Goal: Transaction & Acquisition: Download file/media

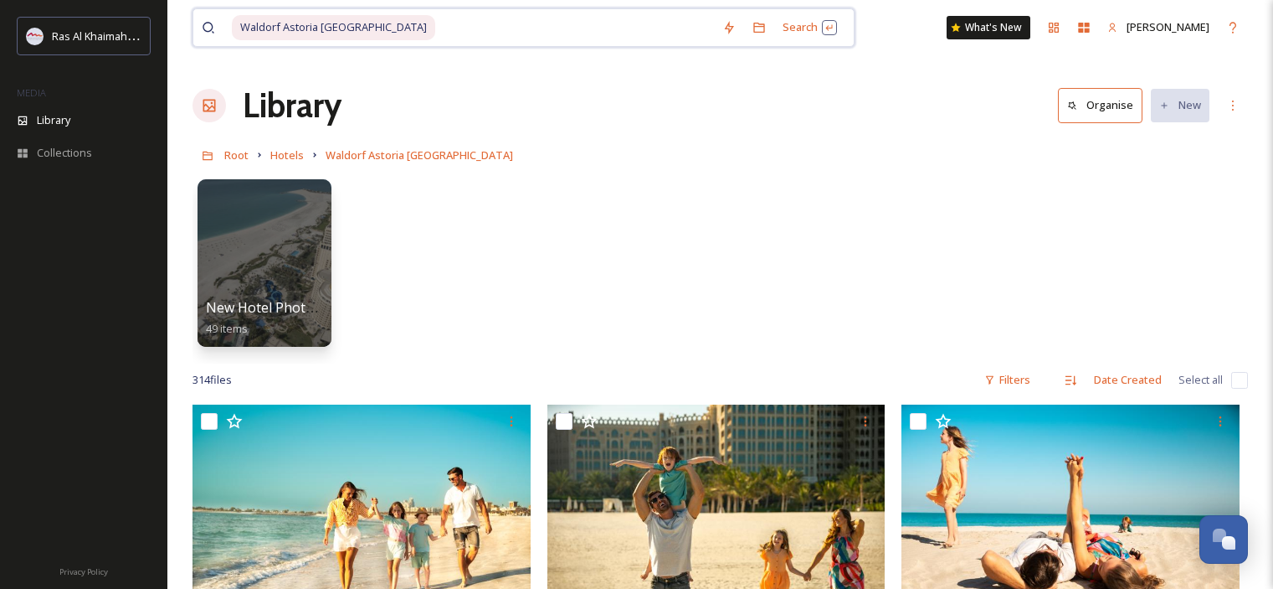
click at [437, 26] on input at bounding box center [575, 27] width 277 height 37
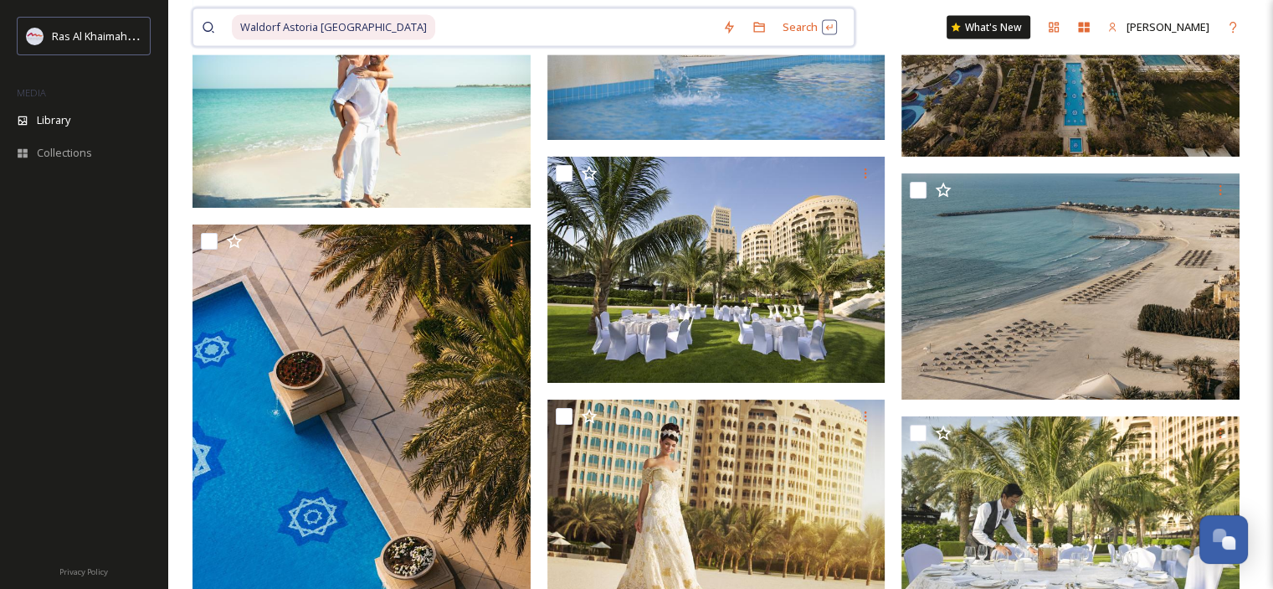
scroll to position [10213, 0]
drag, startPoint x: 458, startPoint y: 20, endPoint x: 150, endPoint y: 40, distance: 308.7
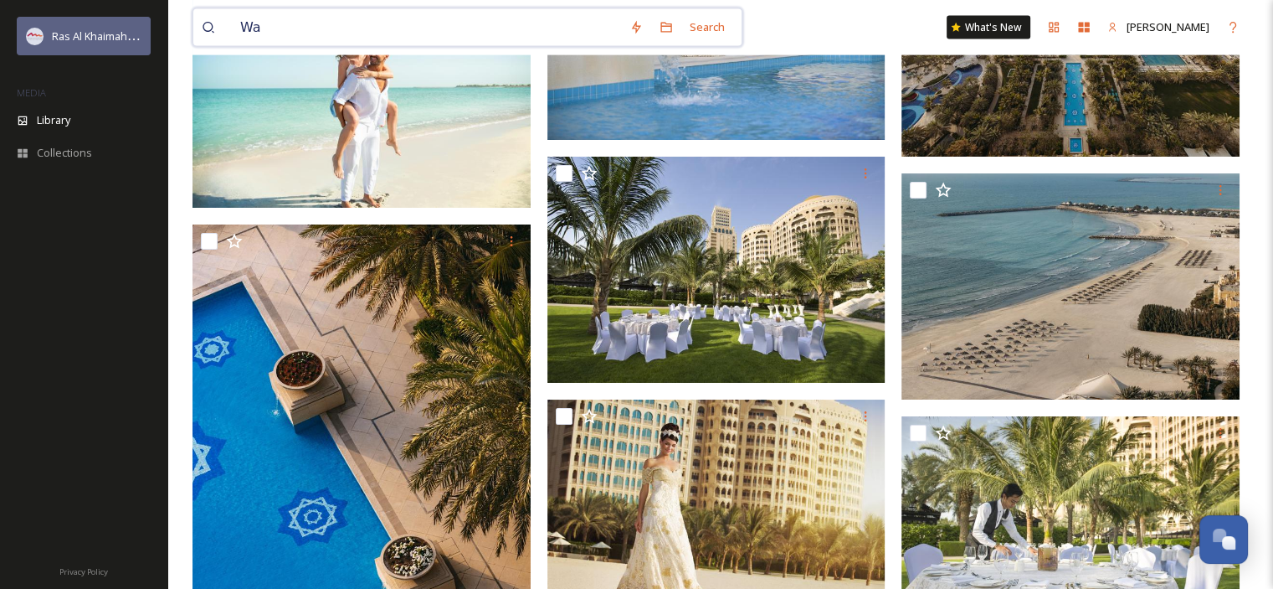
type input "W"
paste input "[URL][DOMAIN_NAME][PERSON_NAME]"
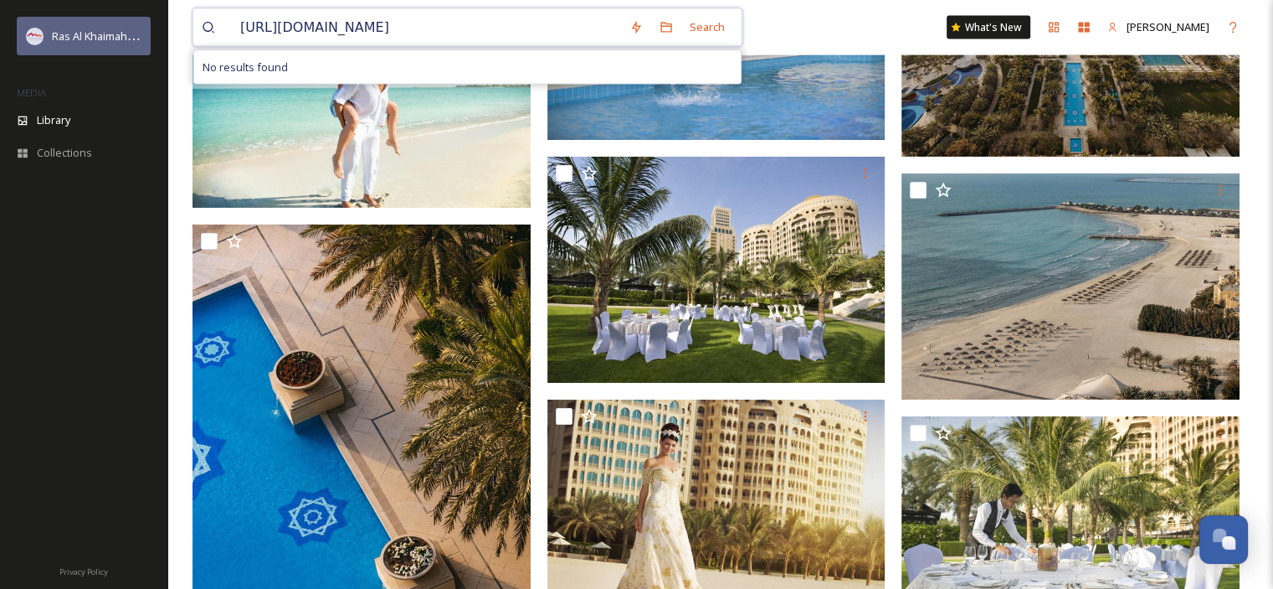
scroll to position [0, 0]
type input "h"
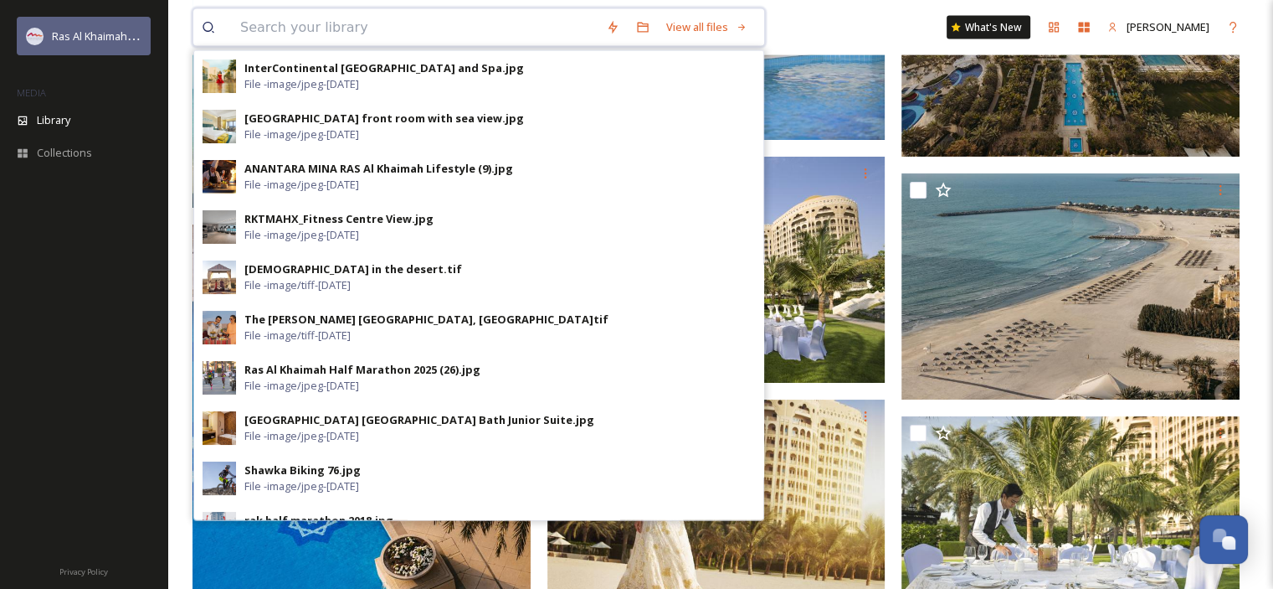
paste input "Rixos Bab [PERSON_NAME]"
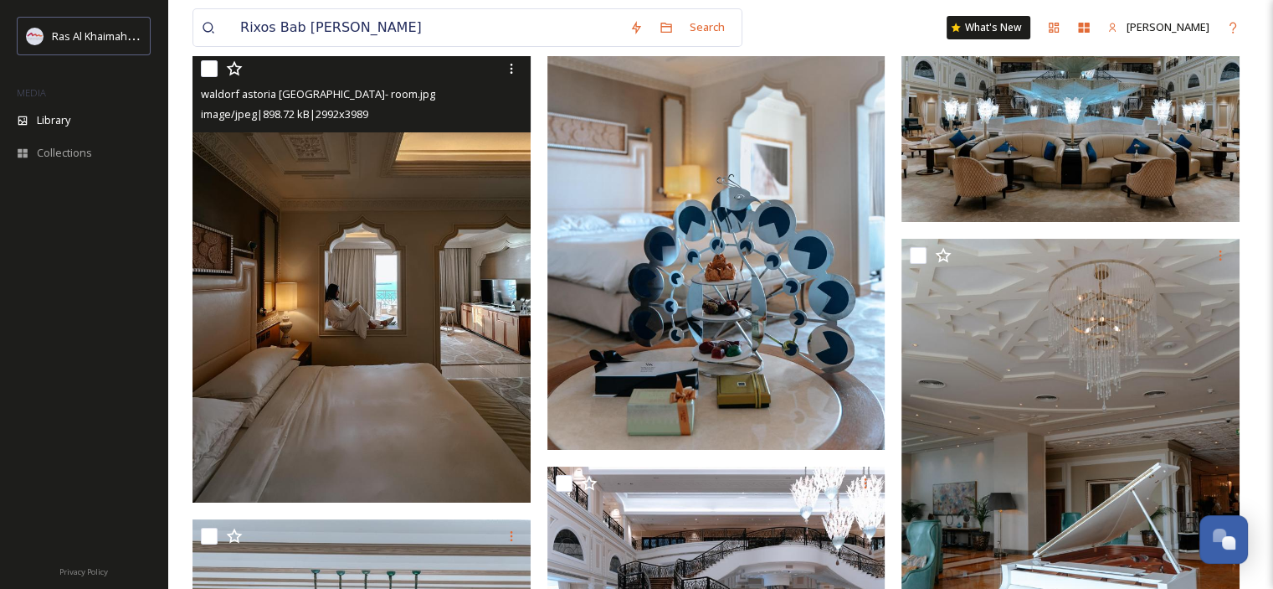
scroll to position [6362, 0]
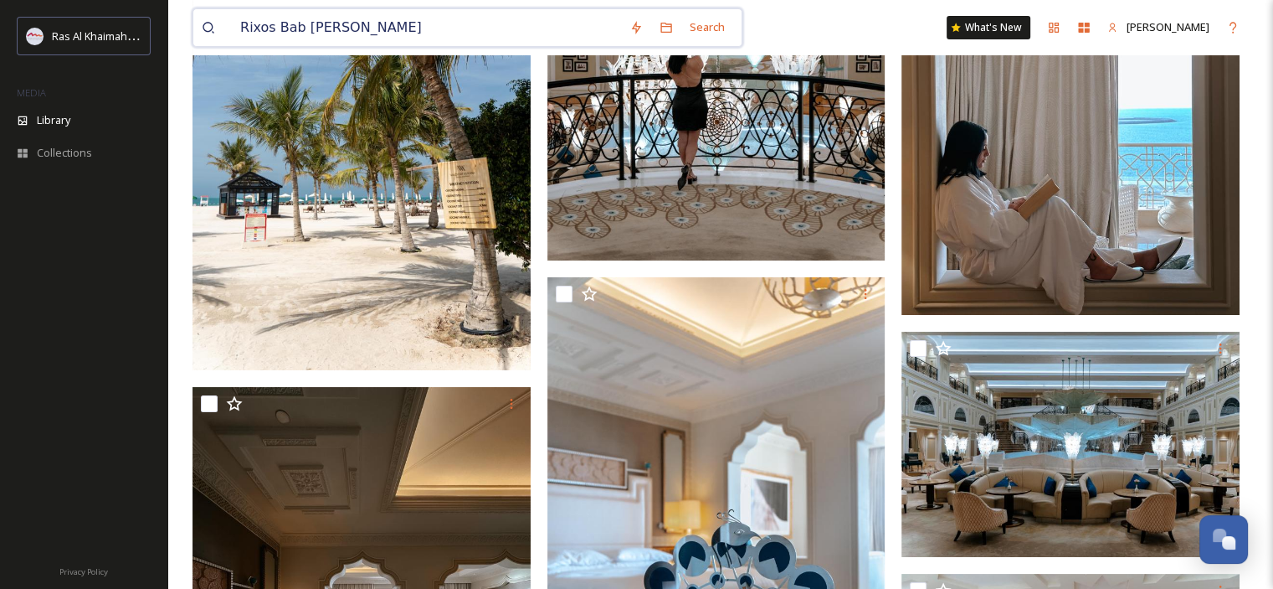
click at [396, 28] on input "Rixos Bab [PERSON_NAME]" at bounding box center [426, 27] width 389 height 37
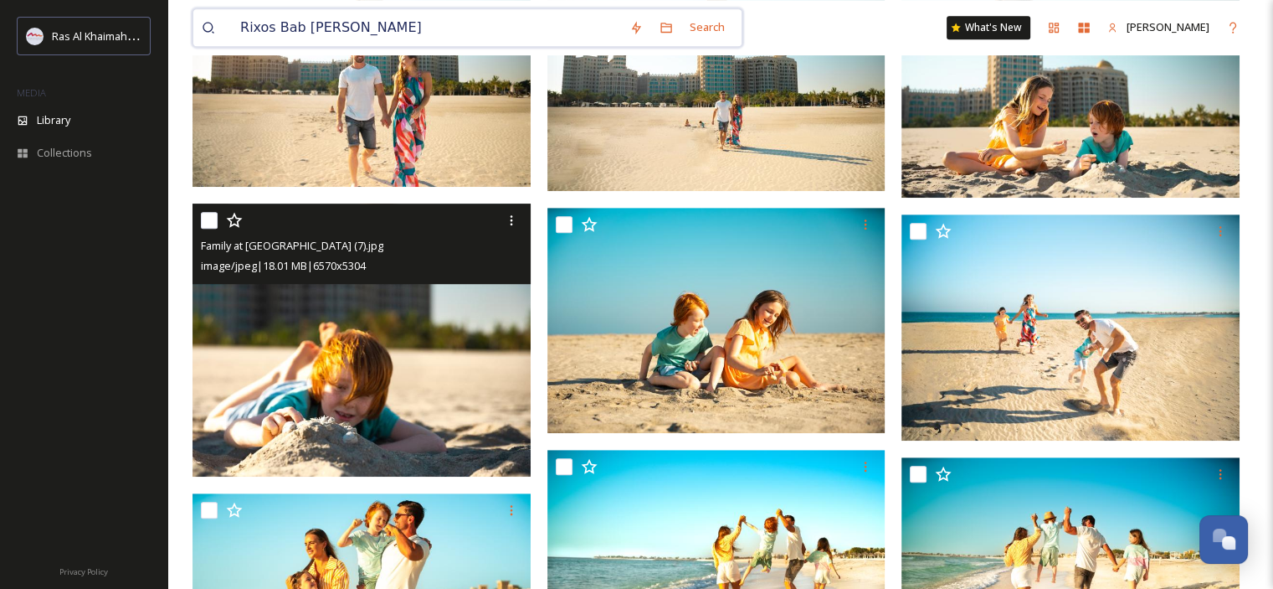
scroll to position [335, 0]
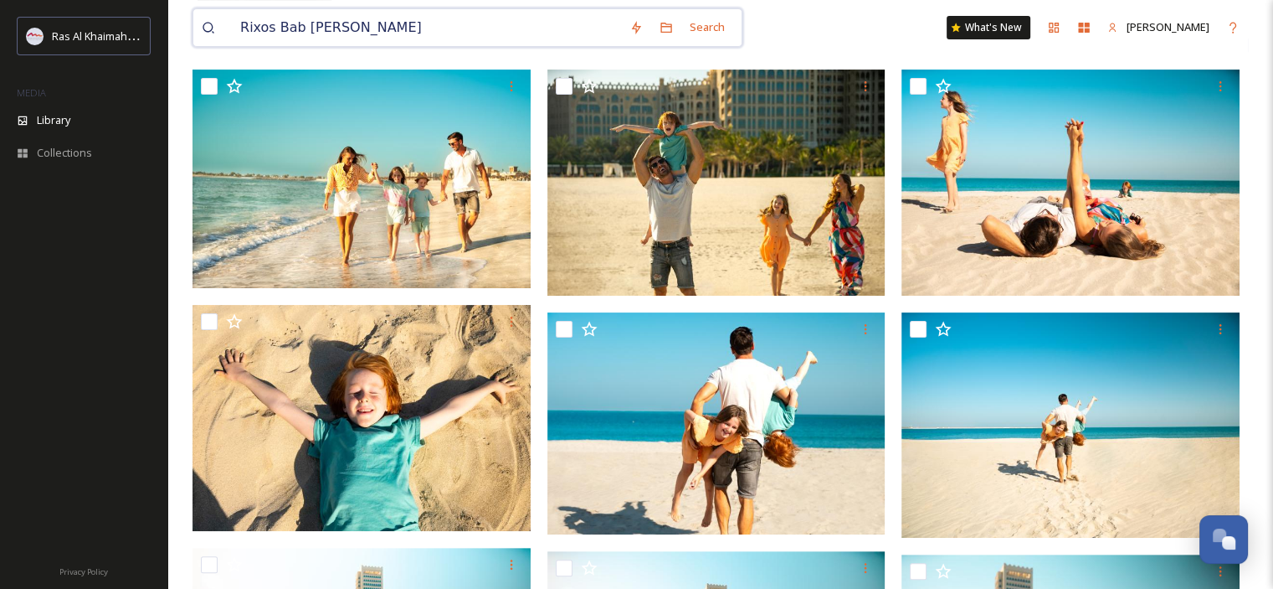
click at [352, 14] on input "Rixos Bab [PERSON_NAME]" at bounding box center [426, 27] width 389 height 37
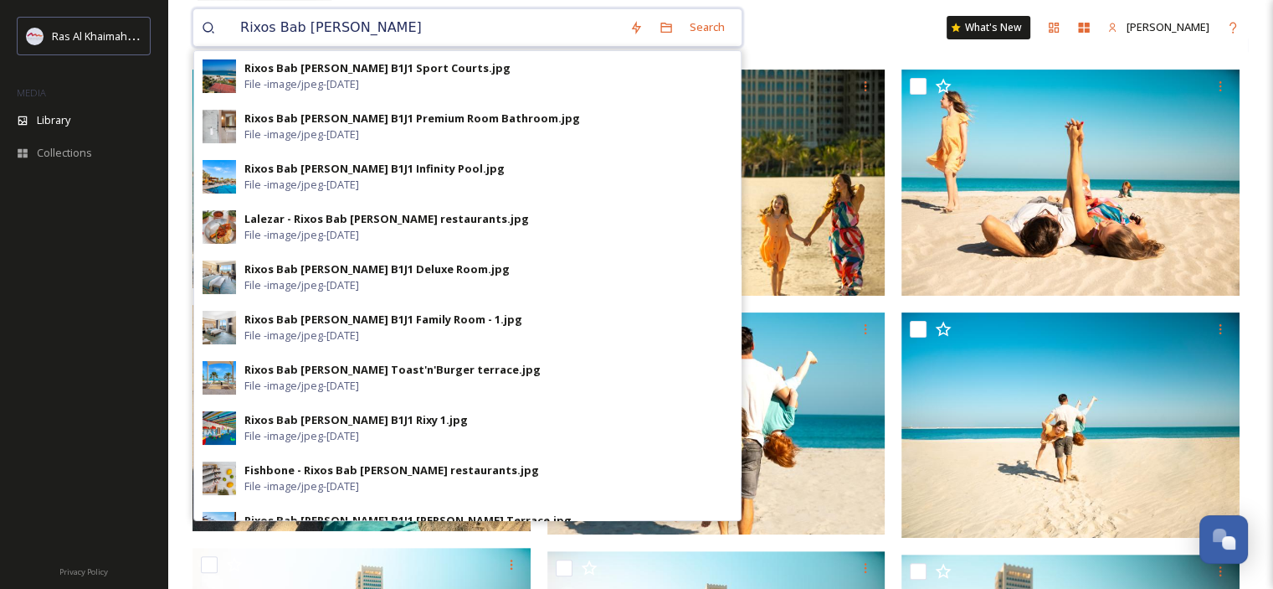
type input "Rixos Bab [PERSON_NAME]"
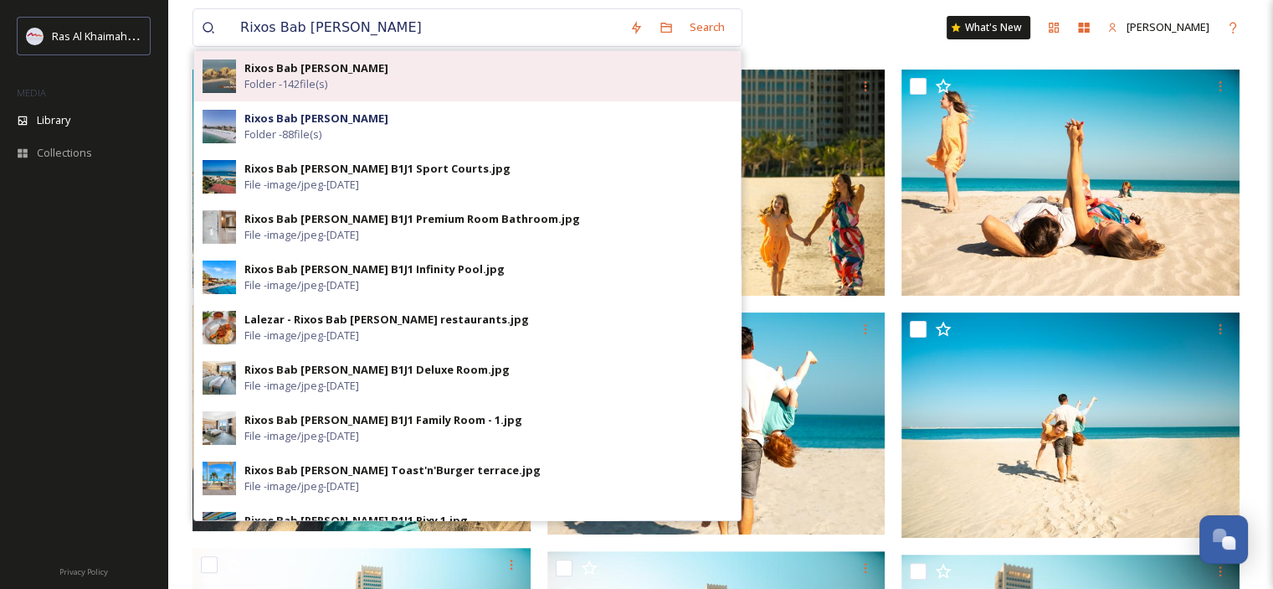
click at [362, 82] on div "Rixos Bab [PERSON_NAME] Folder - 142 file(s)" at bounding box center [488, 76] width 488 height 32
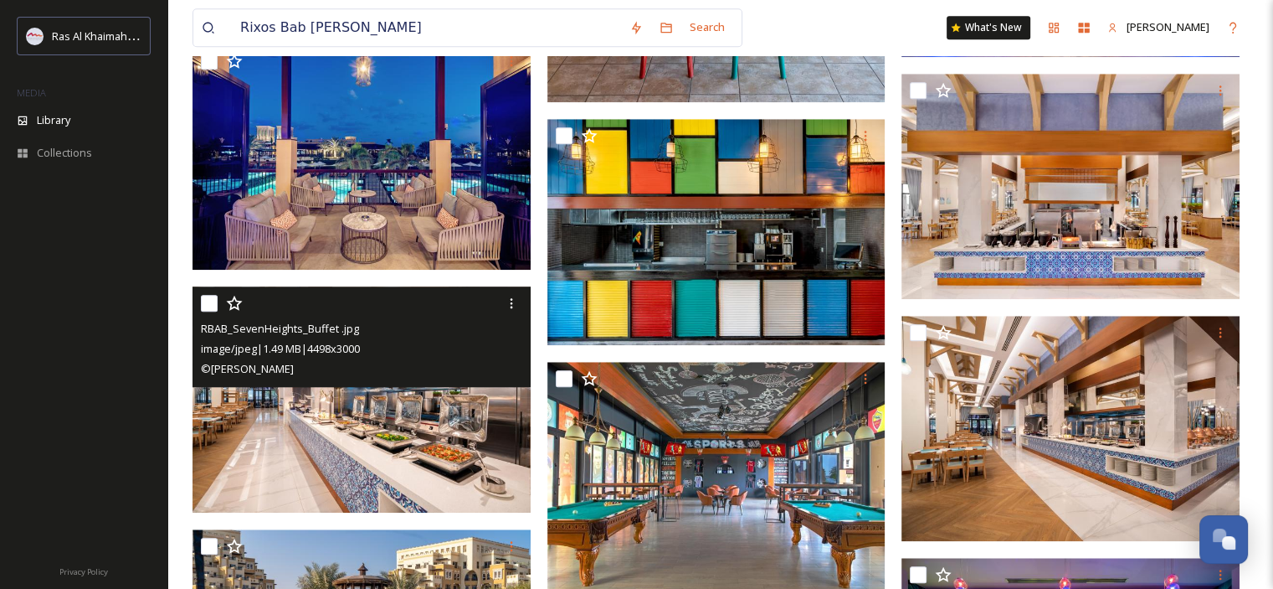
scroll to position [1507, 0]
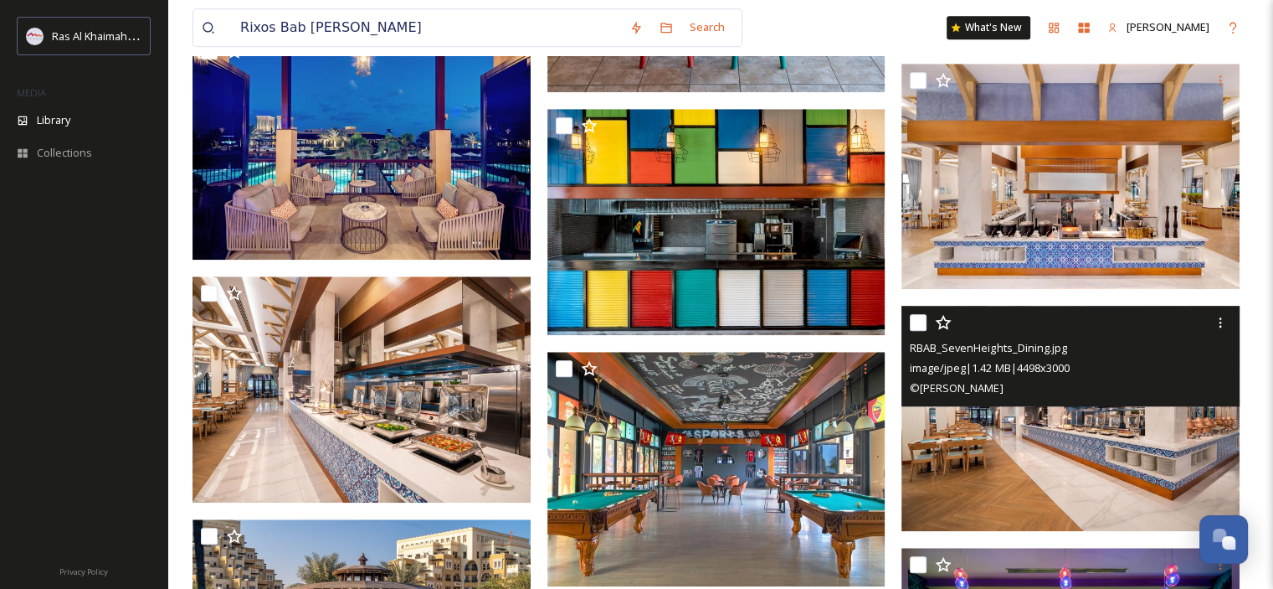
click at [1050, 437] on img at bounding box center [1071, 419] width 338 height 226
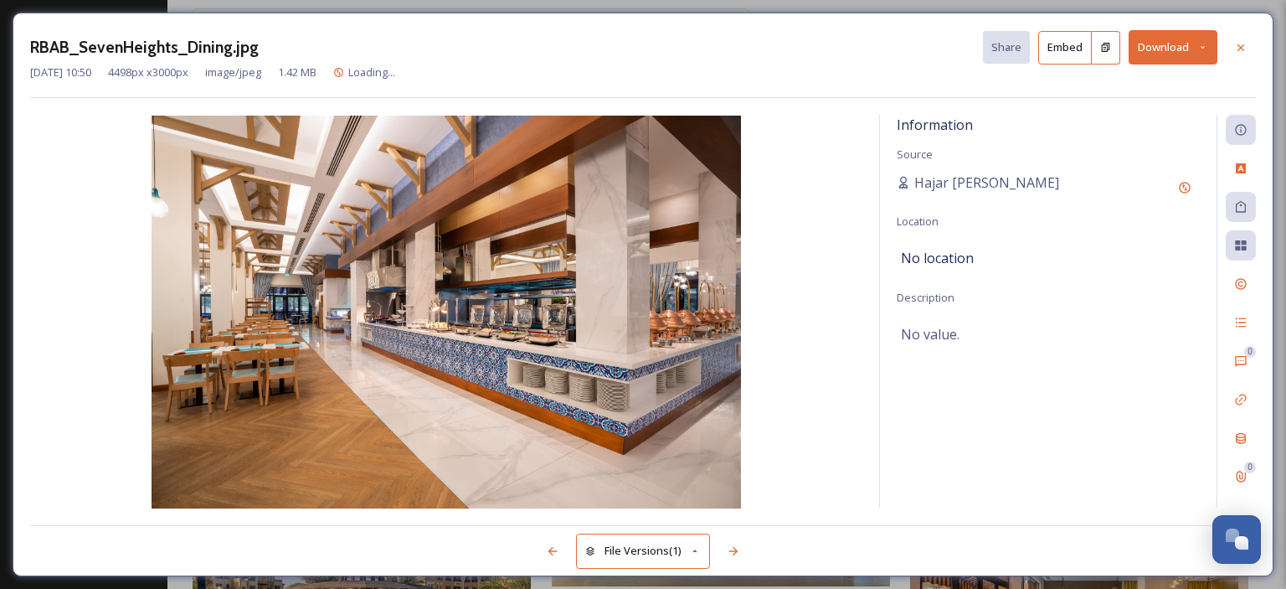
click at [1206, 43] on icon at bounding box center [1202, 47] width 11 height 11
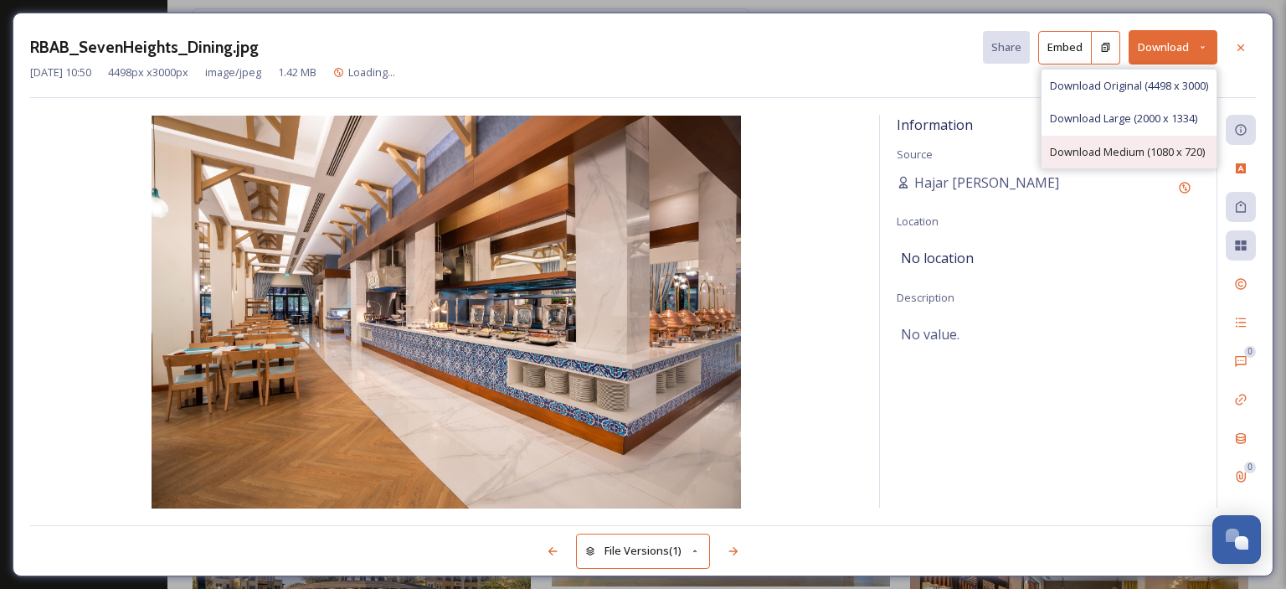
click at [1167, 149] on span "Download Medium (1080 x 720)" at bounding box center [1127, 152] width 155 height 16
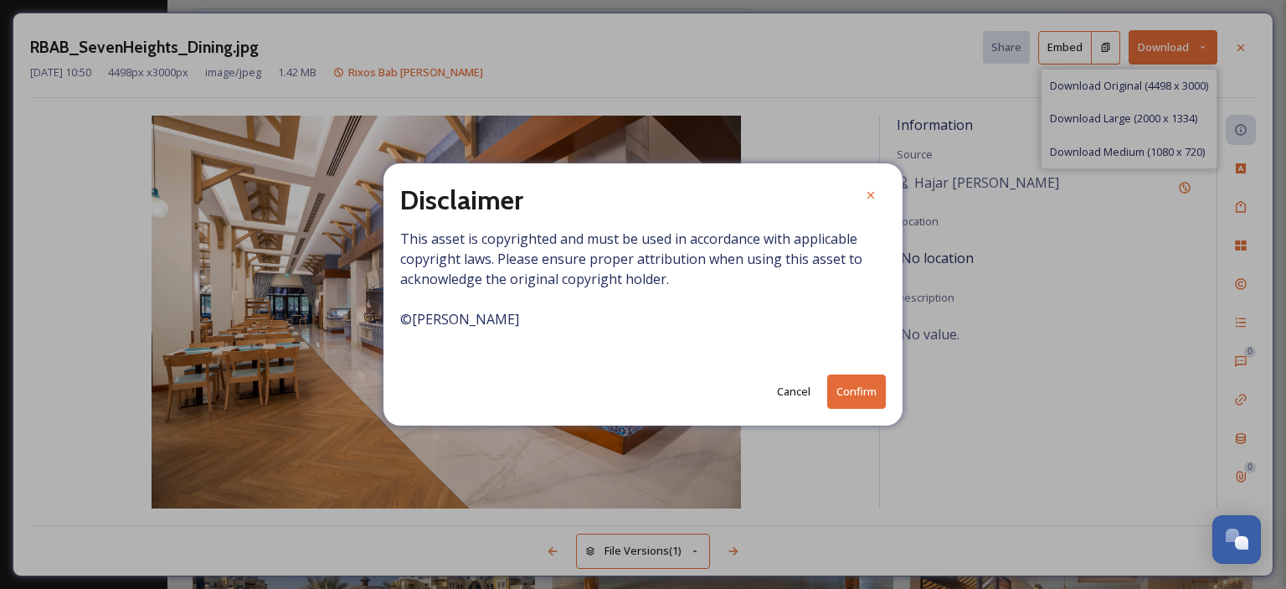
click at [861, 391] on button "Confirm" at bounding box center [856, 391] width 59 height 34
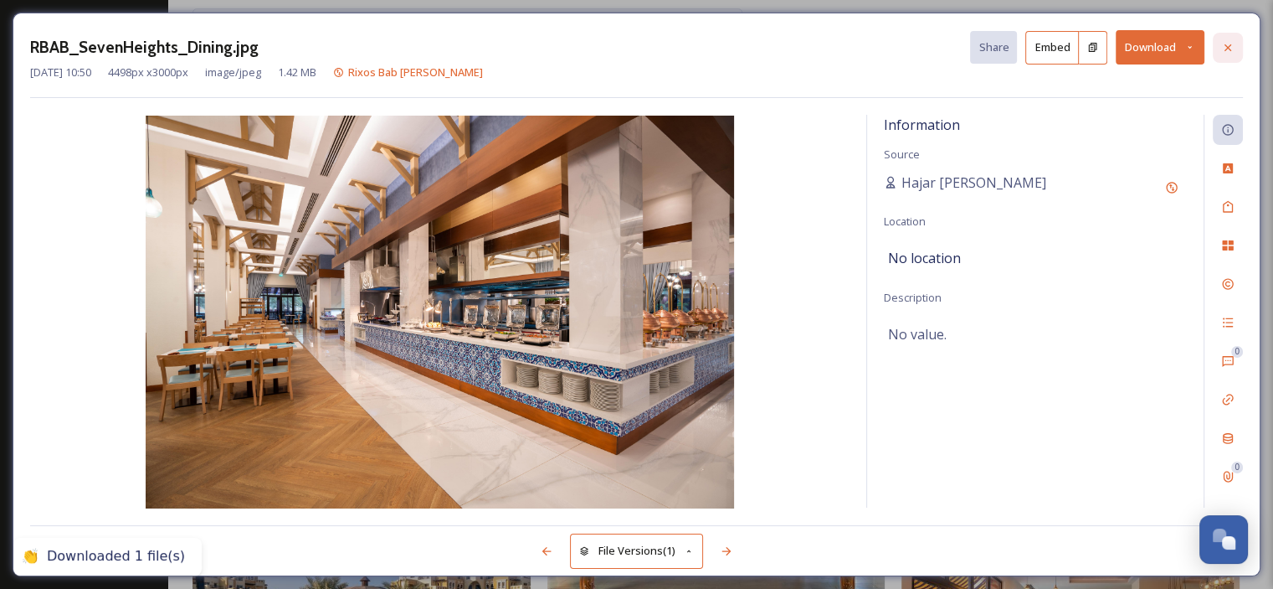
click at [1234, 48] on icon at bounding box center [1227, 47] width 13 height 13
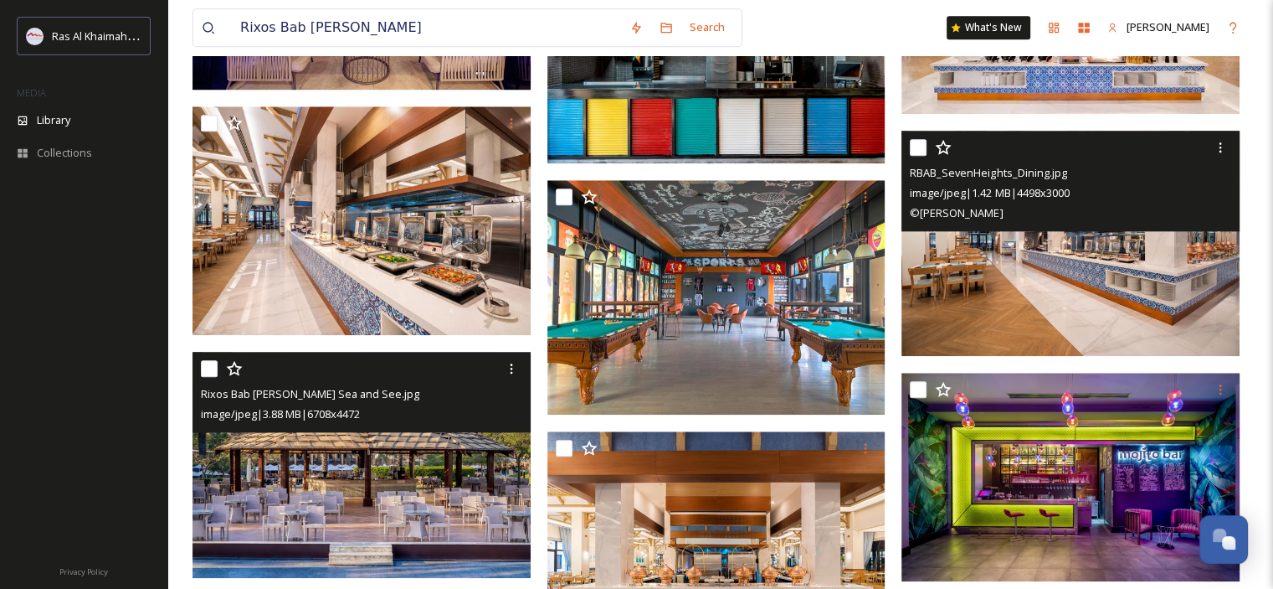
scroll to position [1758, 0]
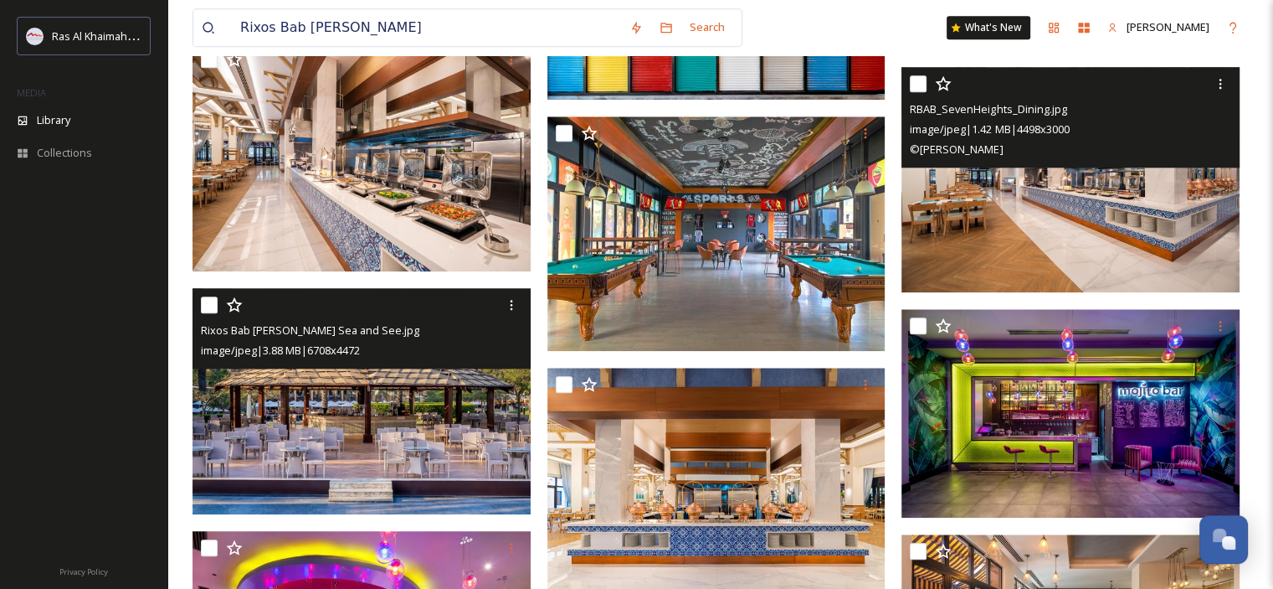
click at [399, 418] on img at bounding box center [362, 401] width 338 height 226
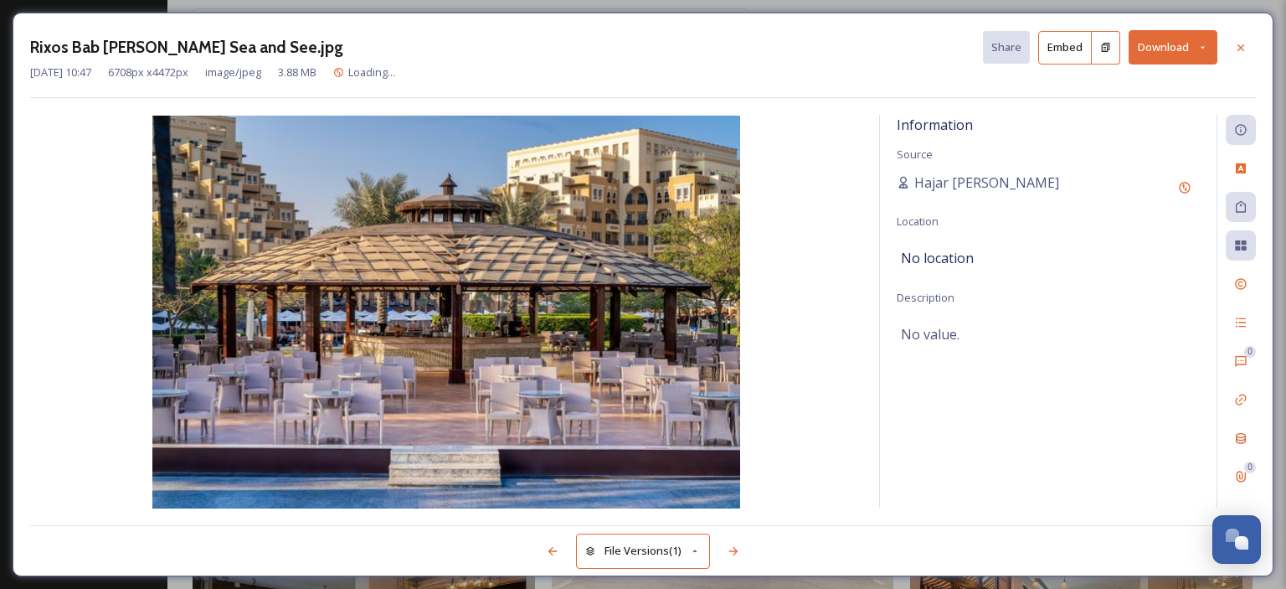
click at [1200, 42] on icon at bounding box center [1202, 47] width 11 height 11
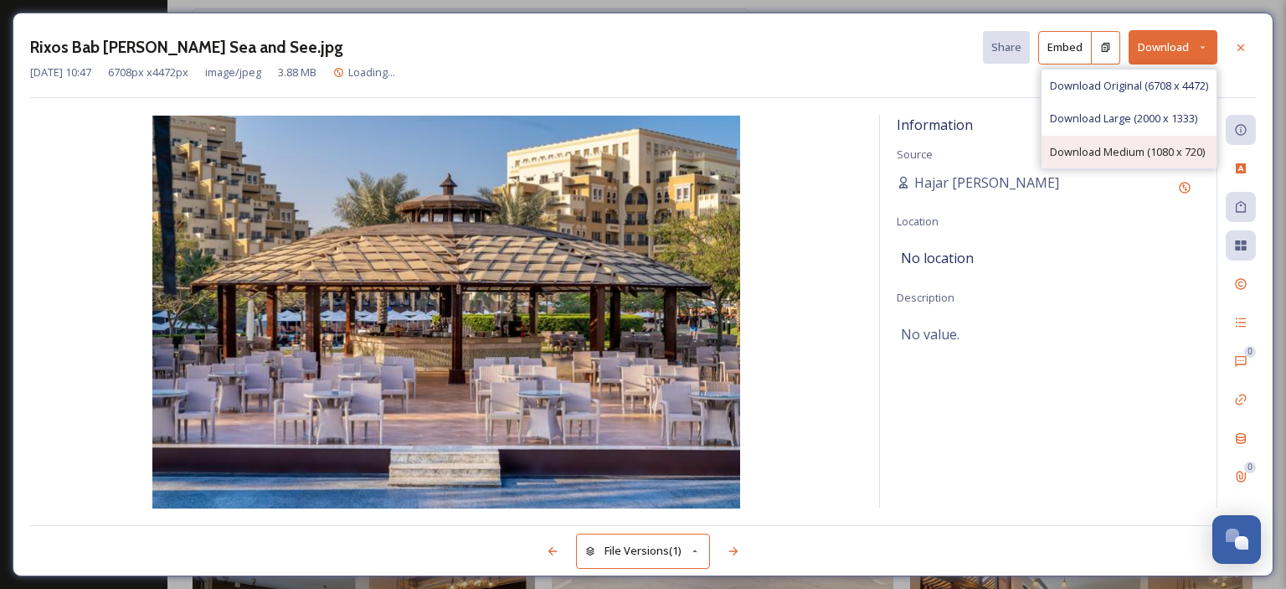
click at [1155, 145] on span "Download Medium (1080 x 720)" at bounding box center [1127, 152] width 155 height 16
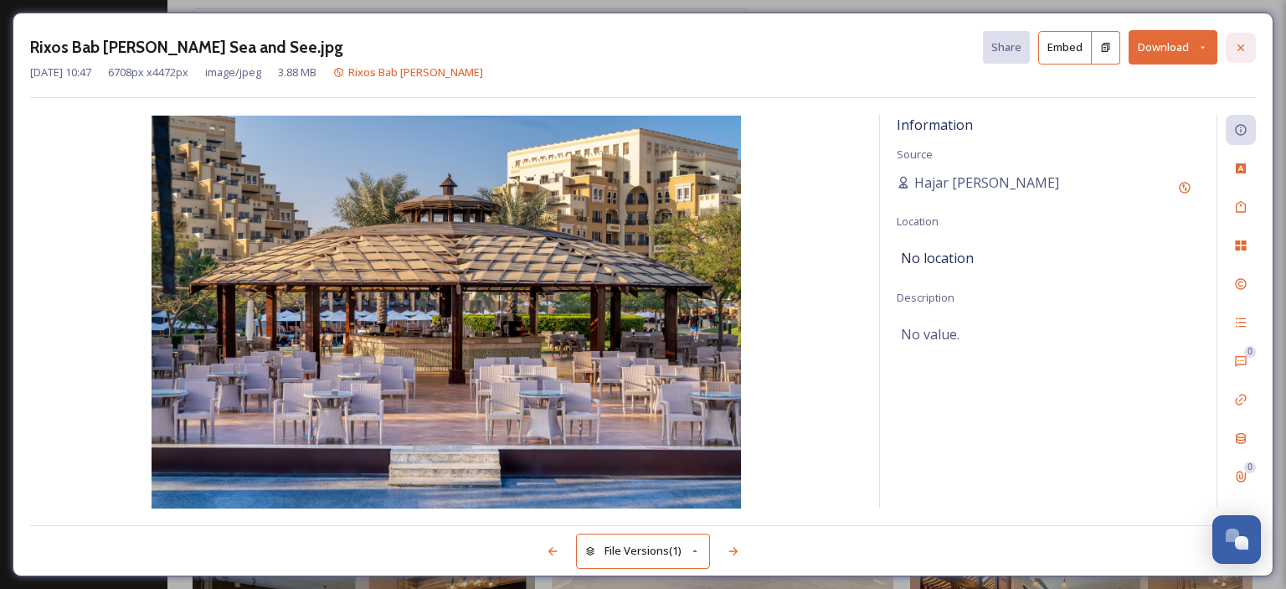
click at [1242, 51] on icon at bounding box center [1240, 47] width 13 height 13
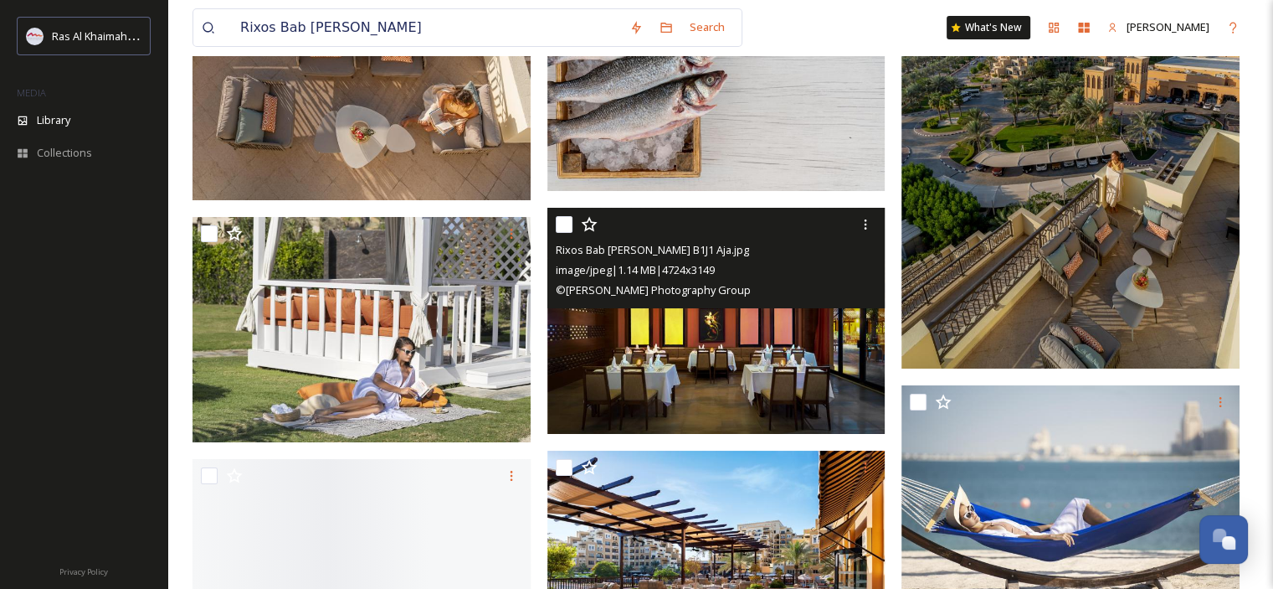
scroll to position [6865, 0]
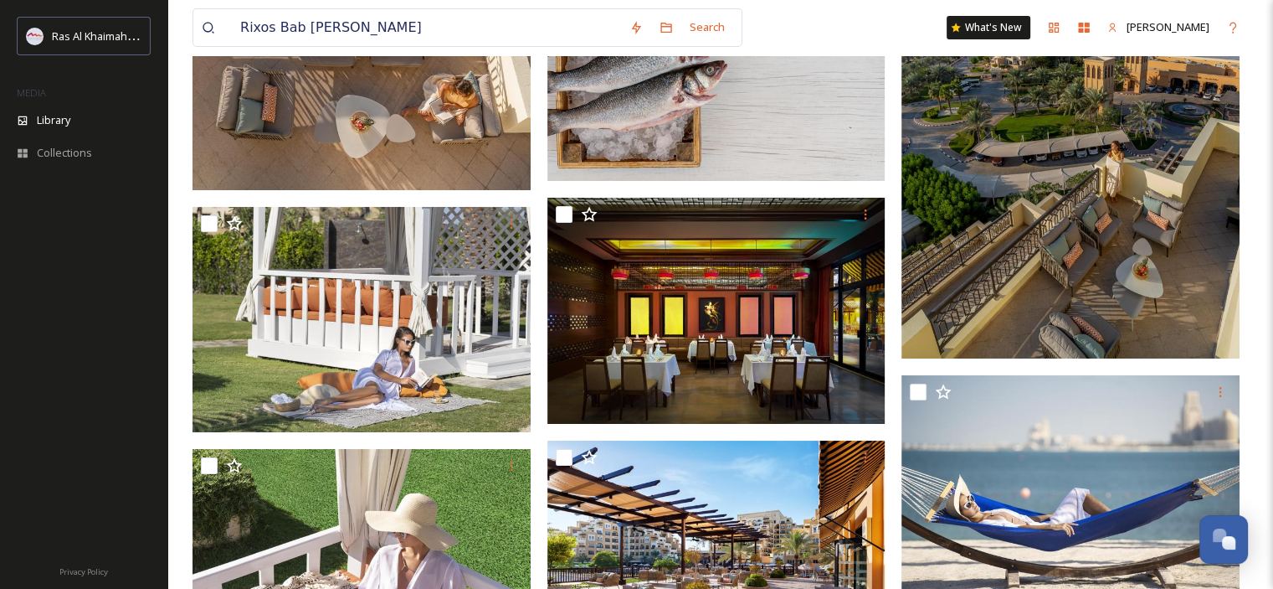
click at [52, 277] on div at bounding box center [83, 372] width 167 height 357
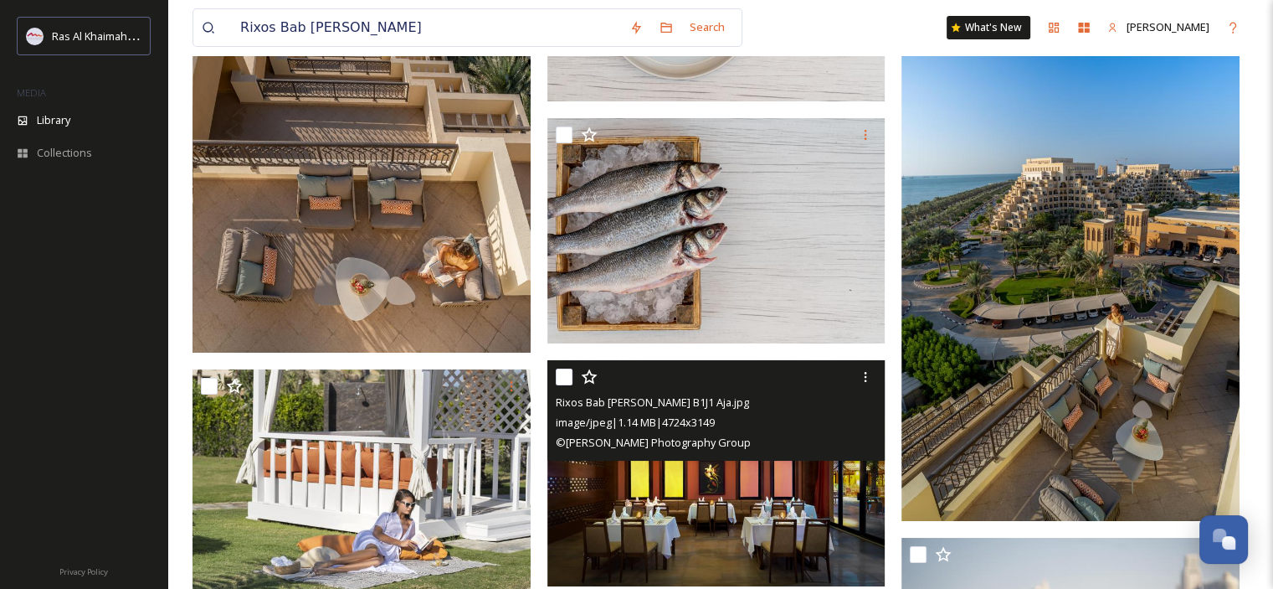
scroll to position [6697, 0]
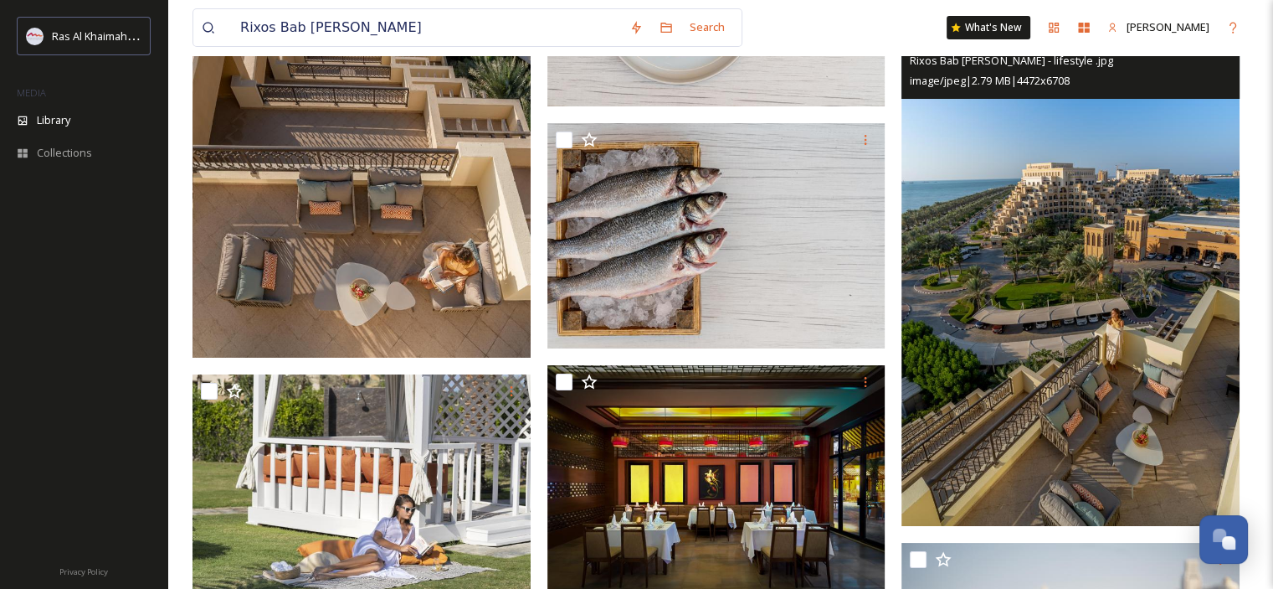
click at [1088, 242] on img at bounding box center [1071, 271] width 338 height 507
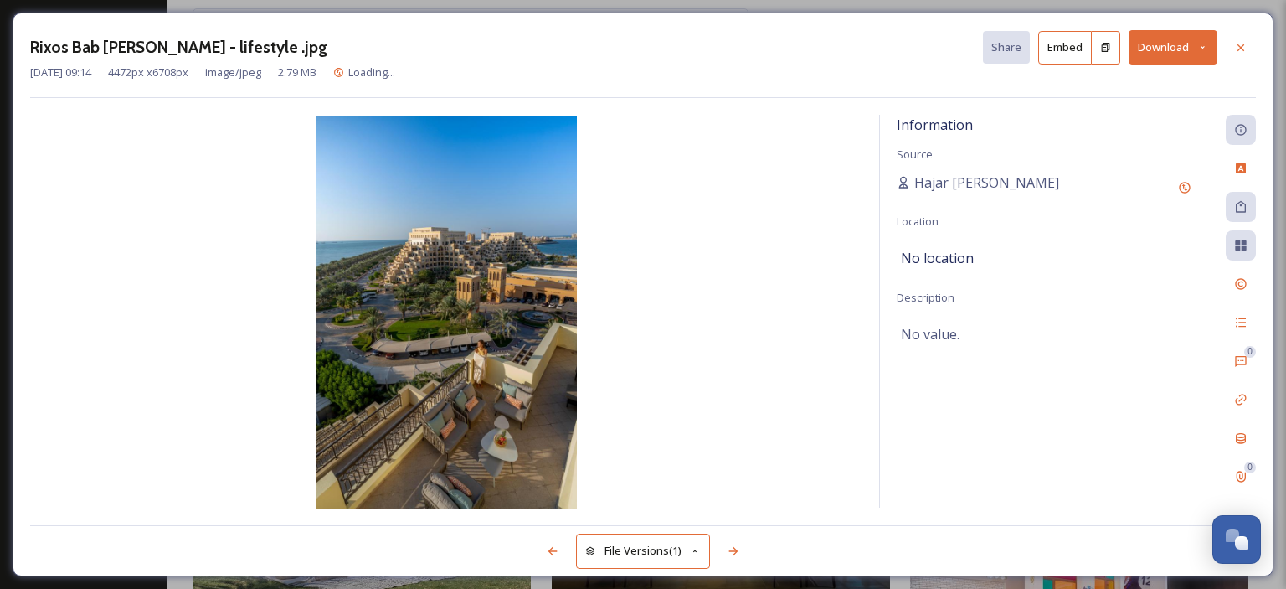
click at [1209, 46] on button "Download" at bounding box center [1172, 47] width 89 height 34
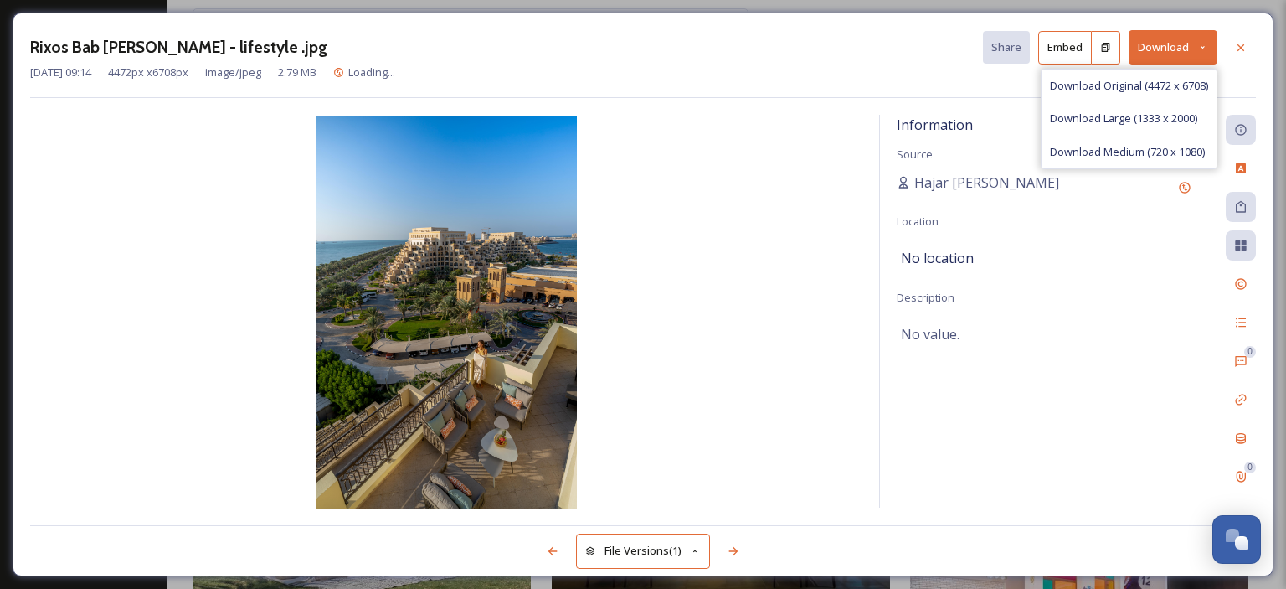
click at [1236, 46] on icon at bounding box center [1240, 47] width 13 height 13
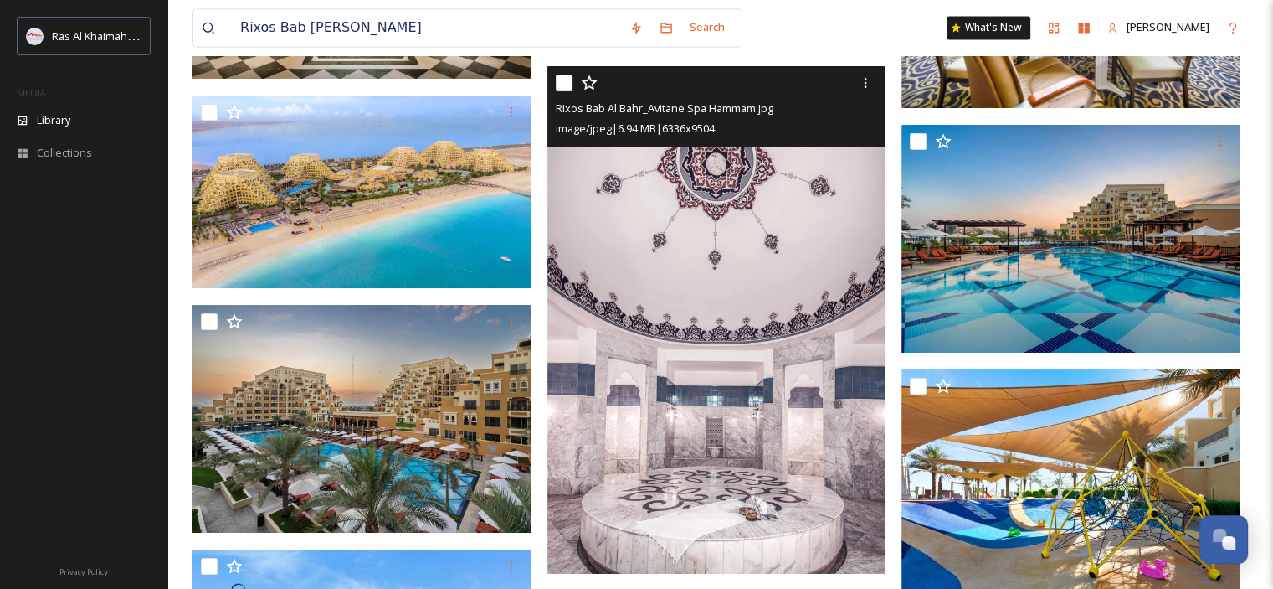
scroll to position [9125, 0]
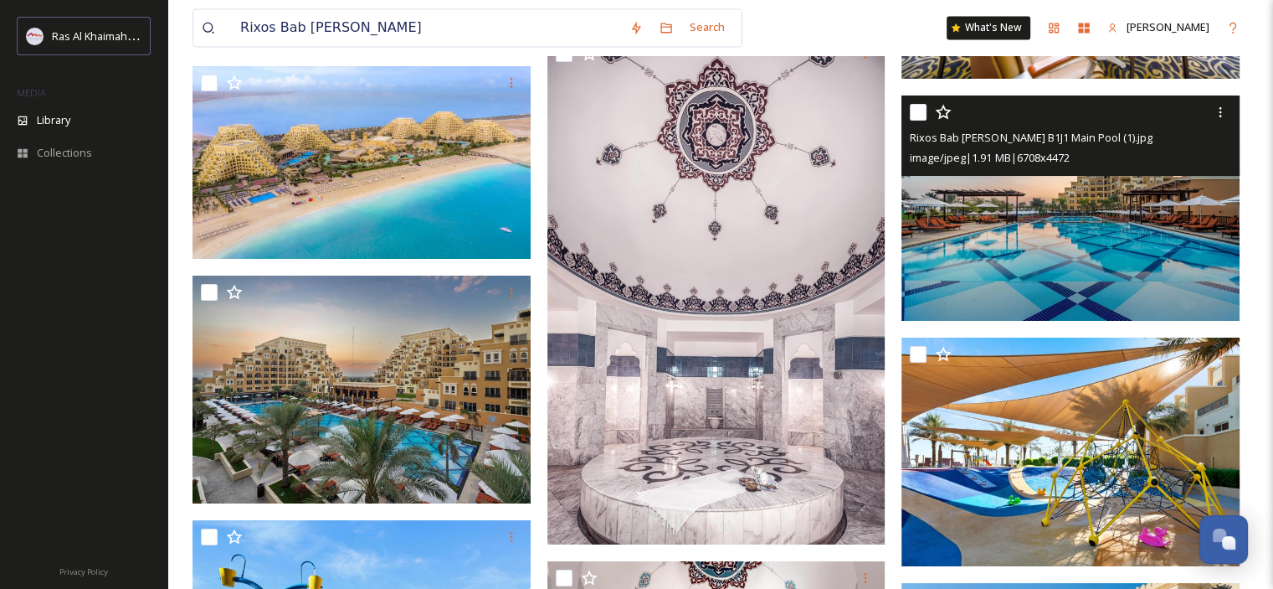
click at [1045, 203] on img at bounding box center [1071, 208] width 338 height 226
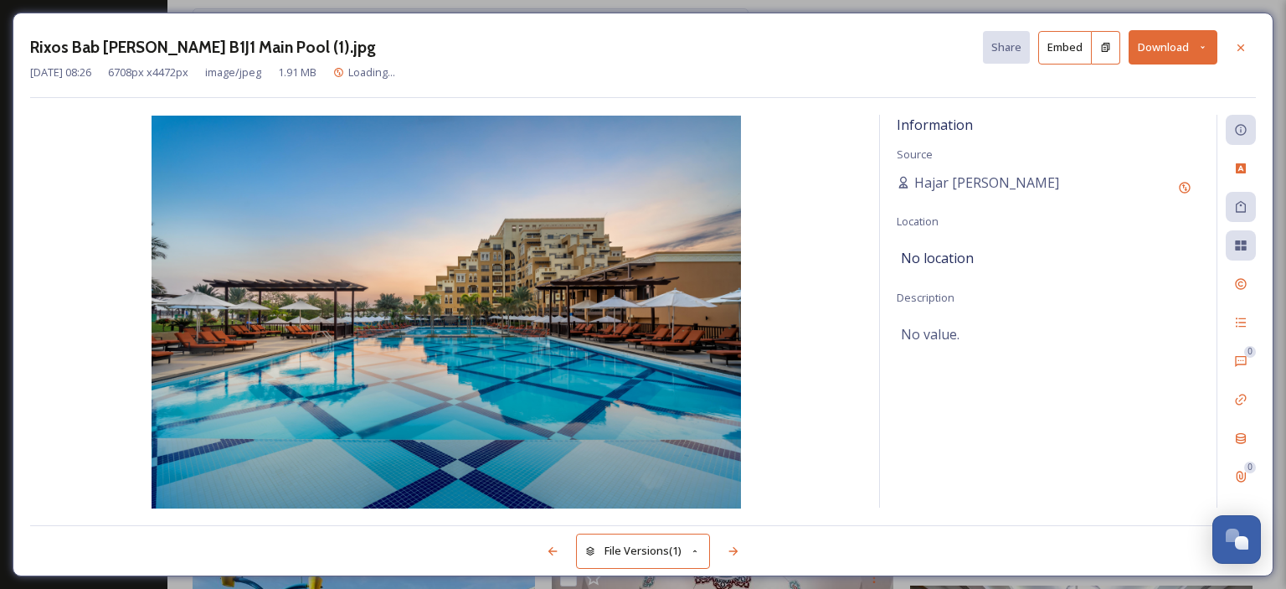
click at [1200, 43] on icon at bounding box center [1202, 47] width 11 height 11
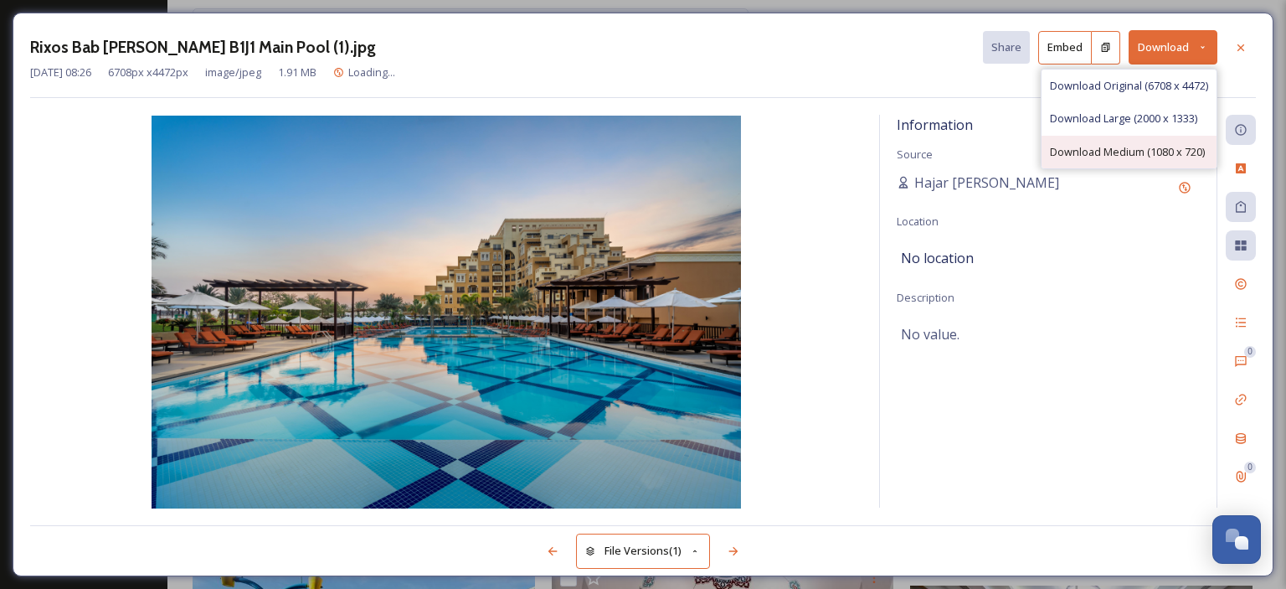
click at [1148, 147] on span "Download Medium (1080 x 720)" at bounding box center [1127, 152] width 155 height 16
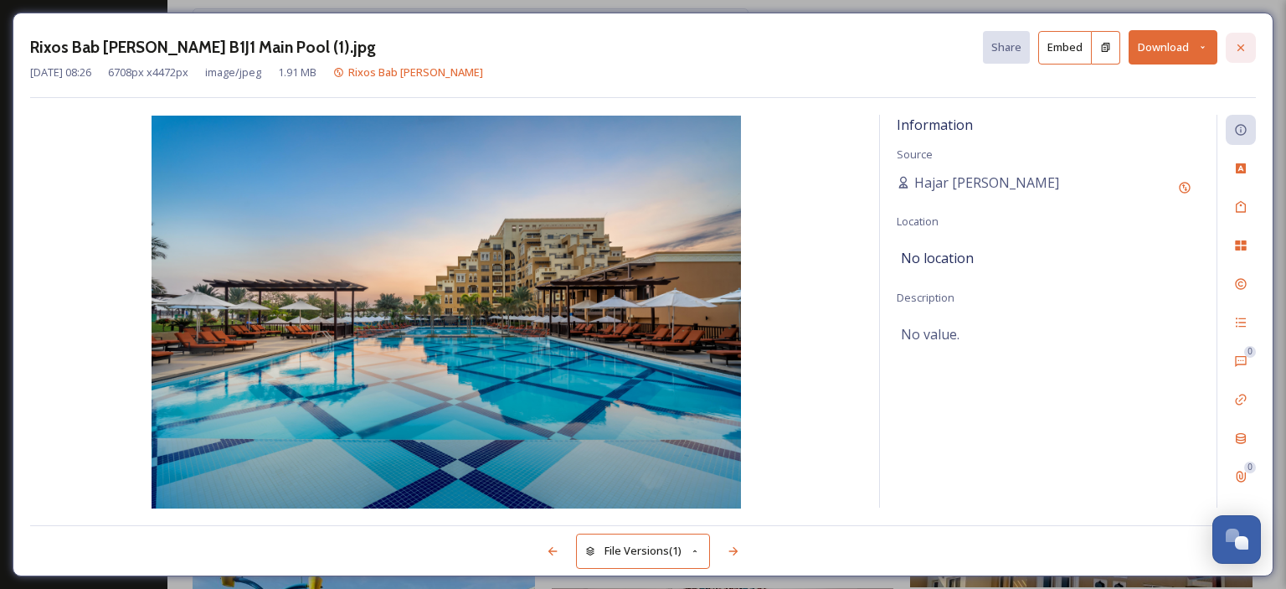
click at [1248, 45] on div at bounding box center [1241, 48] width 30 height 30
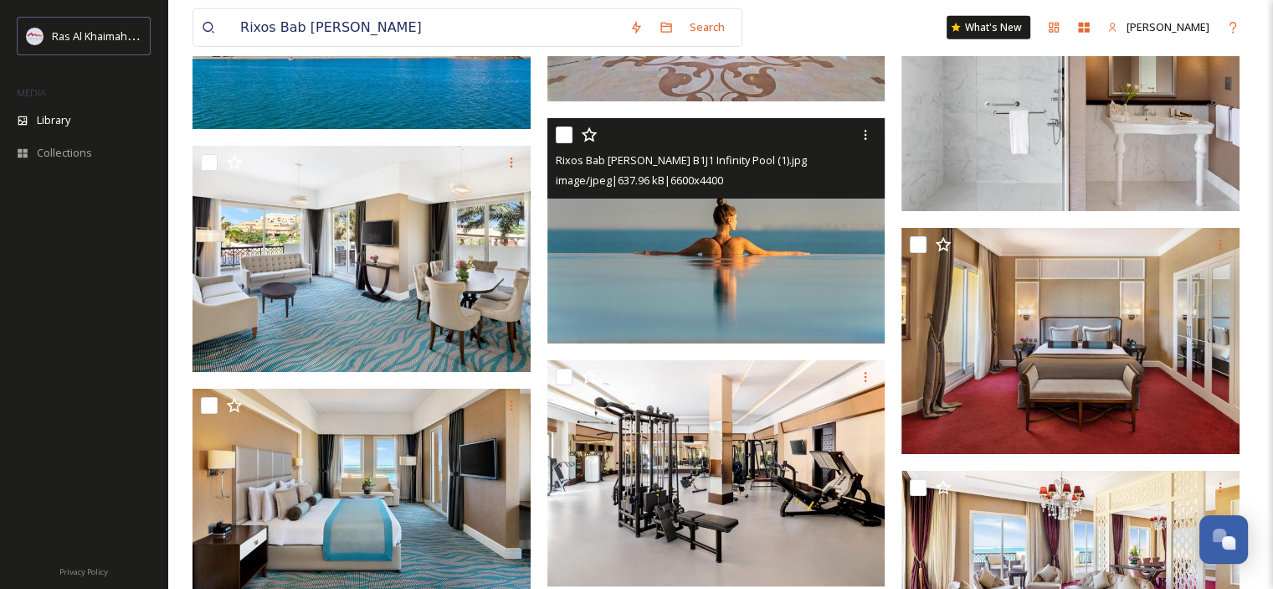
scroll to position [10883, 0]
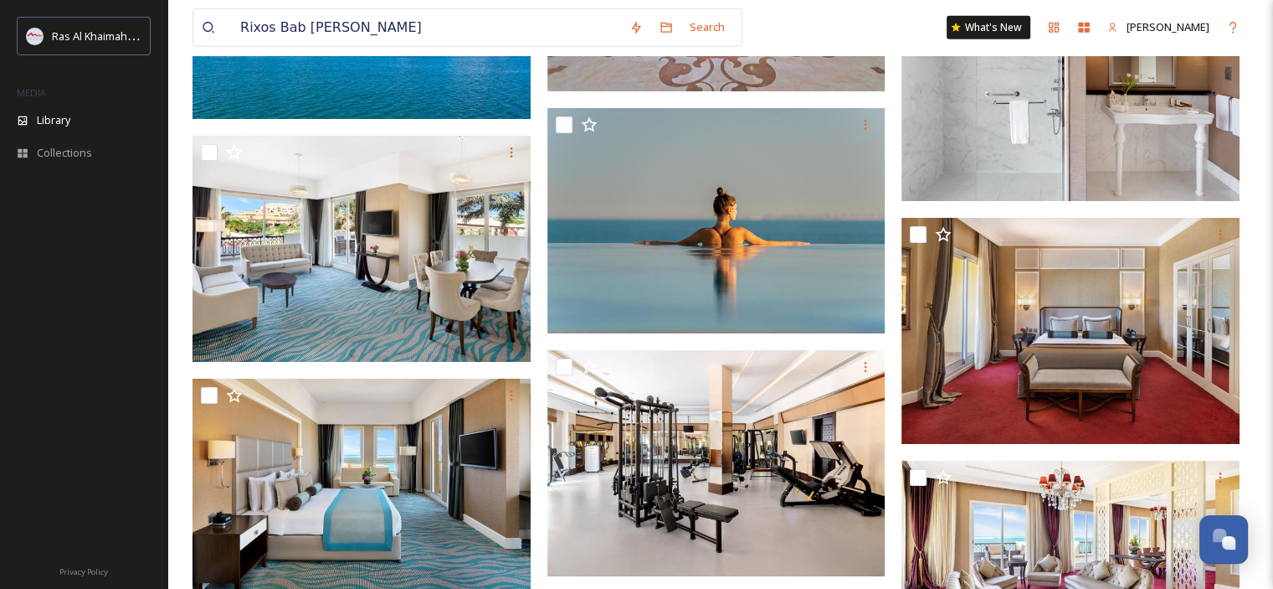
drag, startPoint x: 0, startPoint y: 290, endPoint x: 13, endPoint y: 287, distance: 13.6
click at [0, 290] on div at bounding box center [83, 372] width 167 height 357
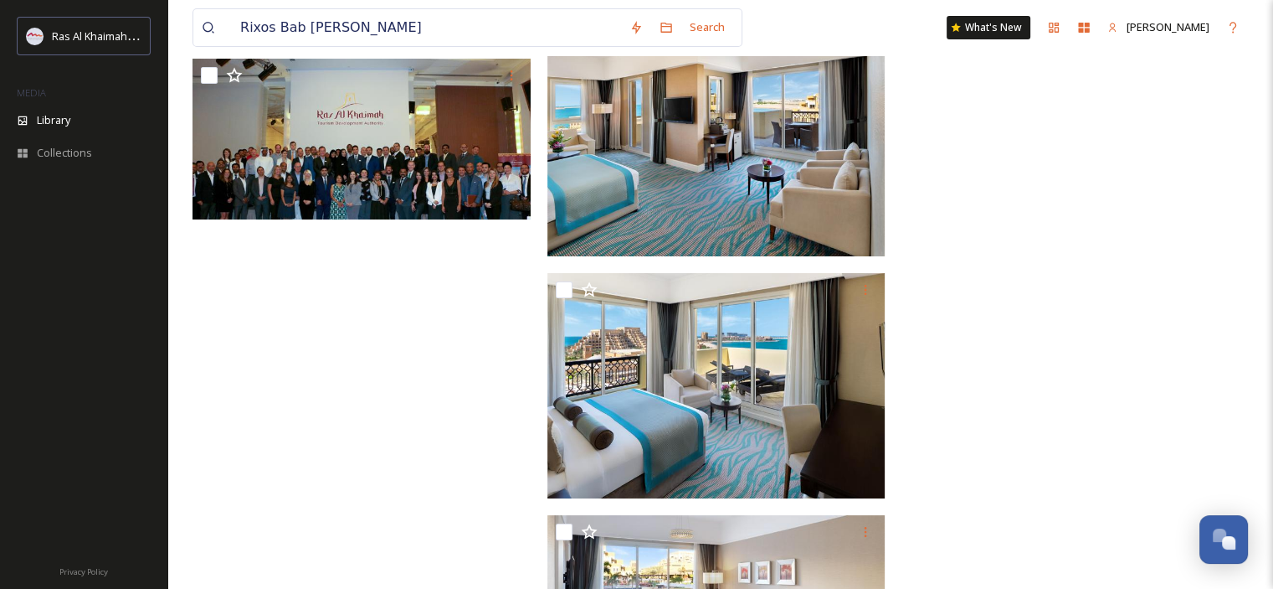
scroll to position [12408, 0]
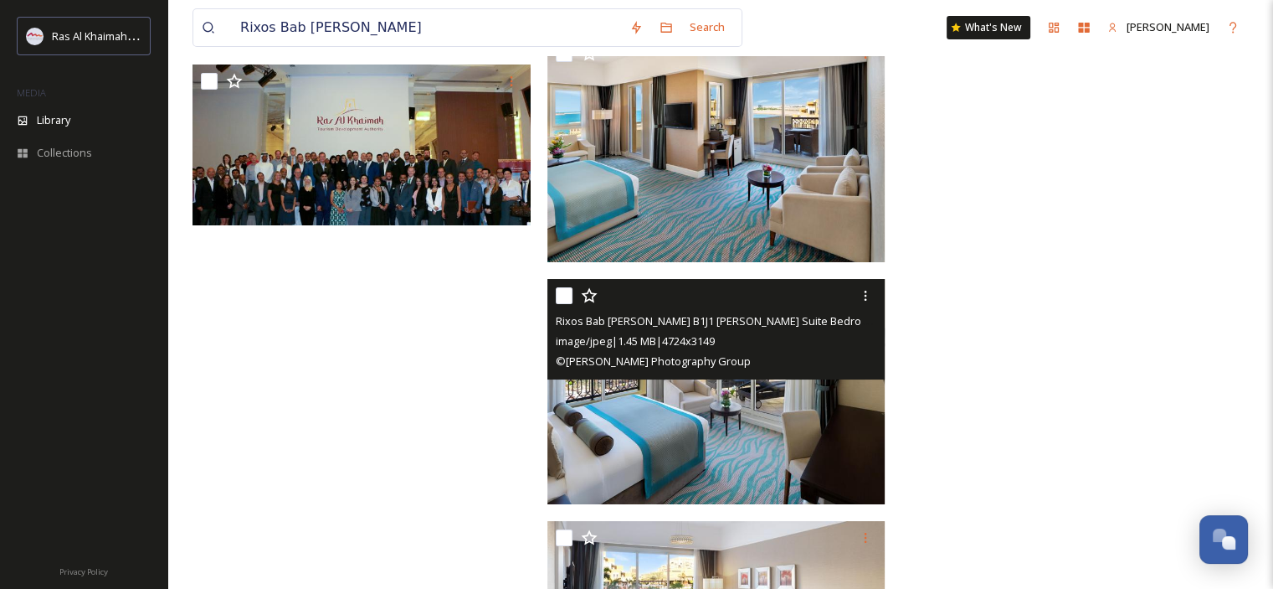
click at [709, 439] on img at bounding box center [717, 392] width 338 height 226
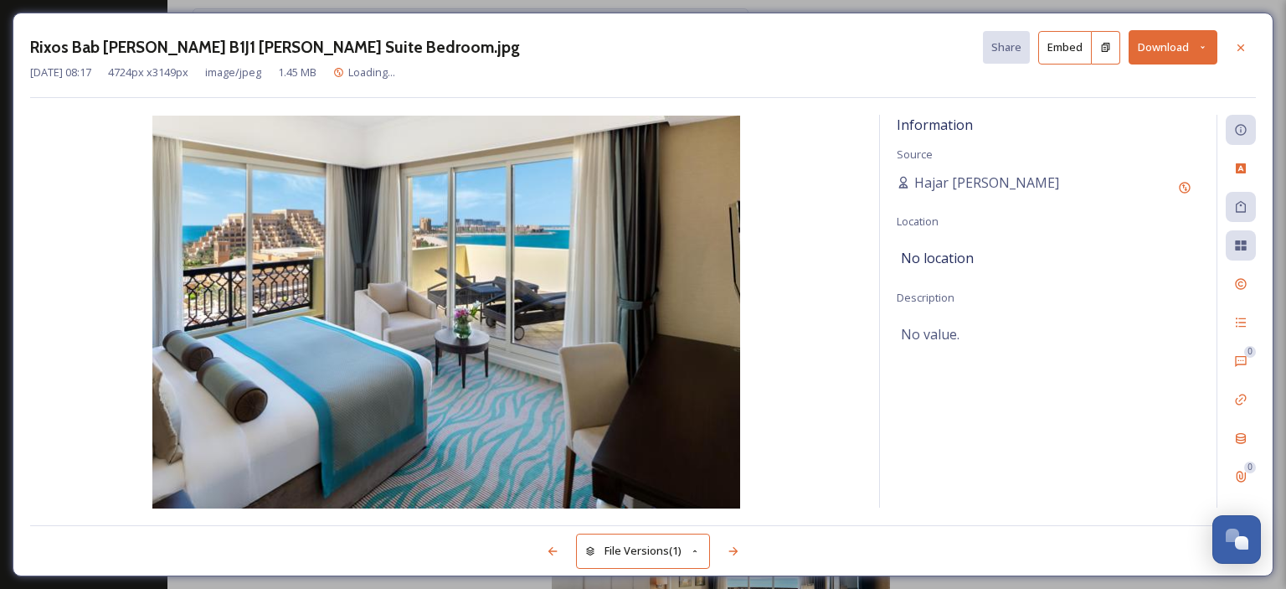
click at [1199, 53] on button "Download" at bounding box center [1172, 47] width 89 height 34
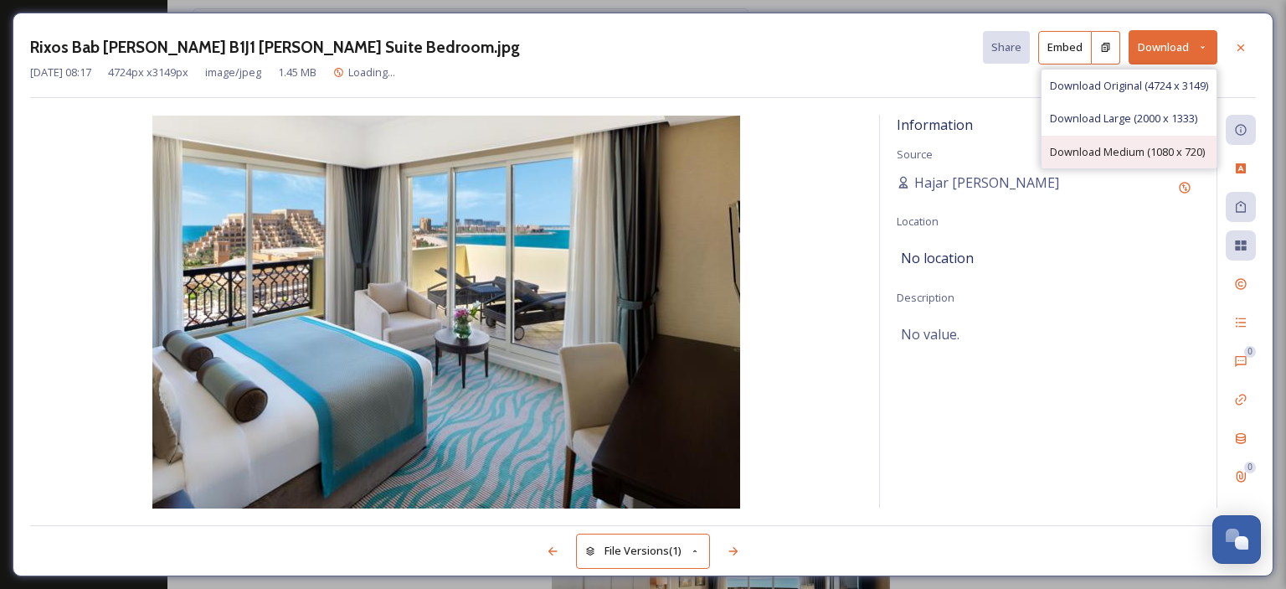
click at [1164, 144] on span "Download Medium (1080 x 720)" at bounding box center [1127, 152] width 155 height 16
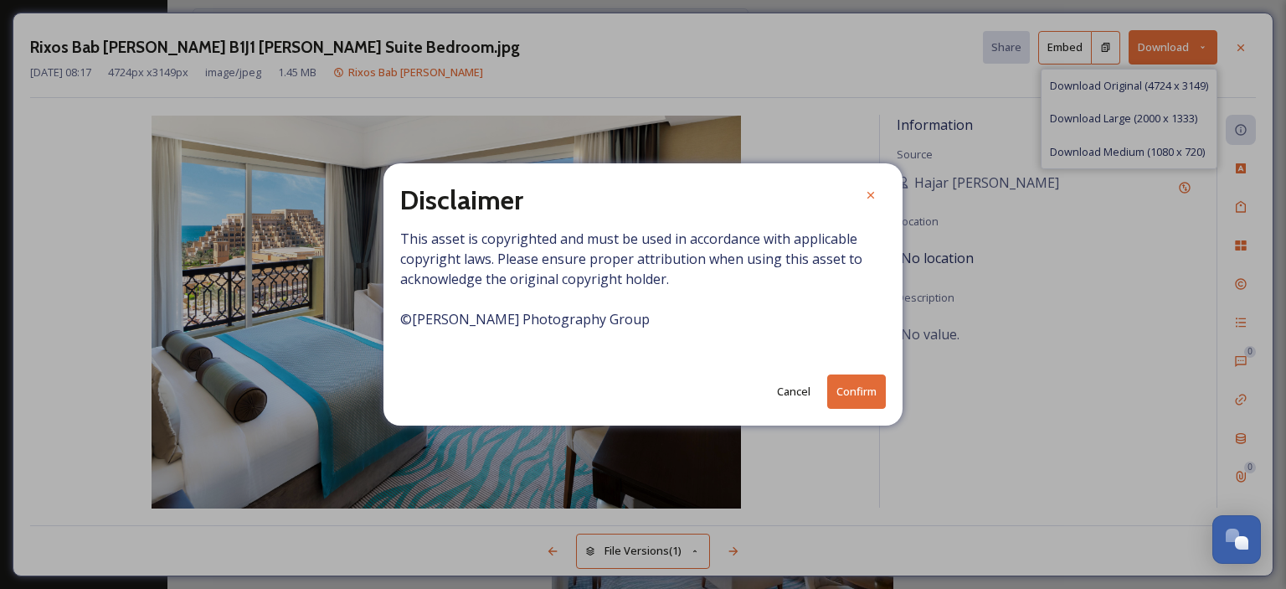
click at [857, 389] on button "Confirm" at bounding box center [856, 391] width 59 height 34
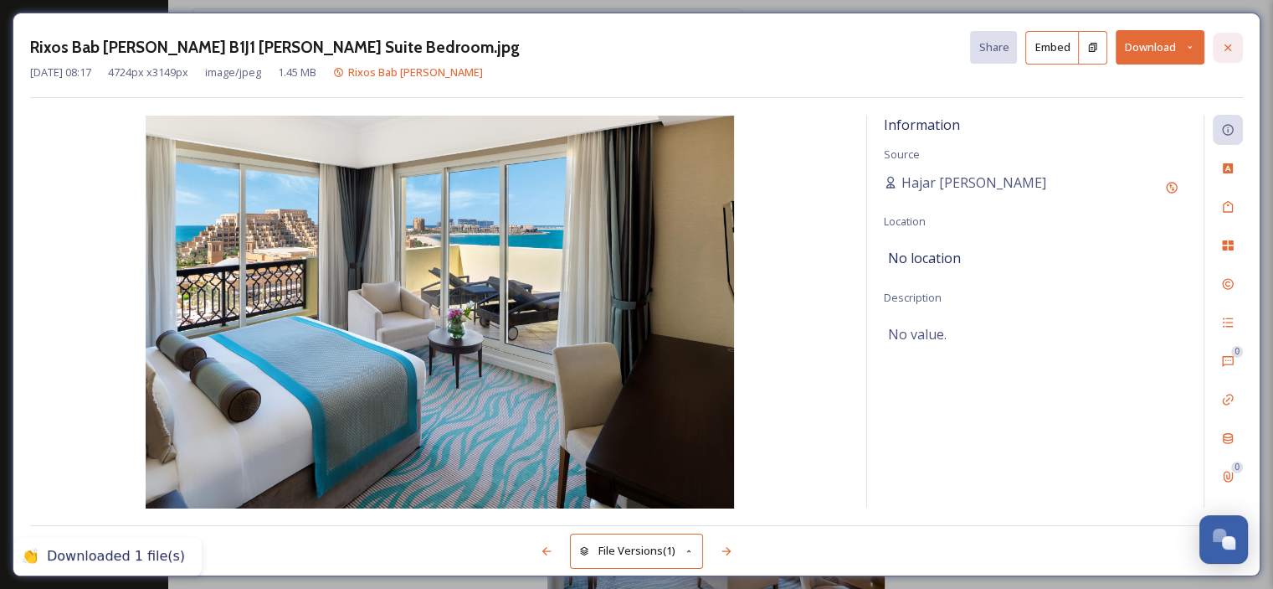
click at [1239, 46] on div at bounding box center [1228, 48] width 30 height 30
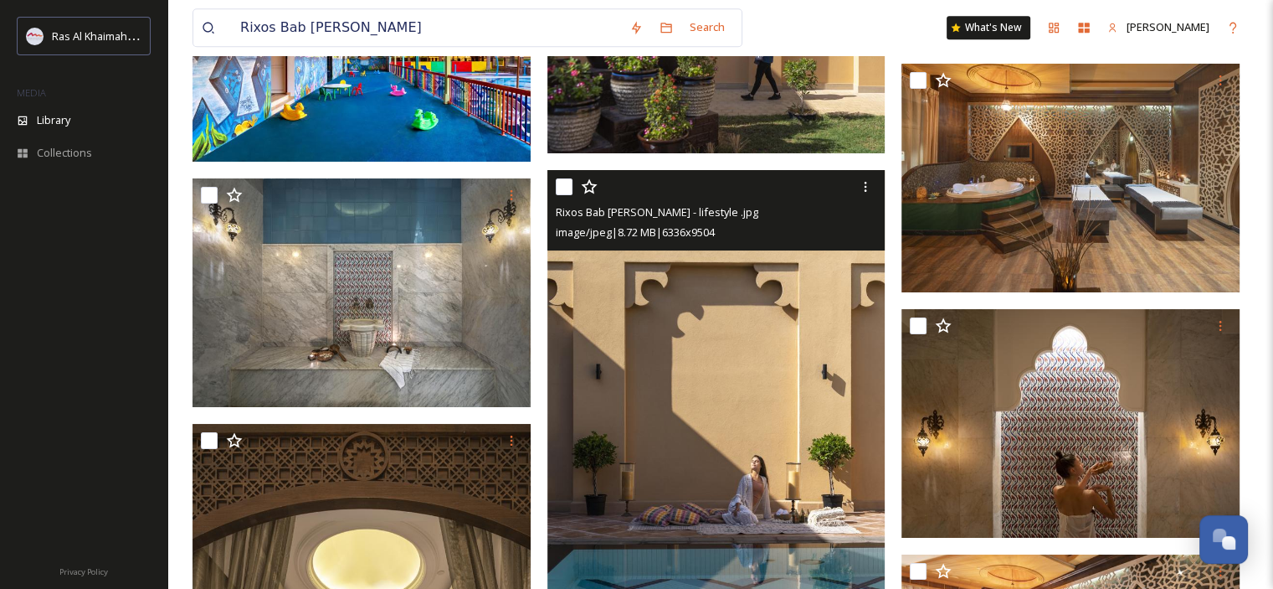
scroll to position [7887, 0]
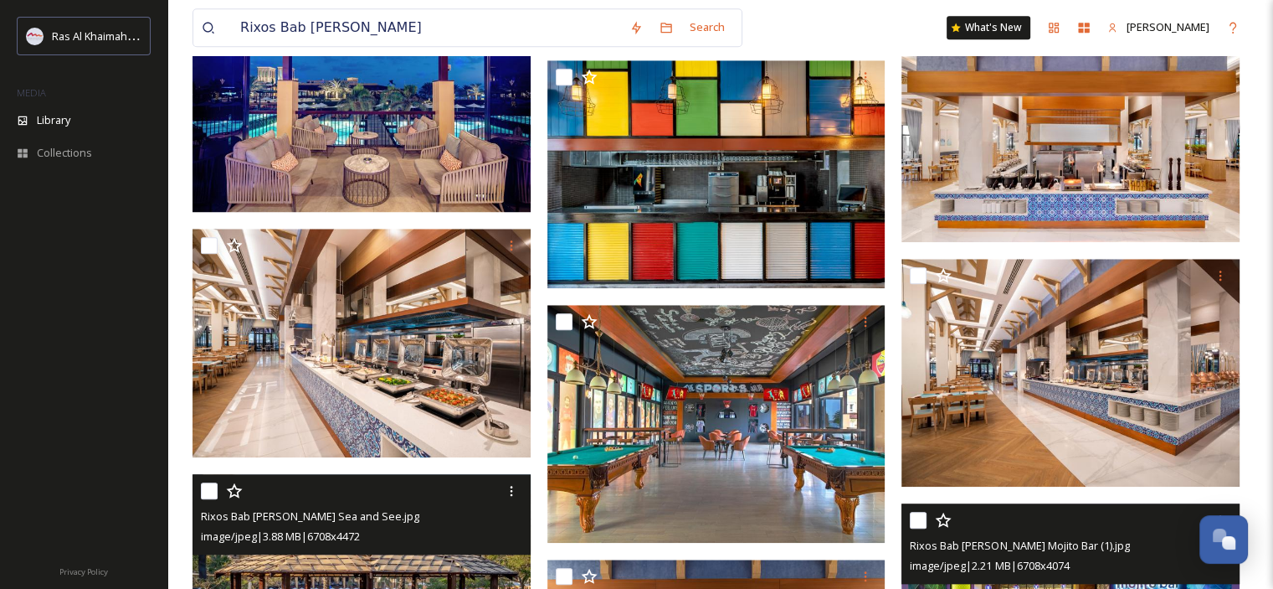
scroll to position [1357, 0]
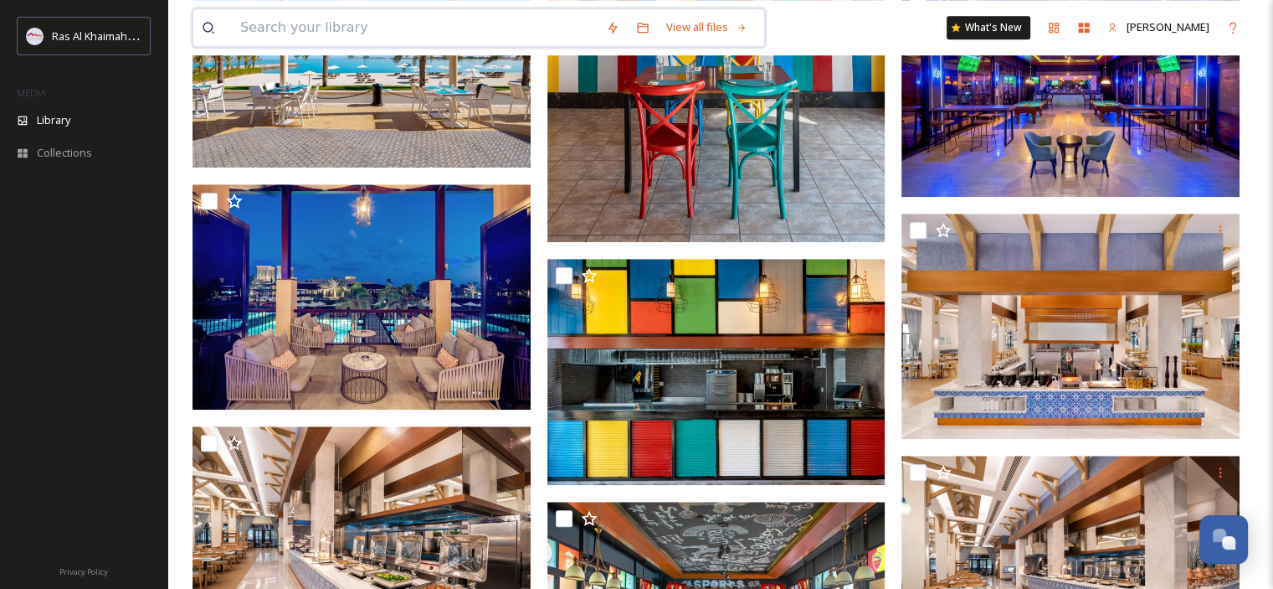
scroll to position [1345, 0]
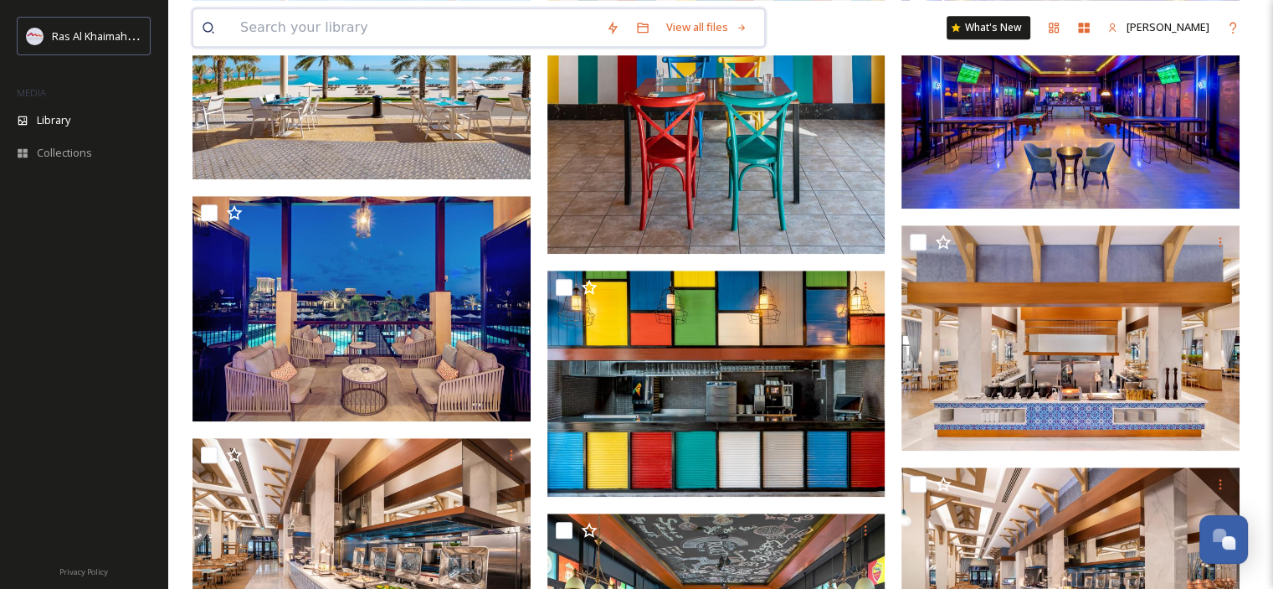
paste input "The [PERSON_NAME] Ras Al Khaimah [PERSON_NAME][GEOGRAPHIC_DATA]"
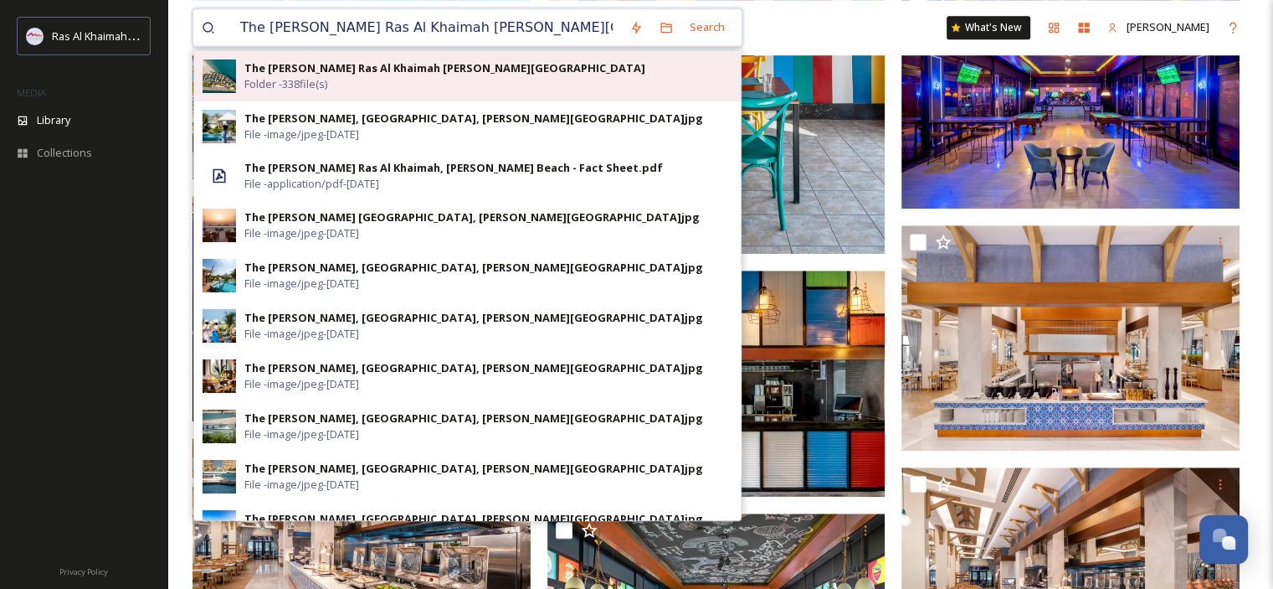
type input "The [PERSON_NAME] Ras Al Khaimah [PERSON_NAME][GEOGRAPHIC_DATA]"
click at [475, 71] on strong "The [PERSON_NAME] Ras Al Khaimah [PERSON_NAME][GEOGRAPHIC_DATA]" at bounding box center [444, 67] width 401 height 15
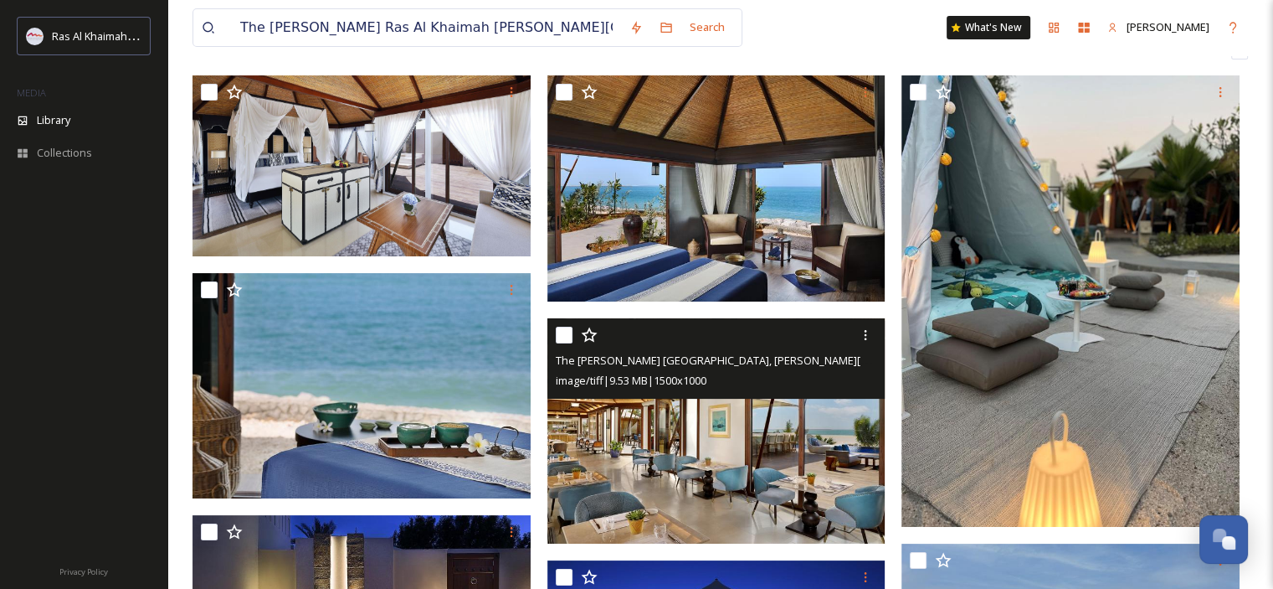
scroll to position [167, 0]
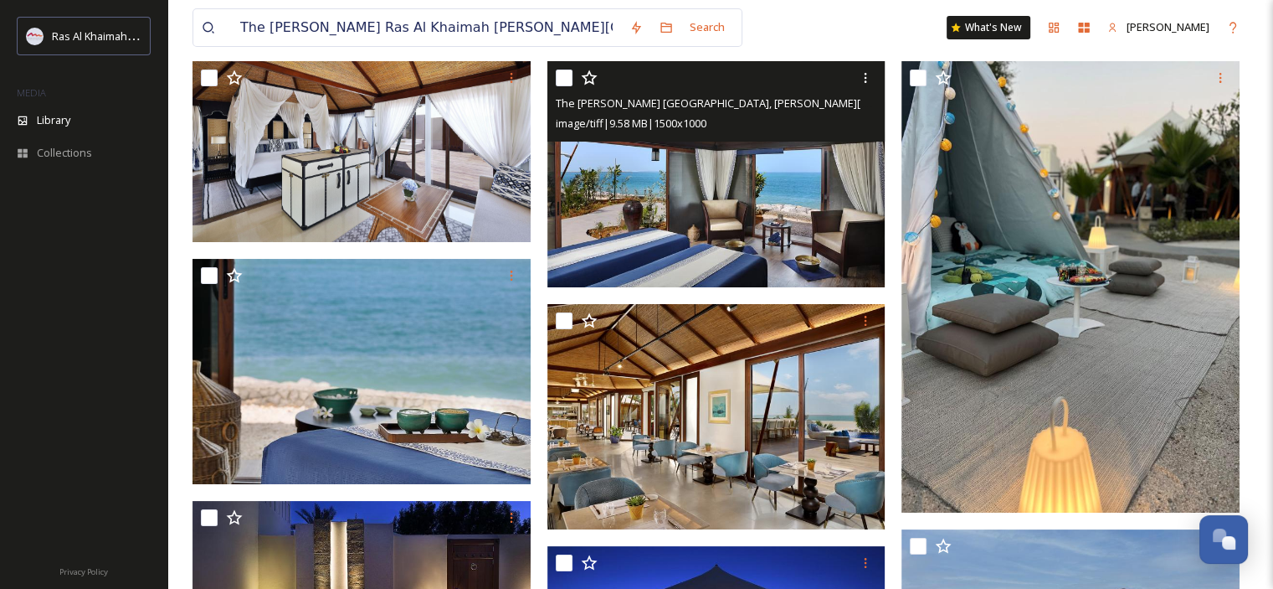
click at [756, 210] on img at bounding box center [717, 174] width 338 height 226
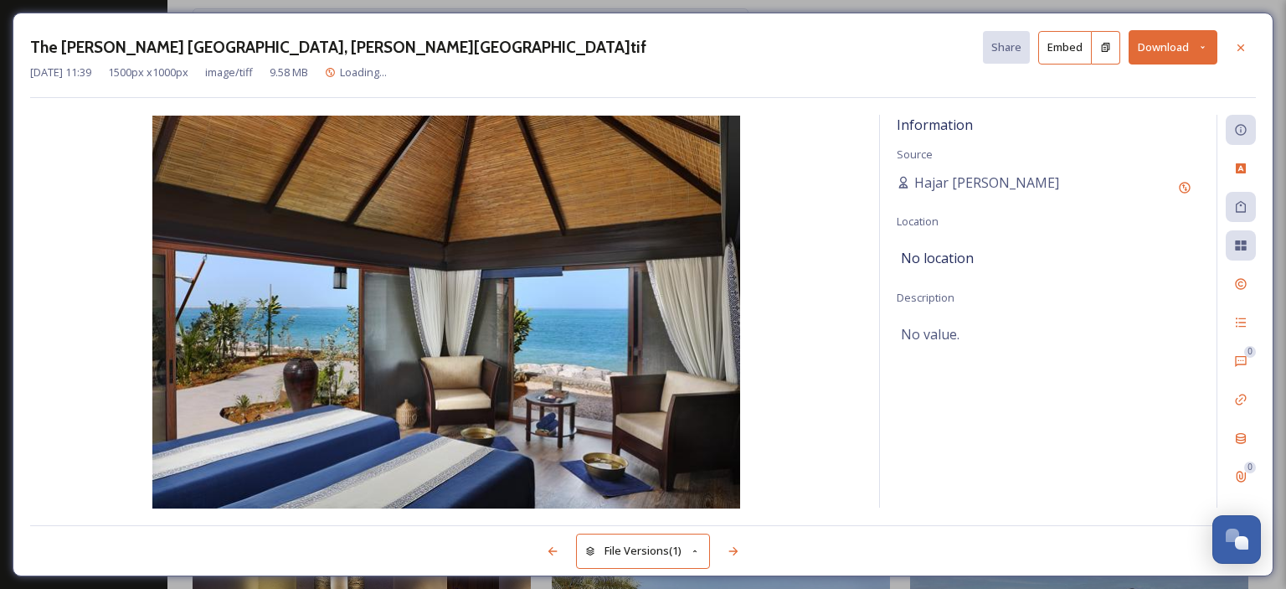
click at [1211, 45] on button "Download" at bounding box center [1172, 47] width 89 height 34
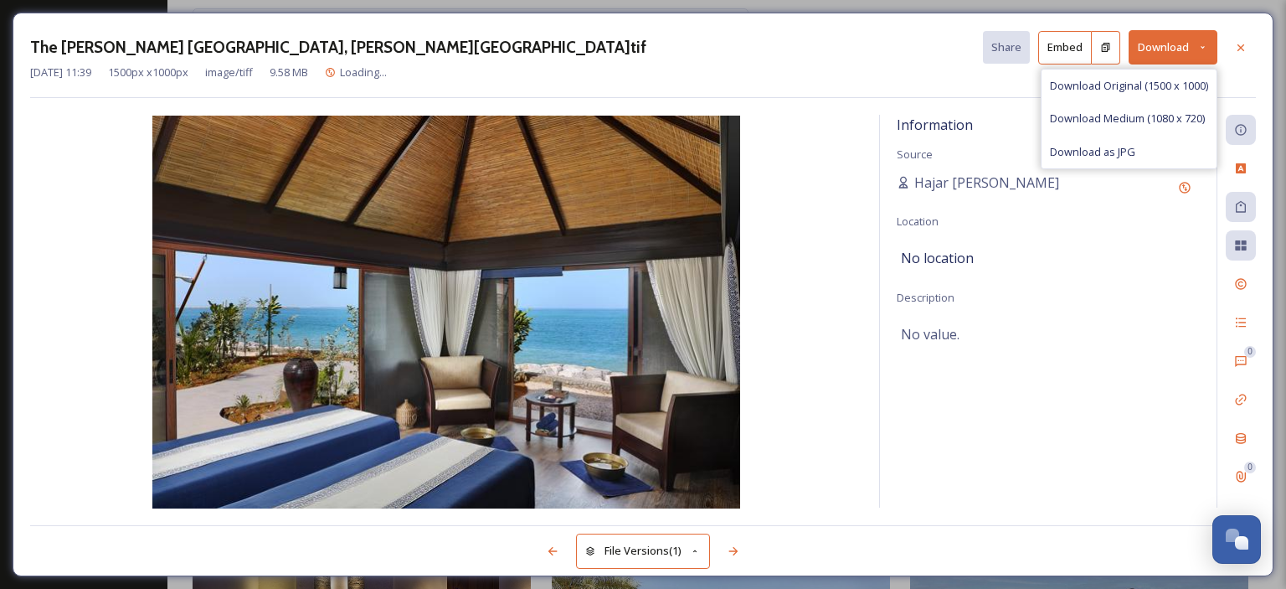
click at [1153, 146] on div "Download as JPG" at bounding box center [1128, 152] width 175 height 33
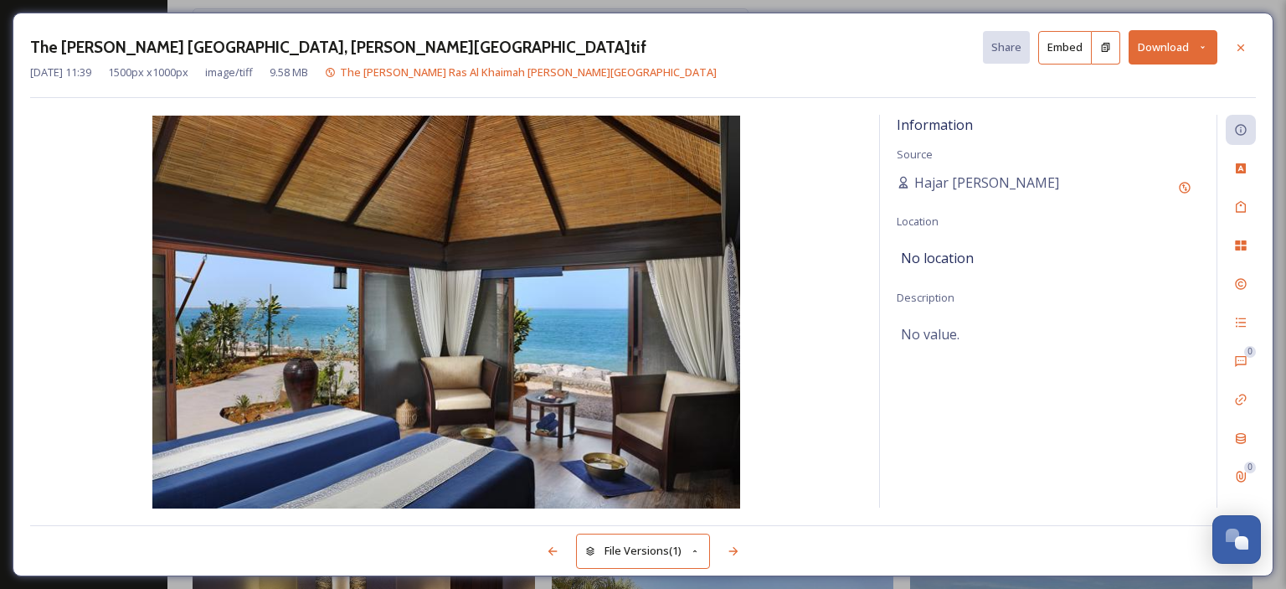
click at [1198, 42] on icon at bounding box center [1202, 47] width 11 height 11
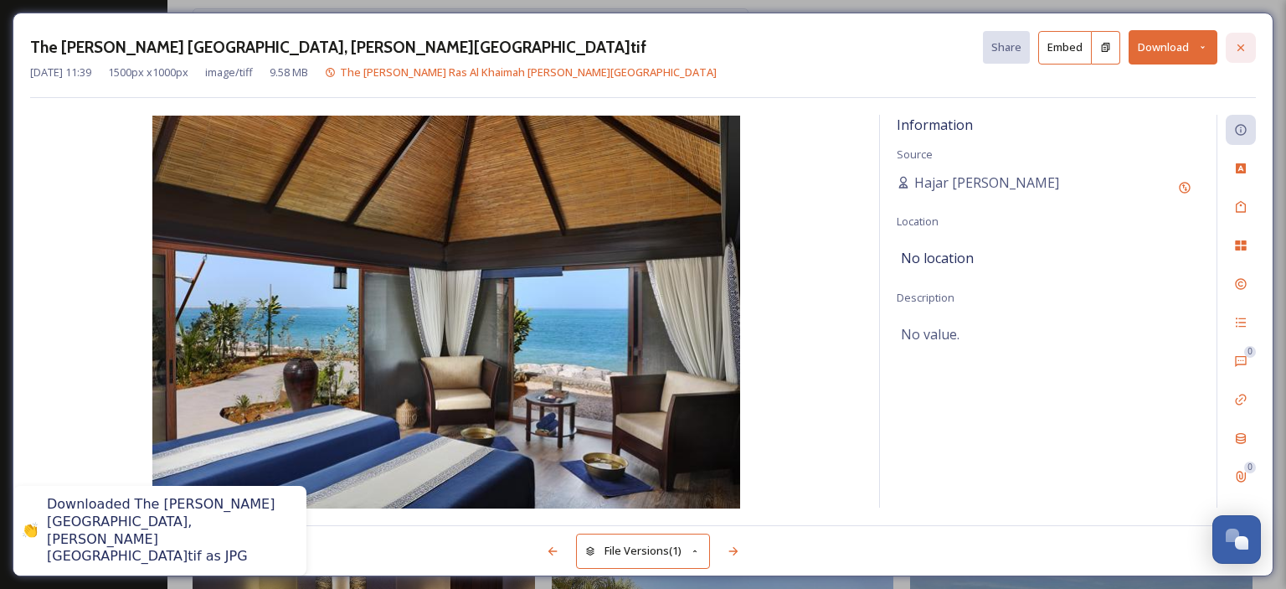
click at [1236, 42] on icon at bounding box center [1240, 47] width 13 height 13
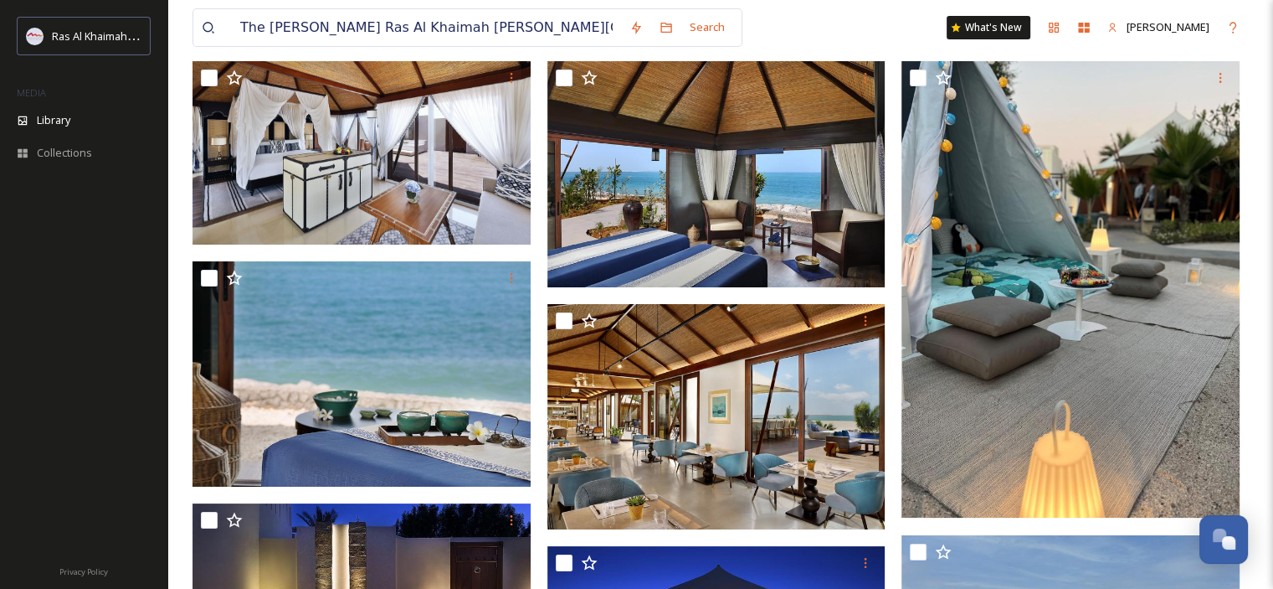
click at [136, 335] on div at bounding box center [83, 372] width 167 height 357
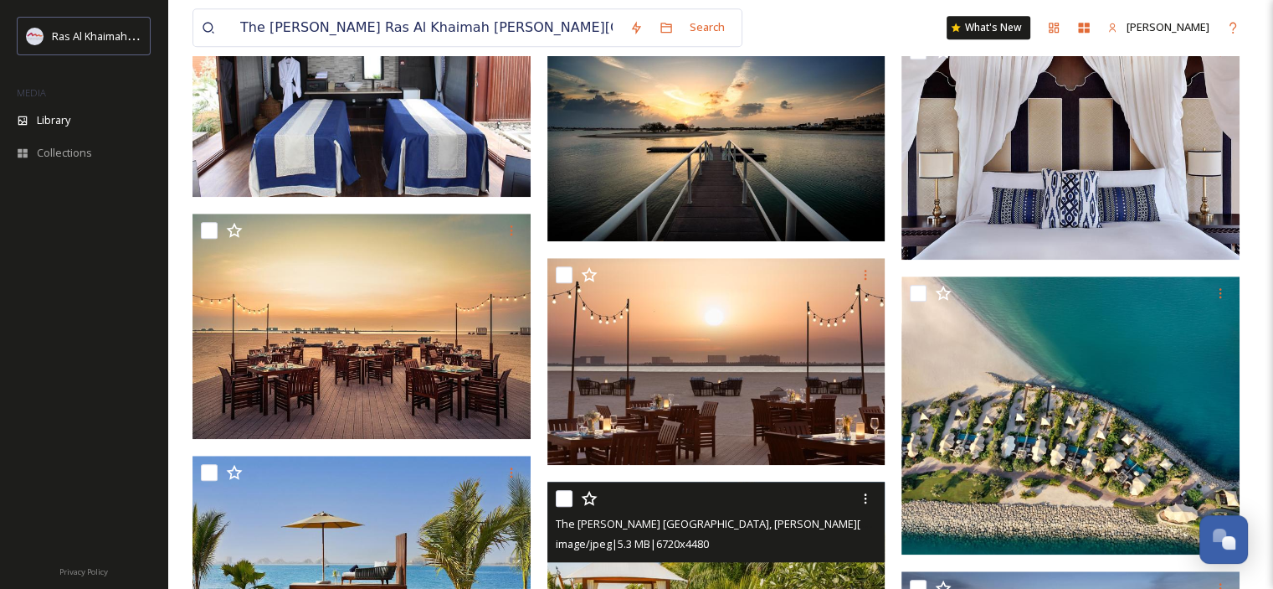
scroll to position [1504, 0]
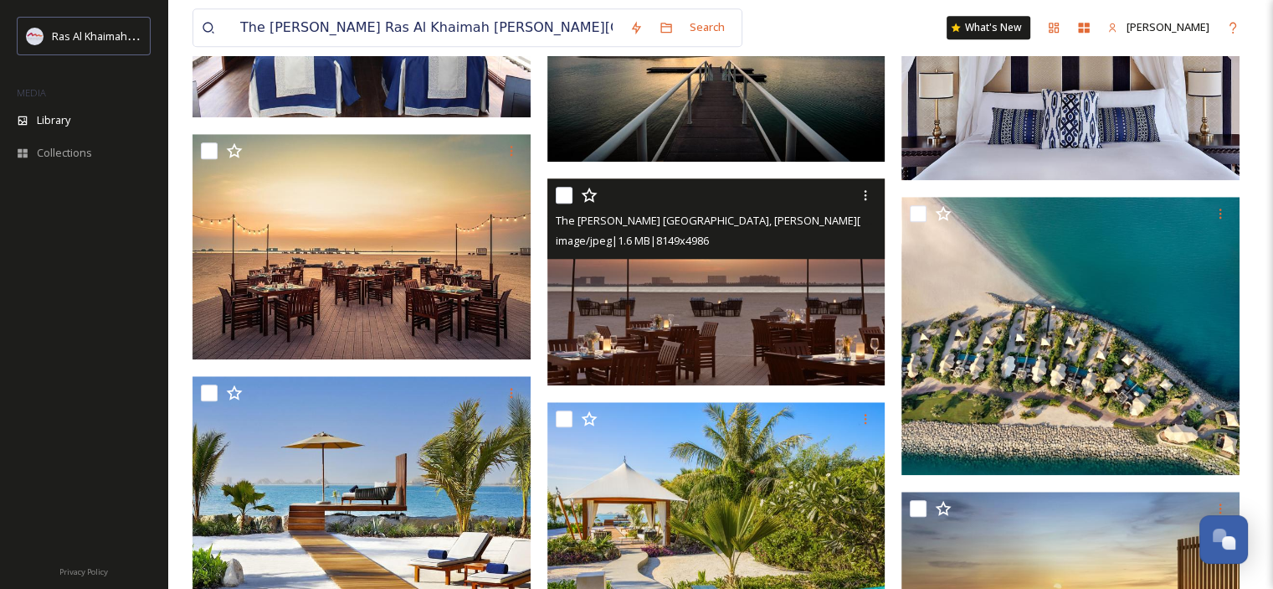
click at [813, 327] on img at bounding box center [717, 281] width 338 height 207
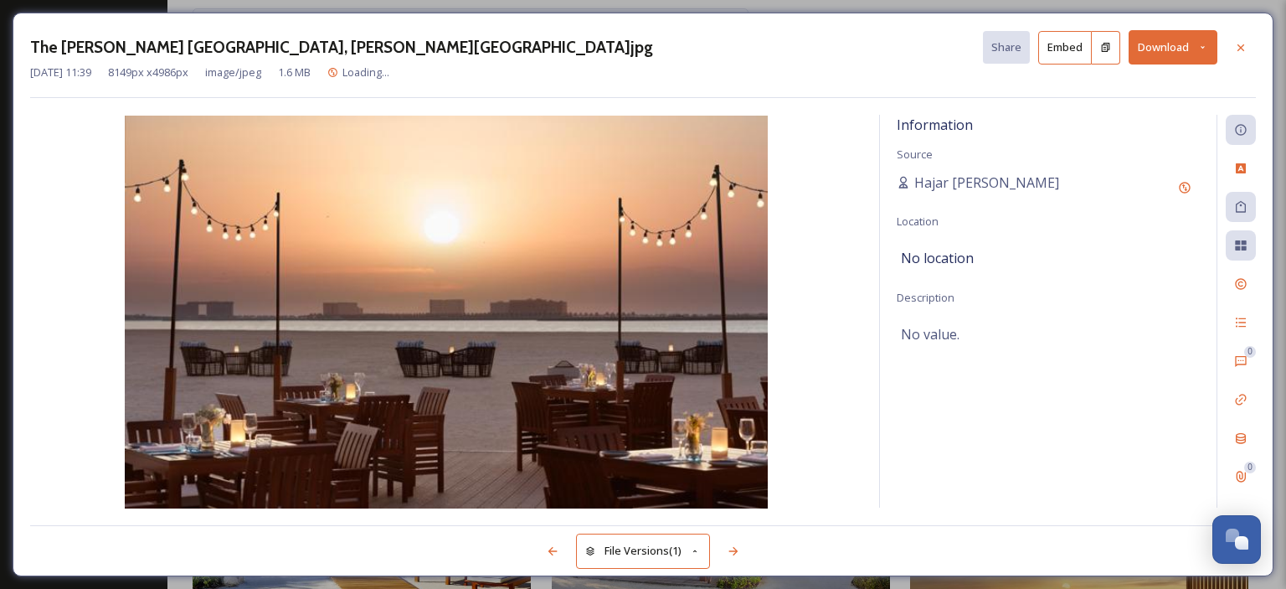
click at [1202, 46] on icon at bounding box center [1202, 47] width 11 height 11
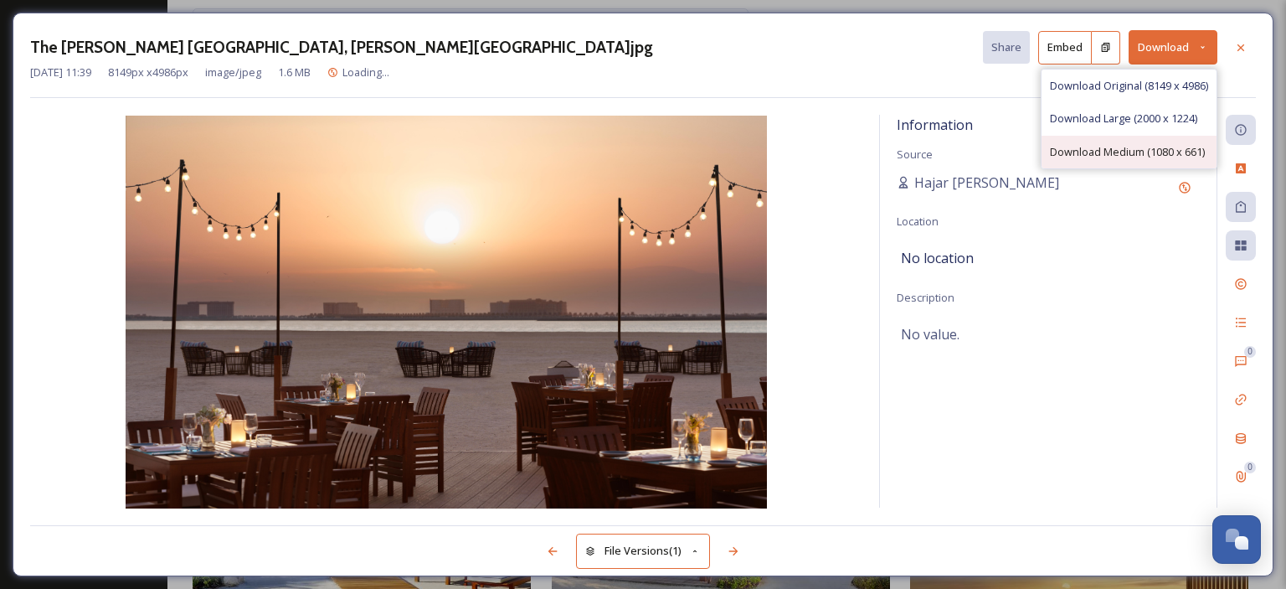
click at [1137, 154] on span "Download Medium (1080 x 661)" at bounding box center [1127, 152] width 155 height 16
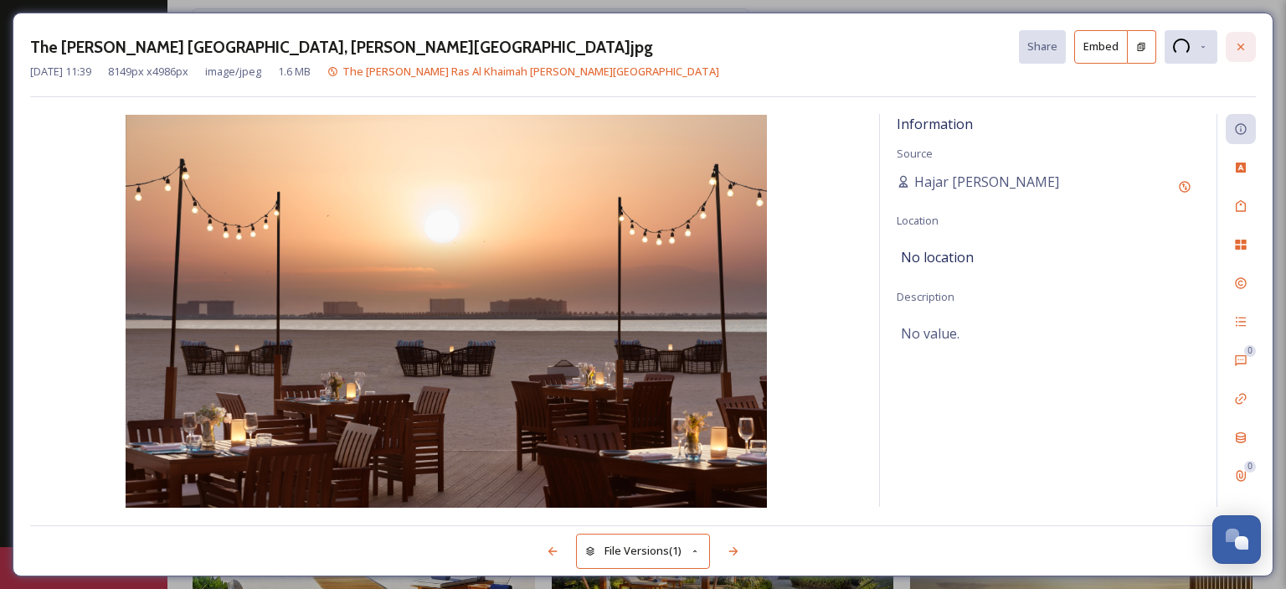
click at [1246, 45] on icon at bounding box center [1240, 46] width 13 height 13
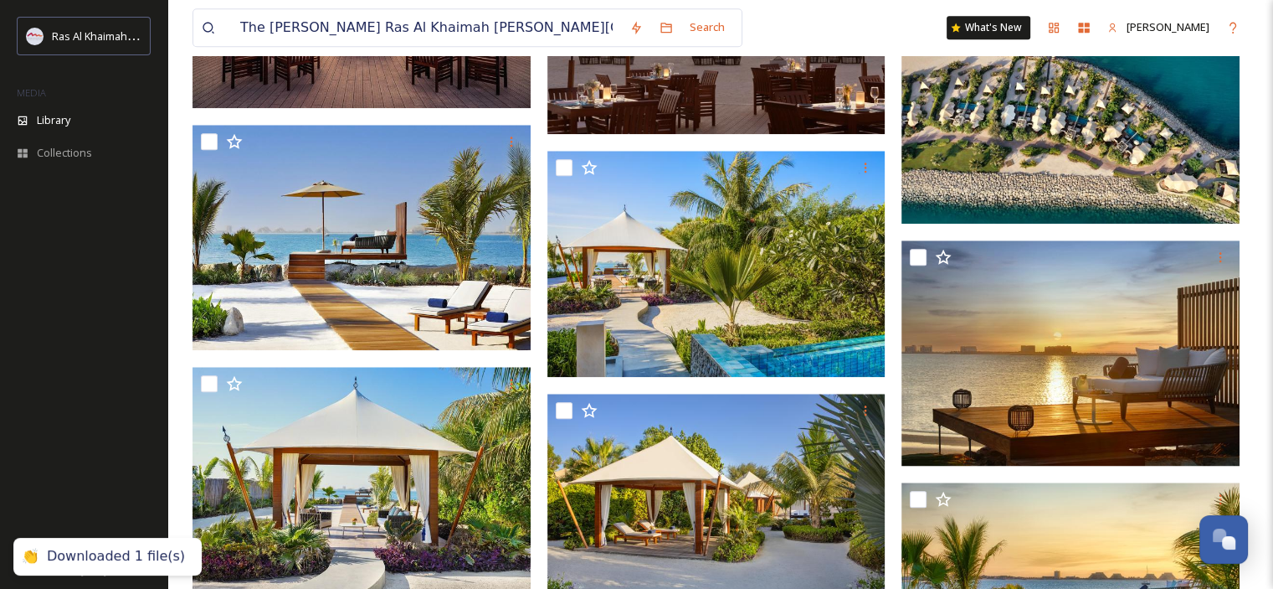
scroll to position [1587, 0]
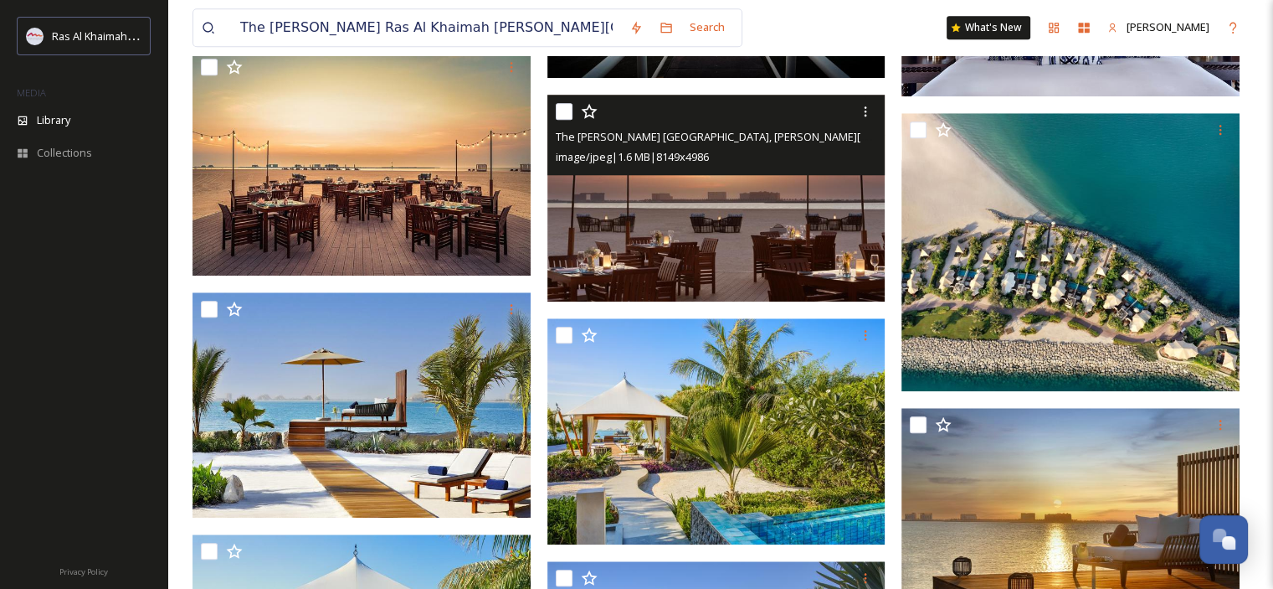
click at [1145, 279] on img at bounding box center [1071, 252] width 338 height 278
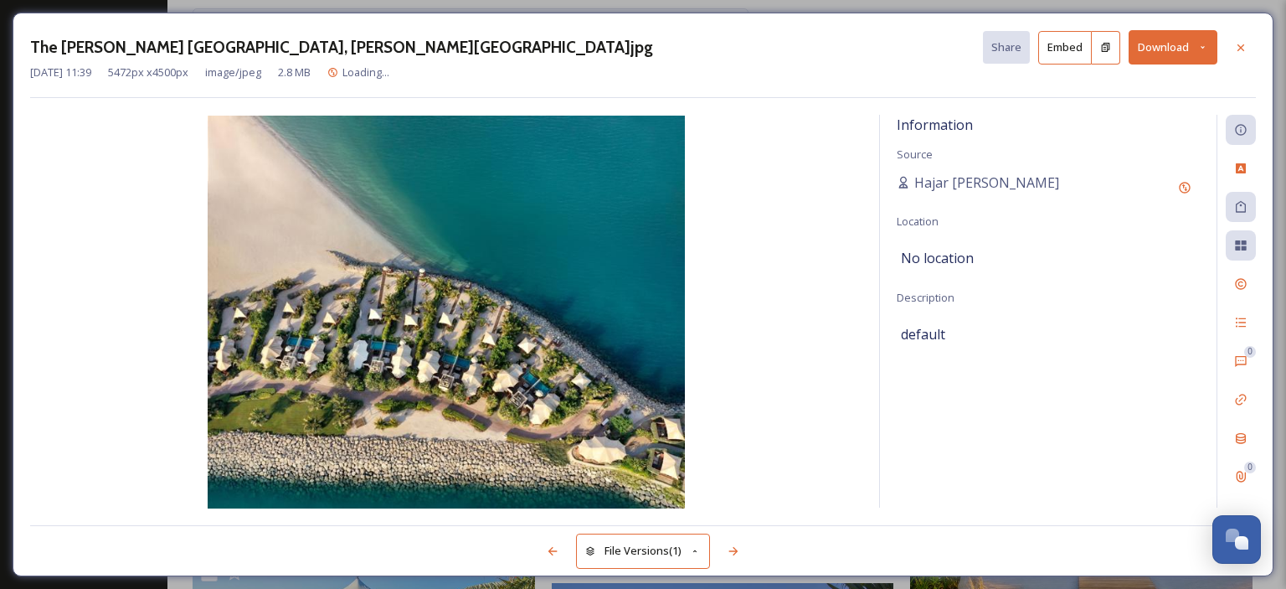
click at [1195, 46] on button "Download" at bounding box center [1172, 47] width 89 height 34
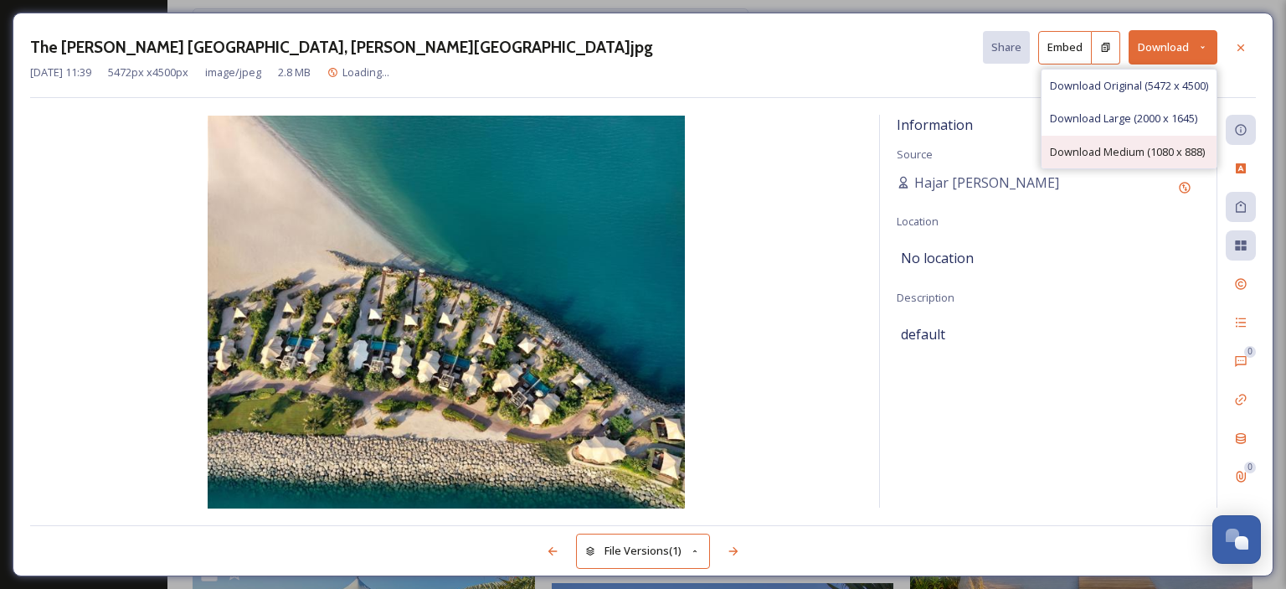
click at [1156, 153] on span "Download Medium (1080 x 888)" at bounding box center [1127, 152] width 155 height 16
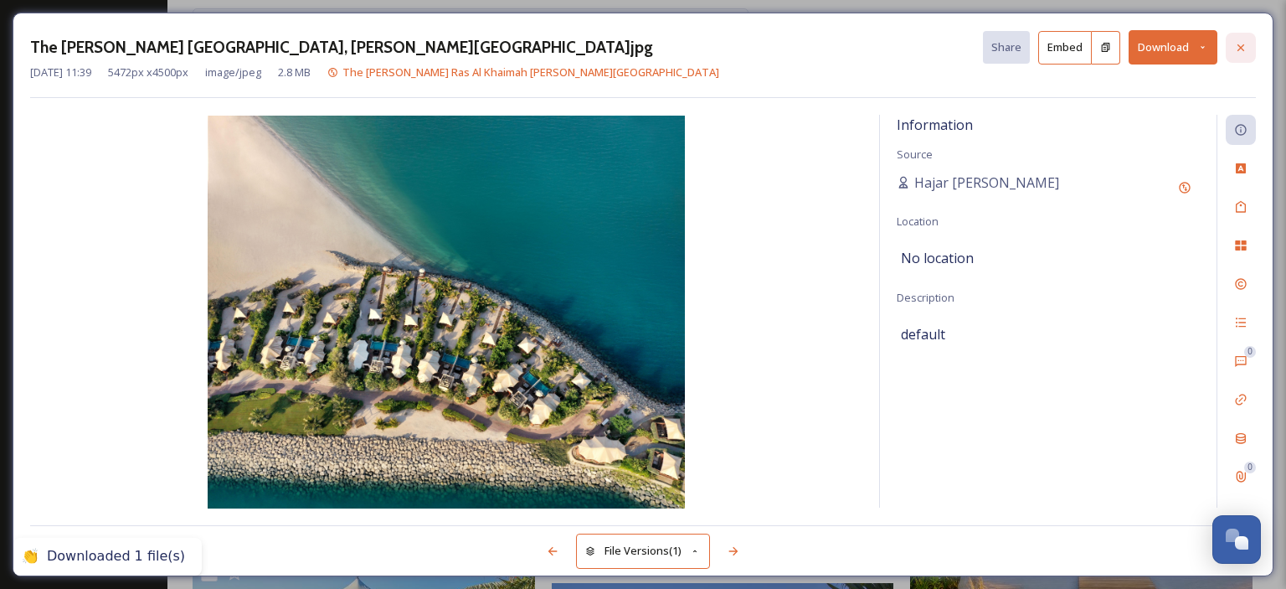
click at [1236, 49] on icon at bounding box center [1240, 47] width 13 height 13
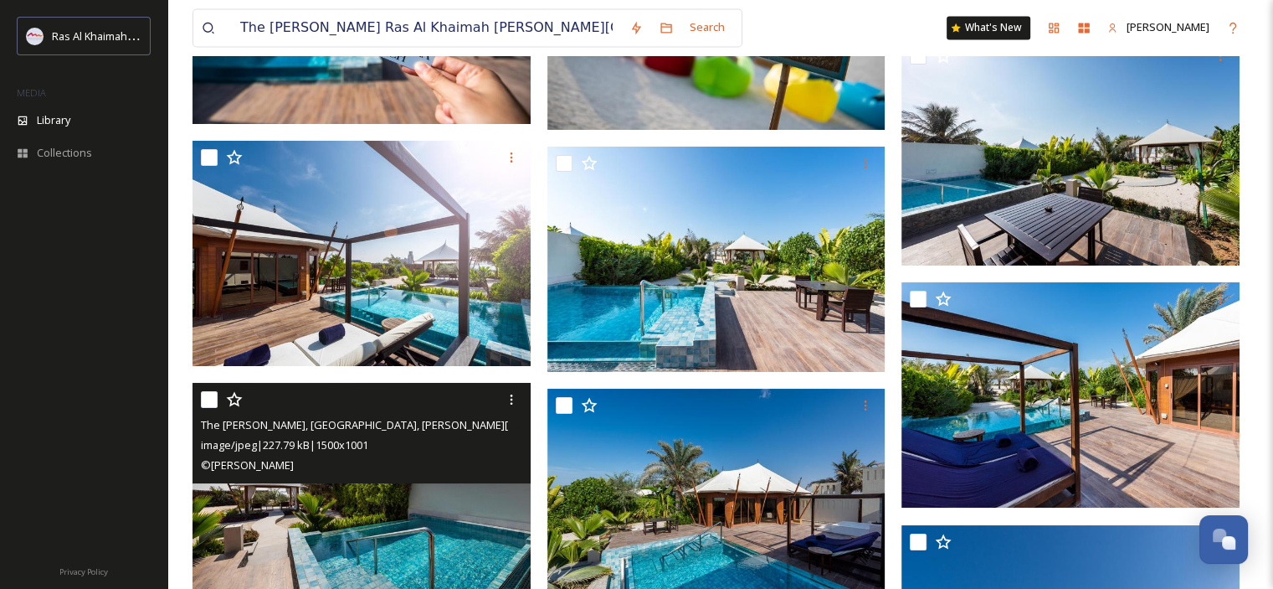
scroll to position [9540, 0]
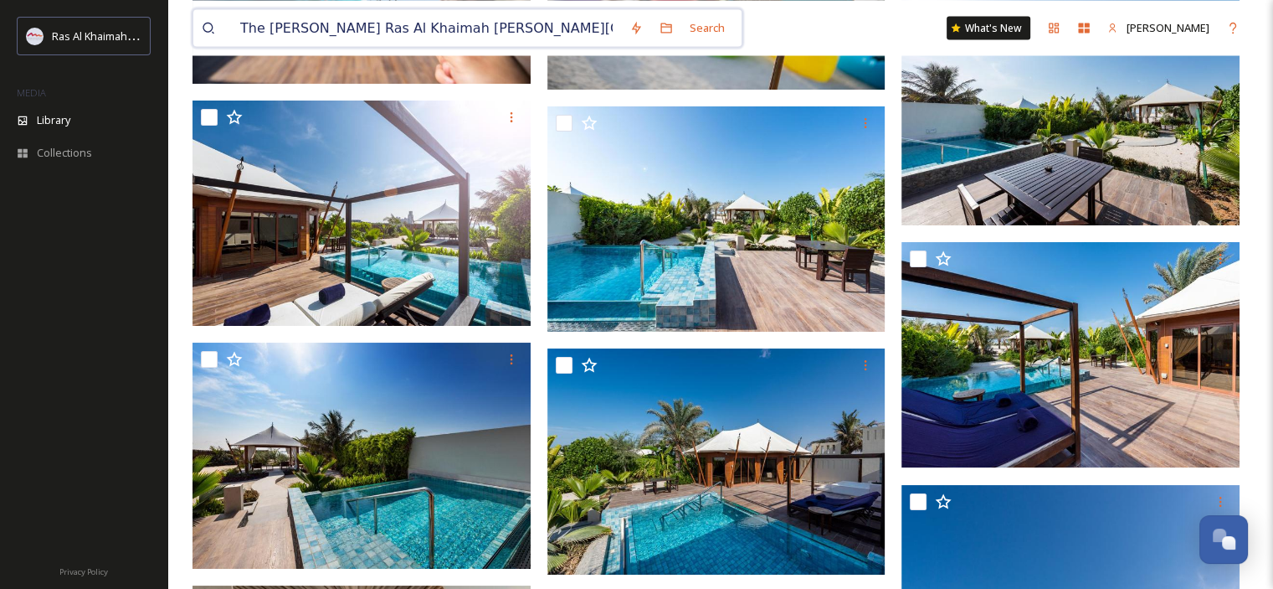
drag, startPoint x: 398, startPoint y: 17, endPoint x: 170, endPoint y: -8, distance: 229.1
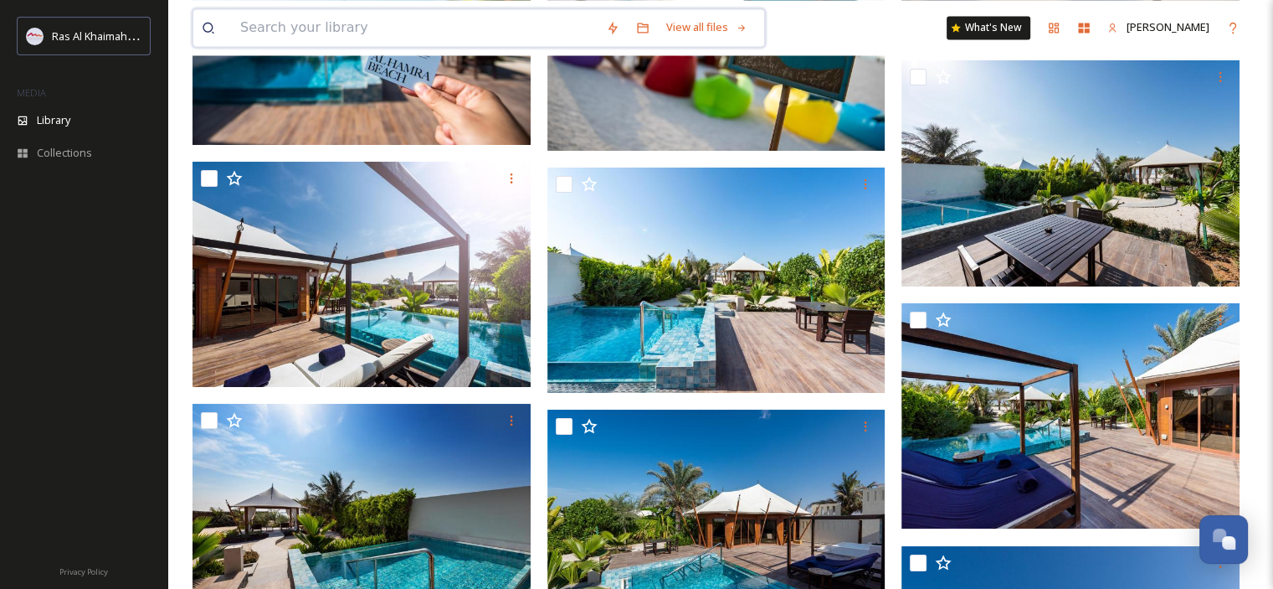
paste input "The [GEOGRAPHIC_DATA]"
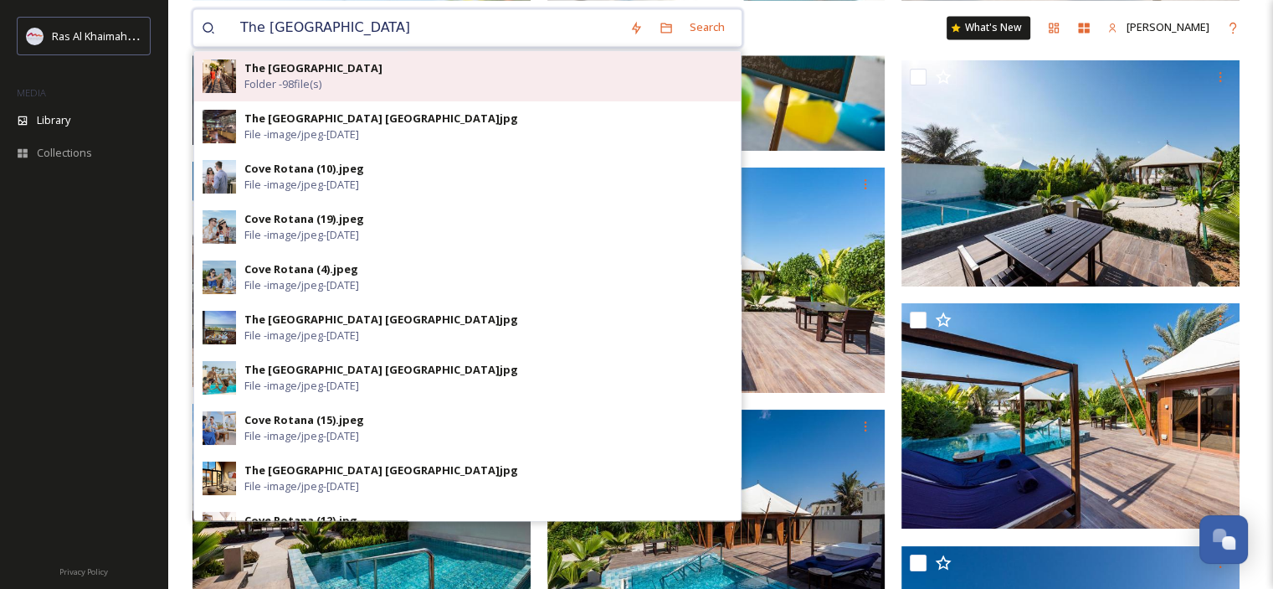
type input "The [GEOGRAPHIC_DATA]"
click at [366, 64] on strong "The [GEOGRAPHIC_DATA]" at bounding box center [313, 67] width 138 height 15
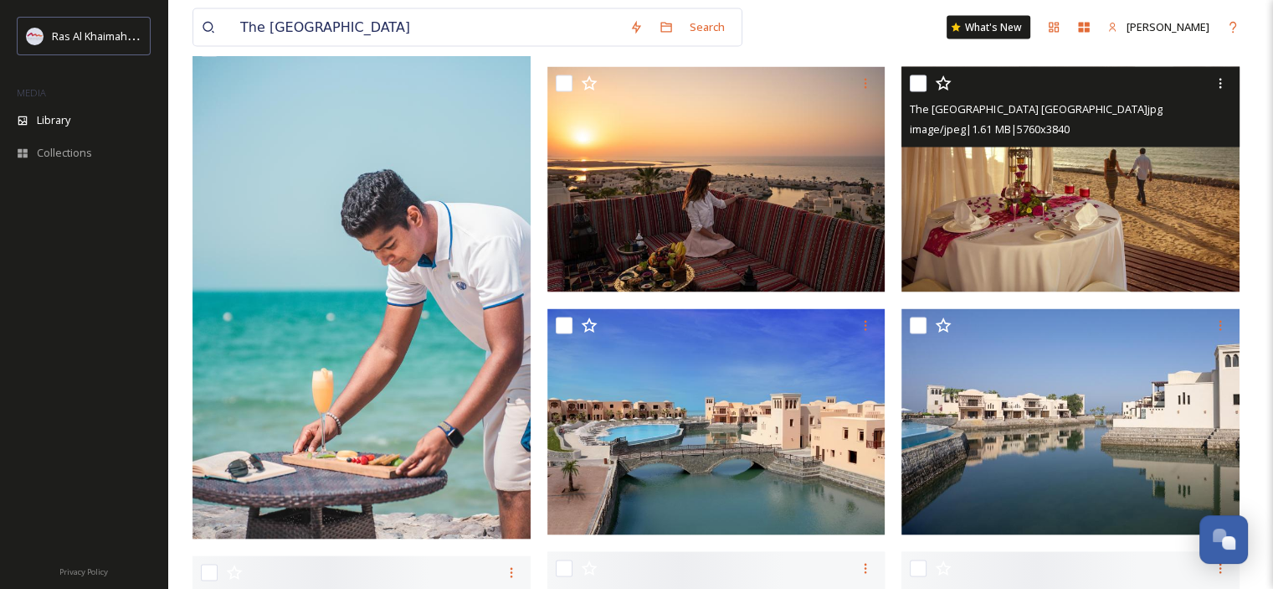
scroll to position [3516, 0]
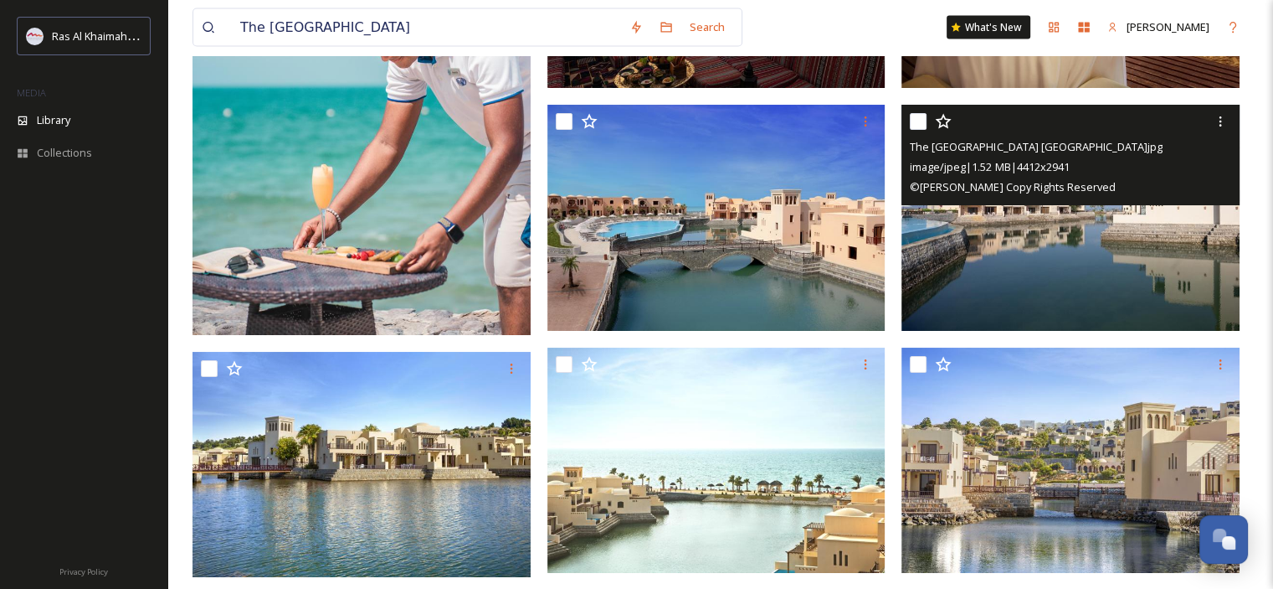
click at [1042, 260] on img at bounding box center [1071, 218] width 338 height 226
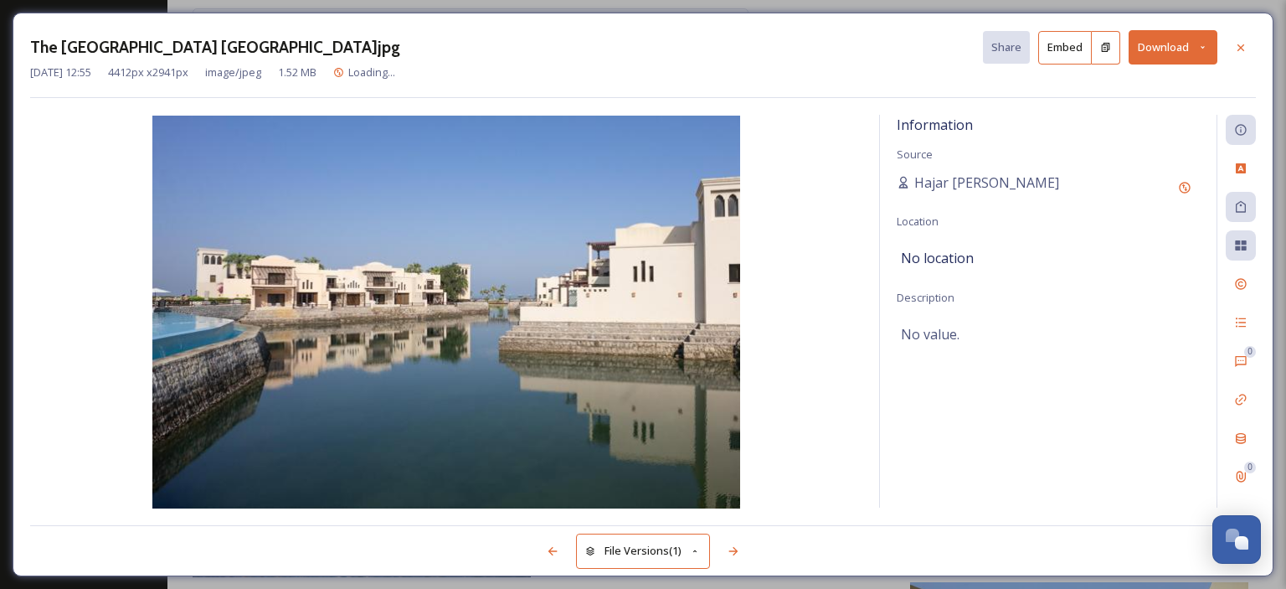
click at [1206, 43] on icon at bounding box center [1202, 47] width 11 height 11
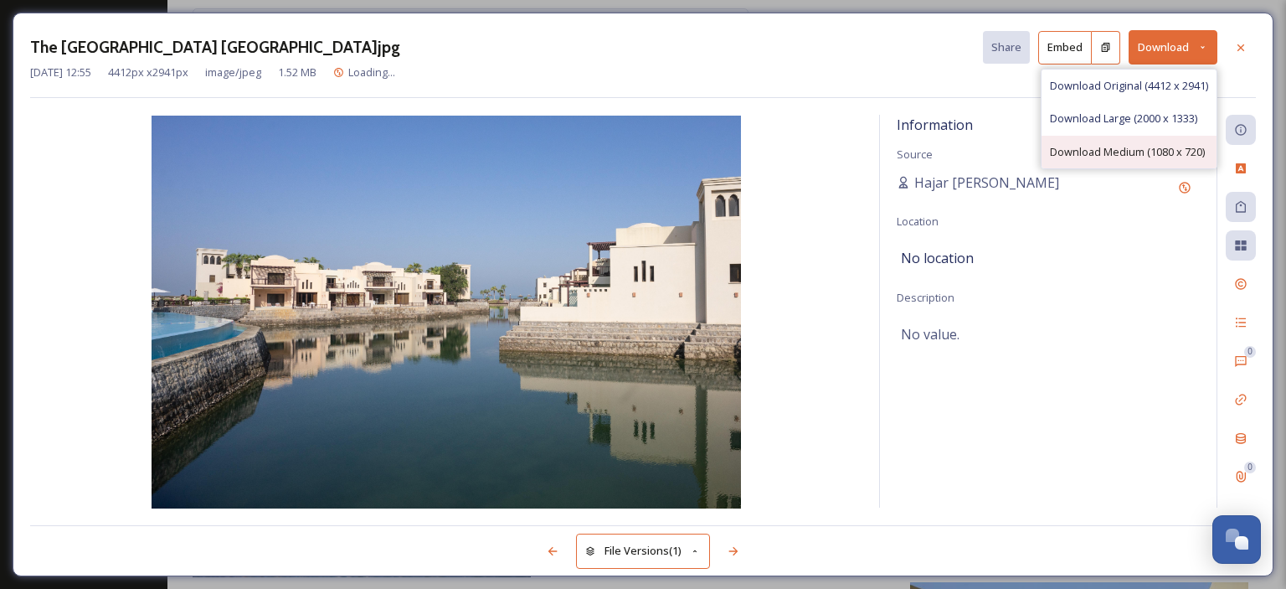
click at [1169, 149] on span "Download Medium (1080 x 720)" at bounding box center [1127, 152] width 155 height 16
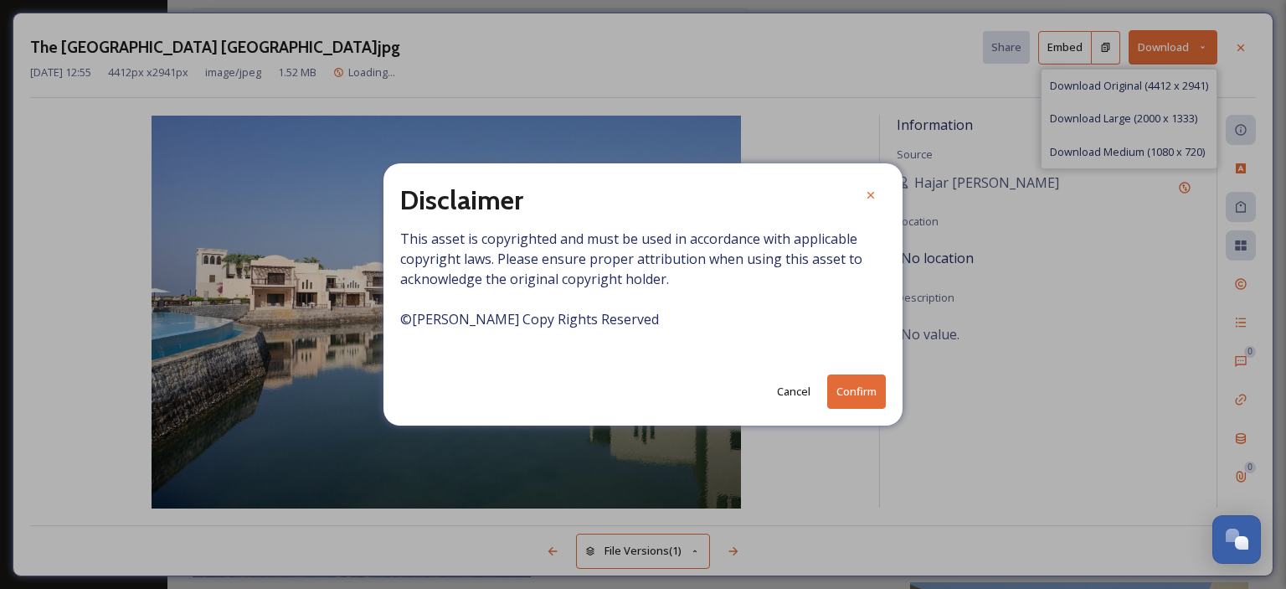
click at [861, 388] on button "Confirm" at bounding box center [856, 391] width 59 height 34
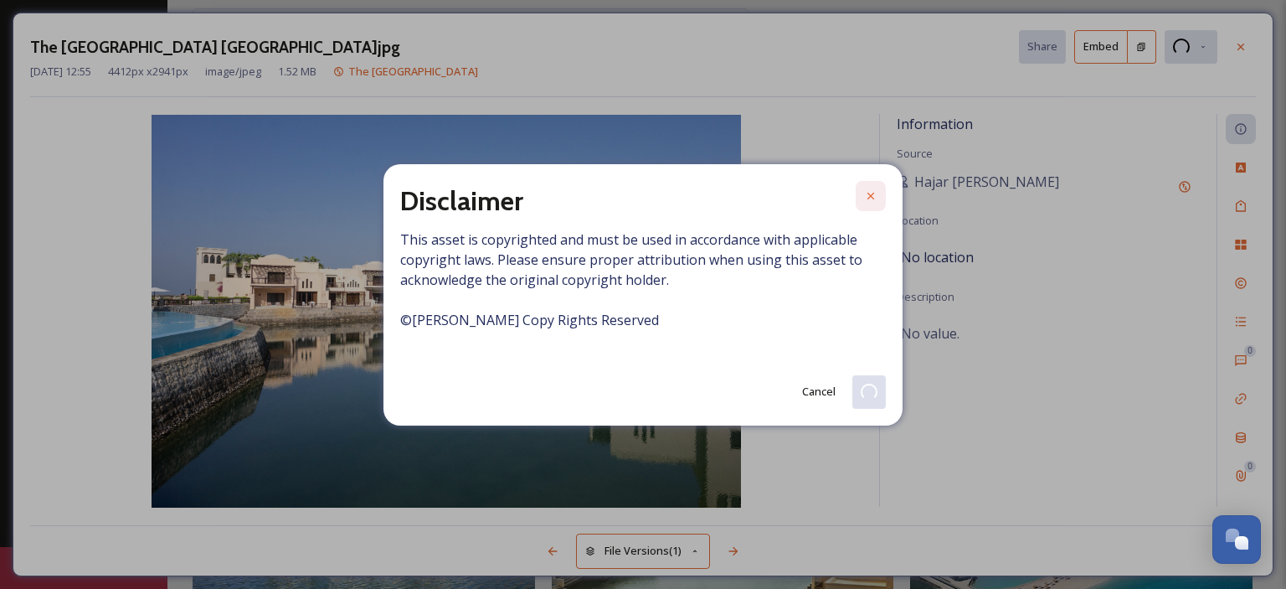
click at [876, 201] on icon at bounding box center [870, 195] width 13 height 13
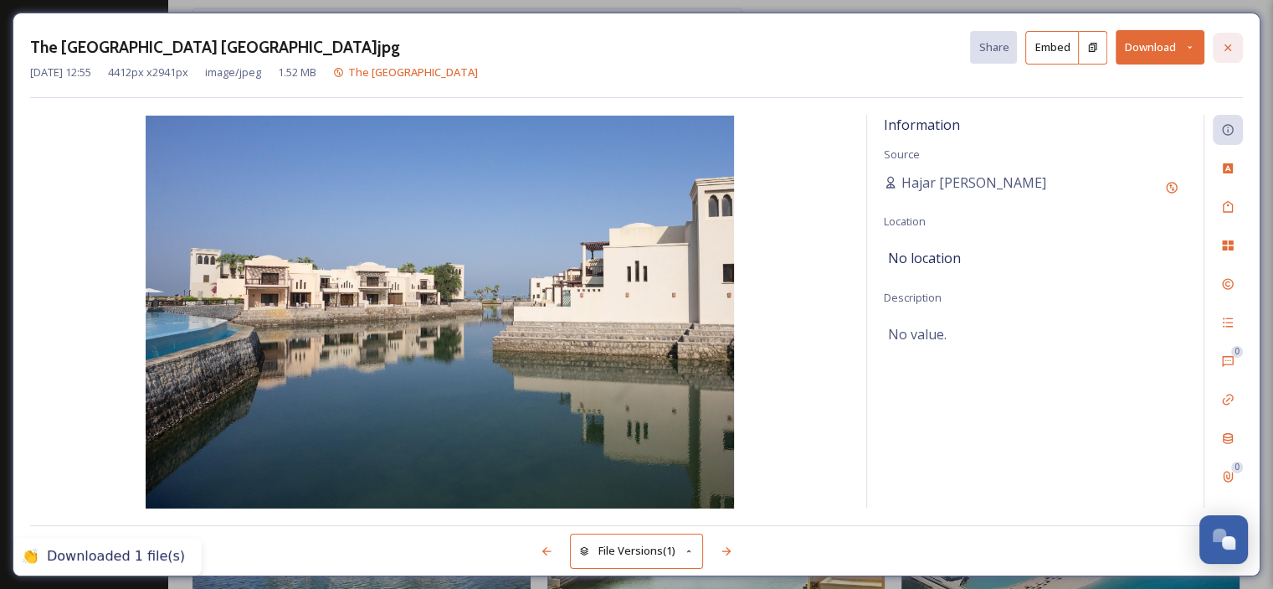
click at [1228, 49] on icon at bounding box center [1227, 47] width 13 height 13
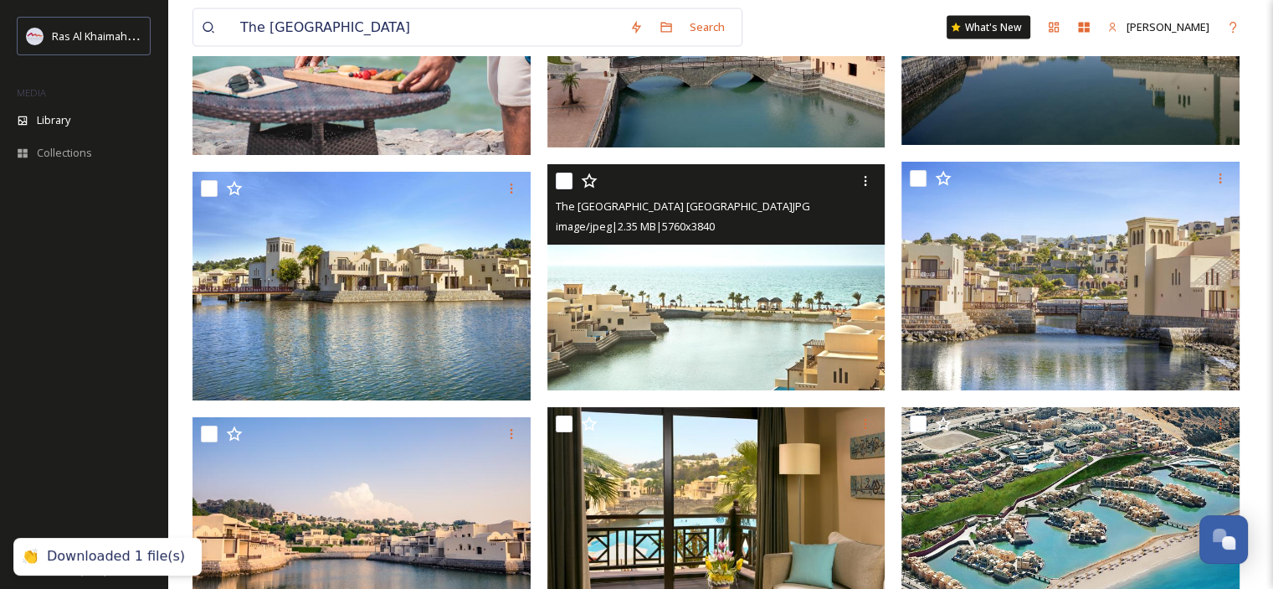
scroll to position [3767, 0]
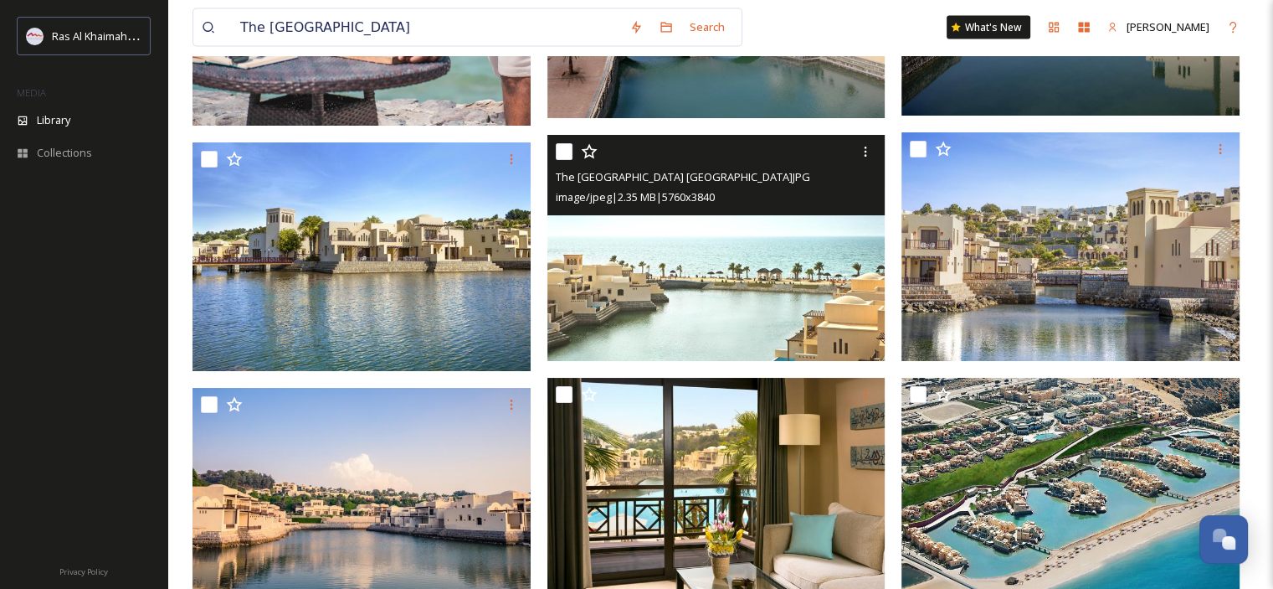
click at [697, 287] on img at bounding box center [717, 248] width 338 height 226
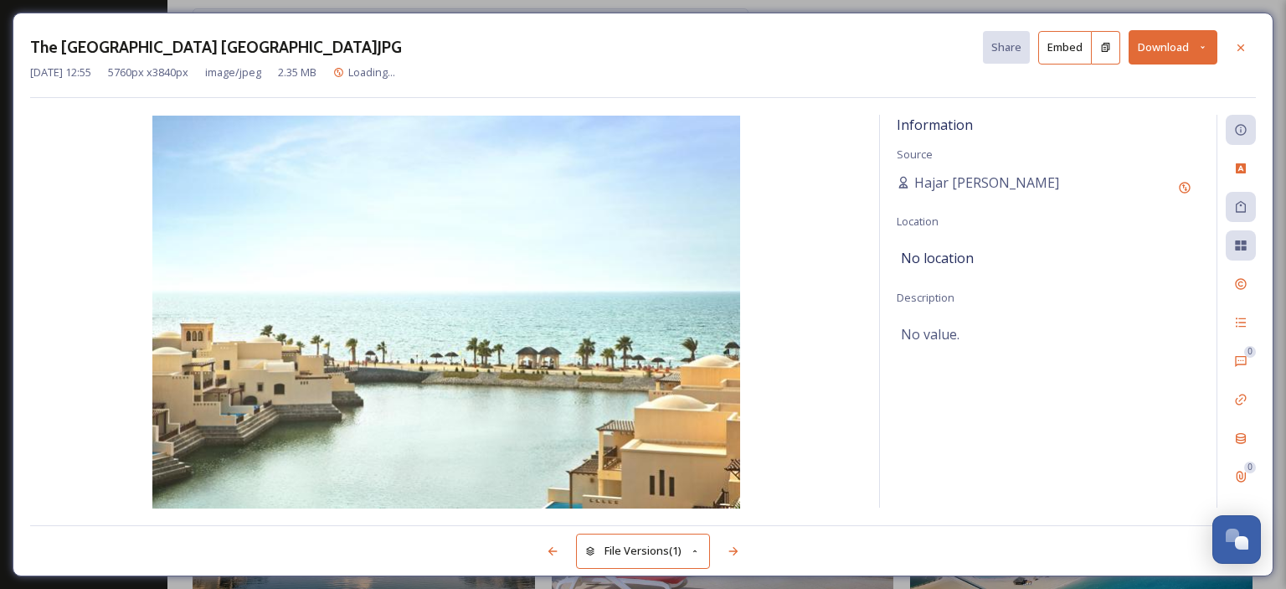
click at [1200, 52] on icon at bounding box center [1202, 47] width 11 height 11
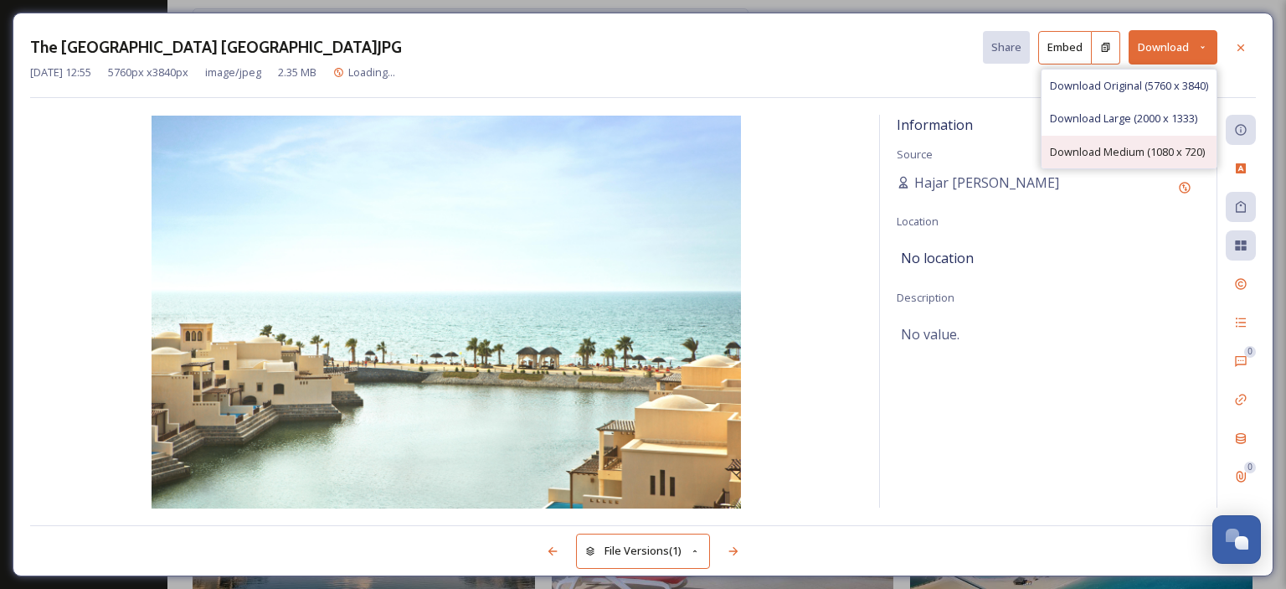
click at [1163, 144] on span "Download Medium (1080 x 720)" at bounding box center [1127, 152] width 155 height 16
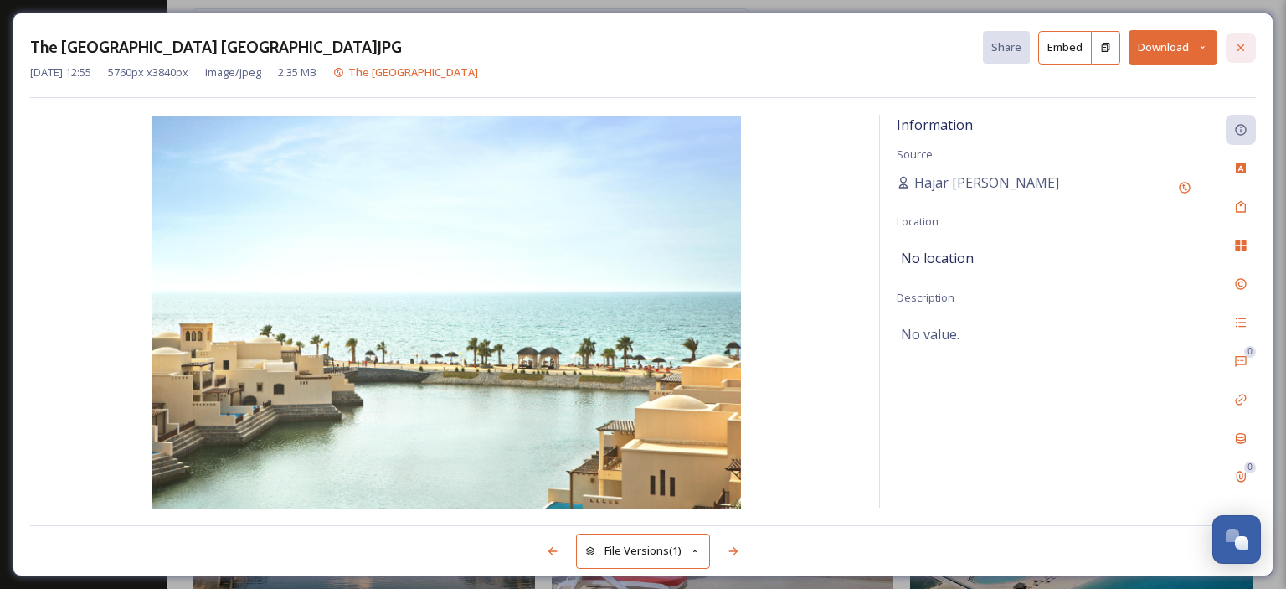
click at [1245, 45] on icon at bounding box center [1240, 47] width 13 height 13
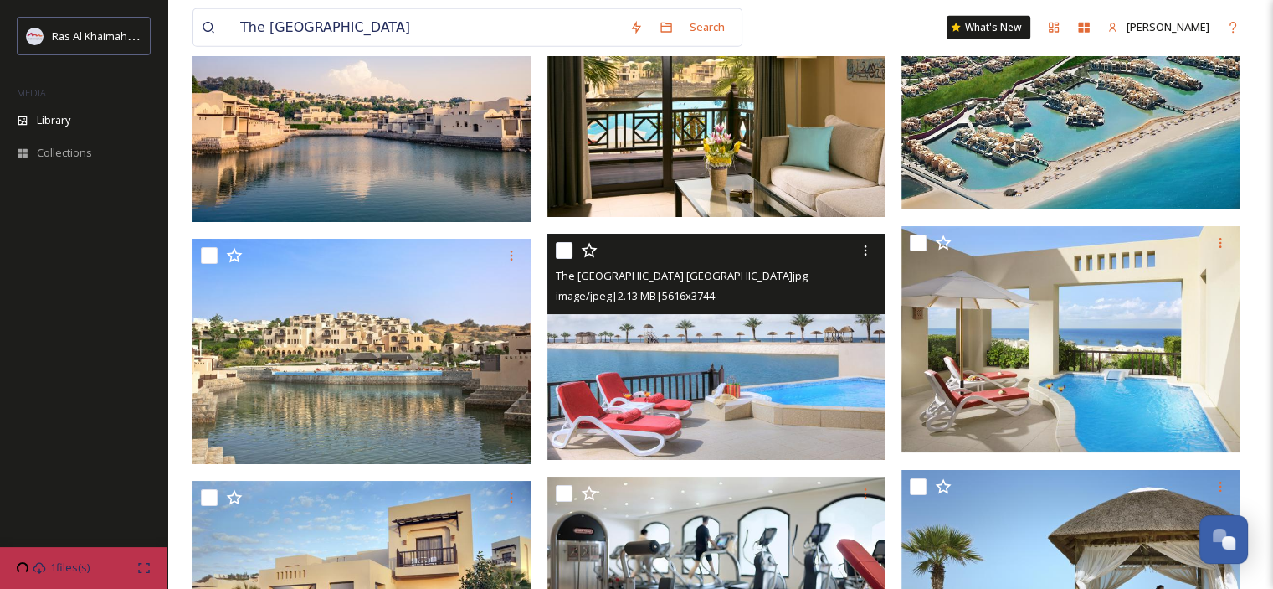
scroll to position [4186, 0]
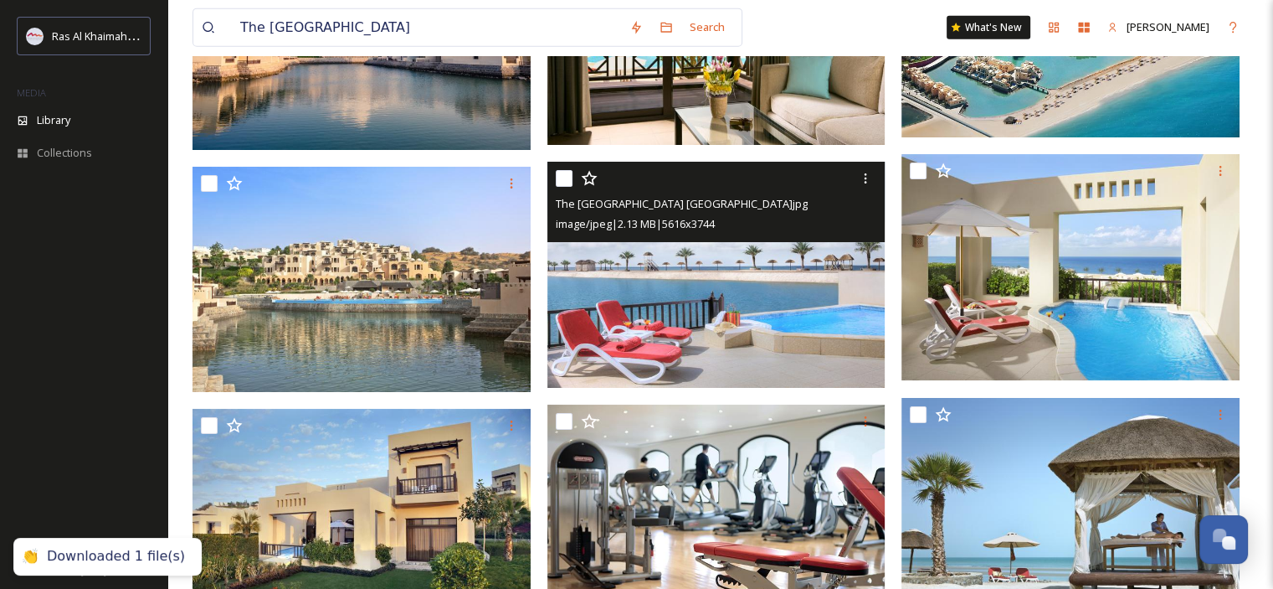
click at [785, 329] on img at bounding box center [717, 275] width 338 height 226
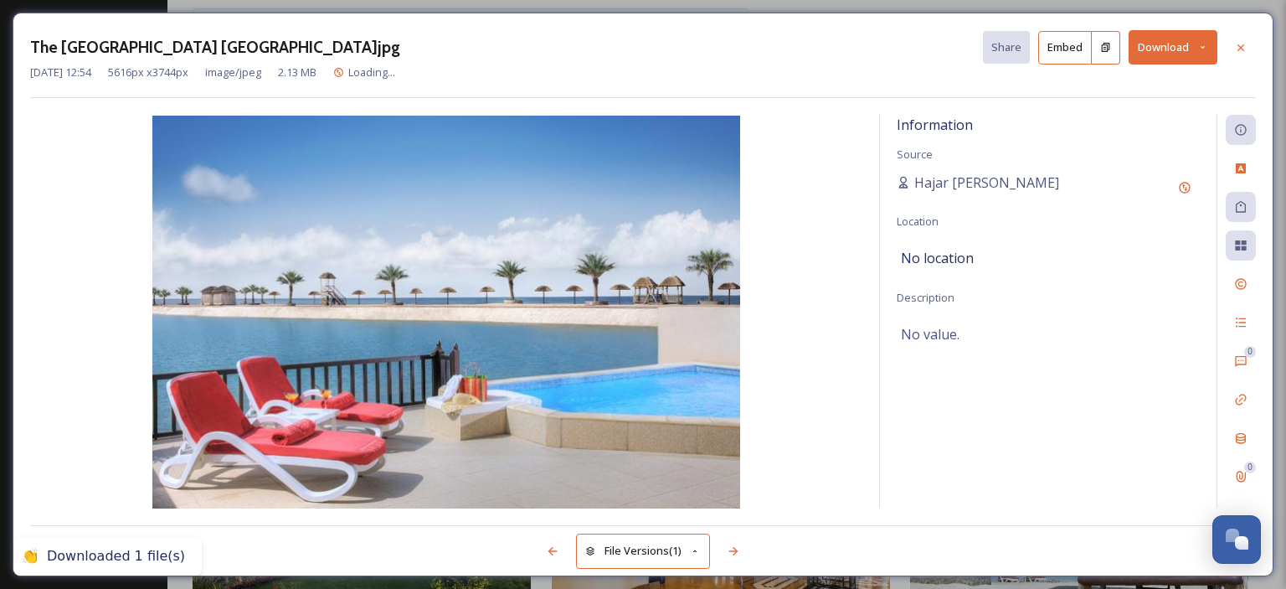
click at [1215, 50] on button "Download" at bounding box center [1172, 47] width 89 height 34
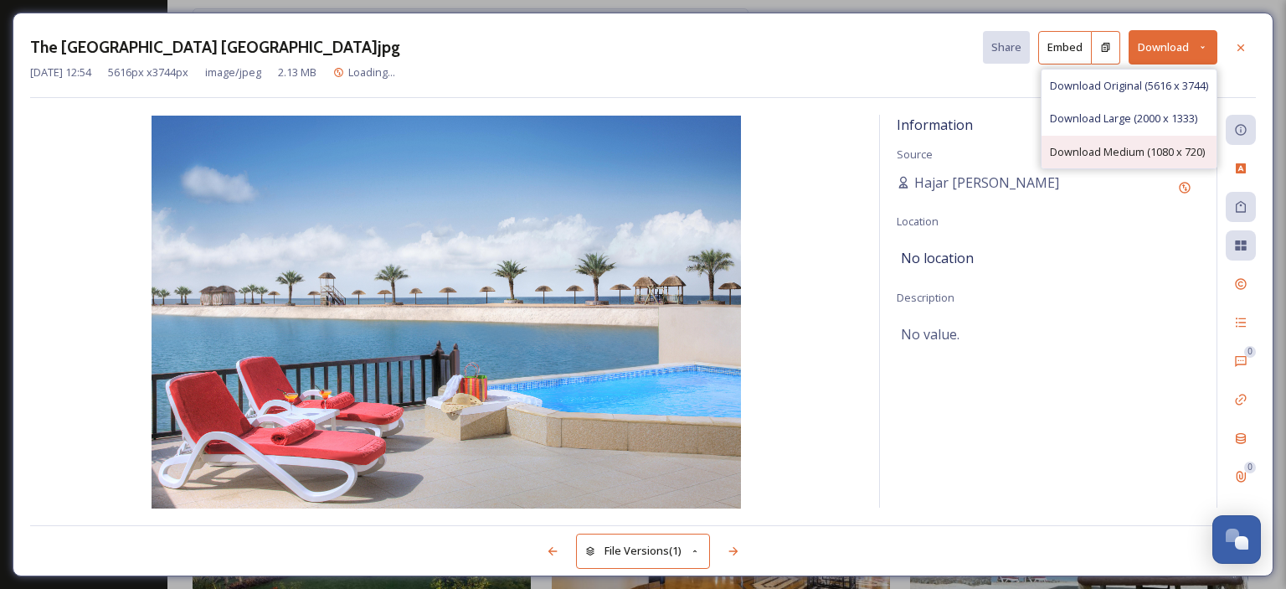
click at [1162, 157] on span "Download Medium (1080 x 720)" at bounding box center [1127, 152] width 155 height 16
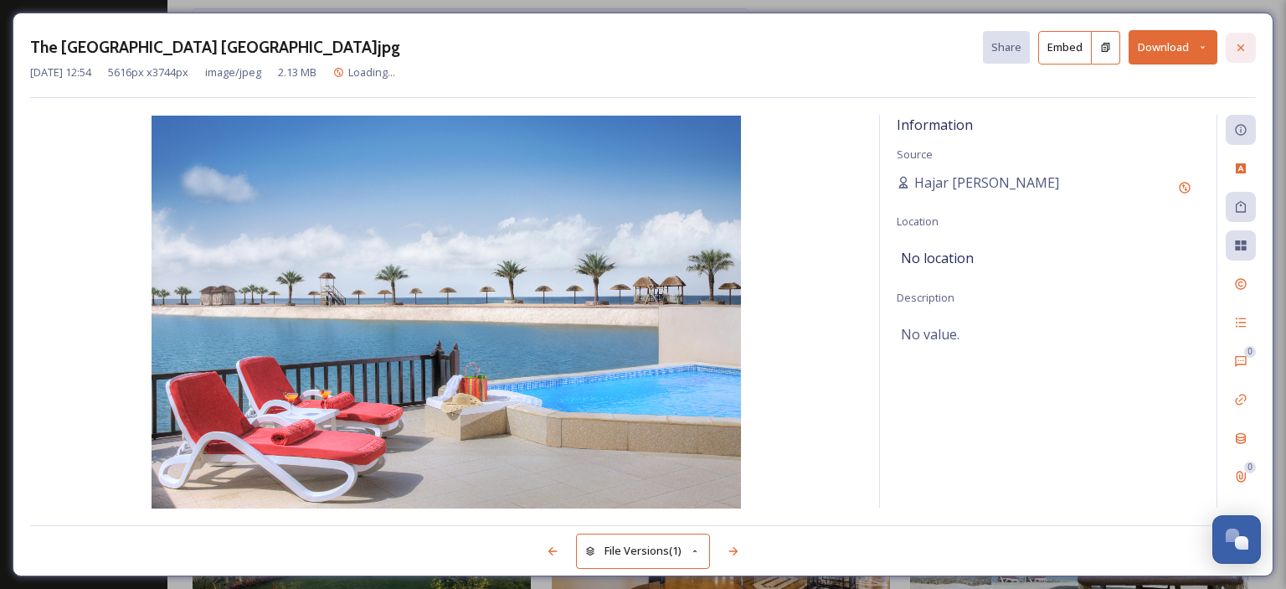
click at [1241, 44] on icon at bounding box center [1240, 47] width 13 height 13
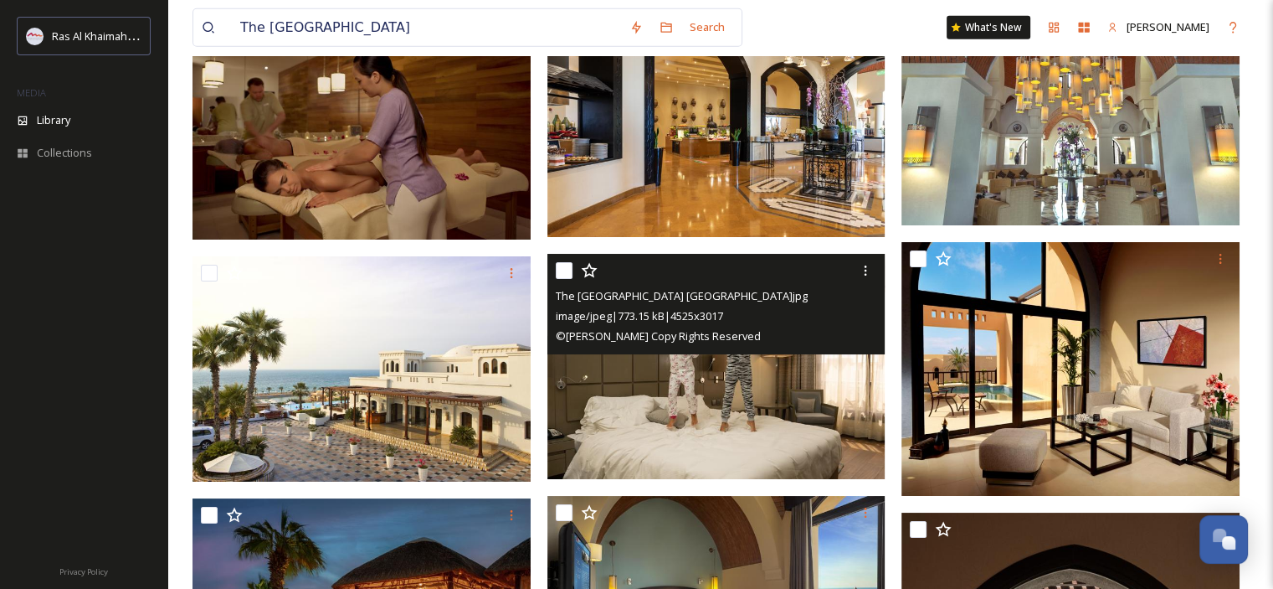
scroll to position [4939, 0]
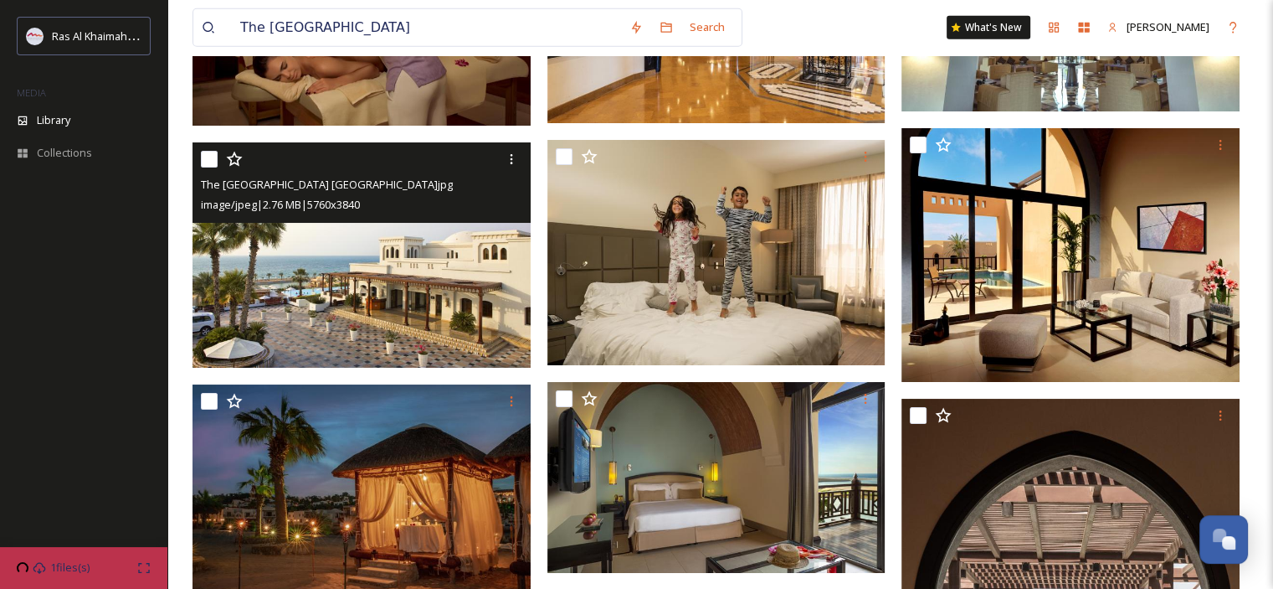
click at [325, 312] on img at bounding box center [362, 255] width 338 height 226
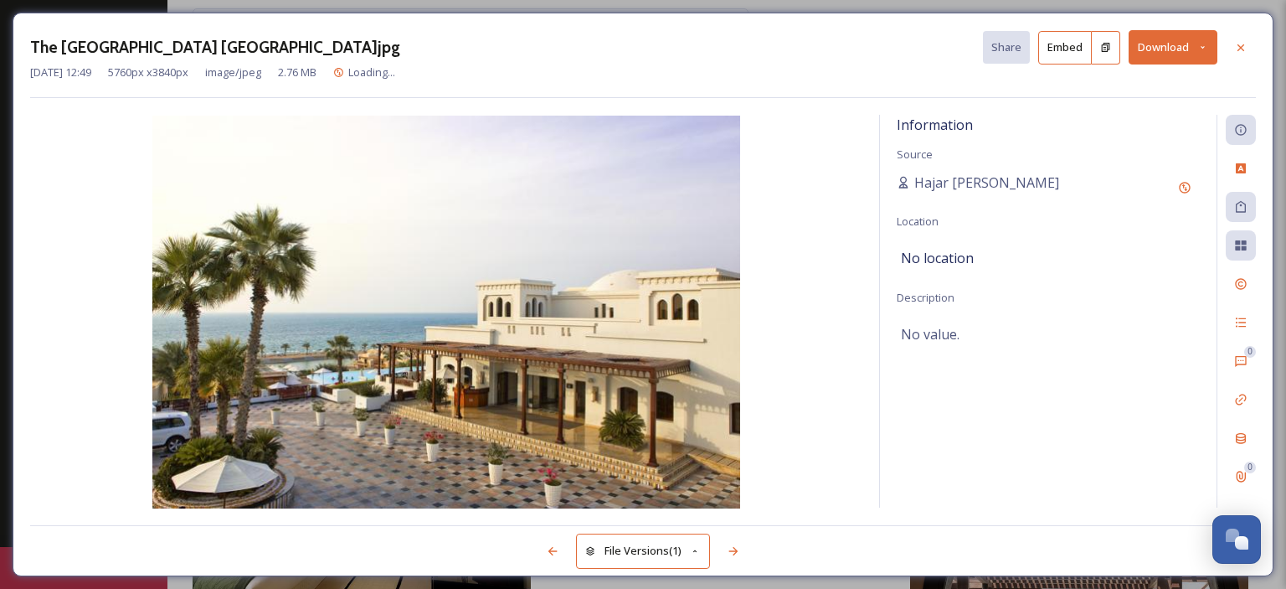
click at [1195, 53] on button "Download" at bounding box center [1172, 47] width 89 height 34
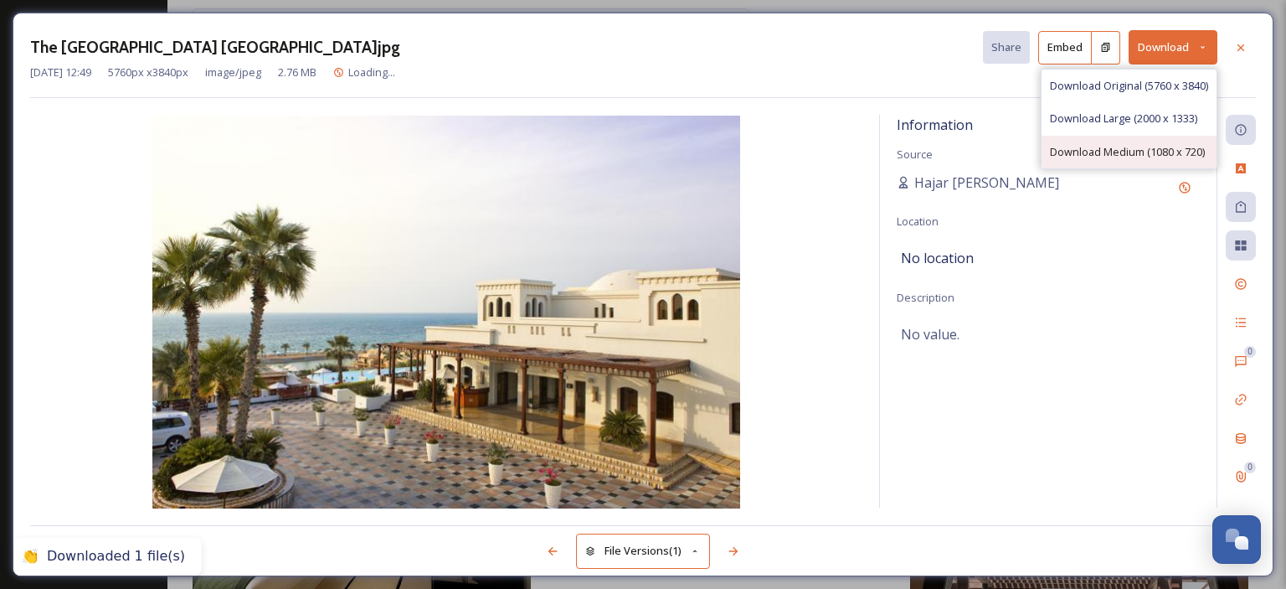
click at [1140, 146] on span "Download Medium (1080 x 720)" at bounding box center [1127, 152] width 155 height 16
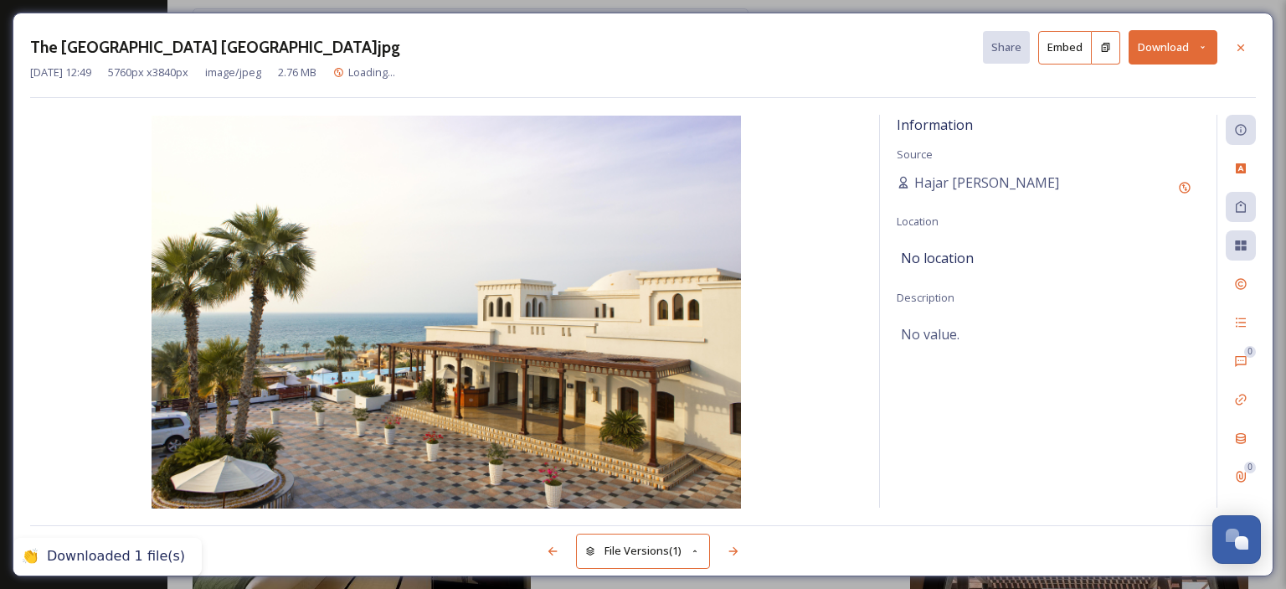
click at [1242, 45] on icon at bounding box center [1240, 47] width 7 height 7
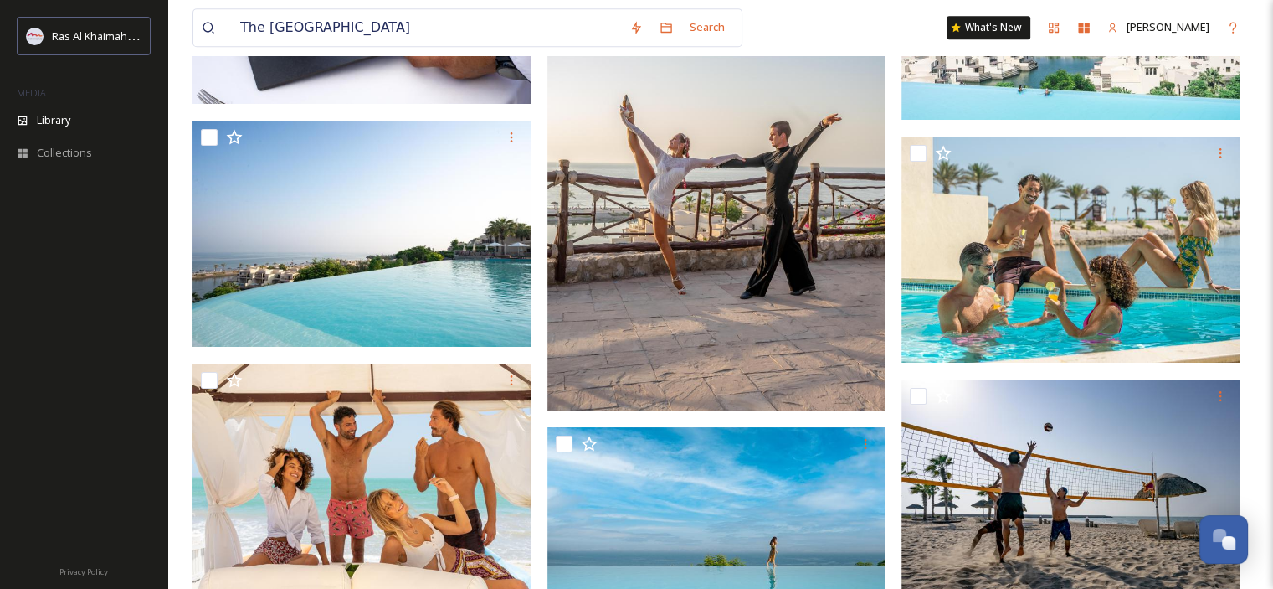
scroll to position [7347, 0]
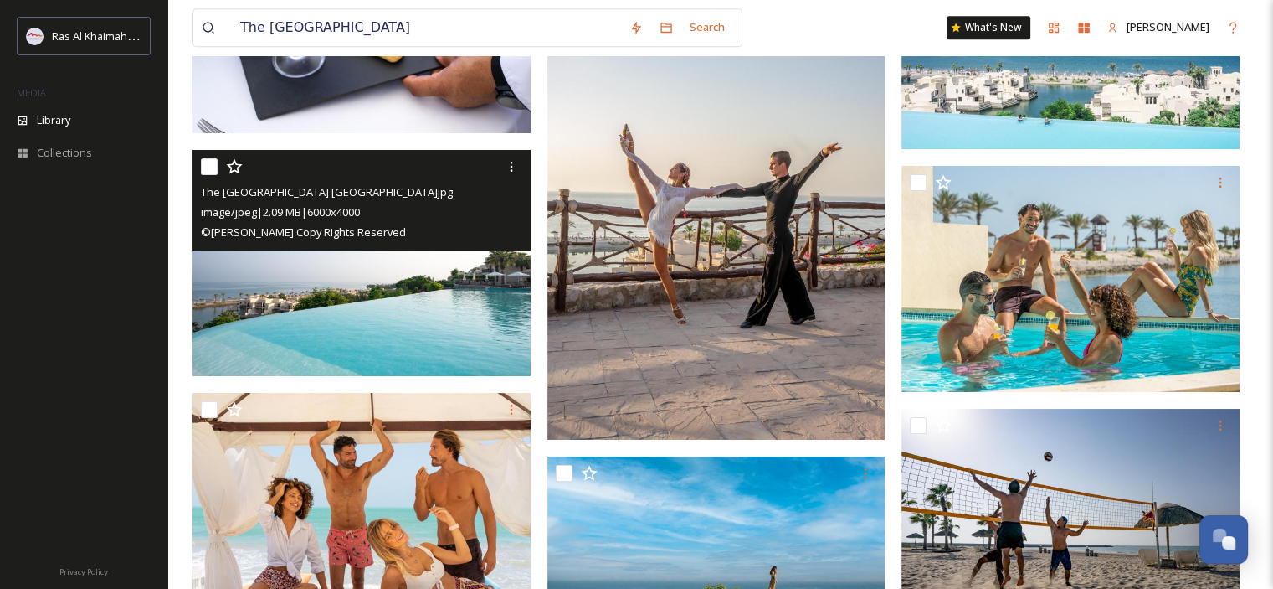
click at [334, 264] on img at bounding box center [362, 263] width 338 height 226
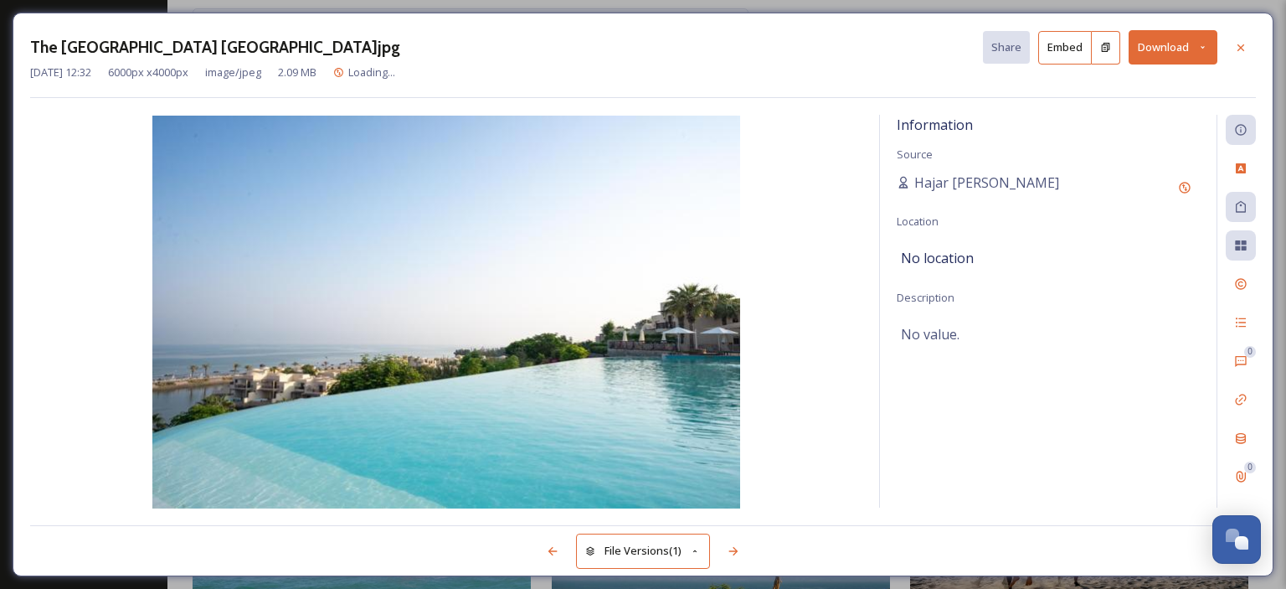
click at [1210, 51] on button "Download" at bounding box center [1172, 47] width 89 height 34
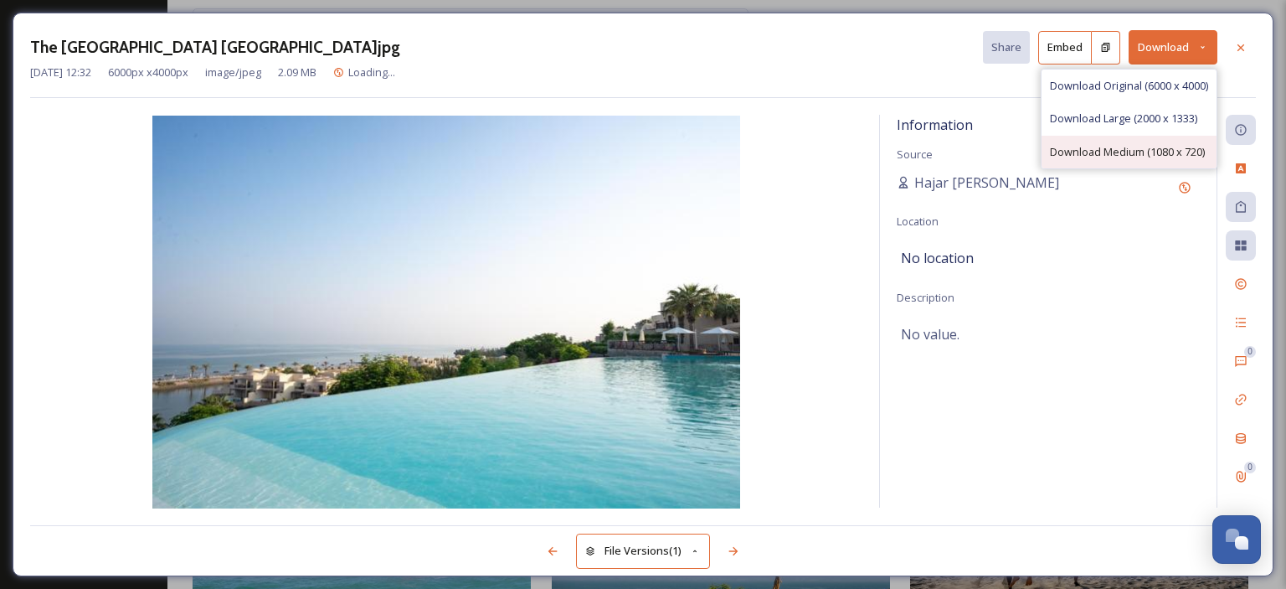
click at [1158, 150] on span "Download Medium (1080 x 720)" at bounding box center [1127, 152] width 155 height 16
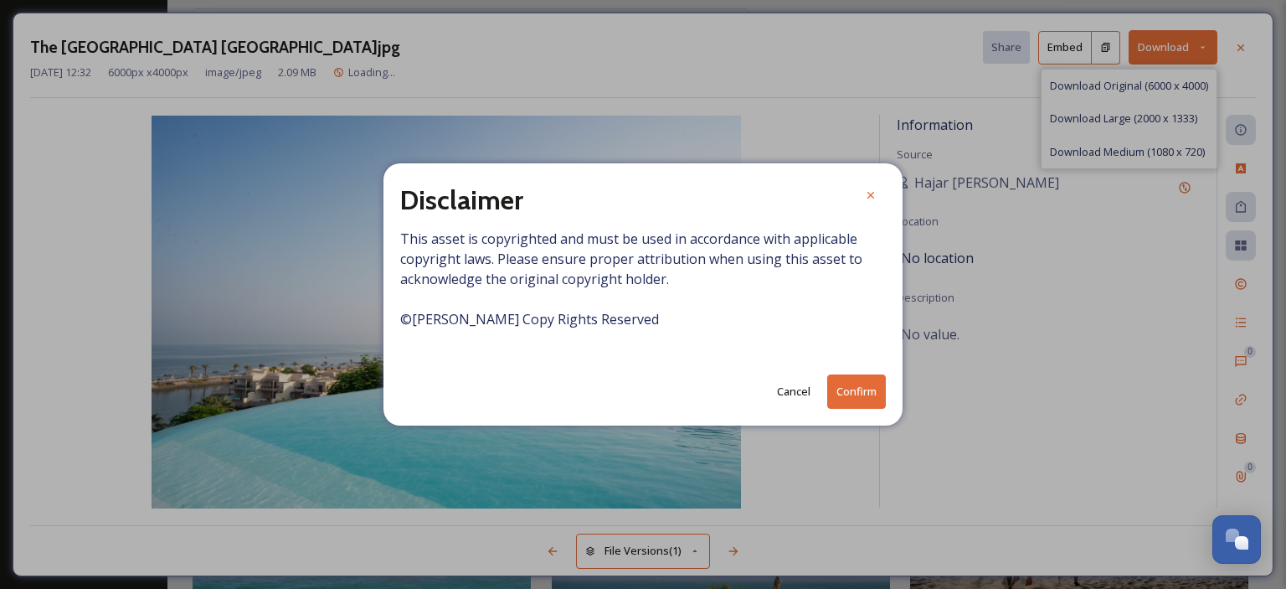
click at [854, 388] on button "Confirm" at bounding box center [856, 391] width 59 height 34
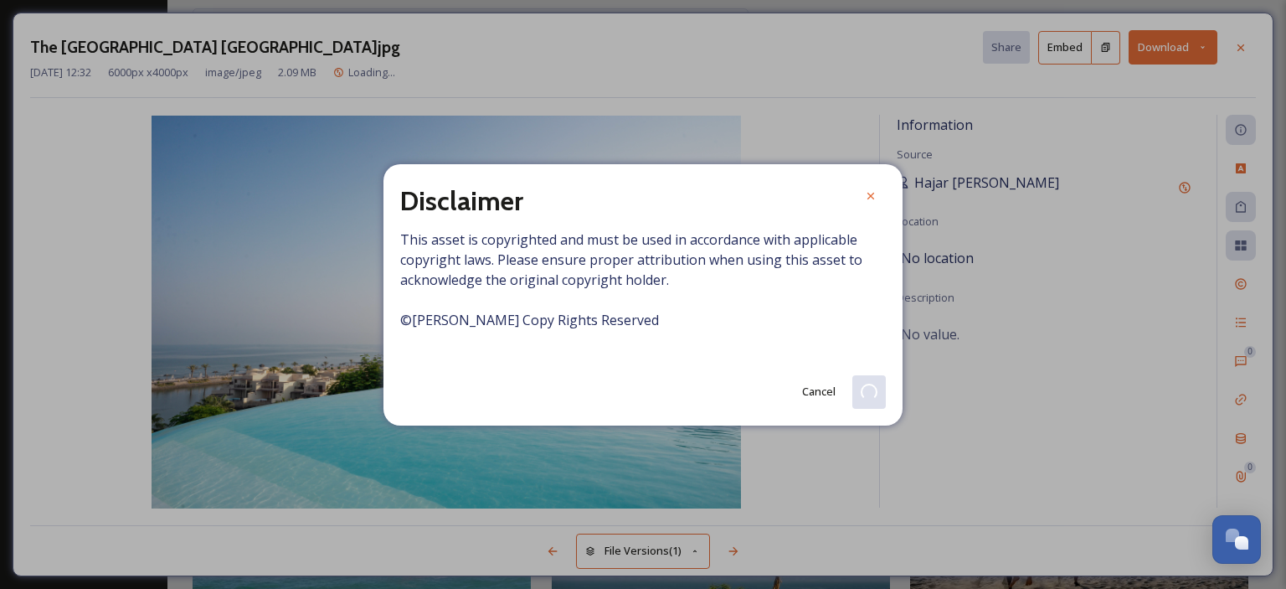
click at [870, 194] on icon at bounding box center [870, 195] width 7 height 7
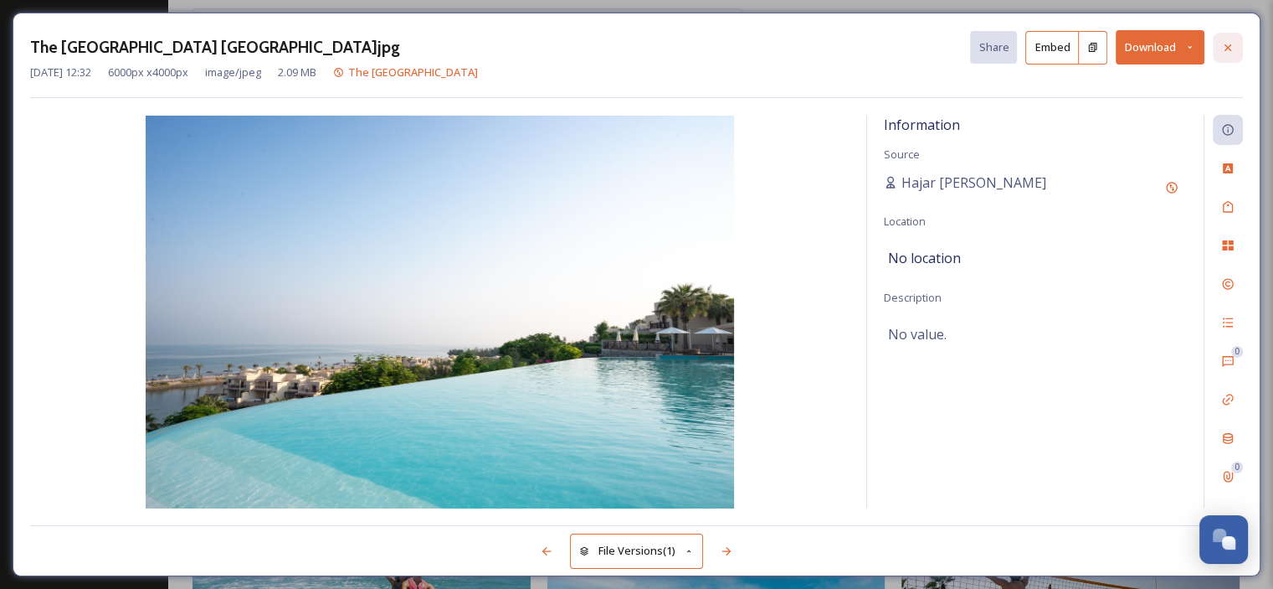
click at [1229, 49] on icon at bounding box center [1227, 47] width 13 height 13
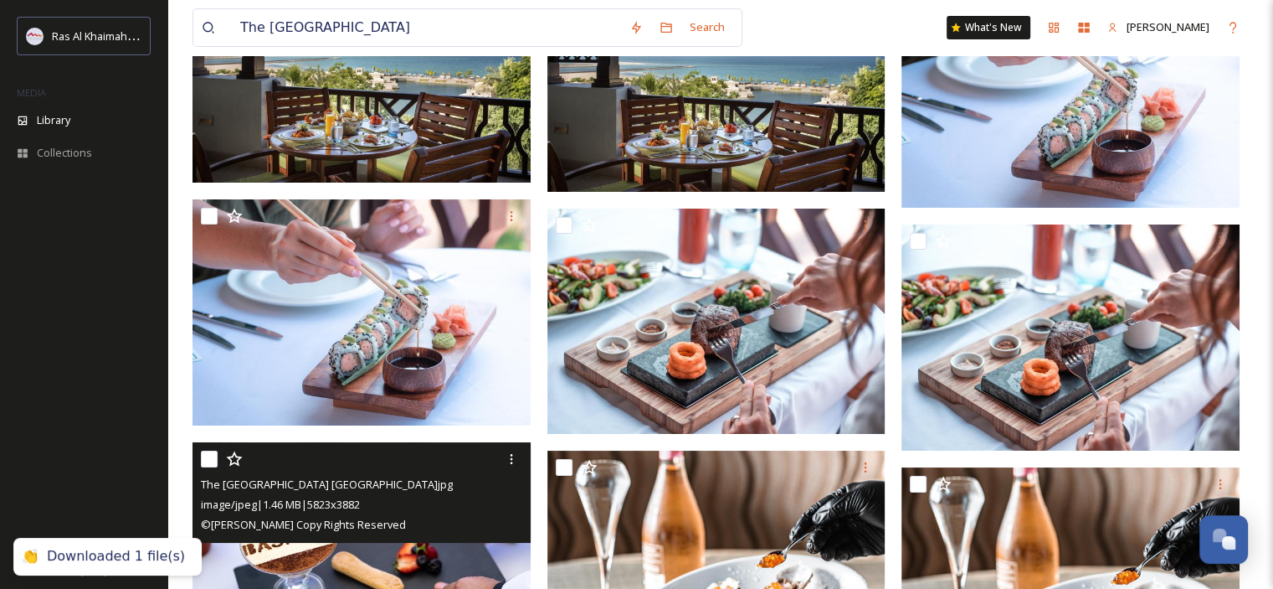
scroll to position [6342, 0]
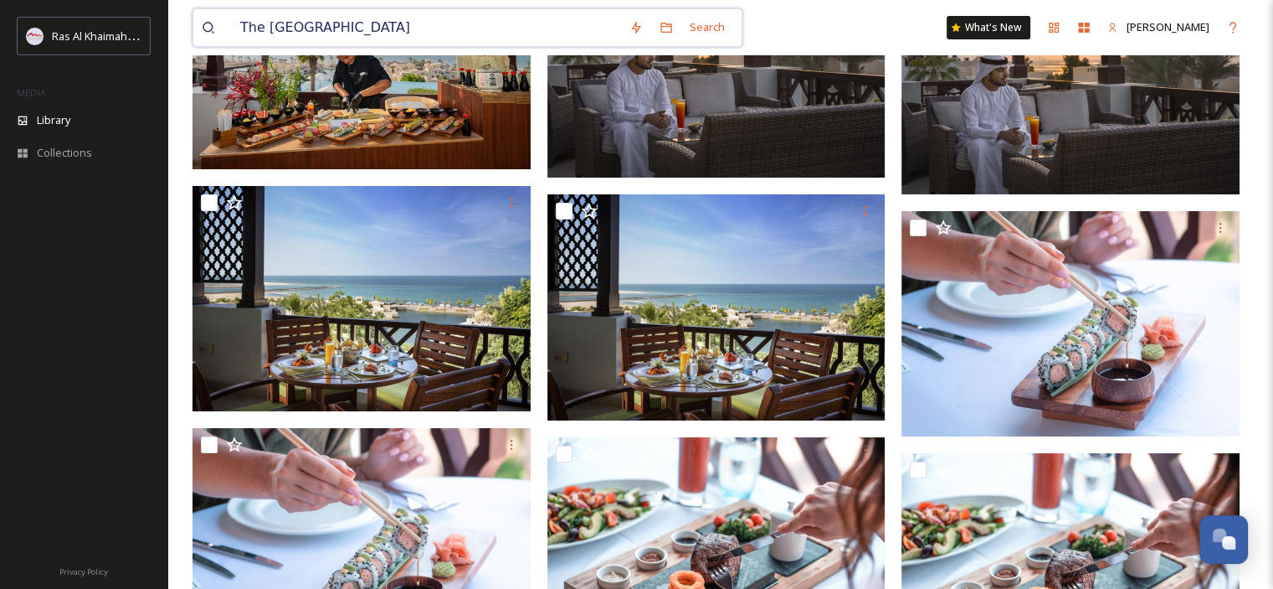
drag, startPoint x: 200, startPoint y: 15, endPoint x: 194, endPoint y: 8, distance: 8.9
paste input "InterContinental [GEOGRAPHIC_DATA]"
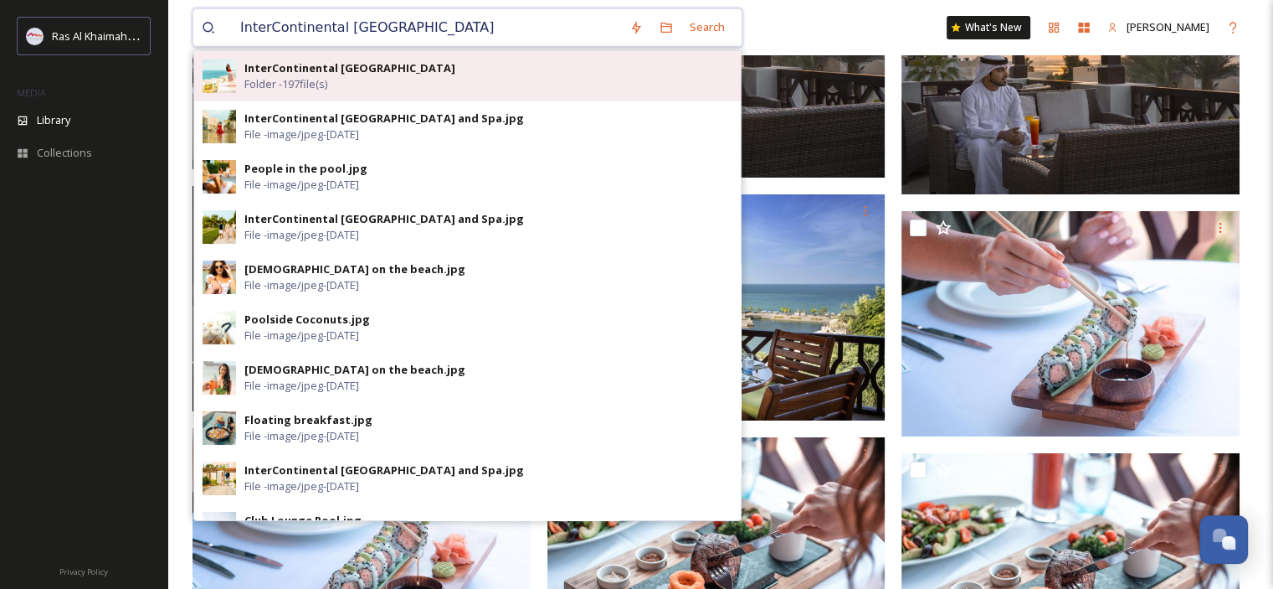
type input "InterContinental [GEOGRAPHIC_DATA]"
click at [321, 80] on span "Folder - 197 file(s)" at bounding box center [285, 84] width 83 height 16
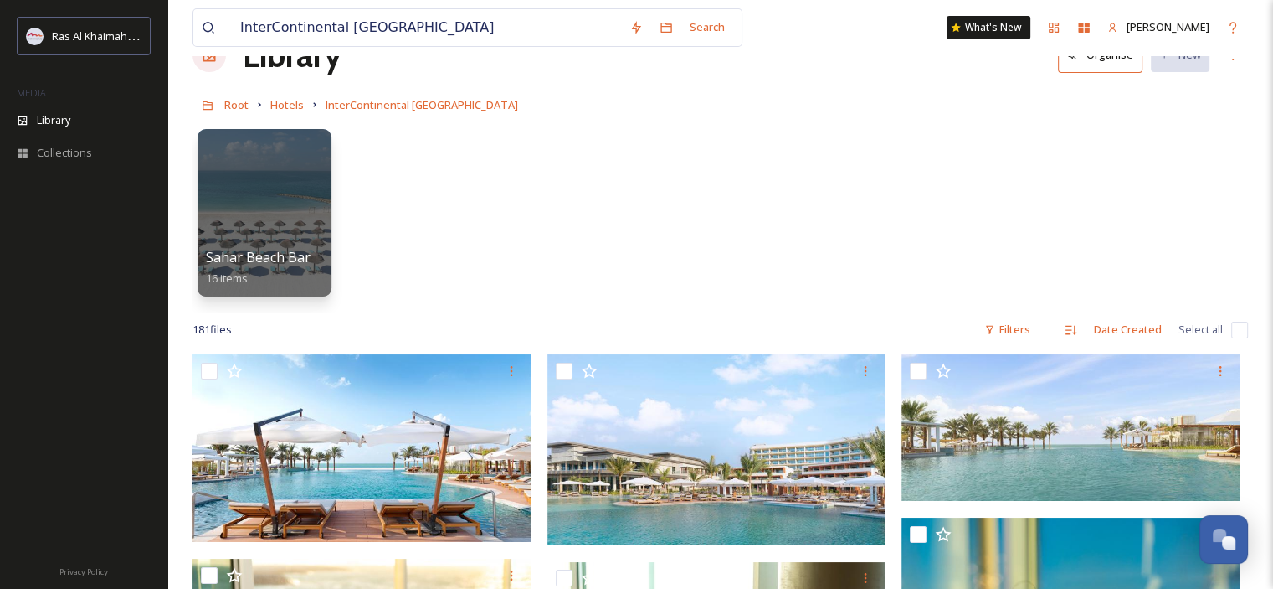
scroll to position [167, 0]
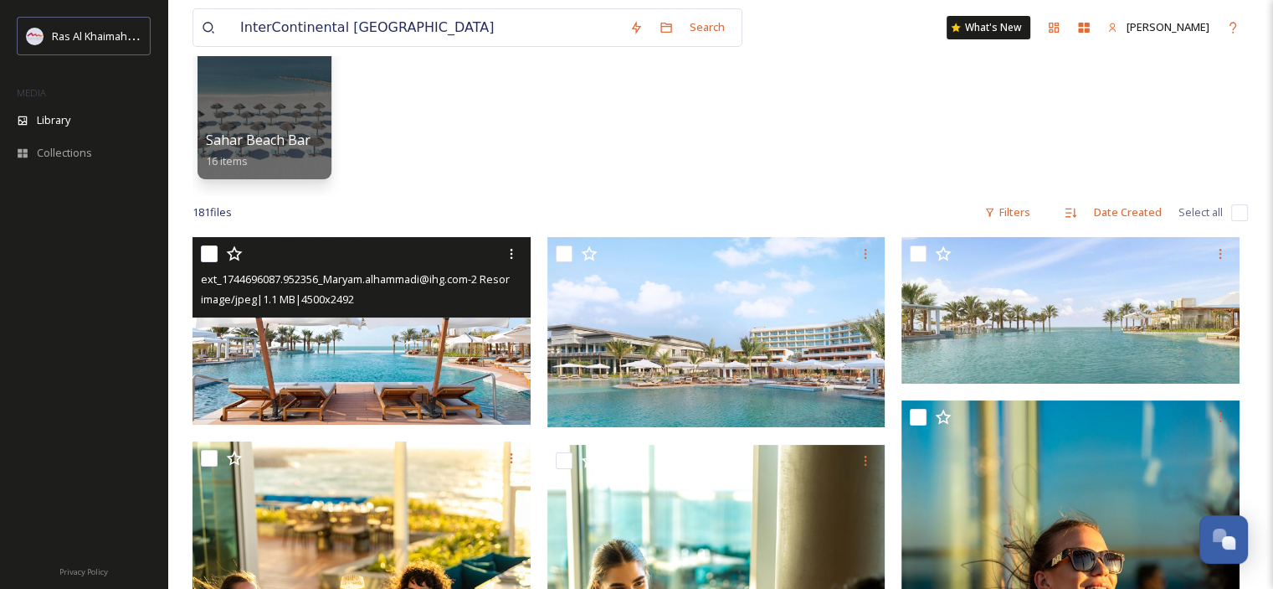
click at [464, 377] on img at bounding box center [362, 331] width 338 height 188
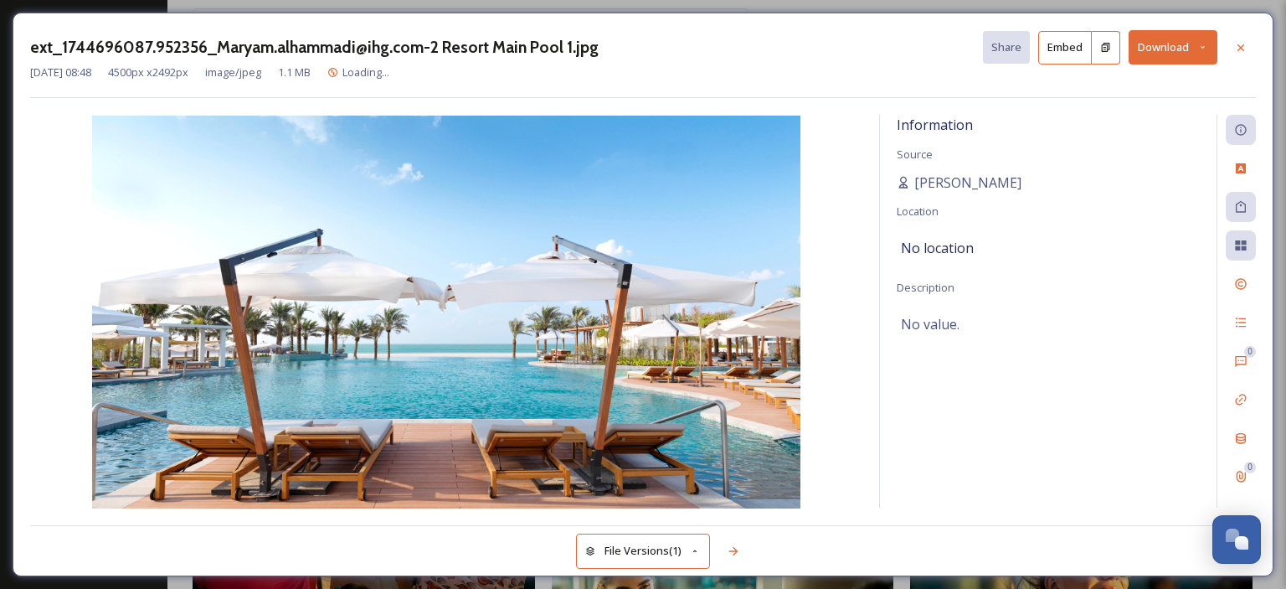
click at [1208, 48] on icon at bounding box center [1202, 47] width 11 height 11
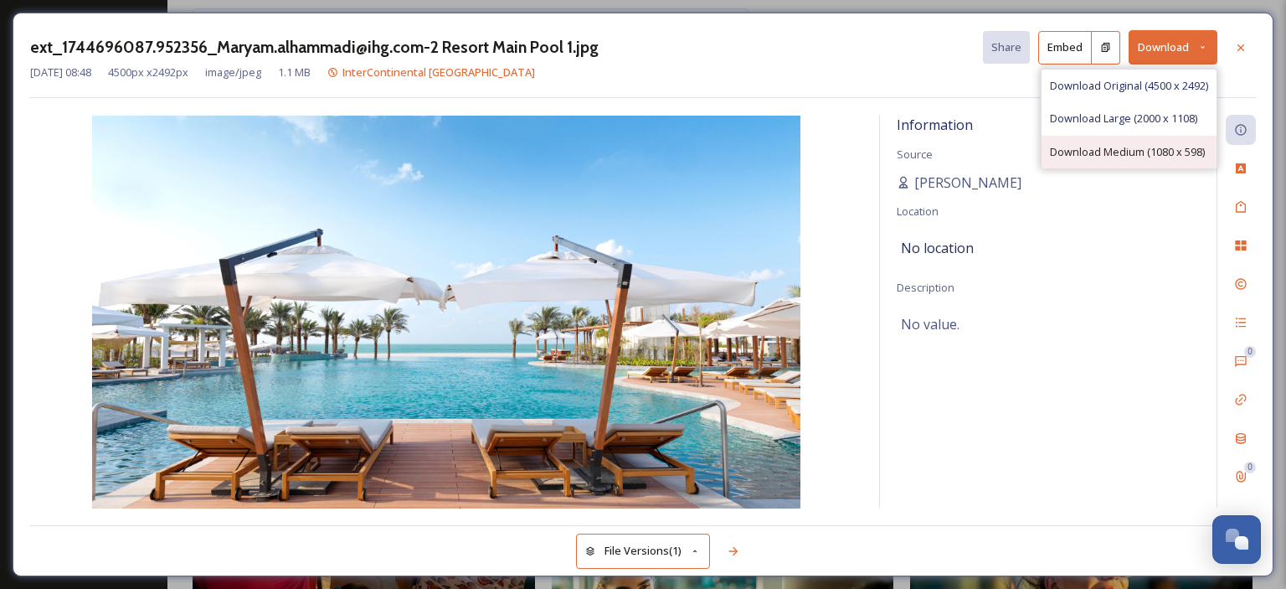
click at [1151, 148] on span "Download Medium (1080 x 598)" at bounding box center [1127, 152] width 155 height 16
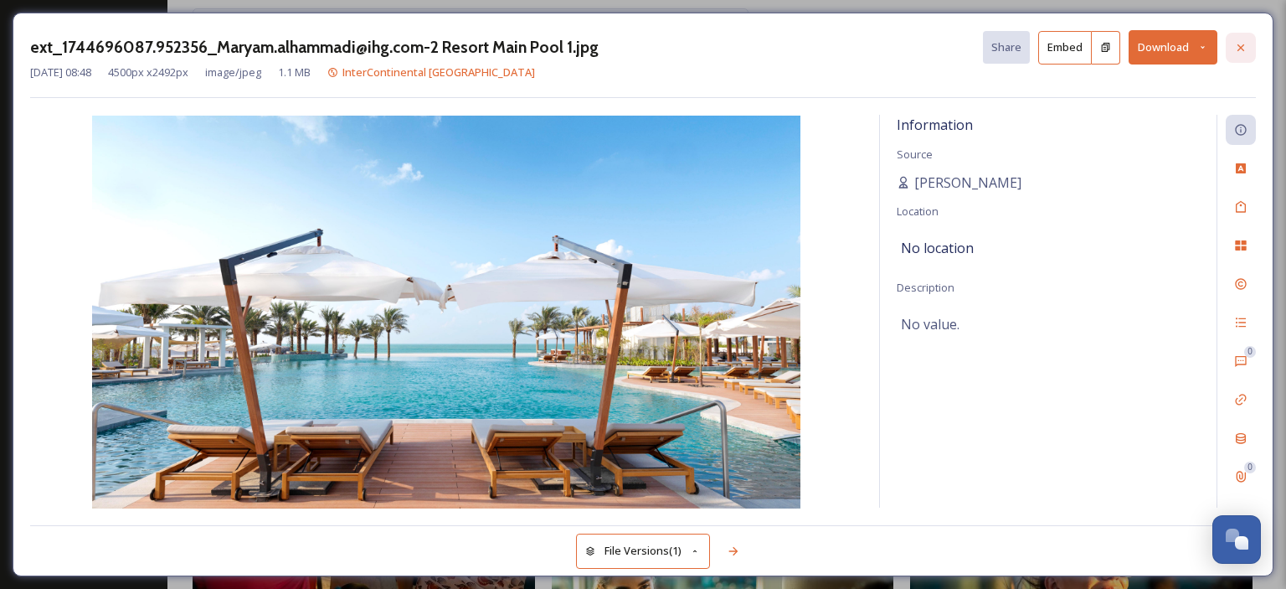
click at [1243, 44] on icon at bounding box center [1240, 47] width 7 height 7
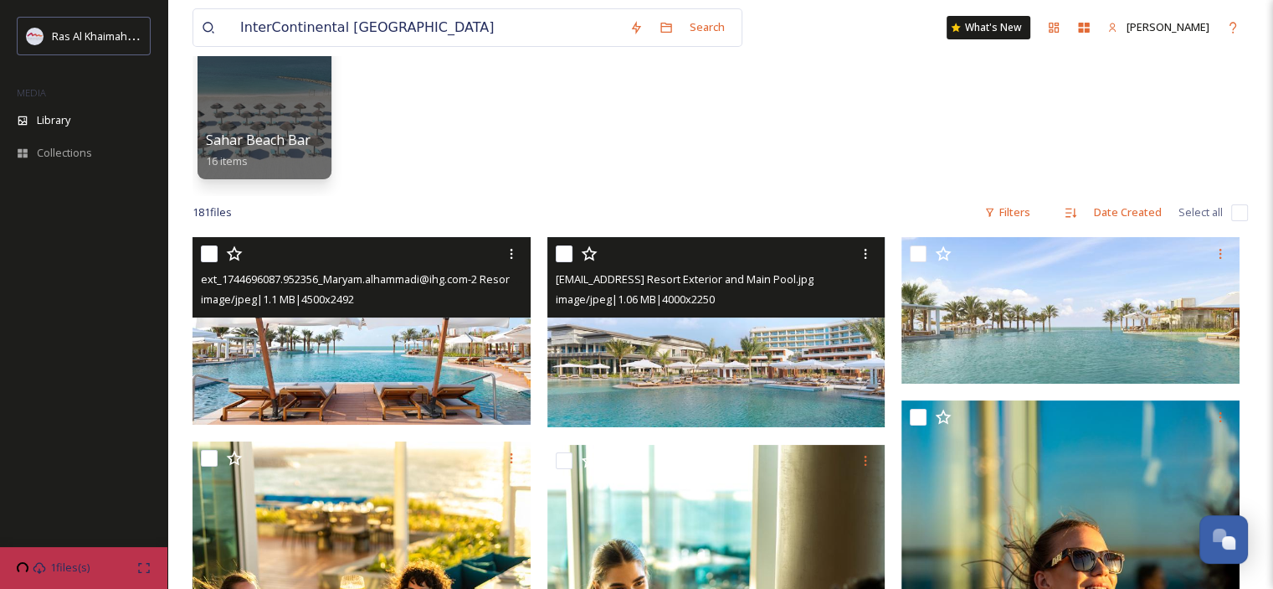
click at [769, 380] on img at bounding box center [717, 332] width 338 height 190
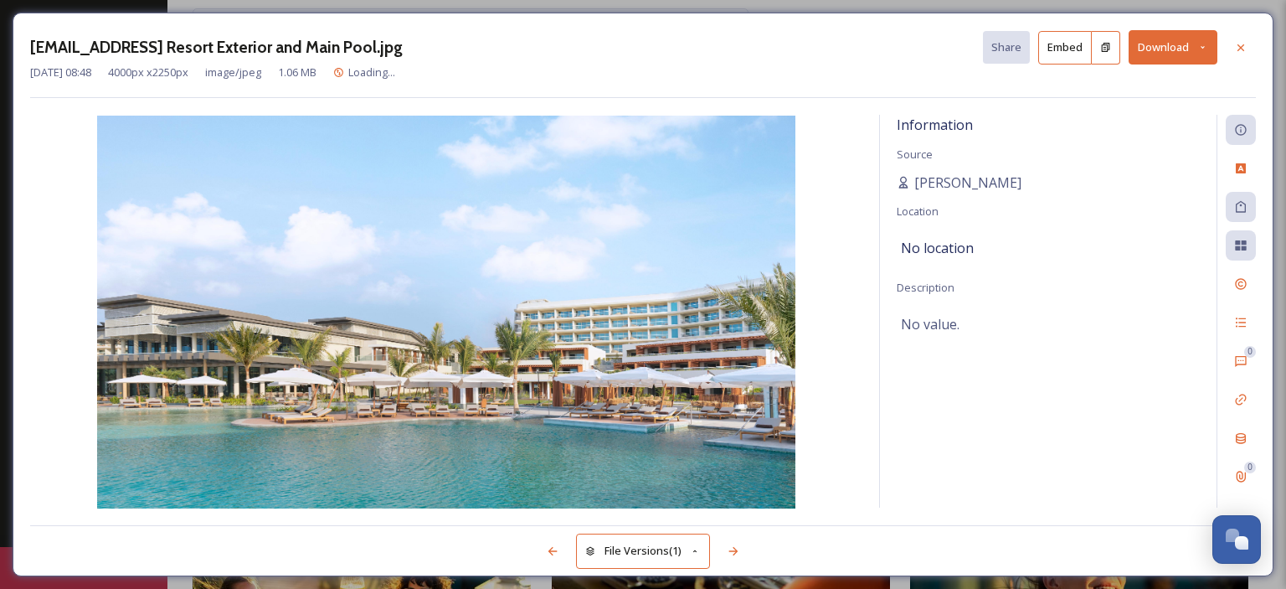
click at [1206, 44] on icon at bounding box center [1202, 47] width 11 height 11
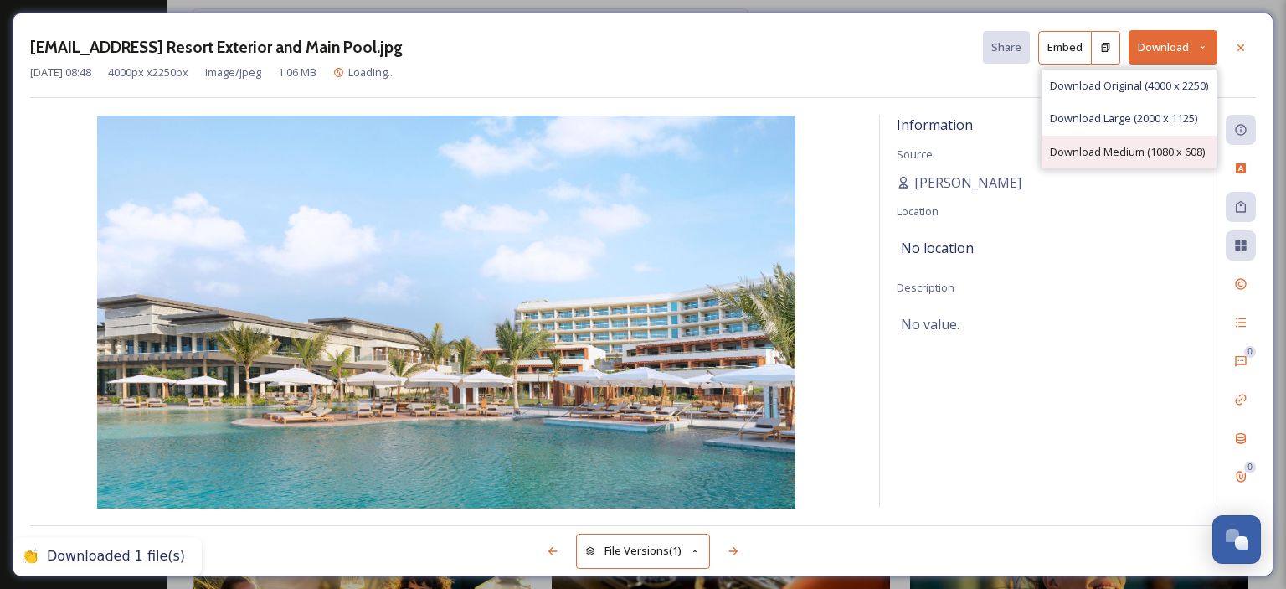
click at [1152, 150] on span "Download Medium (1080 x 608)" at bounding box center [1127, 152] width 155 height 16
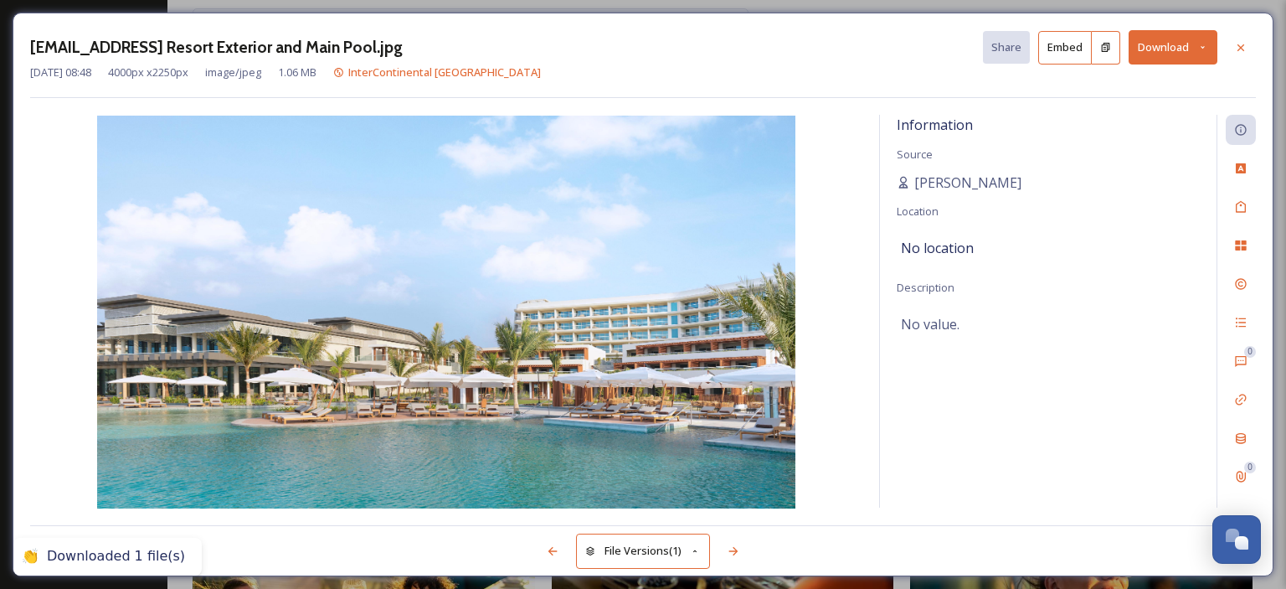
drag, startPoint x: 1241, startPoint y: 44, endPoint x: 1232, endPoint y: 54, distance: 13.1
click at [1241, 44] on icon at bounding box center [1240, 47] width 13 height 13
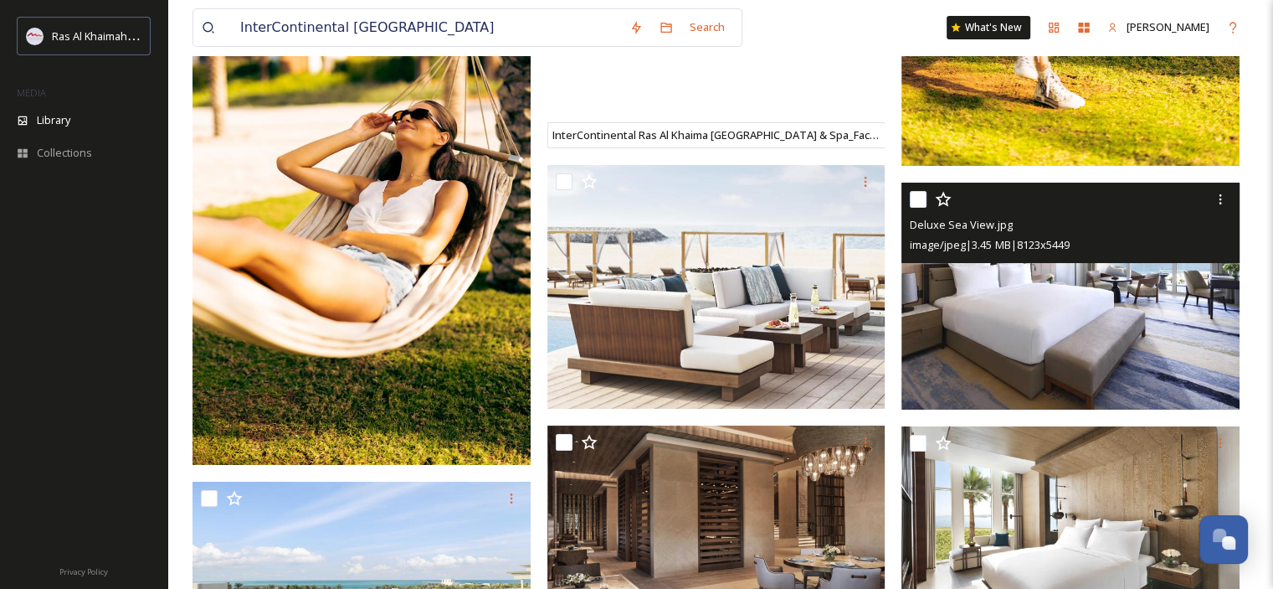
scroll to position [12055, 0]
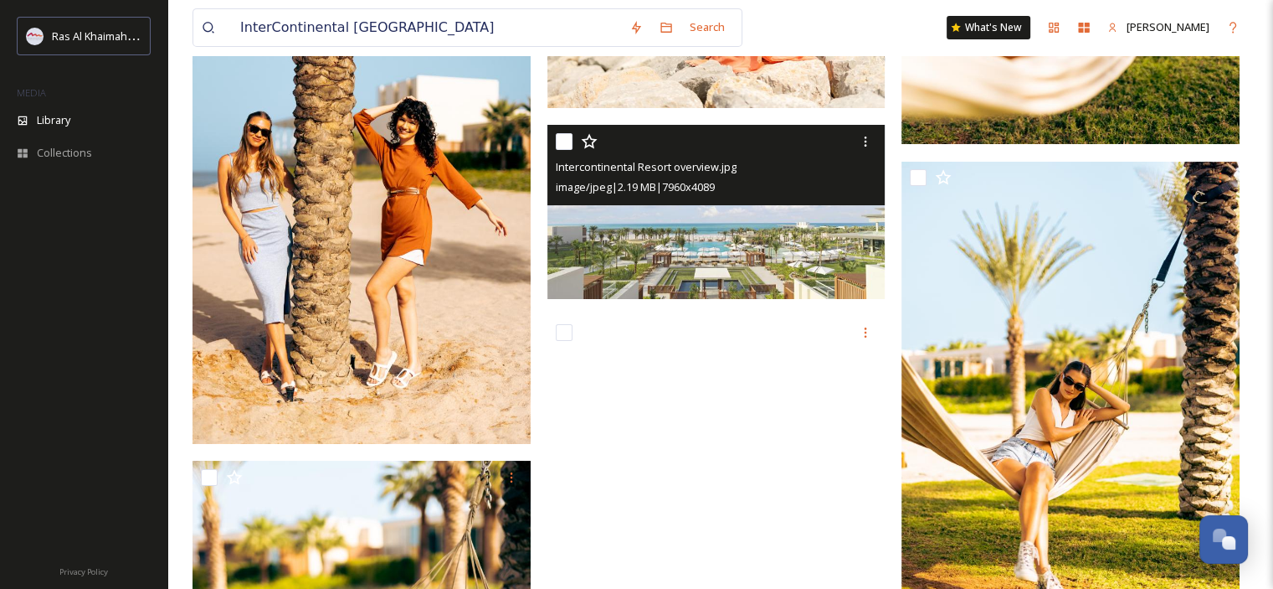
click at [719, 217] on img at bounding box center [717, 212] width 338 height 174
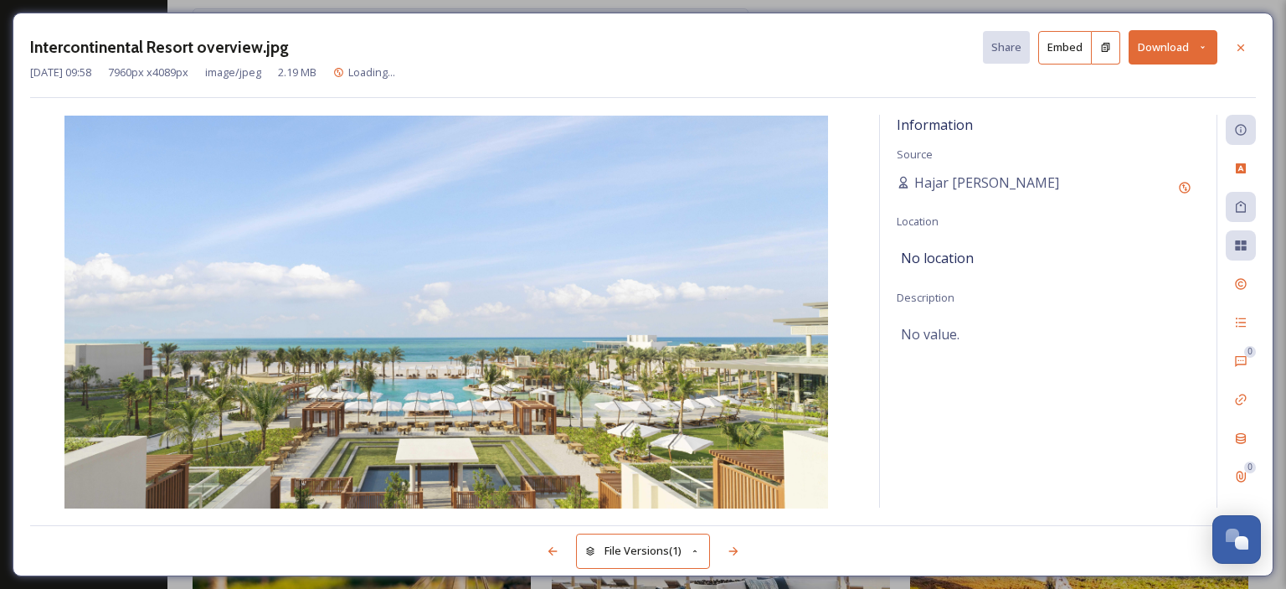
click at [1199, 42] on icon at bounding box center [1202, 47] width 11 height 11
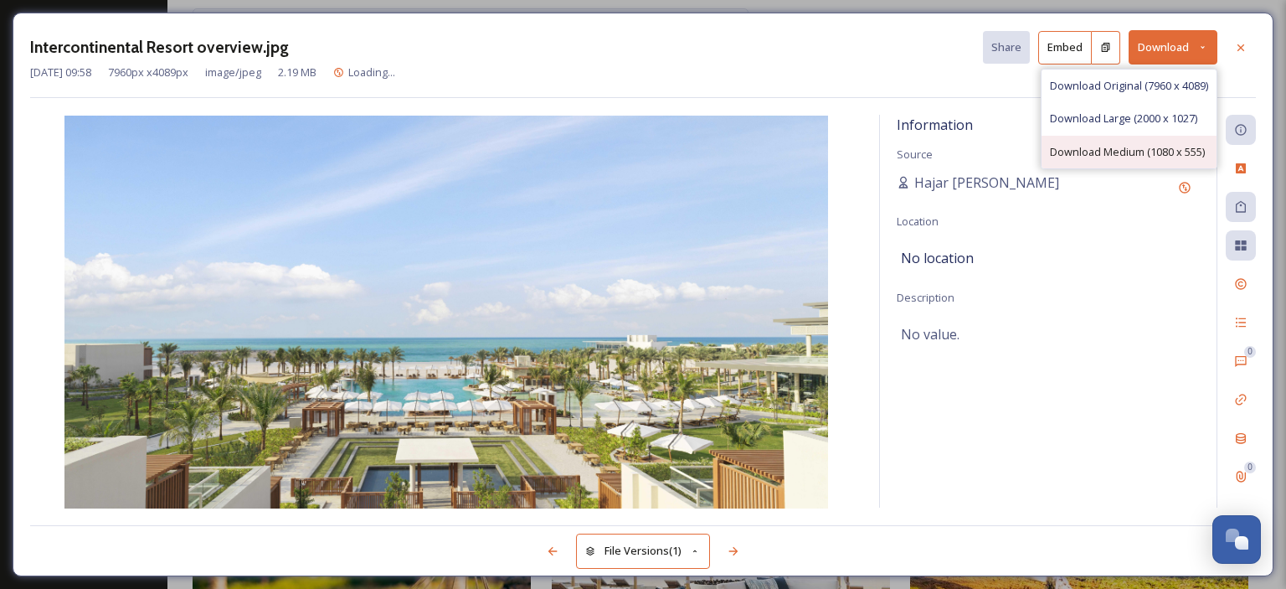
click at [1153, 147] on span "Download Medium (1080 x 555)" at bounding box center [1127, 152] width 155 height 16
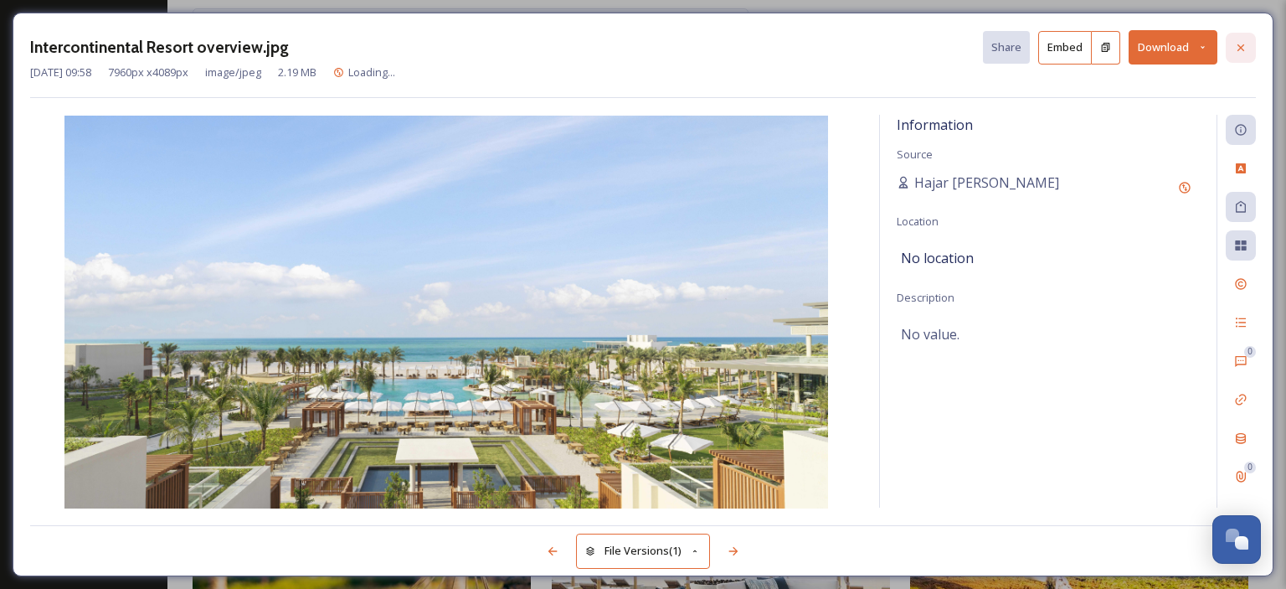
click at [1241, 49] on icon at bounding box center [1240, 47] width 13 height 13
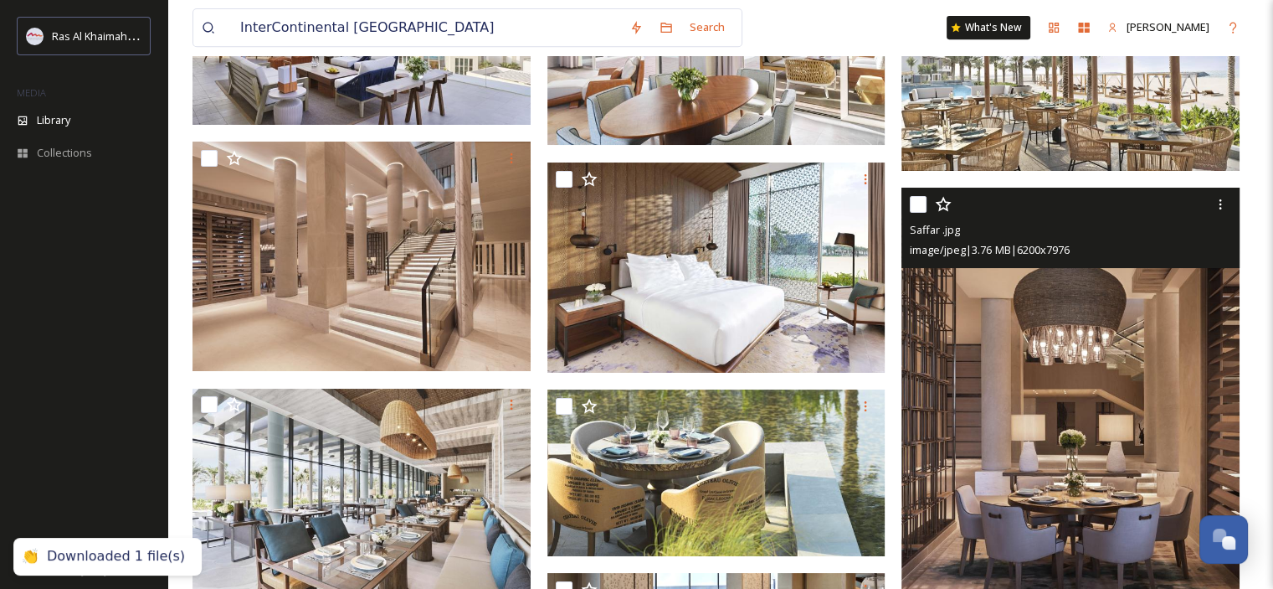
scroll to position [13562, 0]
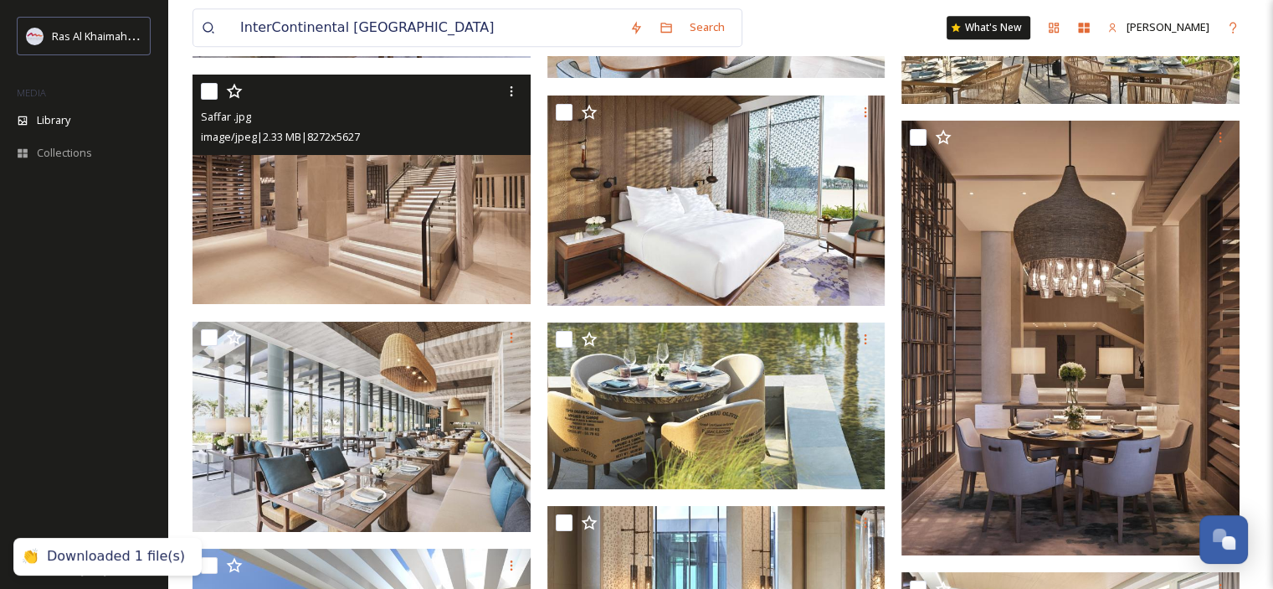
click at [383, 227] on img at bounding box center [362, 190] width 338 height 230
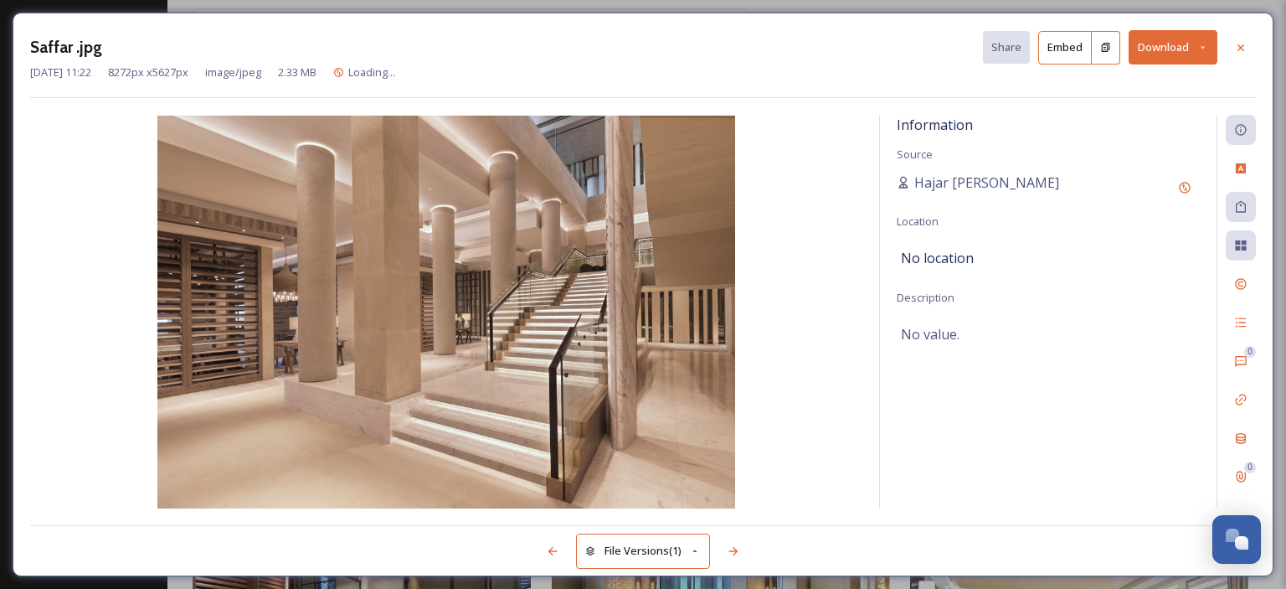
click at [1242, 48] on icon at bounding box center [1240, 47] width 7 height 7
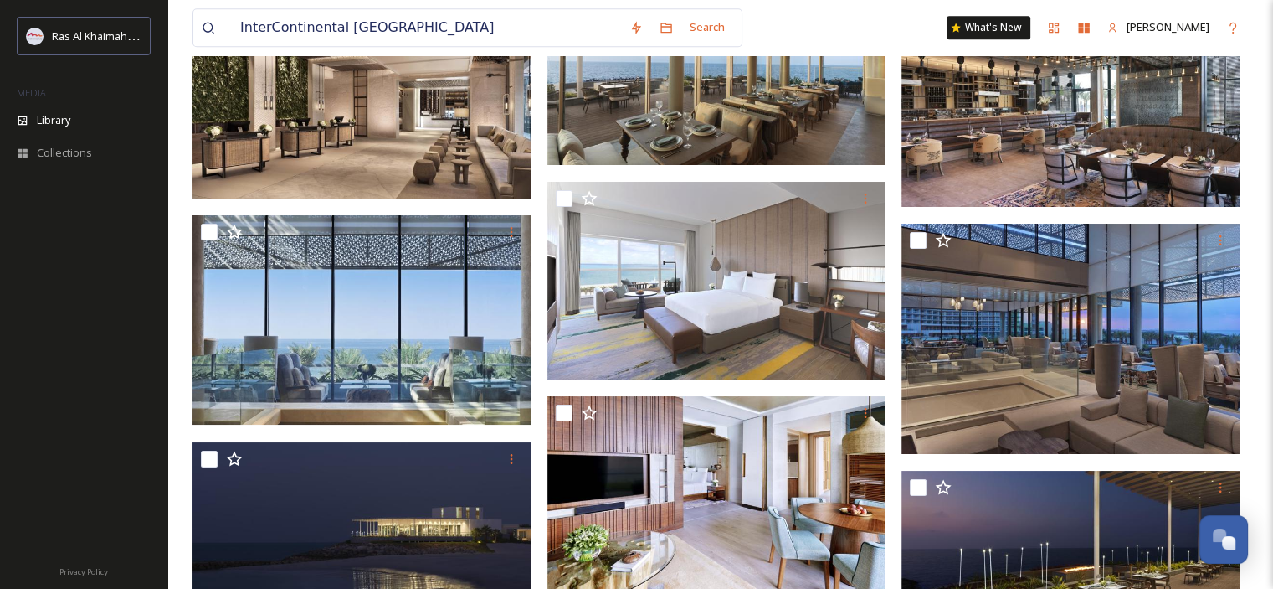
scroll to position [14818, 0]
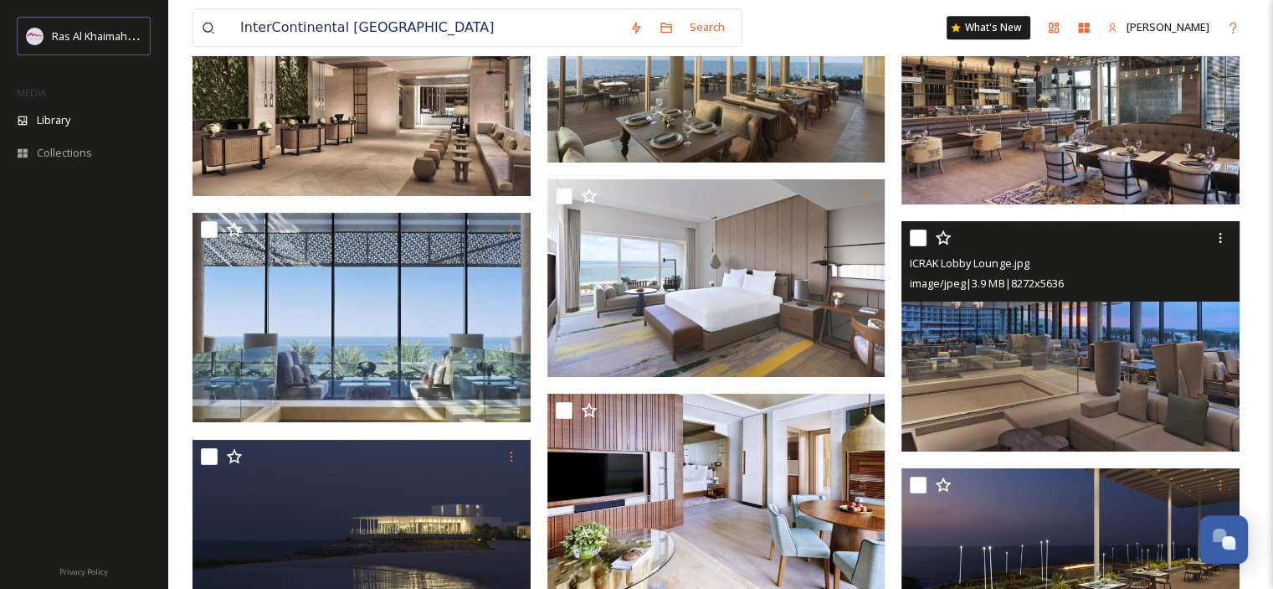
click at [1028, 371] on img at bounding box center [1071, 336] width 338 height 230
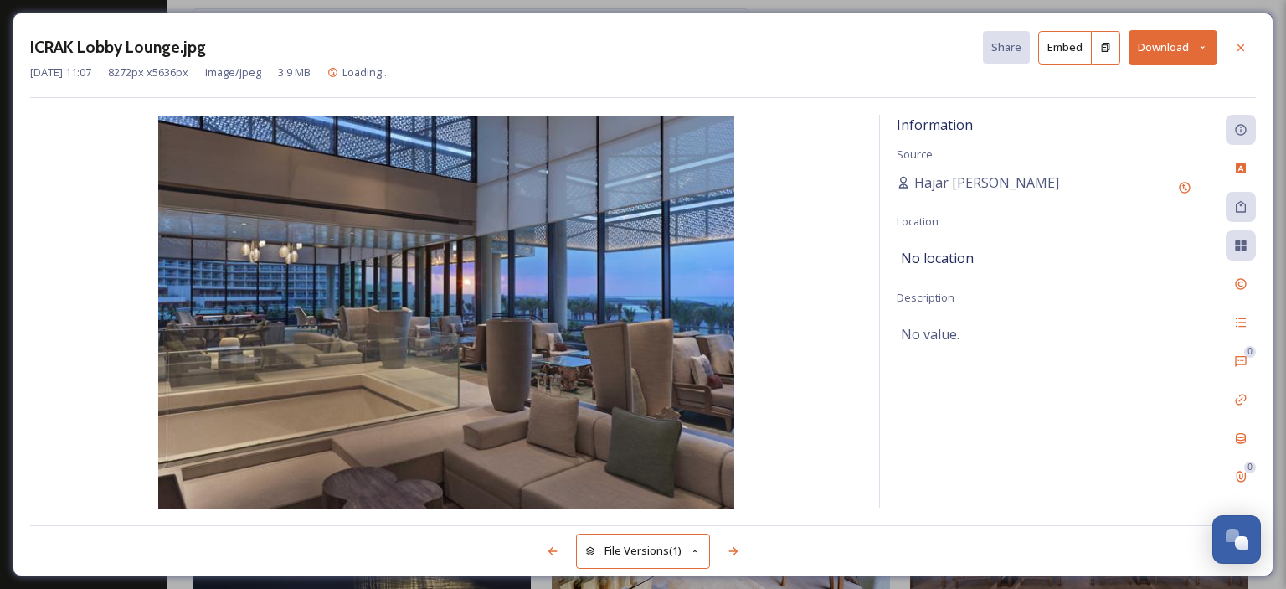
click at [1200, 53] on button "Download" at bounding box center [1172, 47] width 89 height 34
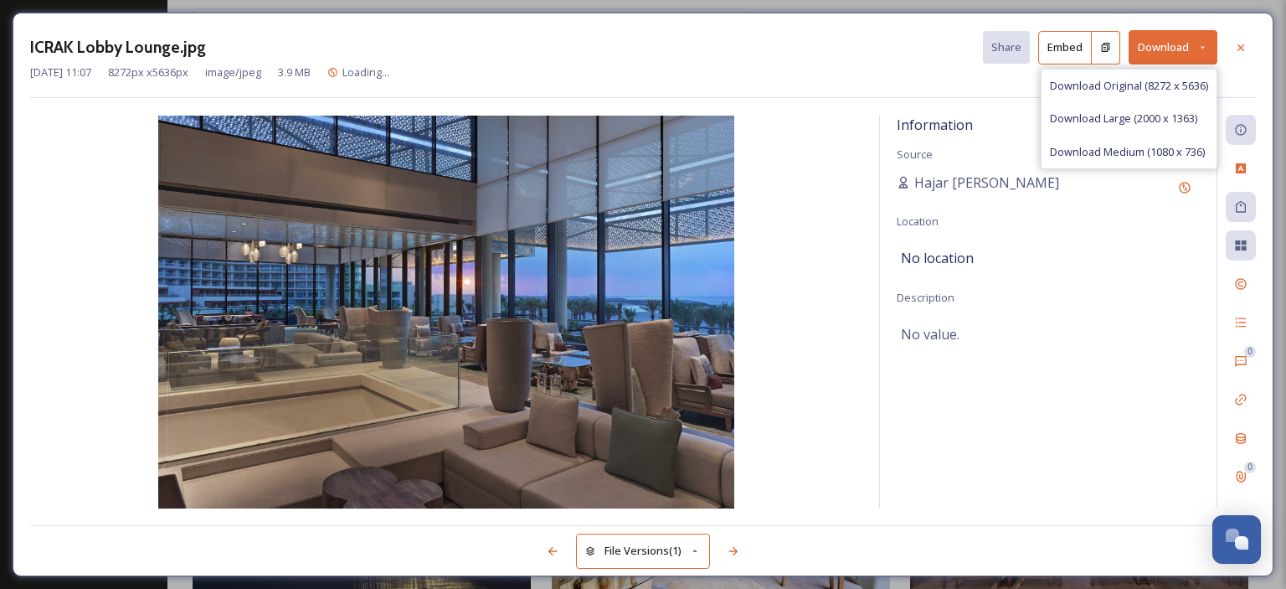
click at [1149, 151] on span "Download Medium (1080 x 736)" at bounding box center [1127, 152] width 155 height 16
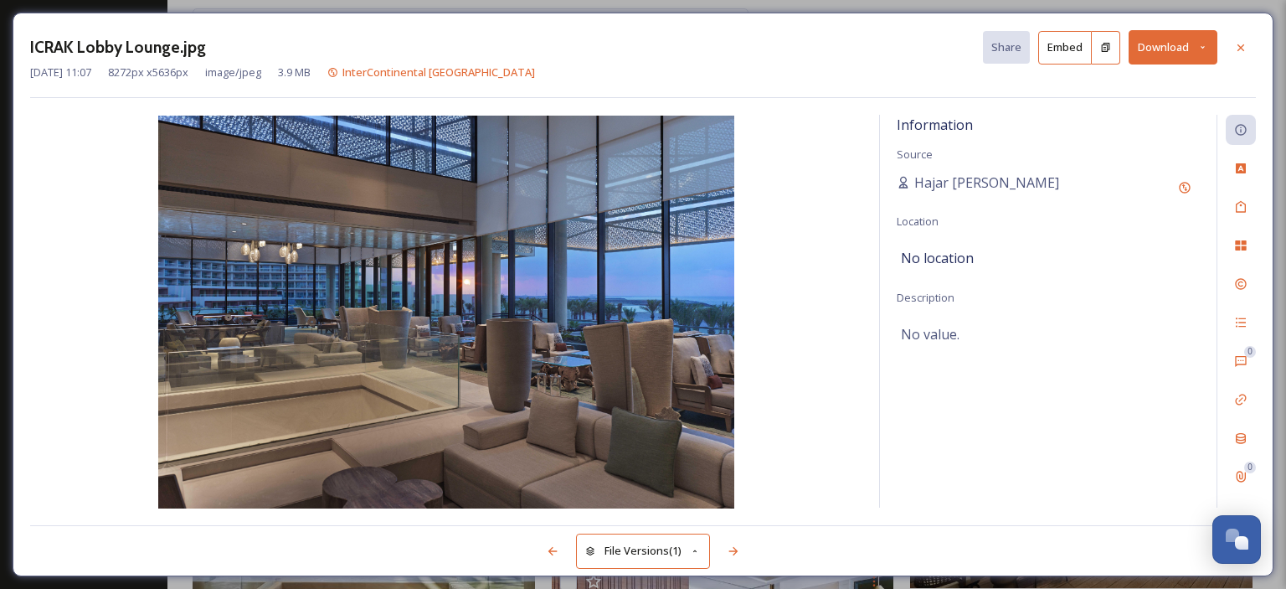
click at [1237, 45] on icon at bounding box center [1240, 47] width 13 height 13
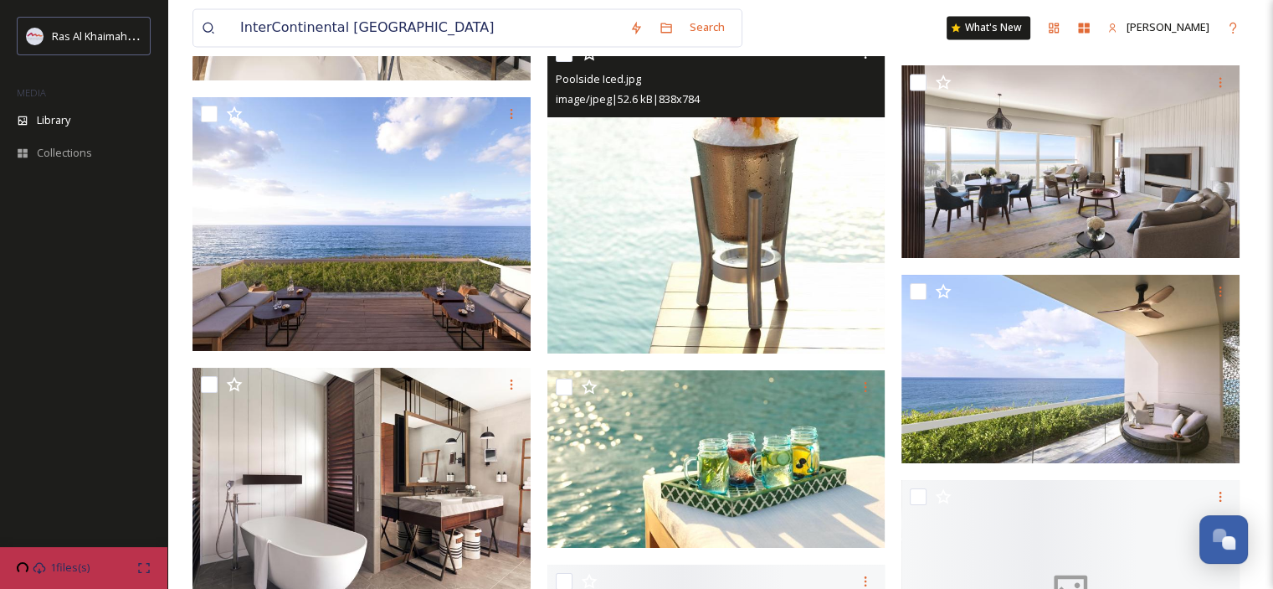
scroll to position [15655, 0]
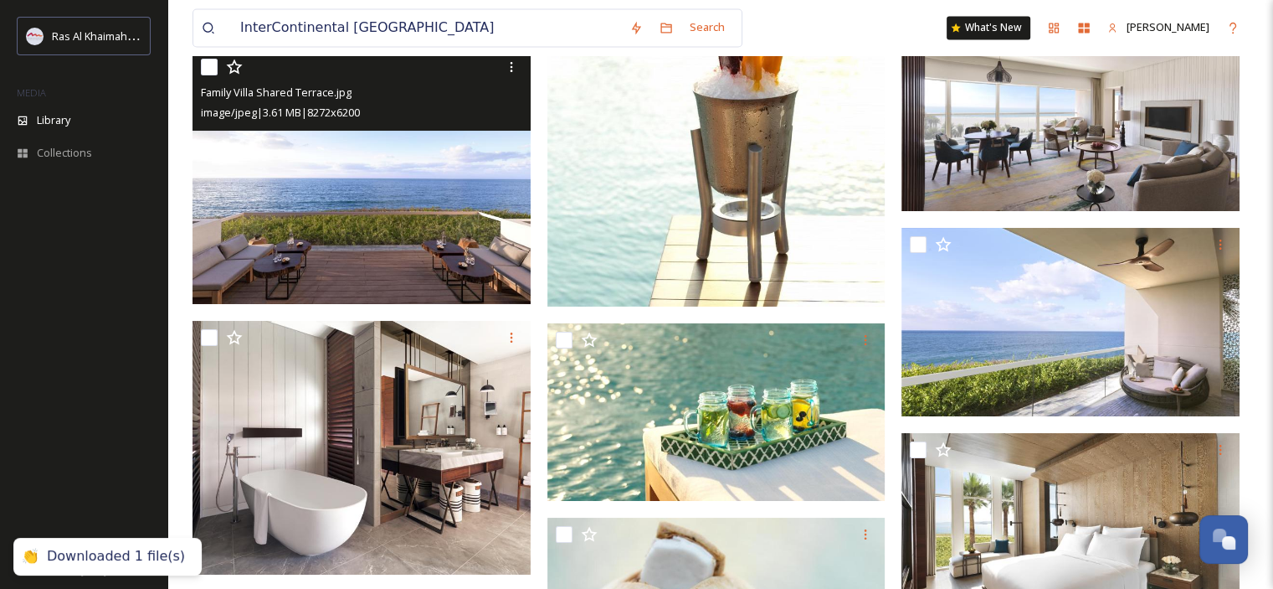
click at [405, 223] on img at bounding box center [362, 177] width 338 height 254
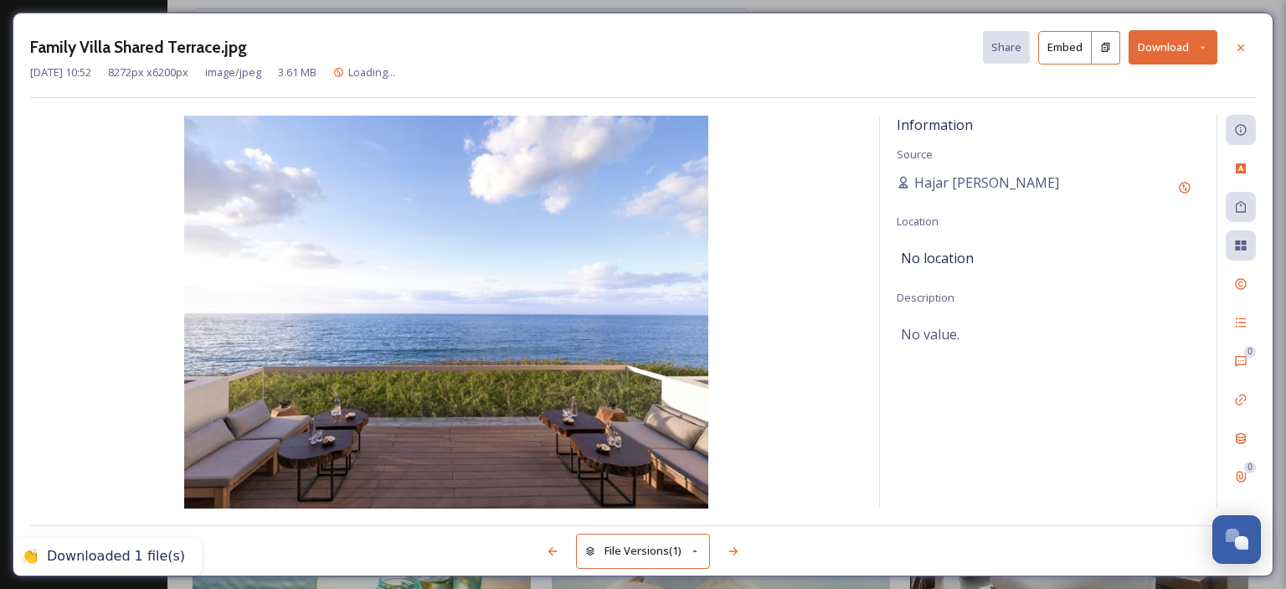
click at [1212, 54] on button "Download" at bounding box center [1172, 47] width 89 height 34
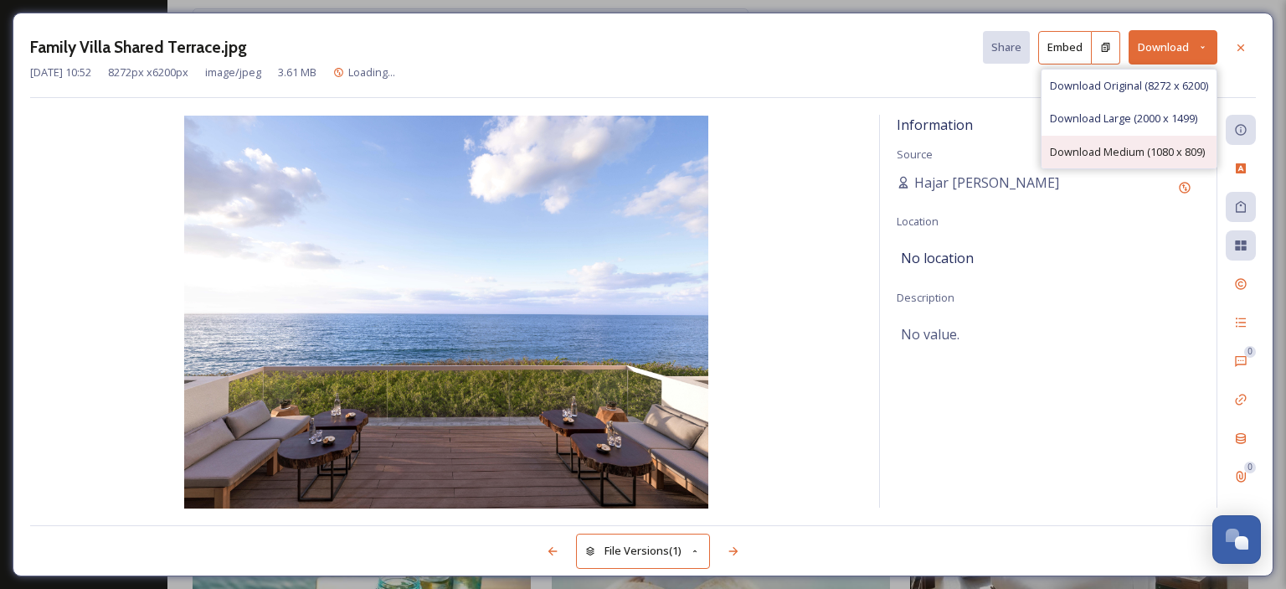
click at [1140, 150] on span "Download Medium (1080 x 809)" at bounding box center [1127, 152] width 155 height 16
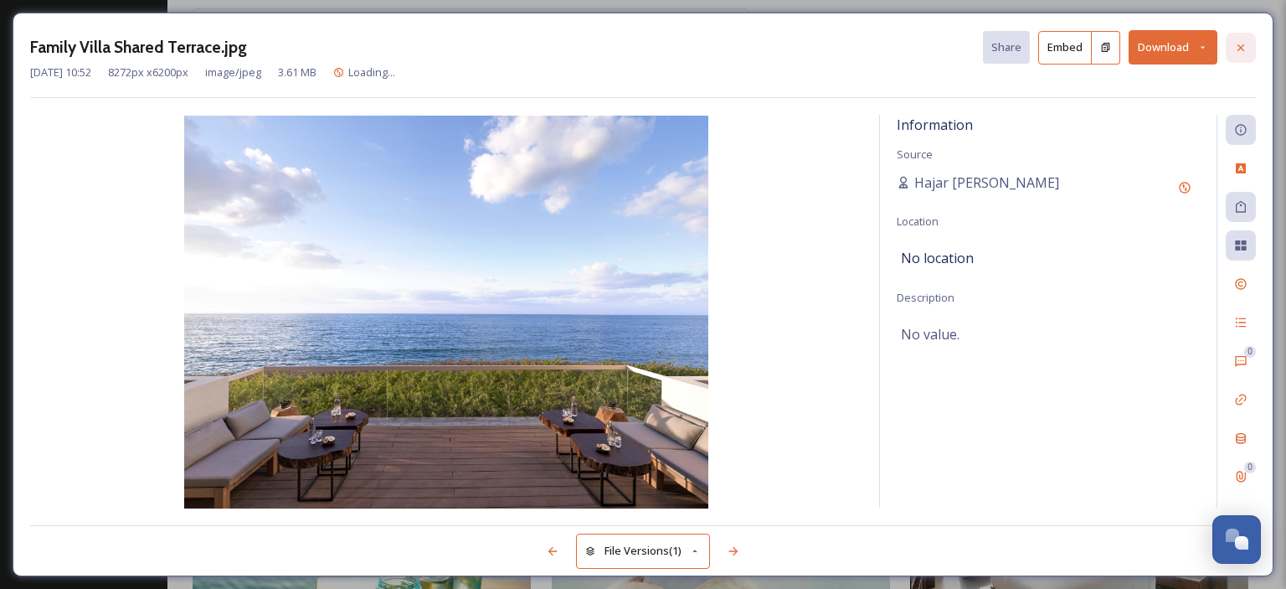
click at [1243, 43] on icon at bounding box center [1240, 47] width 13 height 13
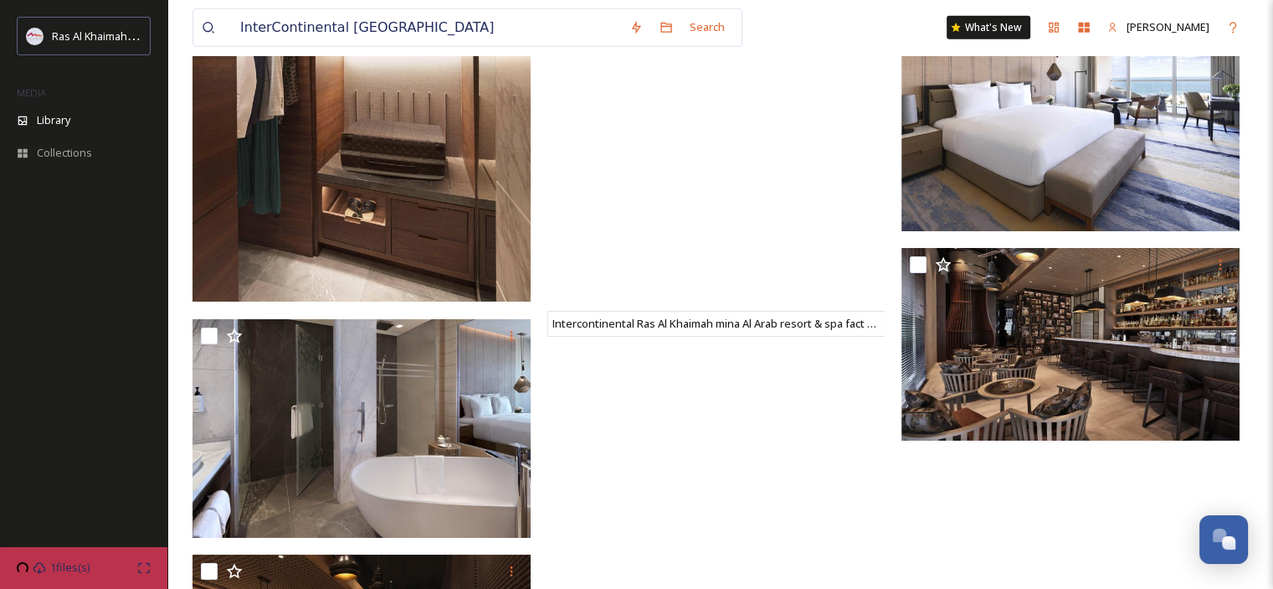
scroll to position [18367, 0]
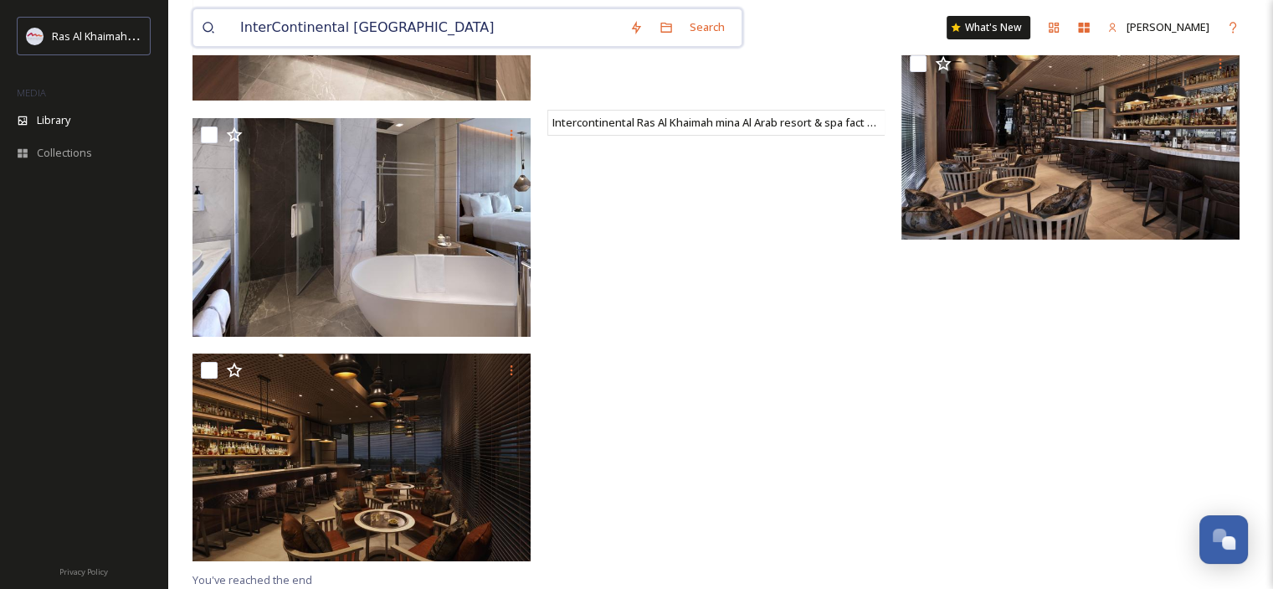
drag, startPoint x: 362, startPoint y: 24, endPoint x: 206, endPoint y: 18, distance: 156.7
click at [207, 18] on div "InterContinental [GEOGRAPHIC_DATA]" at bounding box center [411, 27] width 419 height 37
click at [459, 25] on input at bounding box center [415, 27] width 366 height 37
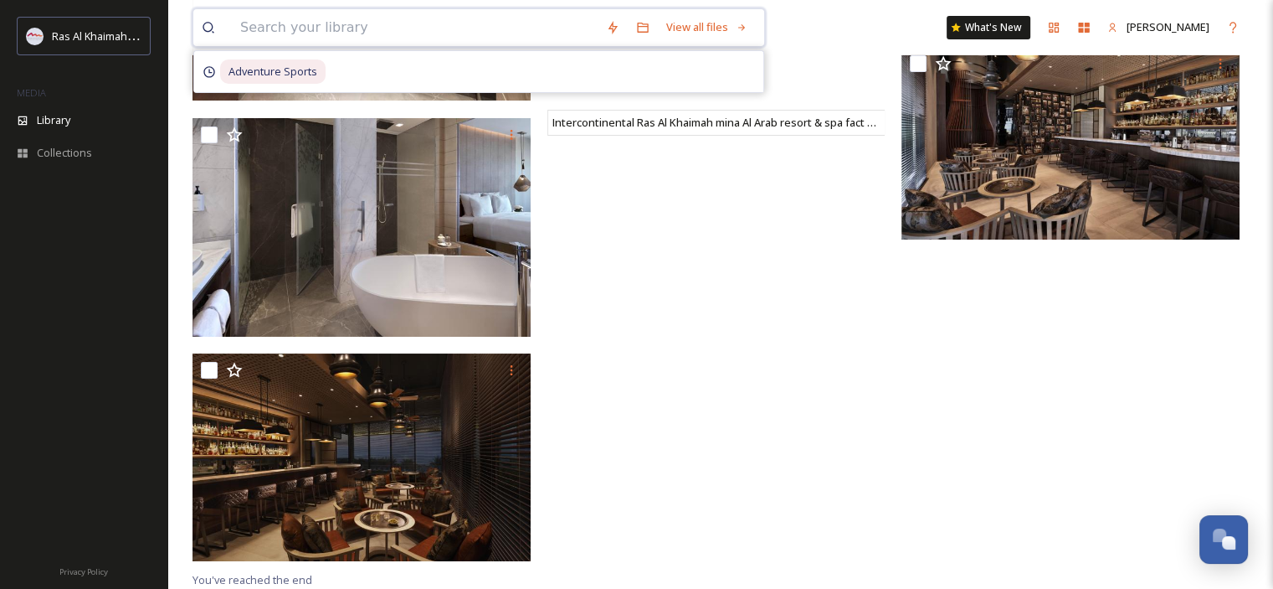
paste input "[GEOGRAPHIC_DATA] [GEOGRAPHIC_DATA]"
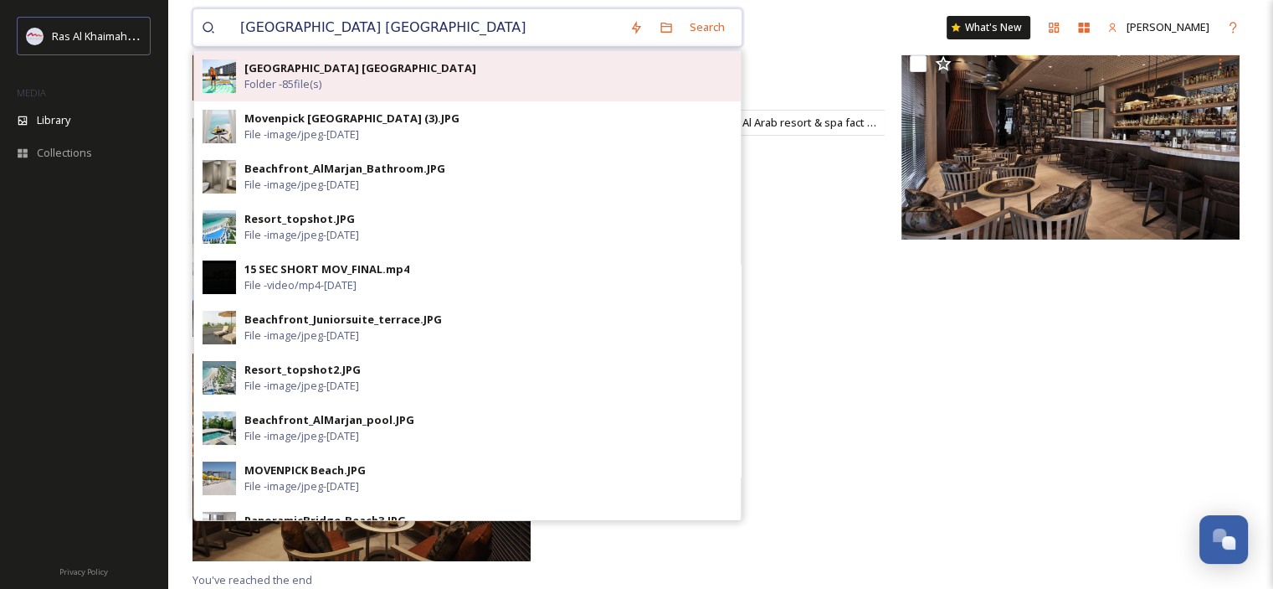
type input "[GEOGRAPHIC_DATA] [GEOGRAPHIC_DATA]"
click at [383, 81] on div "[GEOGRAPHIC_DATA] [GEOGRAPHIC_DATA] Folder - 85 file(s)" at bounding box center [488, 76] width 488 height 32
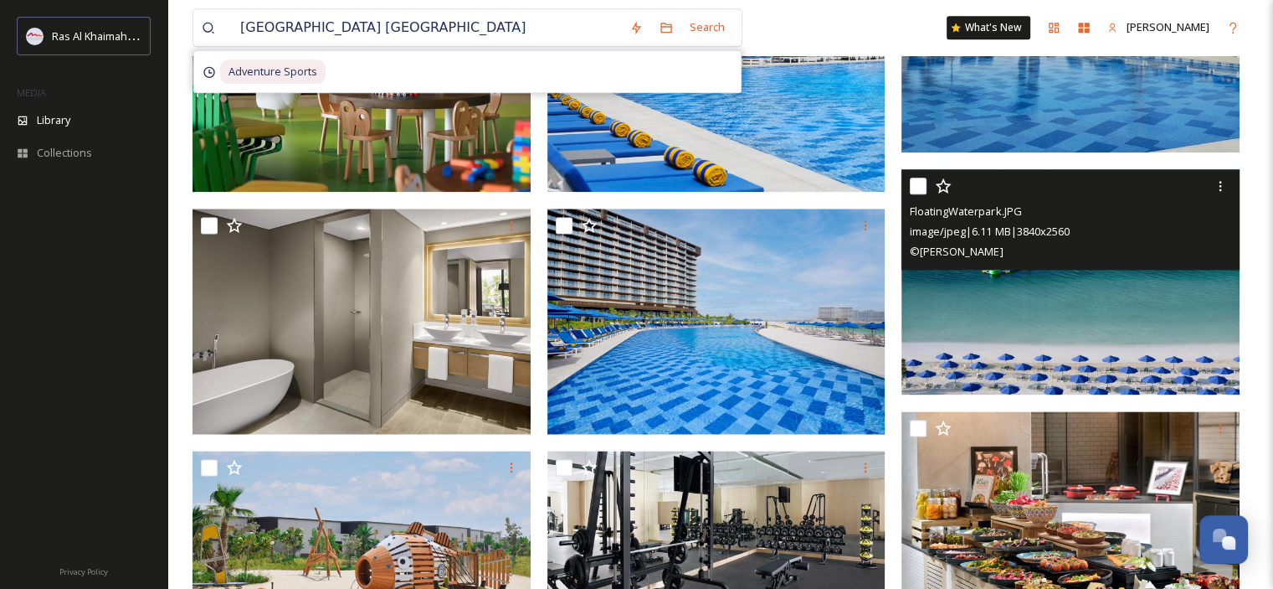
scroll to position [2203, 0]
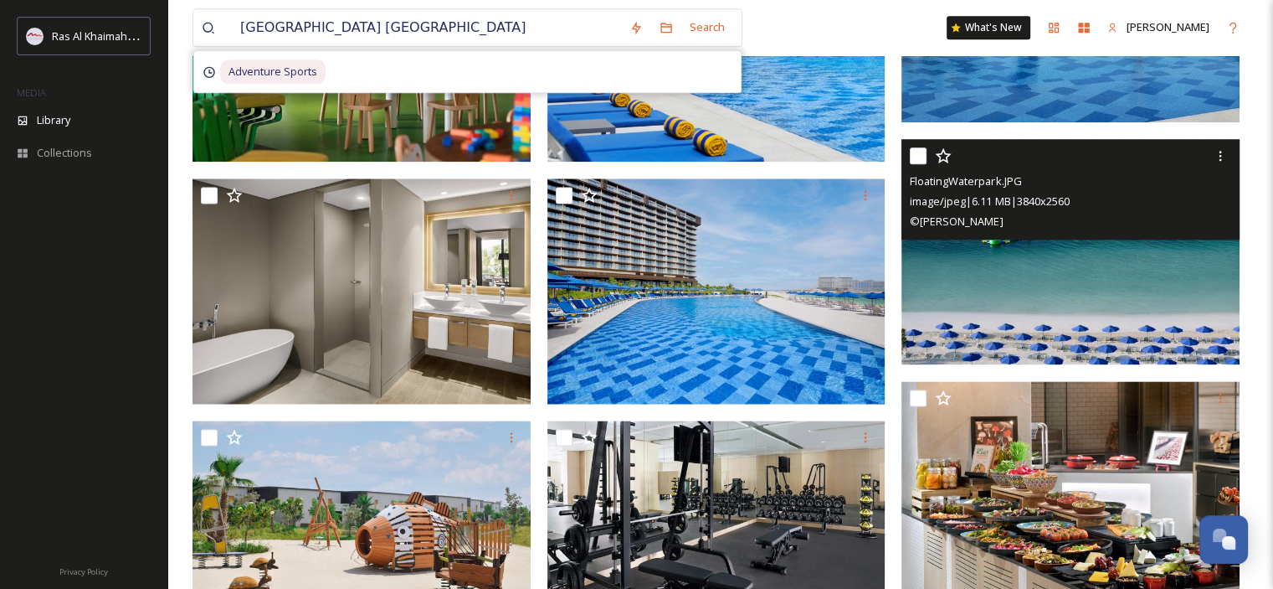
click at [1101, 264] on img at bounding box center [1071, 252] width 338 height 226
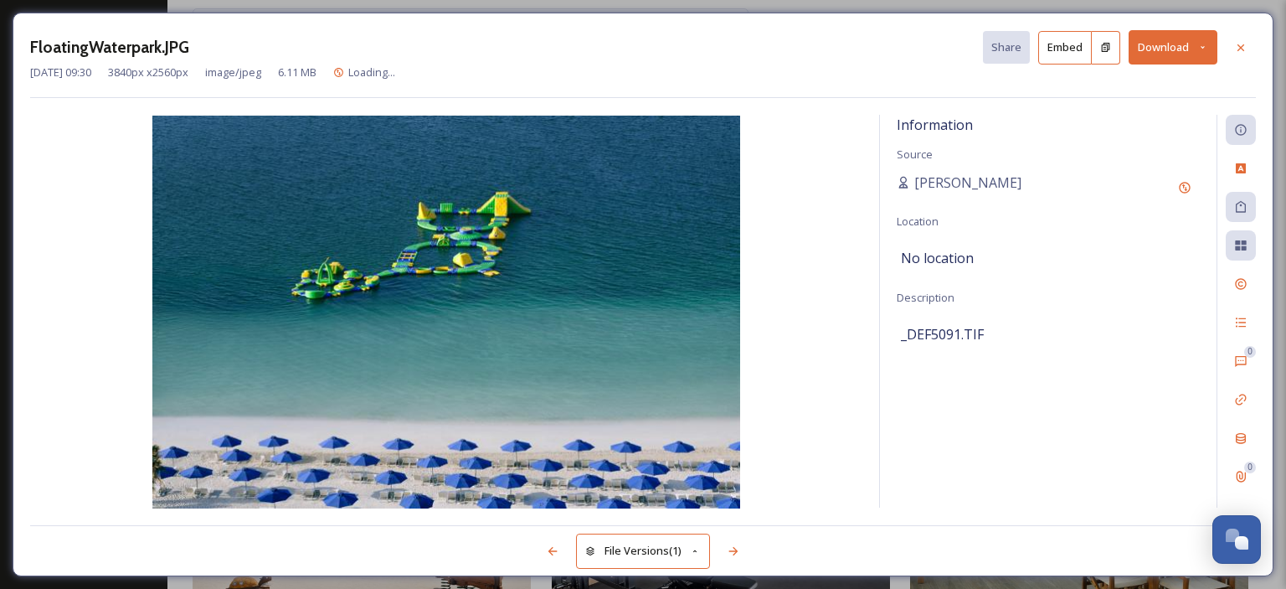
click at [1200, 46] on icon at bounding box center [1202, 47] width 11 height 11
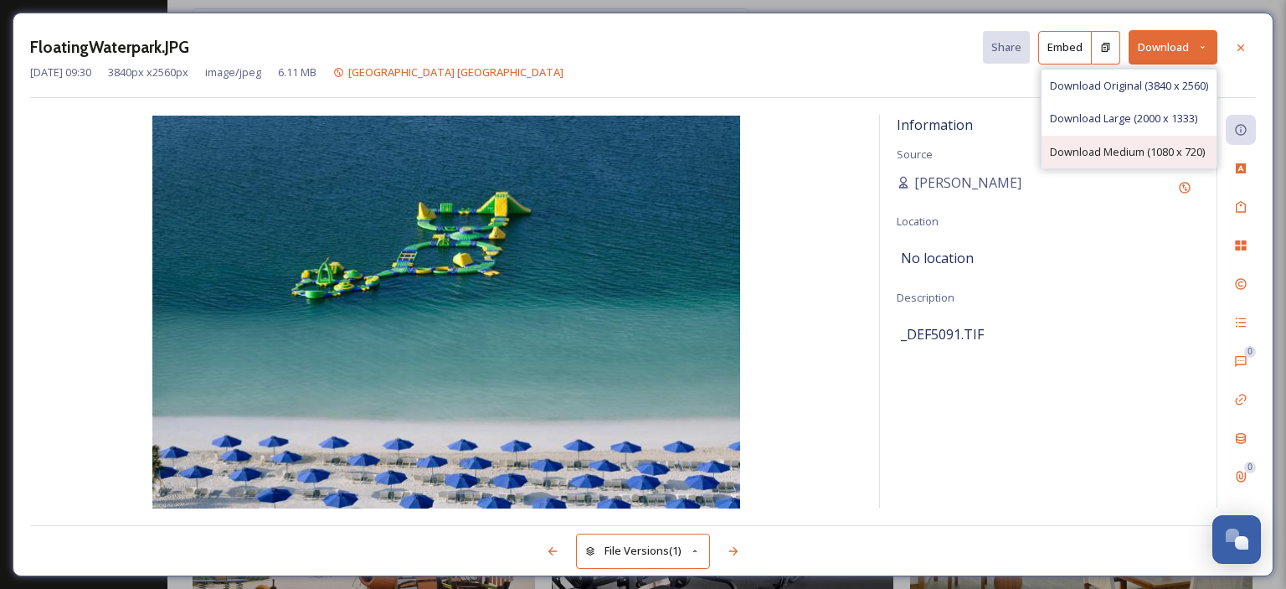
click at [1148, 146] on span "Download Medium (1080 x 720)" at bounding box center [1127, 152] width 155 height 16
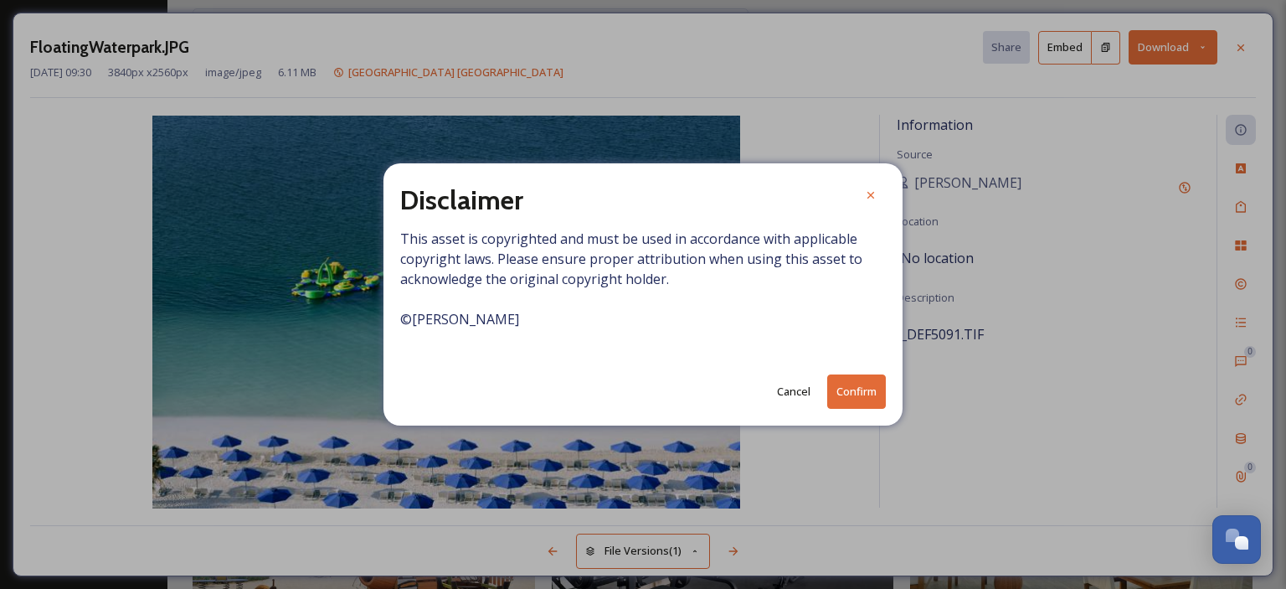
click at [851, 390] on button "Confirm" at bounding box center [856, 391] width 59 height 34
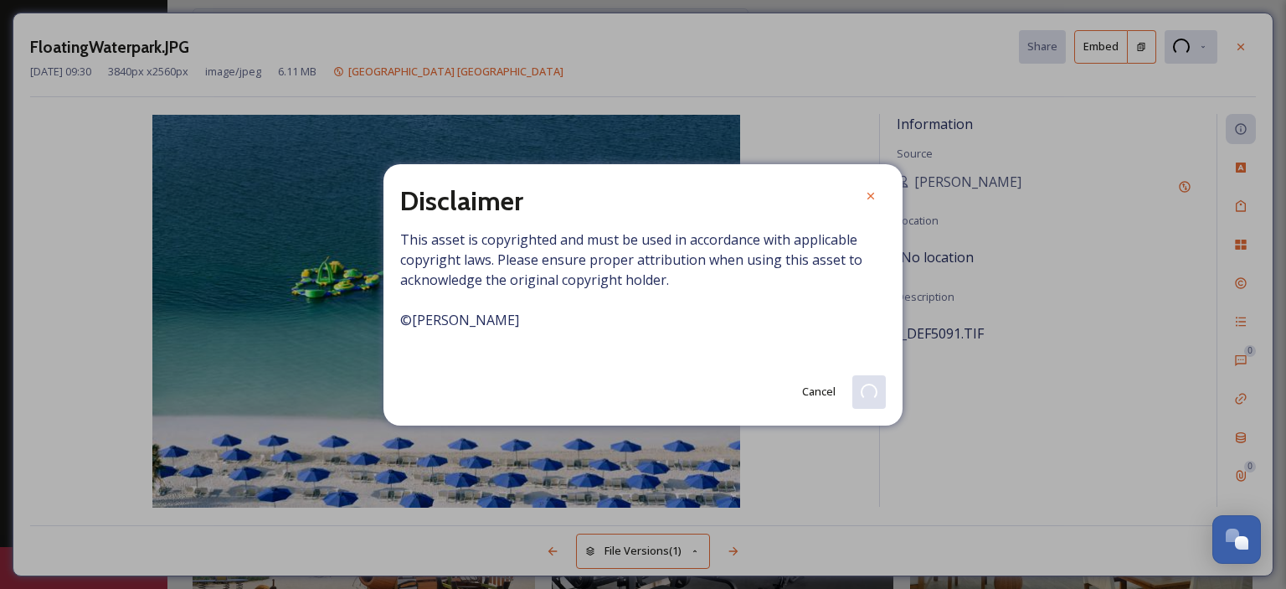
click at [874, 192] on icon at bounding box center [870, 195] width 13 height 13
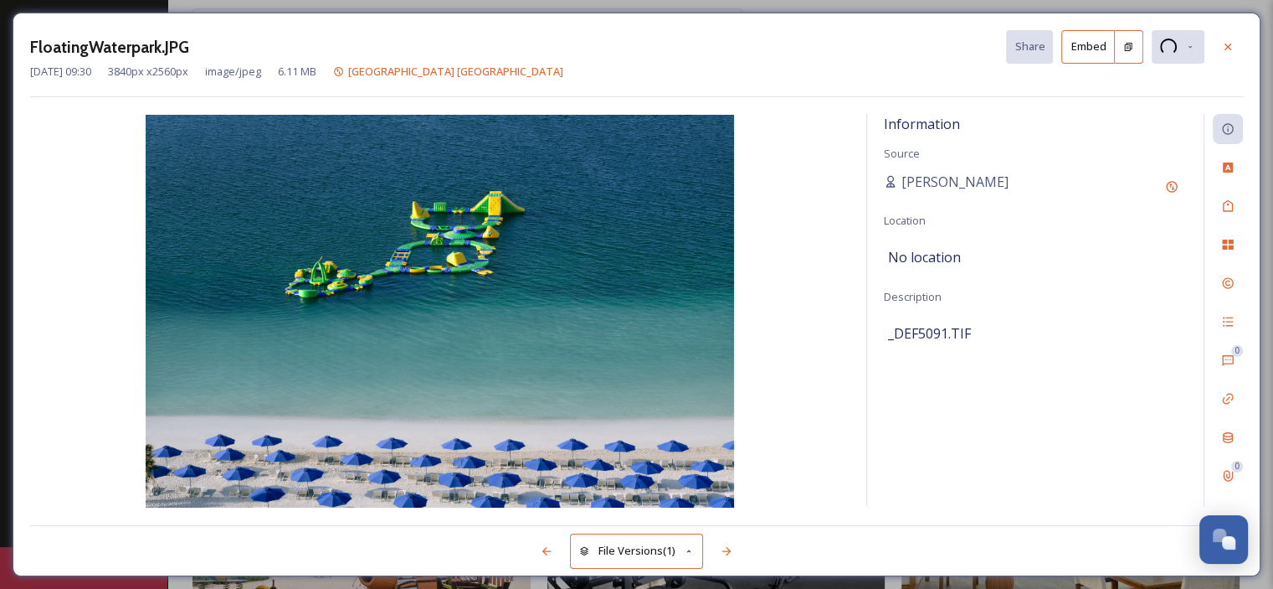
click at [1229, 40] on icon at bounding box center [1227, 46] width 13 height 13
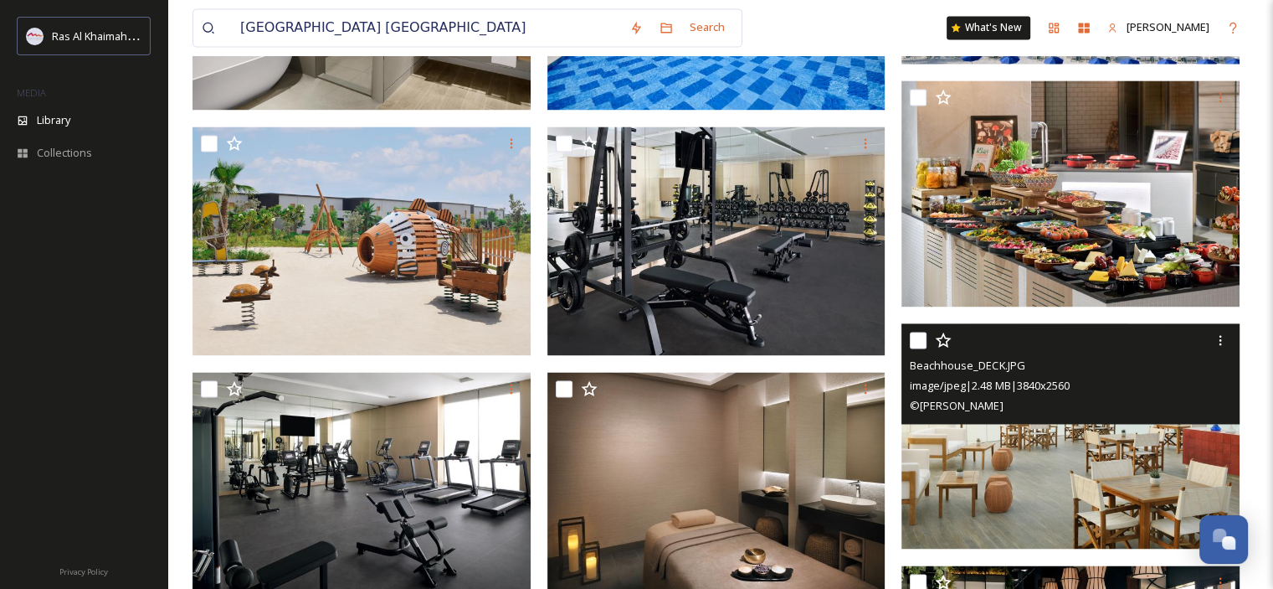
scroll to position [2538, 0]
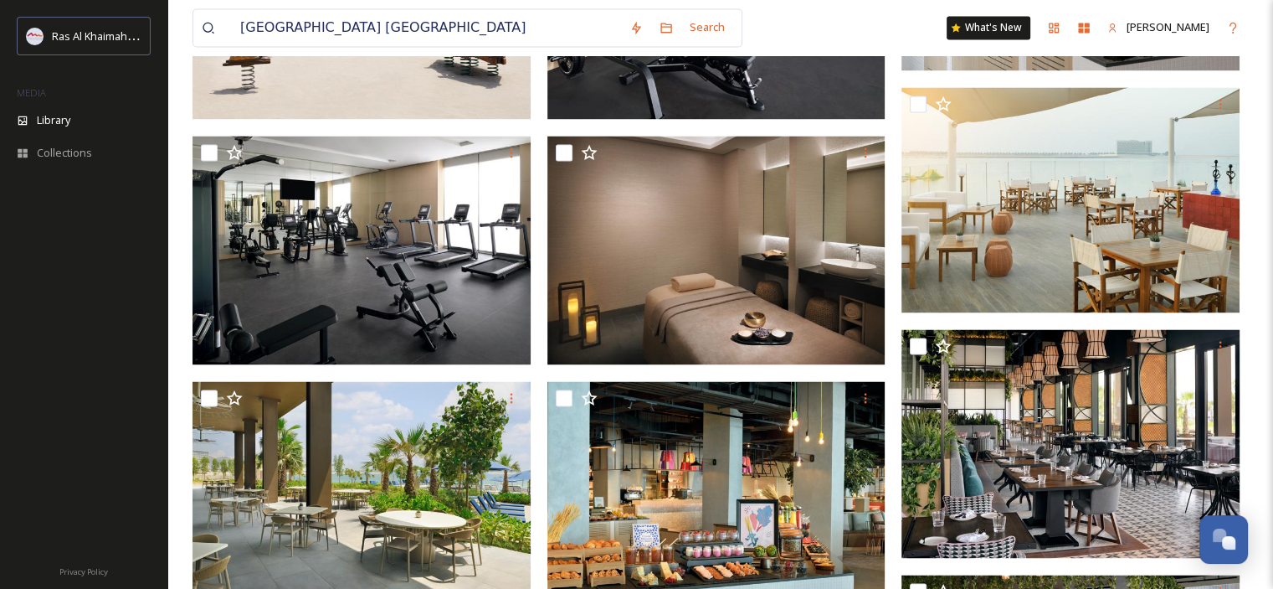
scroll to position [2789, 0]
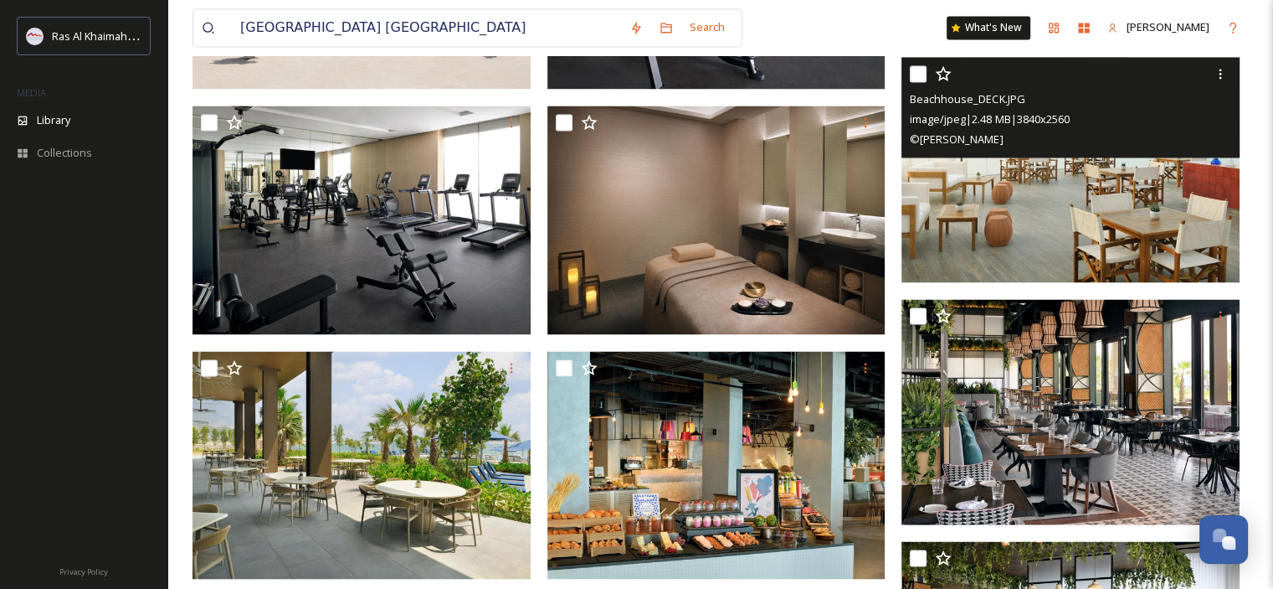
click at [1081, 195] on img at bounding box center [1071, 170] width 338 height 226
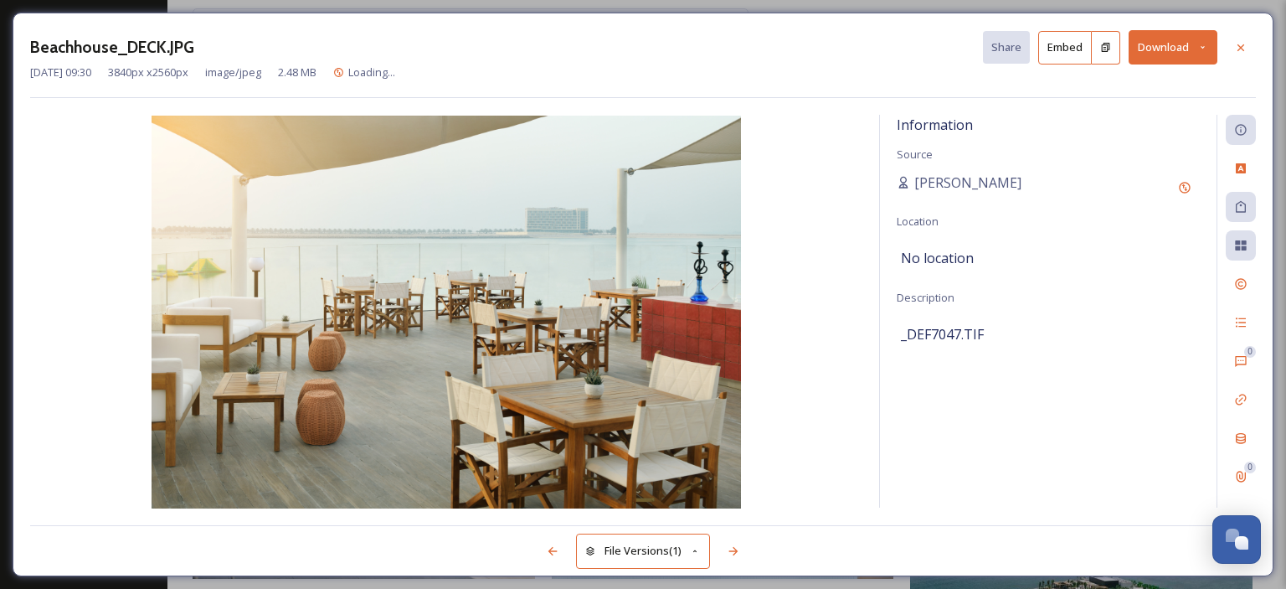
click at [1204, 40] on button "Download" at bounding box center [1172, 47] width 89 height 34
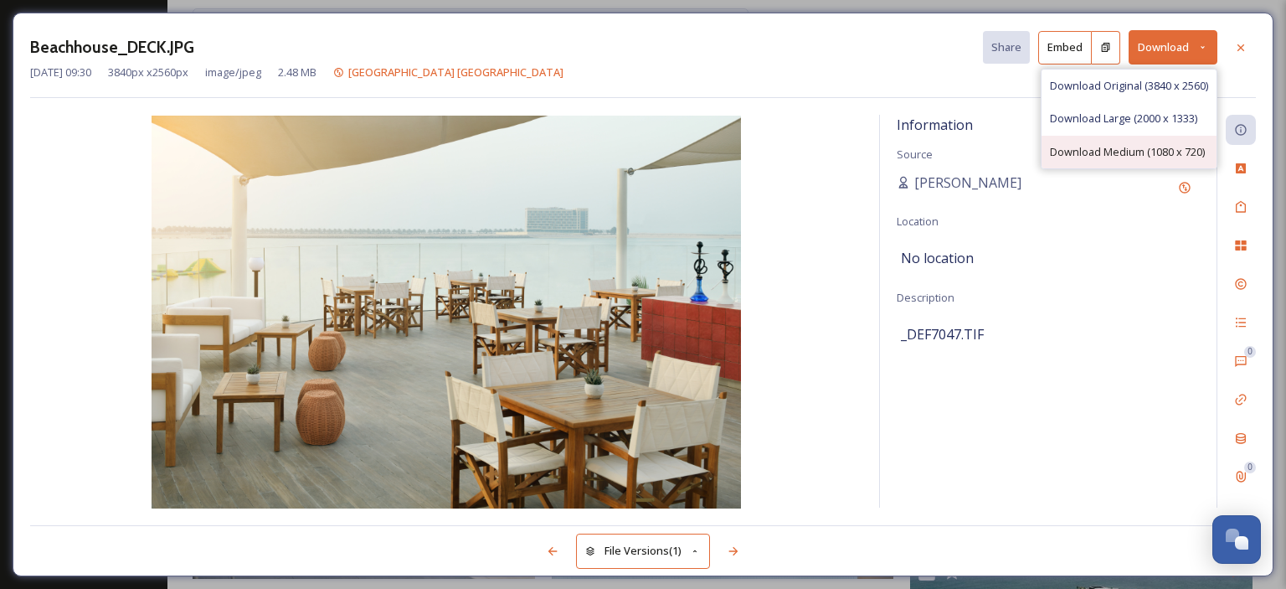
click at [1158, 146] on span "Download Medium (1080 x 720)" at bounding box center [1127, 152] width 155 height 16
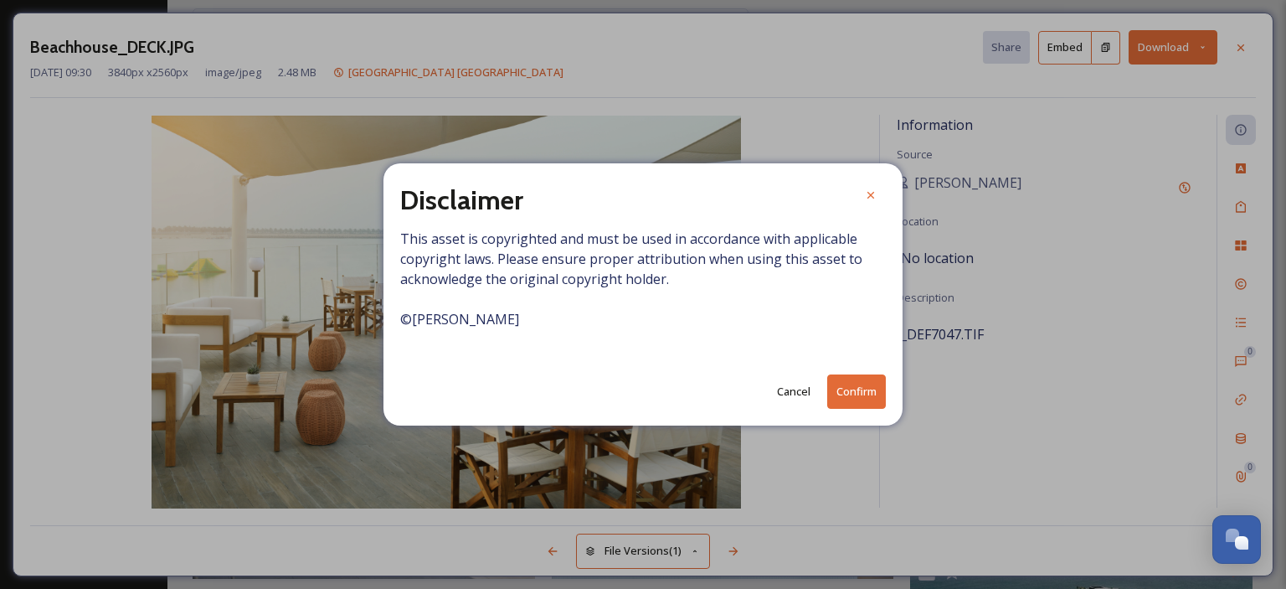
click at [835, 388] on button "Confirm" at bounding box center [856, 391] width 59 height 34
click at [874, 199] on icon at bounding box center [870, 195] width 13 height 13
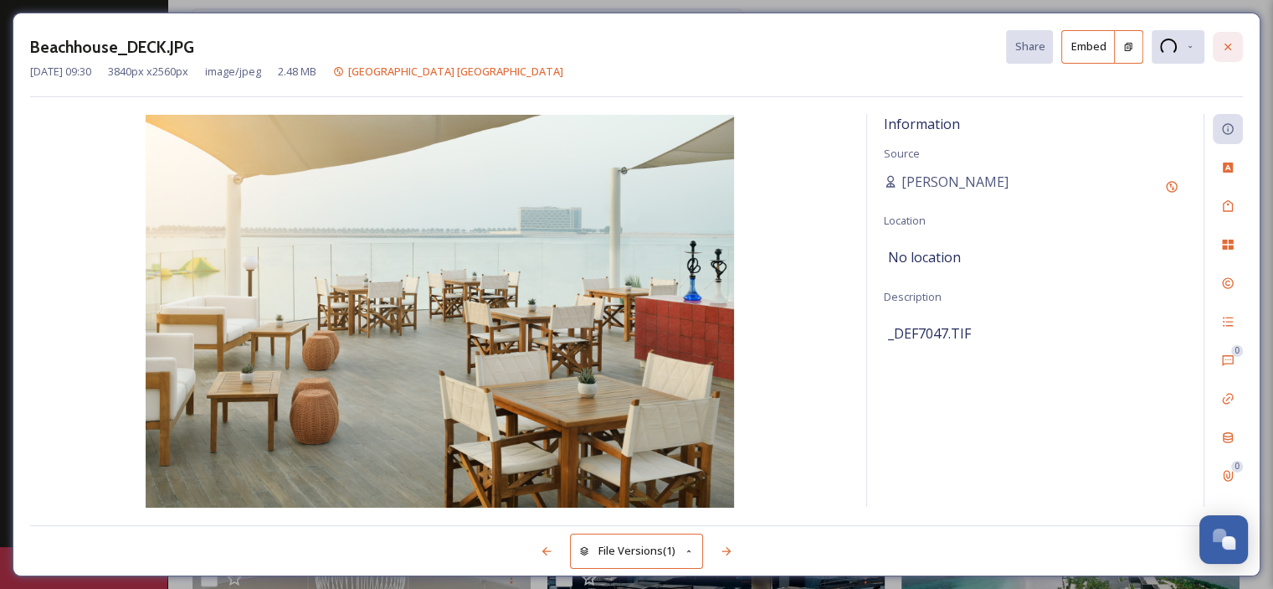
click at [1235, 45] on div at bounding box center [1228, 47] width 30 height 30
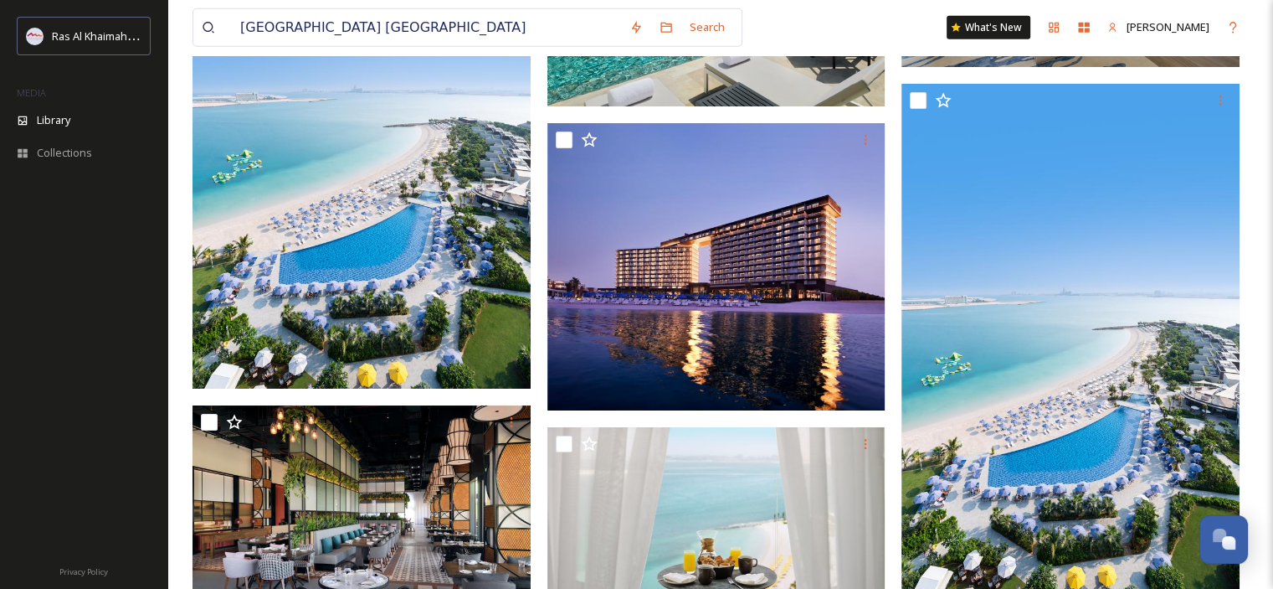
scroll to position [4799, 0]
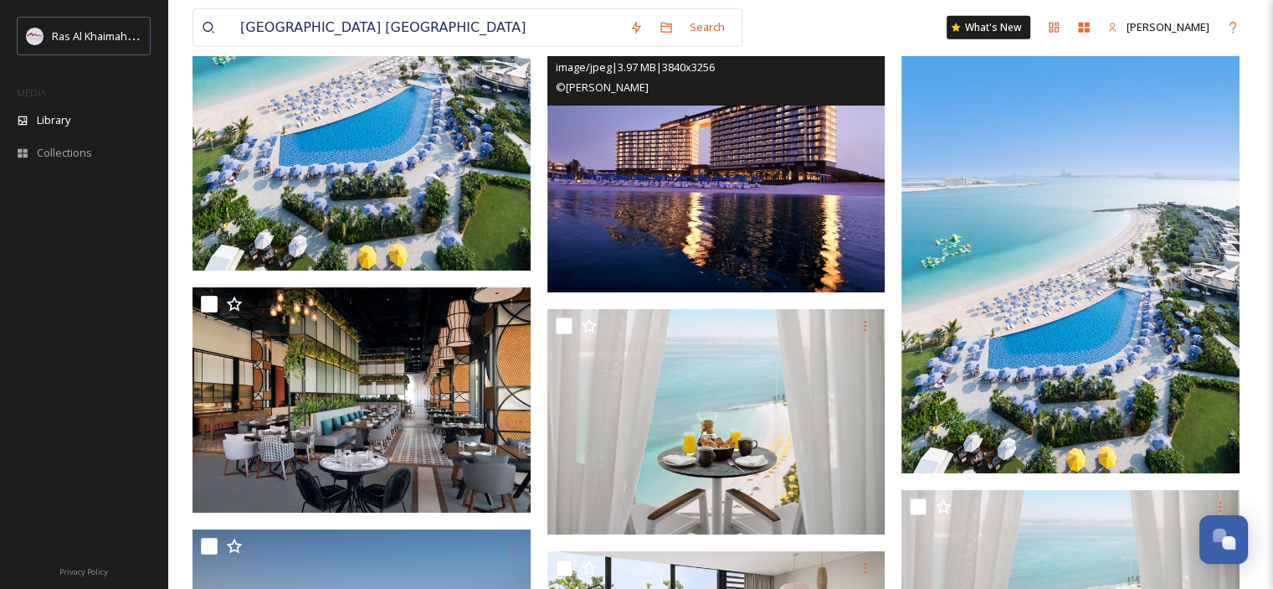
click at [748, 218] on img at bounding box center [717, 148] width 338 height 287
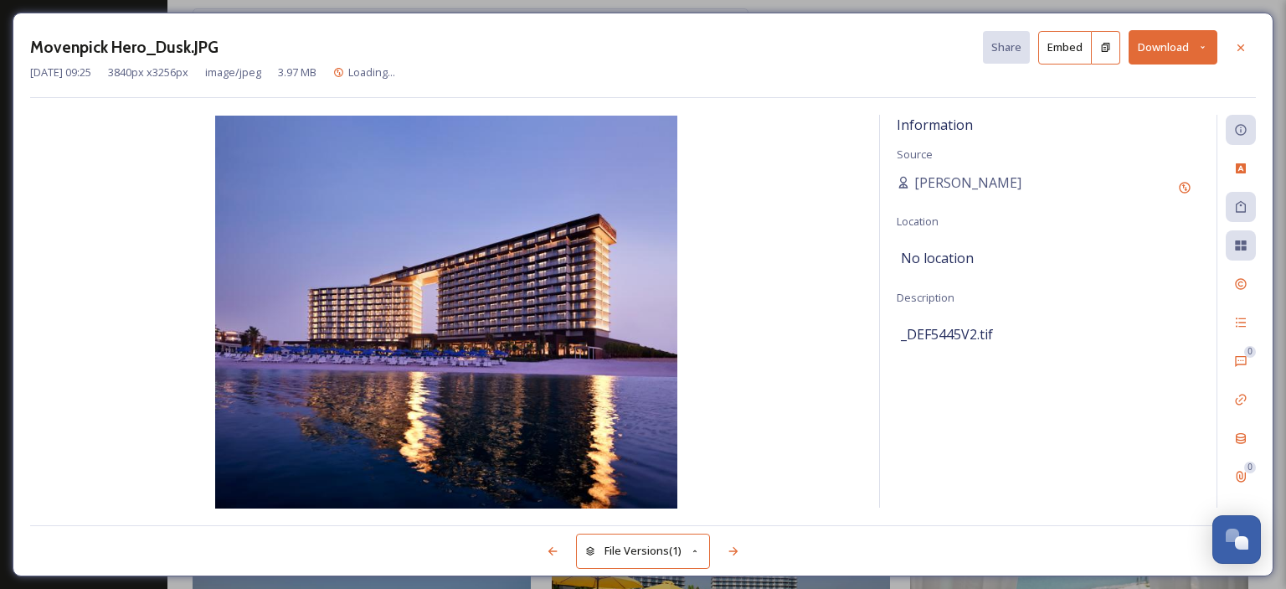
click at [1200, 53] on button "Download" at bounding box center [1172, 47] width 89 height 34
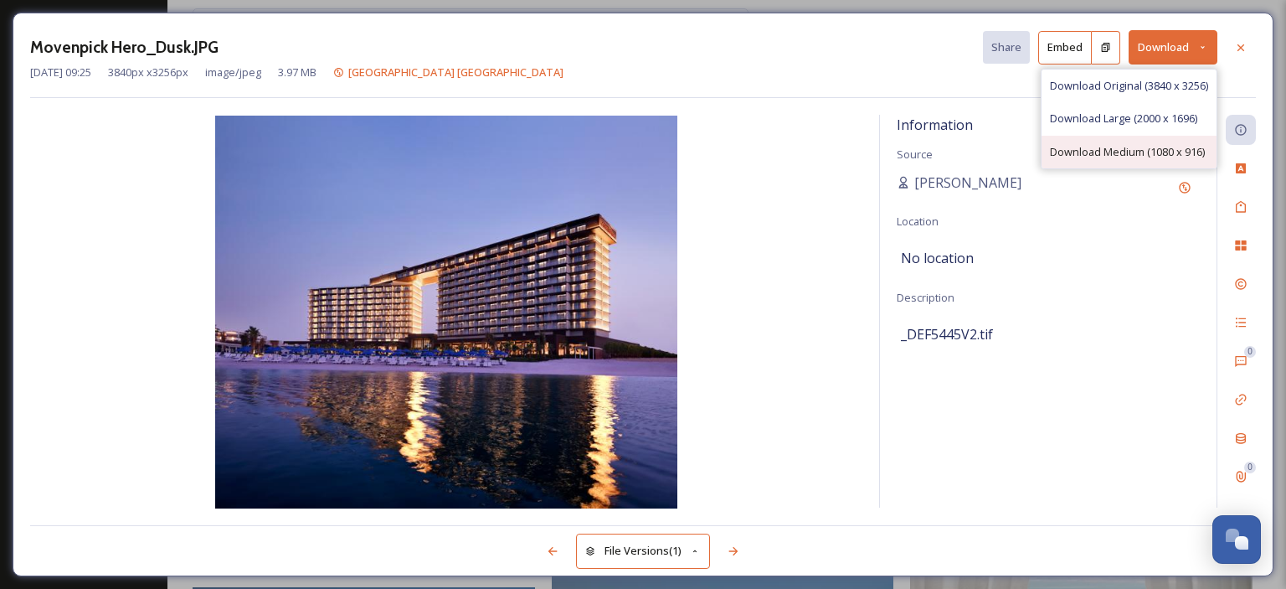
click at [1154, 156] on span "Download Medium (1080 x 916)" at bounding box center [1127, 152] width 155 height 16
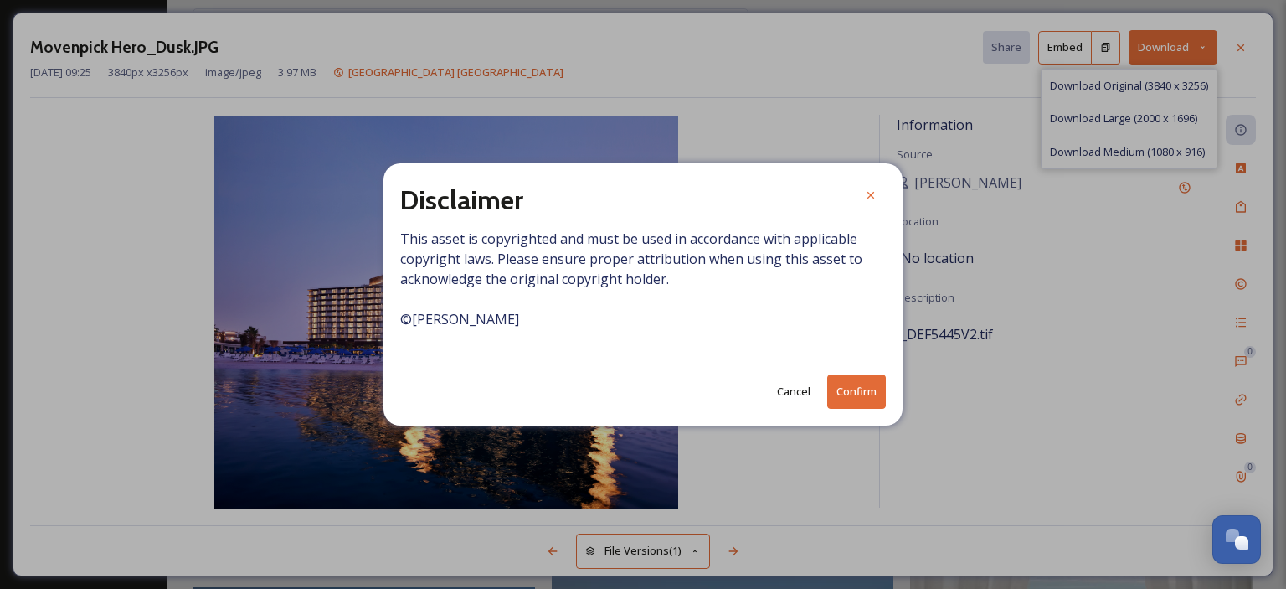
drag, startPoint x: 861, startPoint y: 384, endPoint x: 988, endPoint y: 260, distance: 177.6
click at [863, 384] on button "Confirm" at bounding box center [856, 391] width 59 height 34
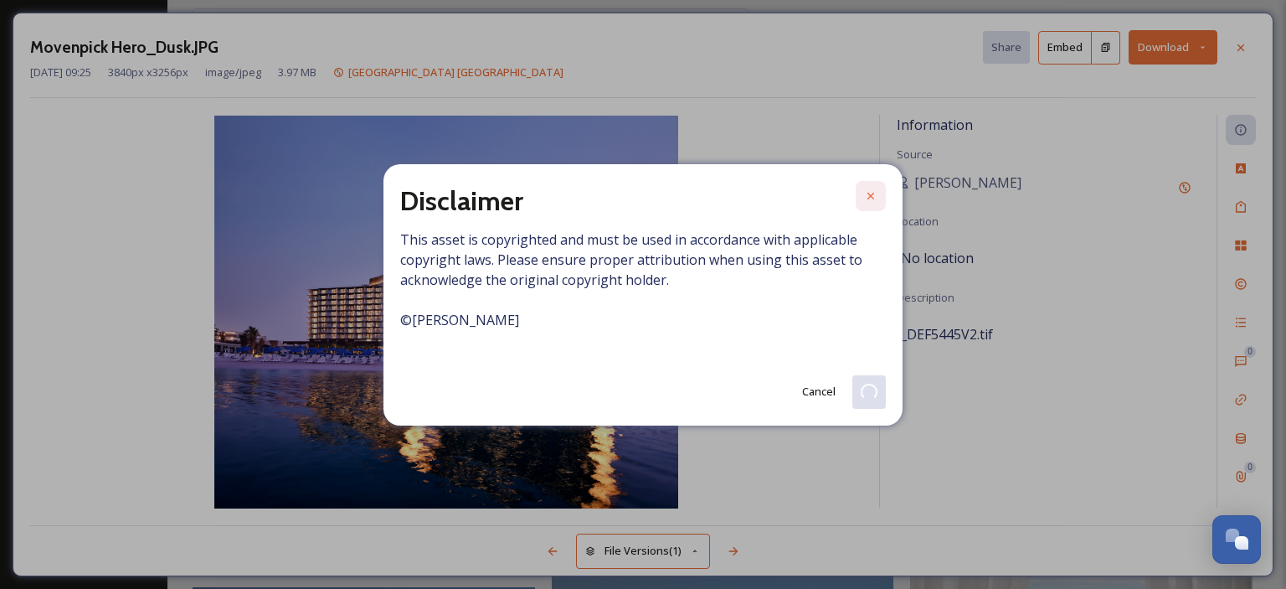
click at [870, 196] on icon at bounding box center [870, 195] width 7 height 7
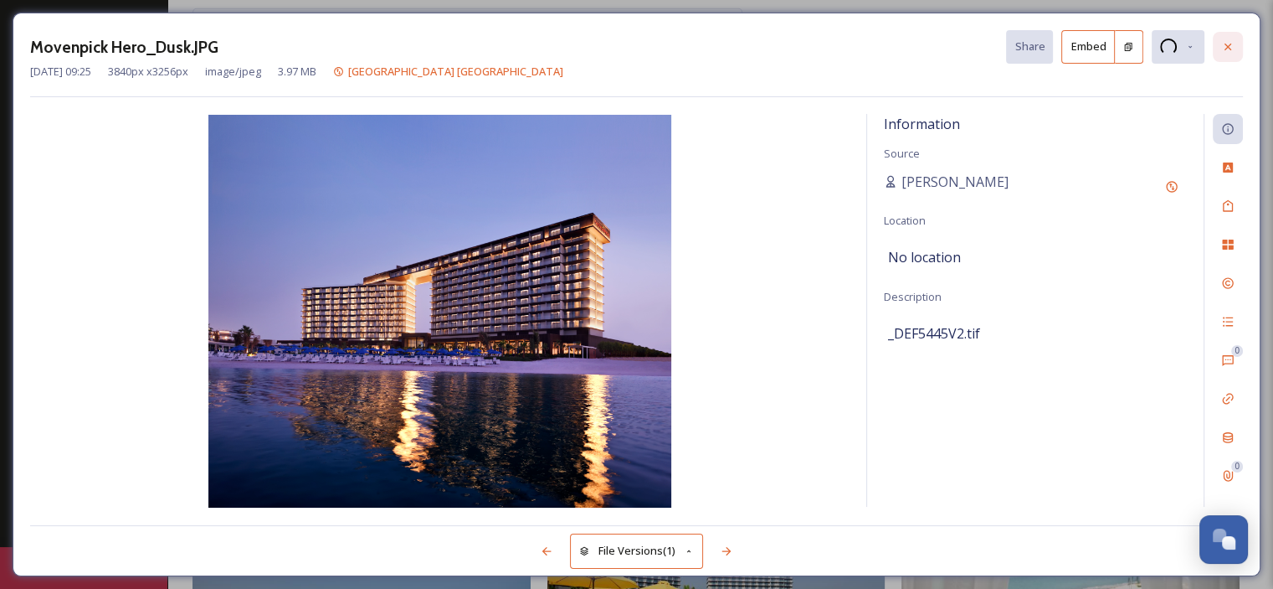
click at [1237, 42] on div at bounding box center [1228, 47] width 30 height 30
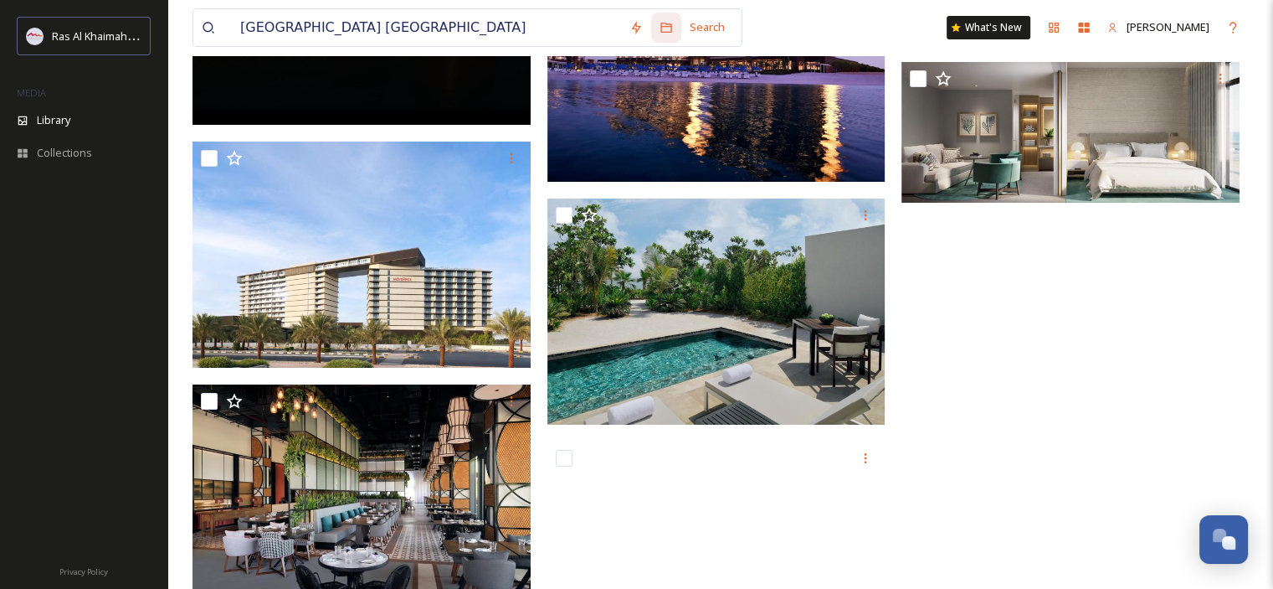
scroll to position [6405, 0]
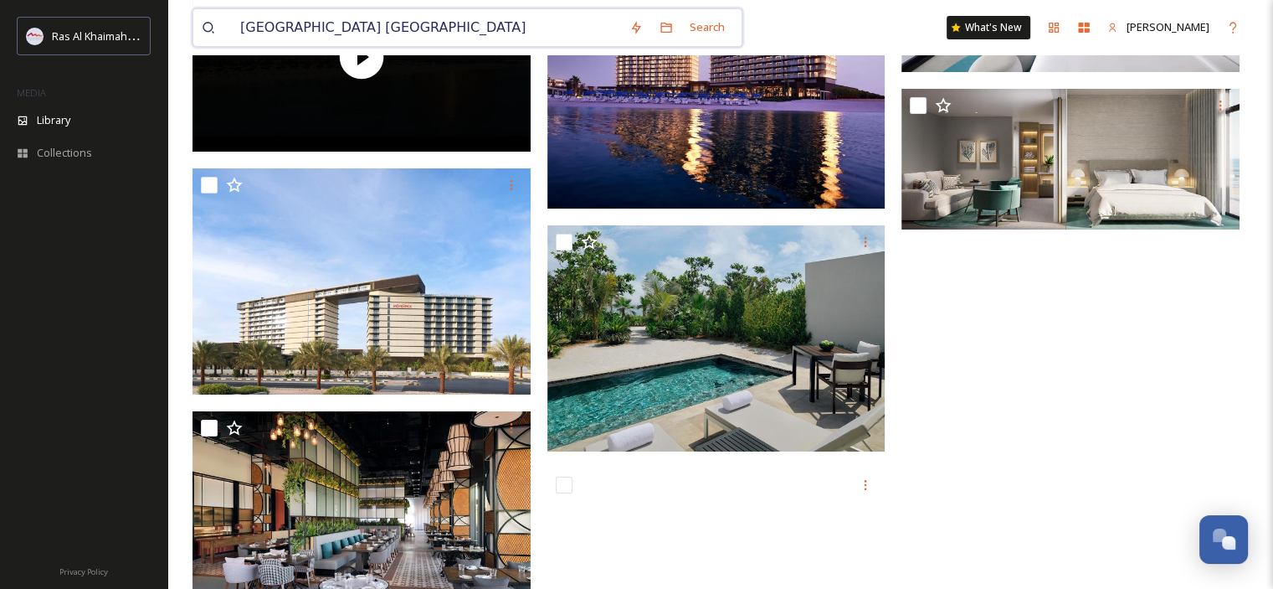
drag, startPoint x: 393, startPoint y: 26, endPoint x: 218, endPoint y: 11, distance: 175.6
click at [218, 11] on div "[GEOGRAPHIC_DATA] [GEOGRAPHIC_DATA]" at bounding box center [411, 27] width 419 height 37
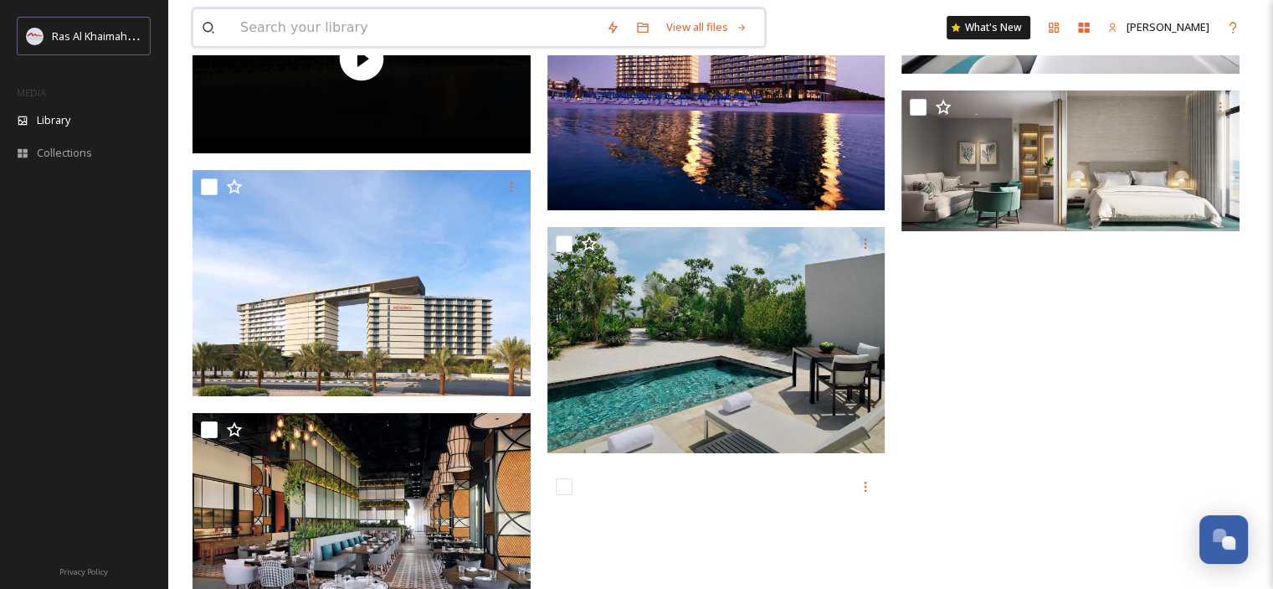
paste input "Hampton by [PERSON_NAME][GEOGRAPHIC_DATA]"
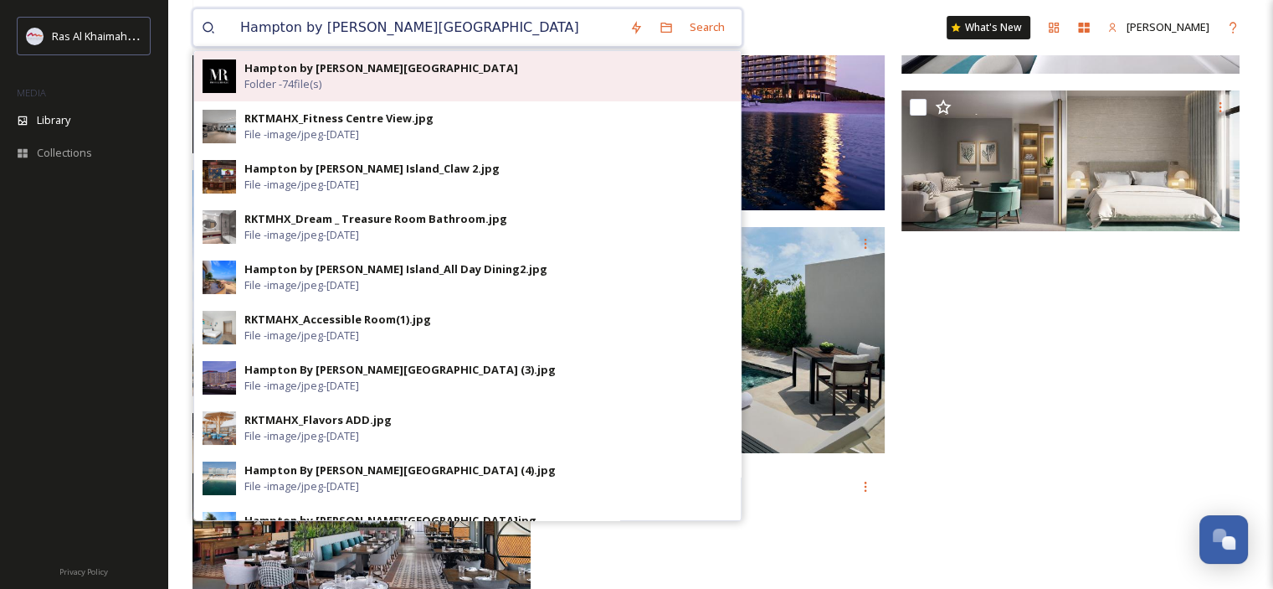
type input "Hampton by [PERSON_NAME][GEOGRAPHIC_DATA]"
click at [261, 76] on span "Folder - 74 file(s)" at bounding box center [282, 84] width 77 height 16
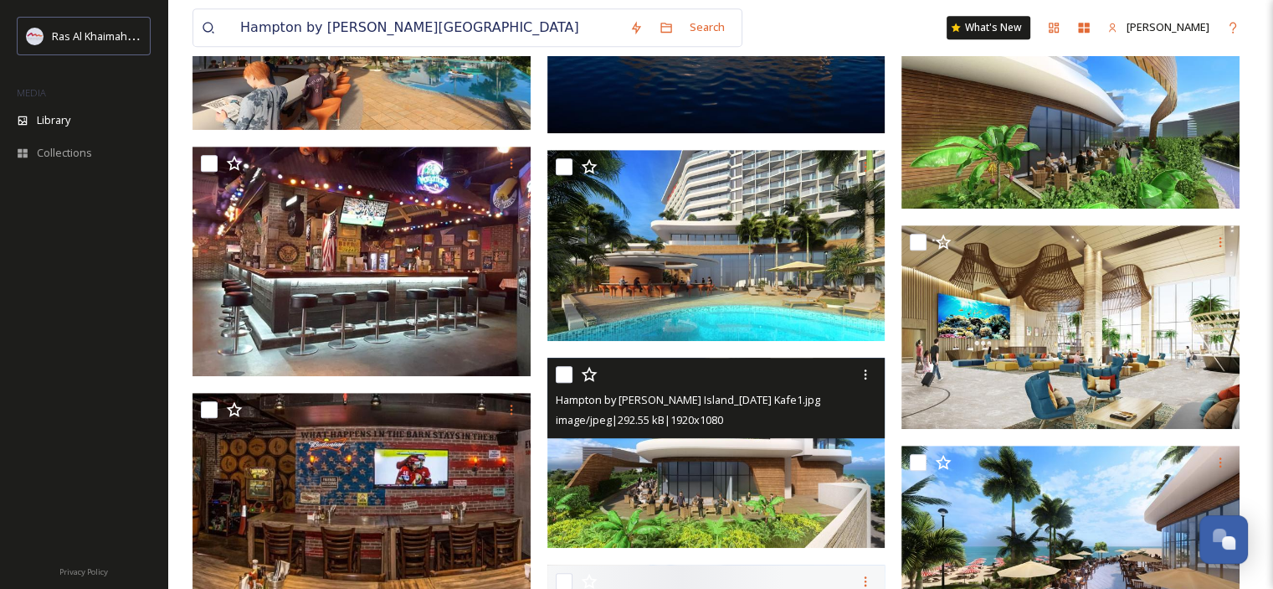
scroll to position [921, 0]
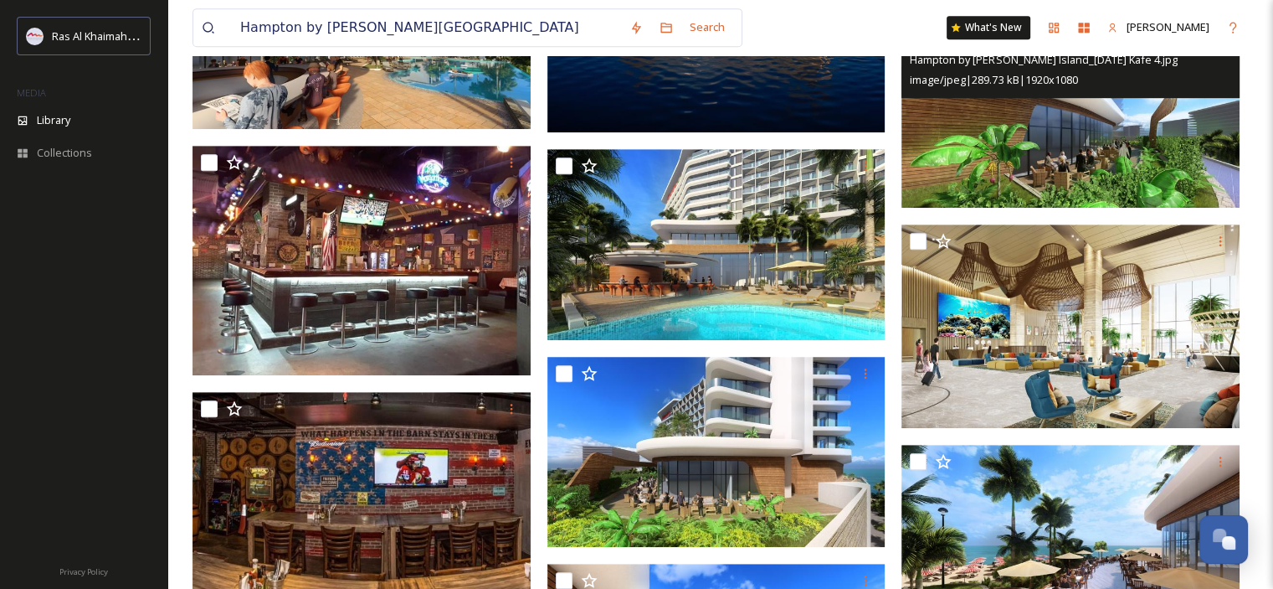
click at [1070, 154] on img at bounding box center [1071, 113] width 338 height 190
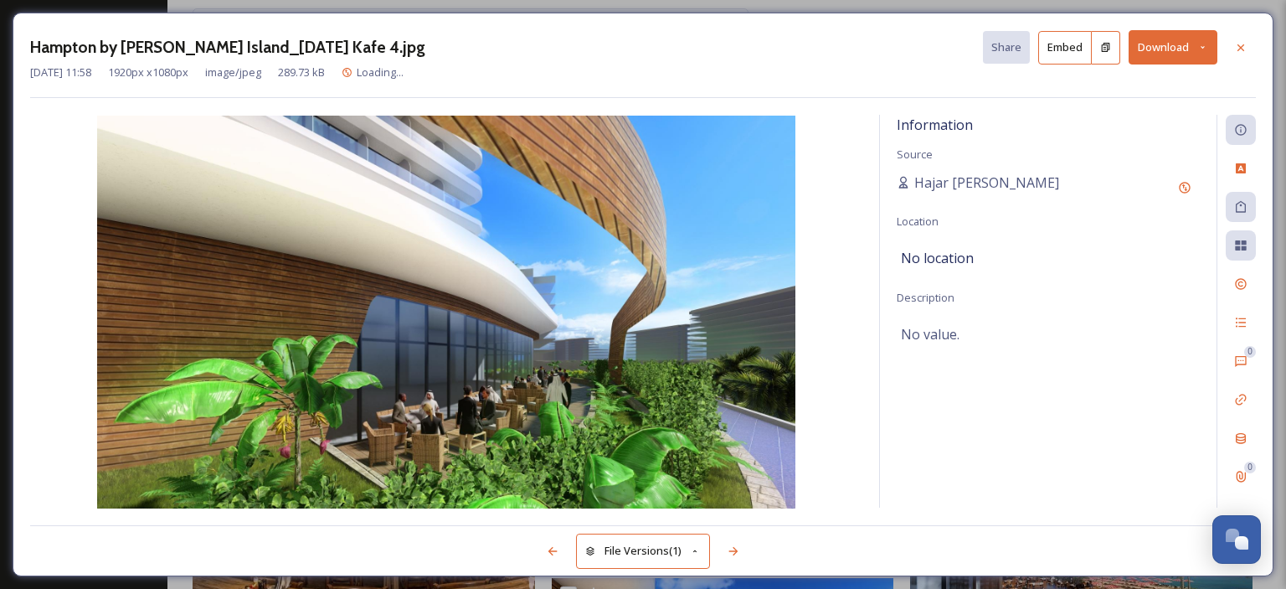
click at [1210, 46] on button "Download" at bounding box center [1172, 47] width 89 height 34
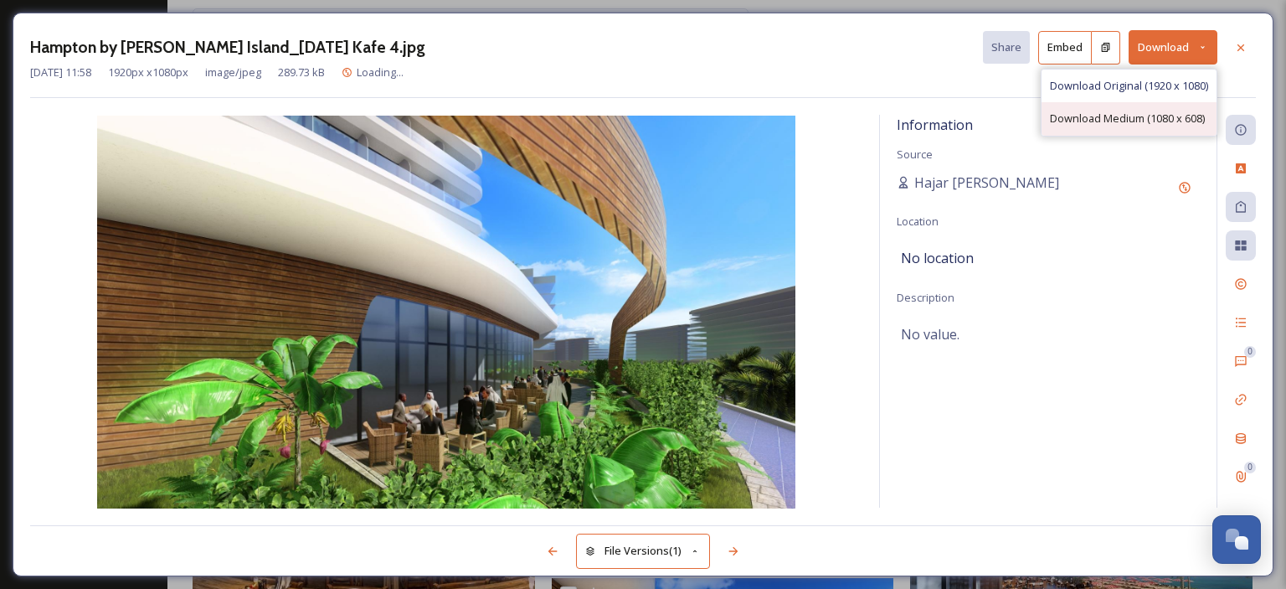
click at [1170, 124] on span "Download Medium (1080 x 608)" at bounding box center [1127, 119] width 155 height 16
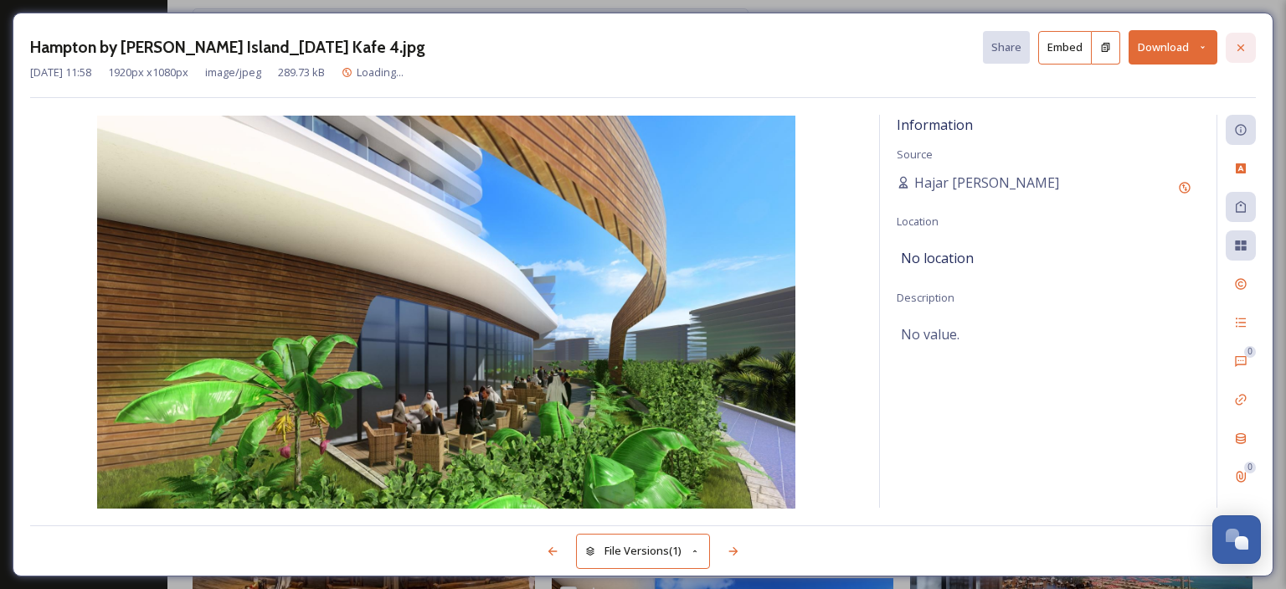
click at [1242, 46] on icon at bounding box center [1240, 47] width 13 height 13
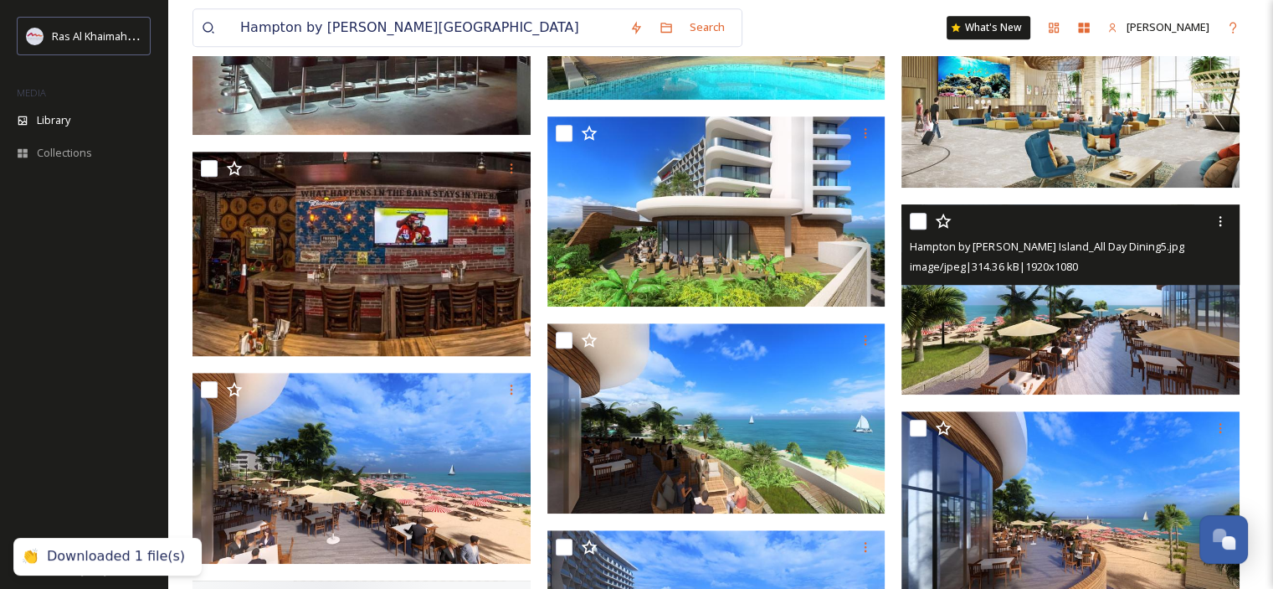
scroll to position [1172, 0]
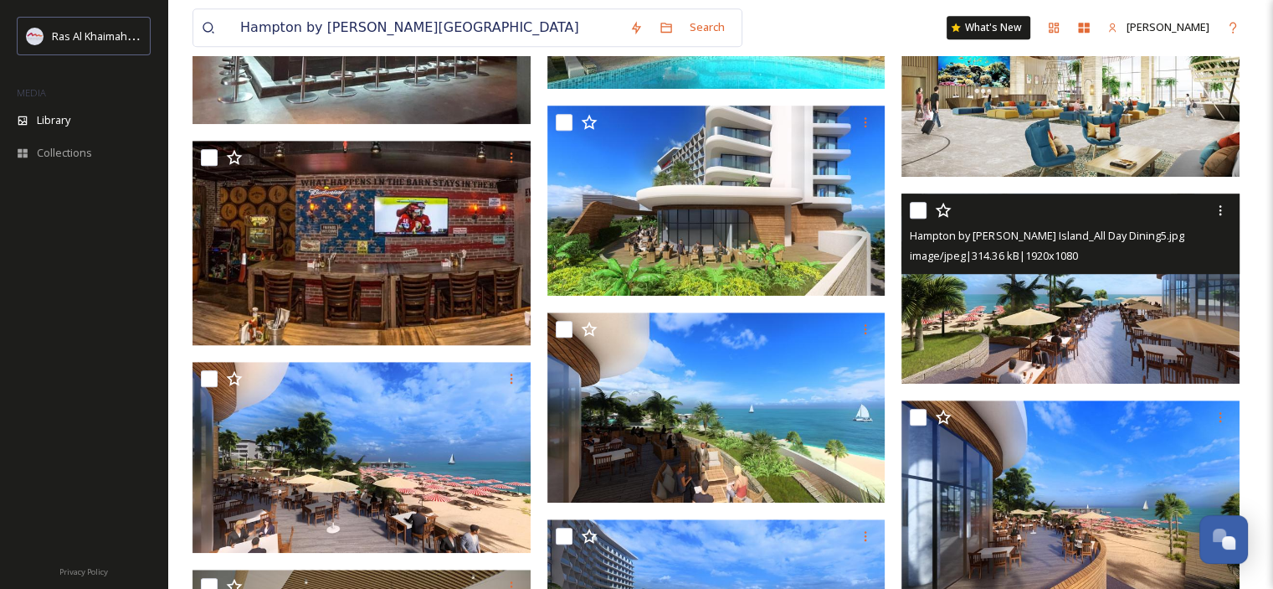
click at [1216, 312] on img at bounding box center [1071, 288] width 338 height 190
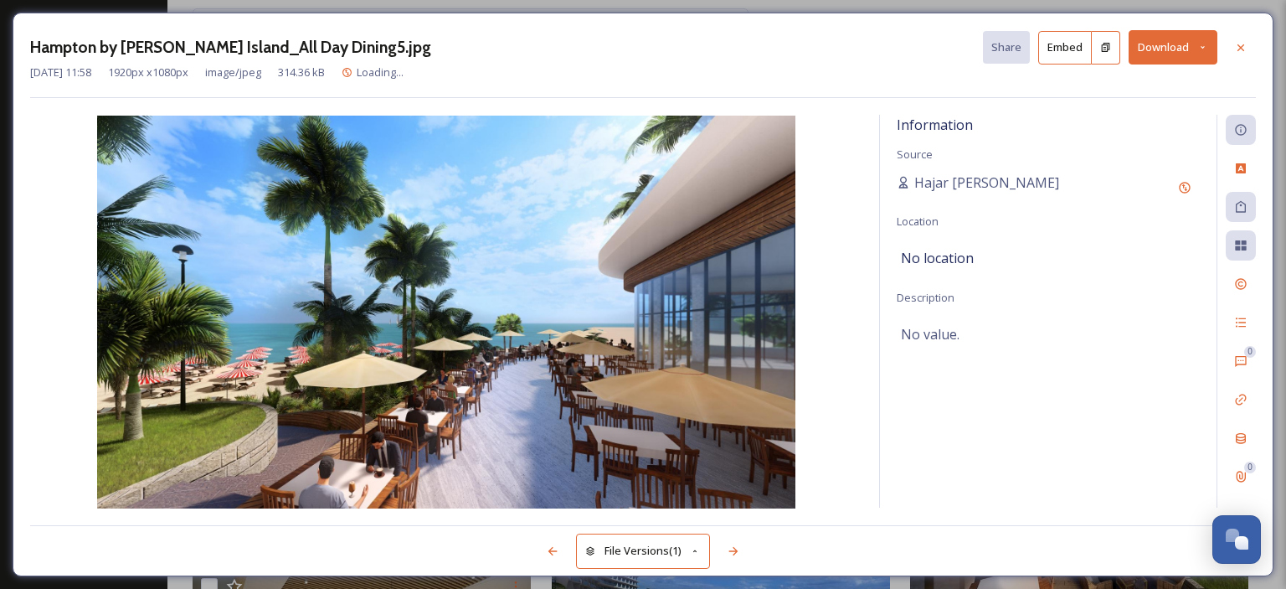
click at [1209, 39] on button "Download" at bounding box center [1172, 47] width 89 height 34
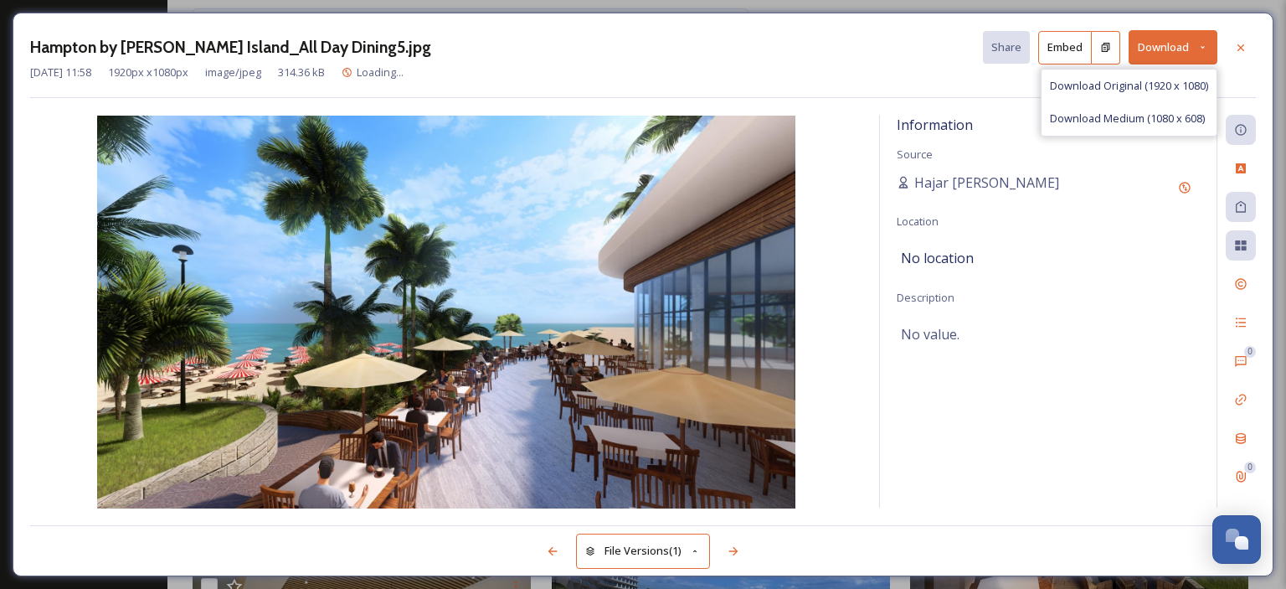
click at [1176, 114] on span "Download Medium (1080 x 608)" at bounding box center [1127, 119] width 155 height 16
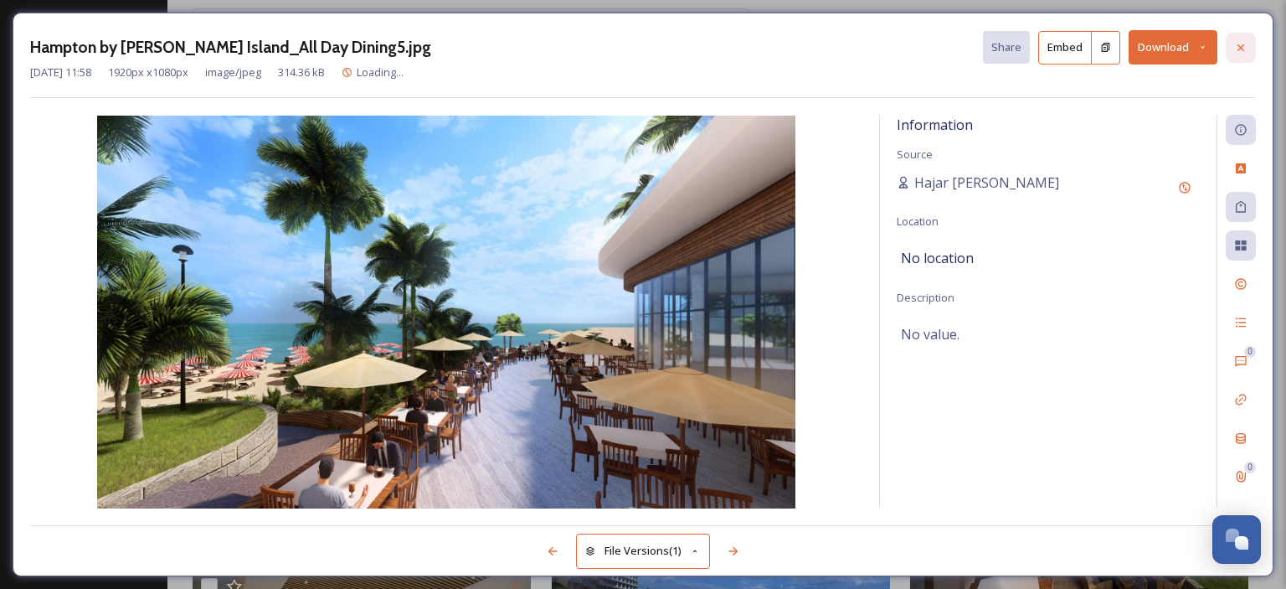
click at [1249, 46] on div at bounding box center [1241, 48] width 30 height 30
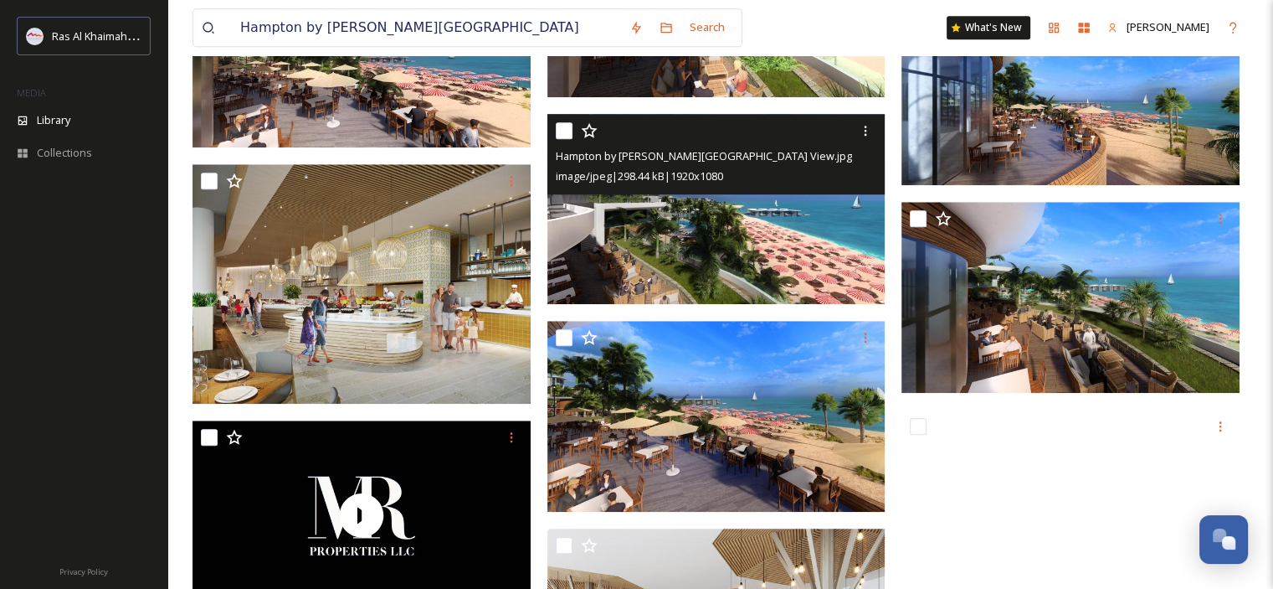
scroll to position [1758, 0]
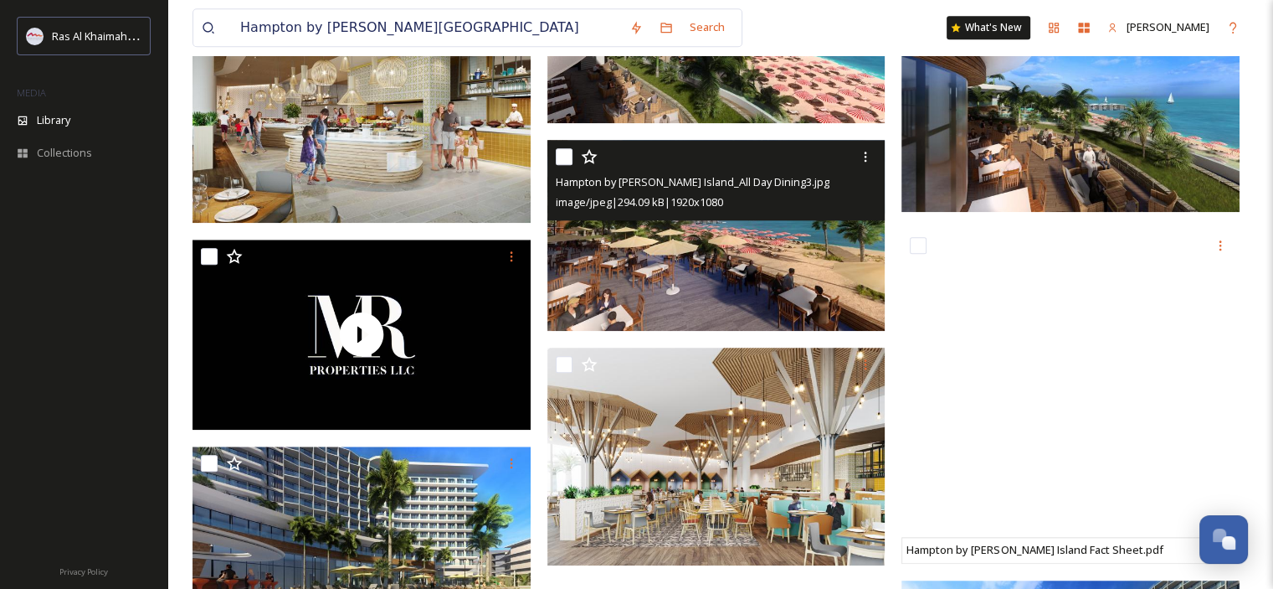
click at [757, 282] on img at bounding box center [717, 235] width 338 height 190
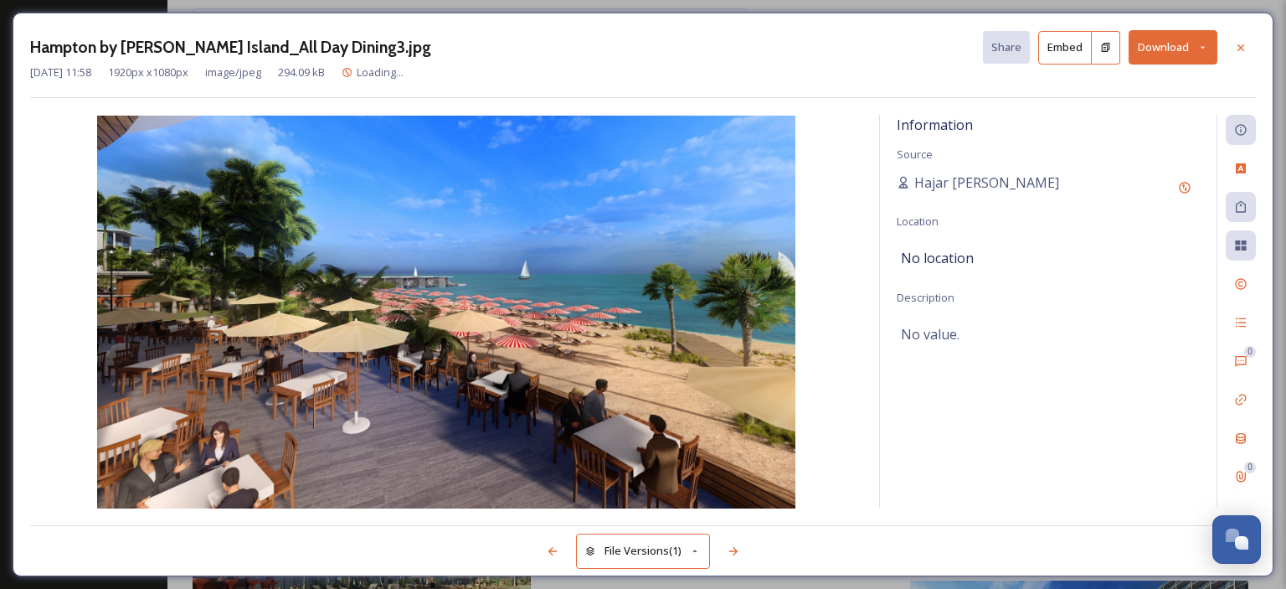
click at [1203, 45] on icon at bounding box center [1202, 47] width 11 height 11
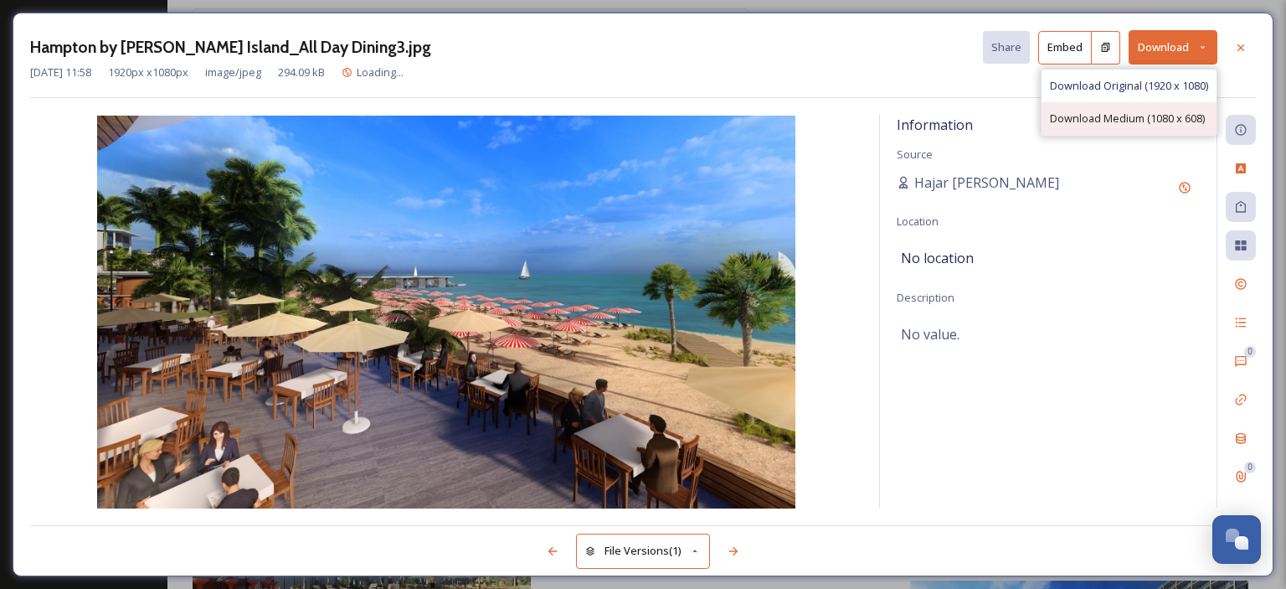
click at [1154, 113] on span "Download Medium (1080 x 608)" at bounding box center [1127, 119] width 155 height 16
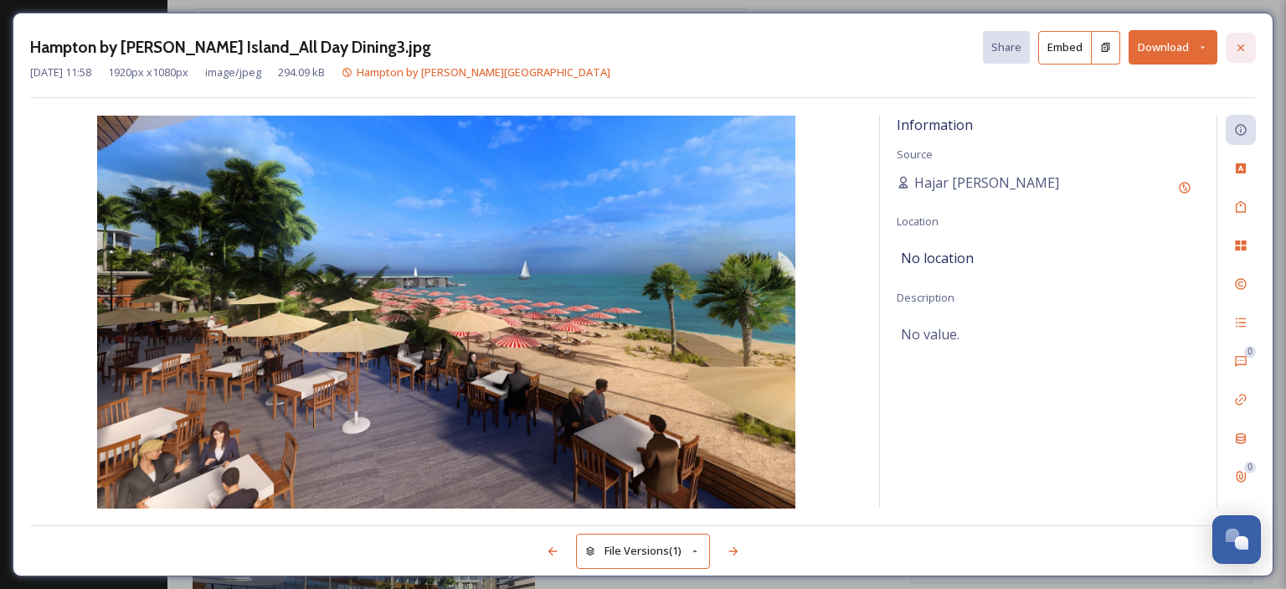
click at [1236, 44] on icon at bounding box center [1240, 47] width 13 height 13
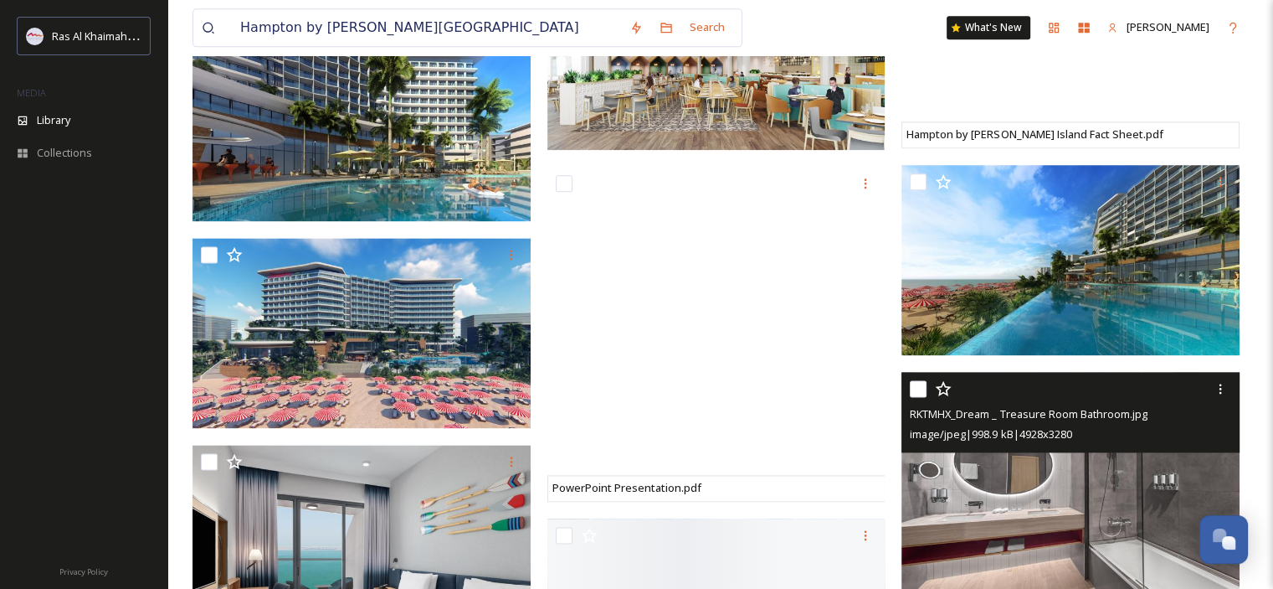
scroll to position [2260, 0]
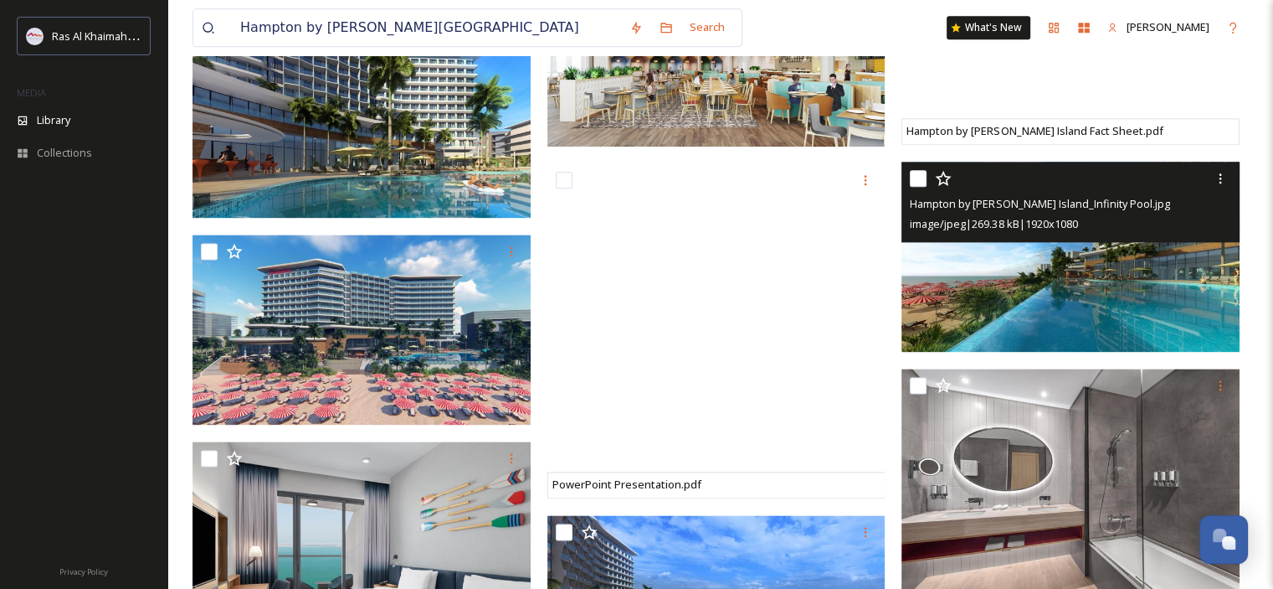
click at [1144, 295] on img at bounding box center [1071, 256] width 338 height 190
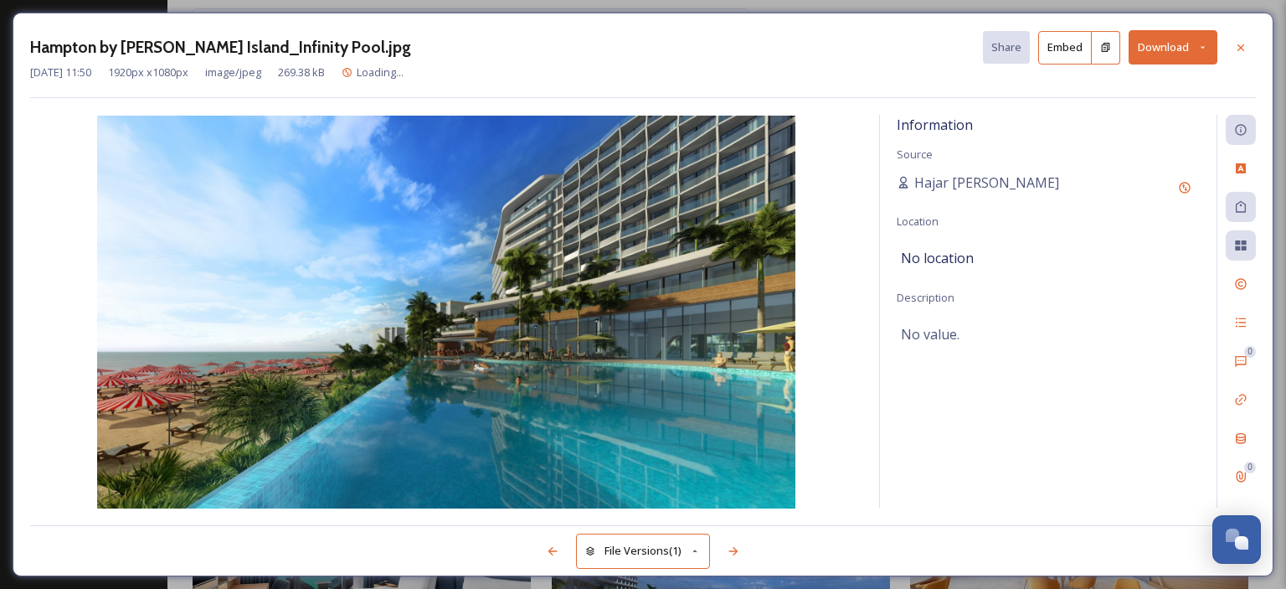
click at [1211, 46] on button "Download" at bounding box center [1172, 47] width 89 height 34
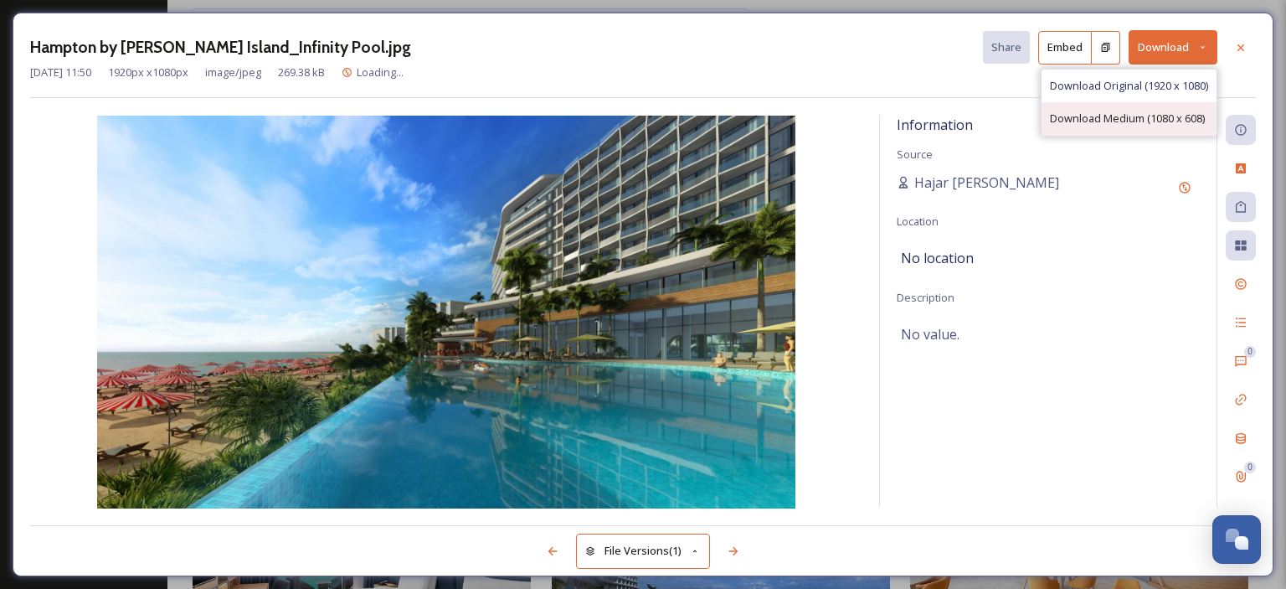
click at [1149, 125] on span "Download Medium (1080 x 608)" at bounding box center [1127, 119] width 155 height 16
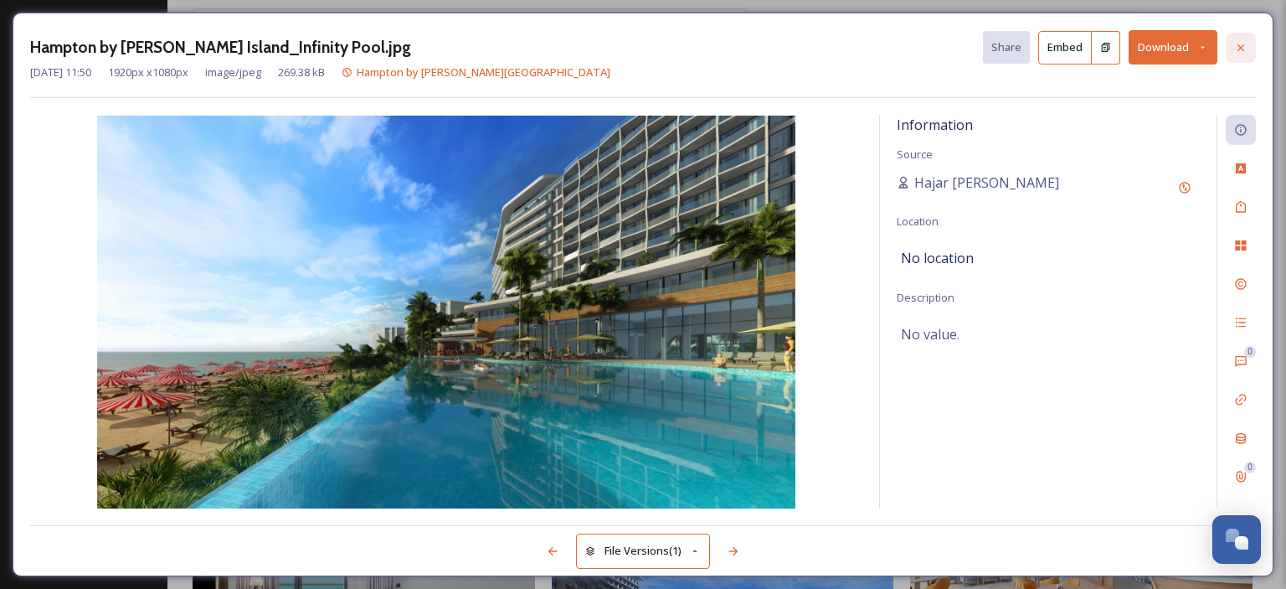
click at [1236, 36] on div at bounding box center [1241, 48] width 30 height 30
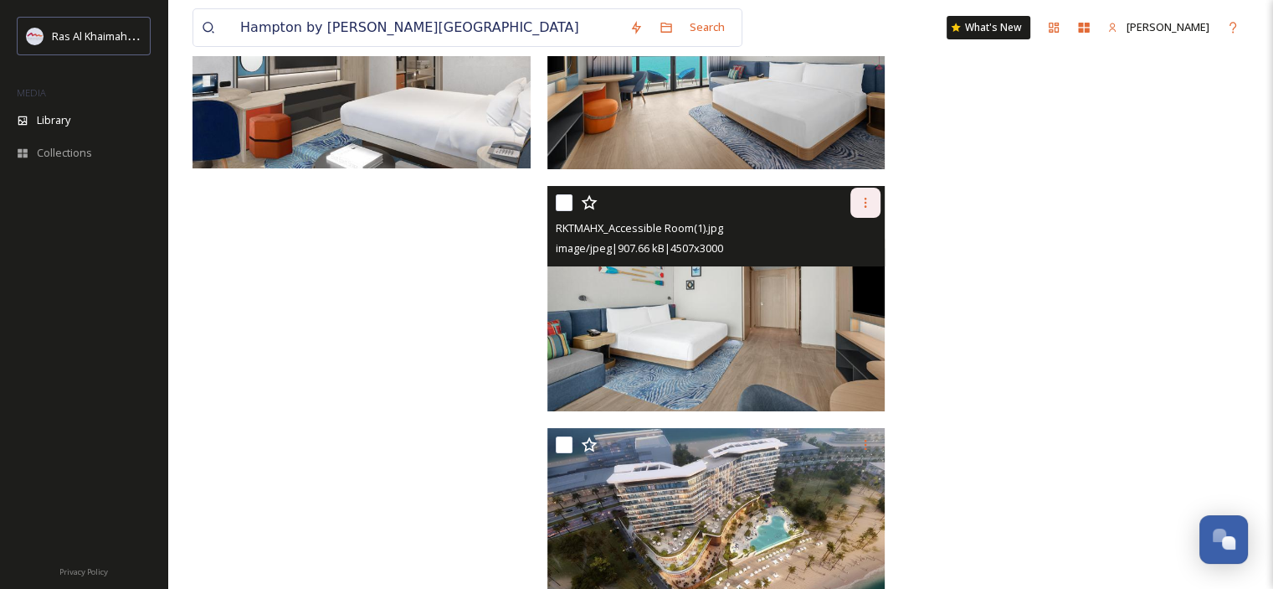
scroll to position [5941, 0]
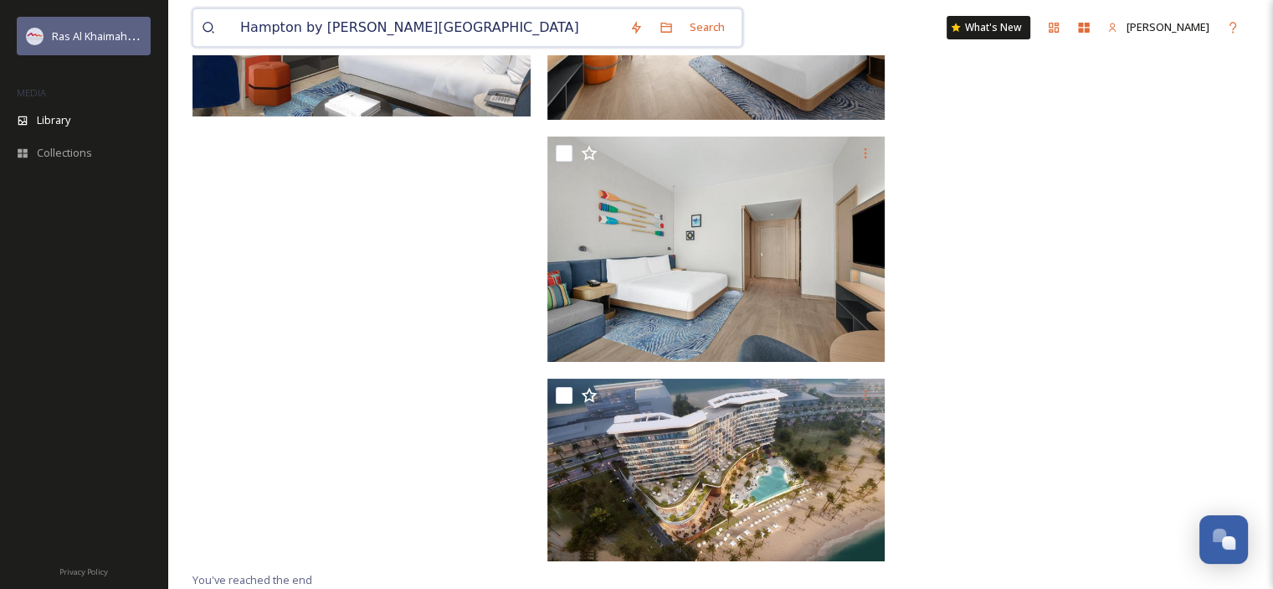
drag, startPoint x: 285, startPoint y: 39, endPoint x: 148, endPoint y: 26, distance: 137.9
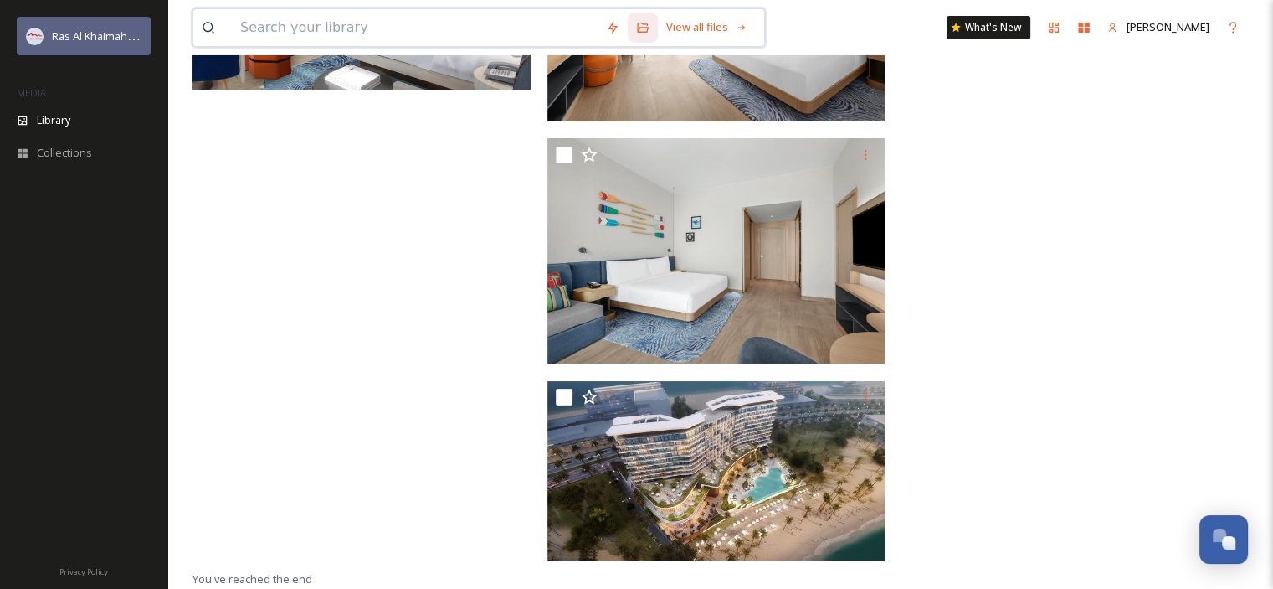
scroll to position [5877, 0]
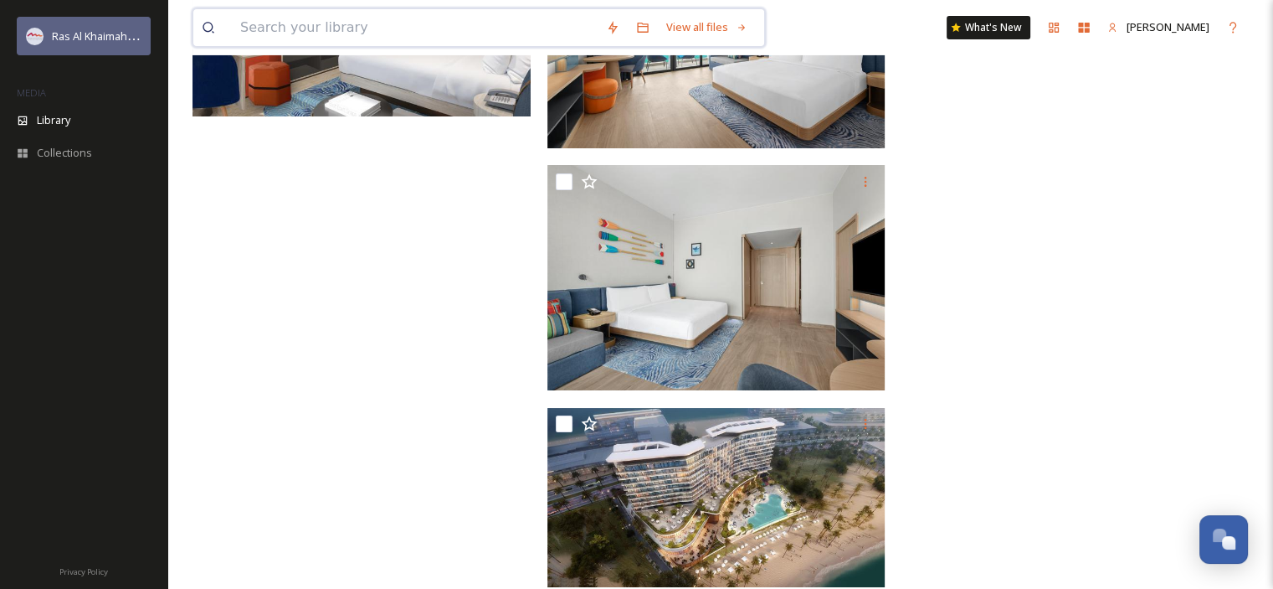
paste input "[GEOGRAPHIC_DATA] [GEOGRAPHIC_DATA]"
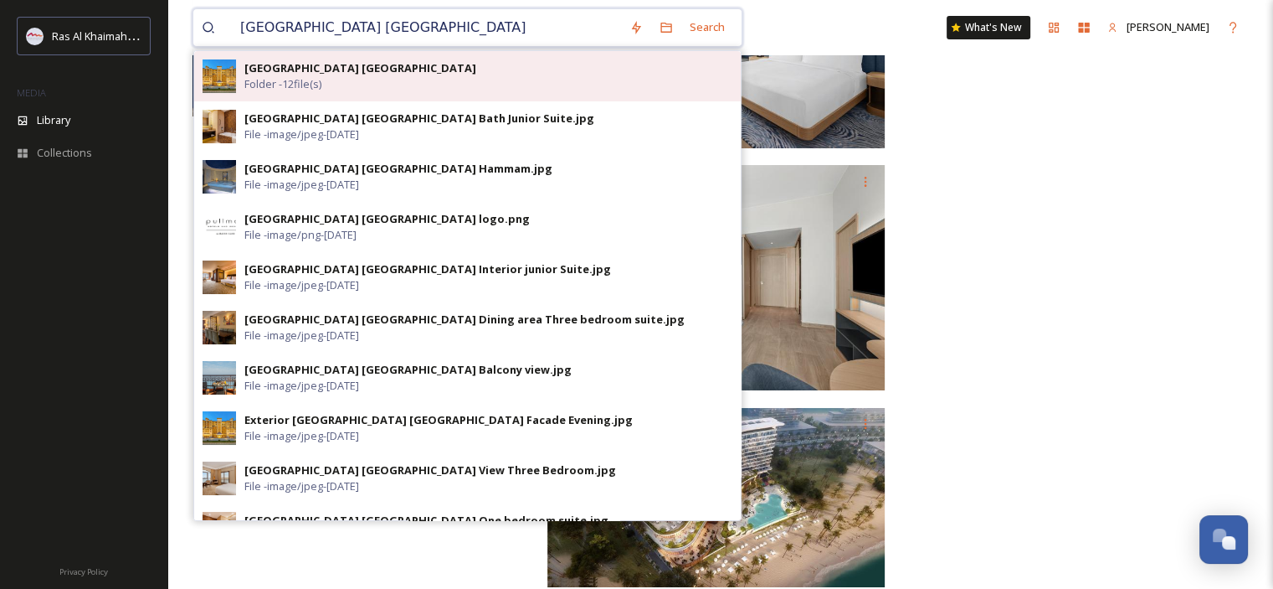
type input "[GEOGRAPHIC_DATA] [GEOGRAPHIC_DATA]"
click at [303, 77] on span "Folder - 12 file(s)" at bounding box center [282, 84] width 77 height 16
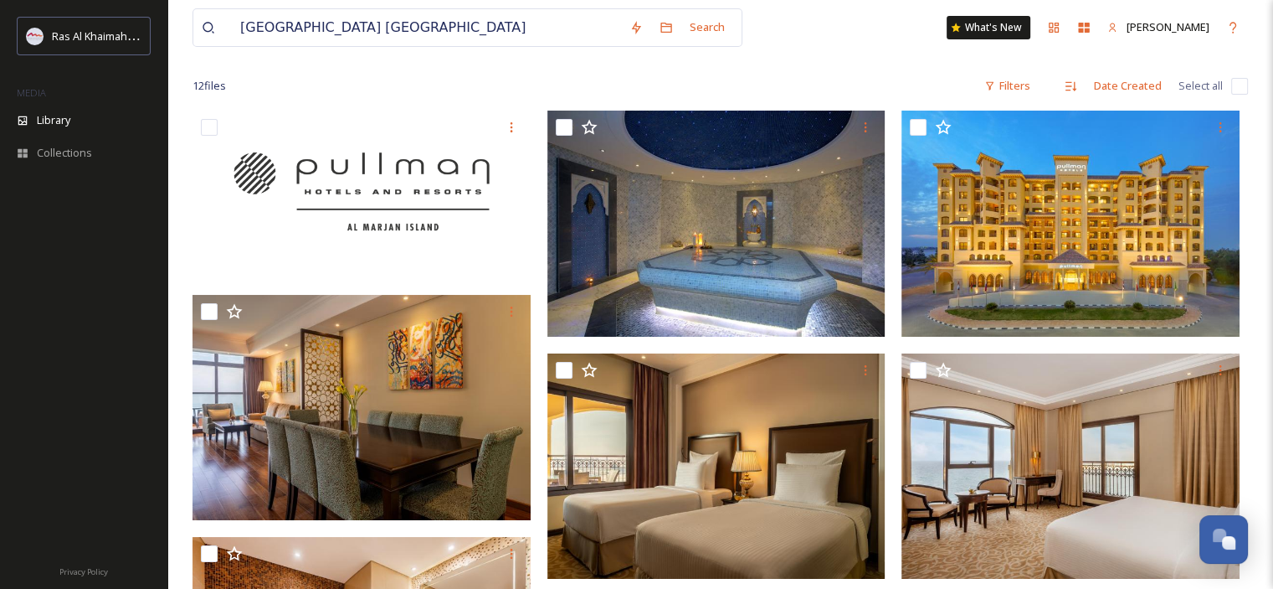
scroll to position [117, 0]
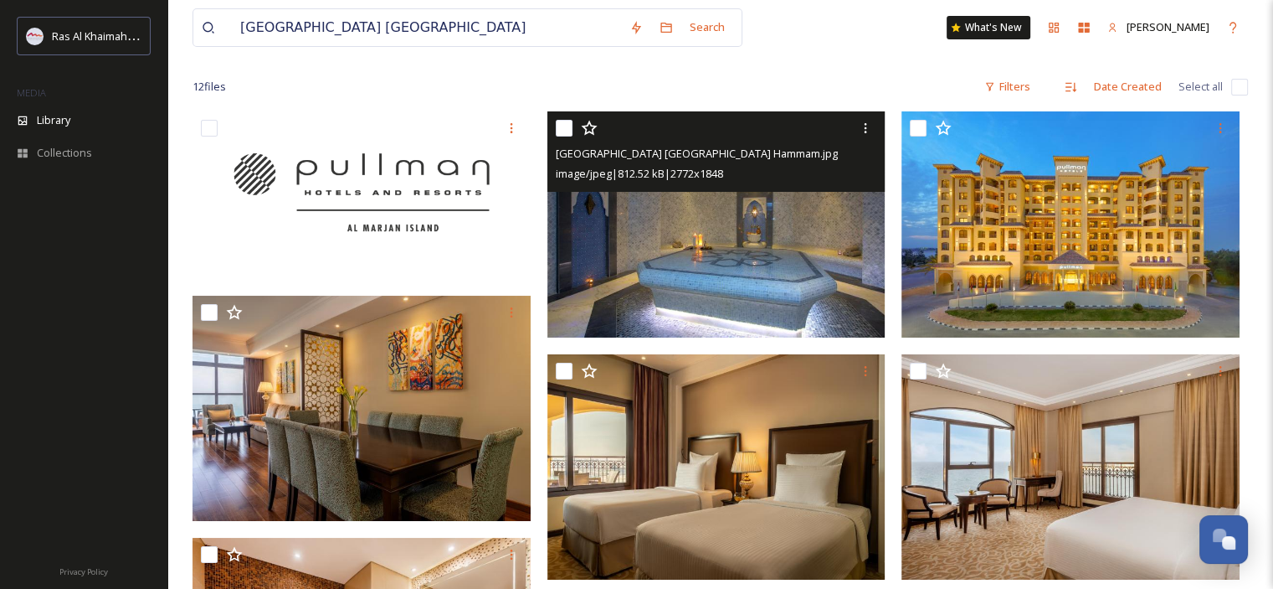
click at [816, 269] on img at bounding box center [717, 224] width 338 height 226
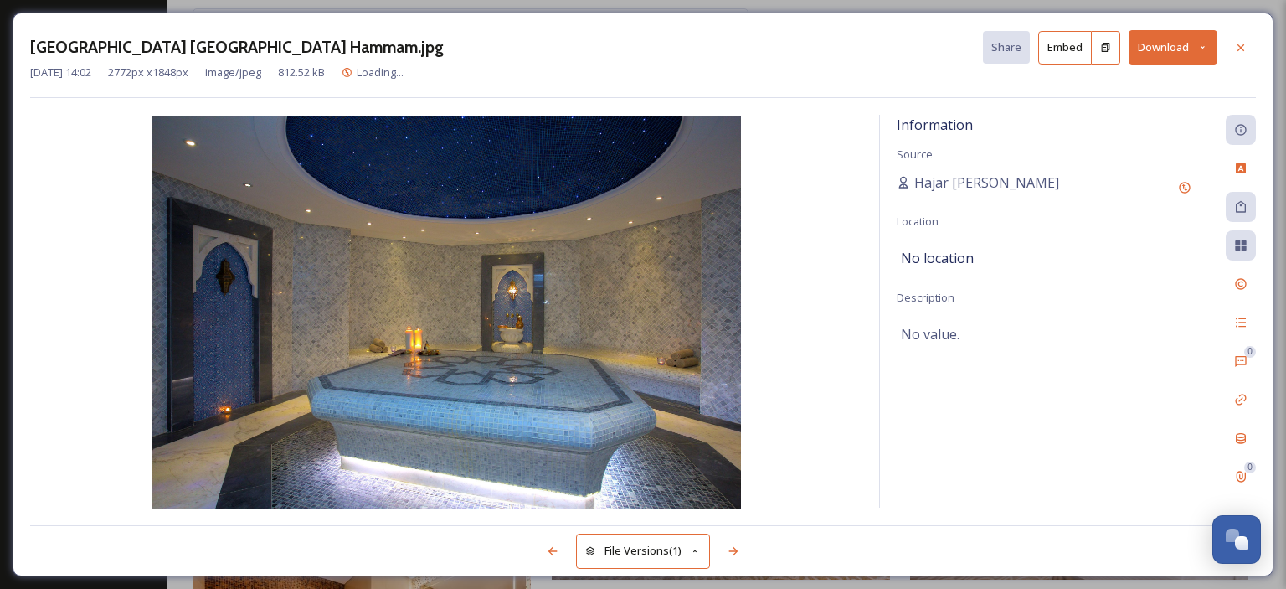
click at [1206, 42] on icon at bounding box center [1202, 47] width 11 height 11
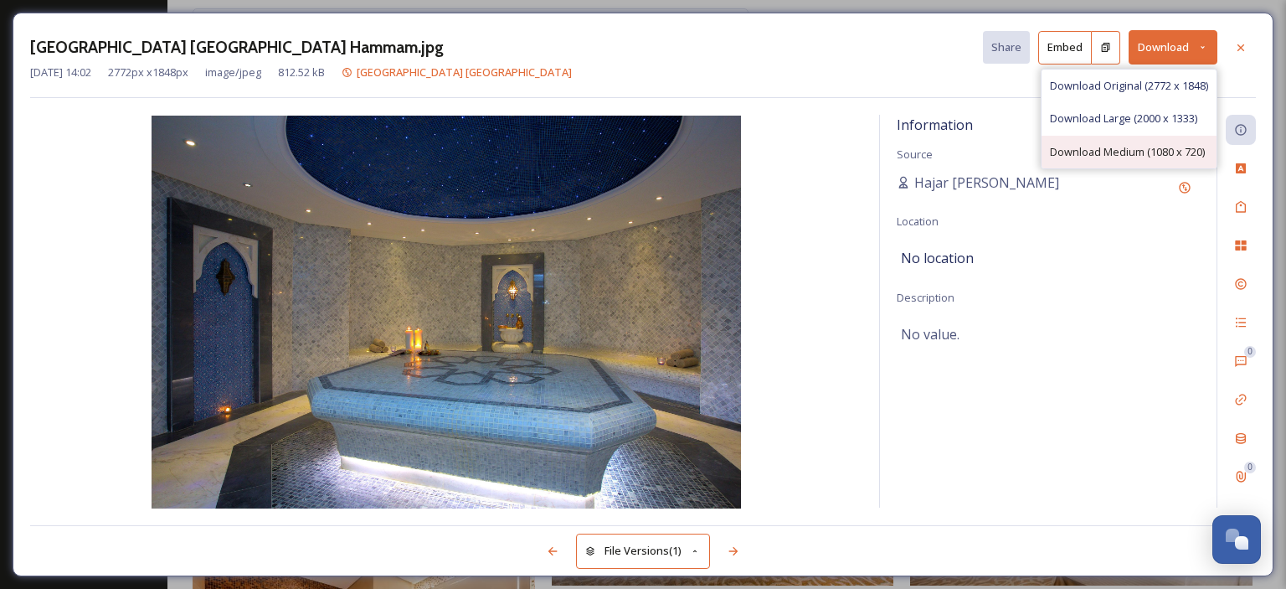
click at [1161, 147] on span "Download Medium (1080 x 720)" at bounding box center [1127, 152] width 155 height 16
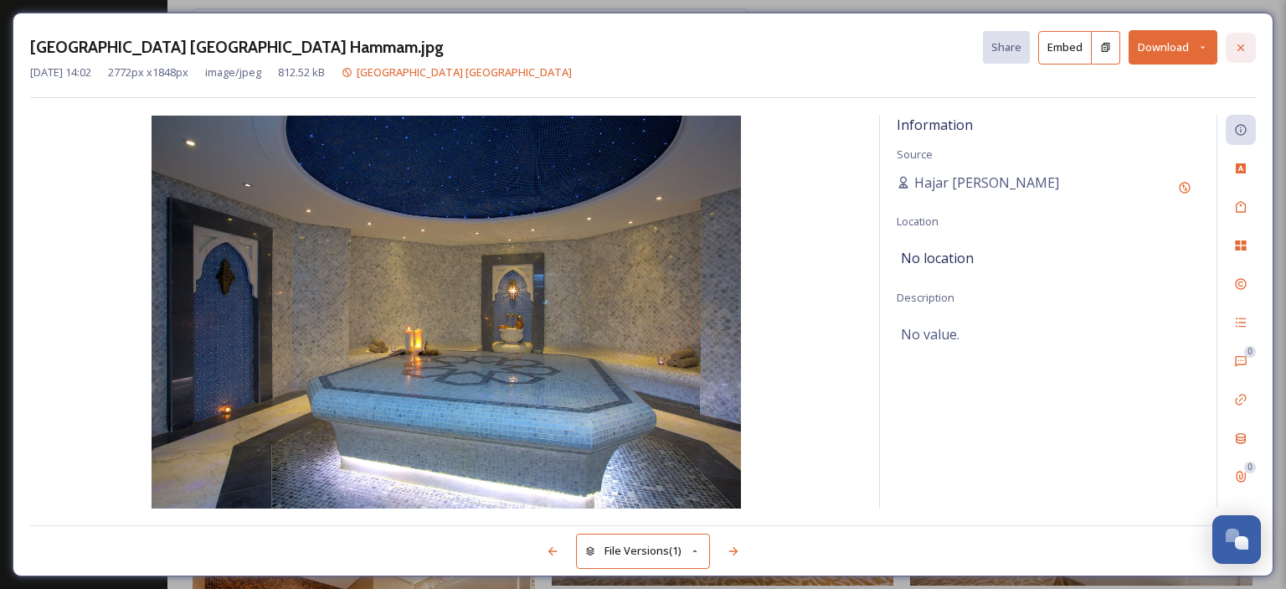
click at [1236, 48] on icon at bounding box center [1240, 47] width 13 height 13
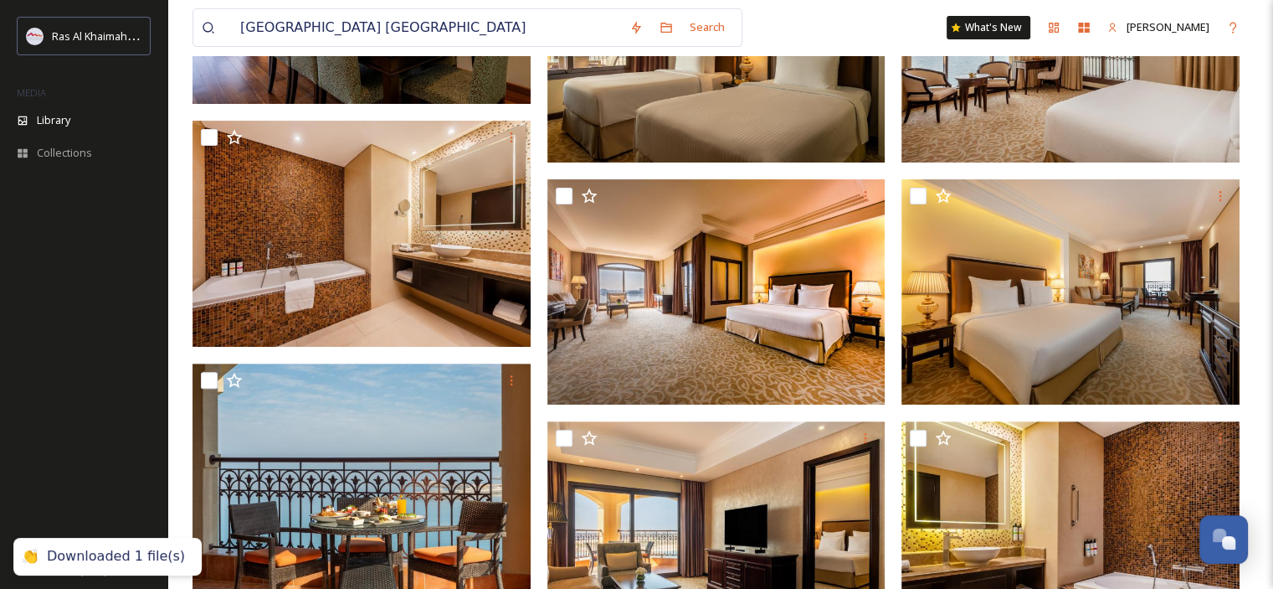
scroll to position [536, 0]
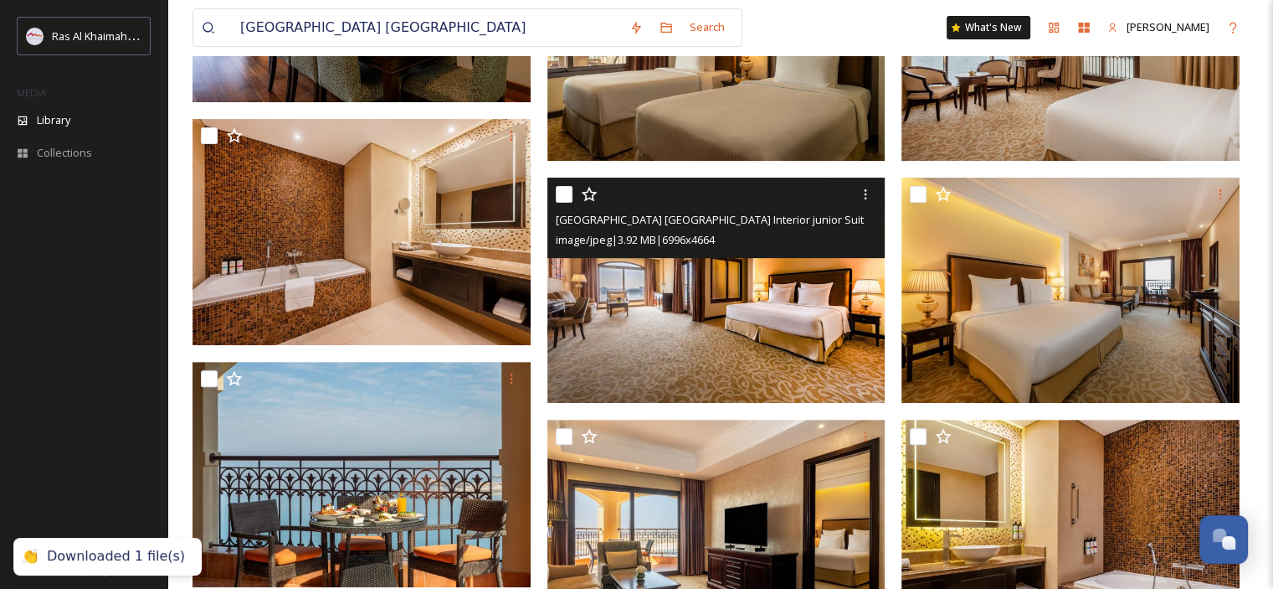
click at [735, 324] on img at bounding box center [717, 290] width 338 height 226
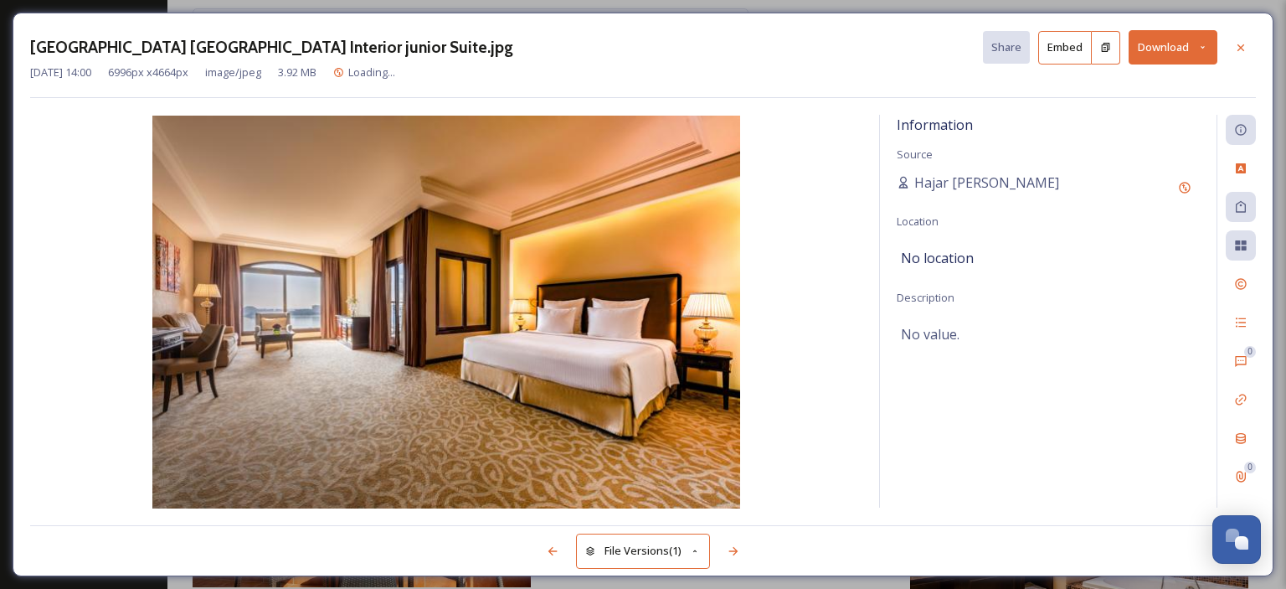
click at [1210, 48] on button "Download" at bounding box center [1172, 47] width 89 height 34
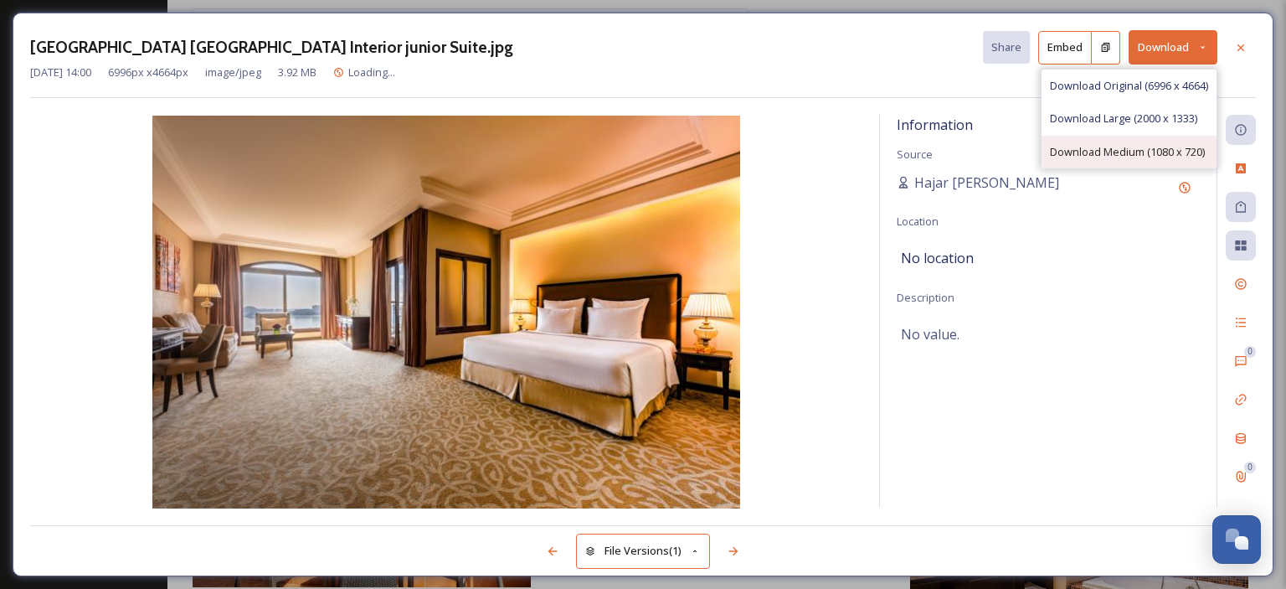
click at [1158, 149] on span "Download Medium (1080 x 720)" at bounding box center [1127, 152] width 155 height 16
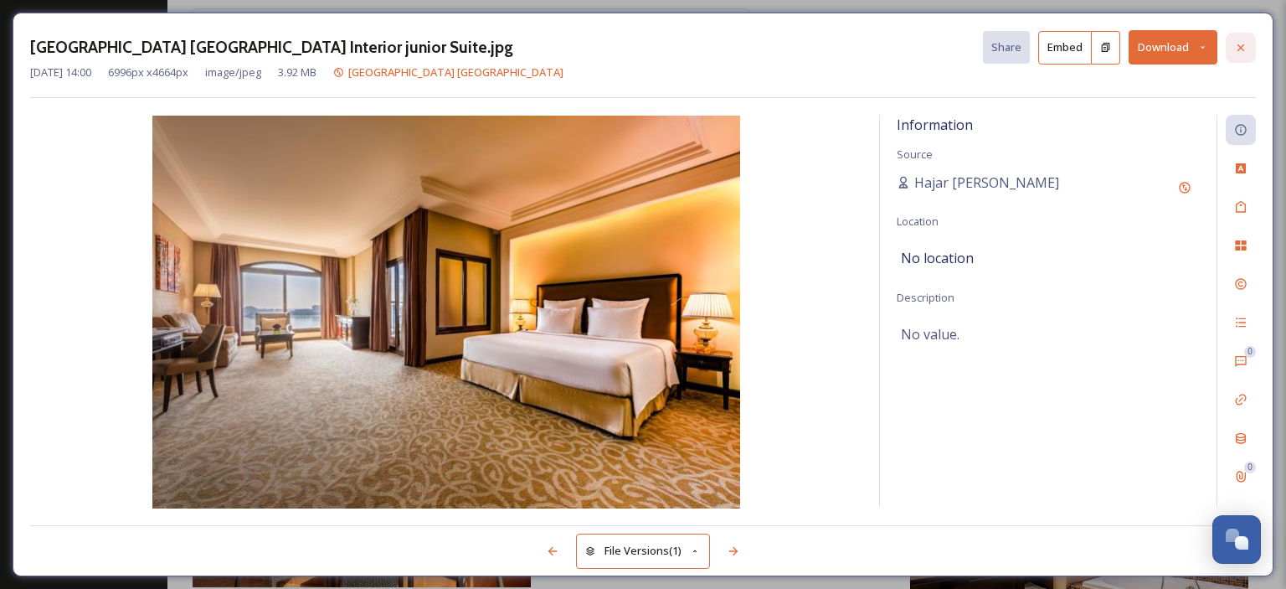
click at [1239, 50] on icon at bounding box center [1240, 47] width 13 height 13
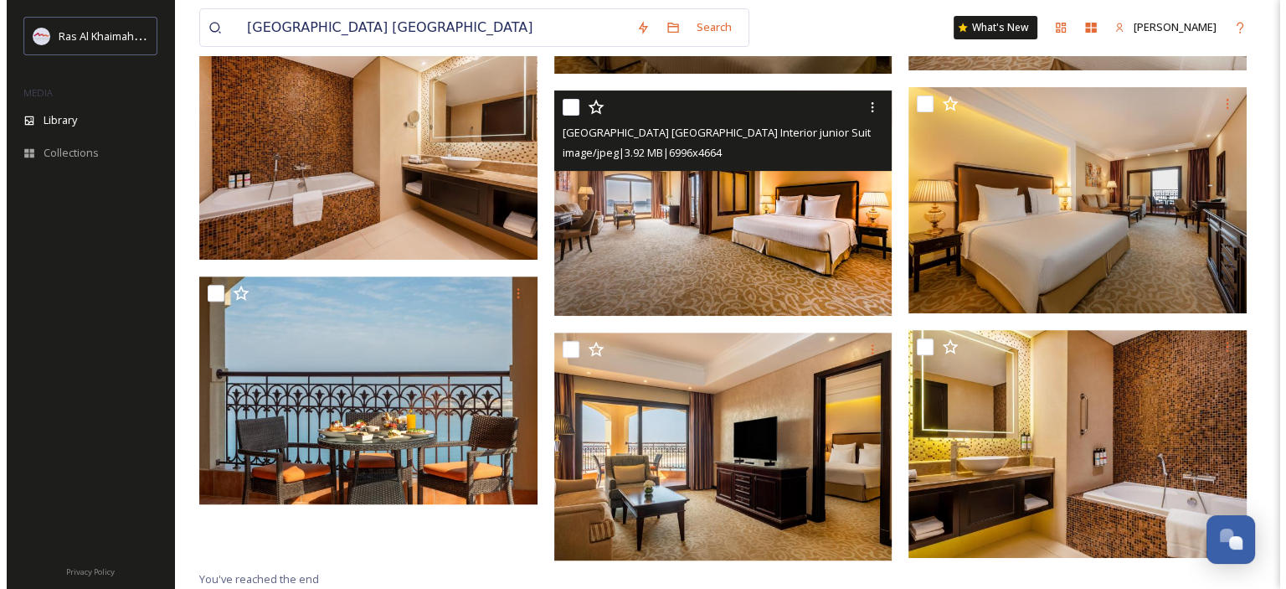
scroll to position [625, 0]
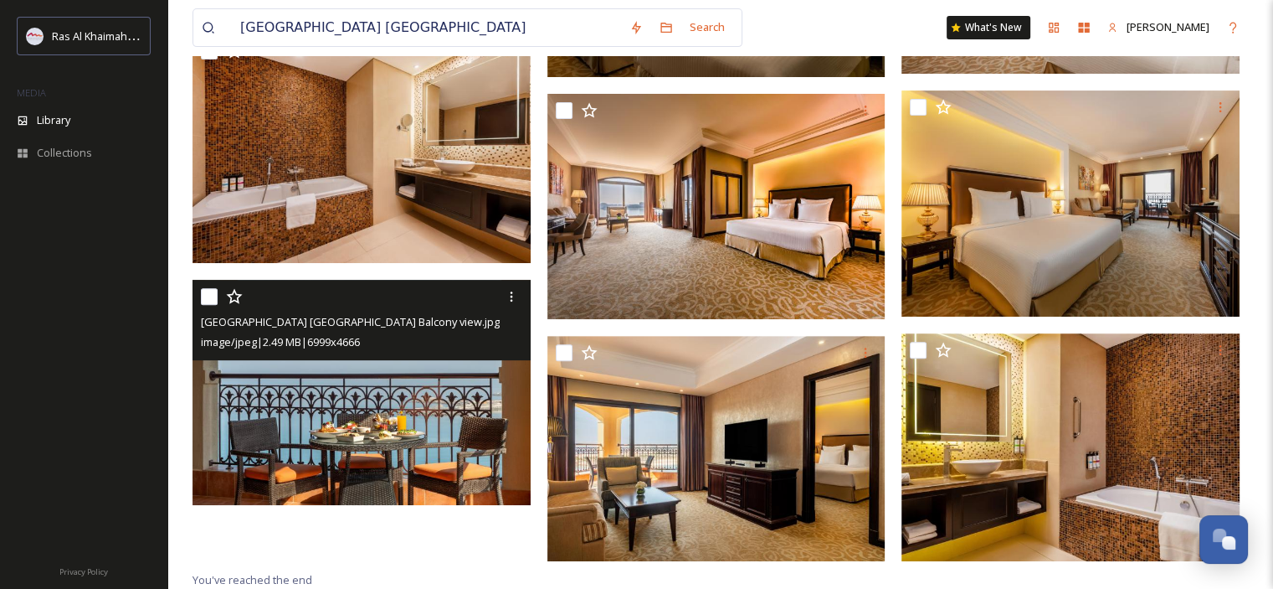
click at [428, 433] on img at bounding box center [362, 393] width 338 height 226
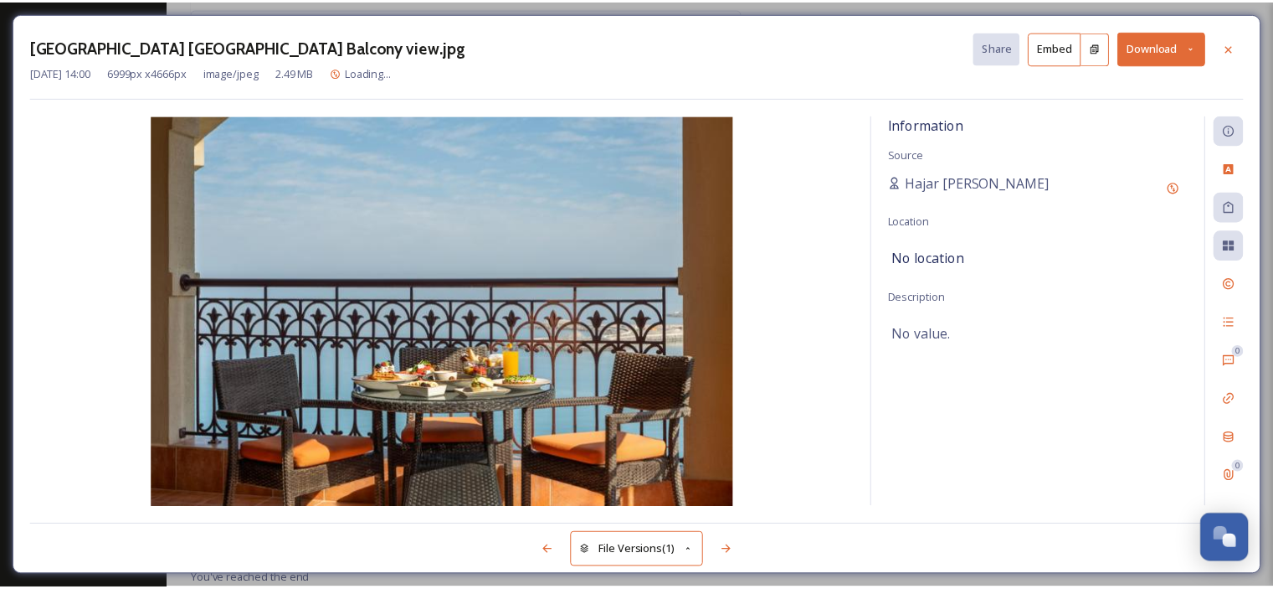
scroll to position [629, 0]
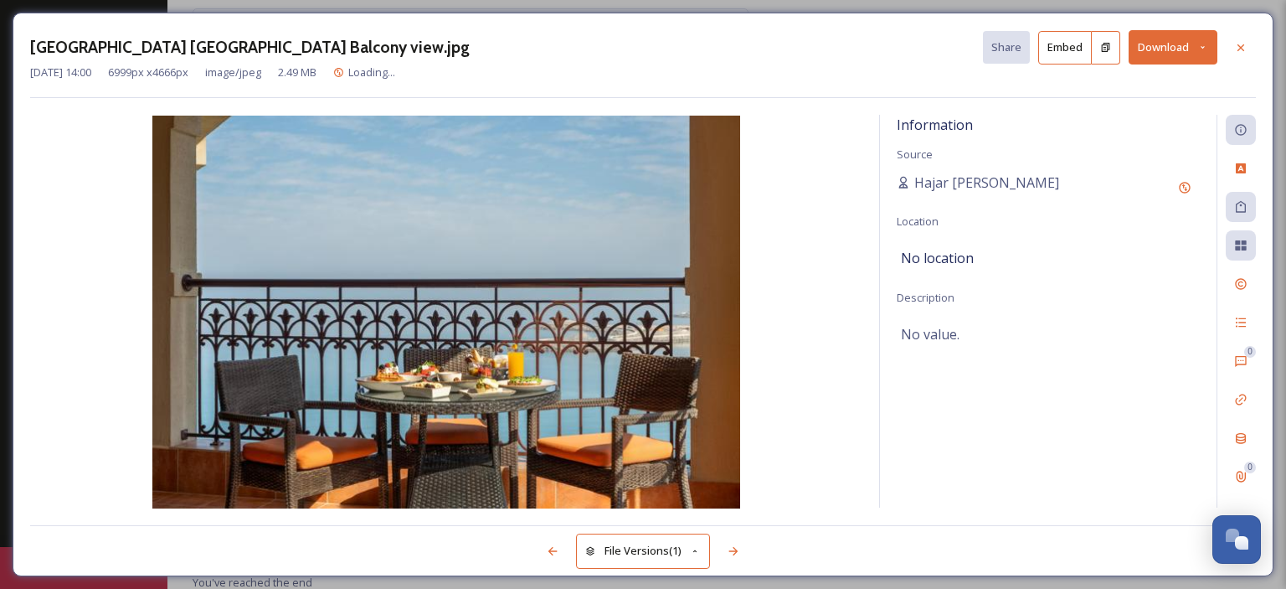
click at [1209, 45] on button "Download" at bounding box center [1172, 47] width 89 height 34
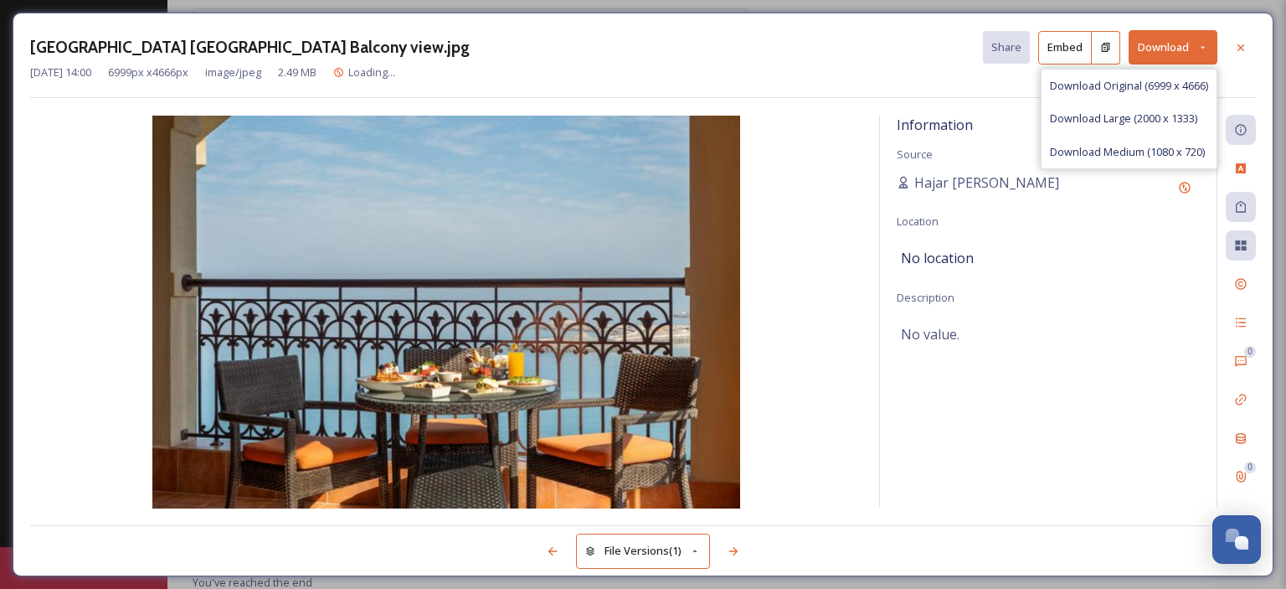
click at [1165, 153] on span "Download Medium (1080 x 720)" at bounding box center [1127, 152] width 155 height 16
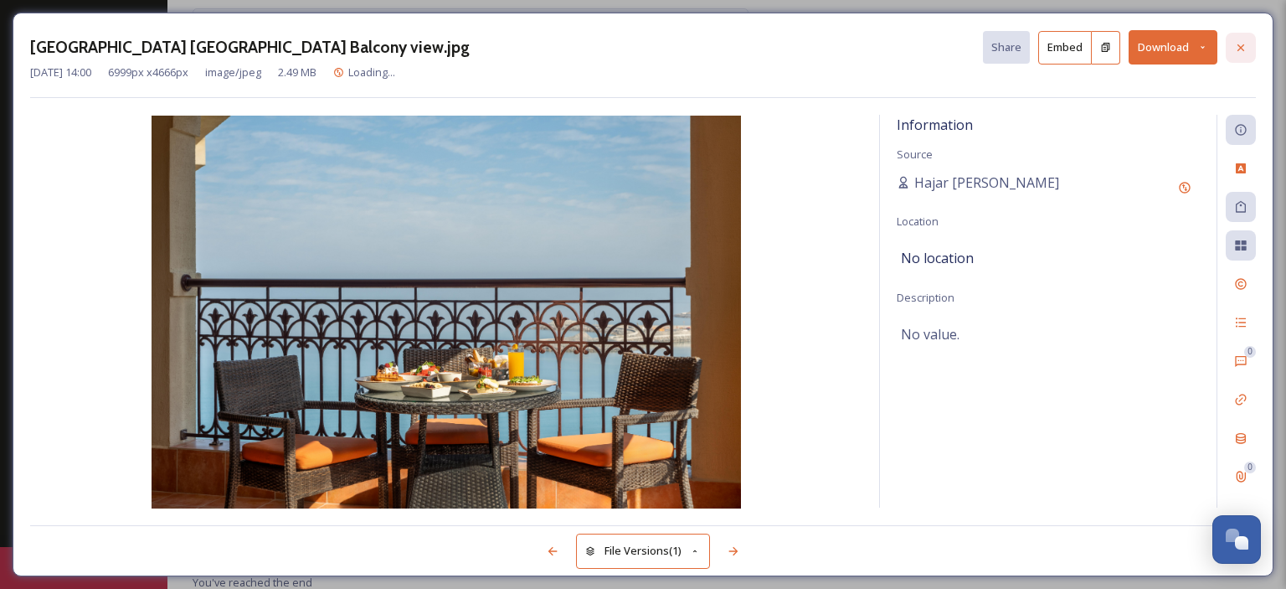
click at [1241, 50] on icon at bounding box center [1240, 47] width 13 height 13
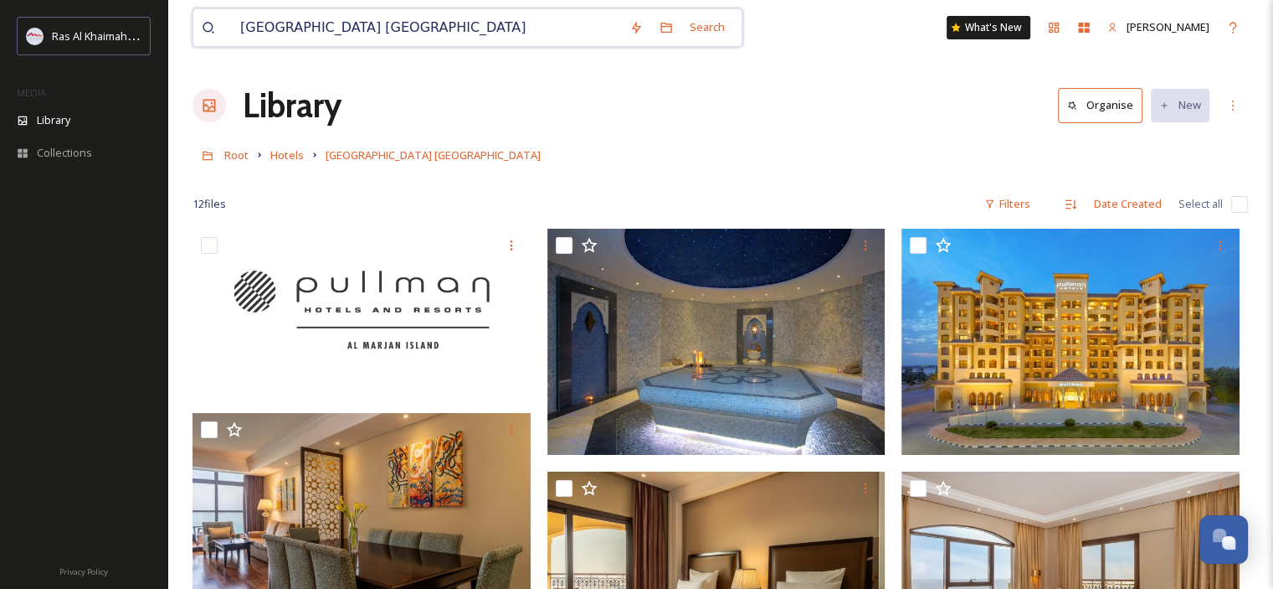
drag, startPoint x: 431, startPoint y: 19, endPoint x: 184, endPoint y: -4, distance: 248.1
paste input "DoubleTree by [GEOGRAPHIC_DATA]"
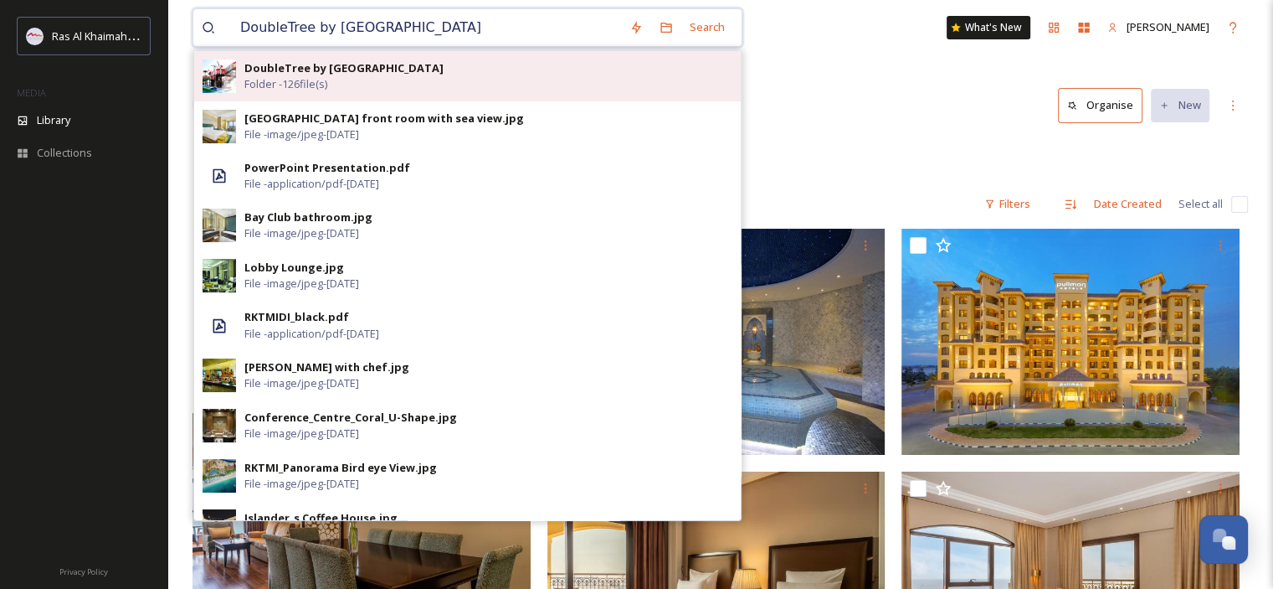
type input "DoubleTree by [GEOGRAPHIC_DATA]"
click at [326, 80] on span "Folder - 126 file(s)" at bounding box center [285, 84] width 83 height 16
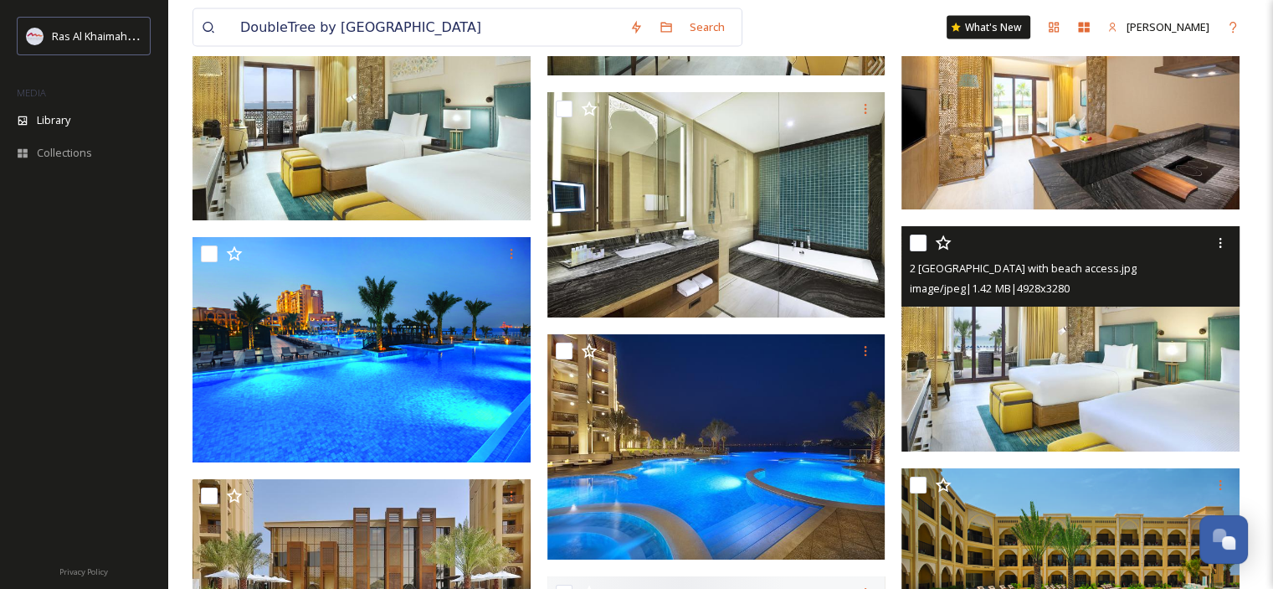
scroll to position [3684, 0]
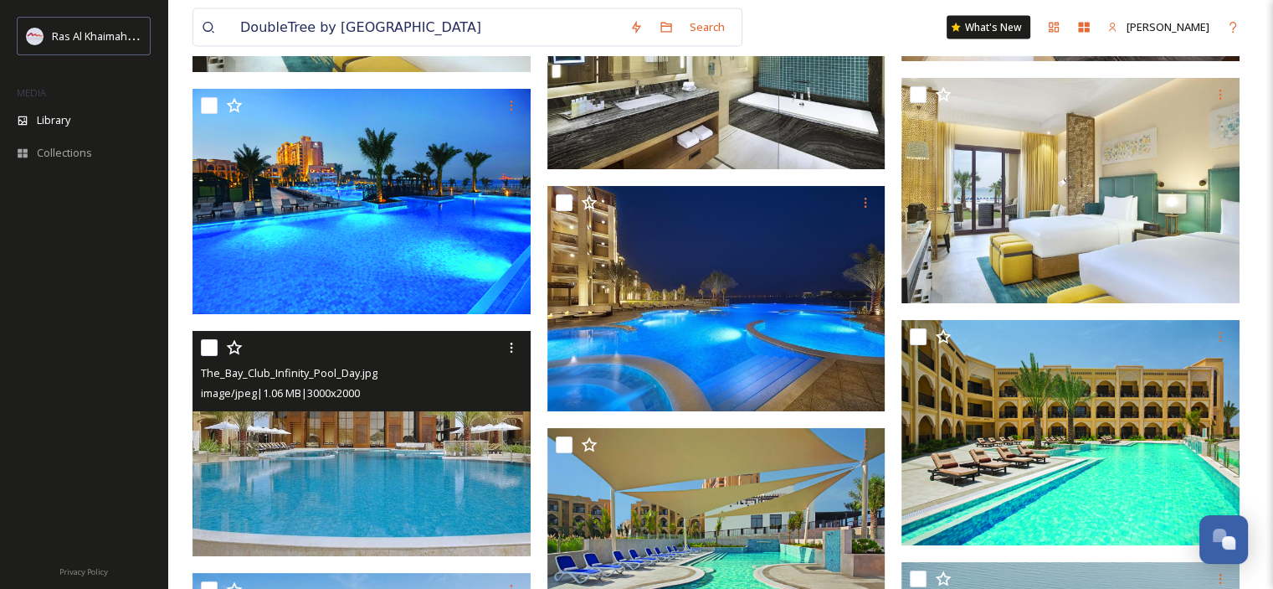
click at [413, 438] on img at bounding box center [362, 444] width 338 height 226
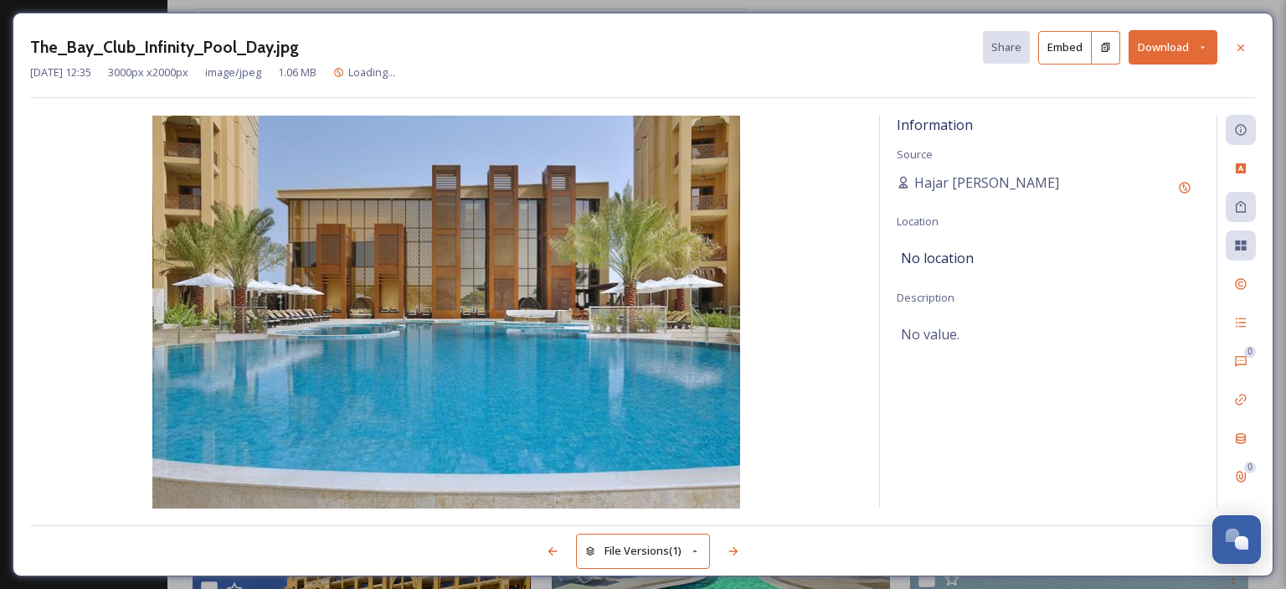
click at [1209, 35] on button "Download" at bounding box center [1172, 47] width 89 height 34
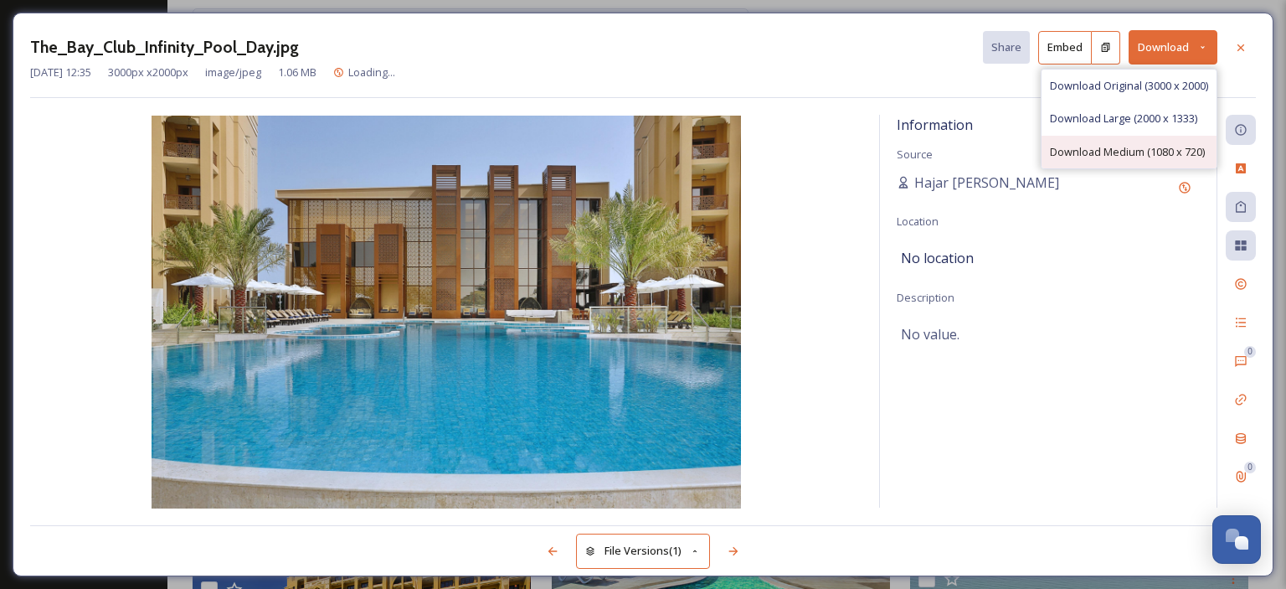
click at [1154, 144] on span "Download Medium (1080 x 720)" at bounding box center [1127, 152] width 155 height 16
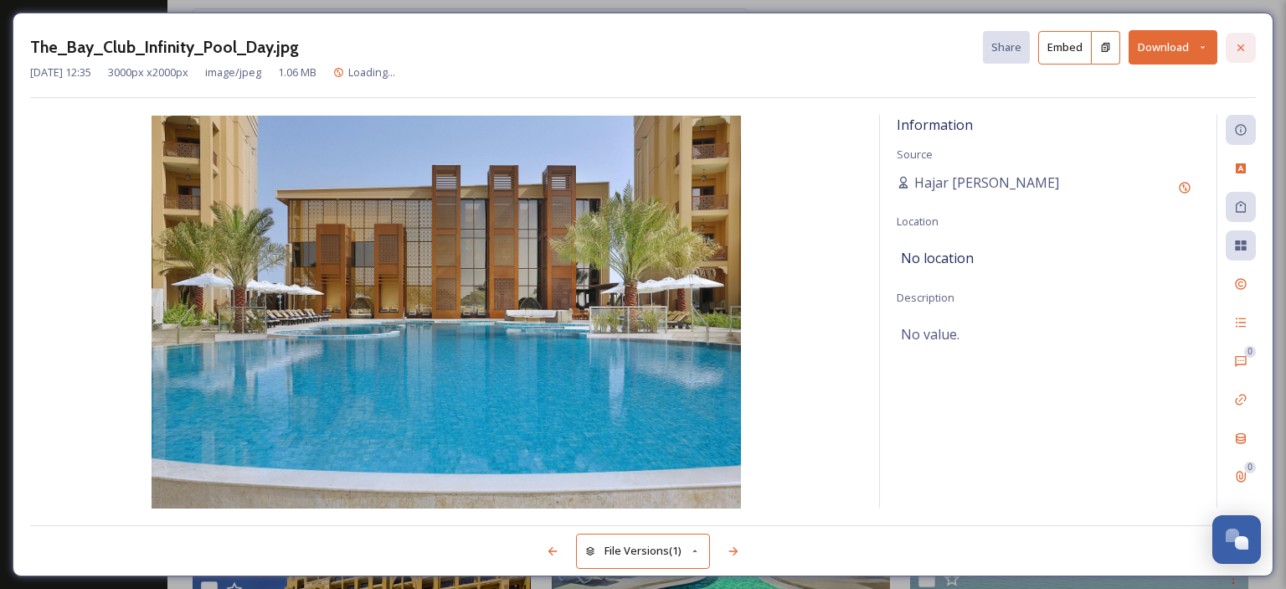
click at [1244, 49] on icon at bounding box center [1240, 47] width 13 height 13
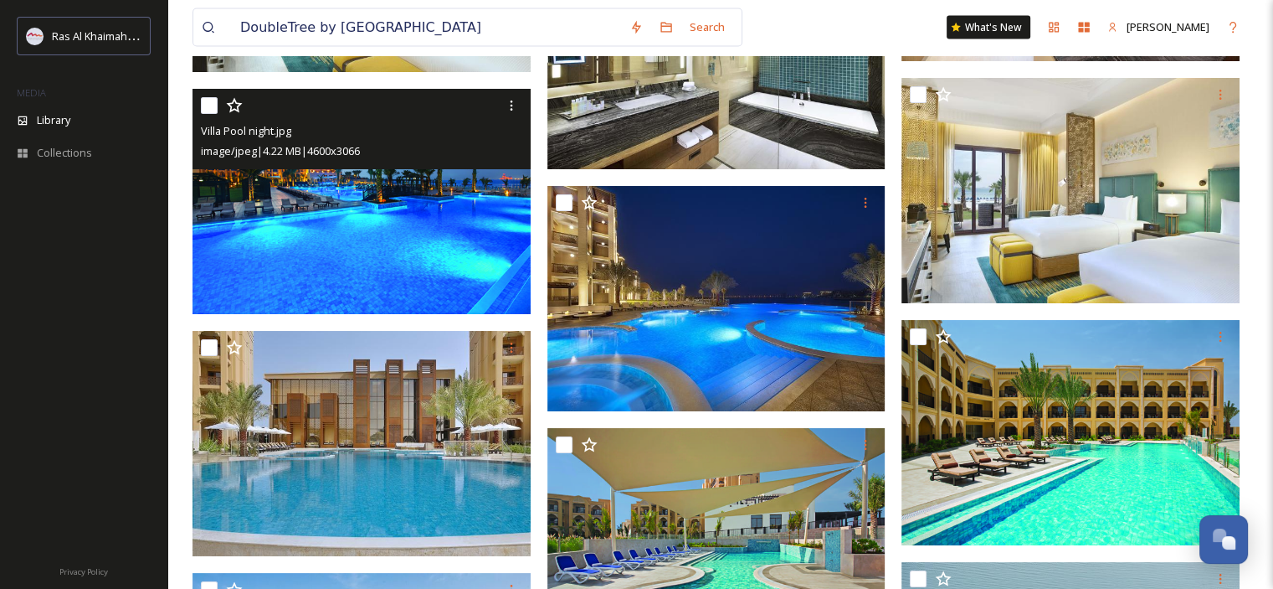
click at [412, 244] on img at bounding box center [362, 202] width 338 height 226
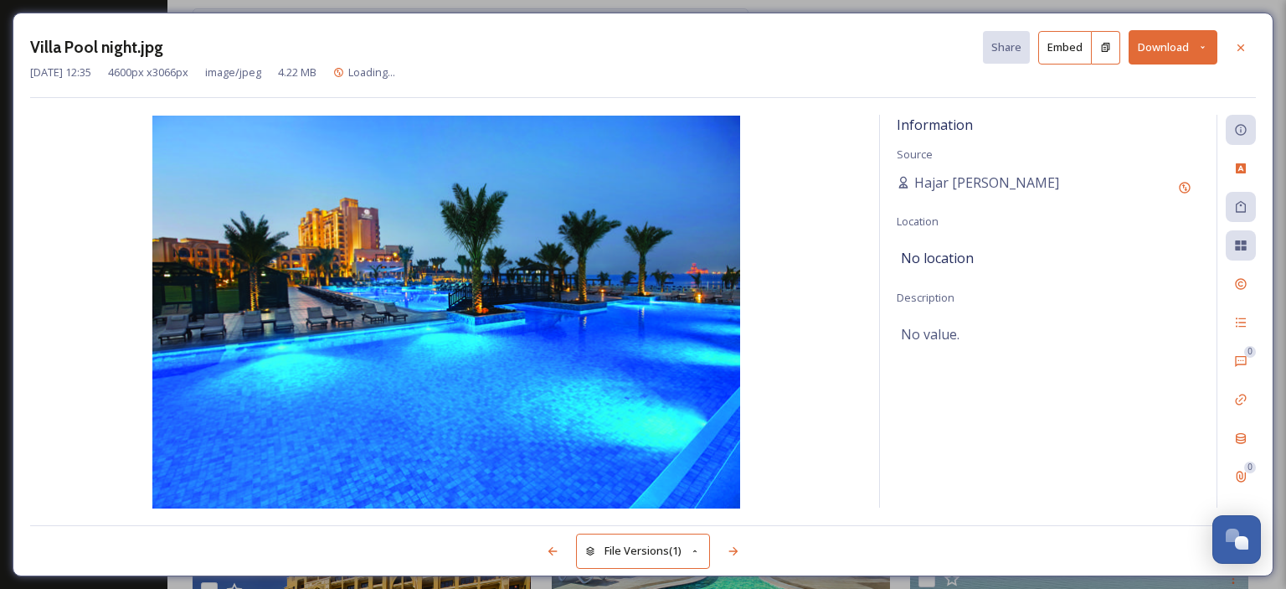
click at [1195, 45] on button "Download" at bounding box center [1172, 47] width 89 height 34
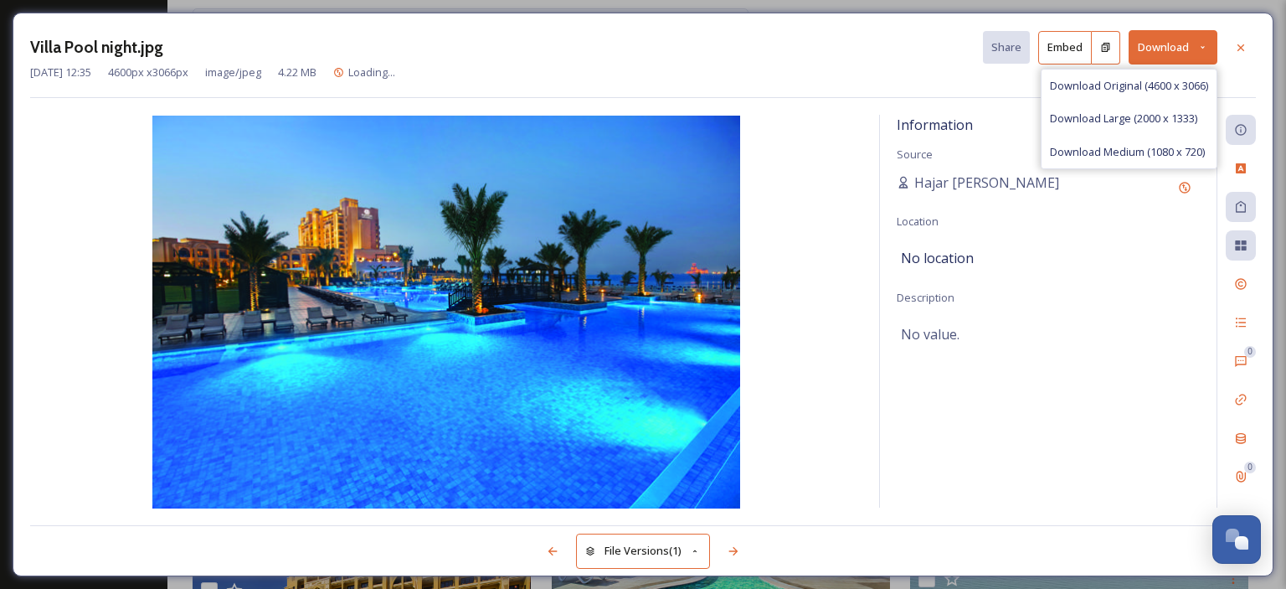
click at [1156, 152] on span "Download Medium (1080 x 720)" at bounding box center [1127, 152] width 155 height 16
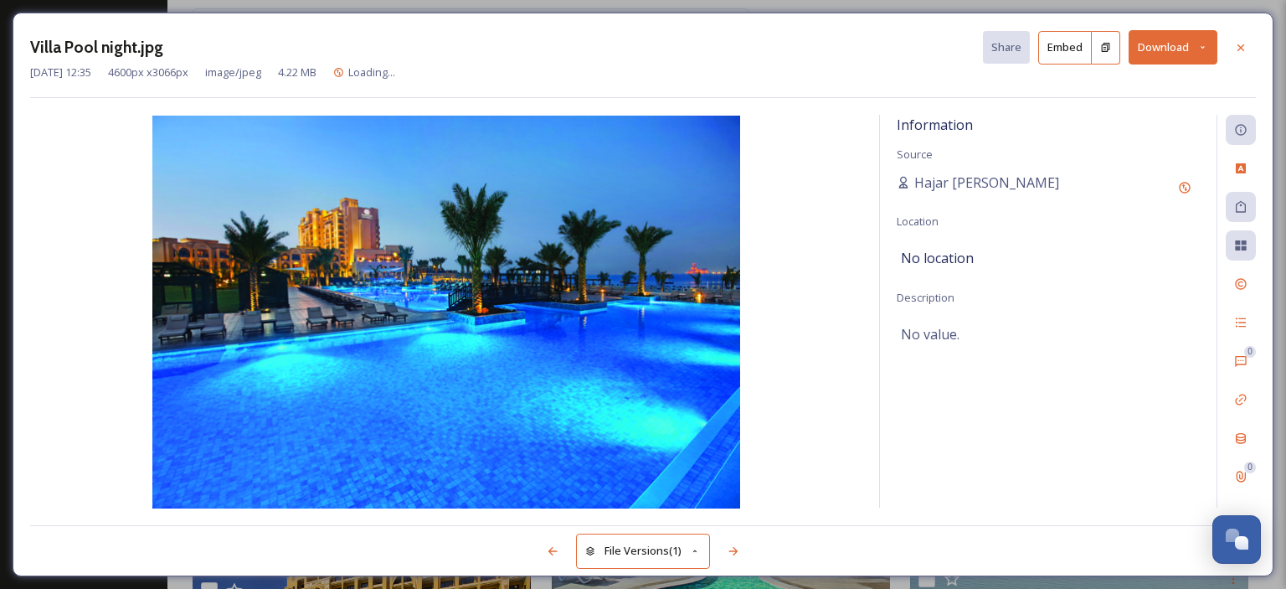
click at [1242, 43] on icon at bounding box center [1240, 47] width 13 height 13
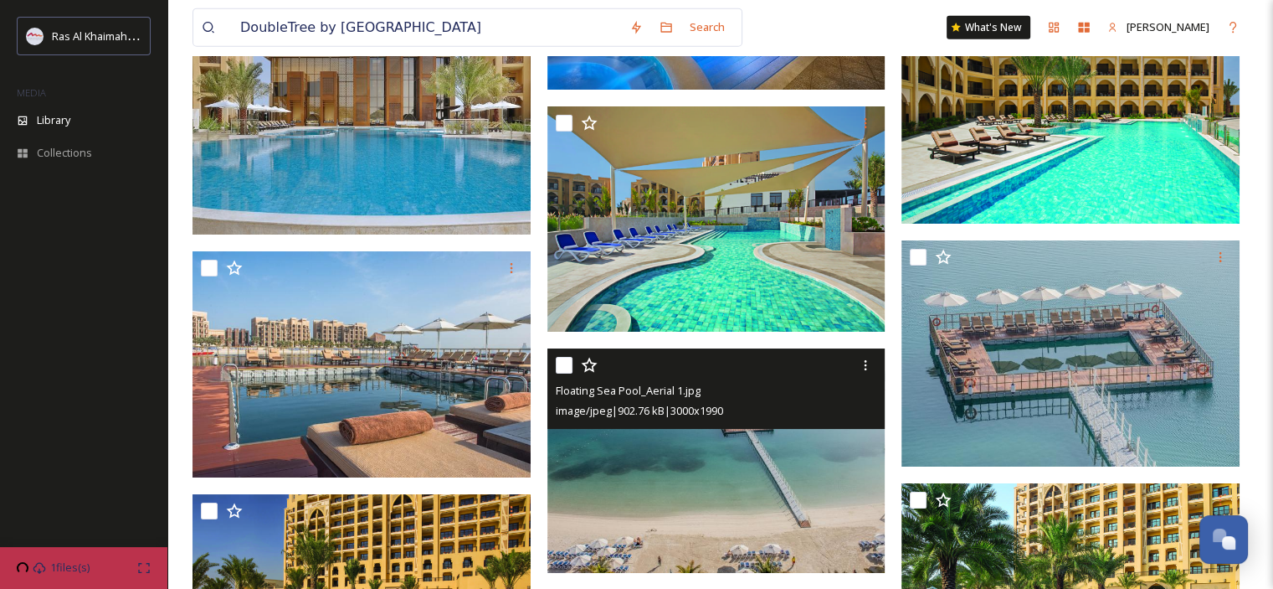
scroll to position [4102, 0]
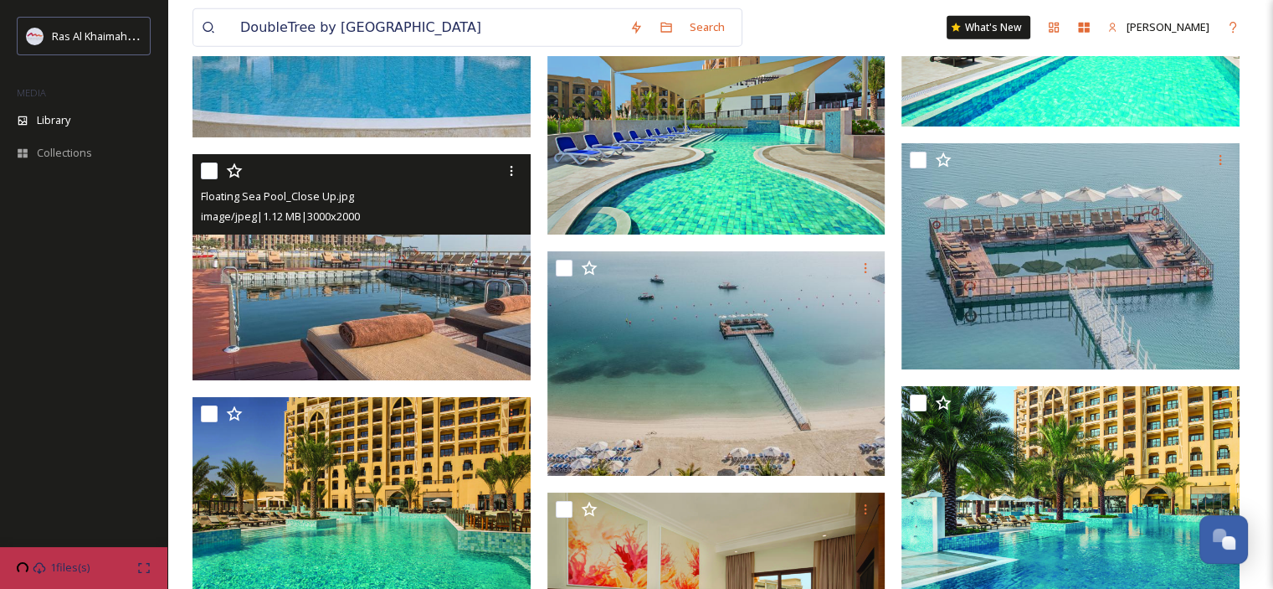
click at [404, 291] on img at bounding box center [362, 267] width 338 height 226
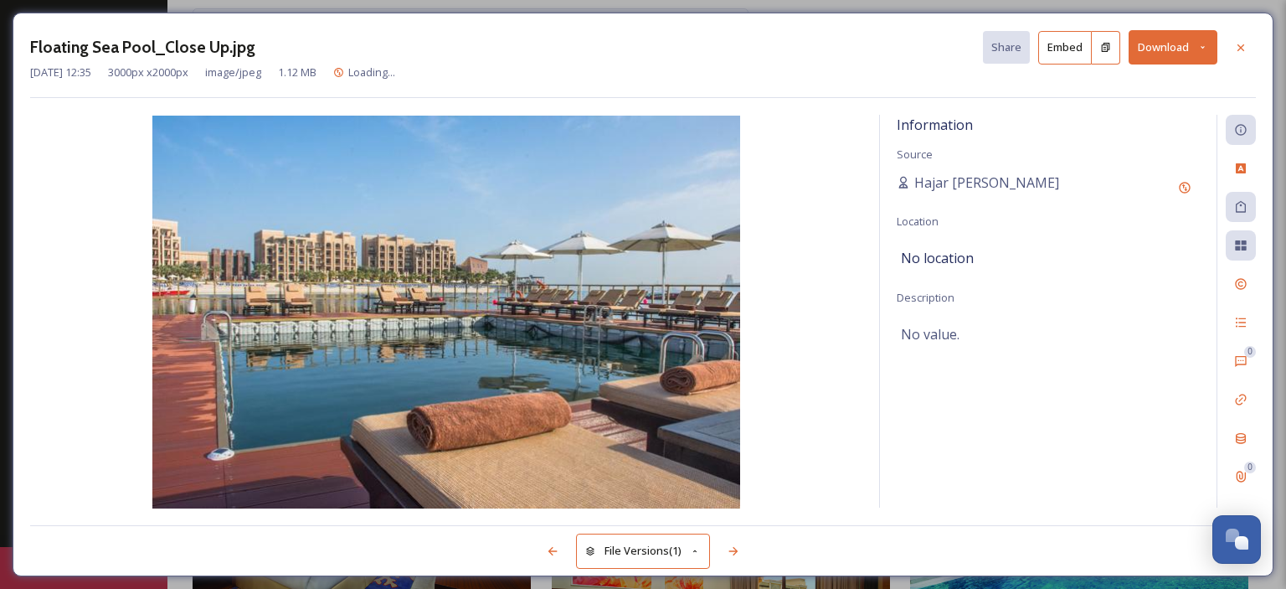
click at [1206, 47] on icon at bounding box center [1202, 47] width 11 height 11
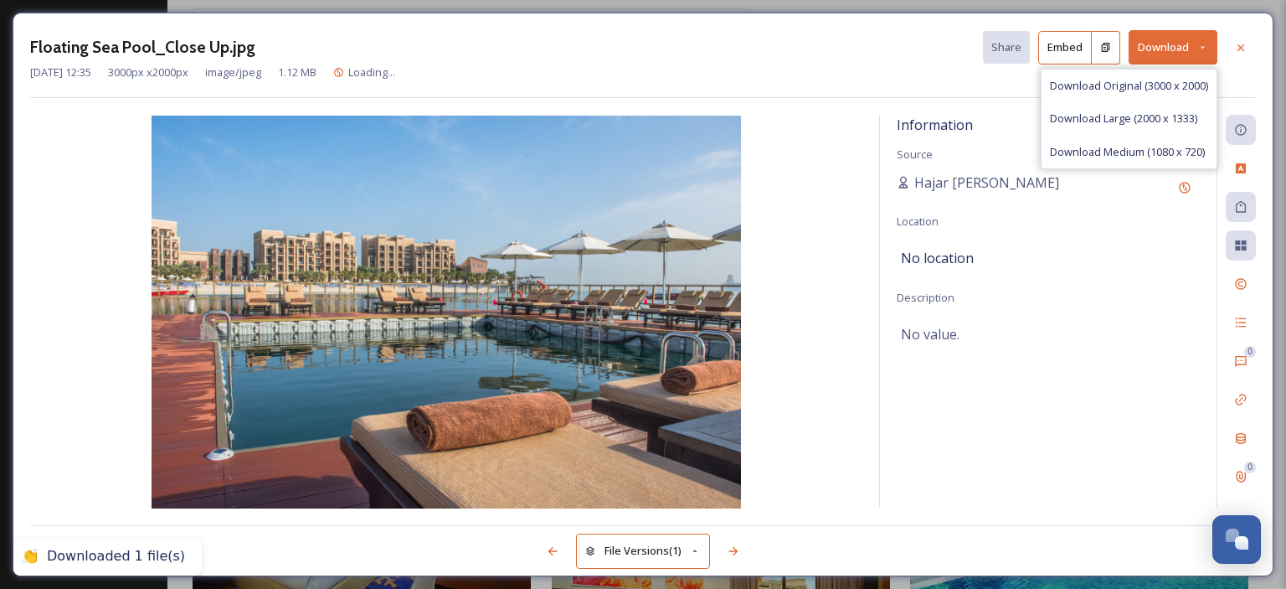
click at [1147, 148] on span "Download Medium (1080 x 720)" at bounding box center [1127, 152] width 155 height 16
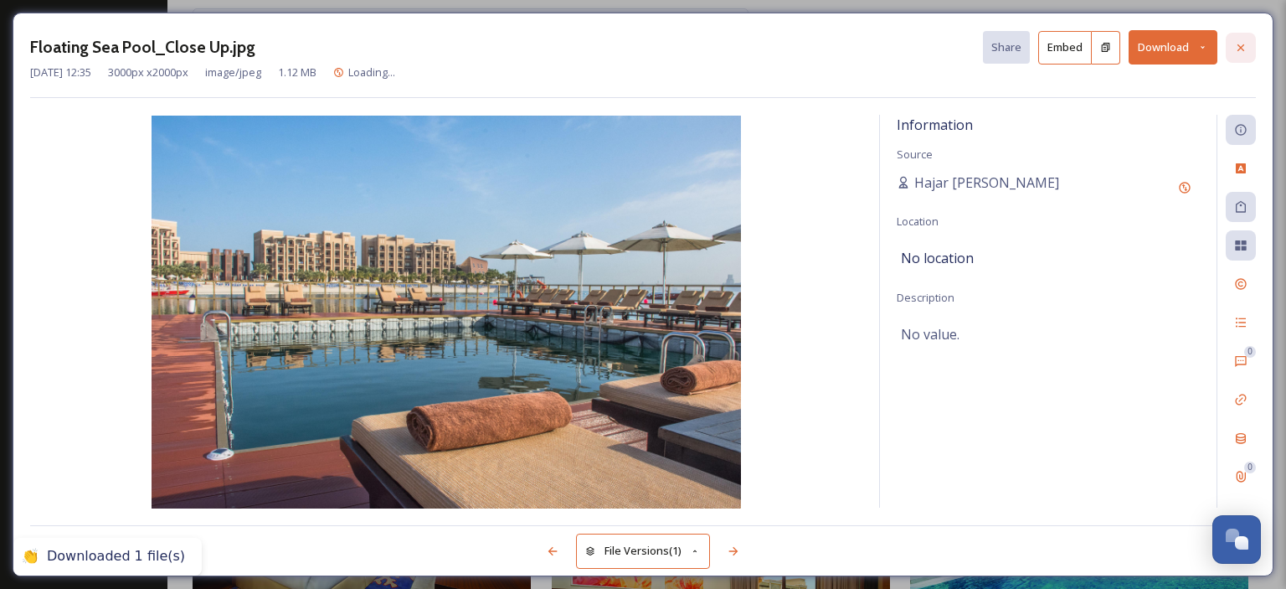
click at [1242, 46] on icon at bounding box center [1240, 47] width 7 height 7
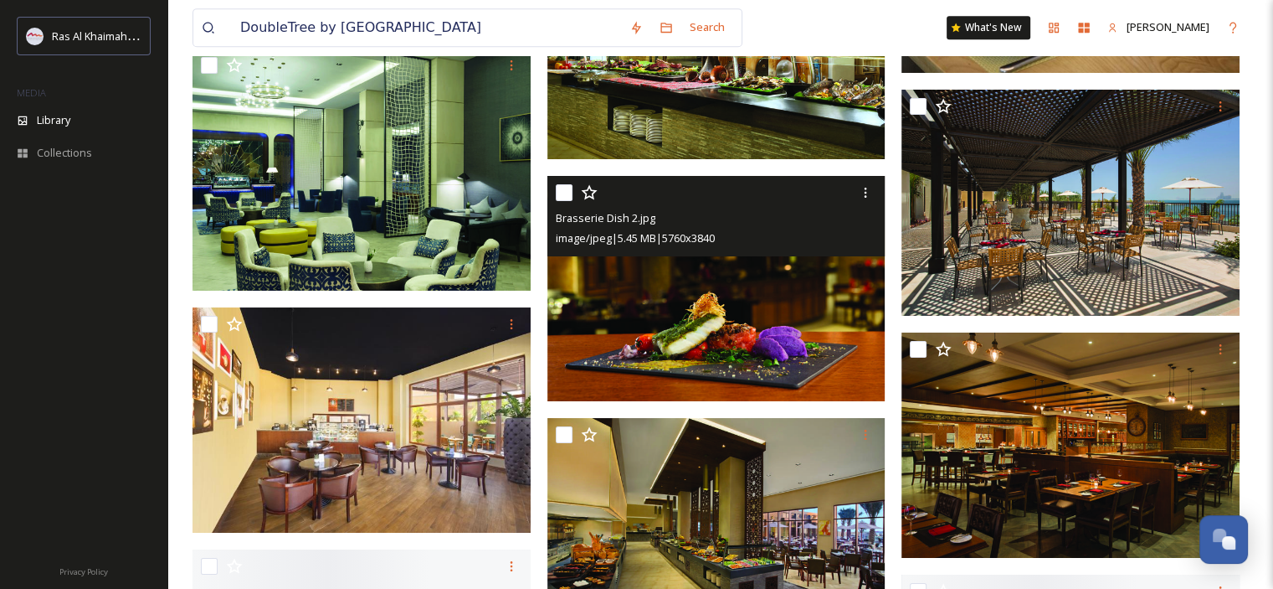
scroll to position [7367, 0]
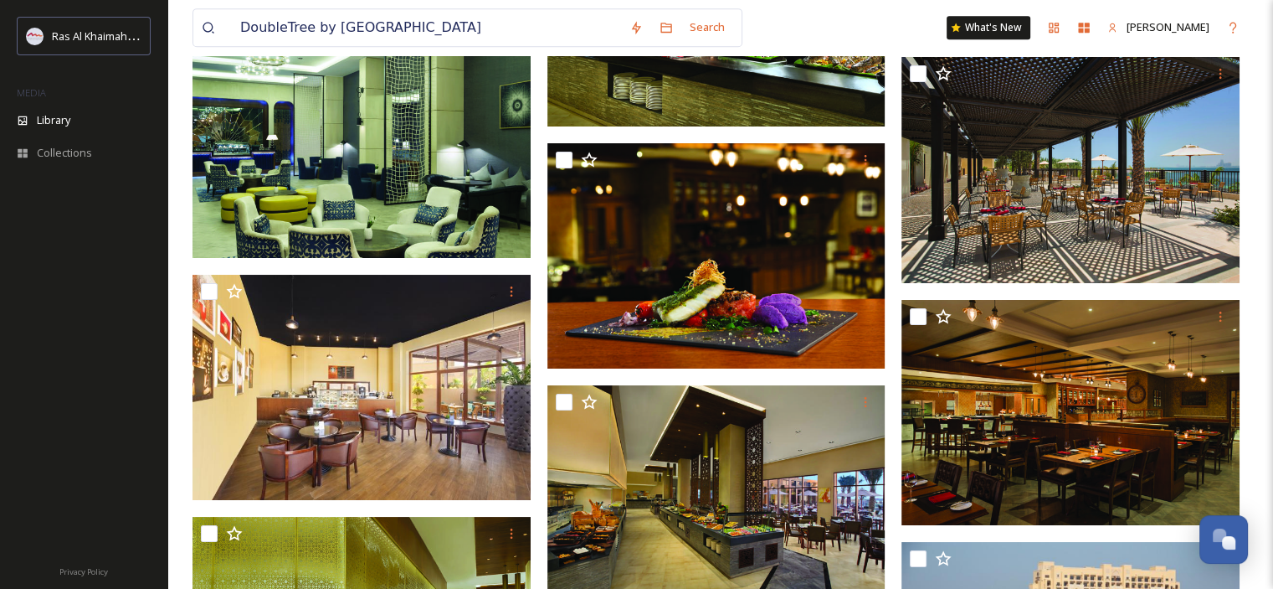
click at [23, 332] on div at bounding box center [83, 372] width 167 height 357
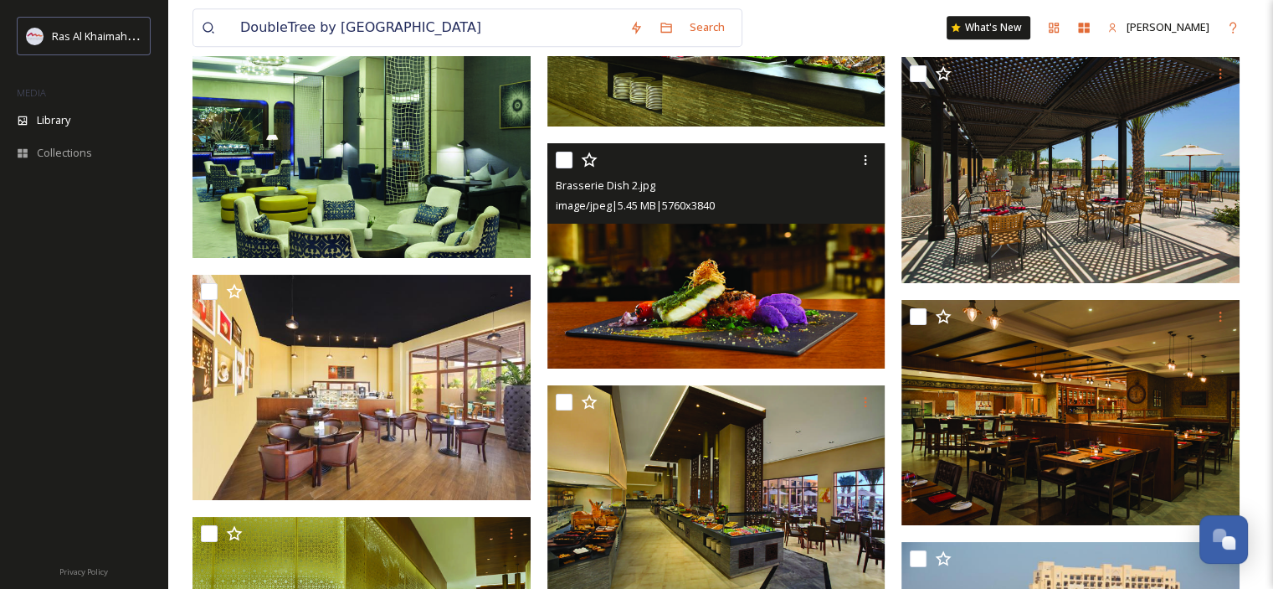
scroll to position [7786, 0]
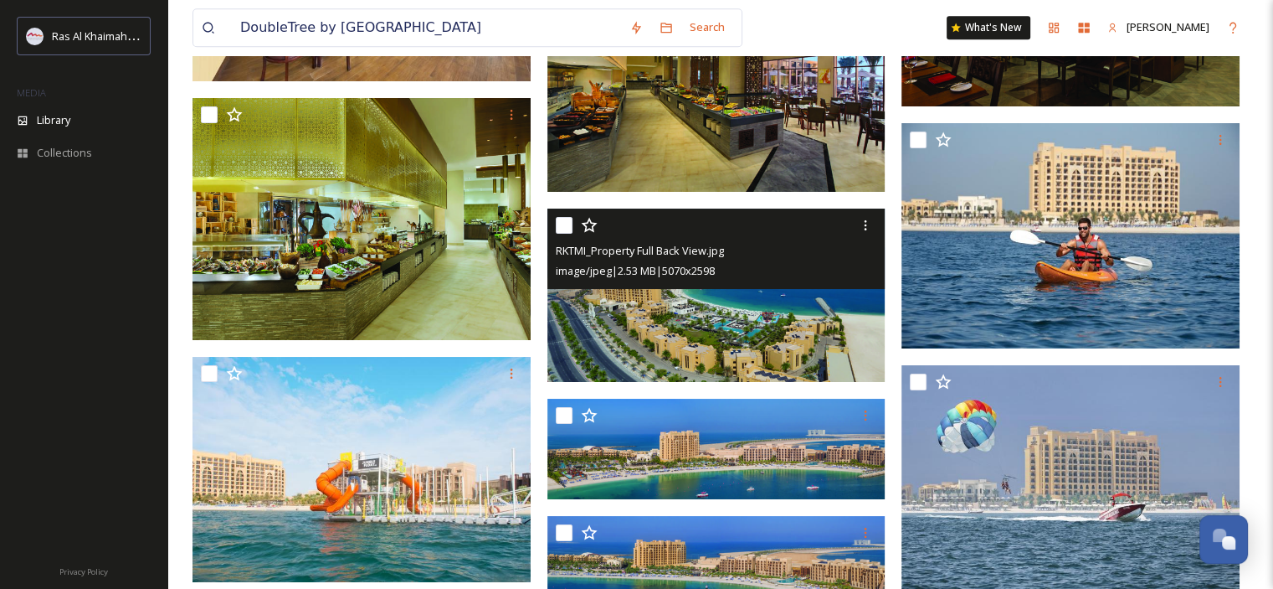
click at [767, 321] on img at bounding box center [717, 294] width 338 height 173
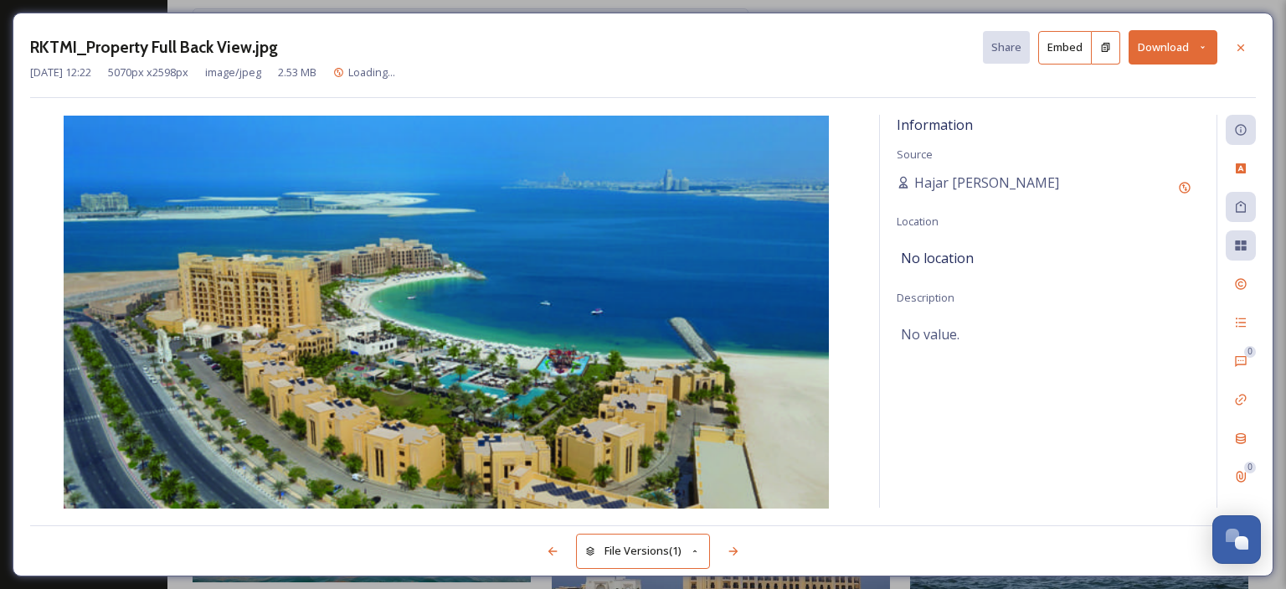
click at [1206, 39] on button "Download" at bounding box center [1172, 47] width 89 height 34
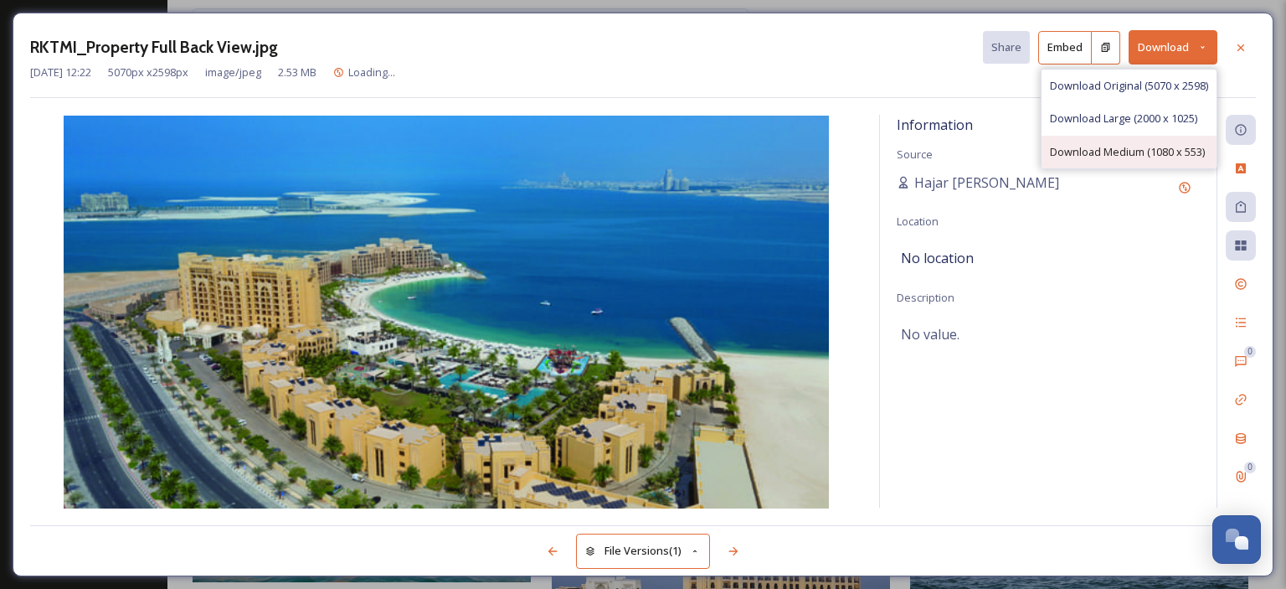
click at [1138, 141] on div "Download Medium (1080 x 553)" at bounding box center [1128, 152] width 175 height 33
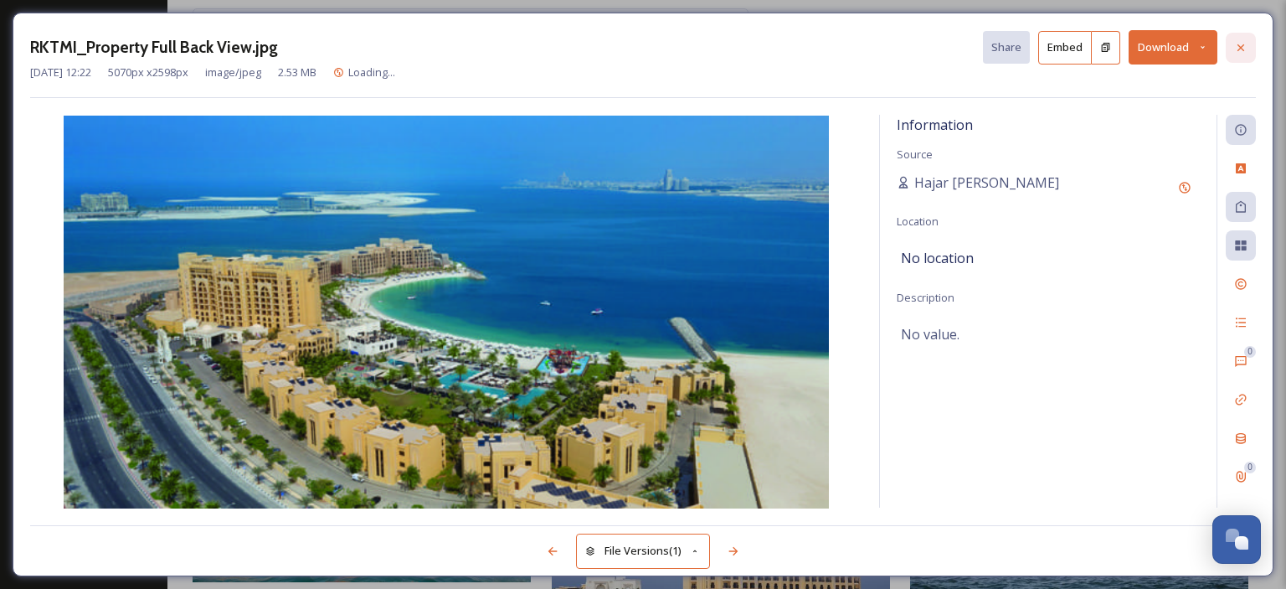
click at [1243, 48] on icon at bounding box center [1240, 47] width 13 height 13
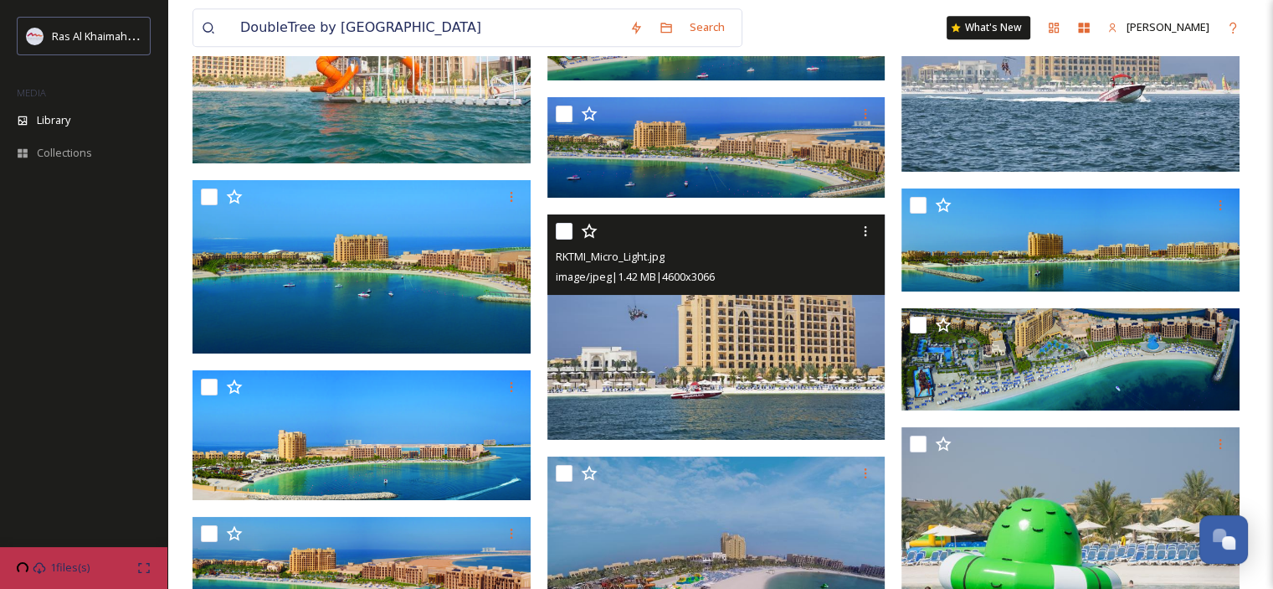
scroll to position [8288, 0]
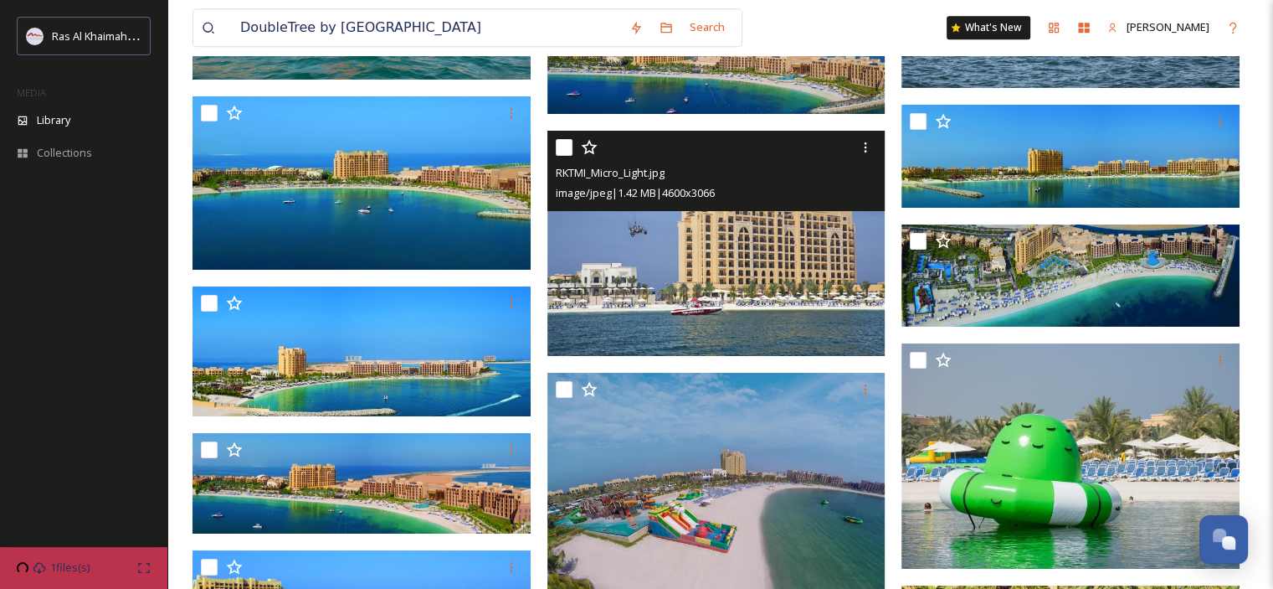
click at [768, 301] on img at bounding box center [717, 244] width 338 height 226
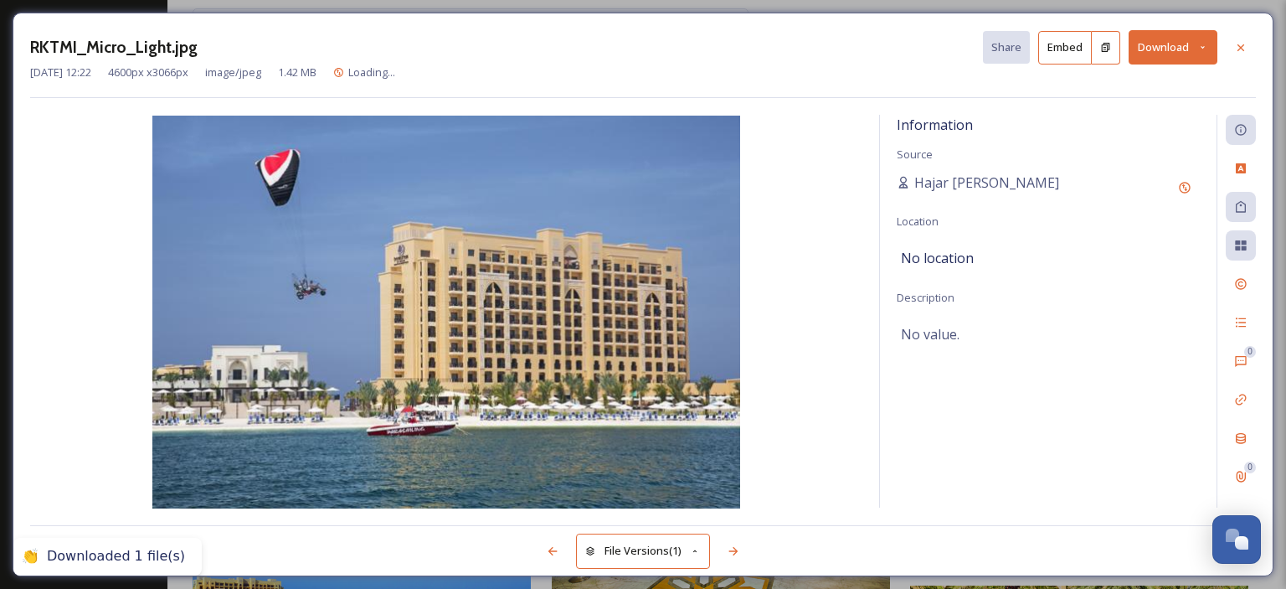
click at [1209, 44] on button "Download" at bounding box center [1172, 47] width 89 height 34
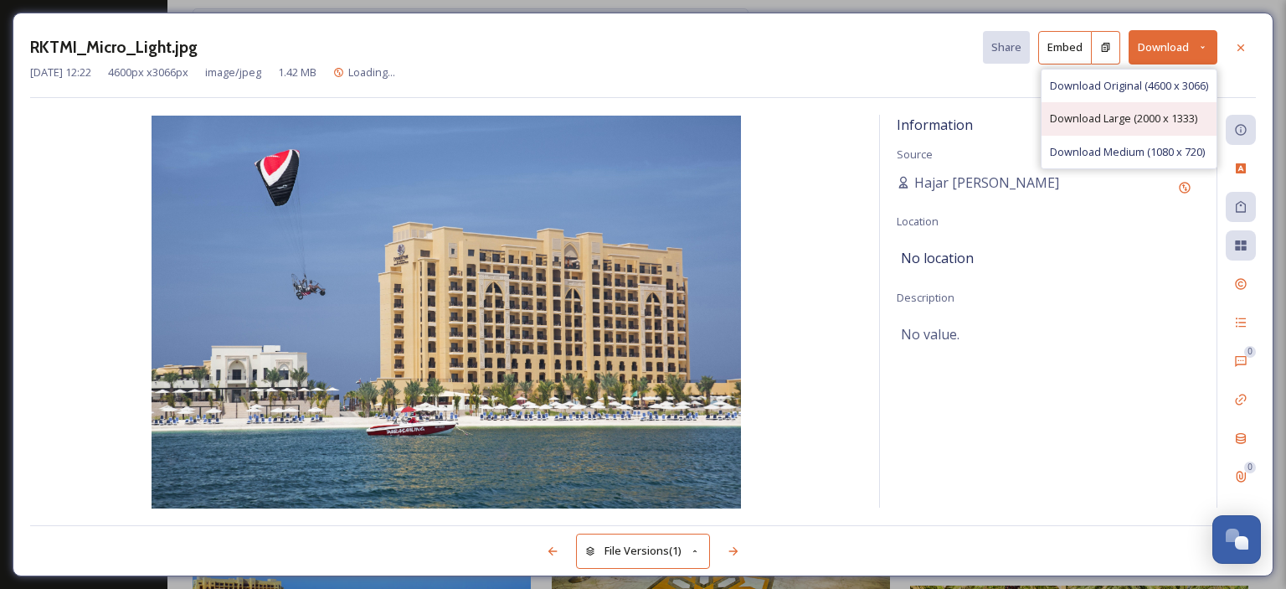
click at [1211, 126] on div "Download Large (2000 x 1333)" at bounding box center [1128, 118] width 175 height 33
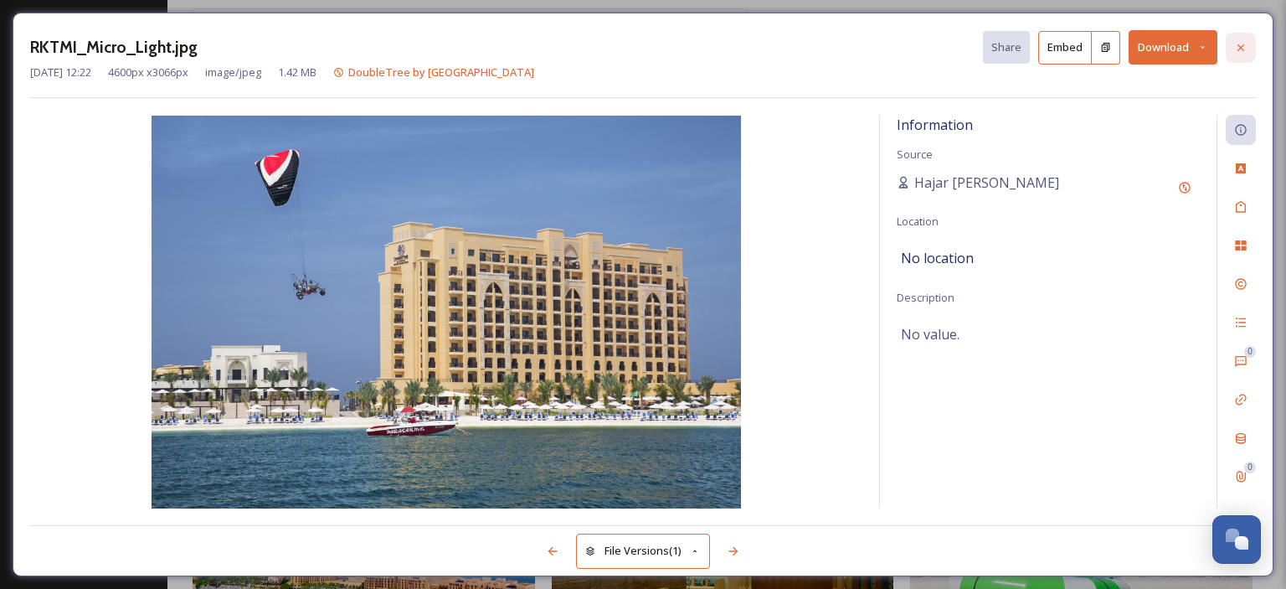
click at [1245, 50] on icon at bounding box center [1240, 47] width 13 height 13
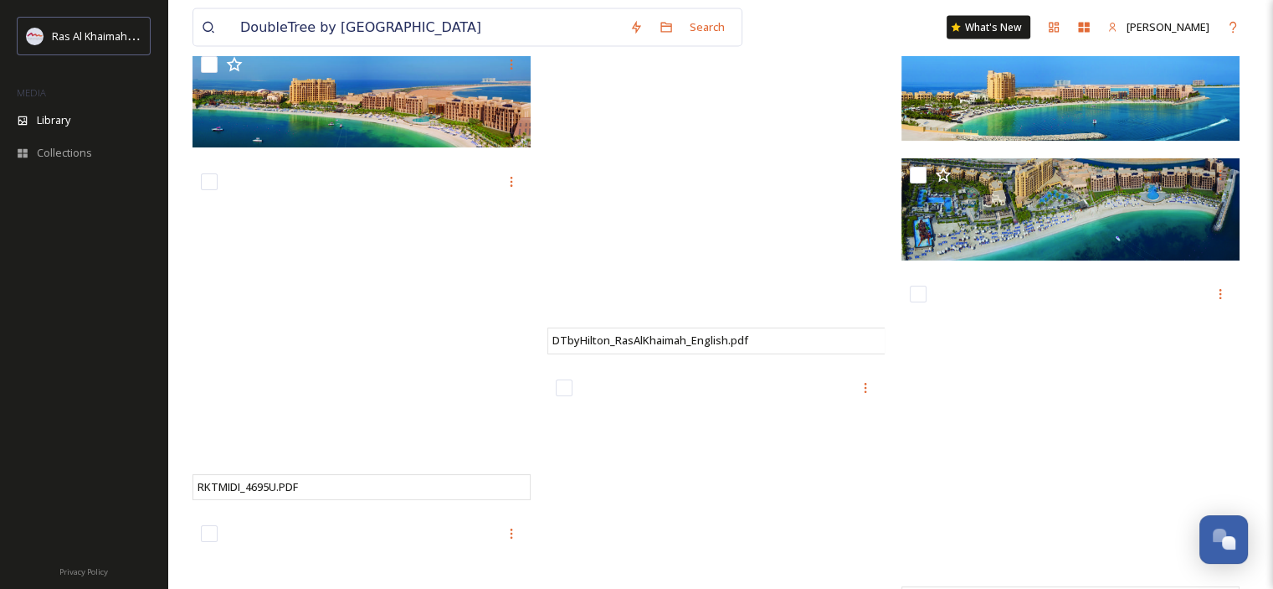
scroll to position [10088, 0]
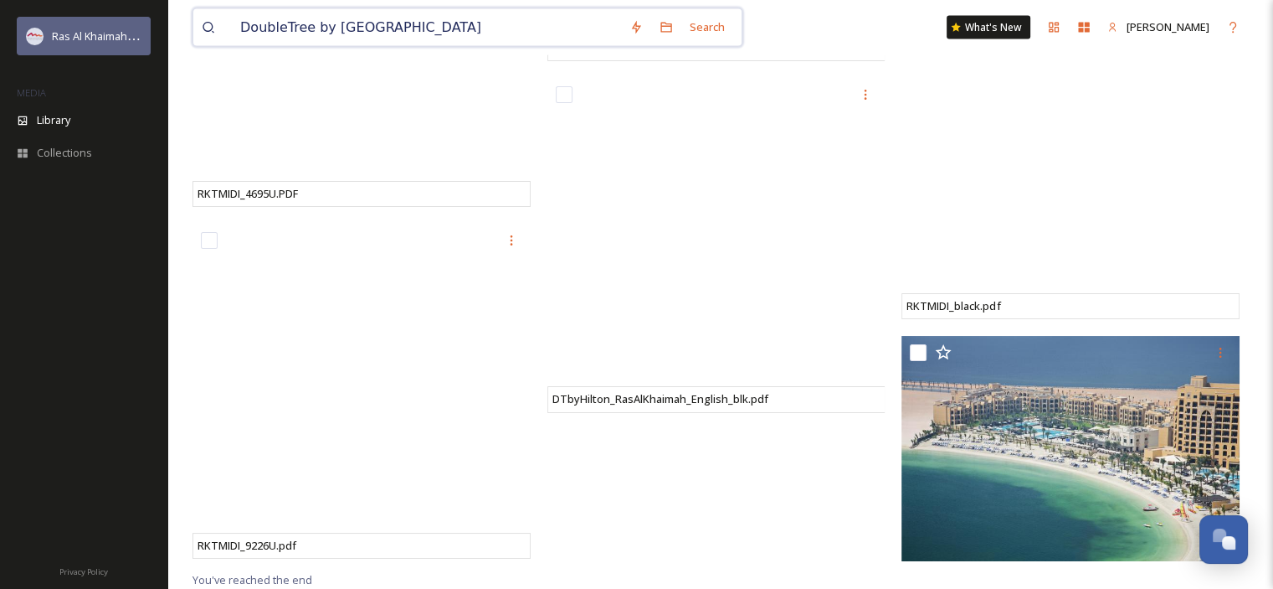
drag, startPoint x: 542, startPoint y: 28, endPoint x: 127, endPoint y: 25, distance: 415.2
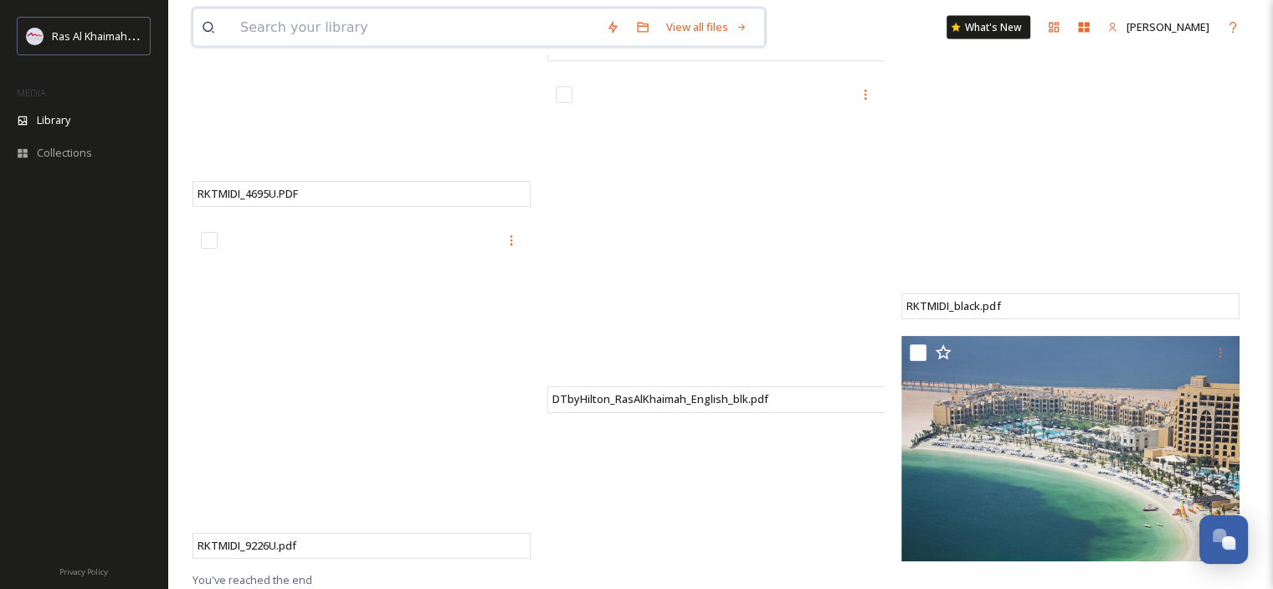
paste input "City Stay Beach Hotel Apartments"
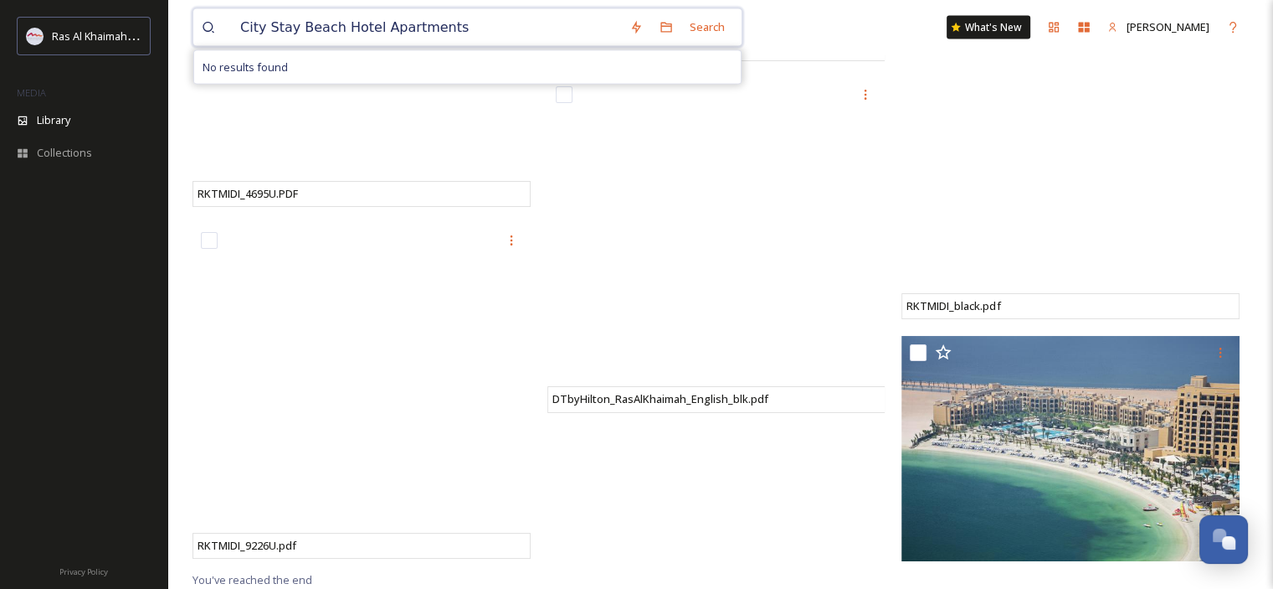
drag, startPoint x: 469, startPoint y: 19, endPoint x: 365, endPoint y: 22, distance: 103.8
click at [365, 22] on input "City Stay Beach Hotel Apartments" at bounding box center [426, 27] width 389 height 37
drag, startPoint x: 357, startPoint y: 26, endPoint x: 326, endPoint y: 19, distance: 32.5
click at [326, 19] on input "City [GEOGRAPHIC_DATA]" at bounding box center [426, 27] width 389 height 37
drag, startPoint x: 352, startPoint y: 32, endPoint x: 290, endPoint y: 21, distance: 63.7
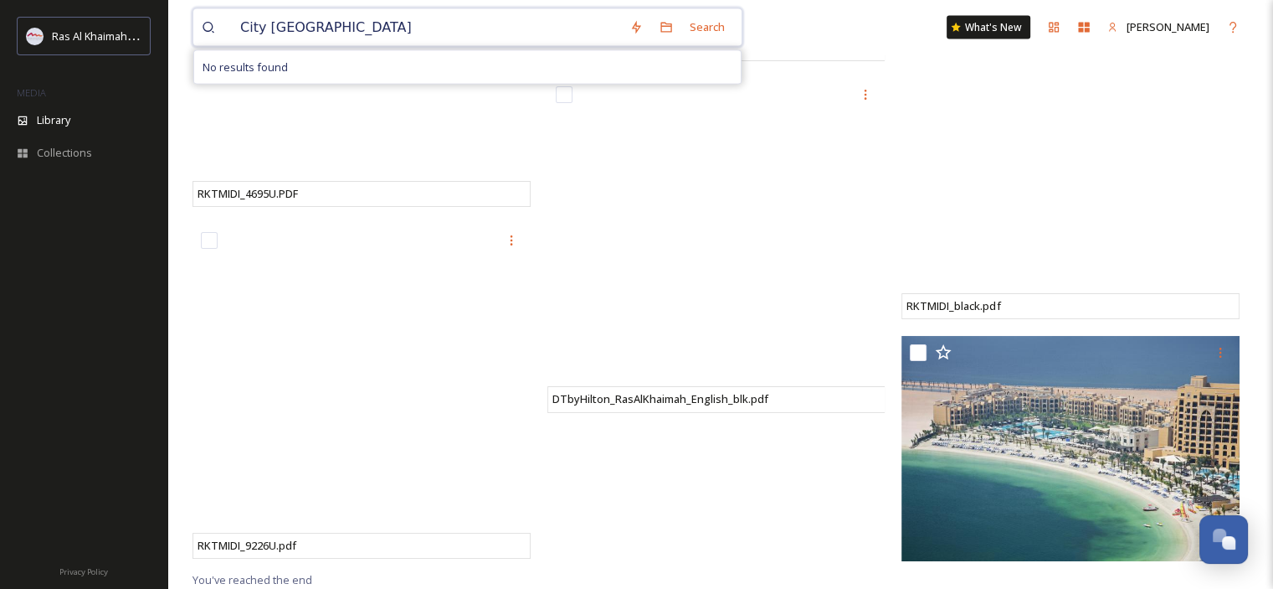
click at [290, 21] on input "City [GEOGRAPHIC_DATA]" at bounding box center [426, 27] width 389 height 37
drag, startPoint x: 311, startPoint y: 24, endPoint x: 261, endPoint y: 26, distance: 50.3
click at [261, 25] on input "City Stay" at bounding box center [426, 27] width 389 height 37
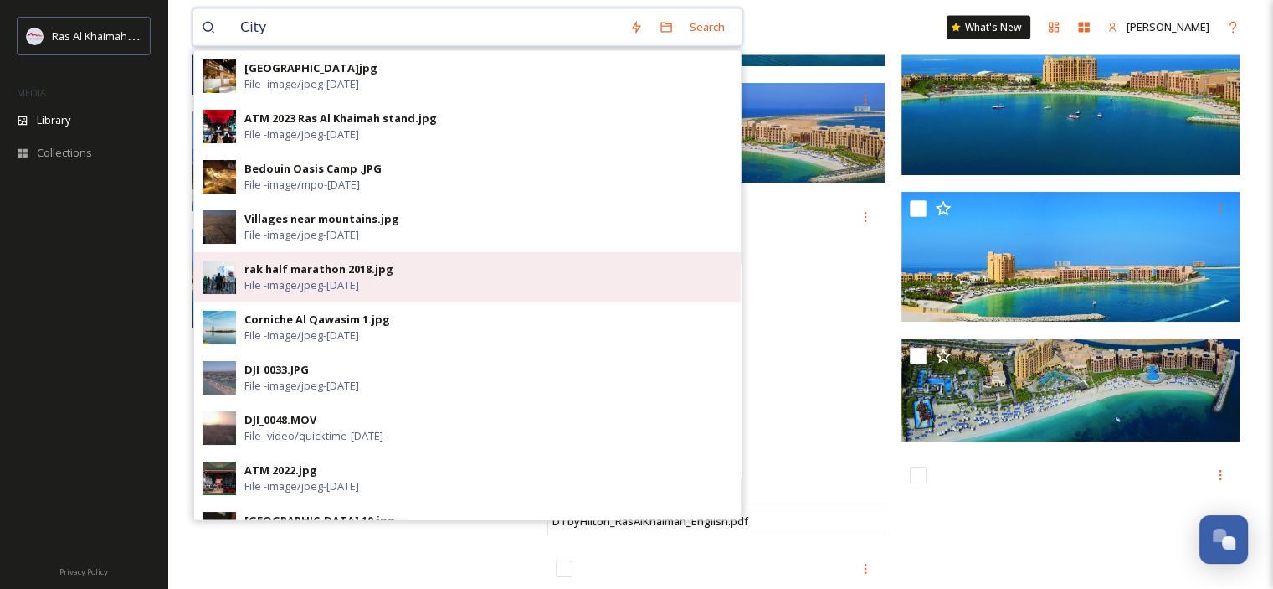
scroll to position [9502, 0]
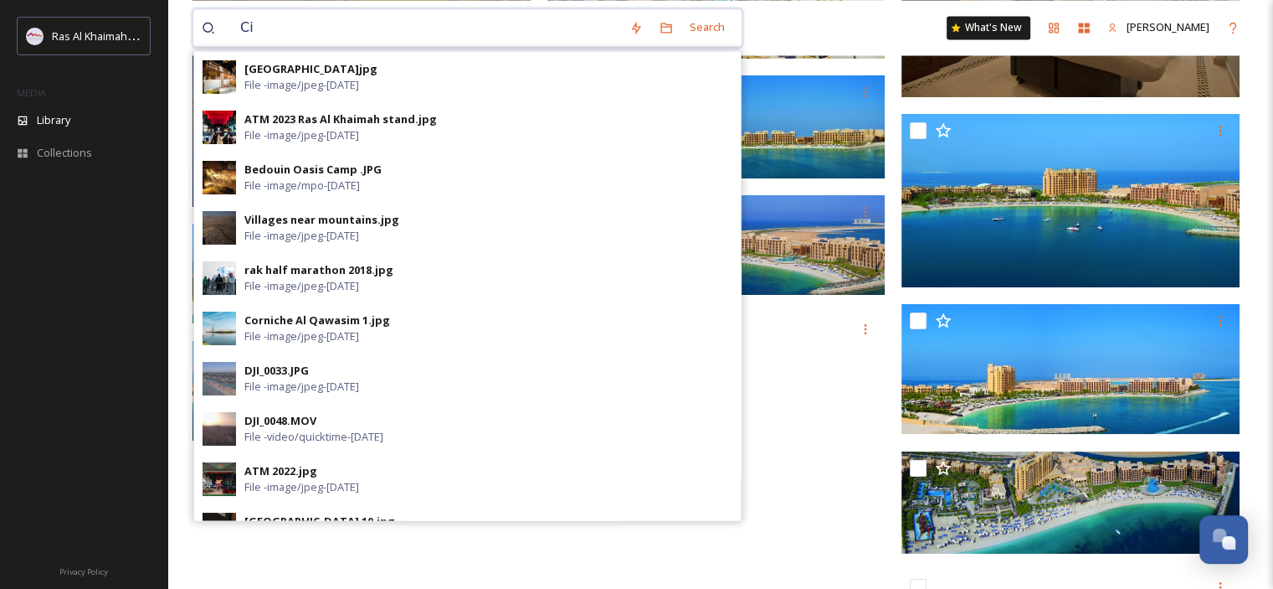
type input "C"
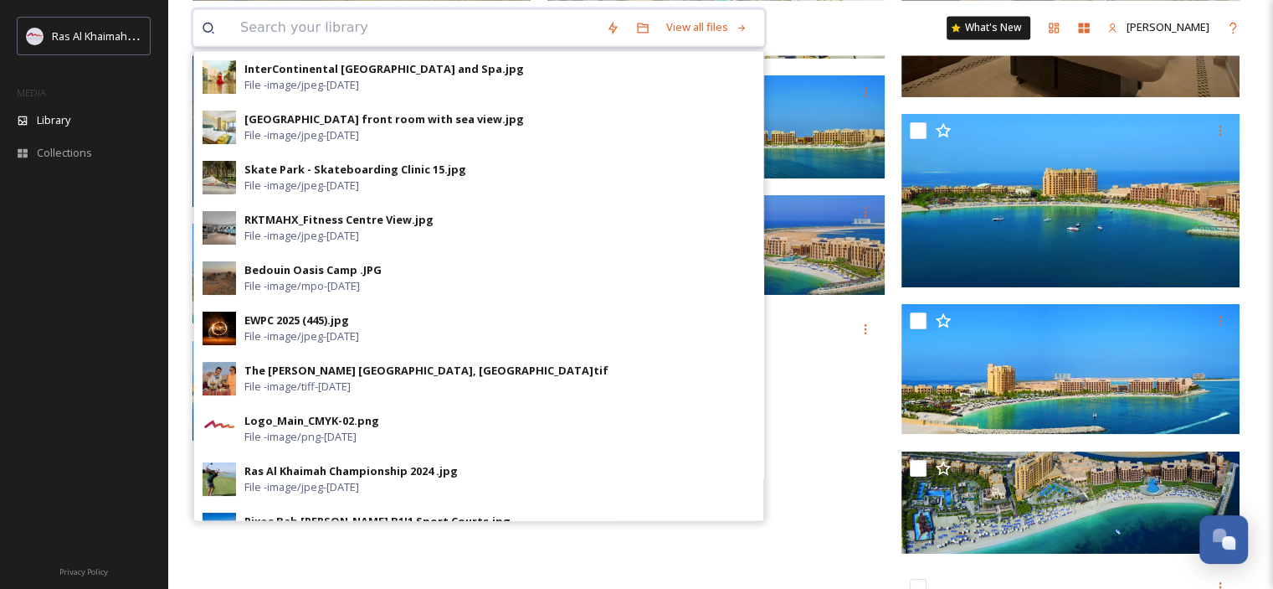
paste input "City Stay Beach Hotel Apartments"
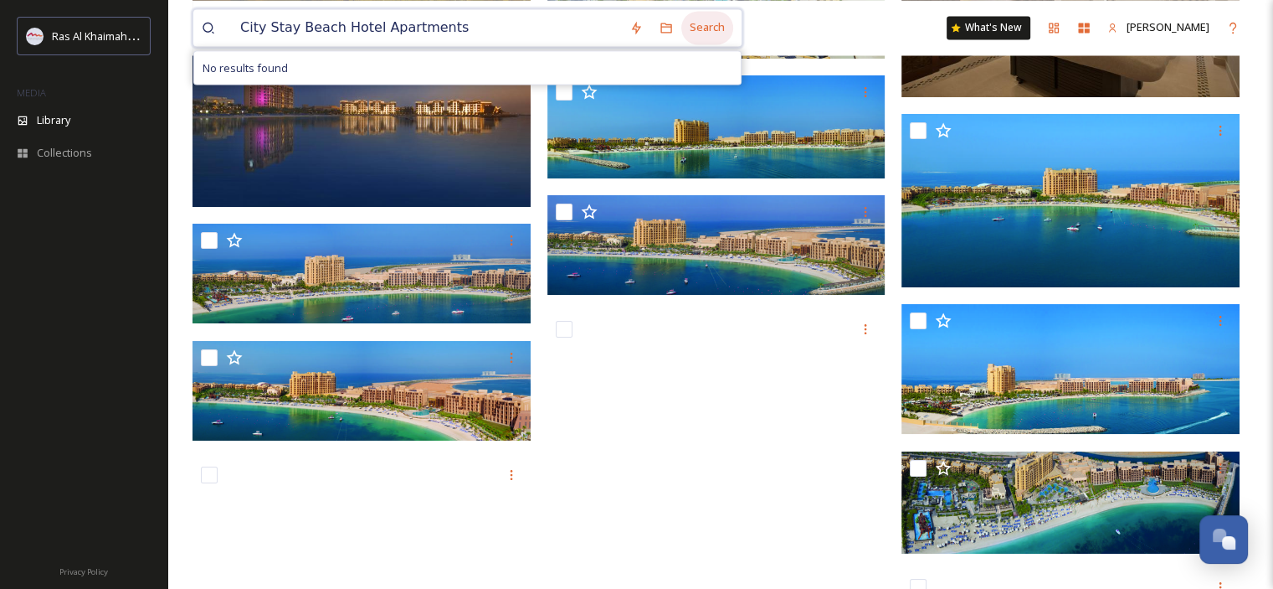
type input "City Stay Beach Hotel Apartments"
click at [733, 24] on div "Search" at bounding box center [707, 27] width 52 height 33
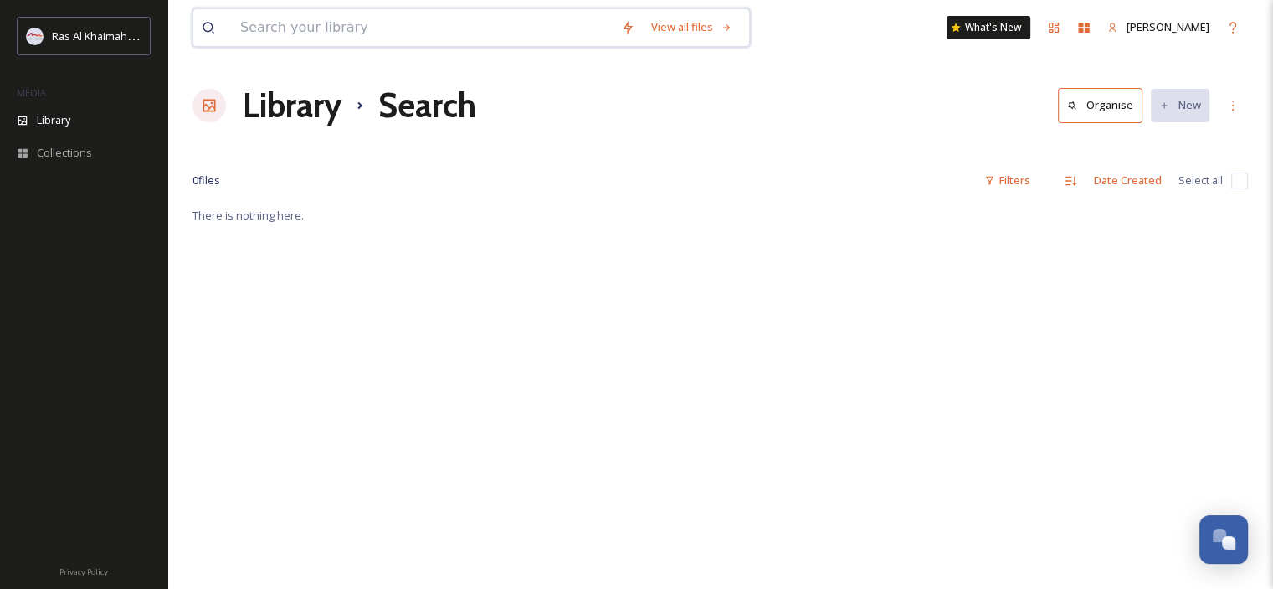
click at [409, 33] on input at bounding box center [422, 27] width 381 height 37
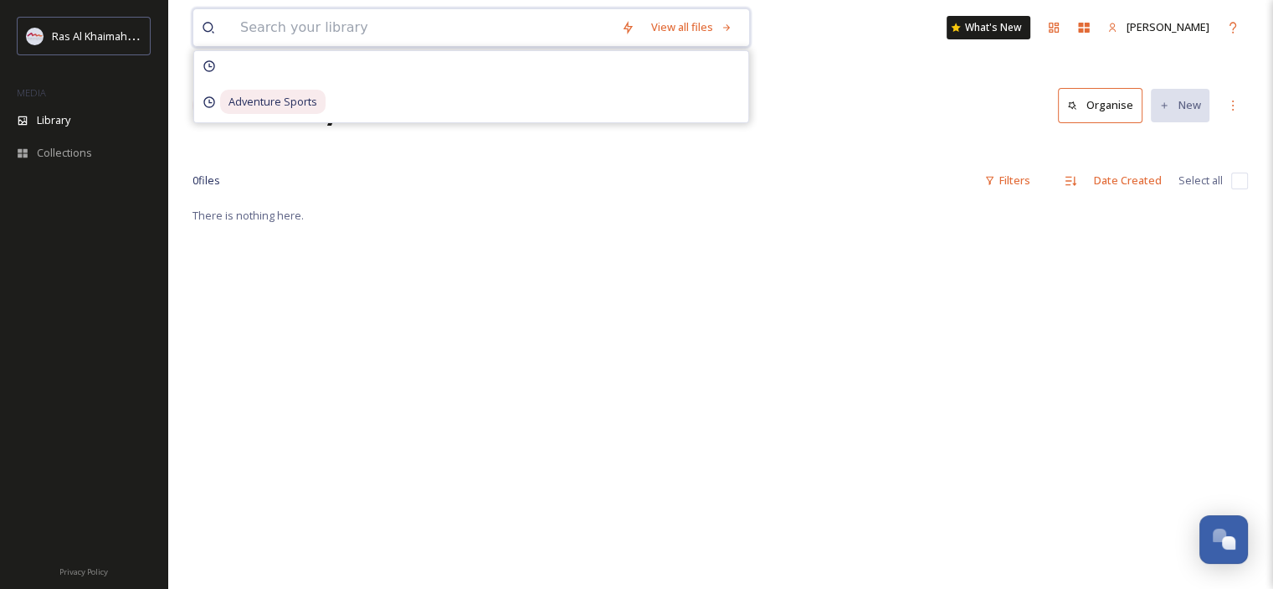
paste input "[GEOGRAPHIC_DATA]"
type input "[GEOGRAPHIC_DATA]"
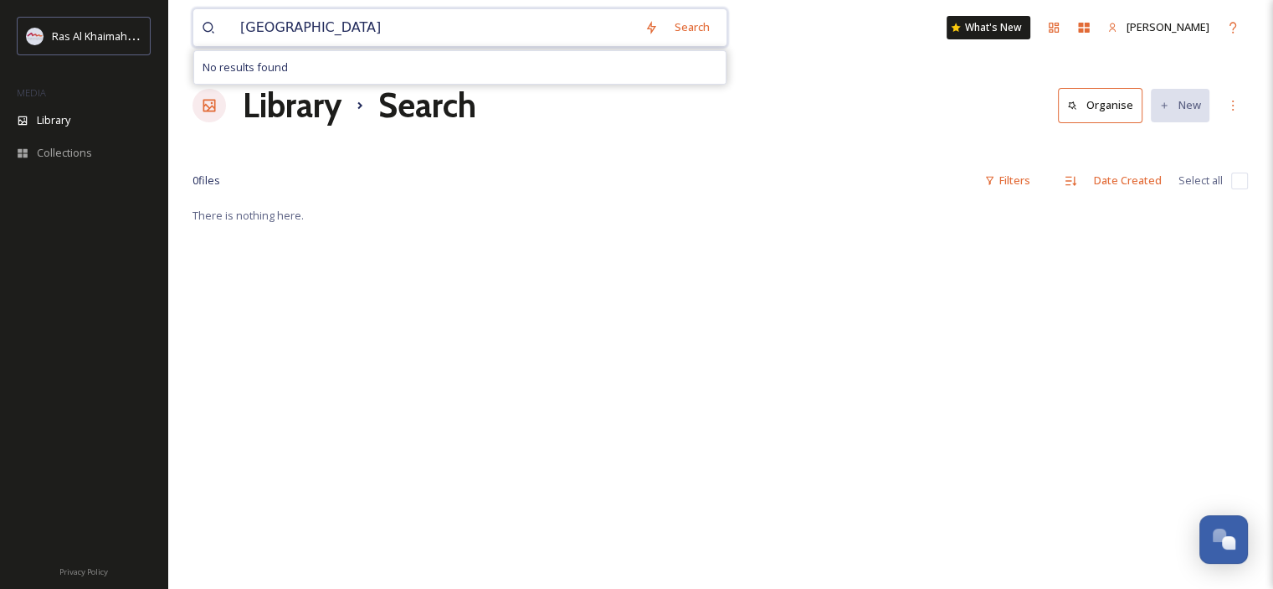
click at [241, 24] on input "[GEOGRAPHIC_DATA]" at bounding box center [434, 27] width 404 height 37
click at [355, 30] on span "[GEOGRAPHIC_DATA]" at bounding box center [293, 27] width 123 height 24
type input "[PERSON_NAME]"
drag, startPoint x: 375, startPoint y: 29, endPoint x: 147, endPoint y: -9, distance: 230.9
click at [147, 0] on html "Ras Al Khaimah Tourism Development Authority MEDIA Library Collections Privacy …" at bounding box center [636, 397] width 1273 height 794
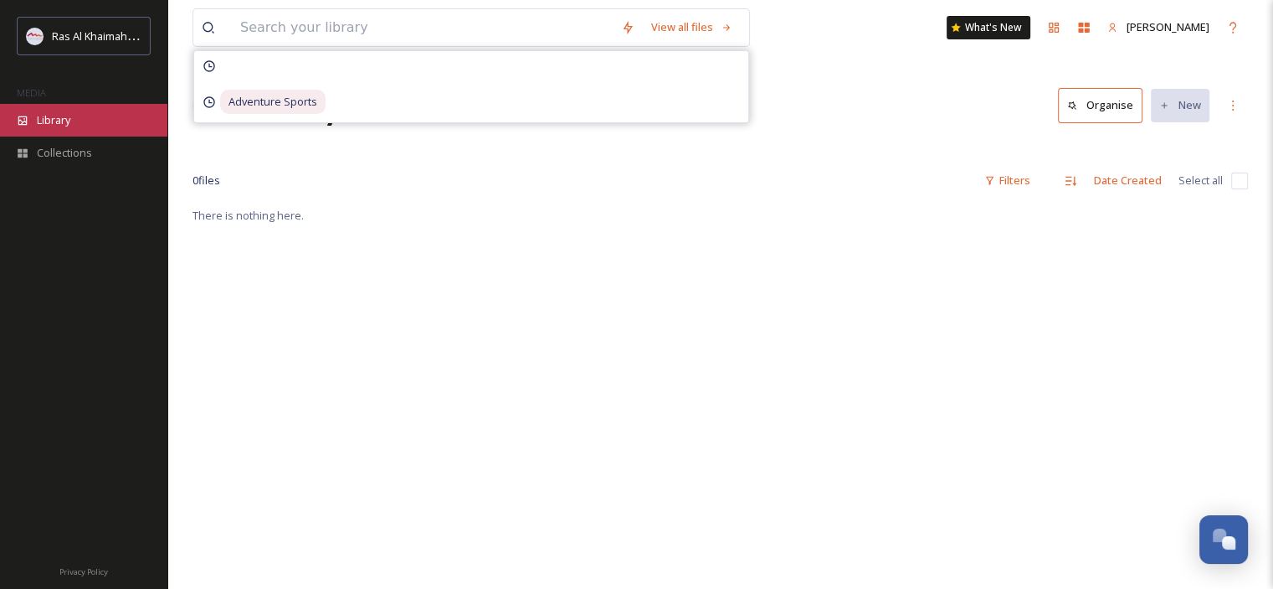
click at [77, 116] on div "Library" at bounding box center [83, 120] width 167 height 33
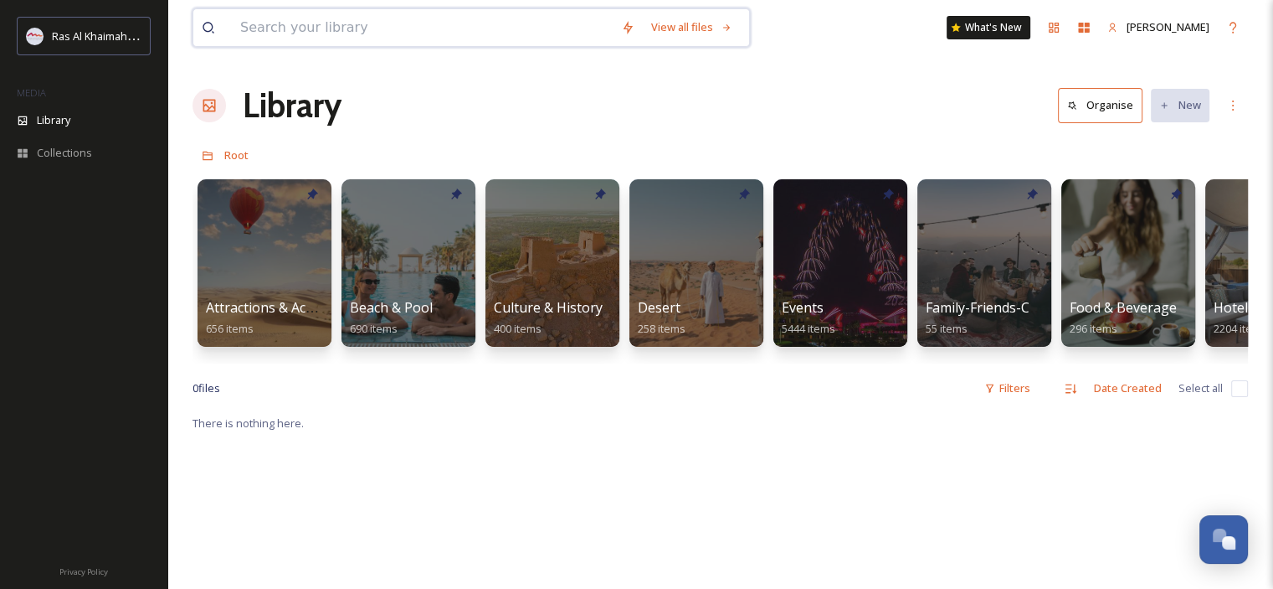
click at [354, 23] on input at bounding box center [422, 27] width 381 height 37
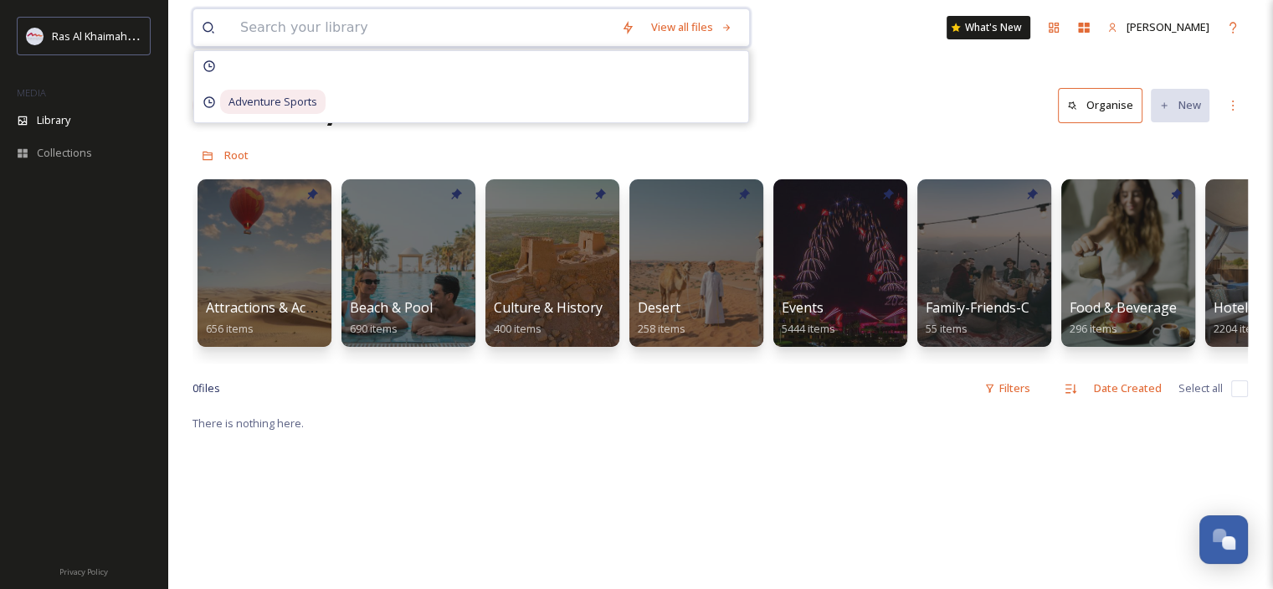
paste input "[GEOGRAPHIC_DATA]"
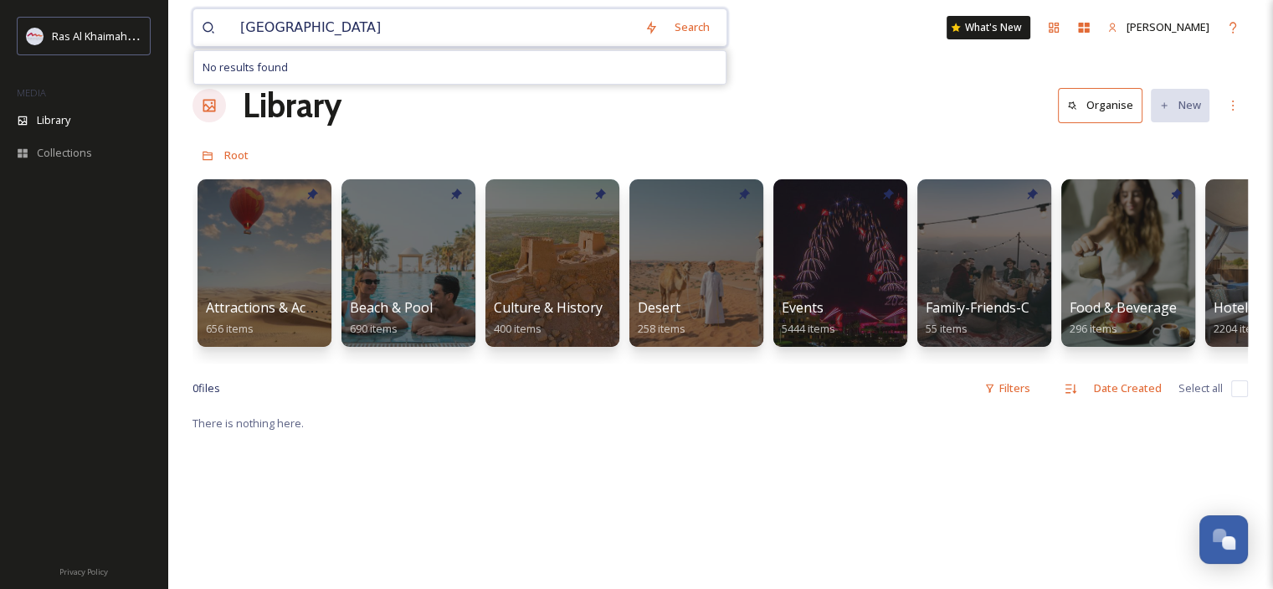
type input "[GEOGRAPHIC_DATA]"
click at [606, 23] on input "[GEOGRAPHIC_DATA]" at bounding box center [434, 27] width 404 height 37
drag, startPoint x: 462, startPoint y: 23, endPoint x: 224, endPoint y: 28, distance: 238.6
click at [224, 34] on div "[GEOGRAPHIC_DATA]" at bounding box center [445, 27] width 487 height 37
type input "J"
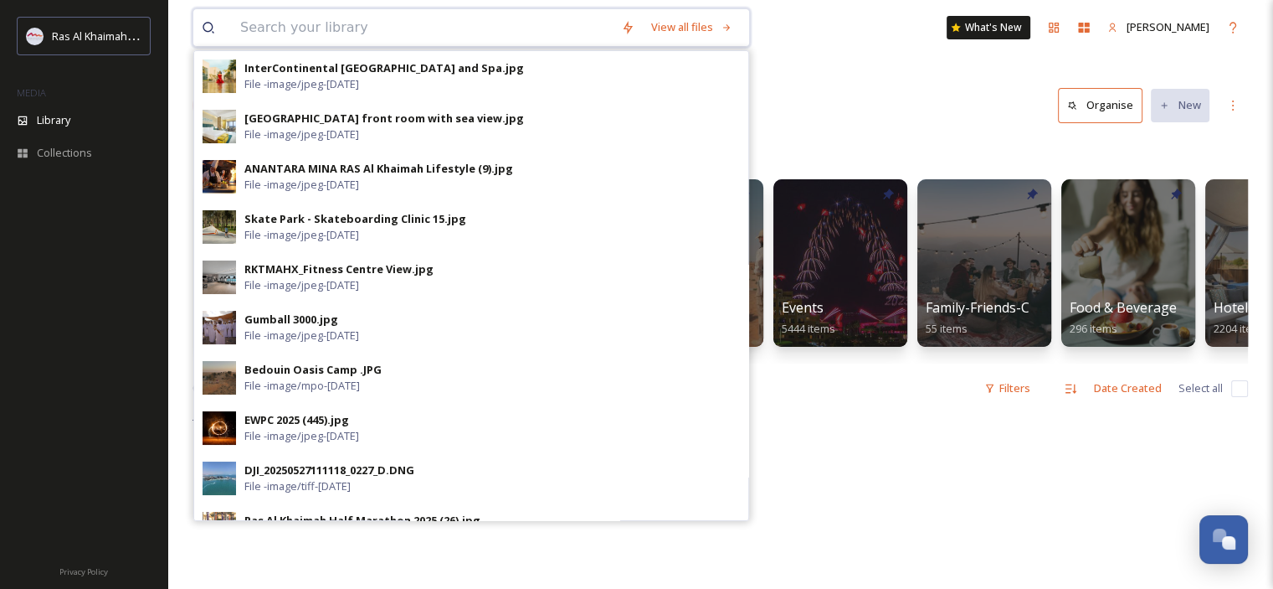
paste input "[GEOGRAPHIC_DATA]"
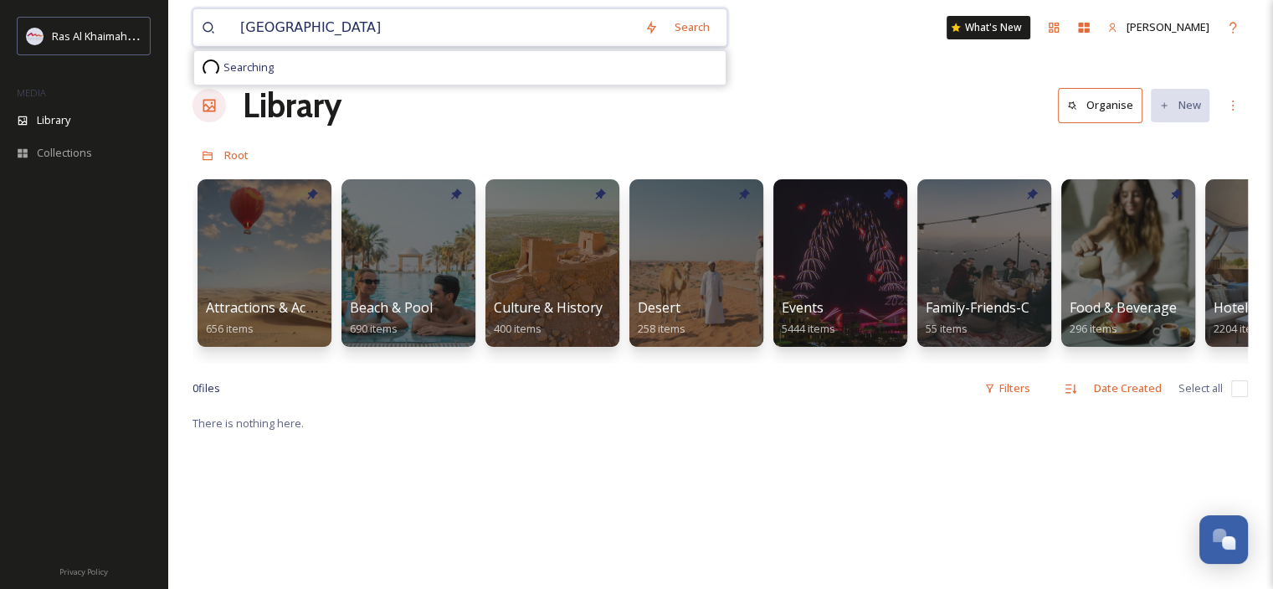
type input "[GEOGRAPHIC_DATA]"
click at [316, 69] on div "Searching" at bounding box center [460, 67] width 532 height 33
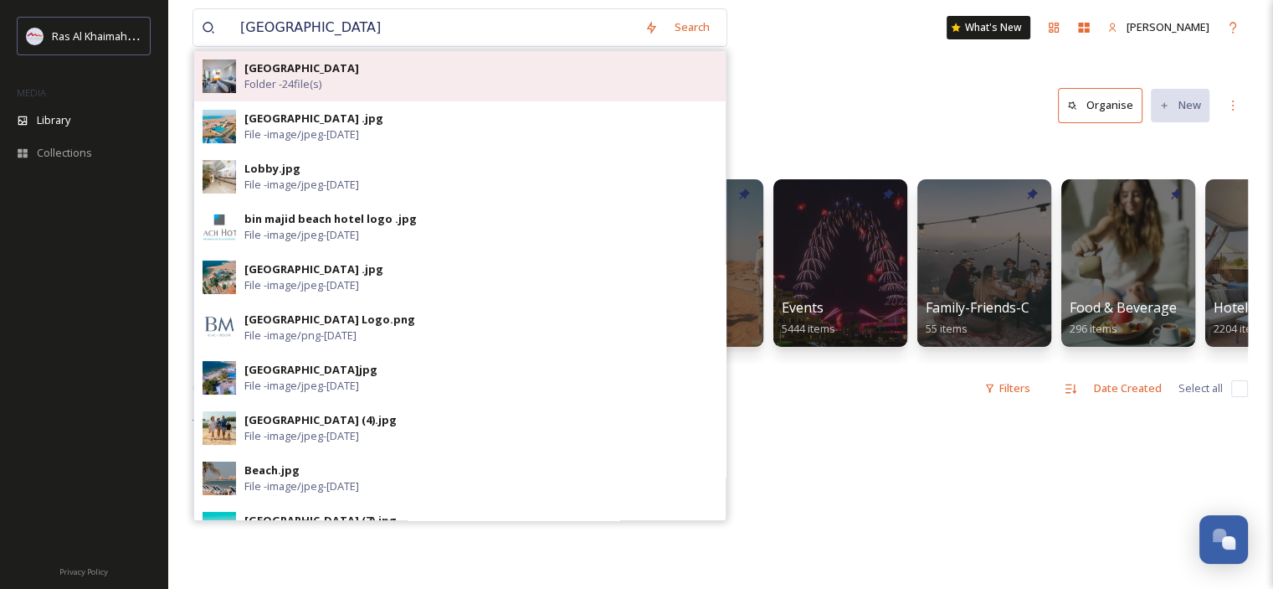
click at [315, 74] on strong "[GEOGRAPHIC_DATA]" at bounding box center [301, 67] width 115 height 15
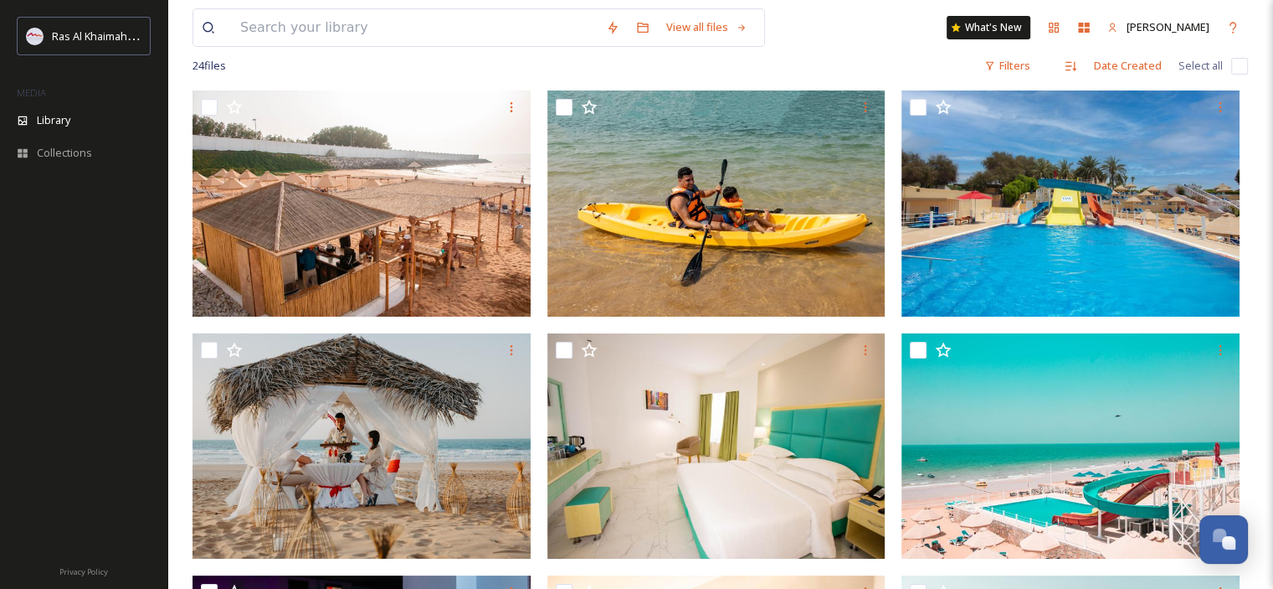
scroll to position [167, 0]
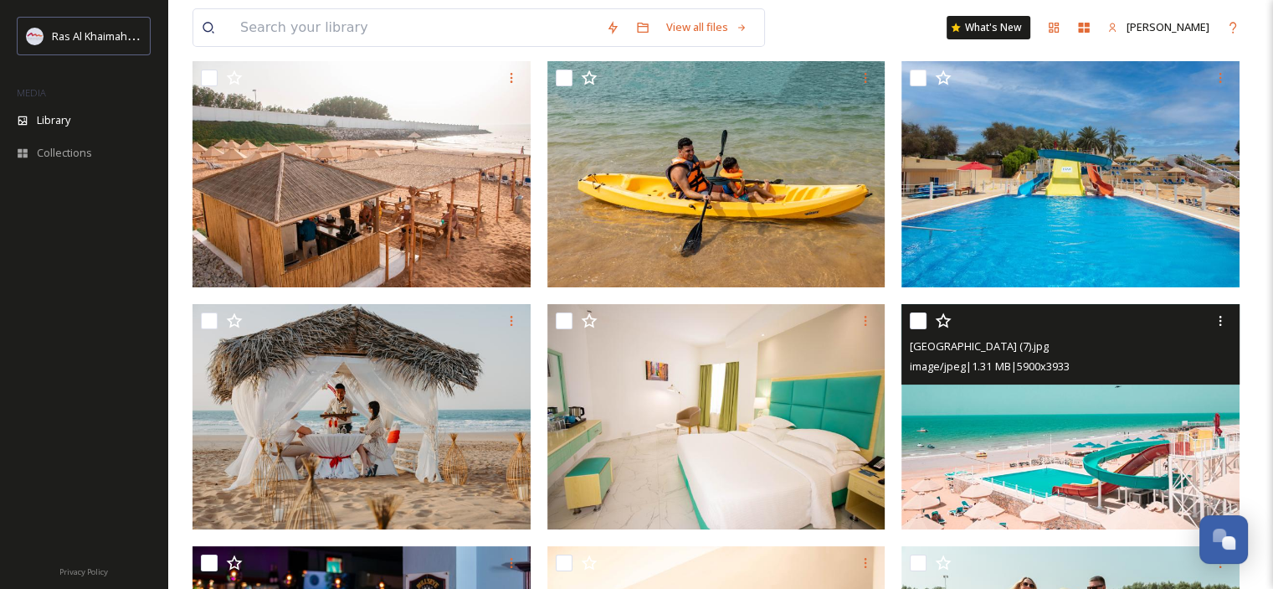
click at [1085, 471] on img at bounding box center [1071, 416] width 338 height 226
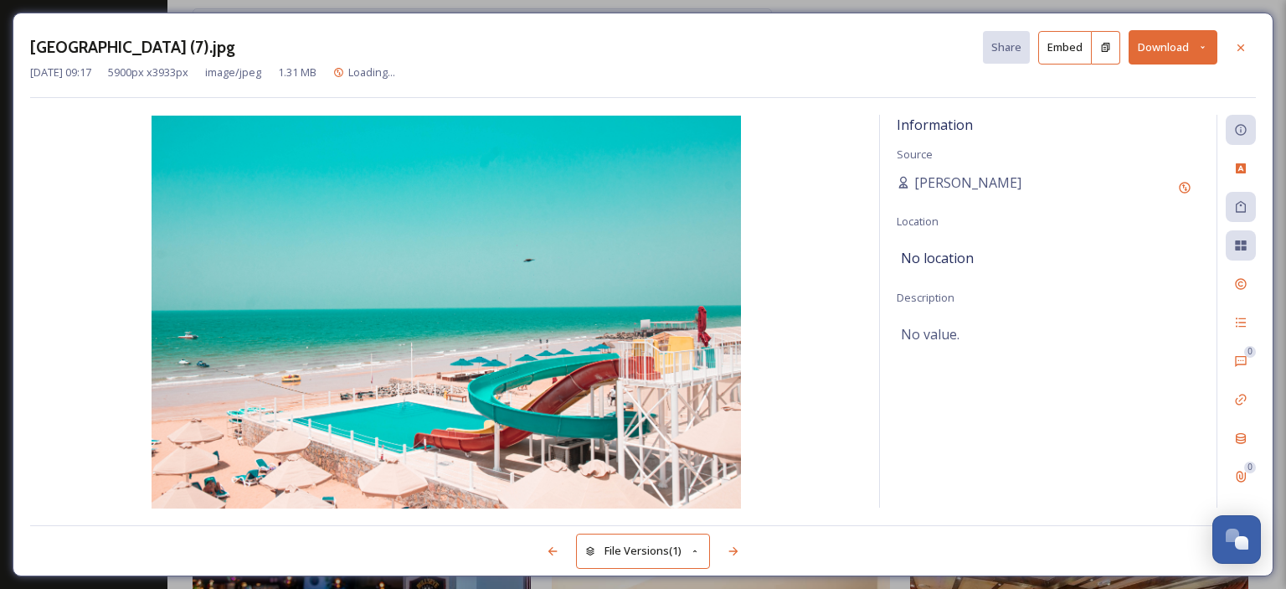
click at [1209, 44] on button "Download" at bounding box center [1172, 47] width 89 height 34
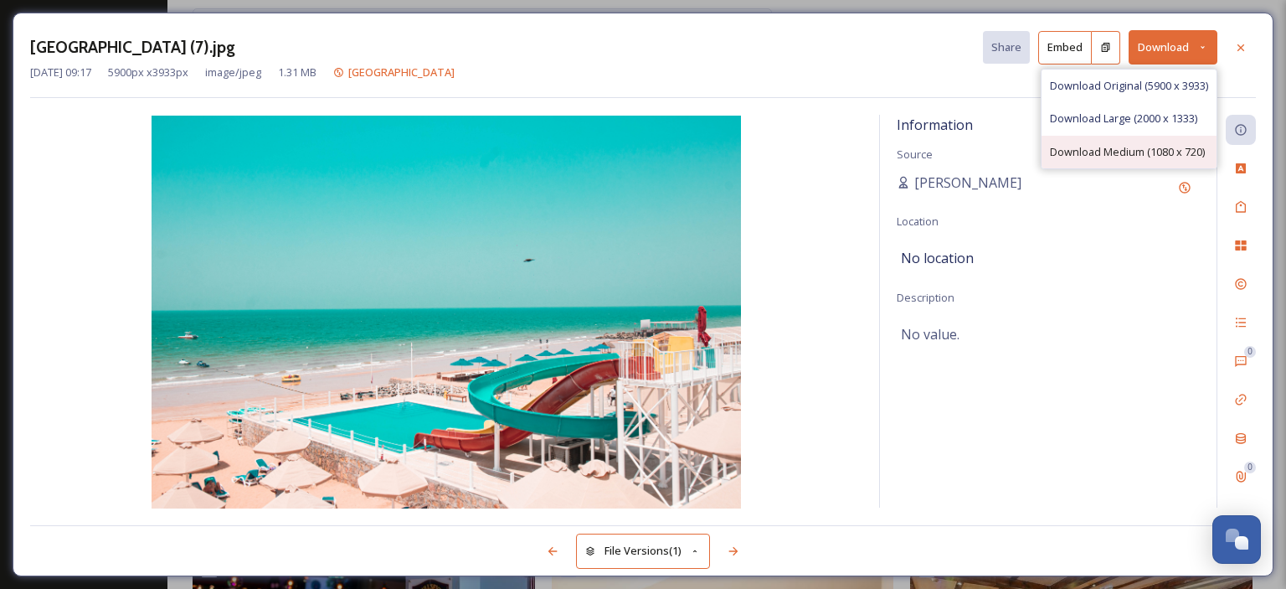
click at [1164, 147] on span "Download Medium (1080 x 720)" at bounding box center [1127, 152] width 155 height 16
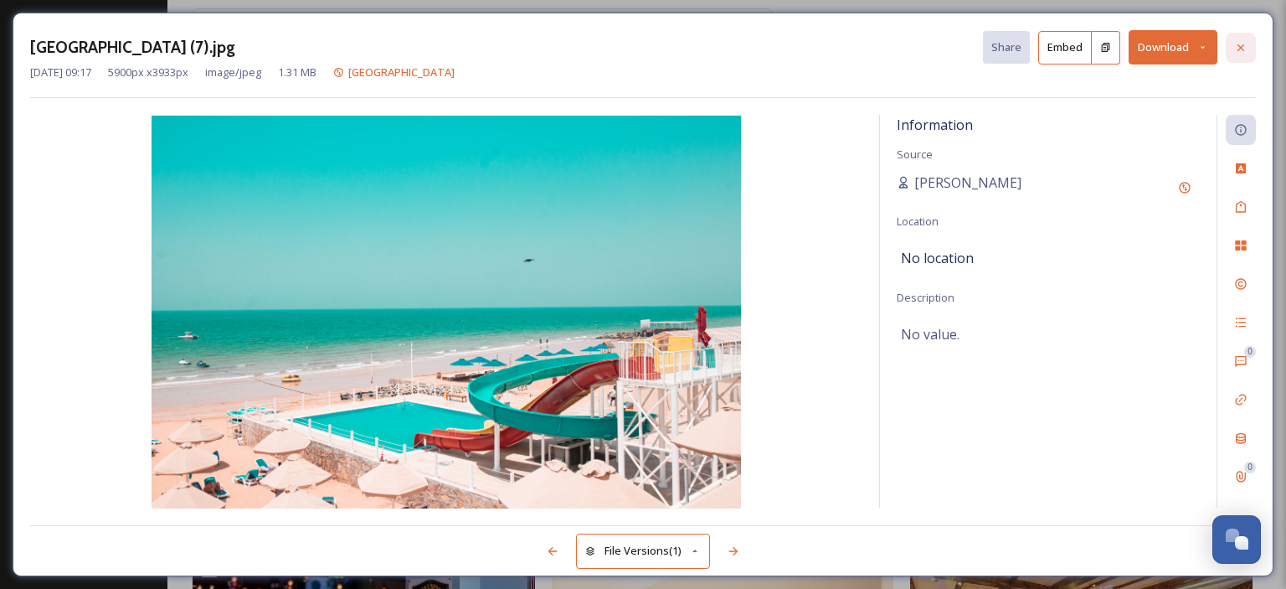
click at [1239, 42] on icon at bounding box center [1240, 47] width 13 height 13
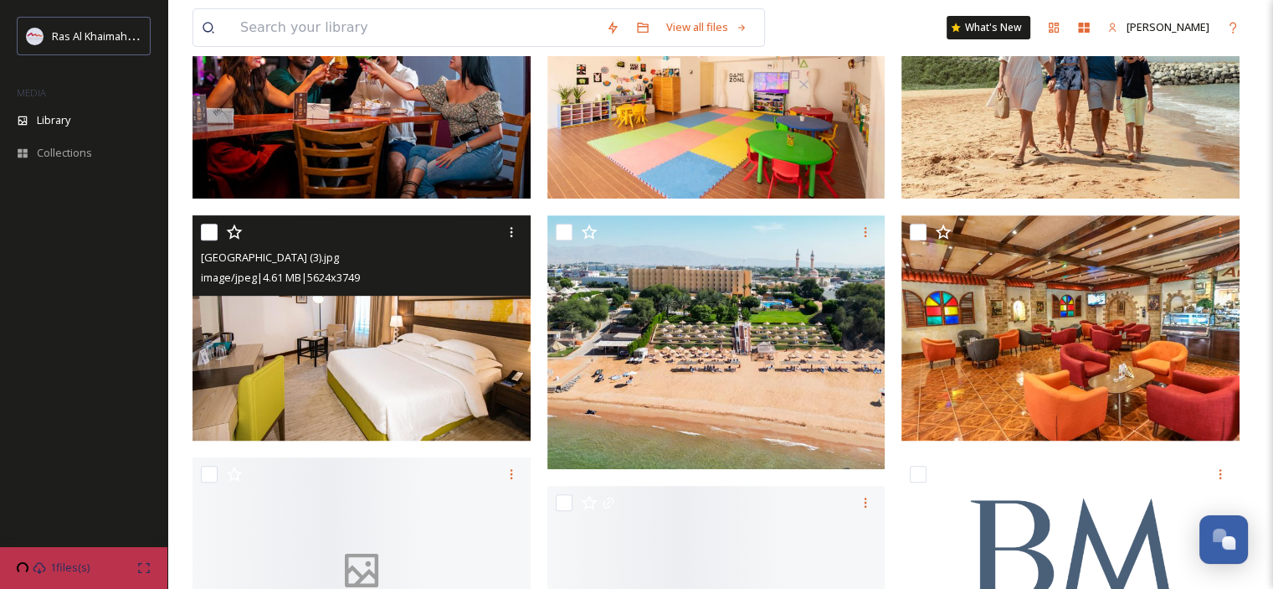
scroll to position [753, 0]
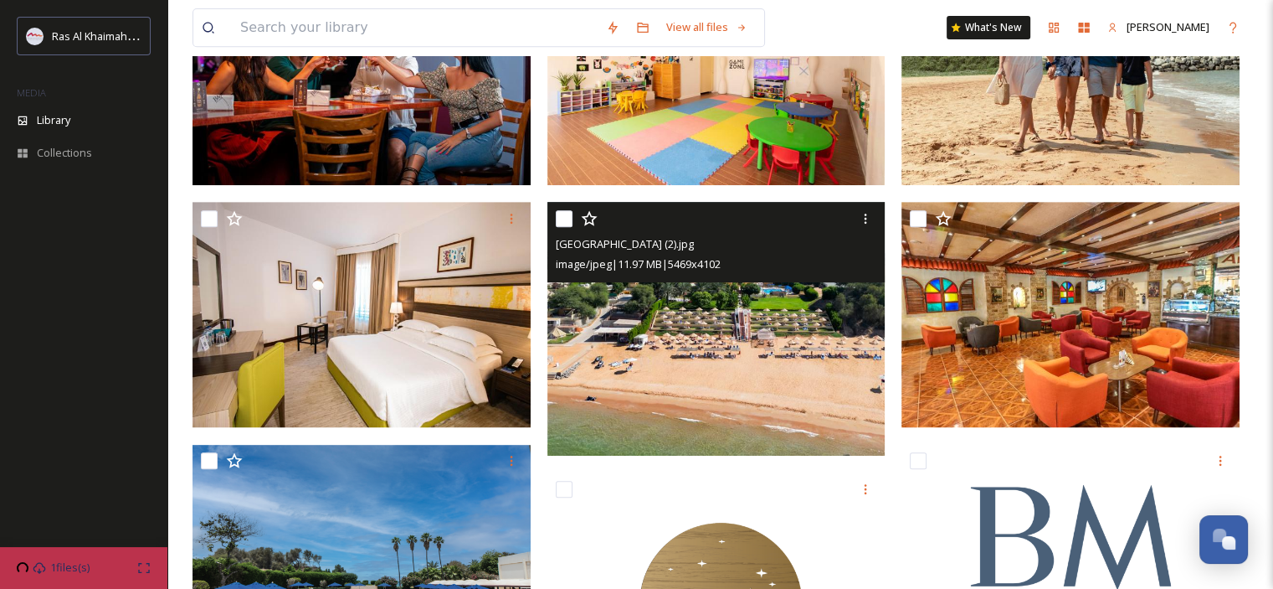
click at [727, 420] on img at bounding box center [717, 329] width 338 height 254
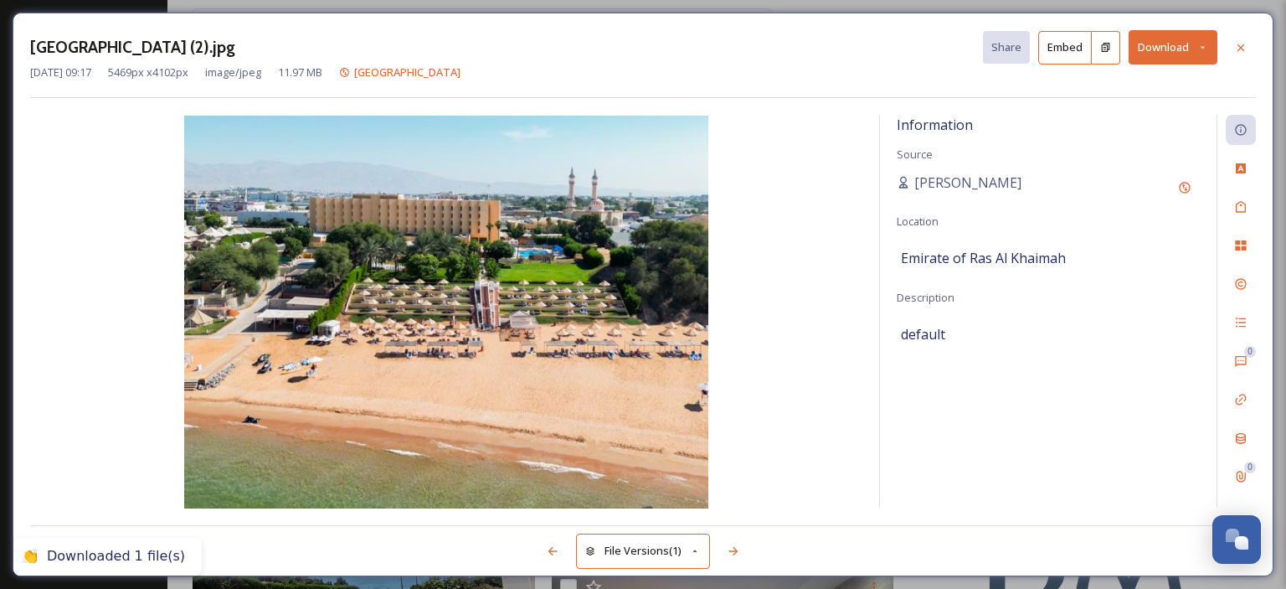
drag, startPoint x: 1208, startPoint y: 45, endPoint x: 1199, endPoint y: 64, distance: 20.6
click at [1208, 45] on icon at bounding box center [1202, 47] width 11 height 11
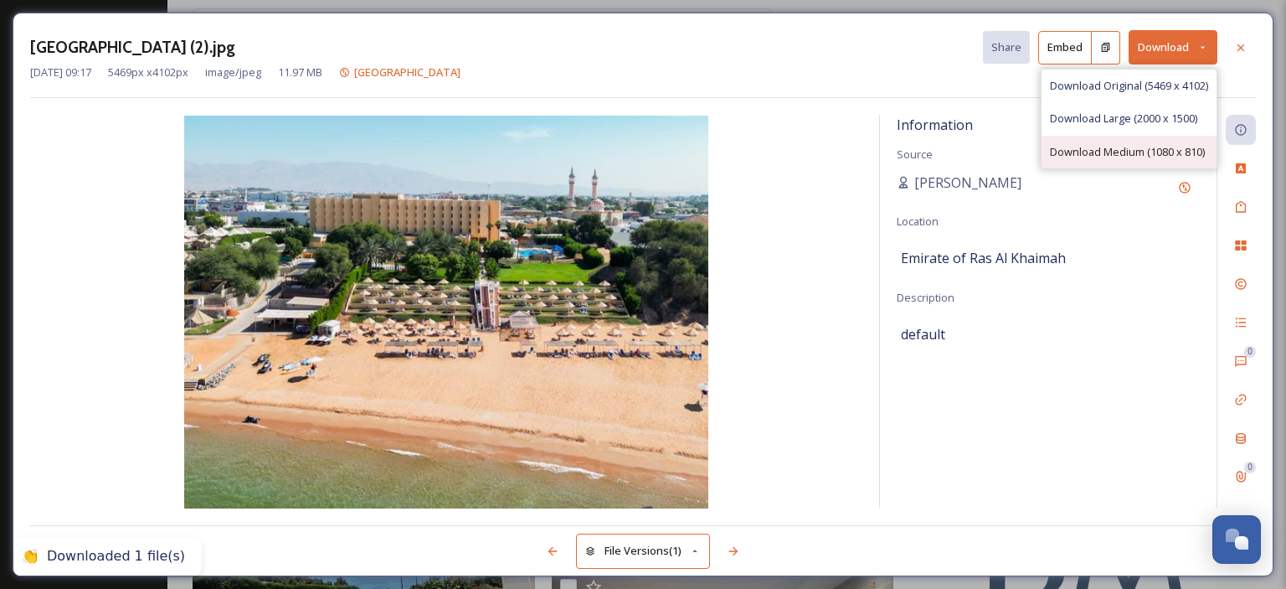
click at [1137, 147] on span "Download Medium (1080 x 810)" at bounding box center [1127, 152] width 155 height 16
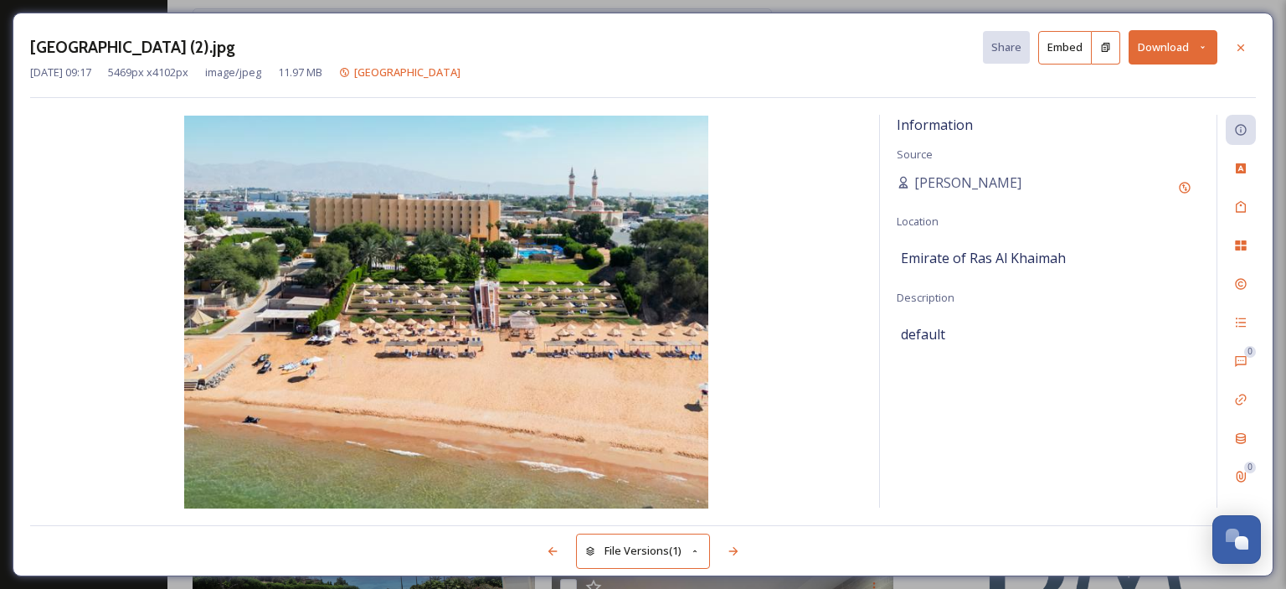
click at [1242, 42] on icon at bounding box center [1240, 47] width 13 height 13
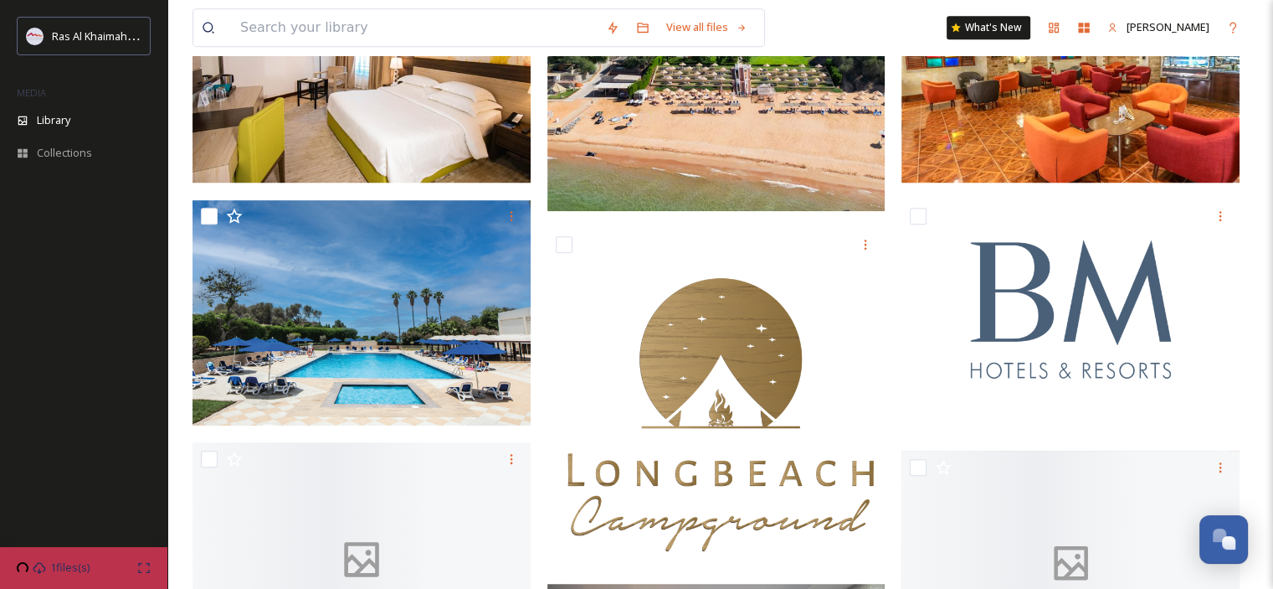
scroll to position [1005, 0]
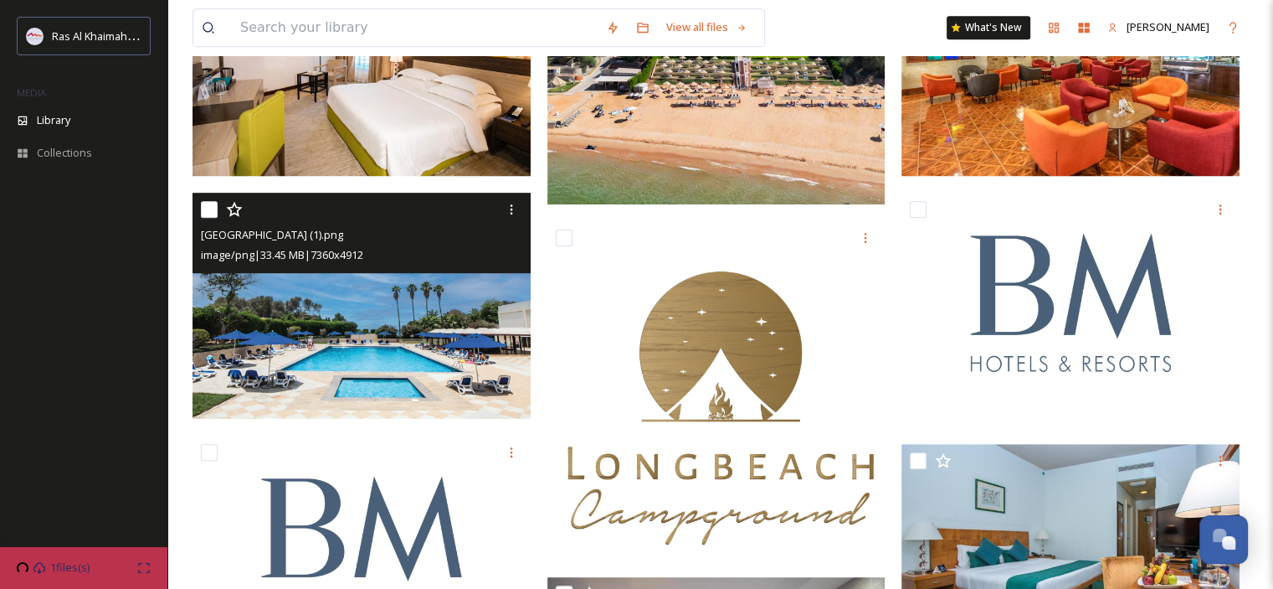
click at [316, 380] on img at bounding box center [362, 306] width 338 height 226
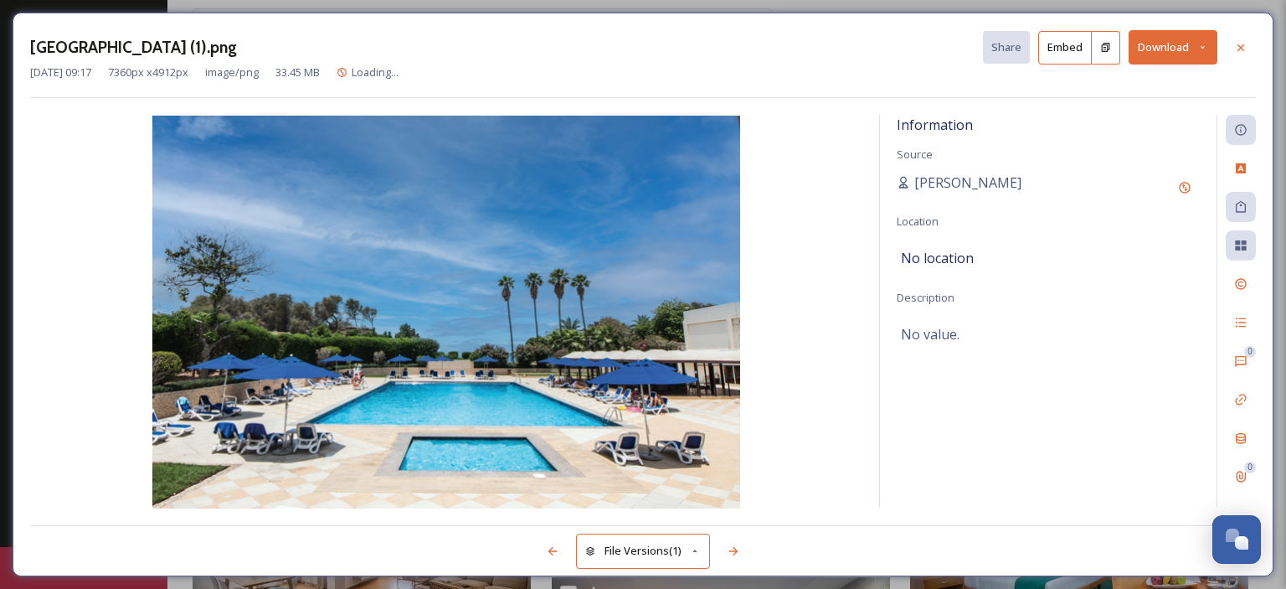
click at [1206, 47] on icon at bounding box center [1202, 47] width 11 height 11
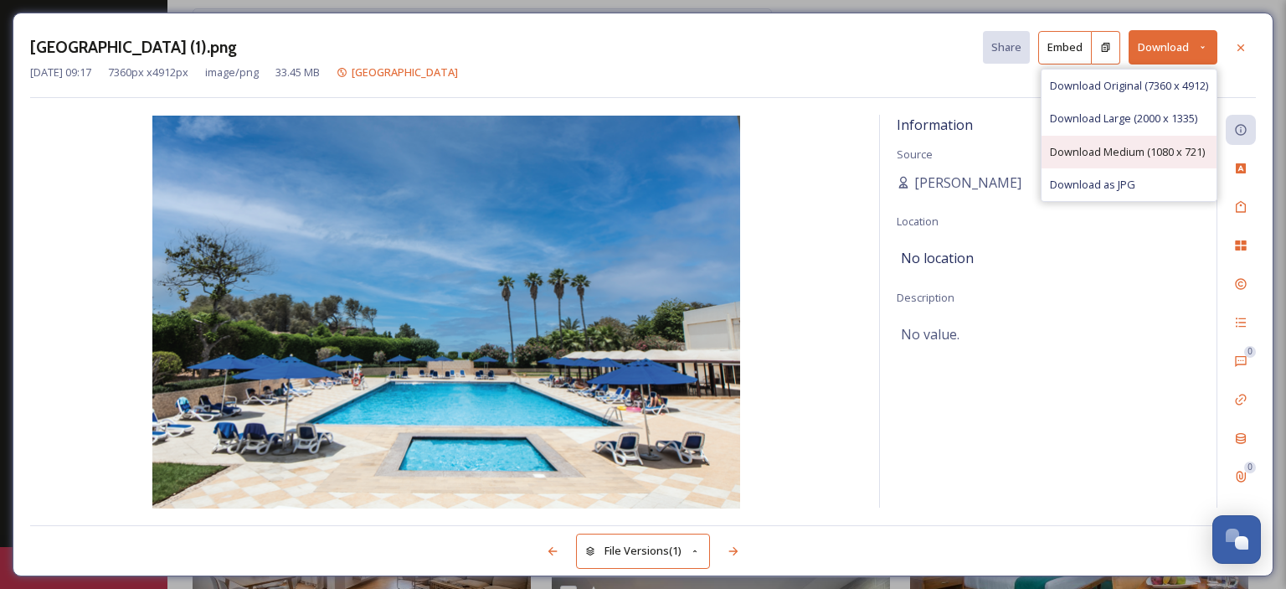
click at [1158, 155] on span "Download Medium (1080 x 721)" at bounding box center [1127, 152] width 155 height 16
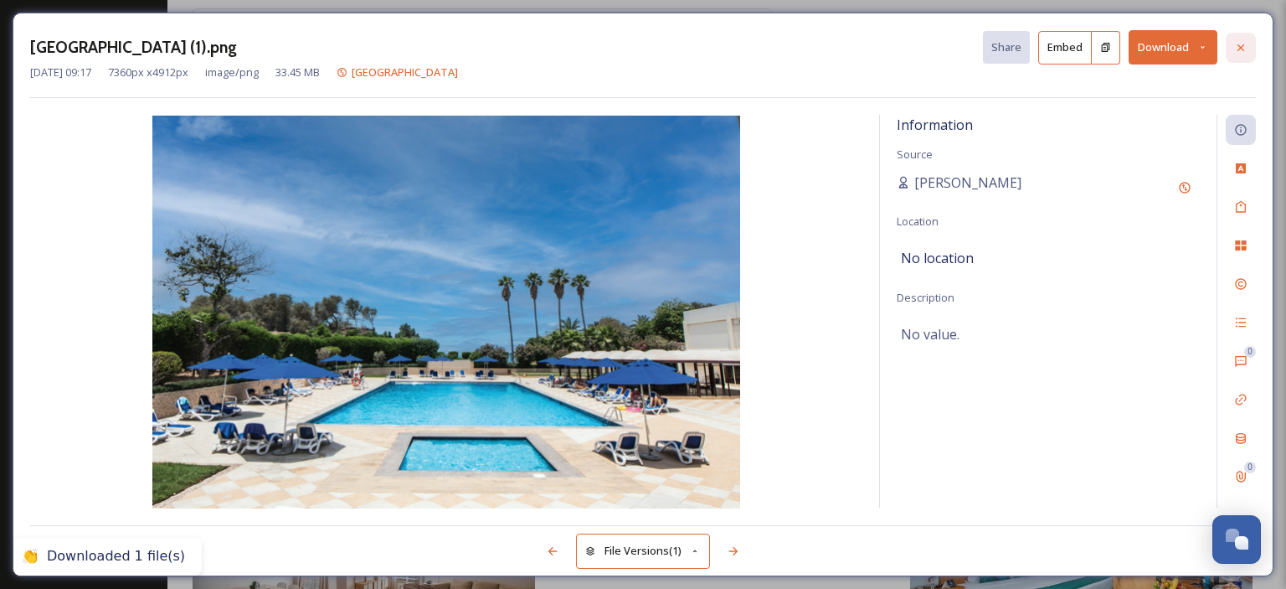
click at [1240, 49] on icon at bounding box center [1240, 47] width 13 height 13
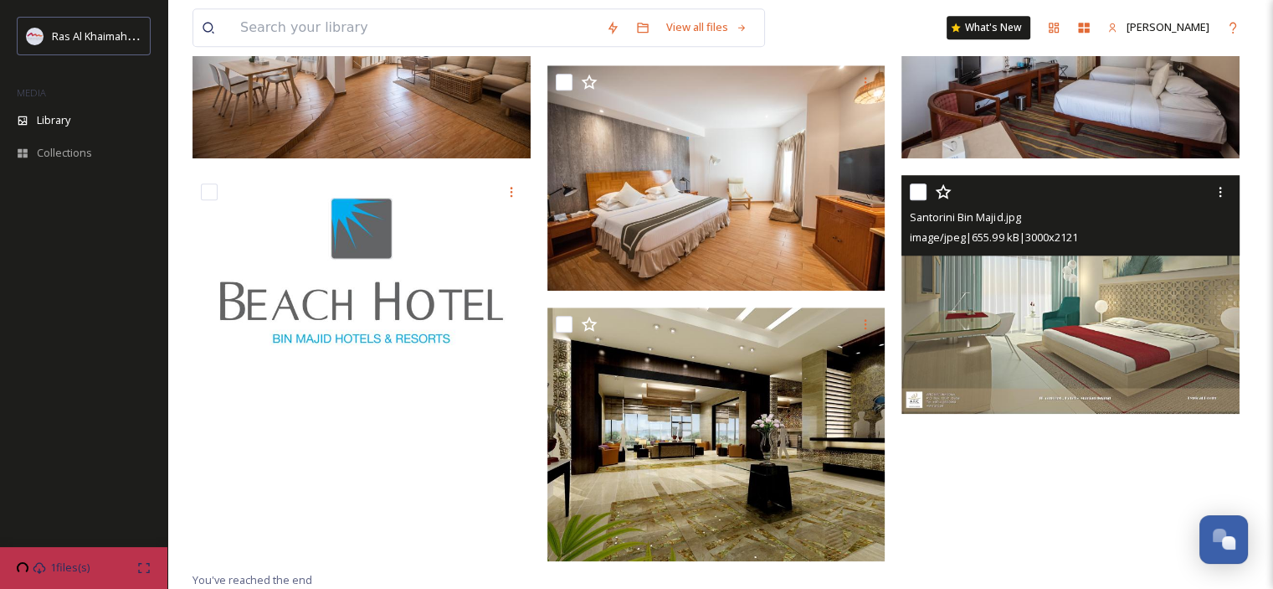
scroll to position [1758, 0]
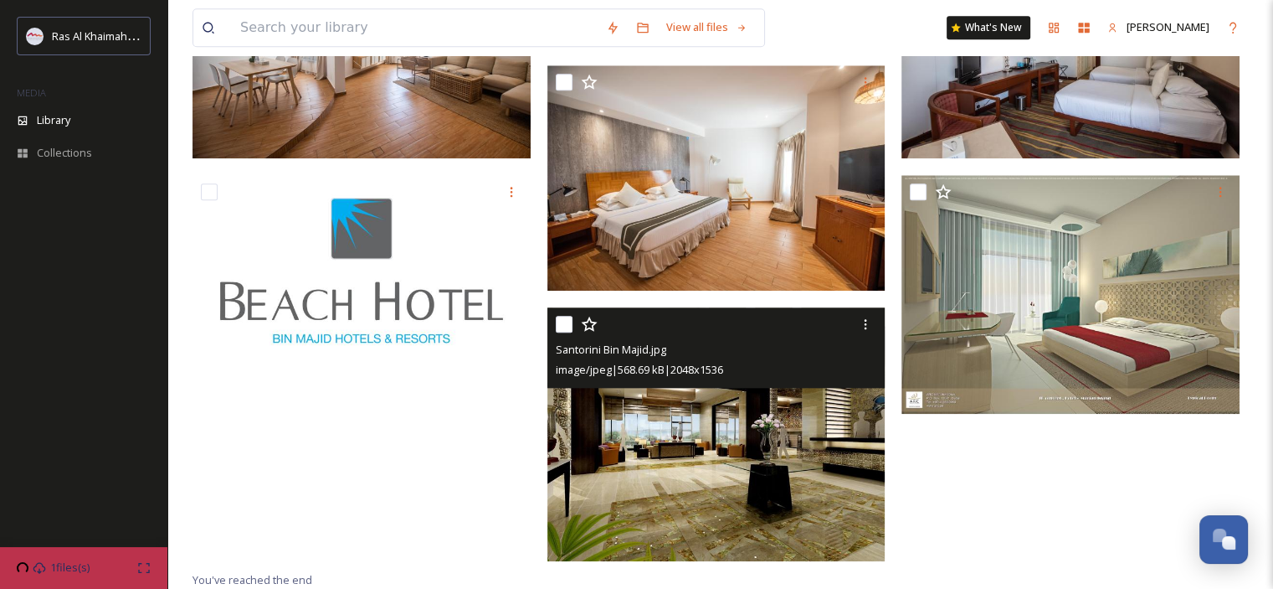
click at [759, 427] on img at bounding box center [717, 434] width 338 height 254
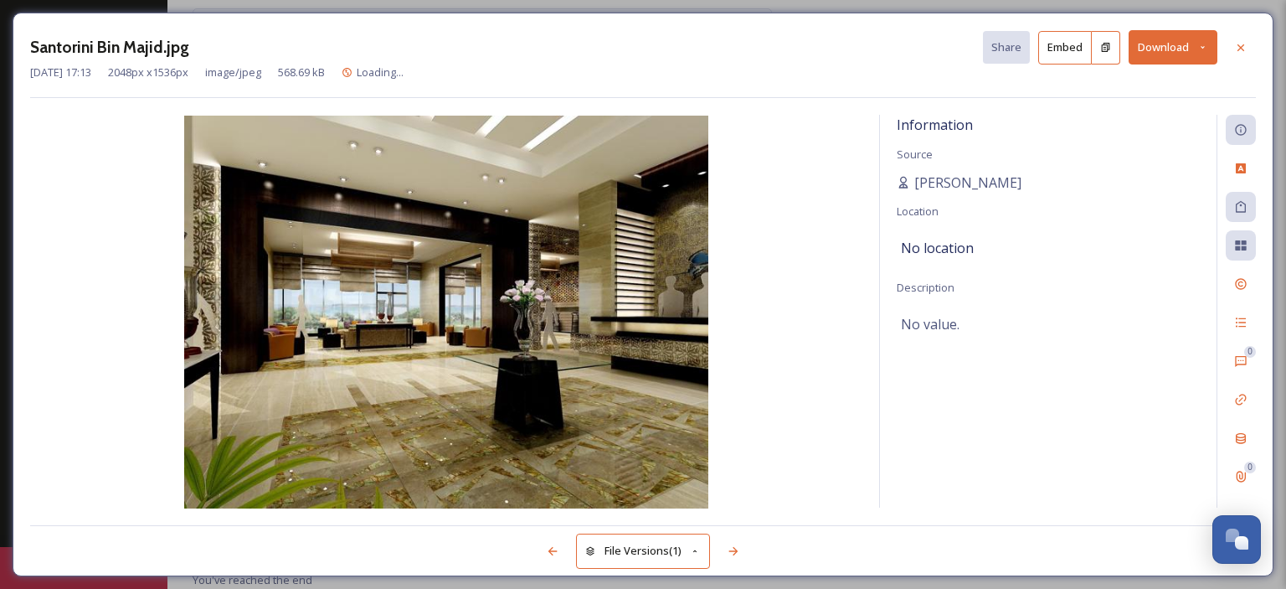
click at [1207, 43] on icon at bounding box center [1202, 47] width 11 height 11
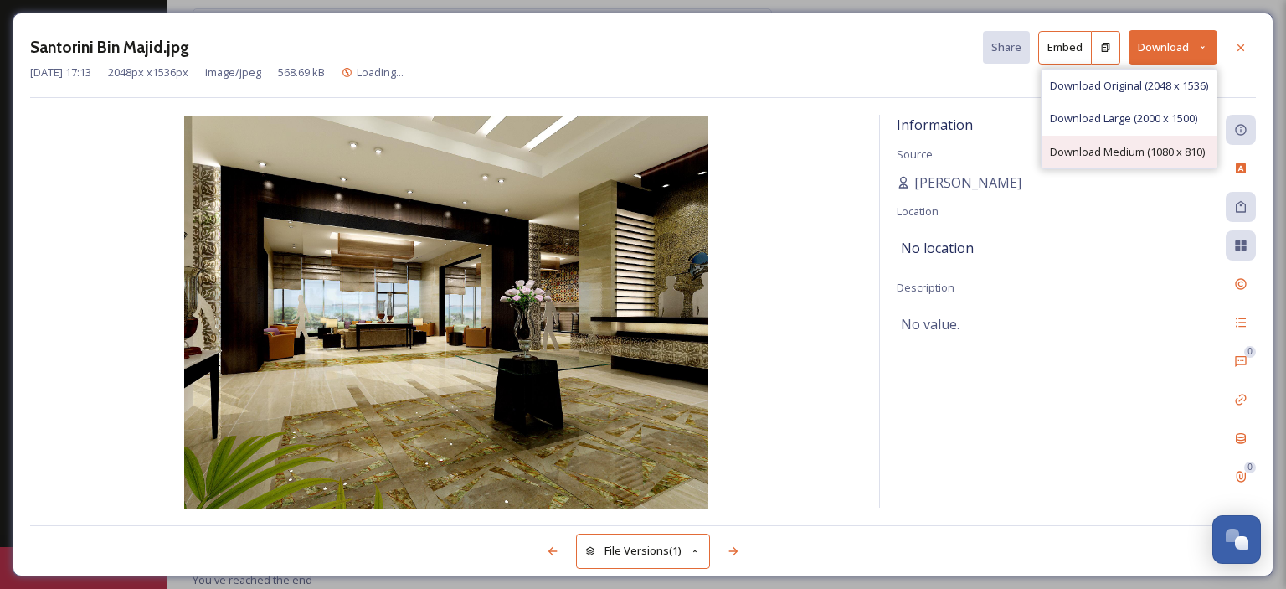
click at [1144, 147] on span "Download Medium (1080 x 810)" at bounding box center [1127, 152] width 155 height 16
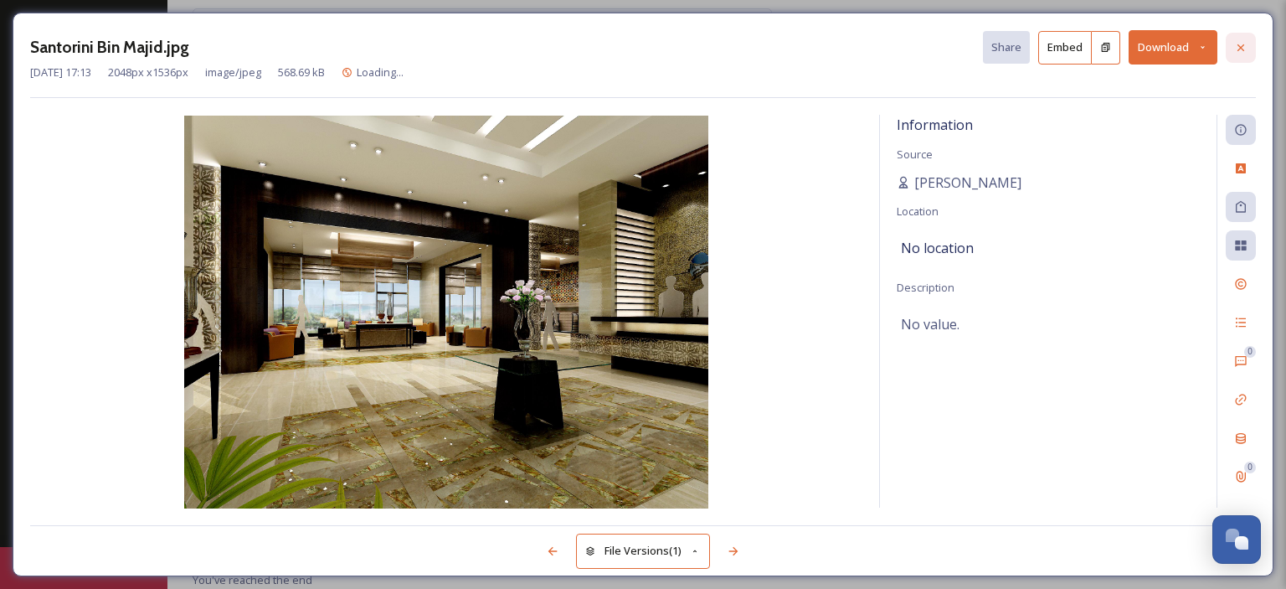
click at [1238, 49] on icon at bounding box center [1240, 47] width 13 height 13
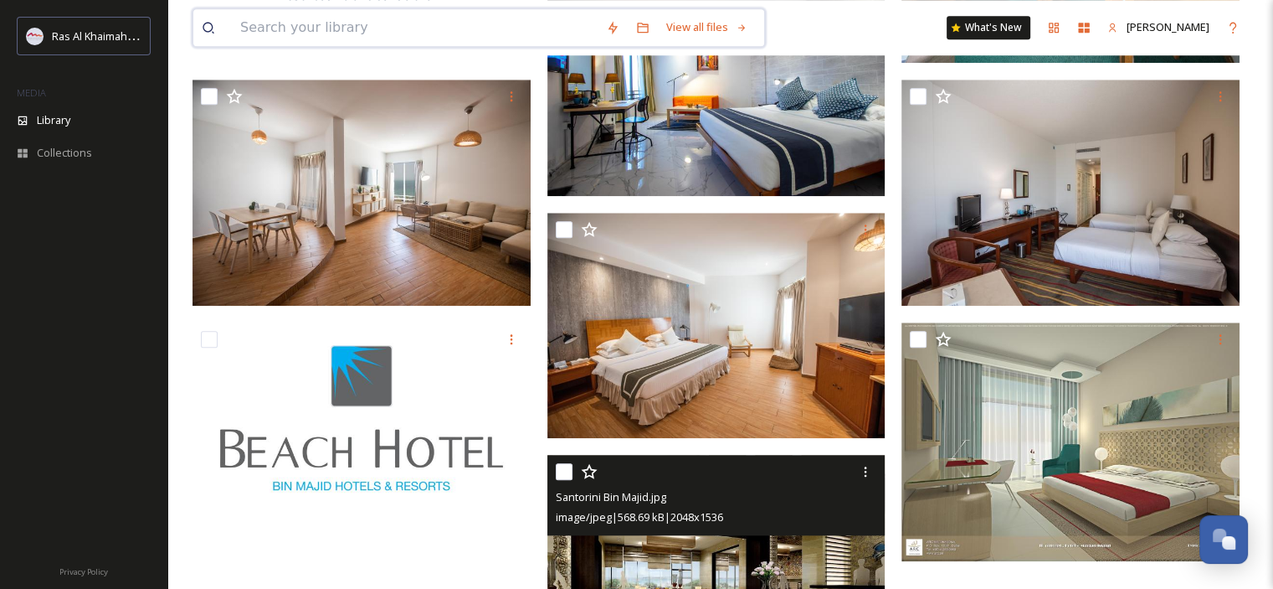
click at [414, 36] on input at bounding box center [415, 27] width 366 height 37
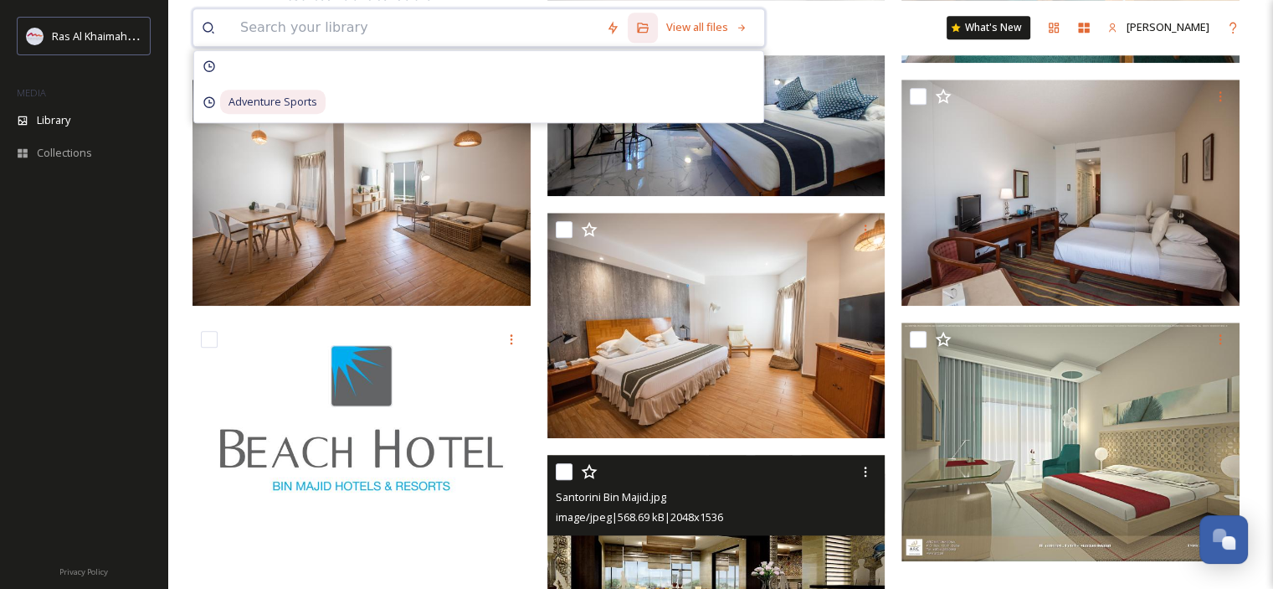
paste input "[GEOGRAPHIC_DATA] [GEOGRAPHIC_DATA]"
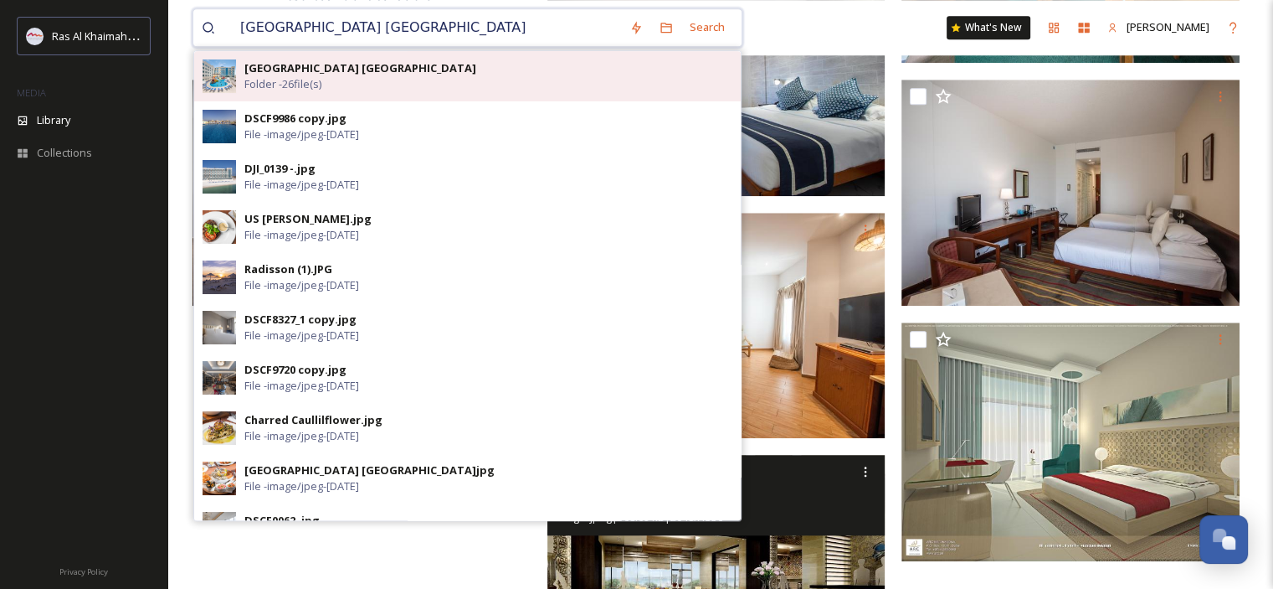
type input "[GEOGRAPHIC_DATA] [GEOGRAPHIC_DATA]"
click at [378, 85] on div "[GEOGRAPHIC_DATA] [GEOGRAPHIC_DATA] Folder - 26 file(s)" at bounding box center [488, 76] width 488 height 32
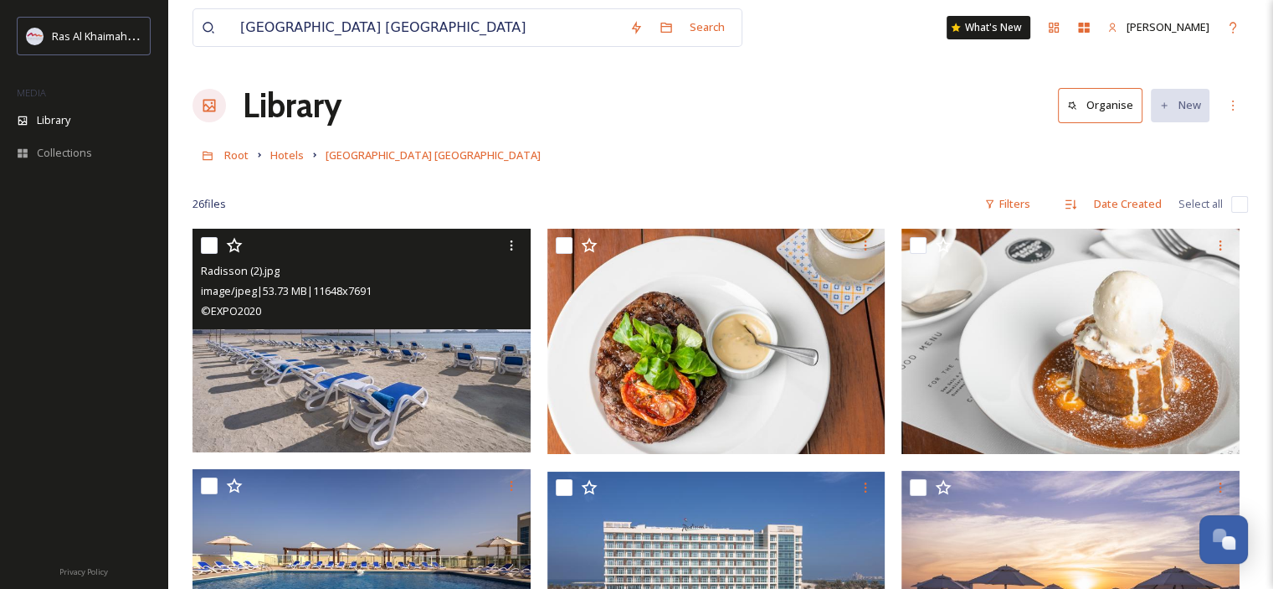
click at [365, 374] on img at bounding box center [362, 341] width 338 height 224
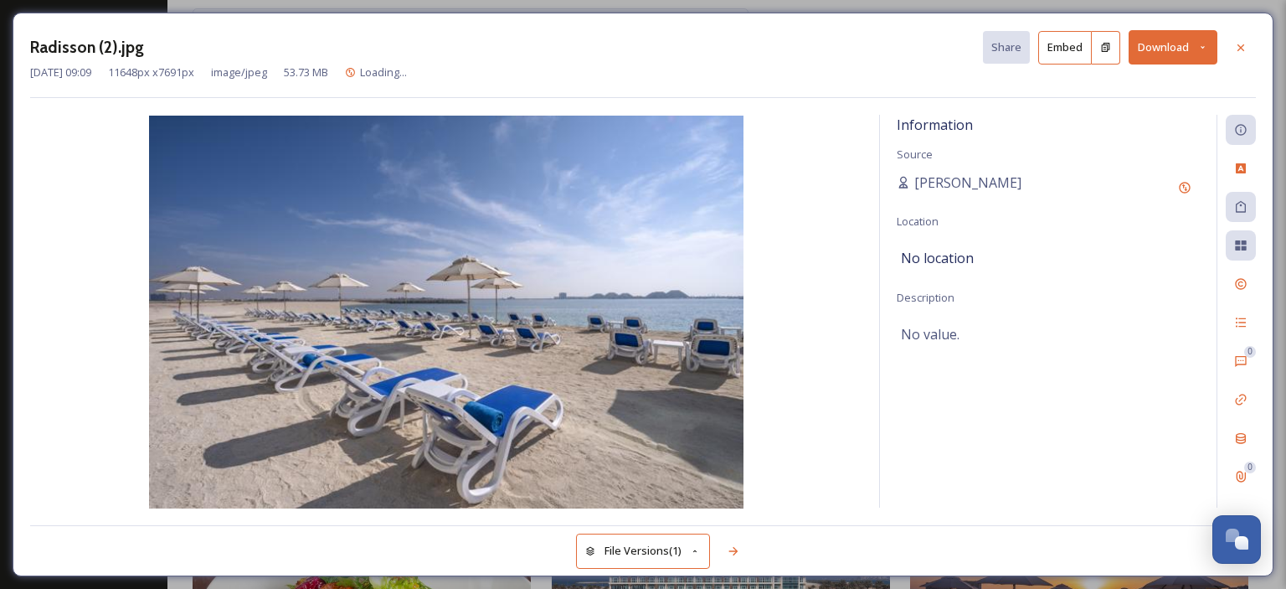
click at [1200, 42] on icon at bounding box center [1202, 47] width 11 height 11
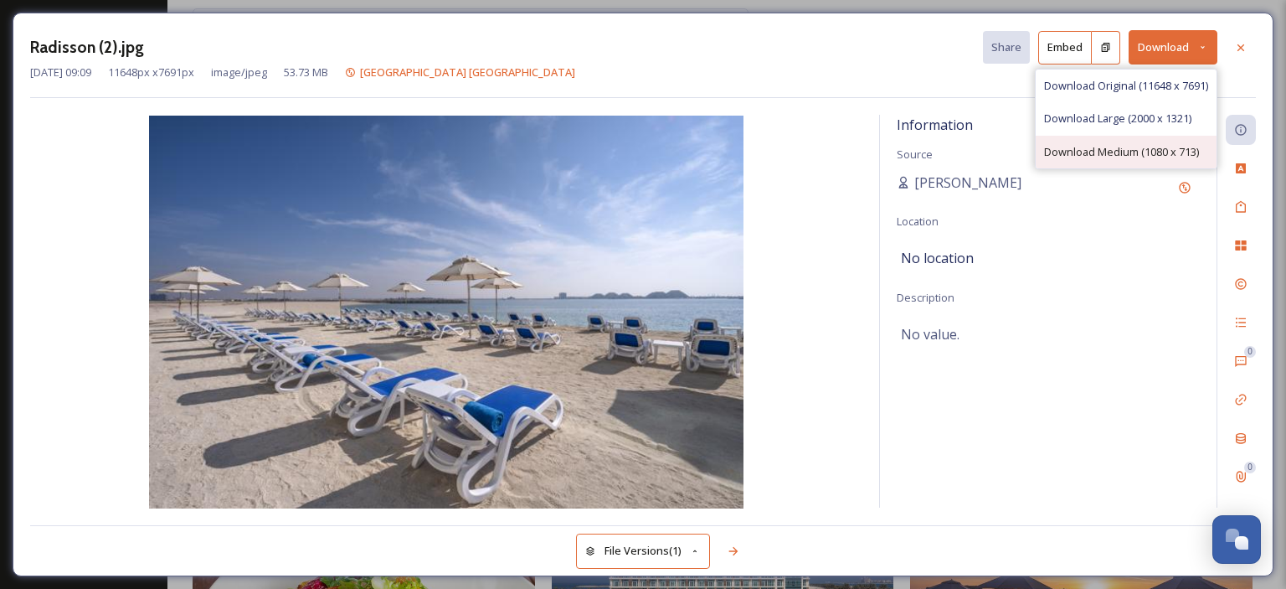
click at [1162, 151] on span "Download Medium (1080 x 713)" at bounding box center [1121, 152] width 155 height 16
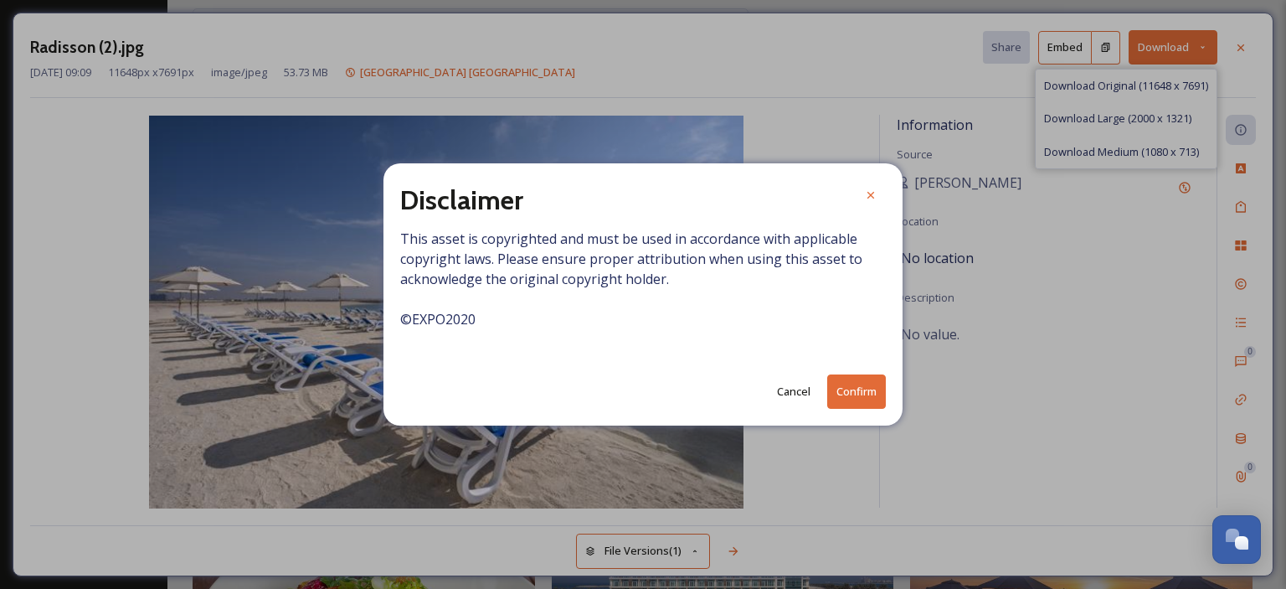
click at [852, 386] on button "Confirm" at bounding box center [856, 391] width 59 height 34
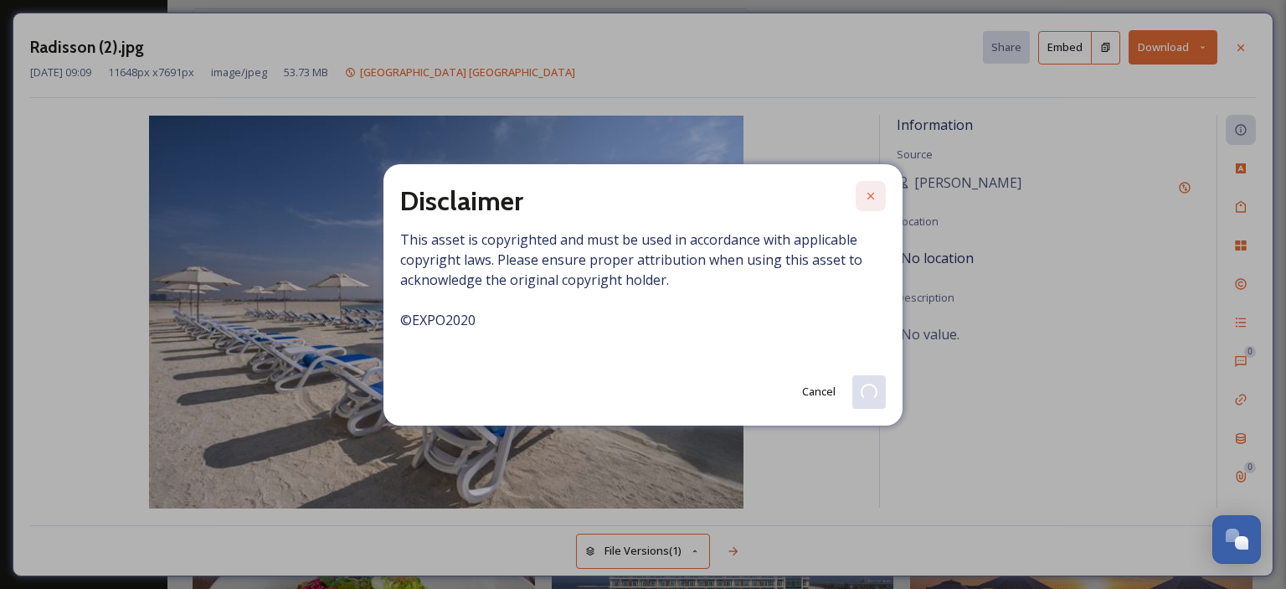
click at [864, 192] on icon at bounding box center [870, 195] width 13 height 13
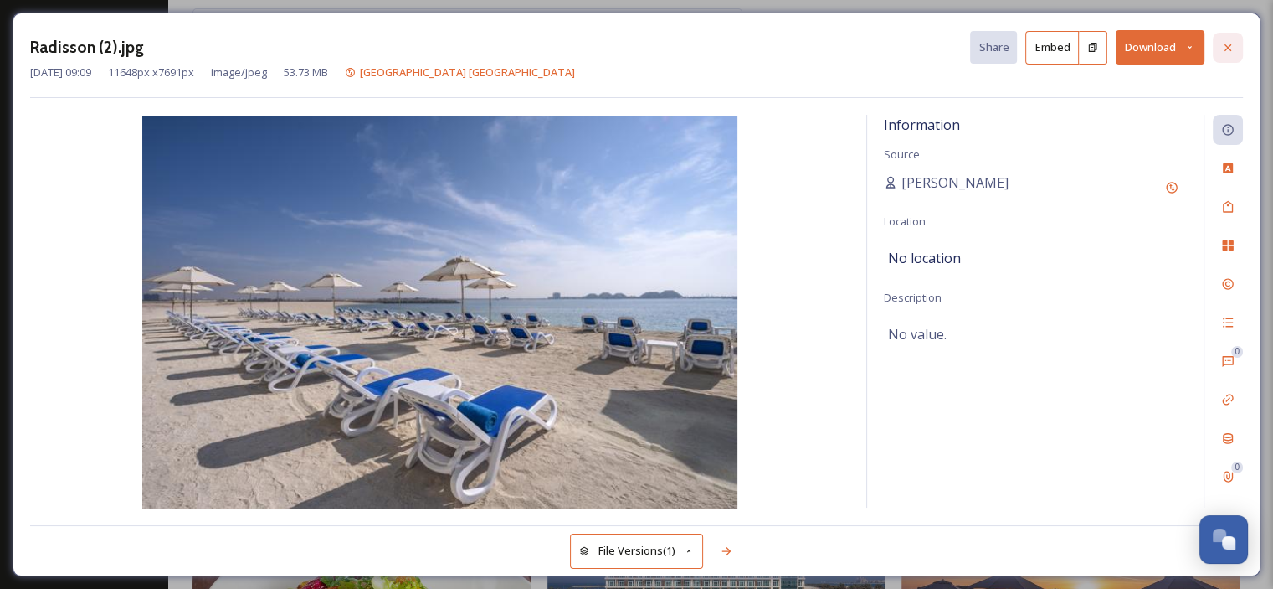
click at [1232, 44] on icon at bounding box center [1227, 47] width 13 height 13
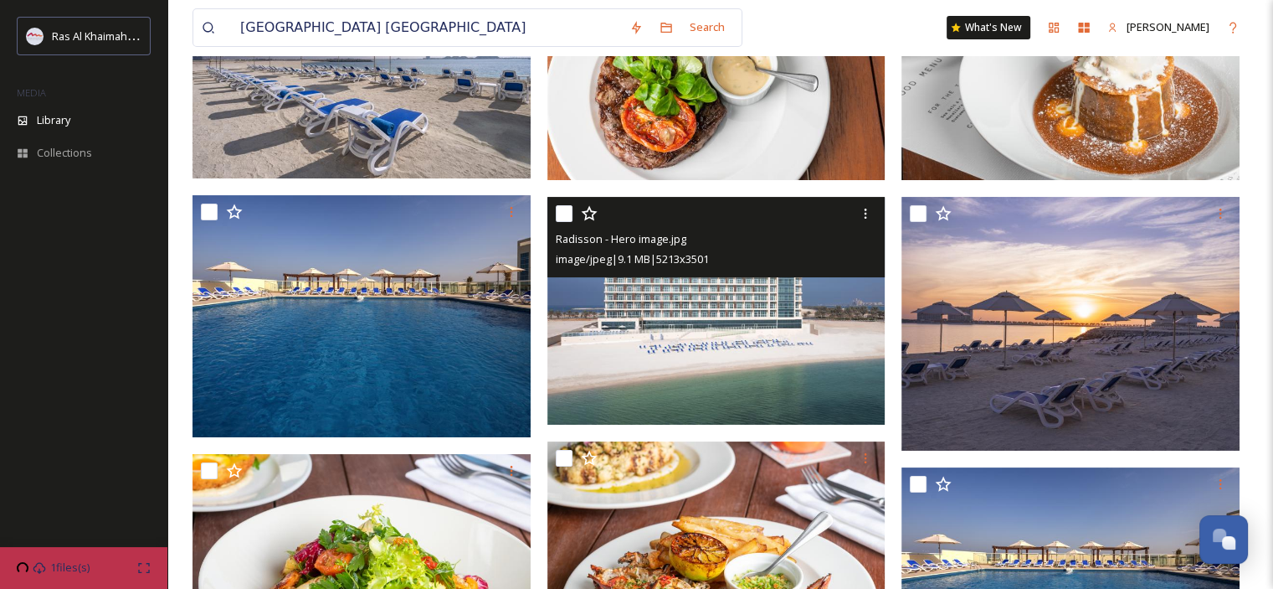
scroll to position [277, 0]
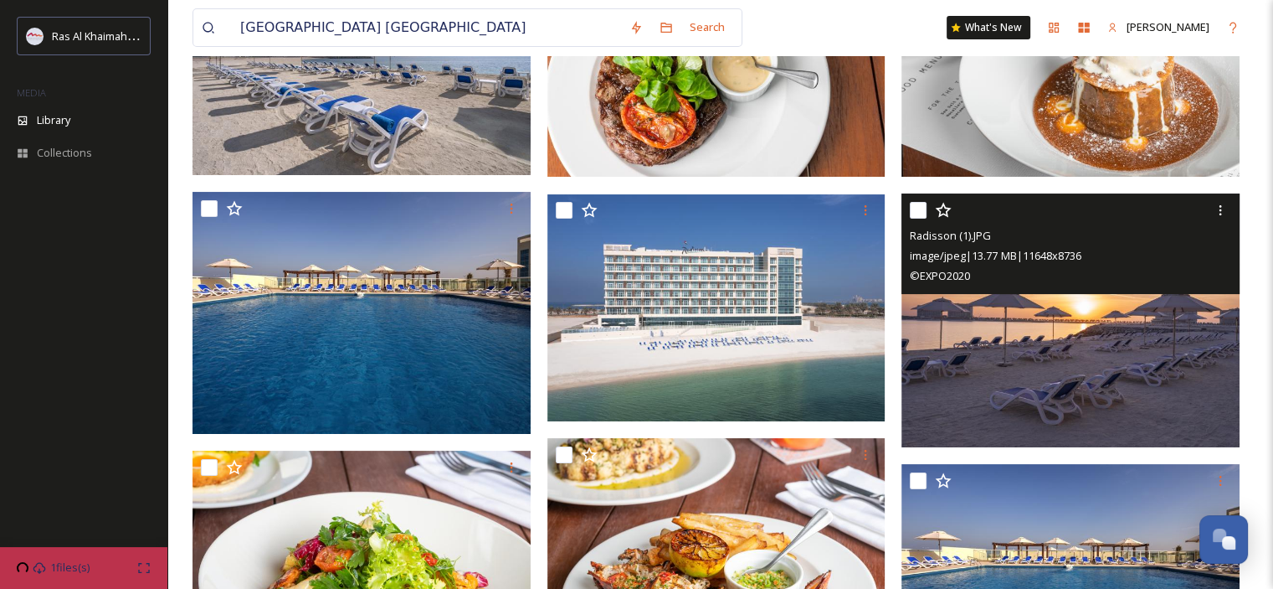
click at [1009, 347] on img at bounding box center [1071, 320] width 338 height 254
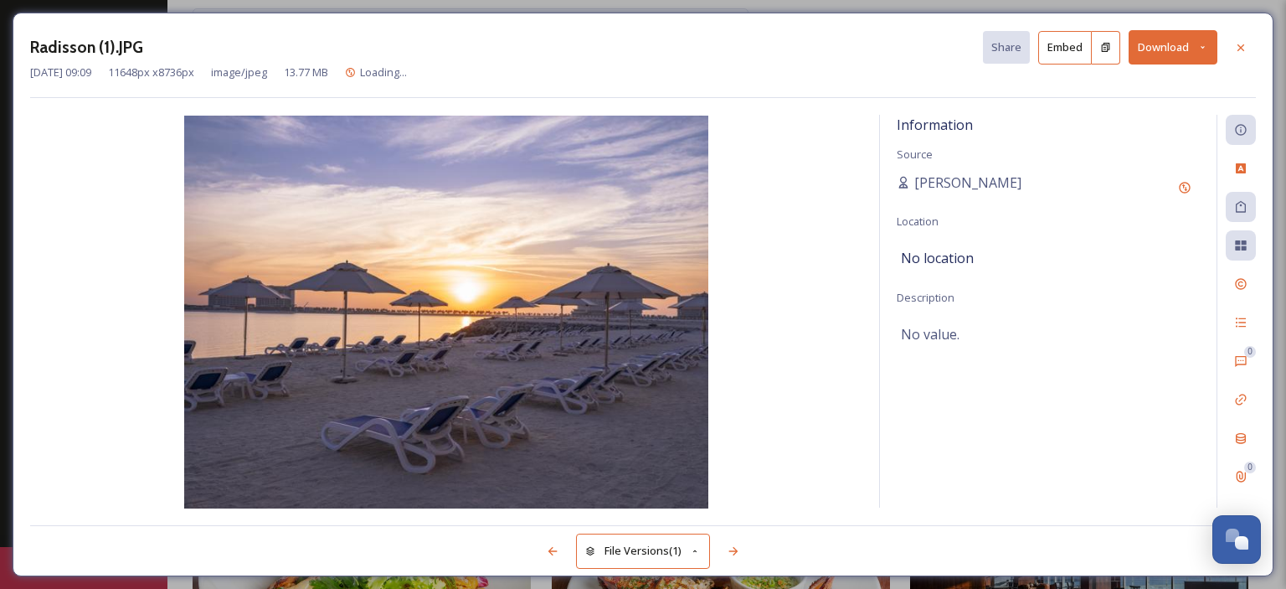
click at [1200, 44] on icon at bounding box center [1202, 47] width 11 height 11
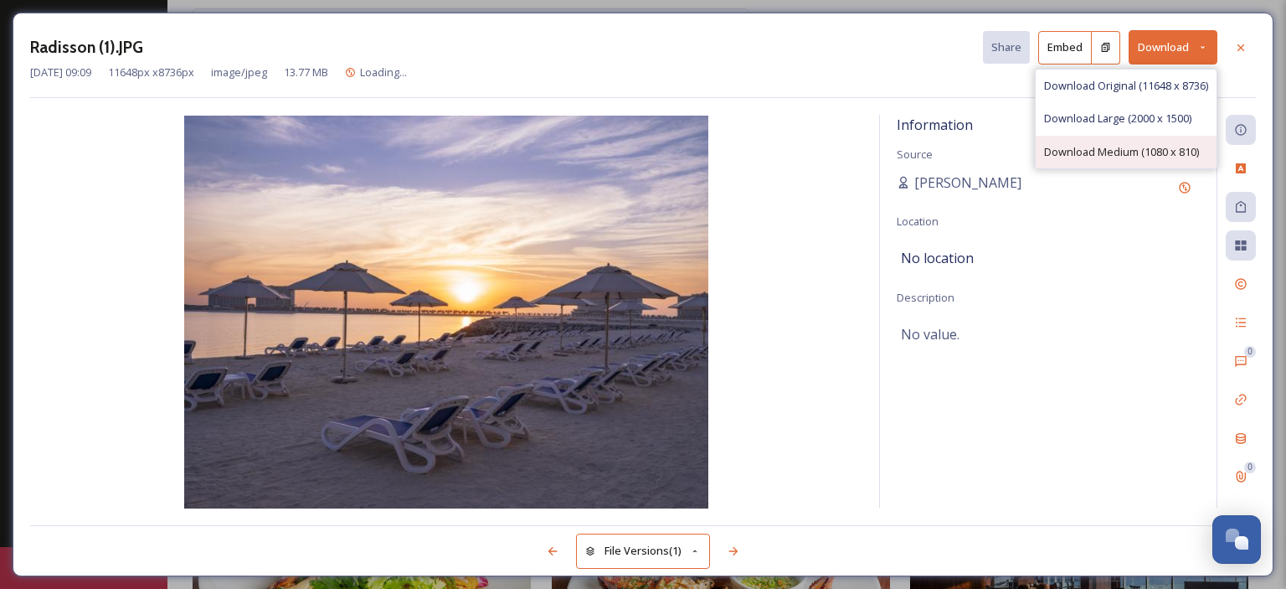
click at [1172, 150] on span "Download Medium (1080 x 810)" at bounding box center [1121, 152] width 155 height 16
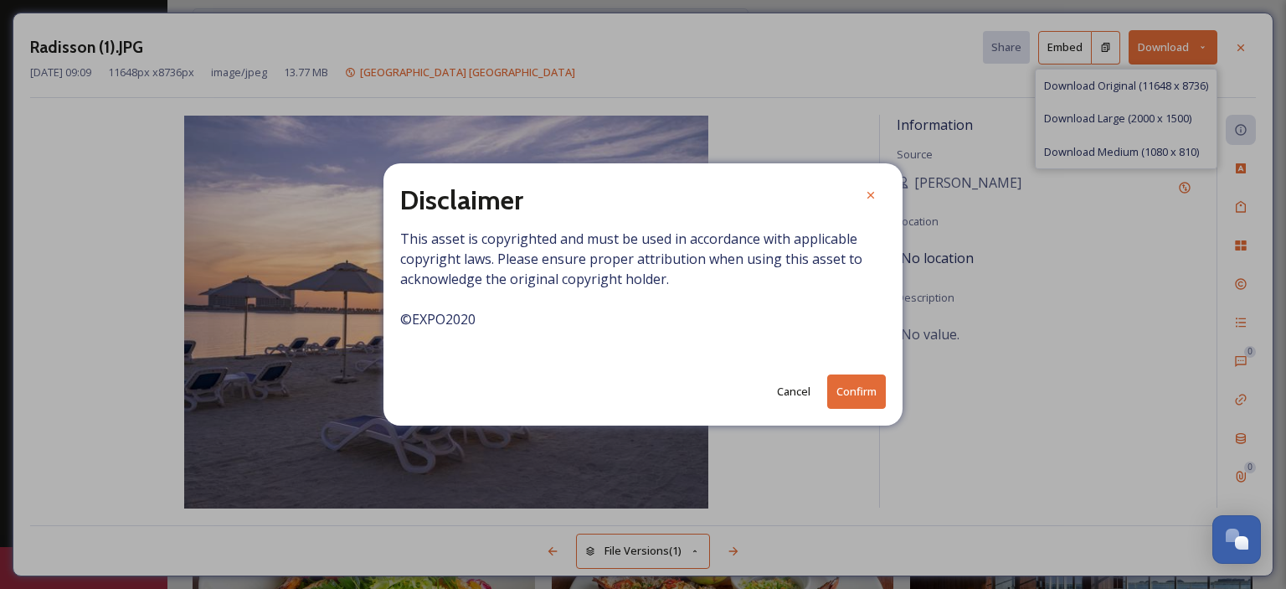
click at [877, 389] on button "Confirm" at bounding box center [856, 391] width 59 height 34
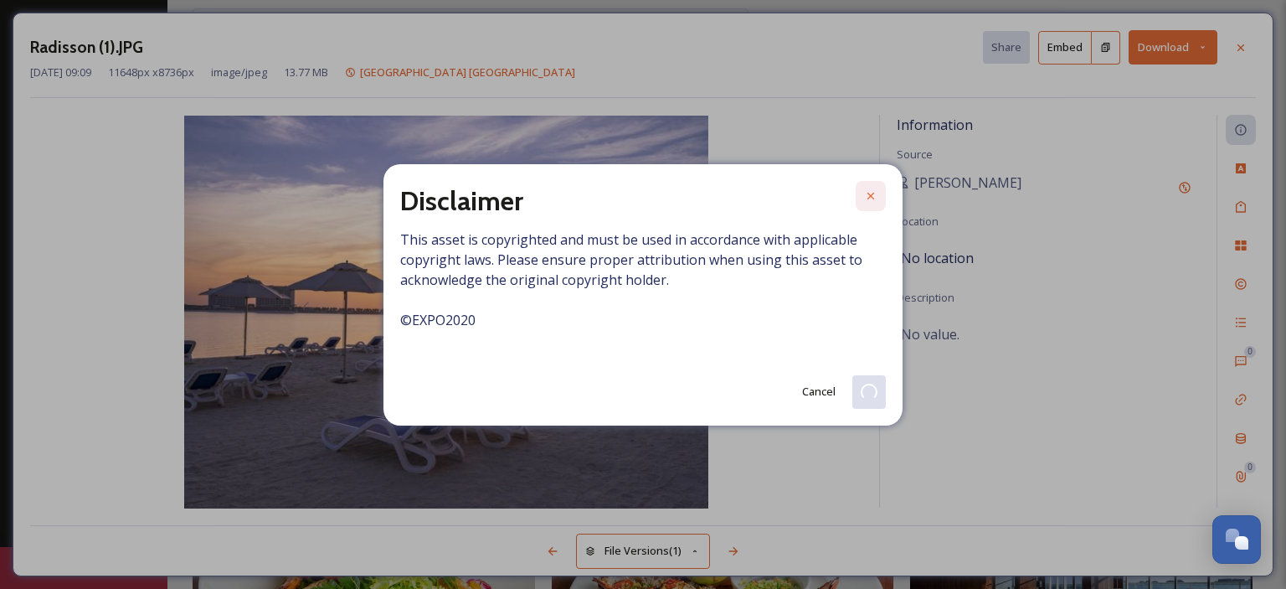
click at [870, 191] on icon at bounding box center [870, 195] width 13 height 13
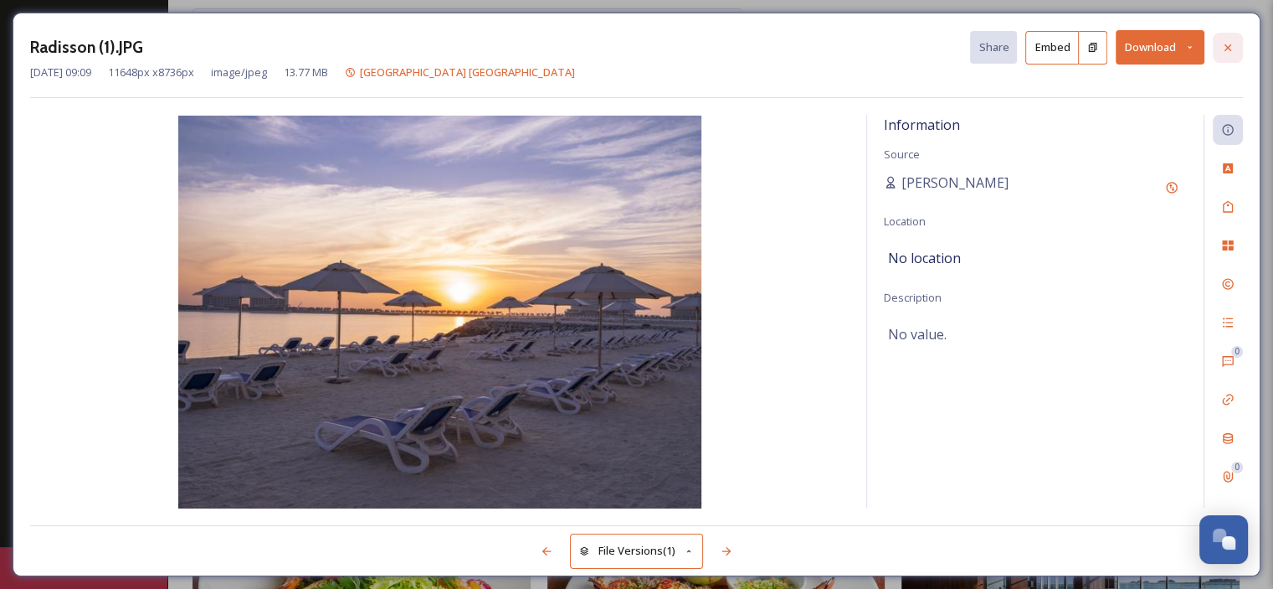
click at [1228, 49] on icon at bounding box center [1227, 47] width 13 height 13
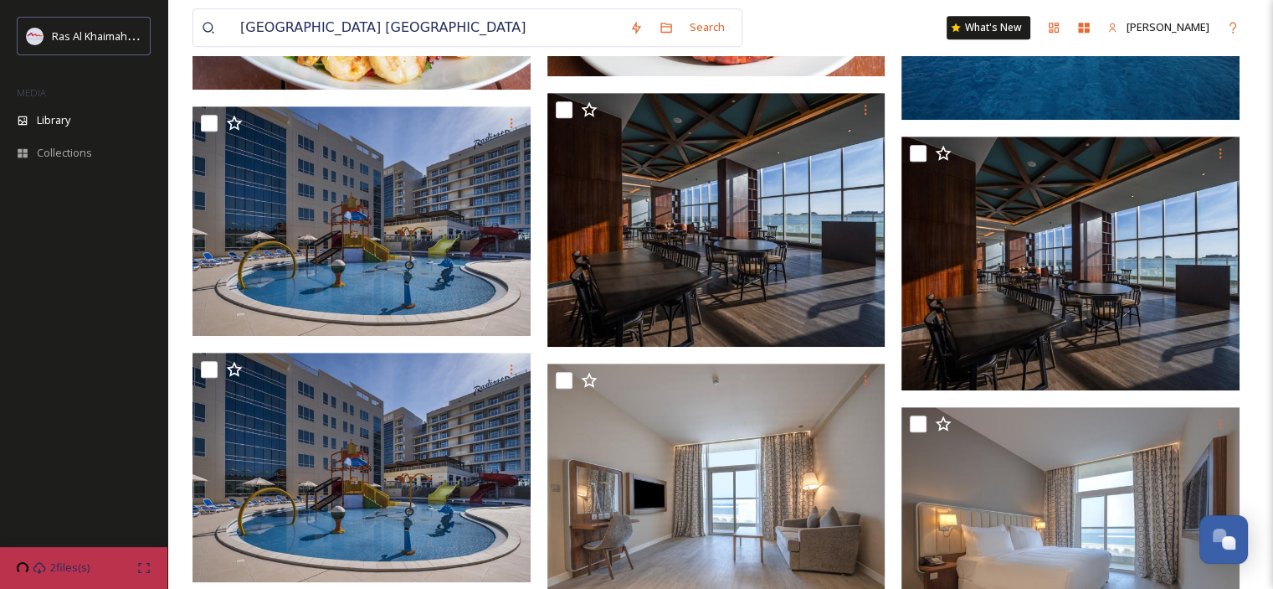
scroll to position [867, 0]
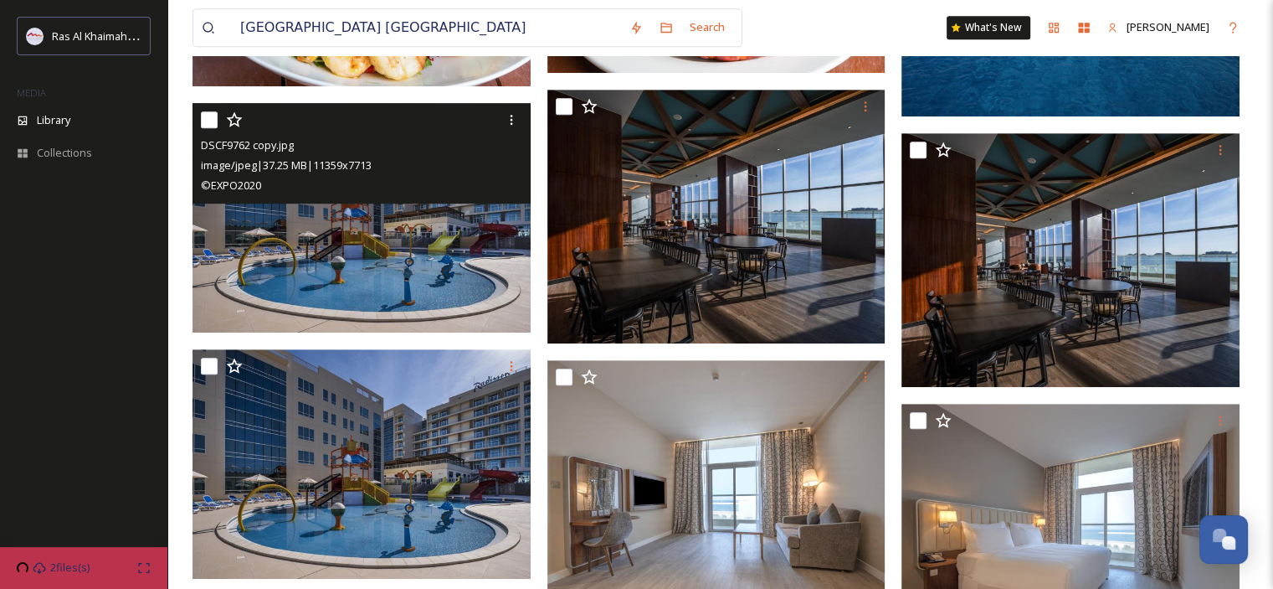
click at [370, 276] on img at bounding box center [362, 217] width 338 height 229
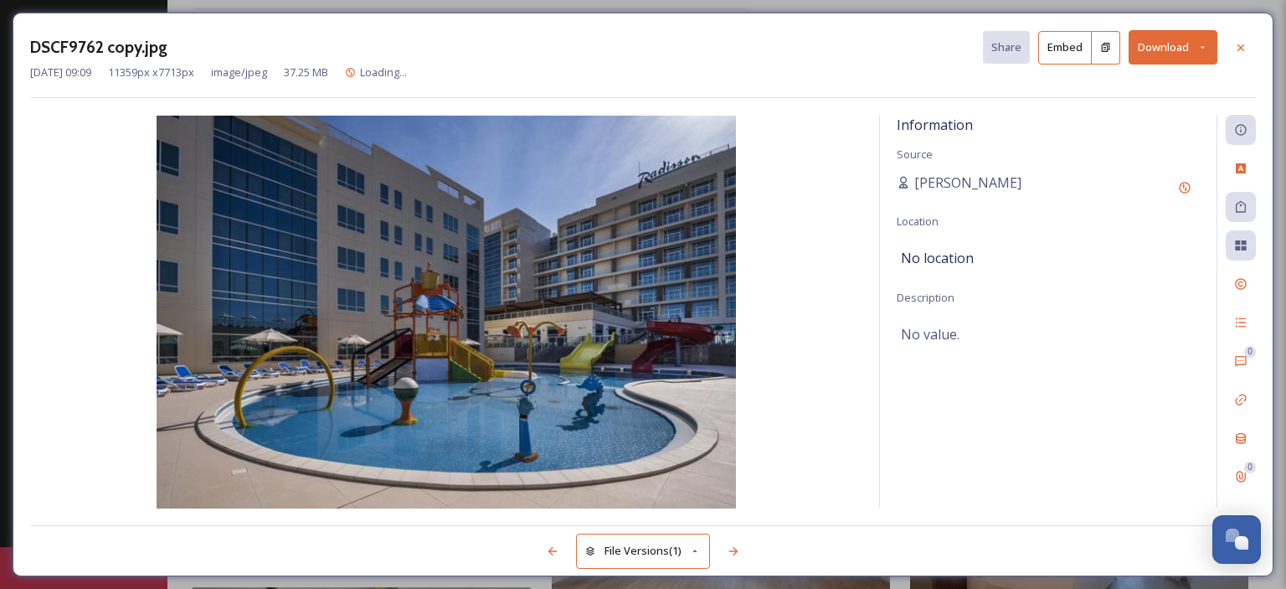
click at [1210, 46] on button "Download" at bounding box center [1172, 47] width 89 height 34
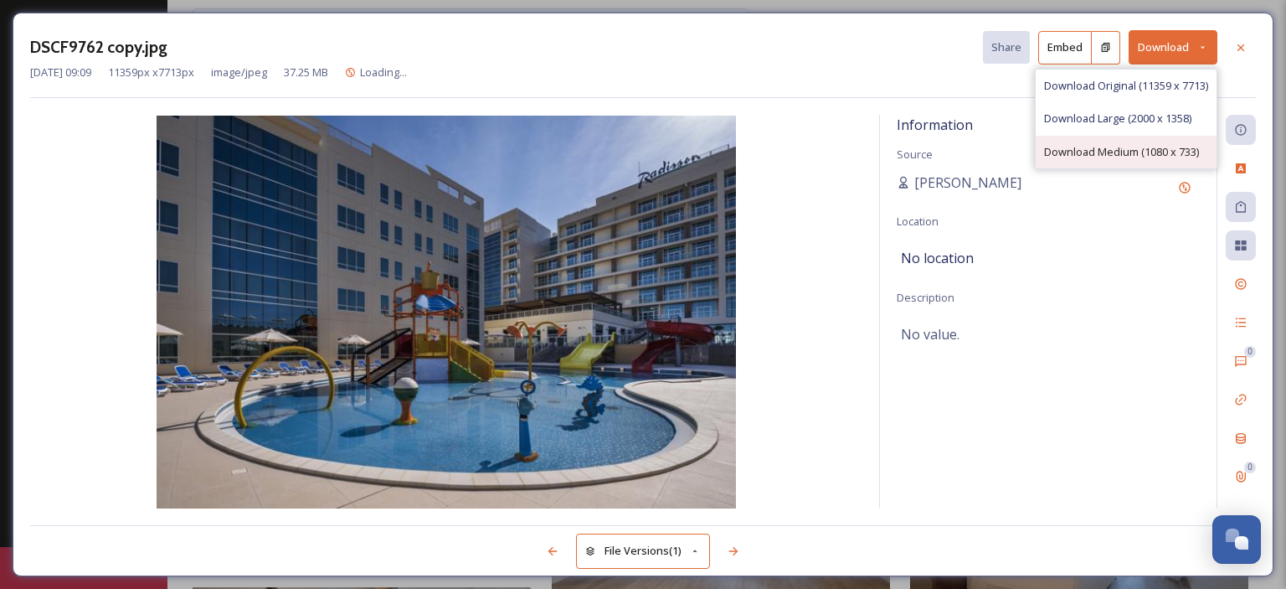
click at [1154, 150] on span "Download Medium (1080 x 733)" at bounding box center [1121, 152] width 155 height 16
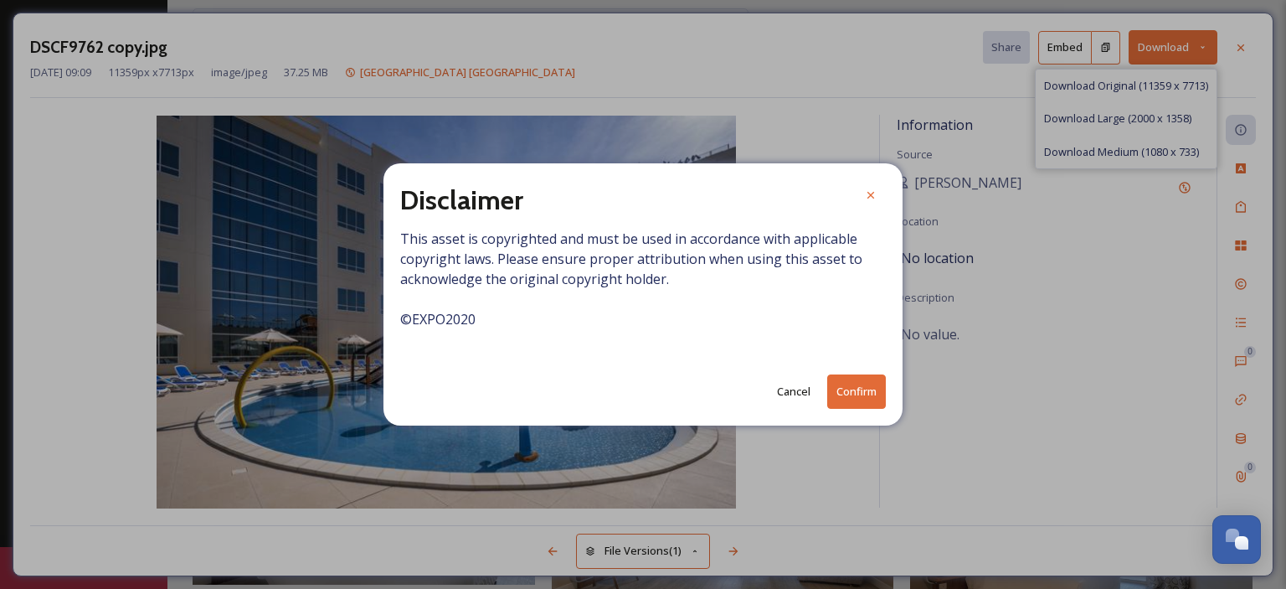
click at [851, 391] on button "Confirm" at bounding box center [856, 391] width 59 height 34
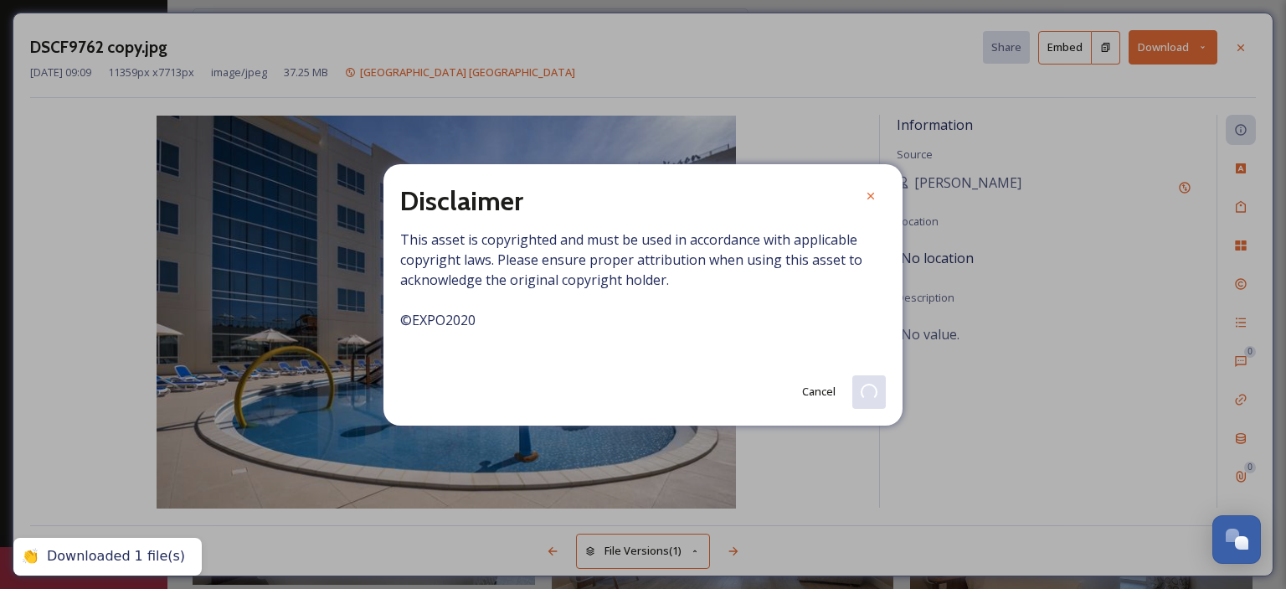
drag, startPoint x: 874, startPoint y: 200, endPoint x: 883, endPoint y: 193, distance: 11.4
click at [874, 200] on icon at bounding box center [870, 195] width 13 height 13
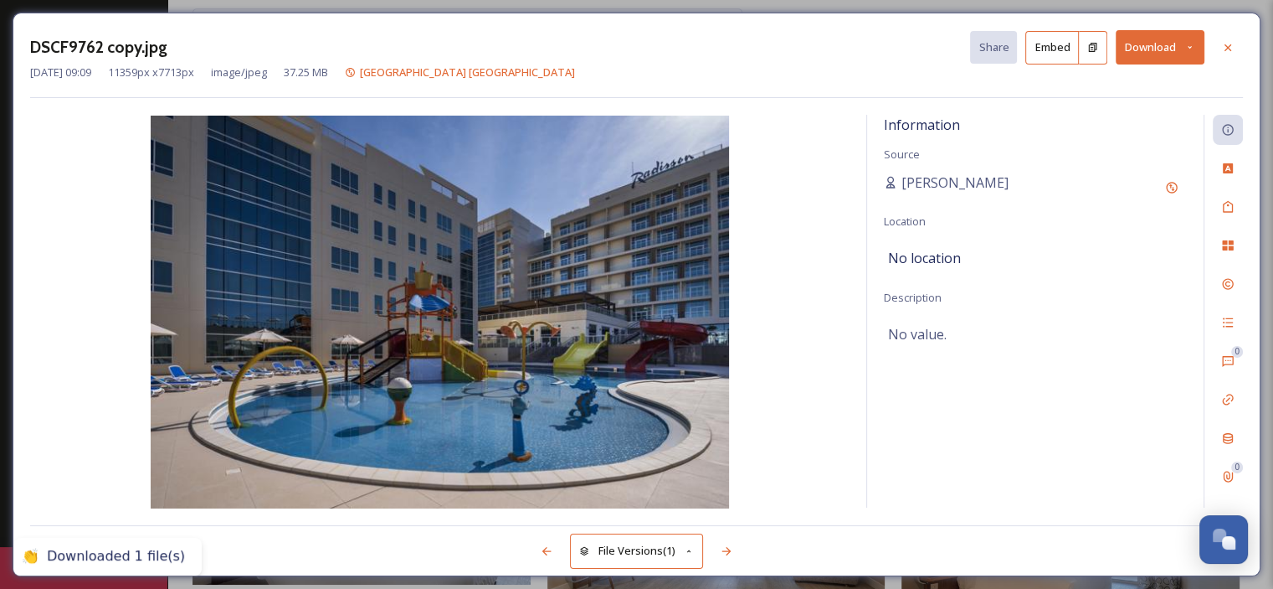
click at [1233, 53] on icon at bounding box center [1227, 47] width 13 height 13
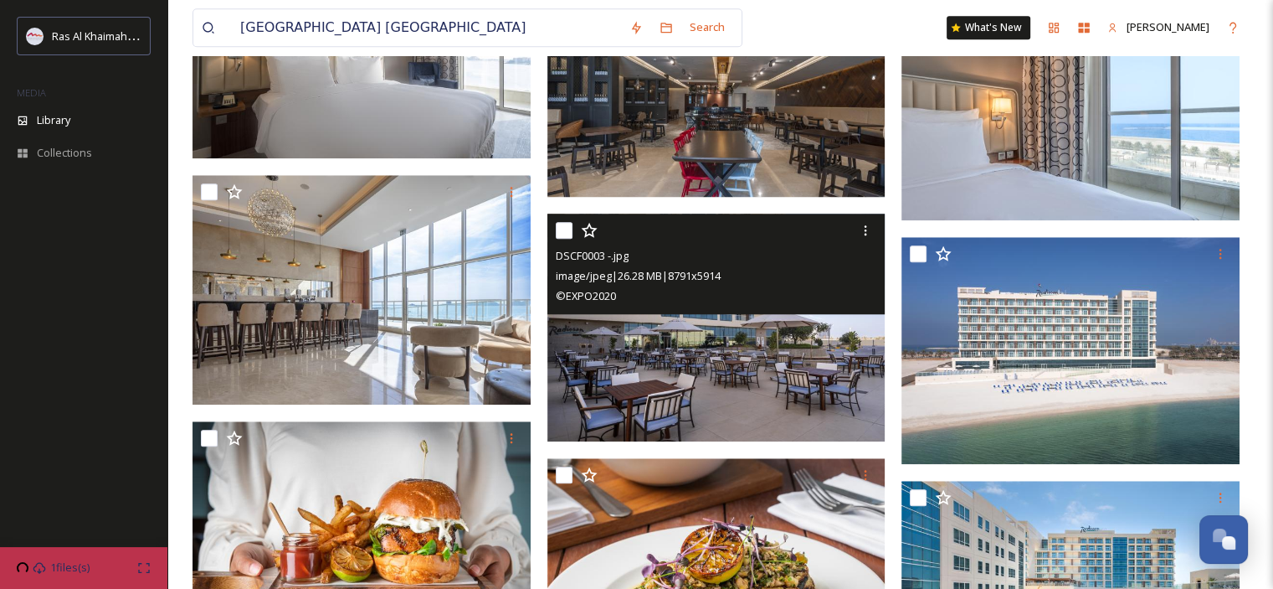
scroll to position [1527, 0]
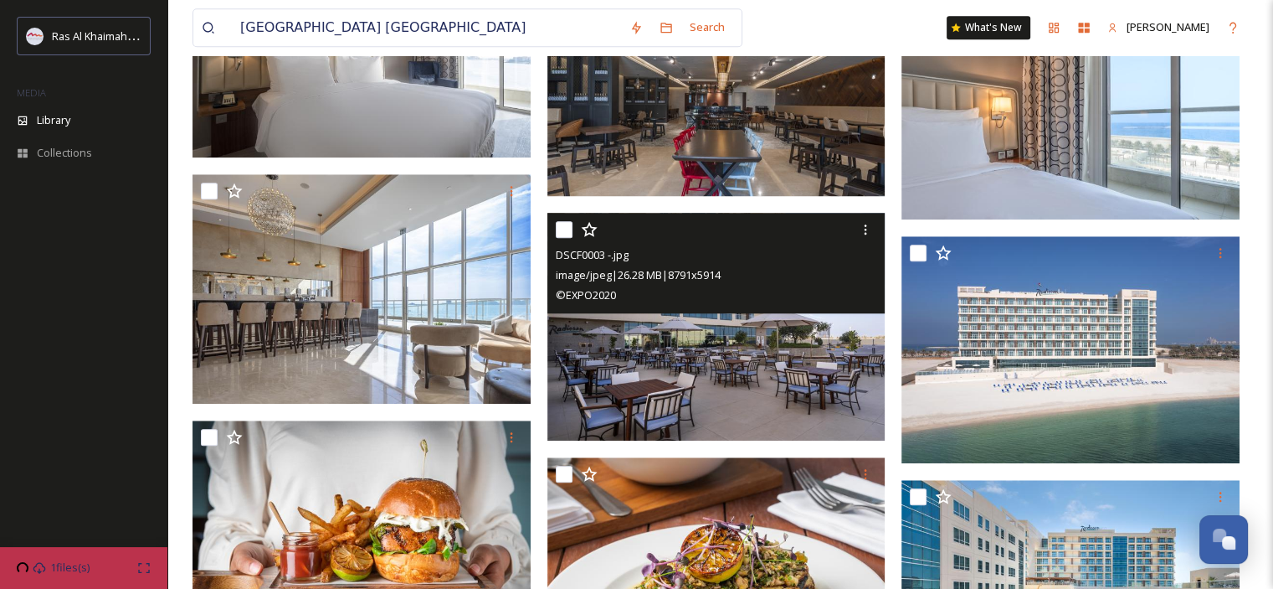
click at [761, 357] on img at bounding box center [717, 327] width 338 height 228
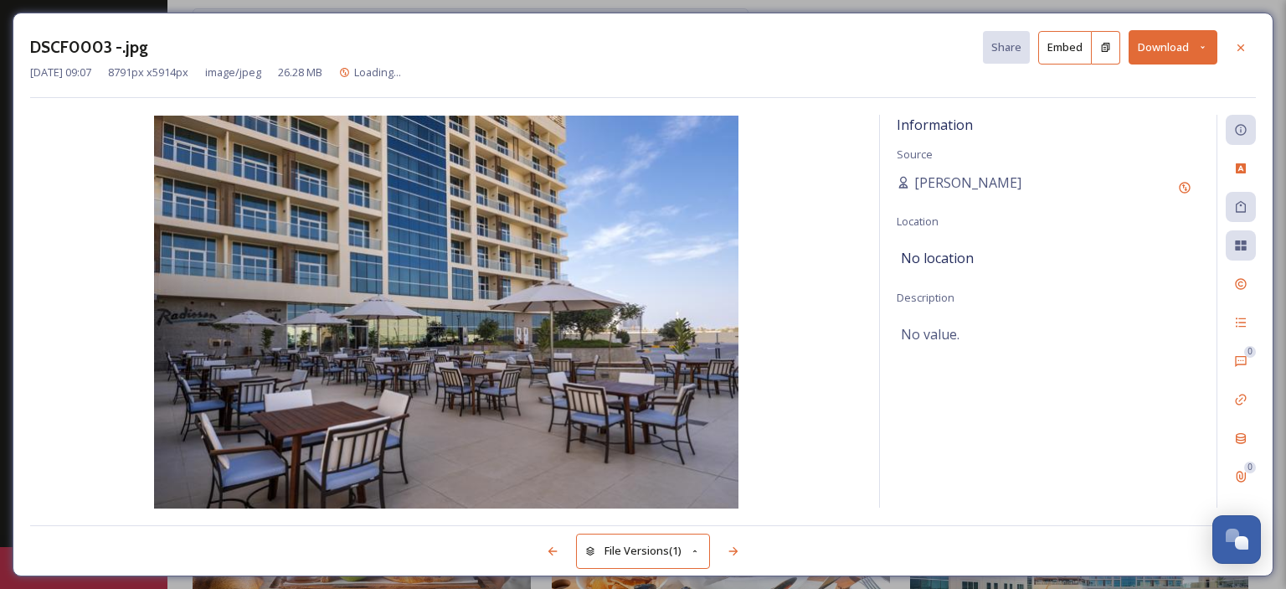
click at [1195, 45] on button "Download" at bounding box center [1172, 47] width 89 height 34
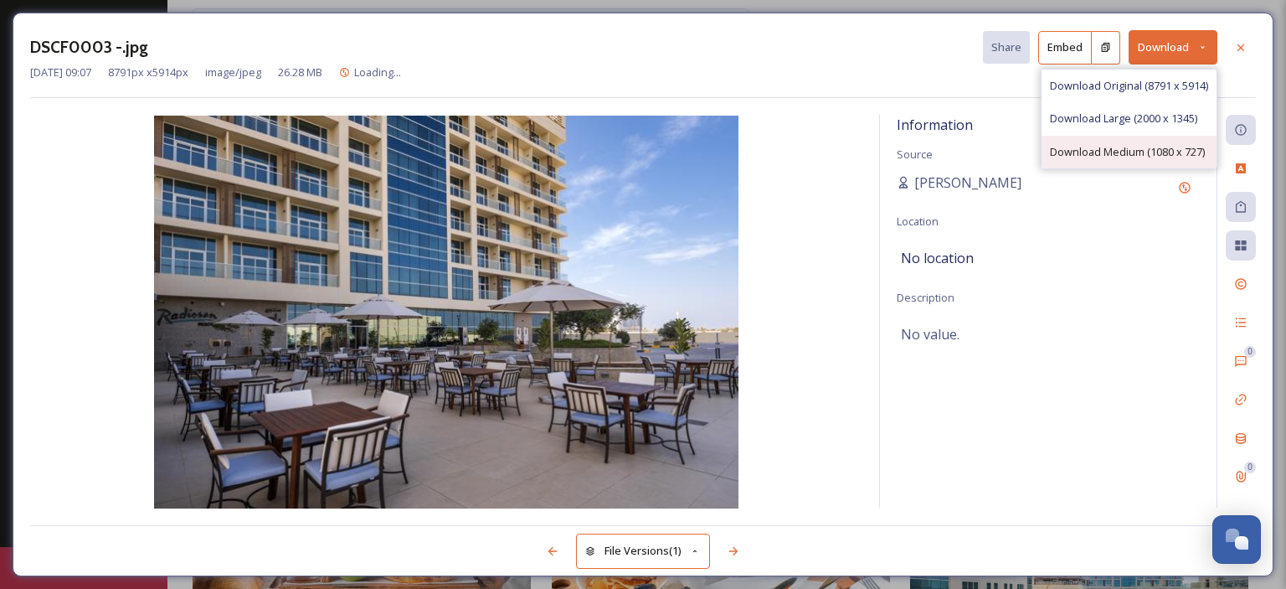
click at [1144, 151] on span "Download Medium (1080 x 727)" at bounding box center [1127, 152] width 155 height 16
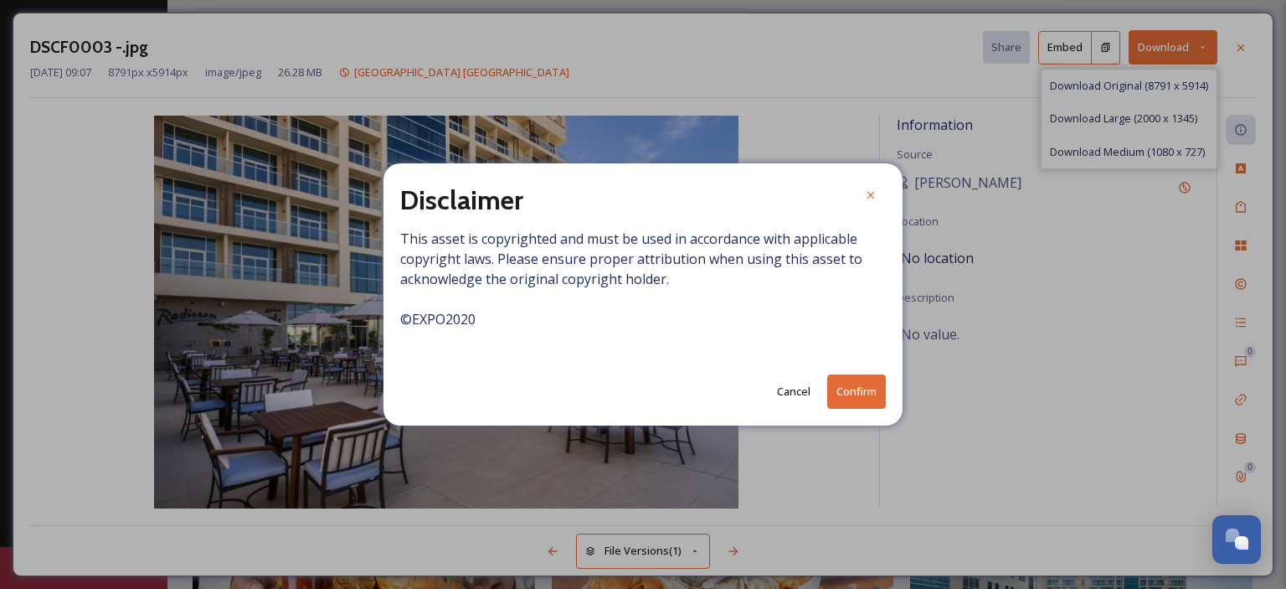
click at [857, 398] on button "Confirm" at bounding box center [856, 391] width 59 height 34
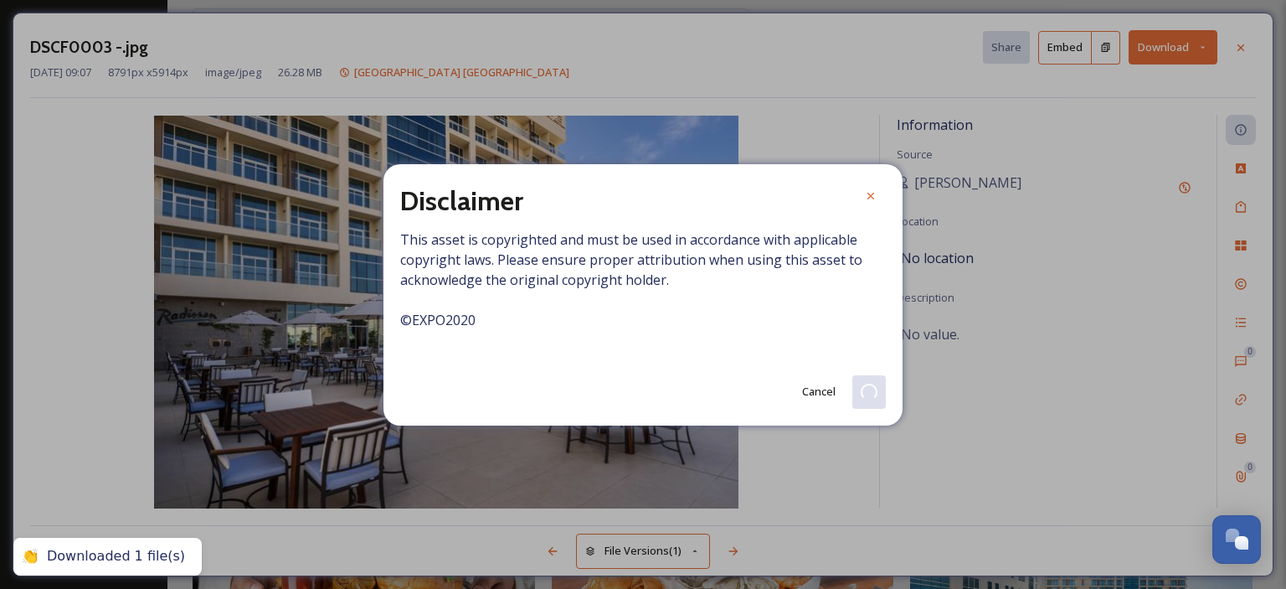
drag, startPoint x: 873, startPoint y: 196, endPoint x: 975, endPoint y: 157, distance: 109.5
click at [873, 196] on icon at bounding box center [870, 195] width 13 height 13
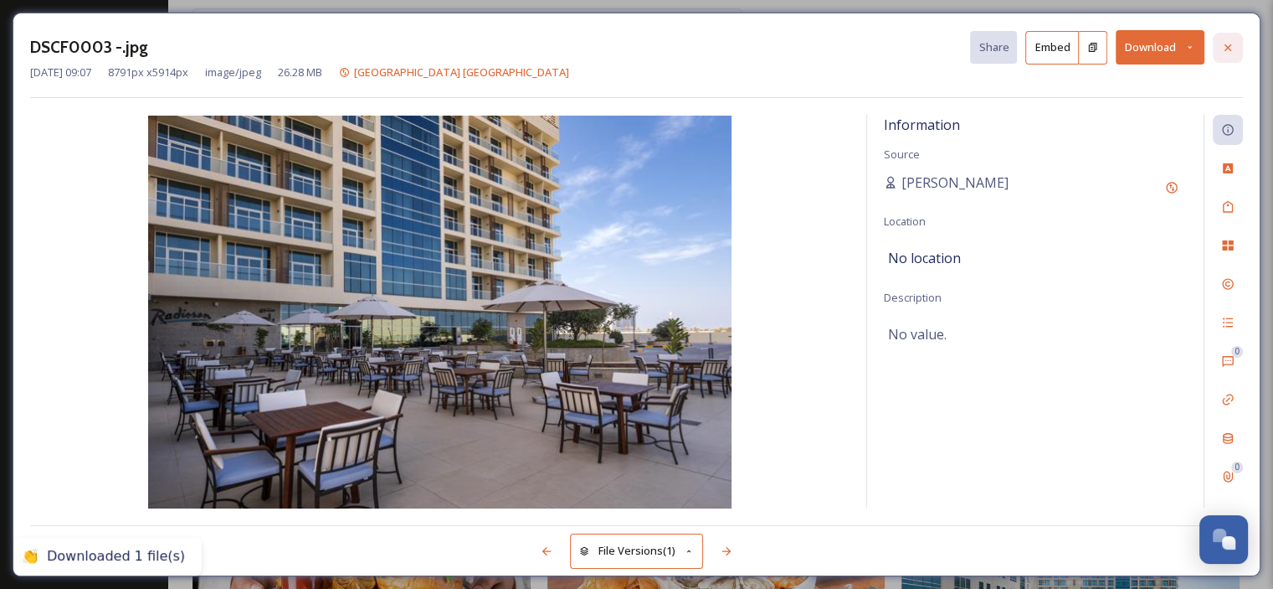
click at [1224, 52] on icon at bounding box center [1227, 47] width 13 height 13
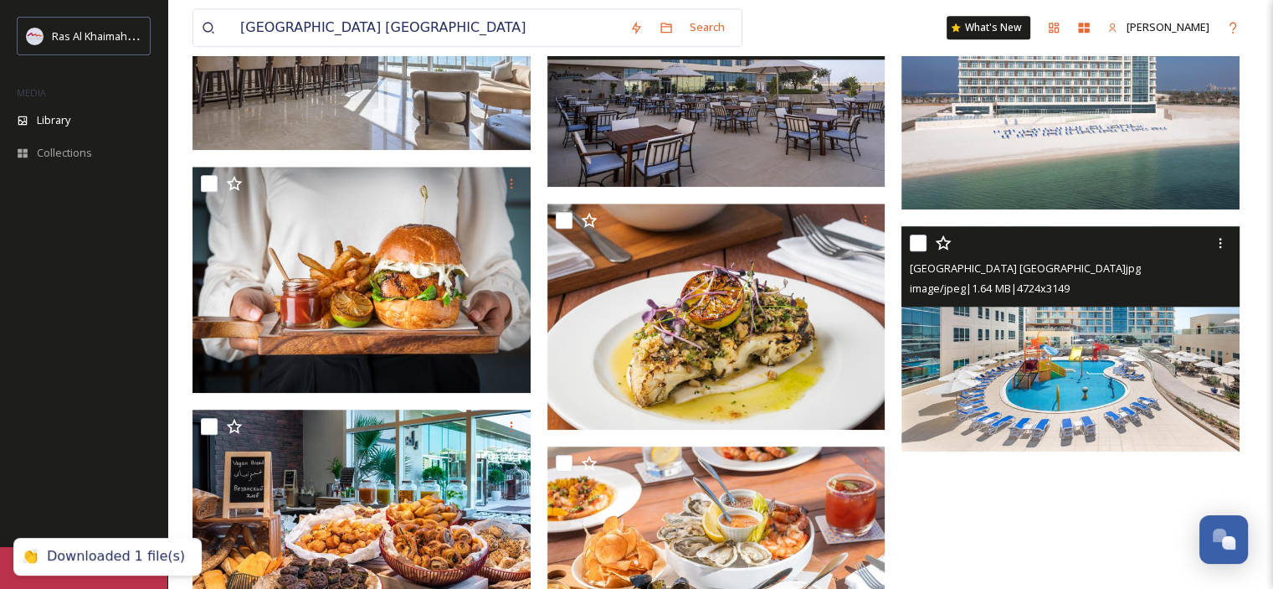
scroll to position [1823, 0]
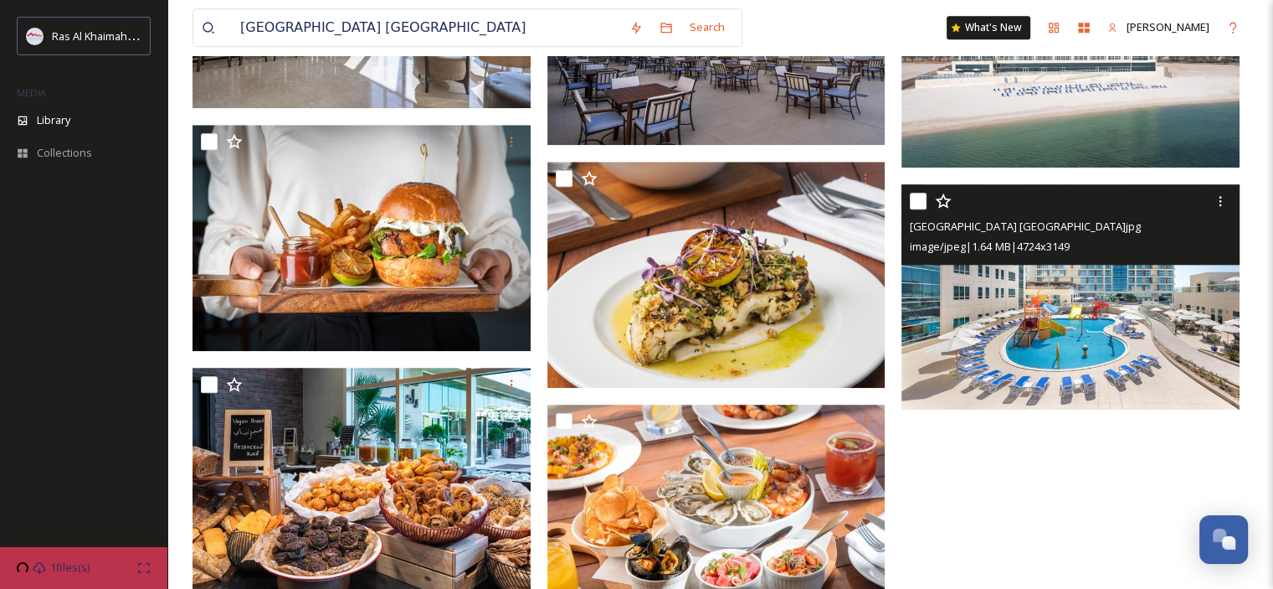
click at [1031, 364] on img at bounding box center [1071, 297] width 338 height 226
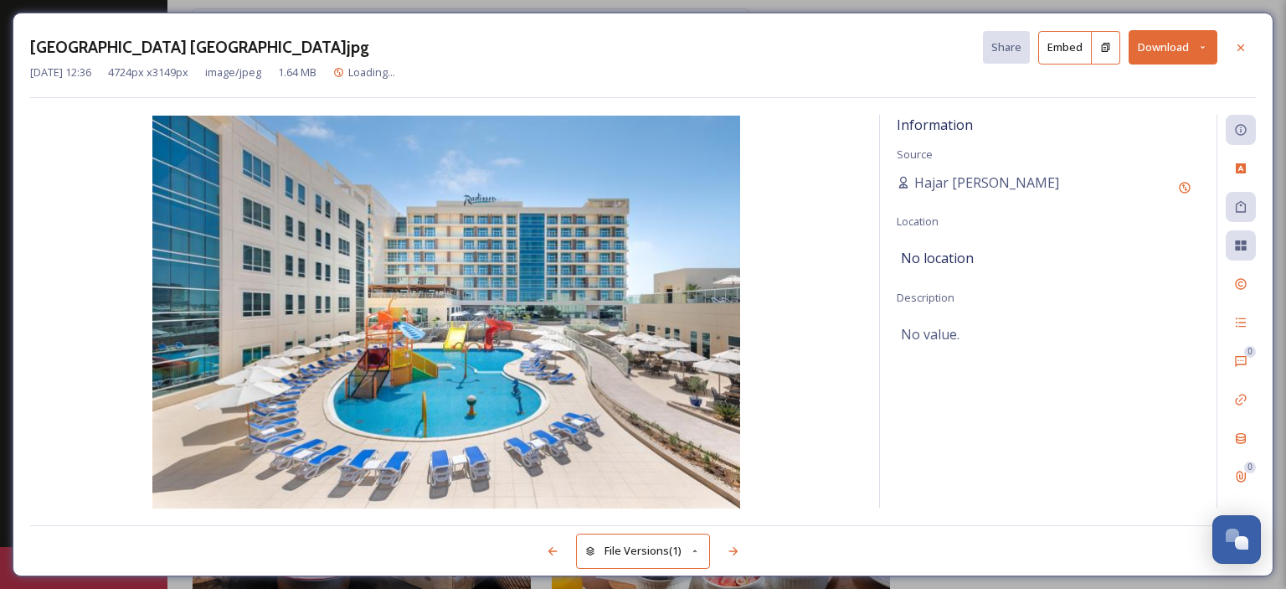
click at [1192, 51] on button "Download" at bounding box center [1172, 47] width 89 height 34
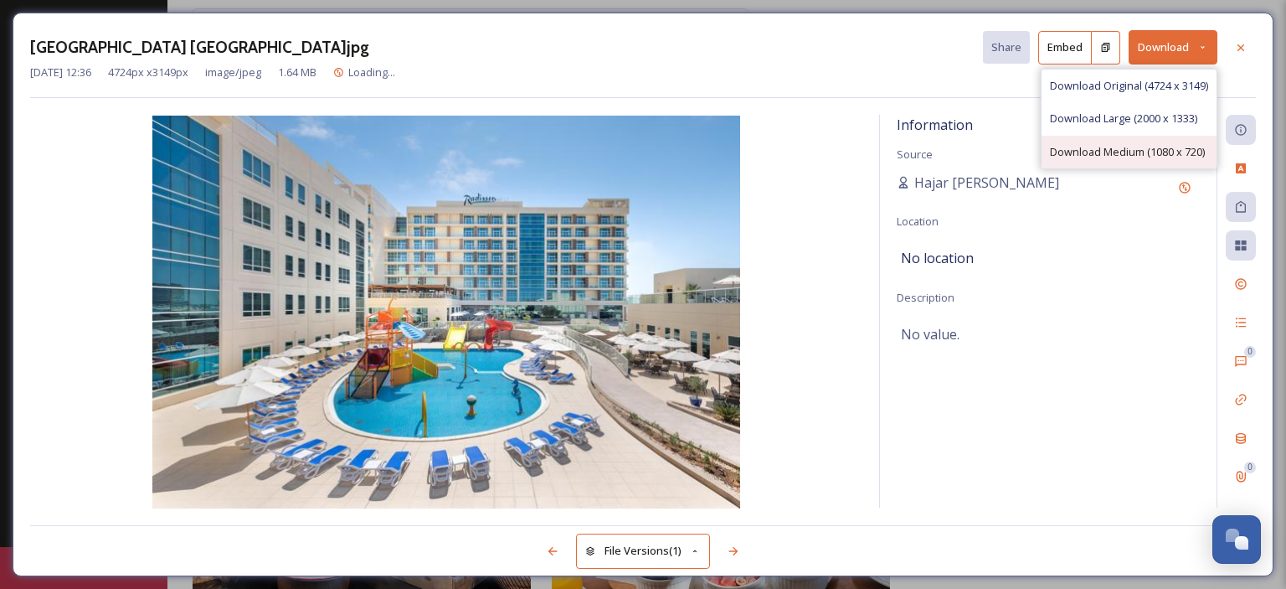
click at [1157, 148] on span "Download Medium (1080 x 720)" at bounding box center [1127, 152] width 155 height 16
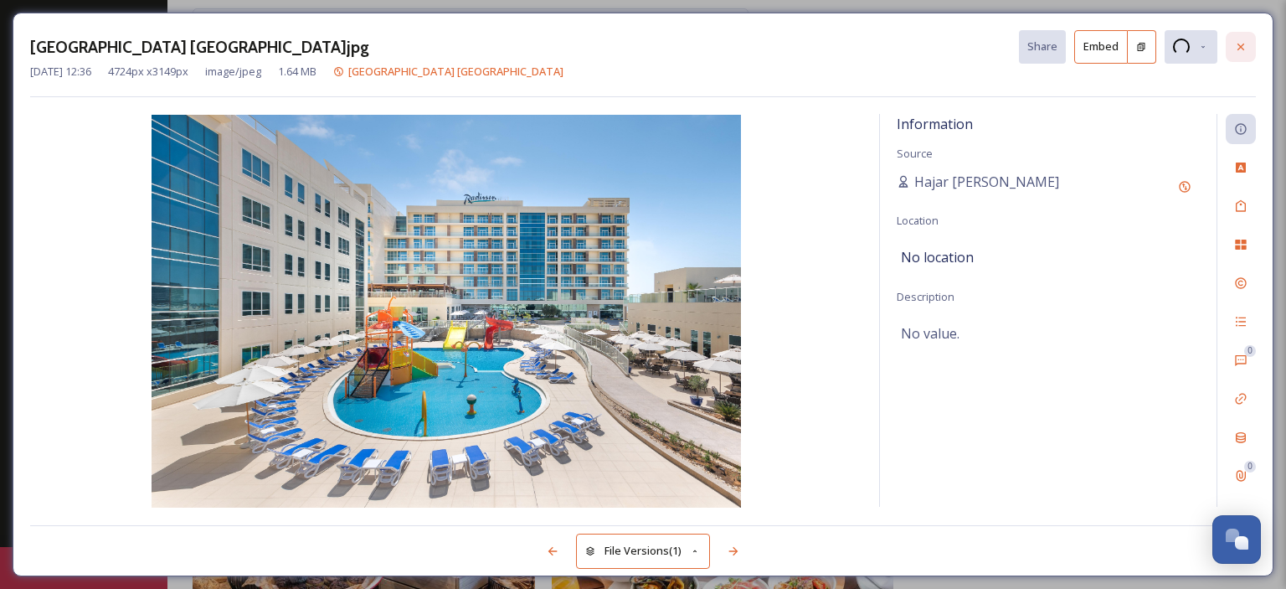
click at [1241, 40] on icon at bounding box center [1240, 46] width 13 height 13
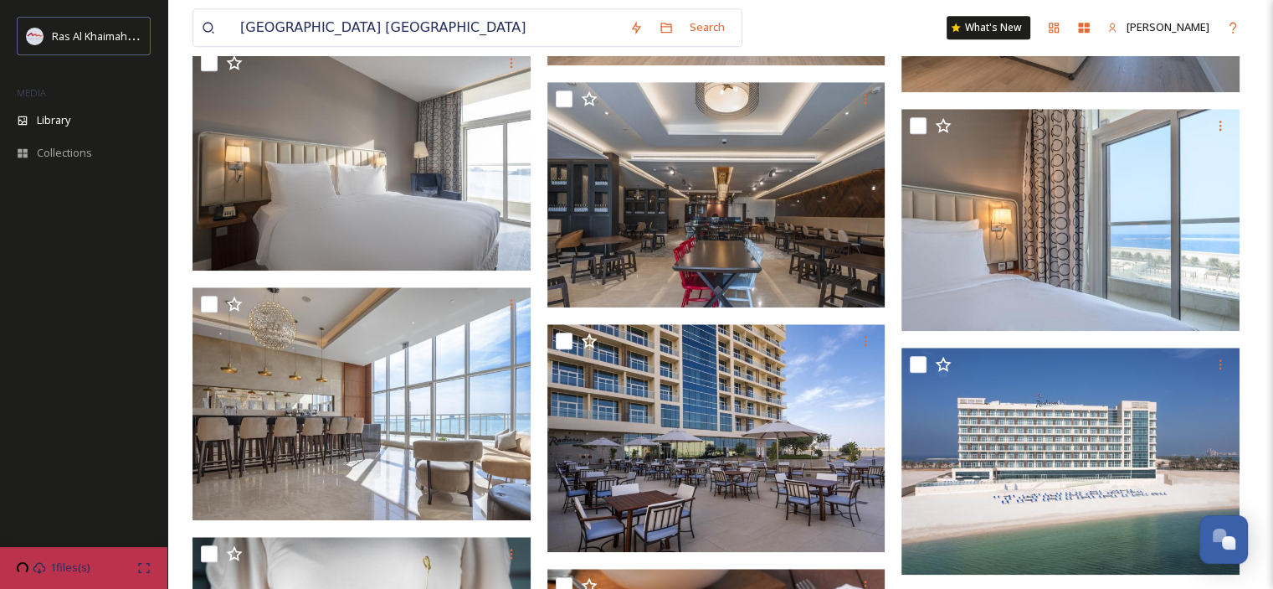
scroll to position [1488, 0]
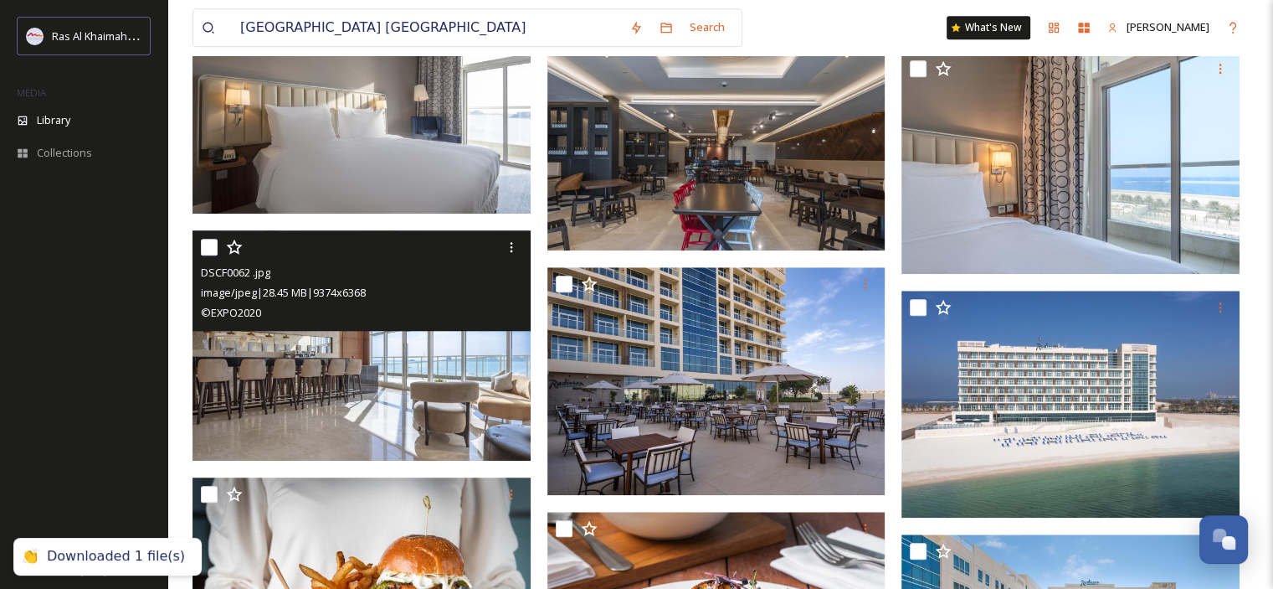
click at [399, 386] on img at bounding box center [362, 345] width 338 height 230
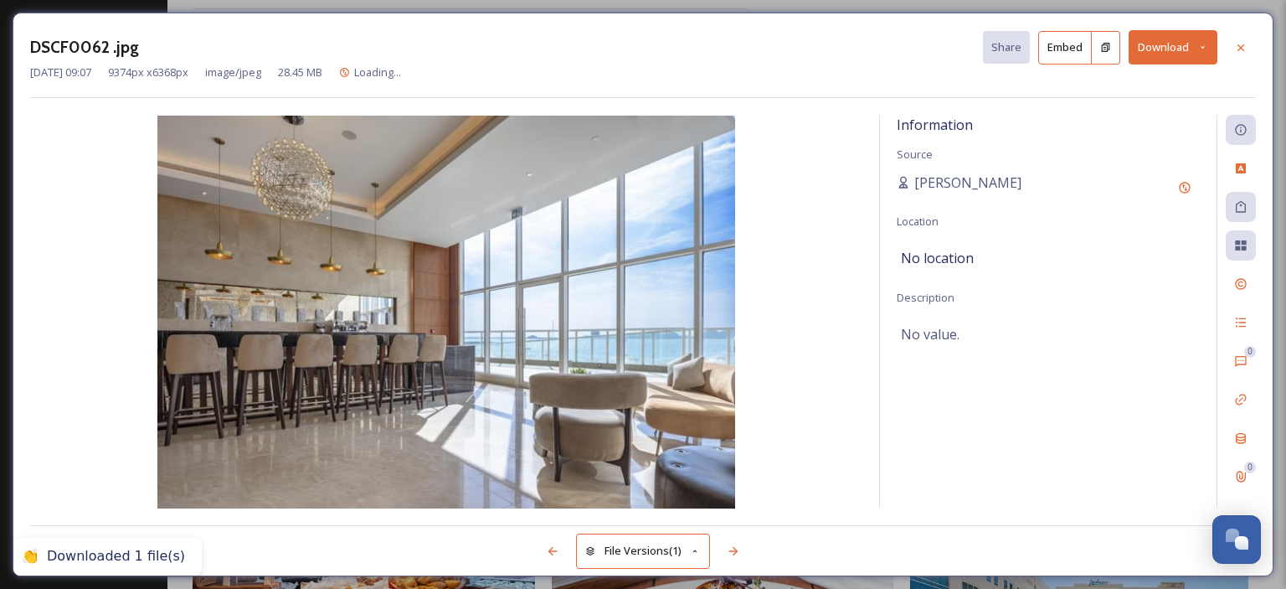
click at [1196, 46] on button "Download" at bounding box center [1172, 47] width 89 height 34
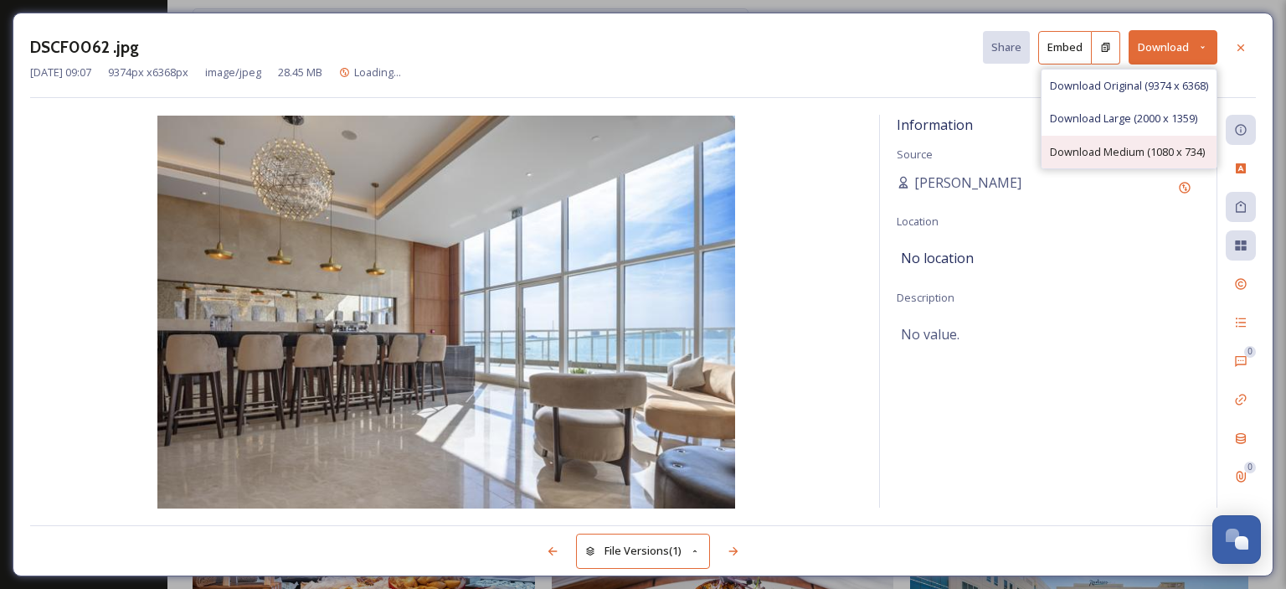
click at [1147, 154] on span "Download Medium (1080 x 734)" at bounding box center [1127, 152] width 155 height 16
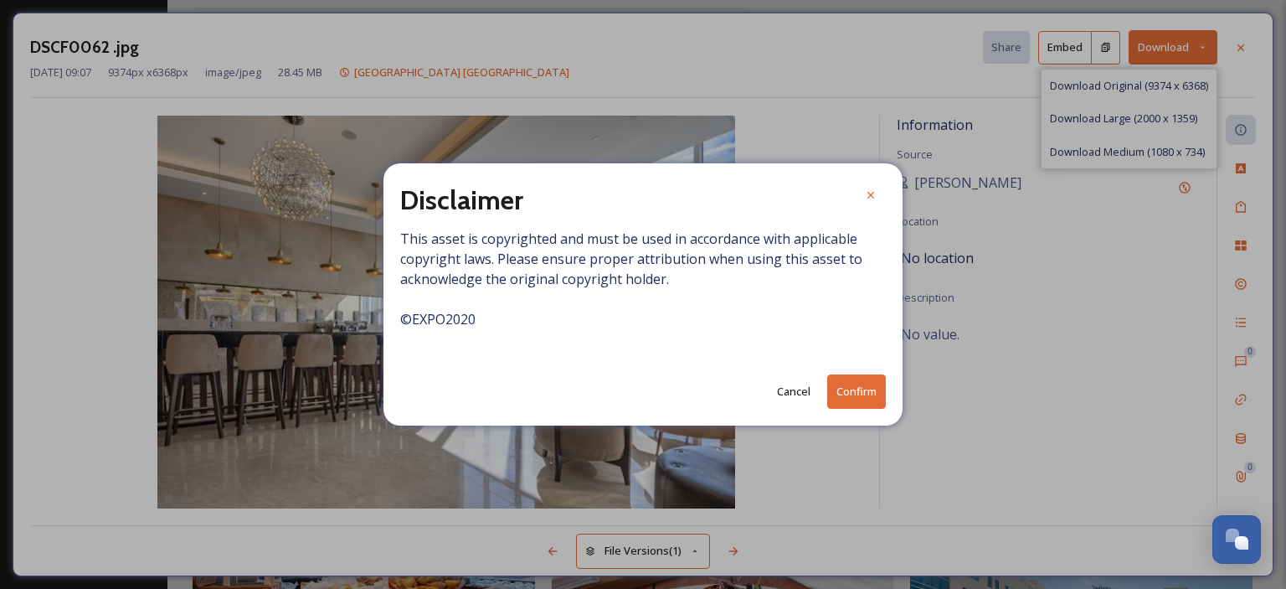
click at [851, 391] on button "Confirm" at bounding box center [856, 391] width 59 height 34
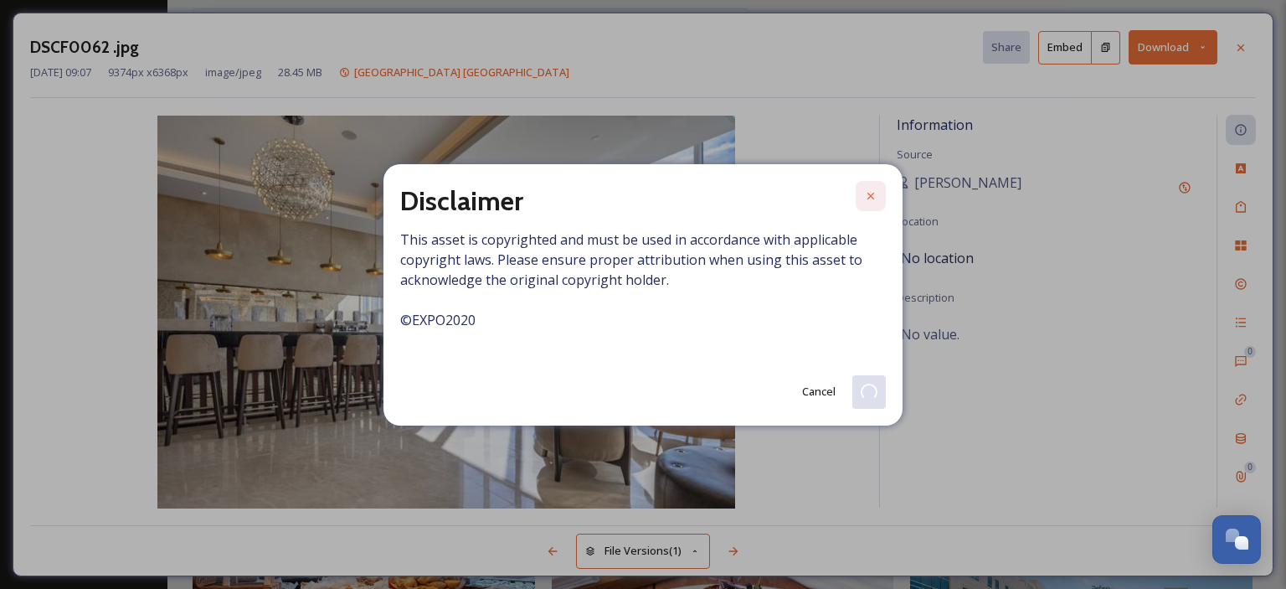
click at [874, 190] on icon at bounding box center [870, 195] width 13 height 13
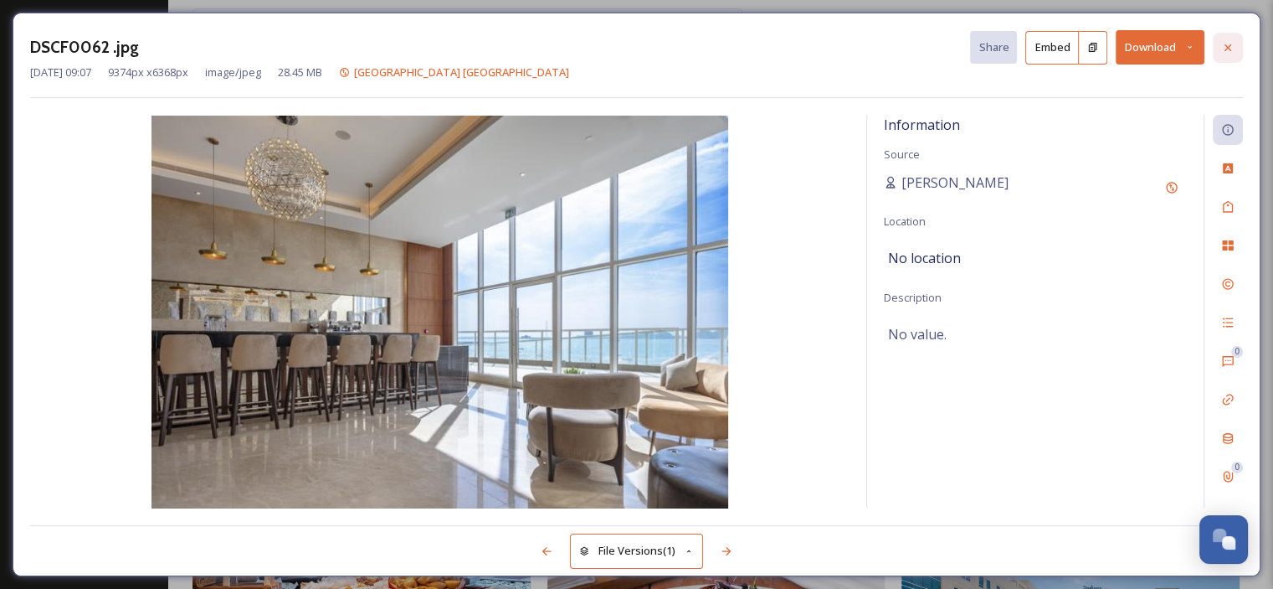
click at [1229, 49] on icon at bounding box center [1228, 47] width 7 height 7
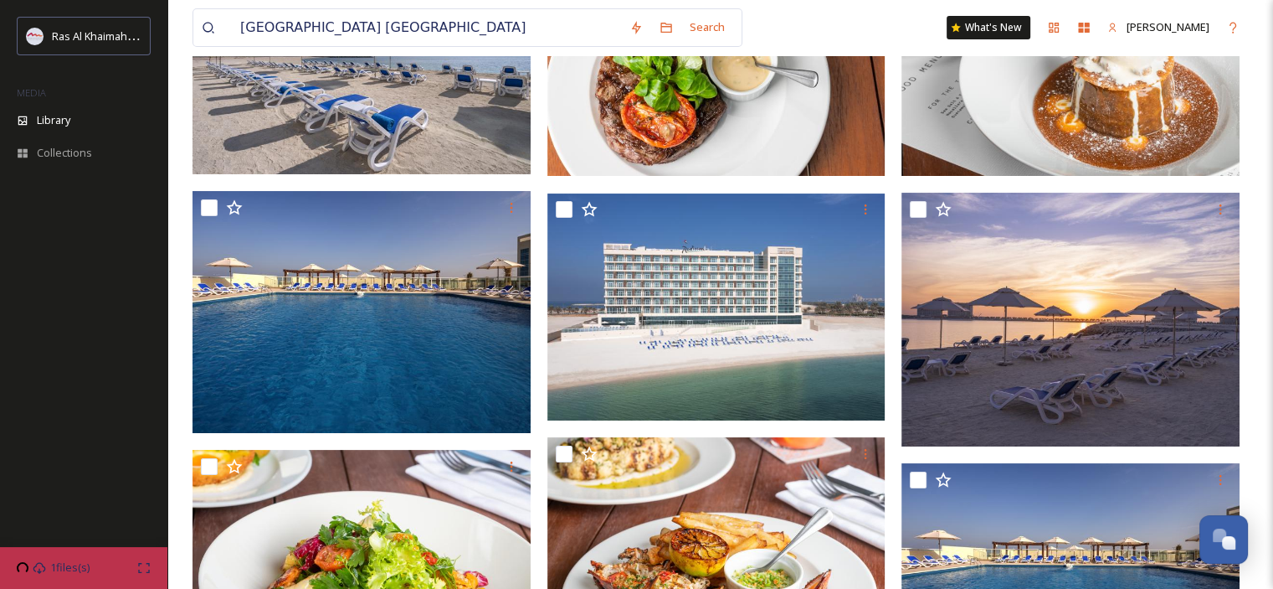
scroll to position [308, 0]
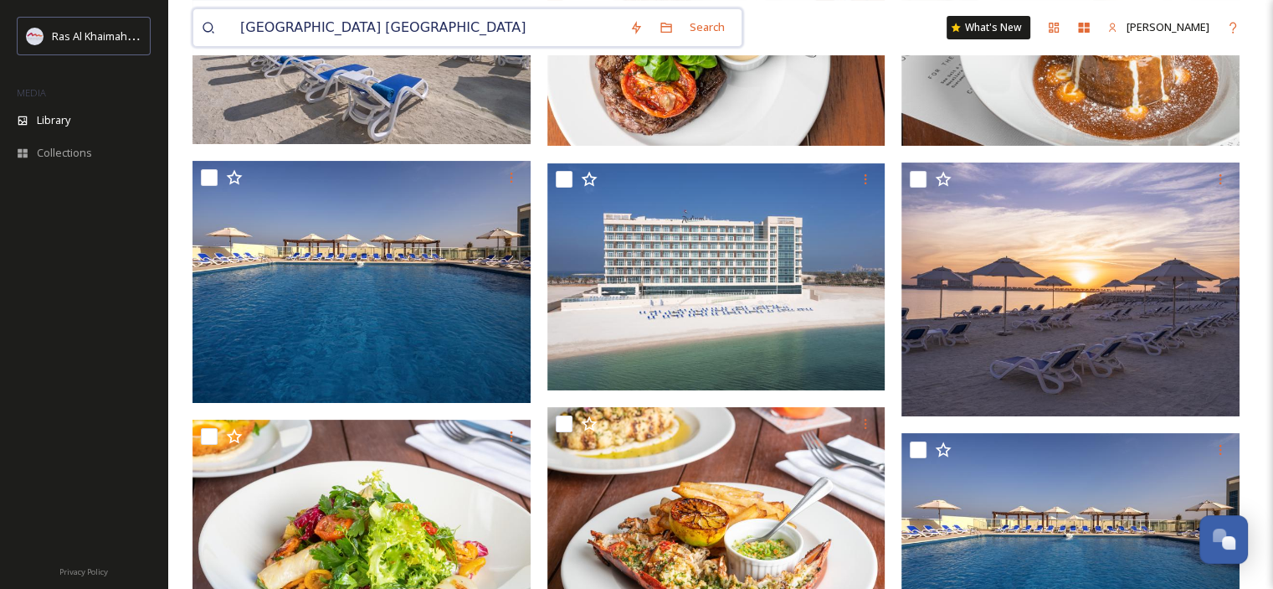
drag, startPoint x: 529, startPoint y: 23, endPoint x: 157, endPoint y: 26, distance: 372.6
paste input "Sofitel [PERSON_NAME][GEOGRAPHIC_DATA]"
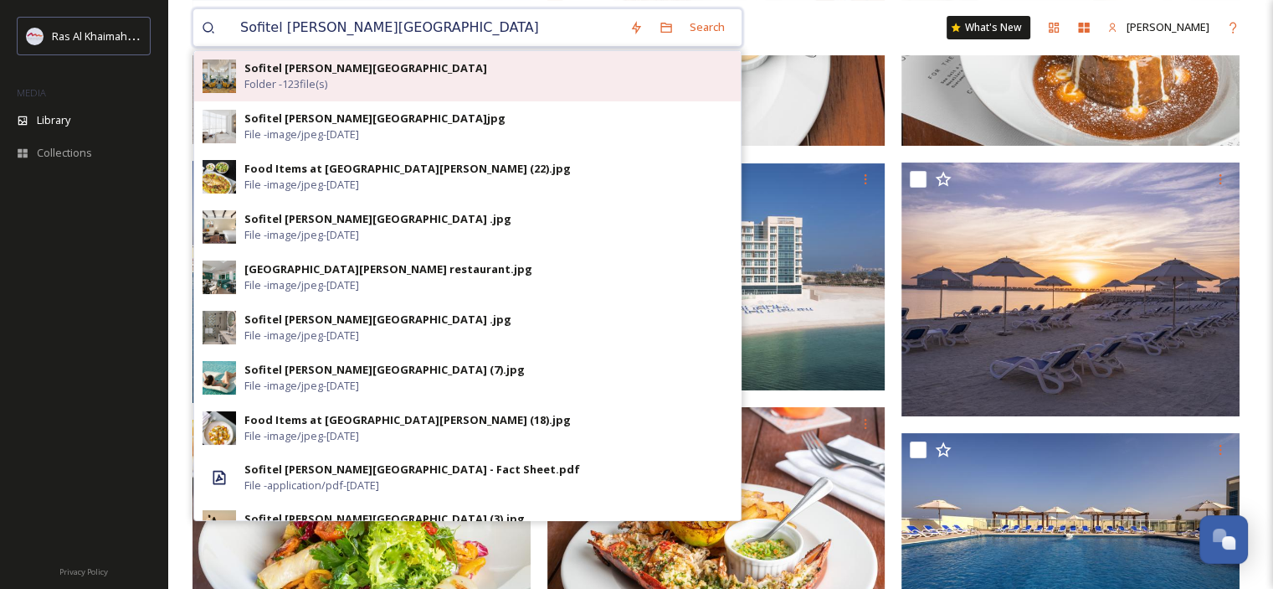
type input "Sofitel [PERSON_NAME][GEOGRAPHIC_DATA]"
click at [362, 84] on div "Sofitel [PERSON_NAME][GEOGRAPHIC_DATA] Folder - 123 file(s)" at bounding box center [488, 76] width 488 height 32
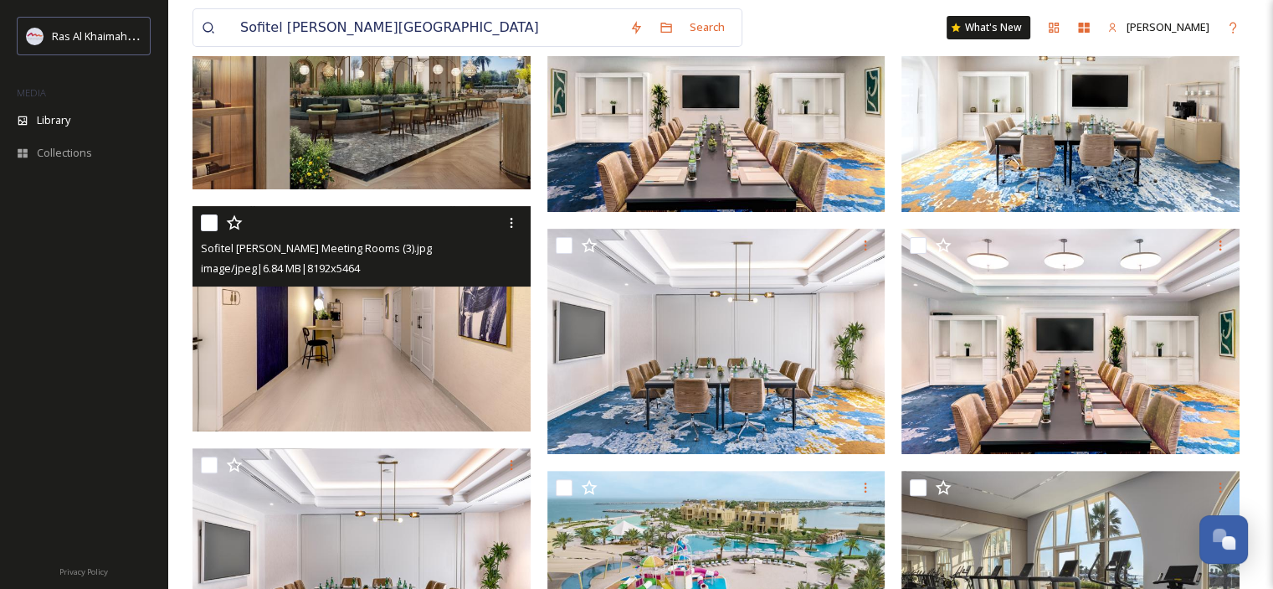
scroll to position [167, 0]
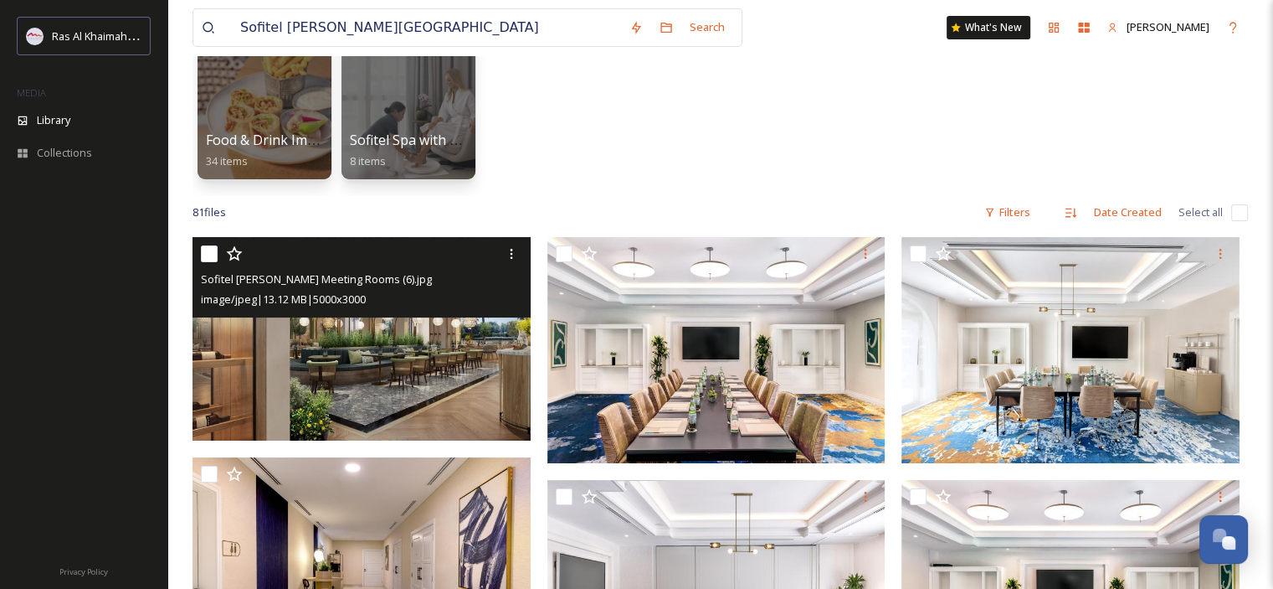
click at [405, 368] on img at bounding box center [362, 338] width 338 height 203
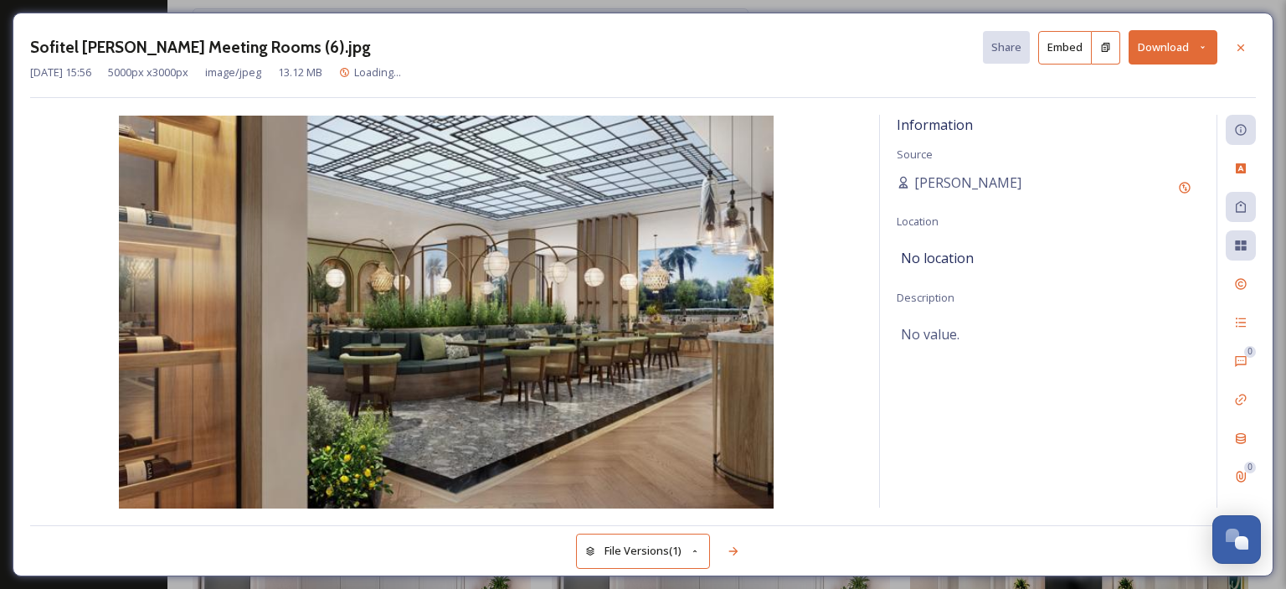
click at [1193, 44] on button "Download" at bounding box center [1172, 47] width 89 height 34
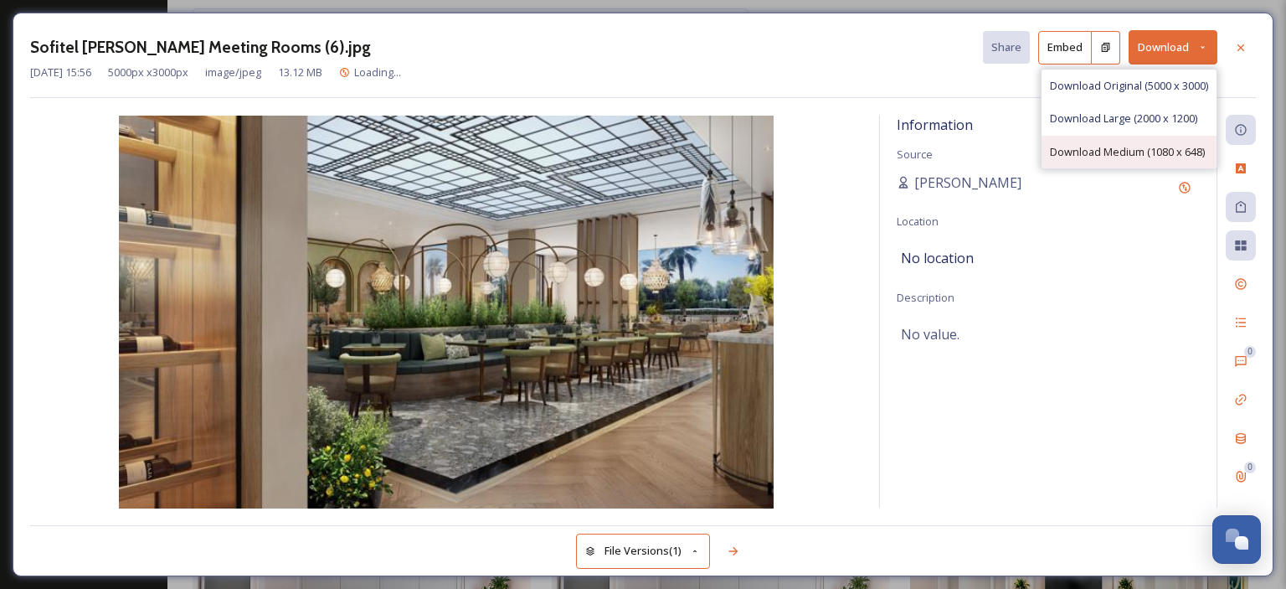
click at [1128, 144] on span "Download Medium (1080 x 648)" at bounding box center [1127, 152] width 155 height 16
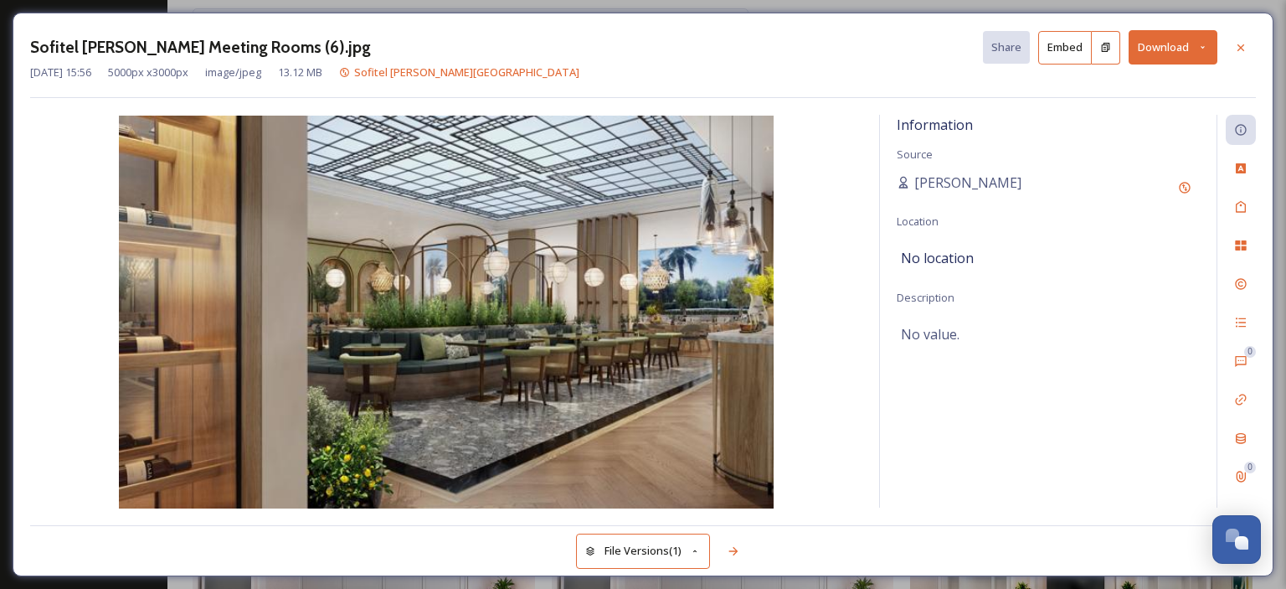
click at [1236, 49] on icon at bounding box center [1240, 47] width 13 height 13
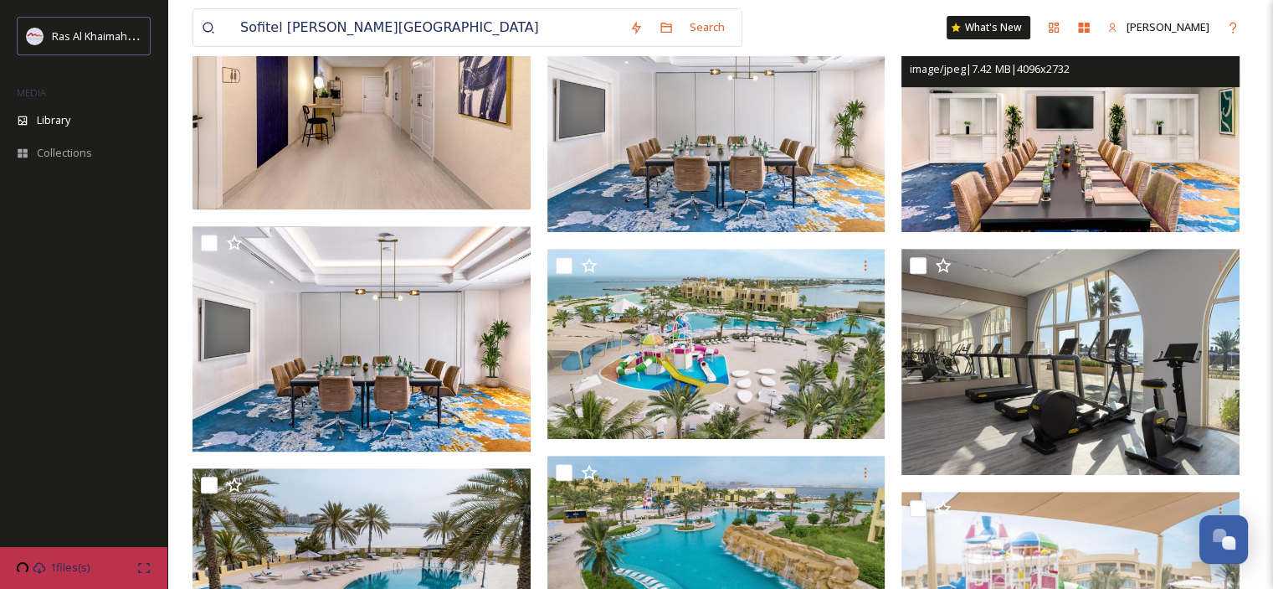
scroll to position [753, 0]
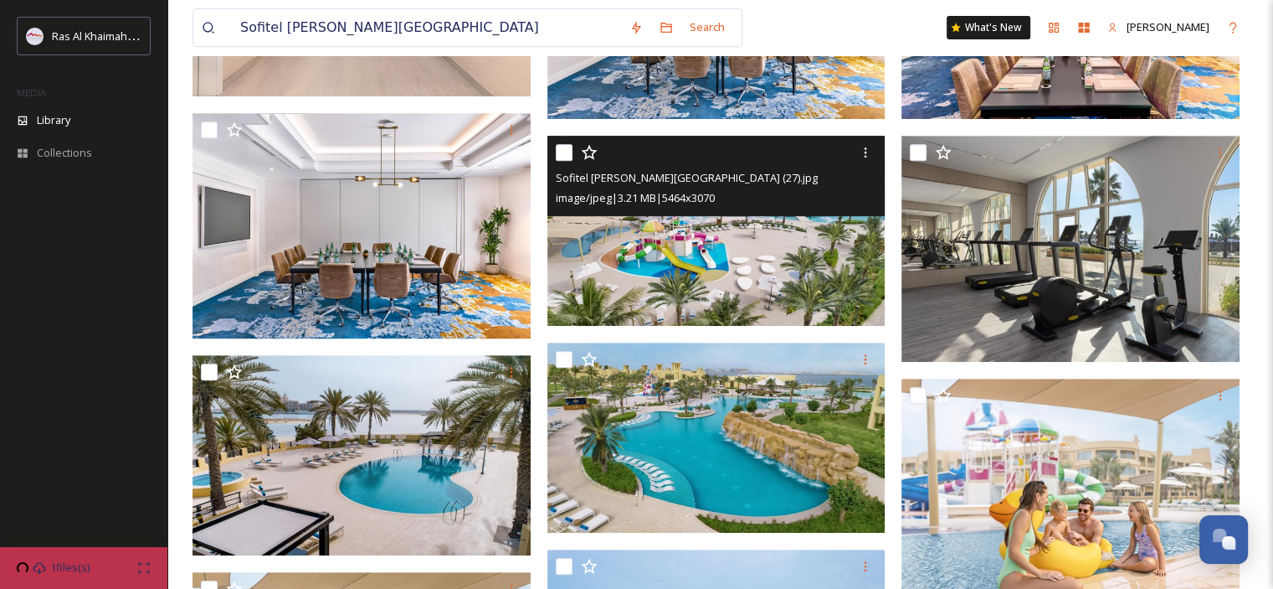
click at [790, 272] on img at bounding box center [717, 231] width 338 height 190
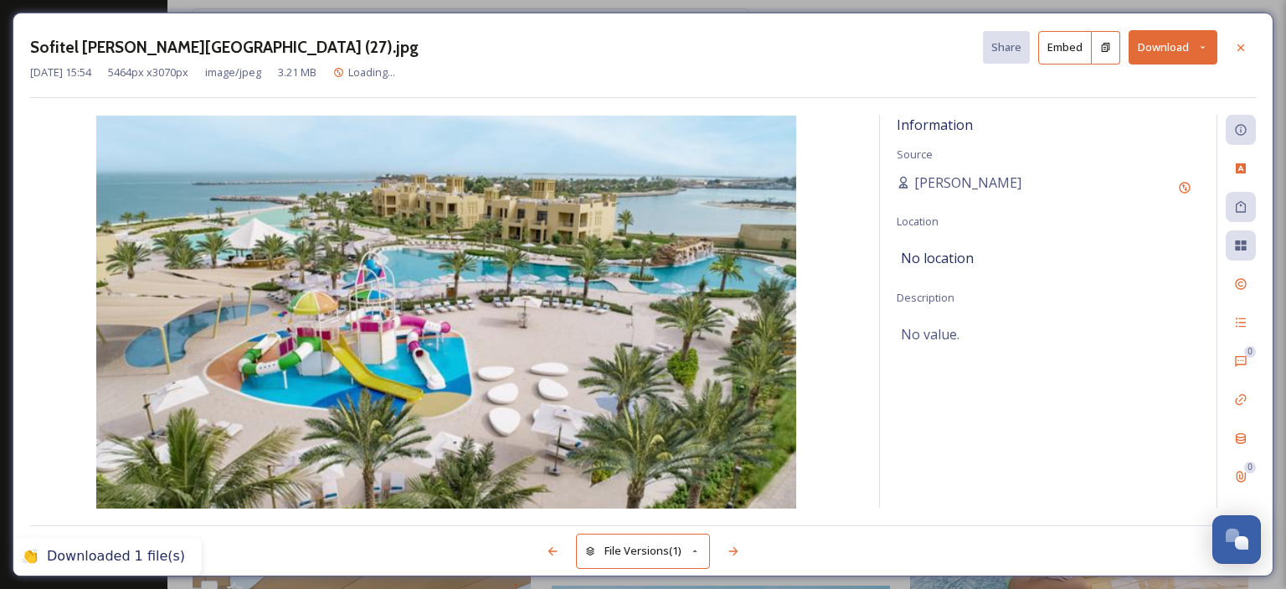
click at [1207, 49] on icon at bounding box center [1202, 47] width 11 height 11
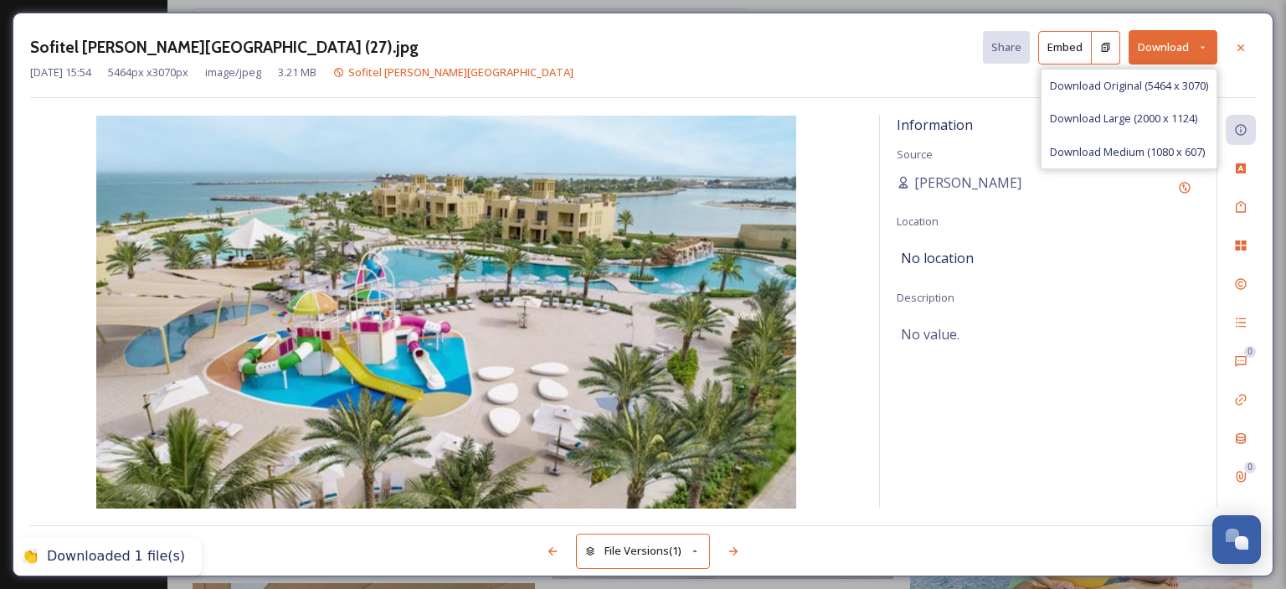
click at [1199, 148] on span "Download Medium (1080 x 607)" at bounding box center [1127, 152] width 155 height 16
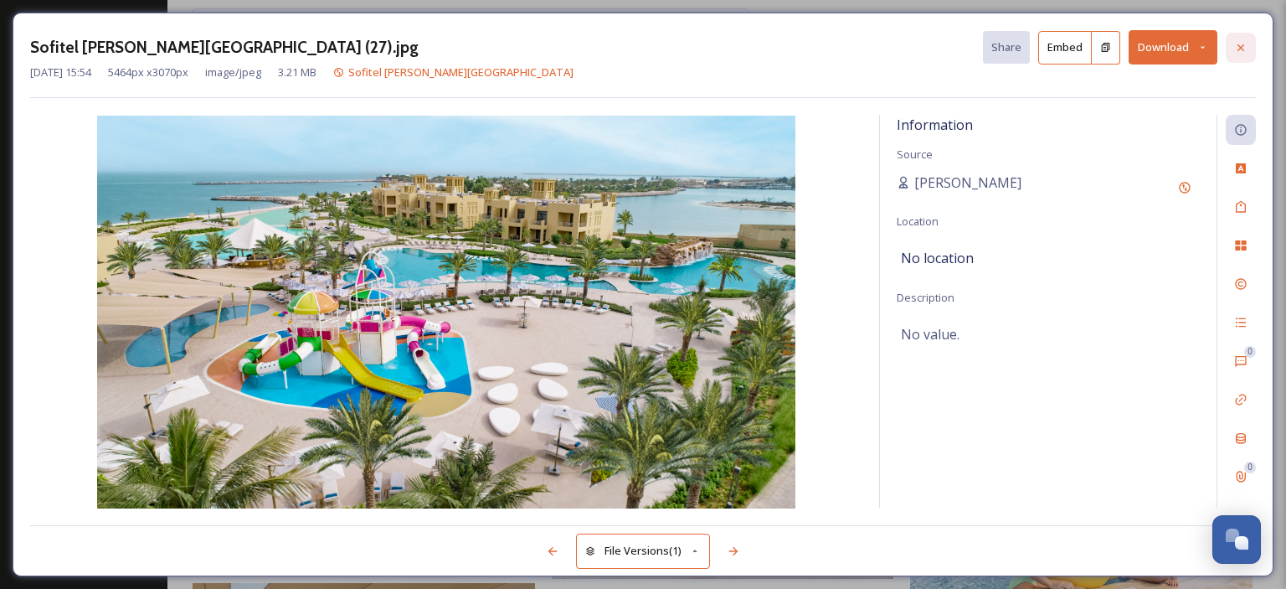
click at [1239, 43] on icon at bounding box center [1240, 47] width 13 height 13
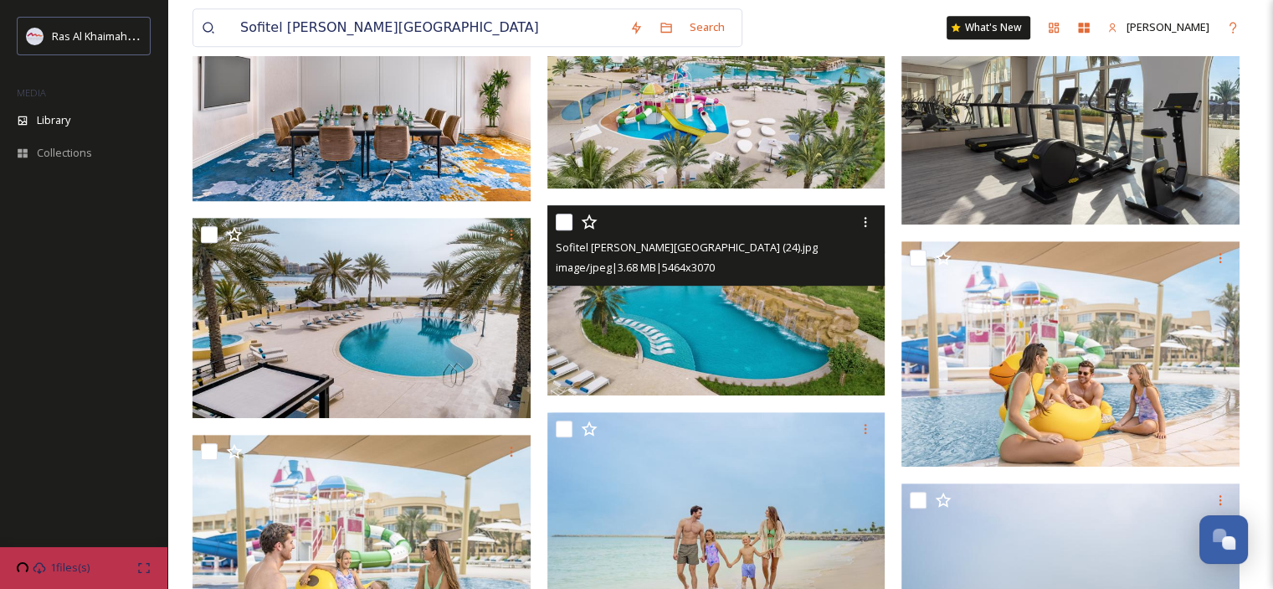
scroll to position [921, 0]
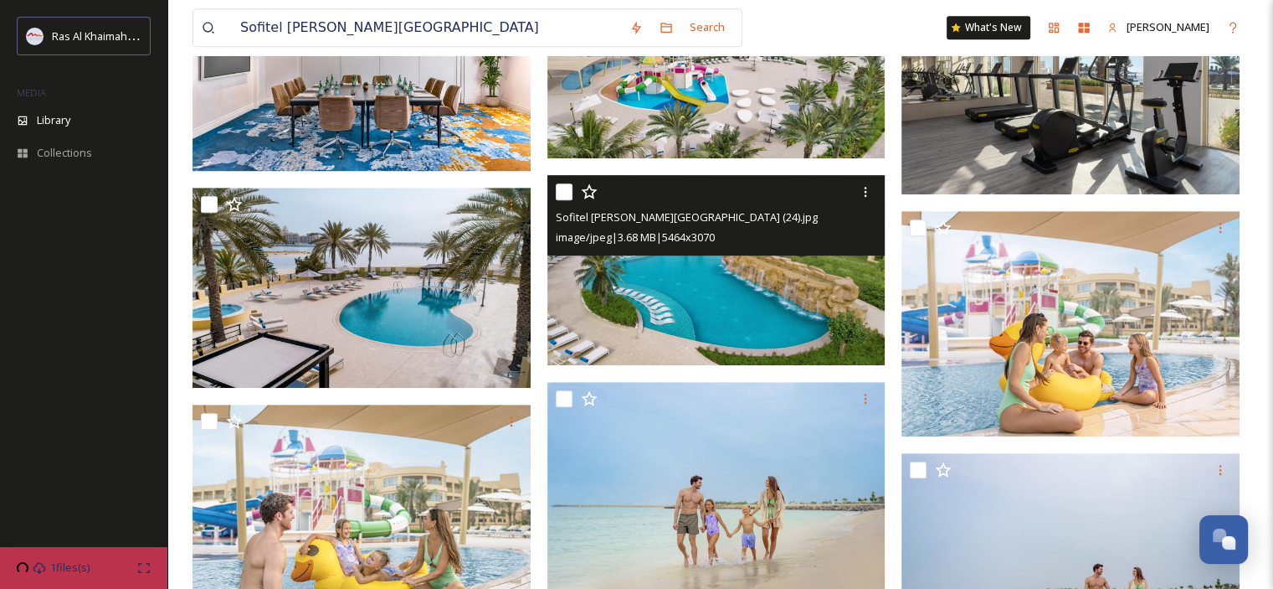
click at [676, 319] on img at bounding box center [717, 270] width 338 height 190
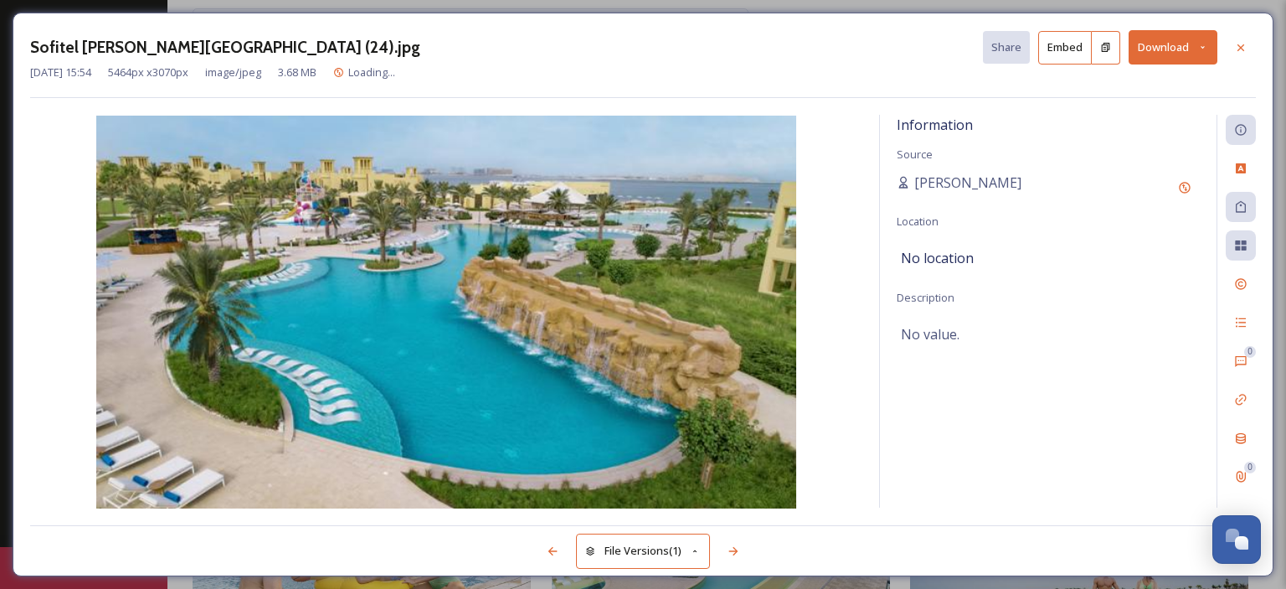
click at [1202, 44] on icon at bounding box center [1202, 47] width 11 height 11
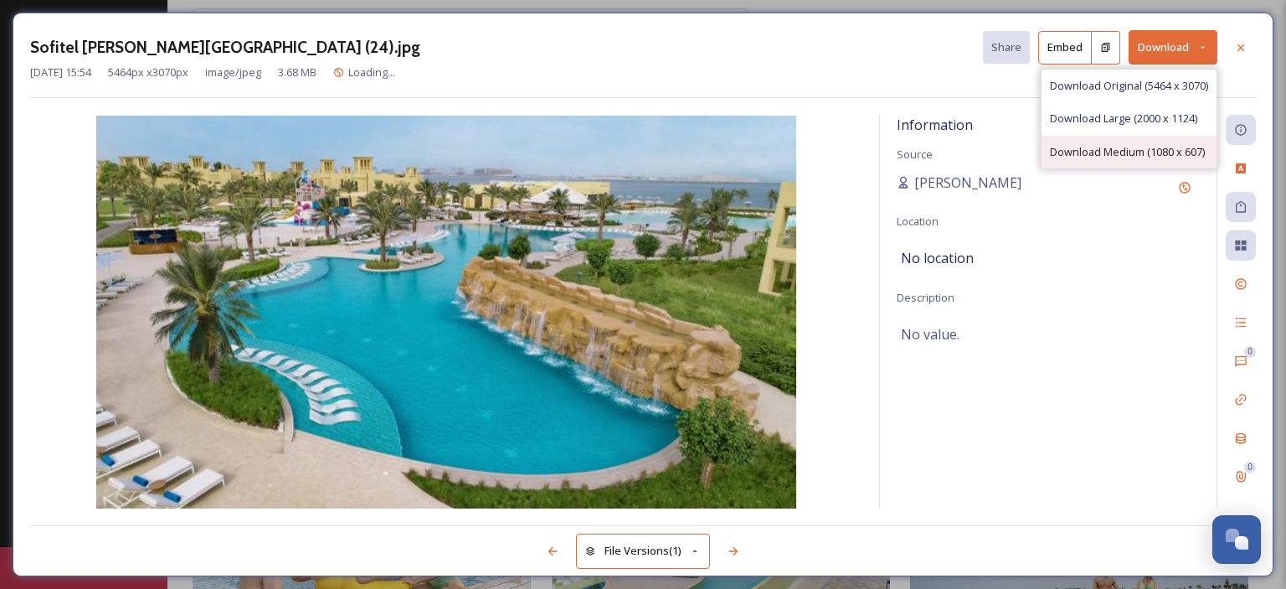
click at [1130, 157] on span "Download Medium (1080 x 607)" at bounding box center [1127, 152] width 155 height 16
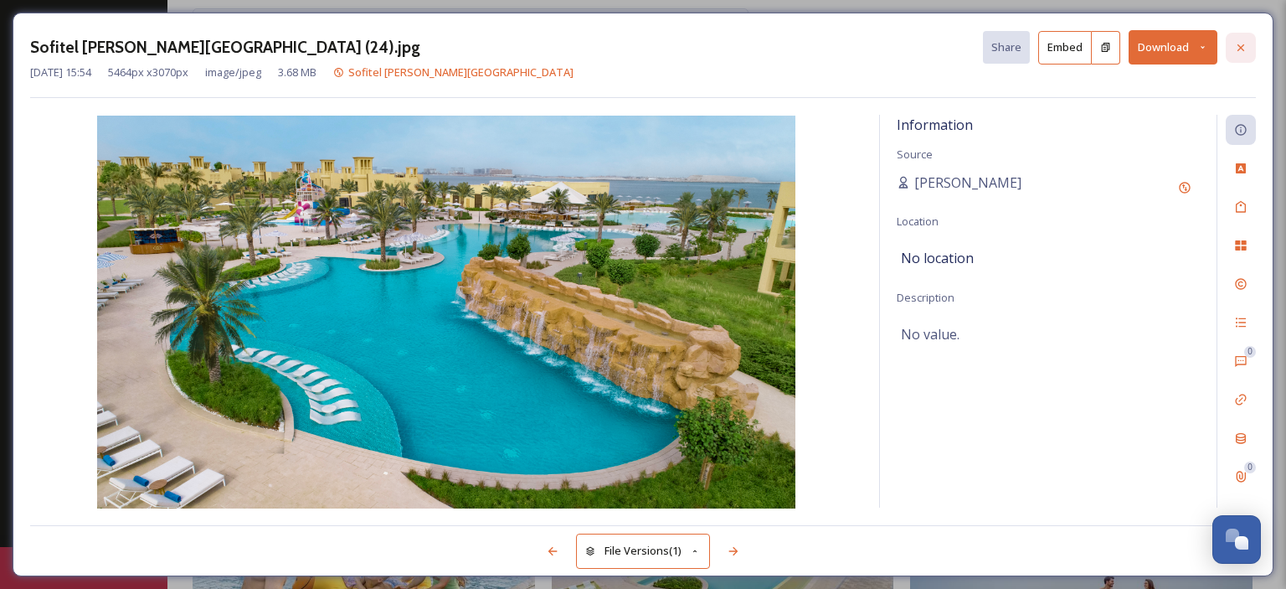
click at [1238, 44] on icon at bounding box center [1240, 47] width 7 height 7
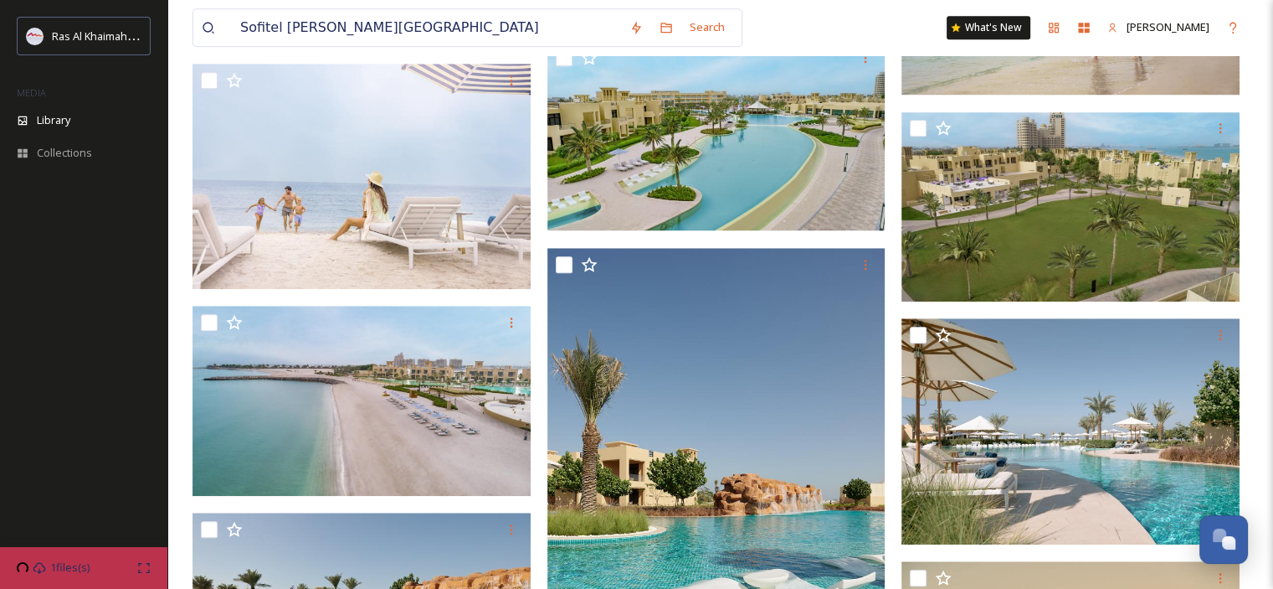
scroll to position [1591, 0]
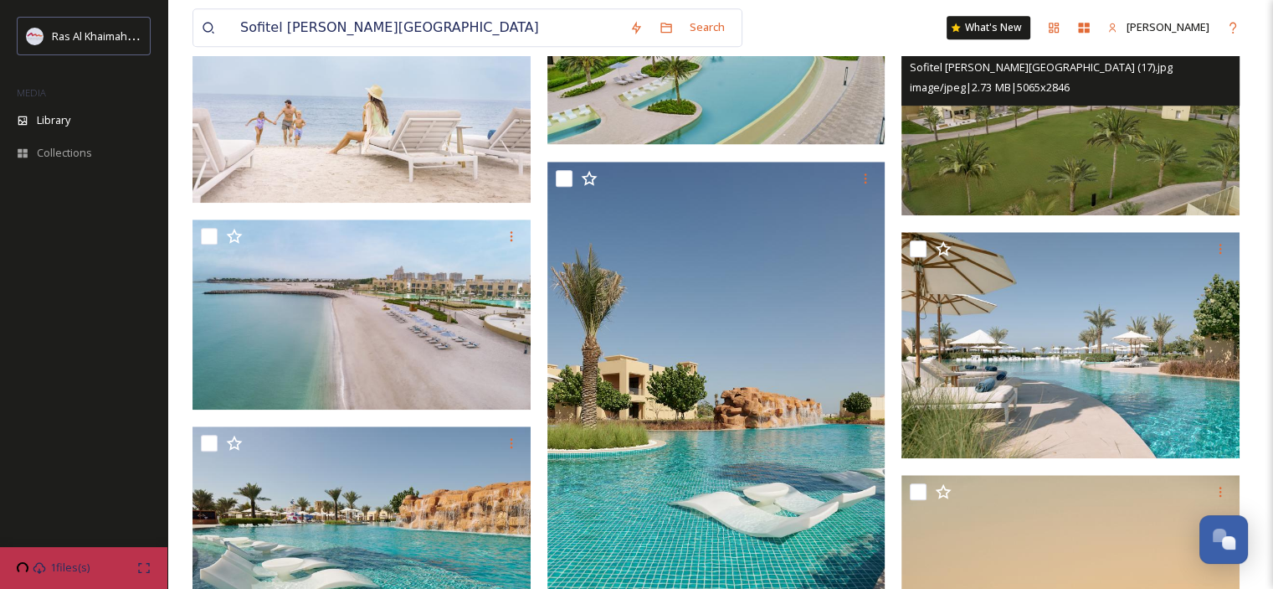
click at [1069, 175] on img at bounding box center [1071, 121] width 338 height 190
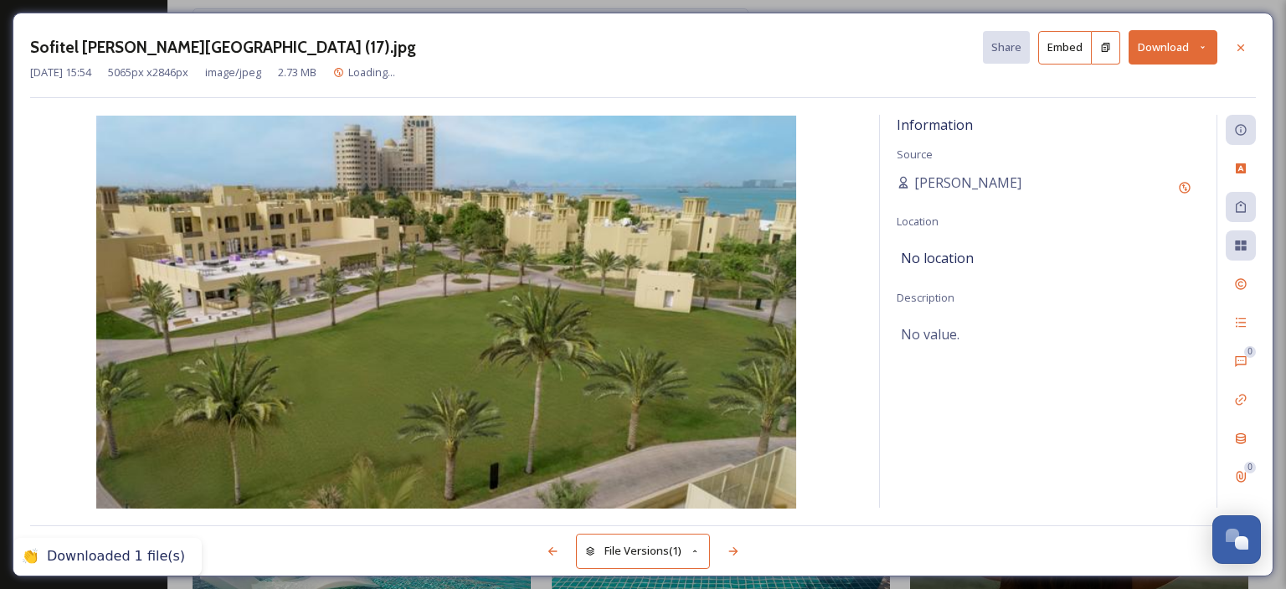
click at [1210, 46] on button "Download" at bounding box center [1172, 47] width 89 height 34
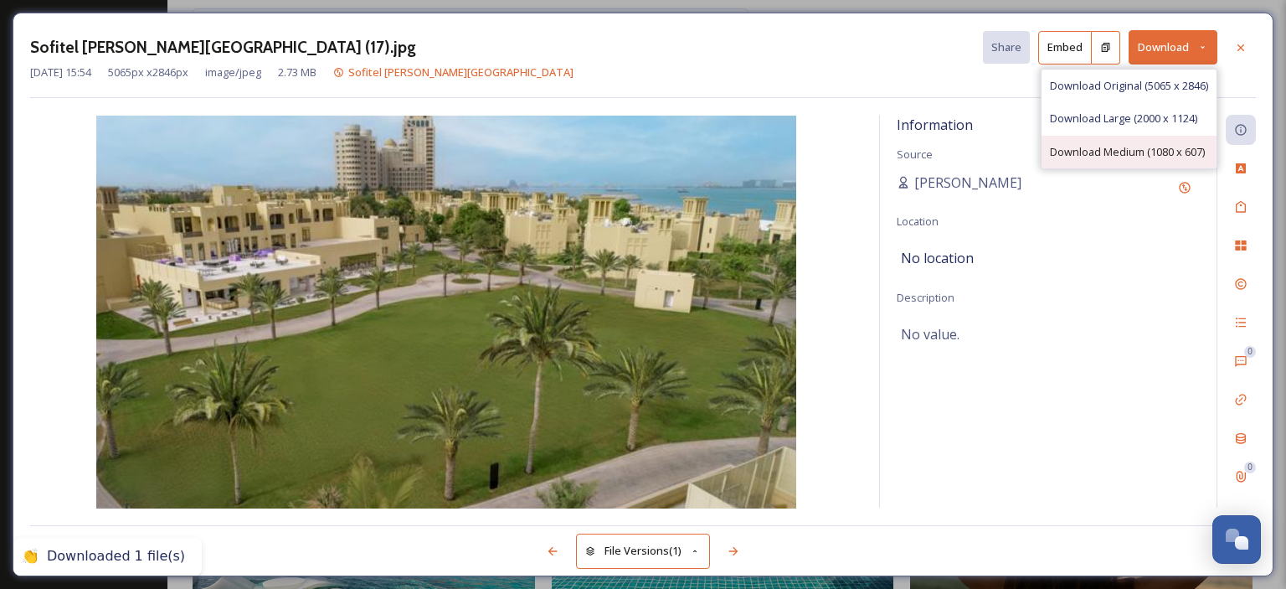
click at [1150, 157] on span "Download Medium (1080 x 607)" at bounding box center [1127, 152] width 155 height 16
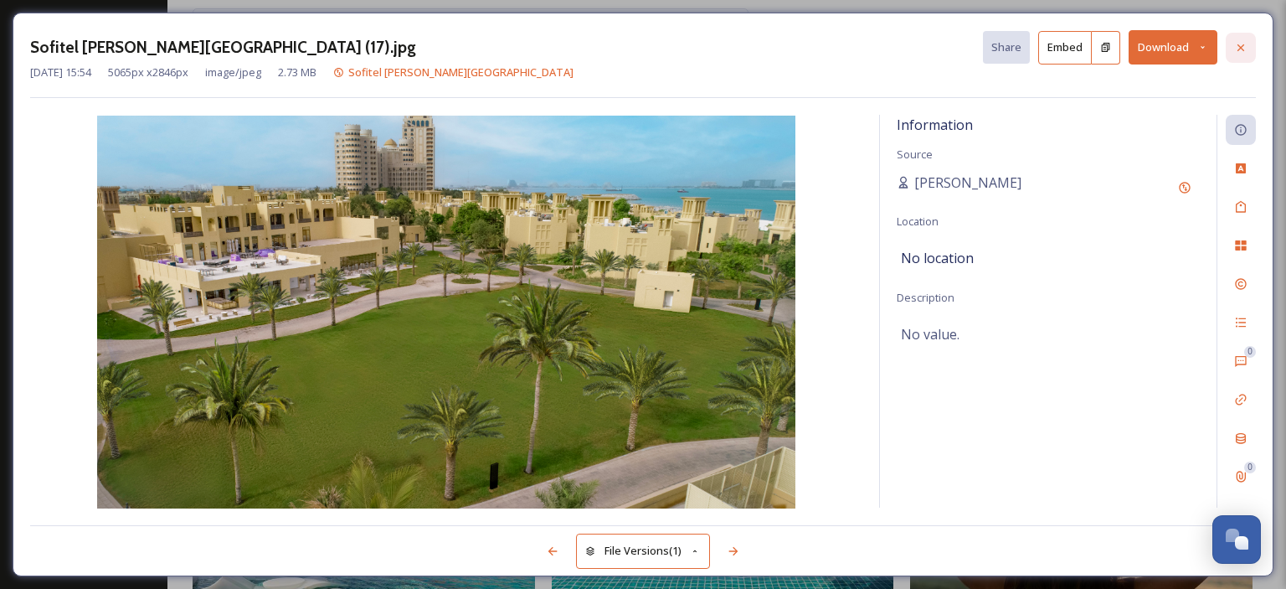
click at [1237, 46] on icon at bounding box center [1240, 47] width 13 height 13
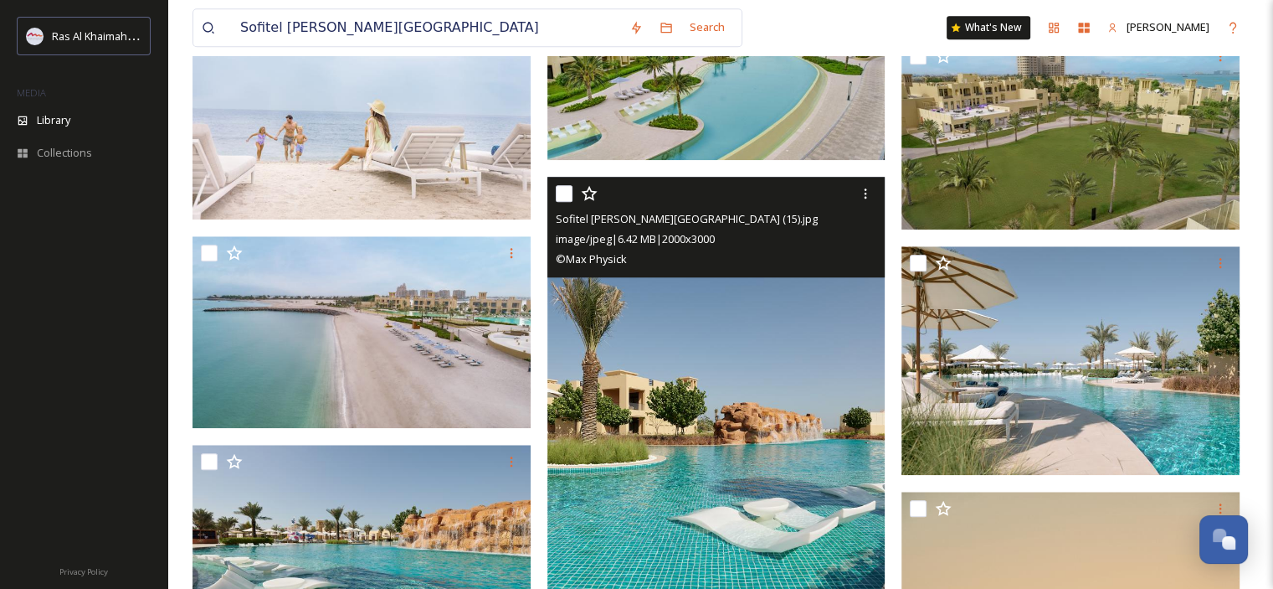
scroll to position [1758, 0]
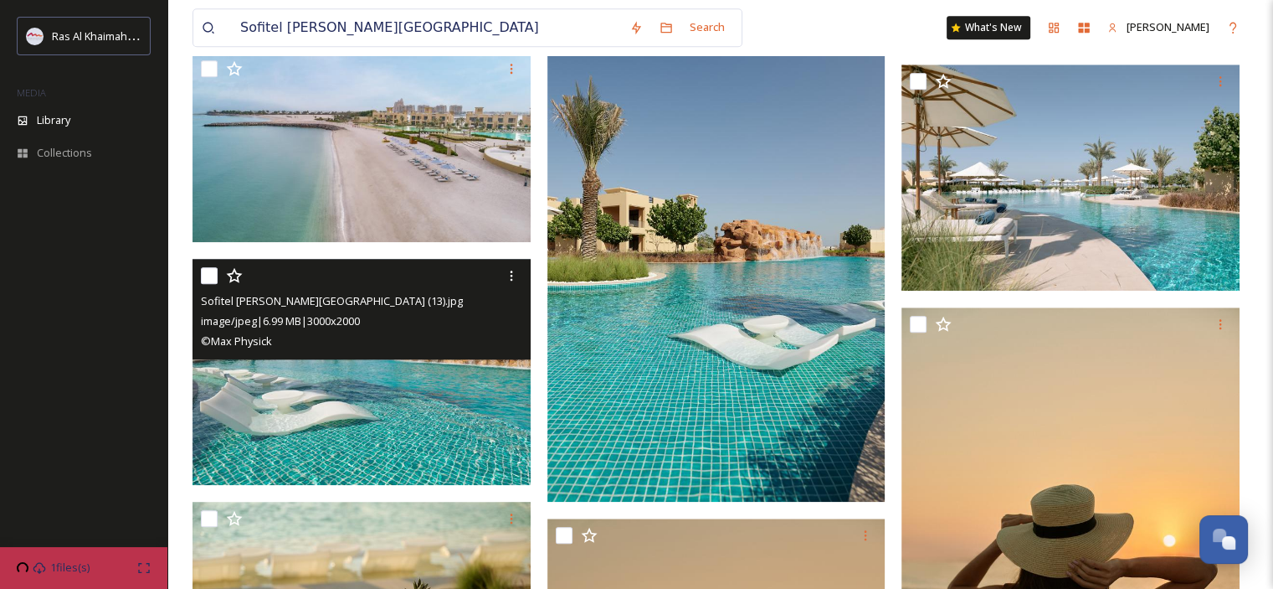
click at [360, 405] on img at bounding box center [362, 372] width 338 height 226
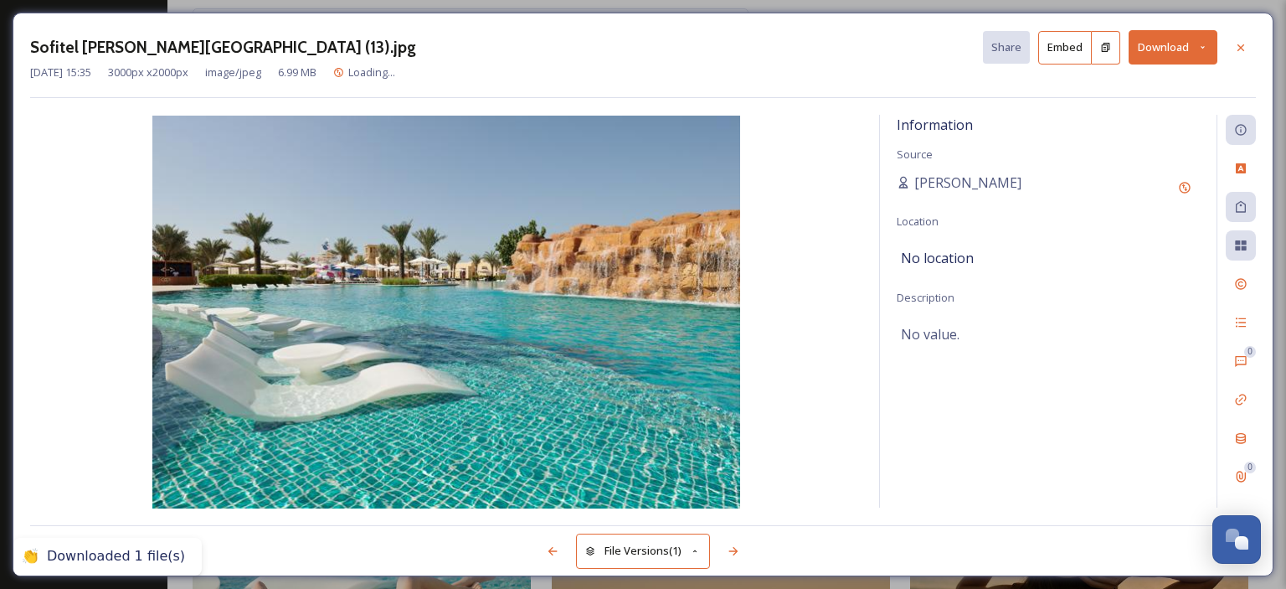
click at [1209, 47] on button "Download" at bounding box center [1172, 47] width 89 height 34
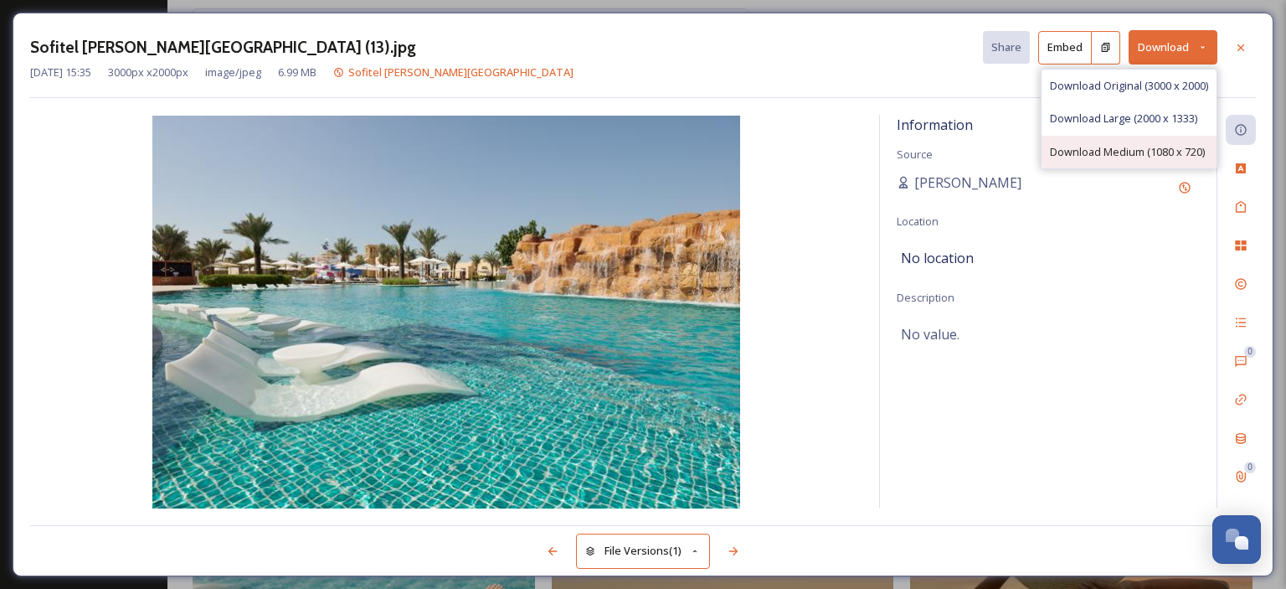
click at [1148, 141] on div "Download Medium (1080 x 720)" at bounding box center [1128, 152] width 175 height 33
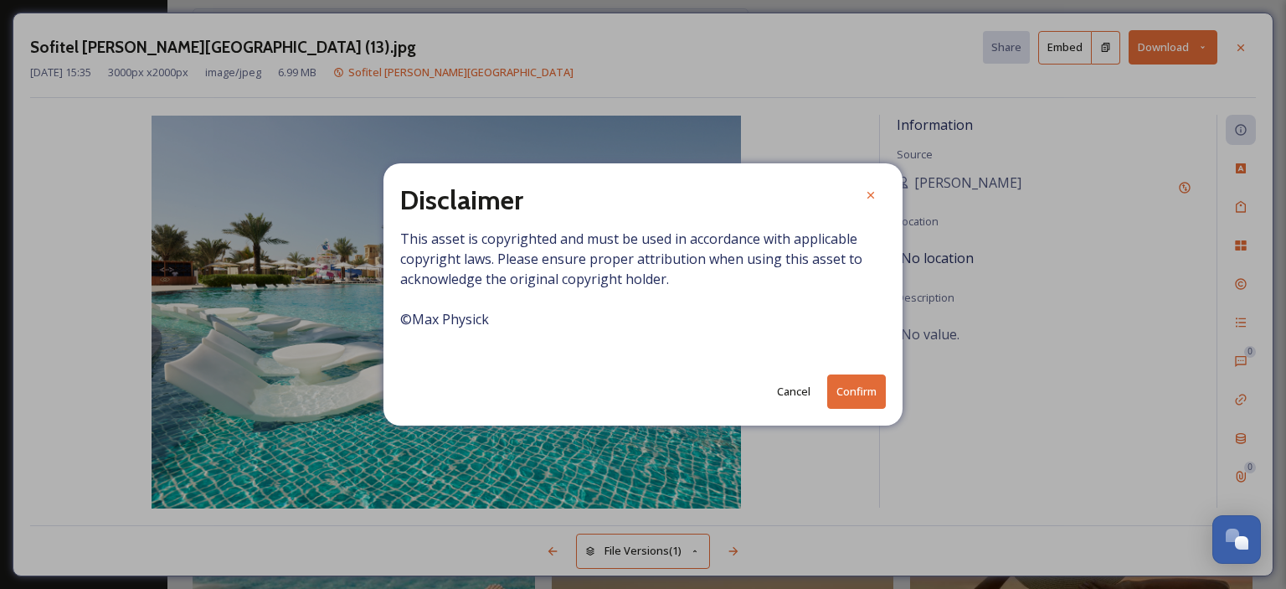
click at [855, 380] on button "Confirm" at bounding box center [856, 391] width 59 height 34
click at [880, 197] on div at bounding box center [871, 196] width 30 height 30
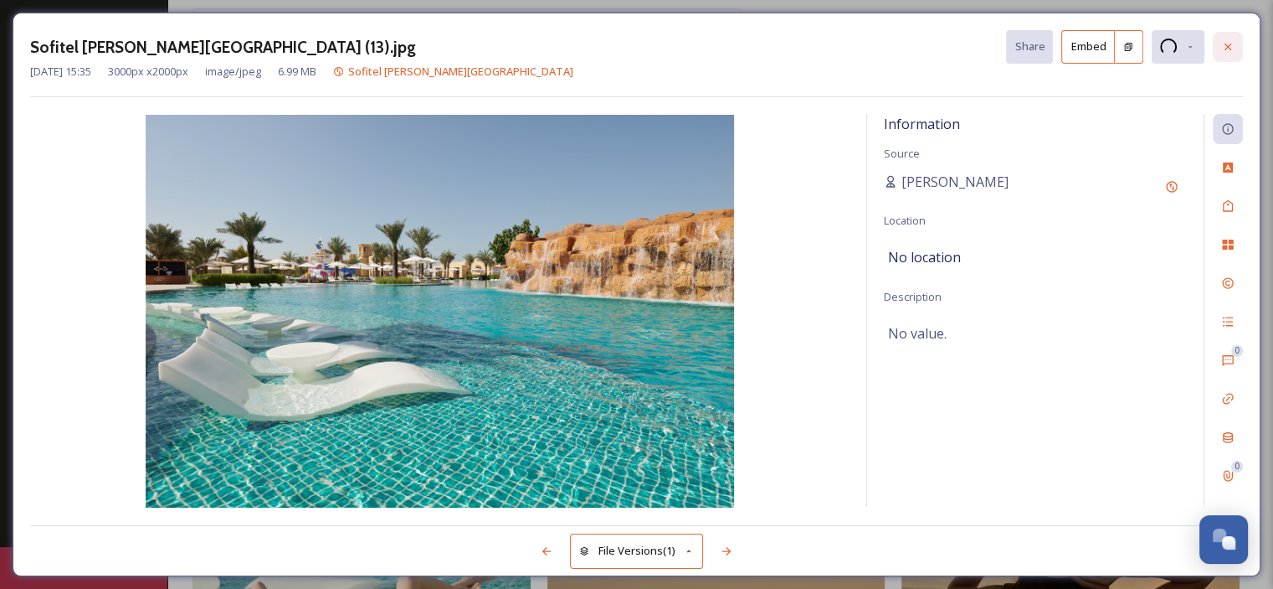
click at [1229, 46] on icon at bounding box center [1227, 46] width 13 height 13
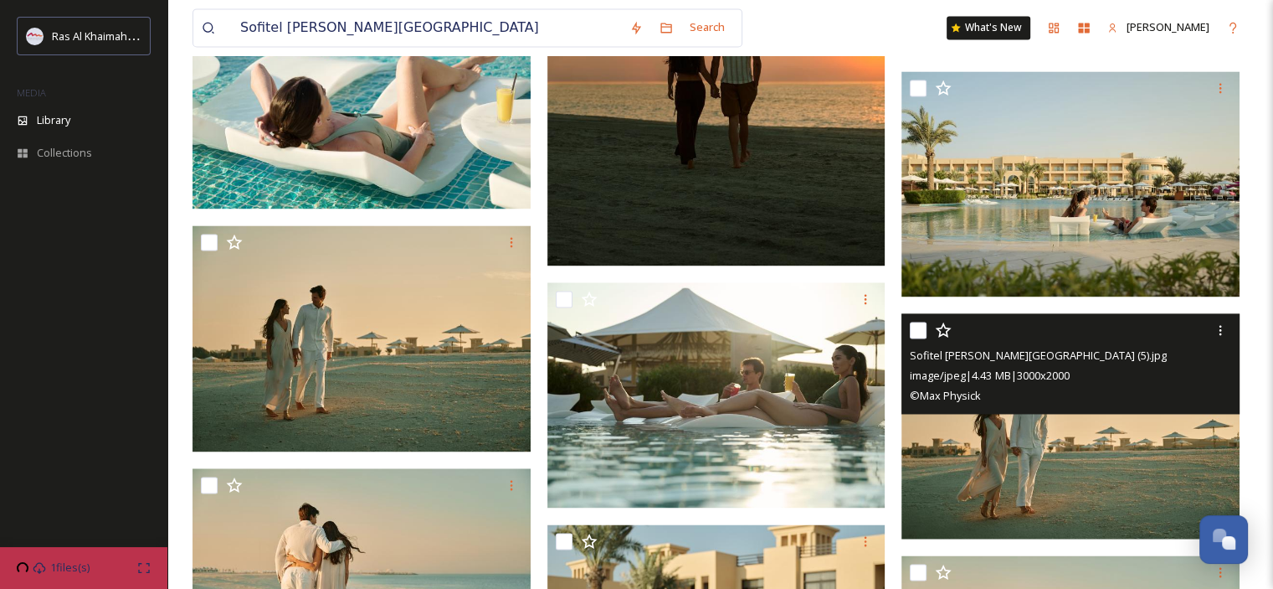
scroll to position [2428, 0]
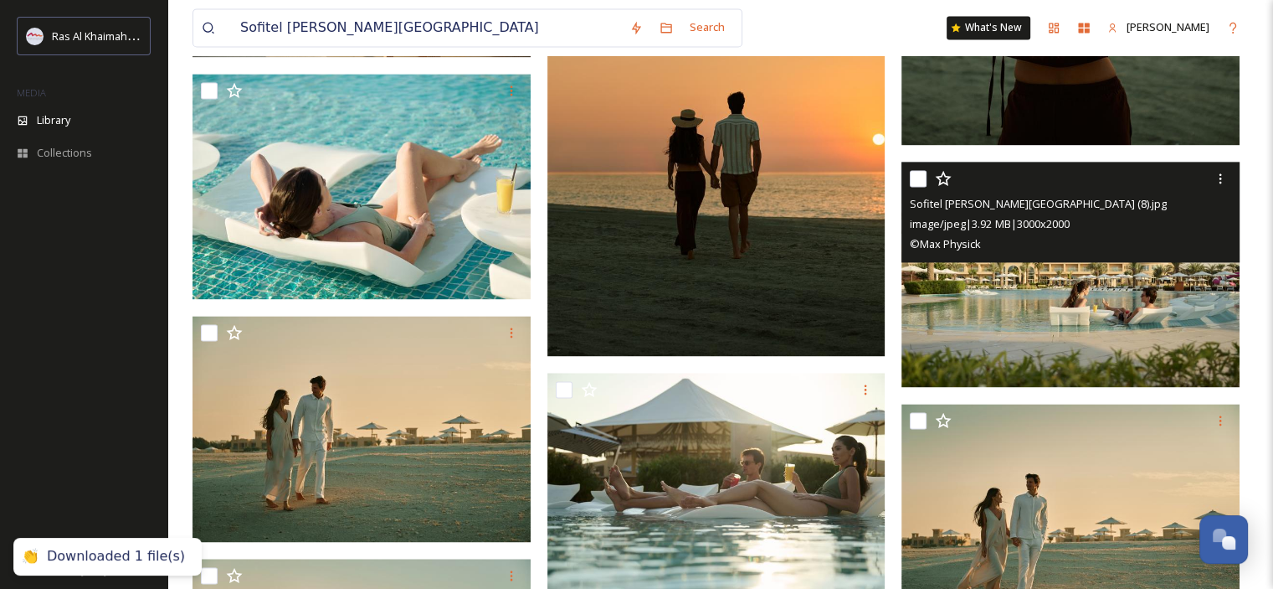
click at [1015, 296] on img at bounding box center [1071, 275] width 338 height 226
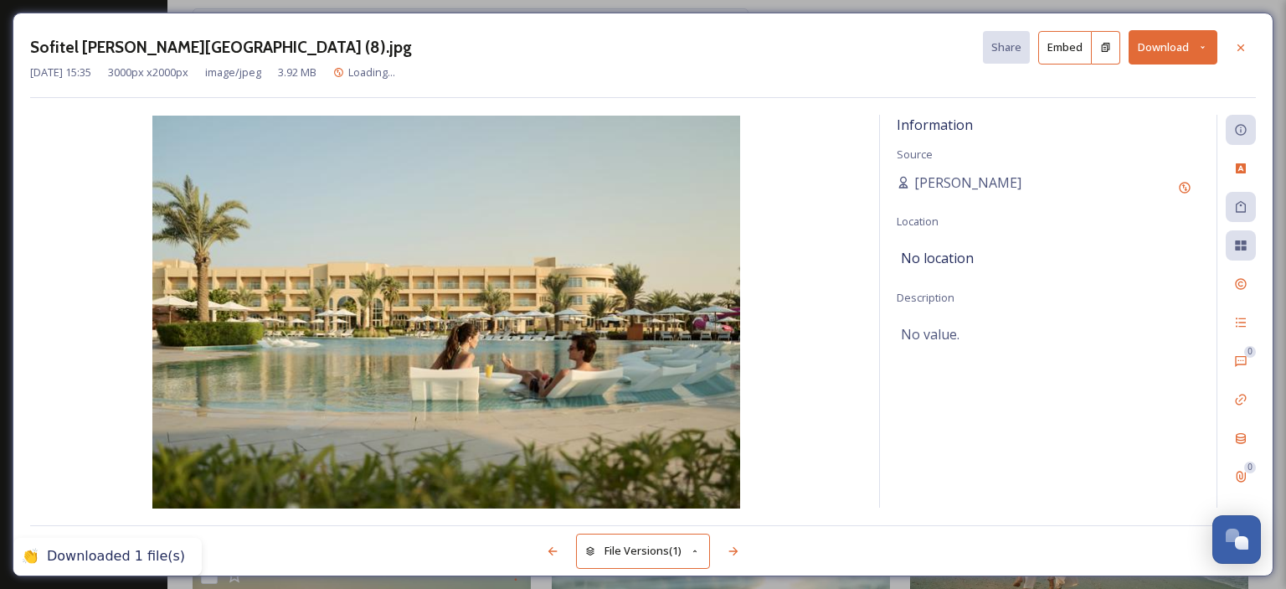
click at [1206, 53] on button "Download" at bounding box center [1172, 47] width 89 height 34
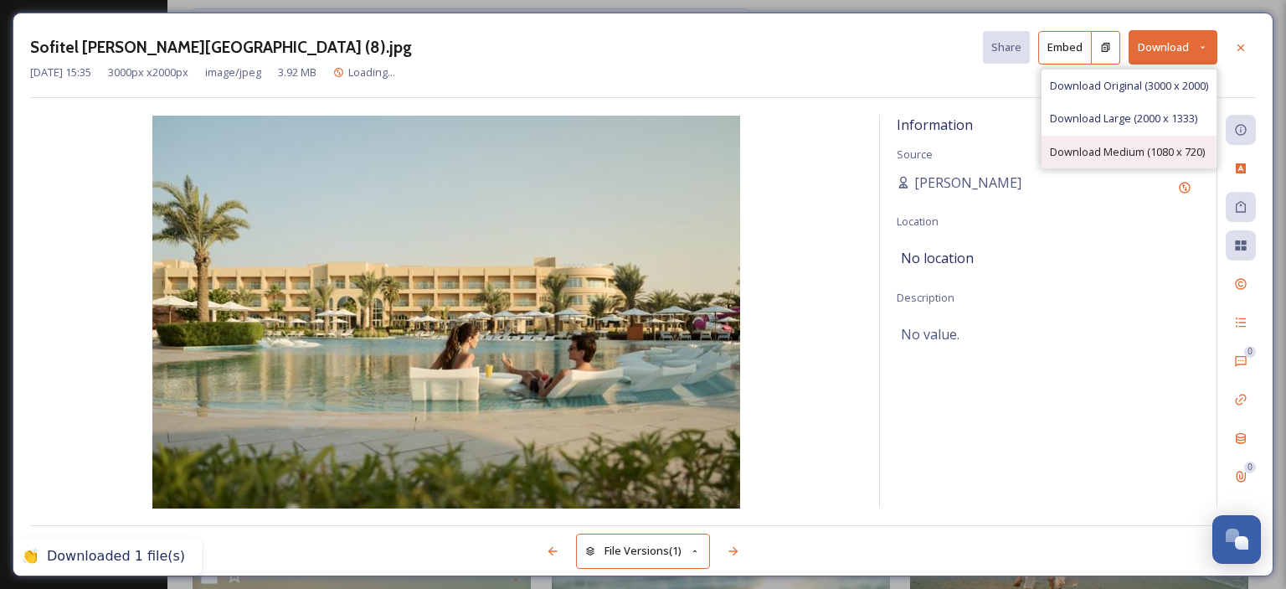
click at [1133, 150] on span "Download Medium (1080 x 720)" at bounding box center [1127, 152] width 155 height 16
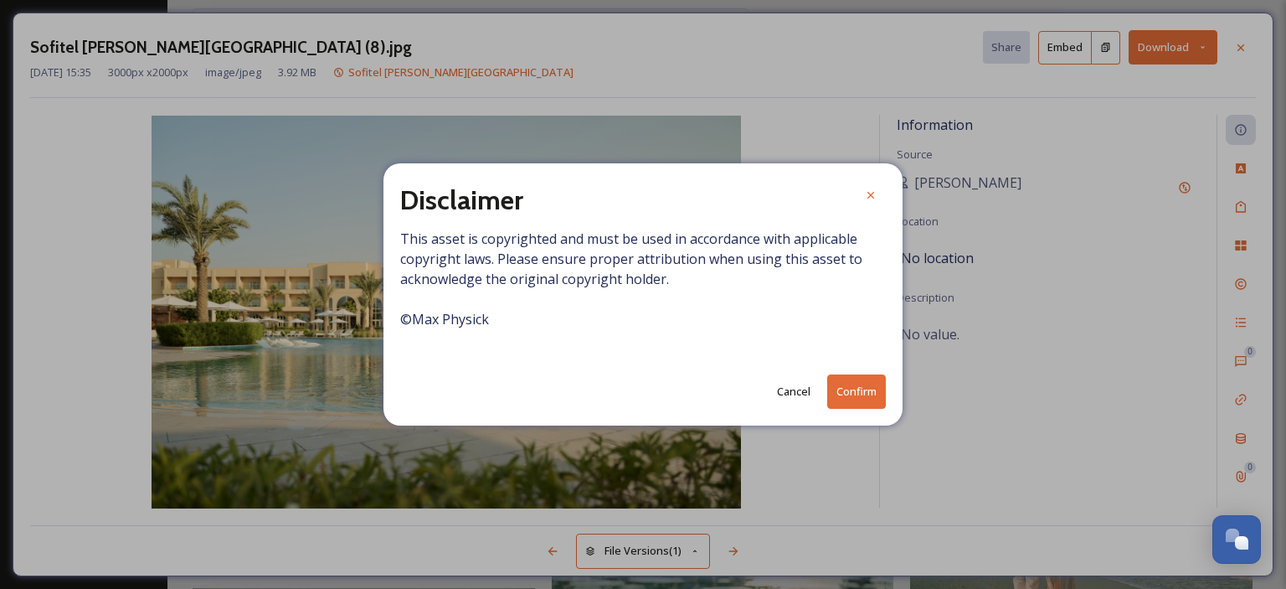
click at [854, 386] on button "Confirm" at bounding box center [856, 391] width 59 height 34
click at [866, 199] on icon at bounding box center [870, 195] width 13 height 13
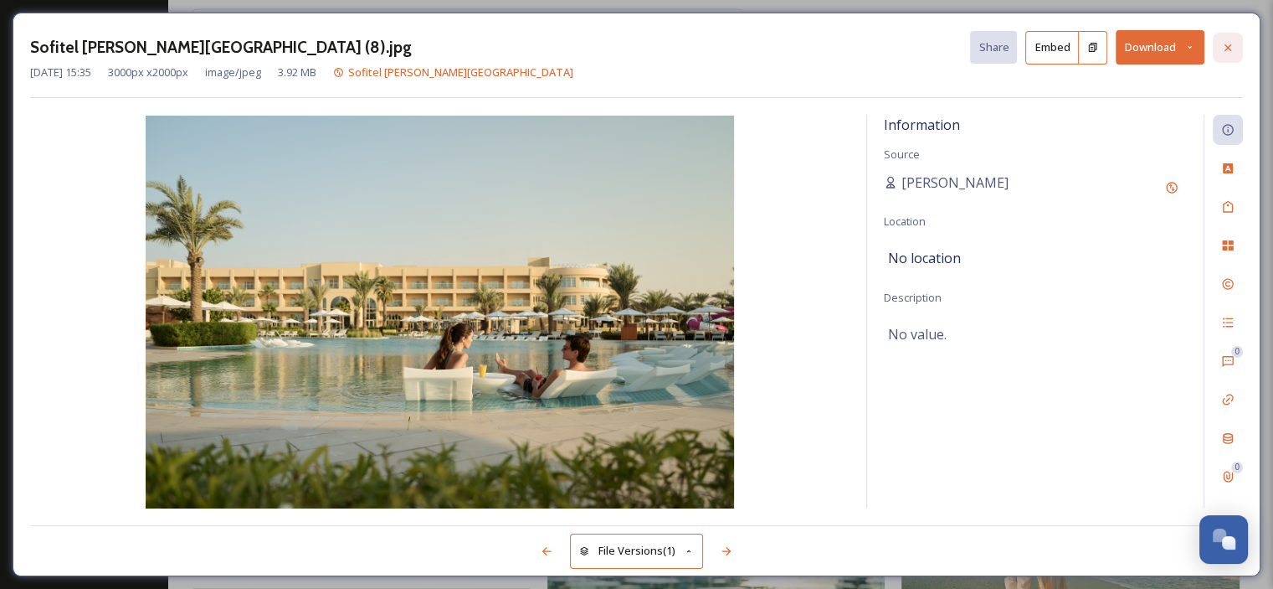
click at [1232, 41] on icon at bounding box center [1227, 47] width 13 height 13
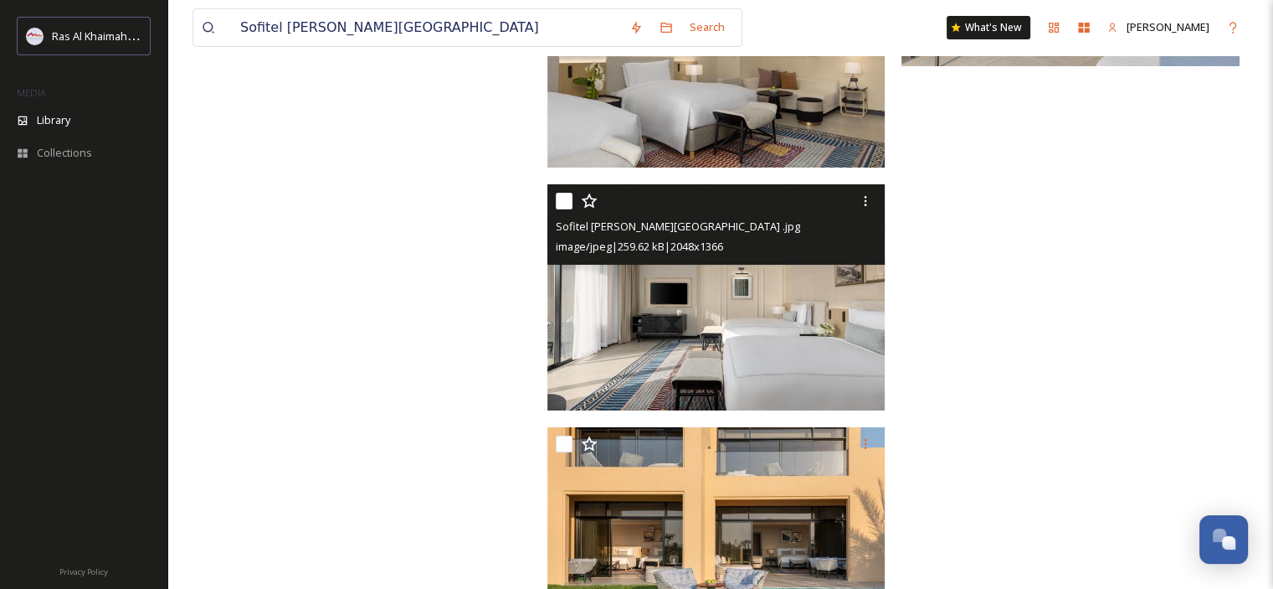
scroll to position [6162, 0]
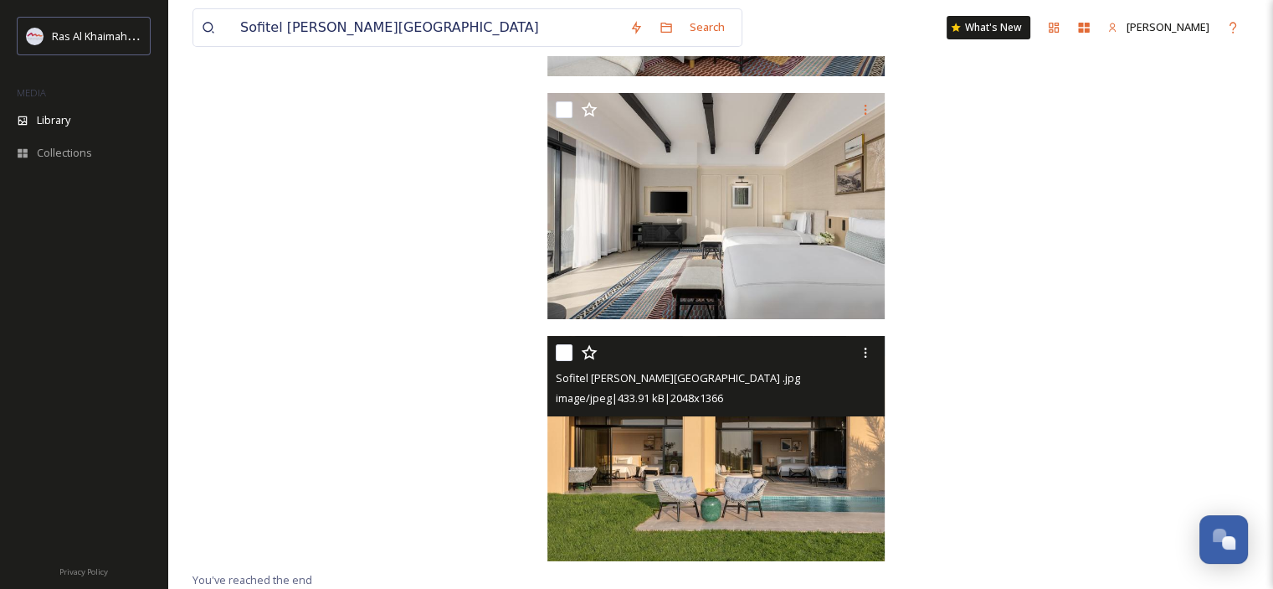
click at [710, 466] on img at bounding box center [717, 449] width 338 height 226
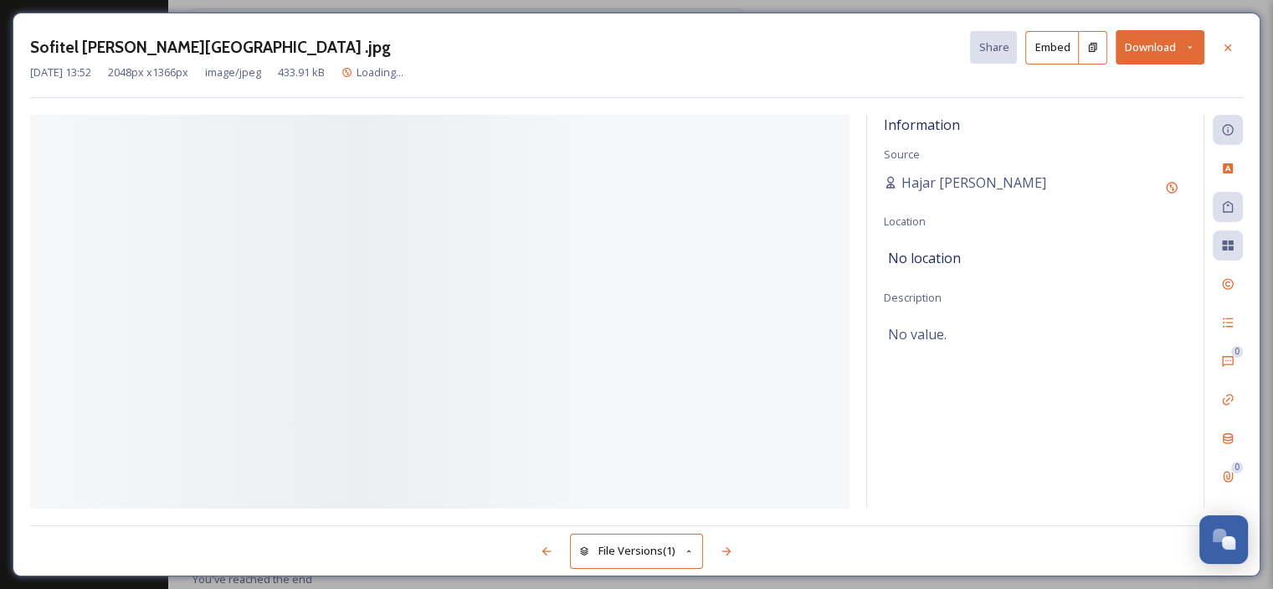
scroll to position [5920, 0]
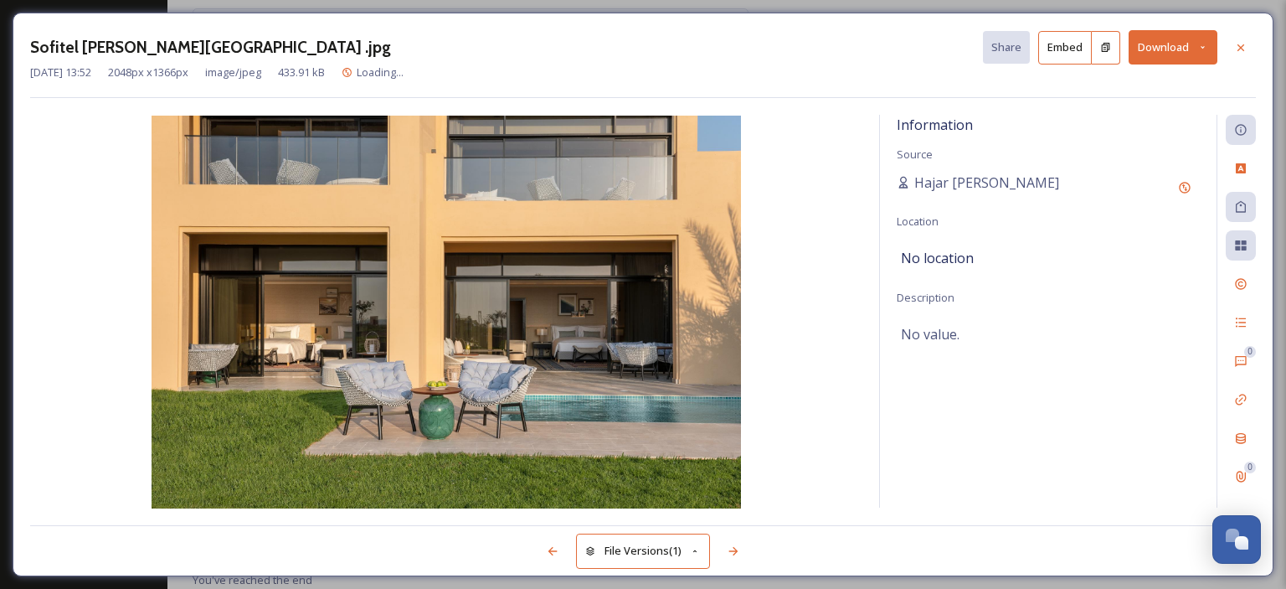
click at [1216, 42] on button "Download" at bounding box center [1172, 47] width 89 height 34
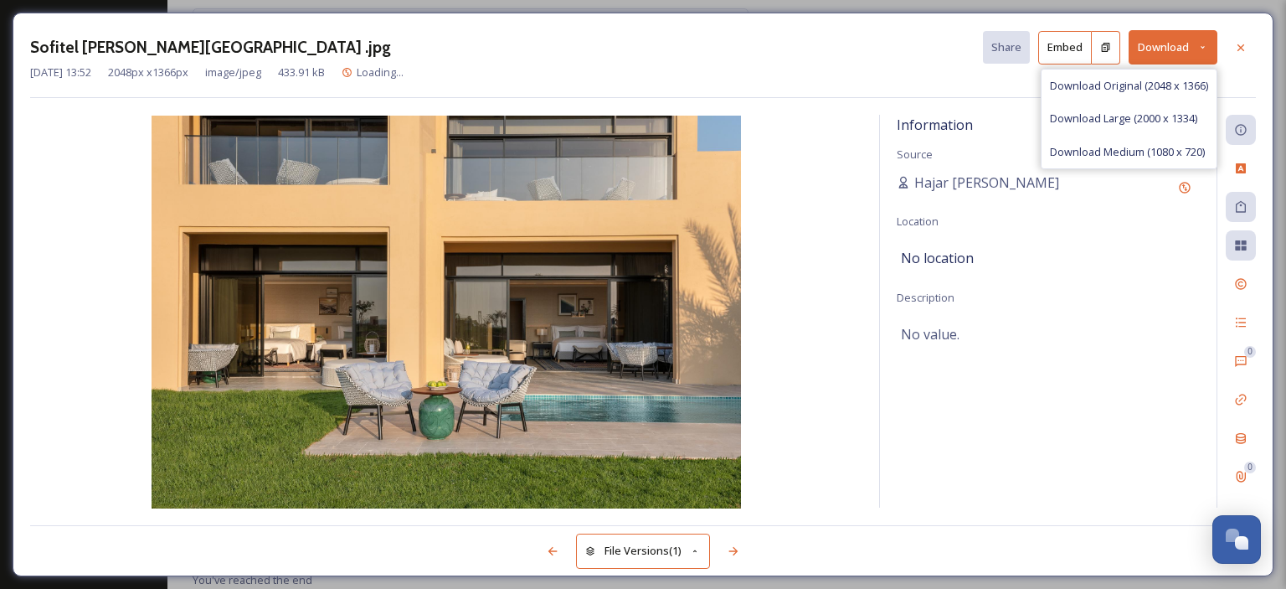
click at [1150, 149] on span "Download Medium (1080 x 720)" at bounding box center [1127, 152] width 155 height 16
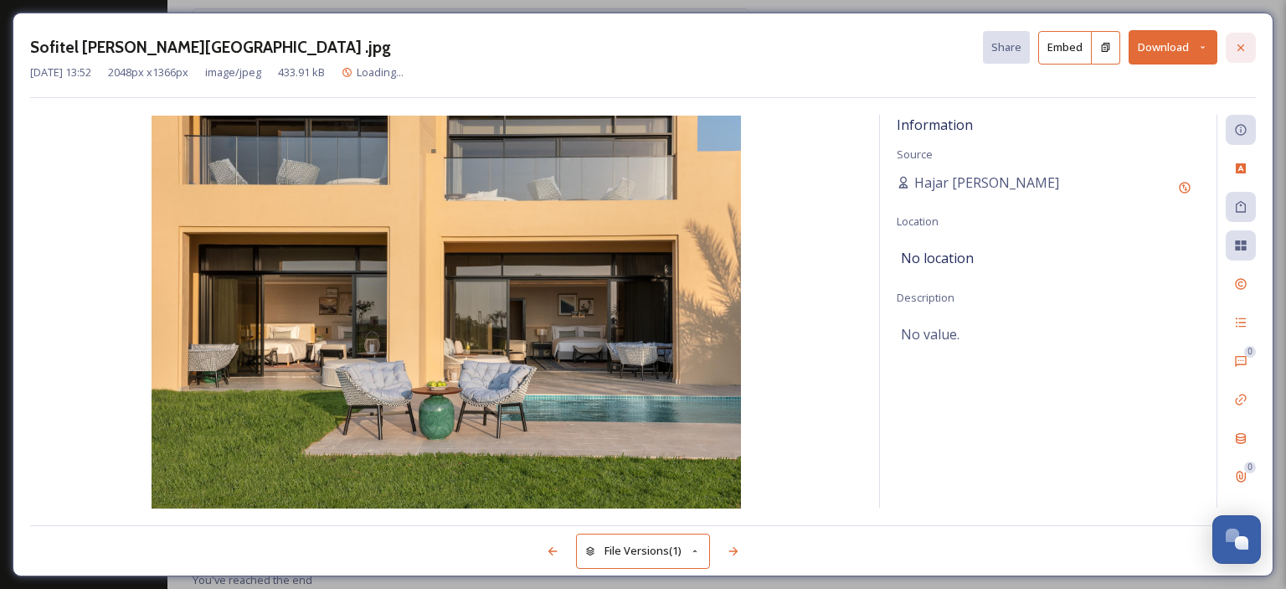
click at [1237, 41] on icon at bounding box center [1240, 47] width 13 height 13
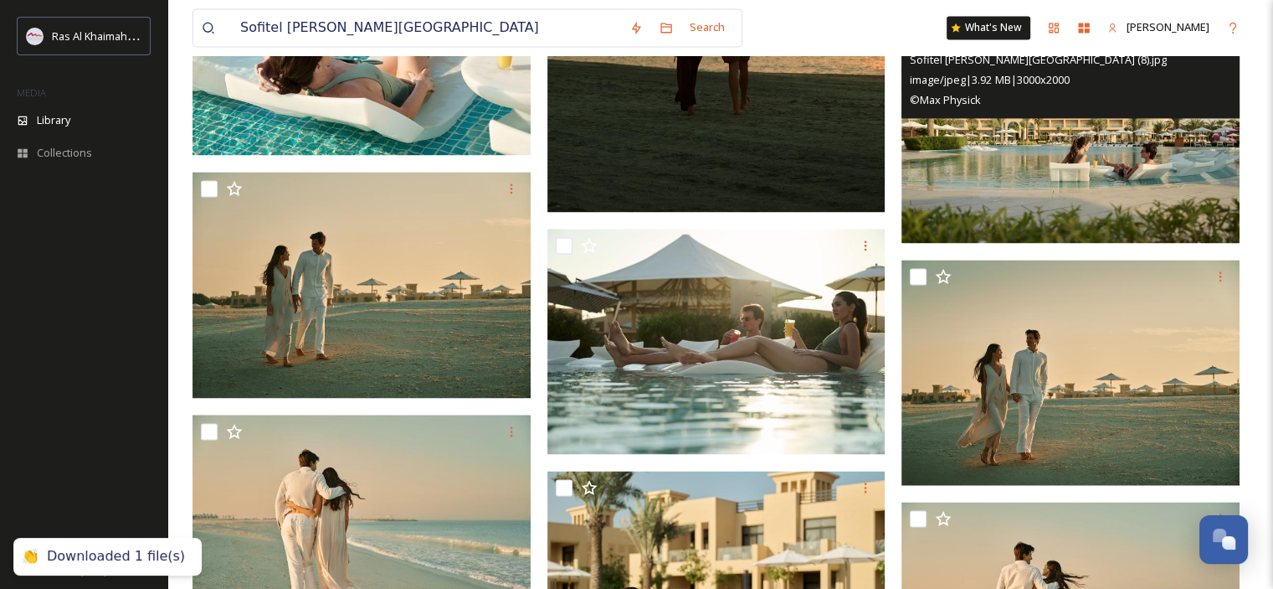
scroll to position [2237, 0]
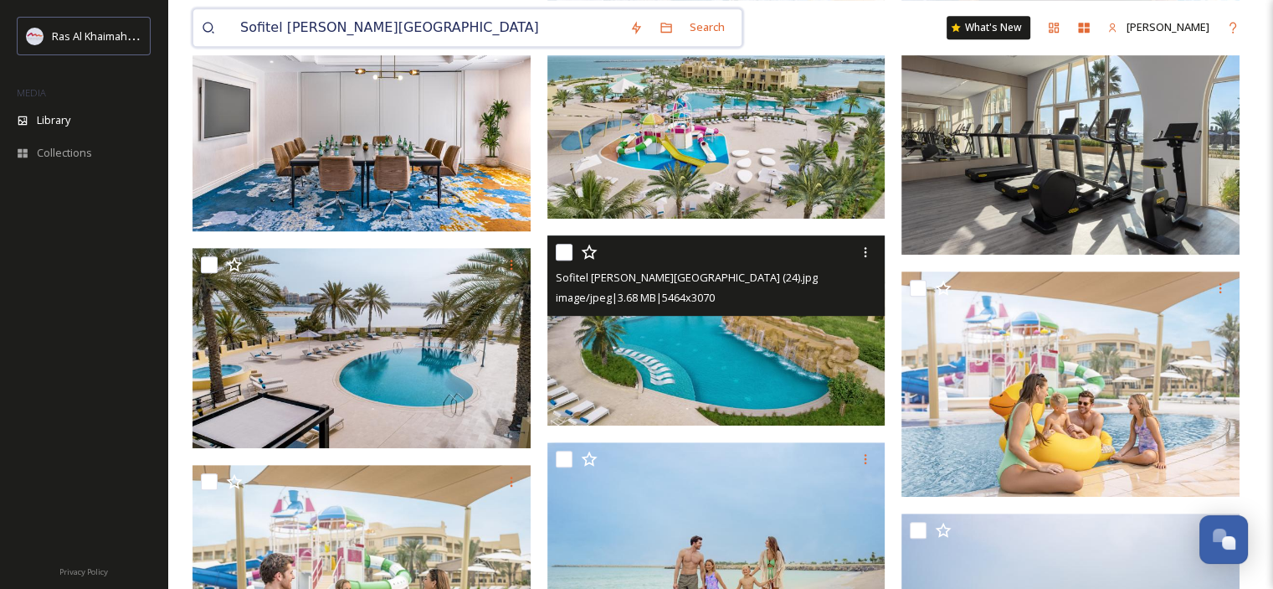
click at [449, 31] on input "Sofitel [PERSON_NAME][GEOGRAPHIC_DATA]" at bounding box center [426, 27] width 389 height 37
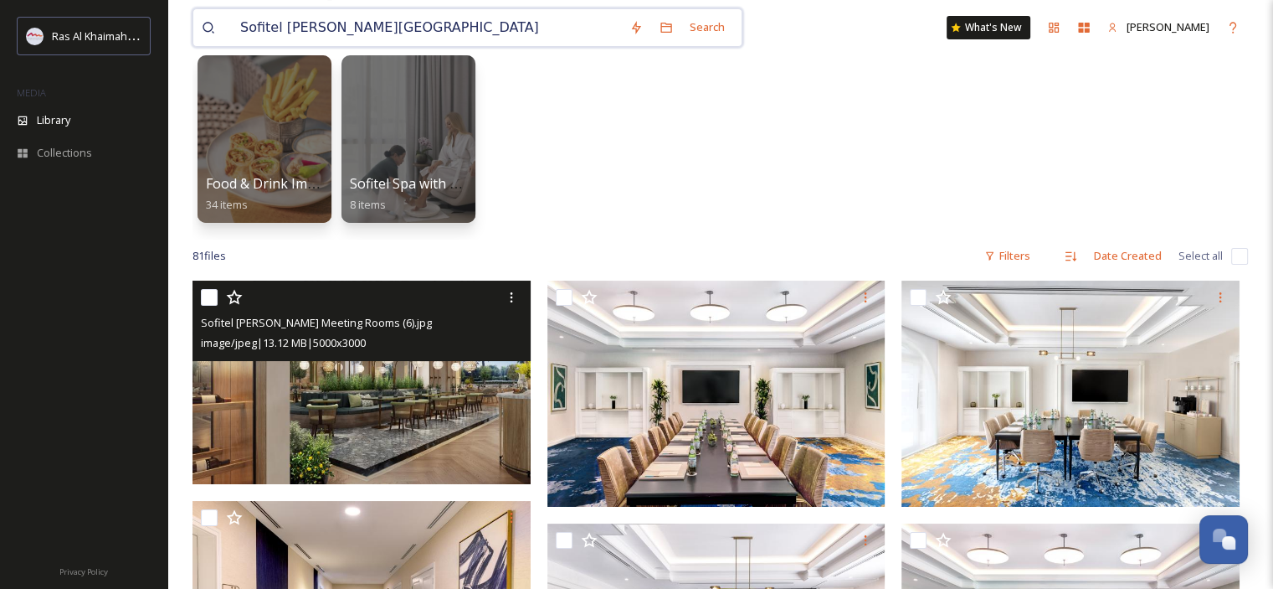
drag, startPoint x: 429, startPoint y: 28, endPoint x: 180, endPoint y: 35, distance: 249.6
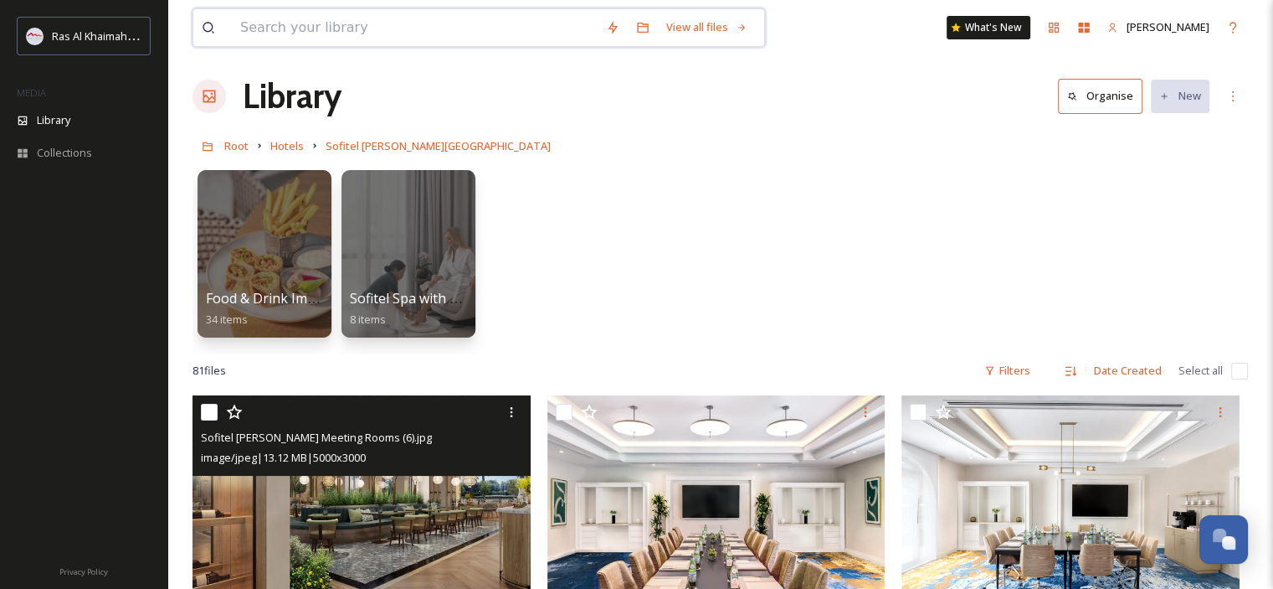
scroll to position [0, 0]
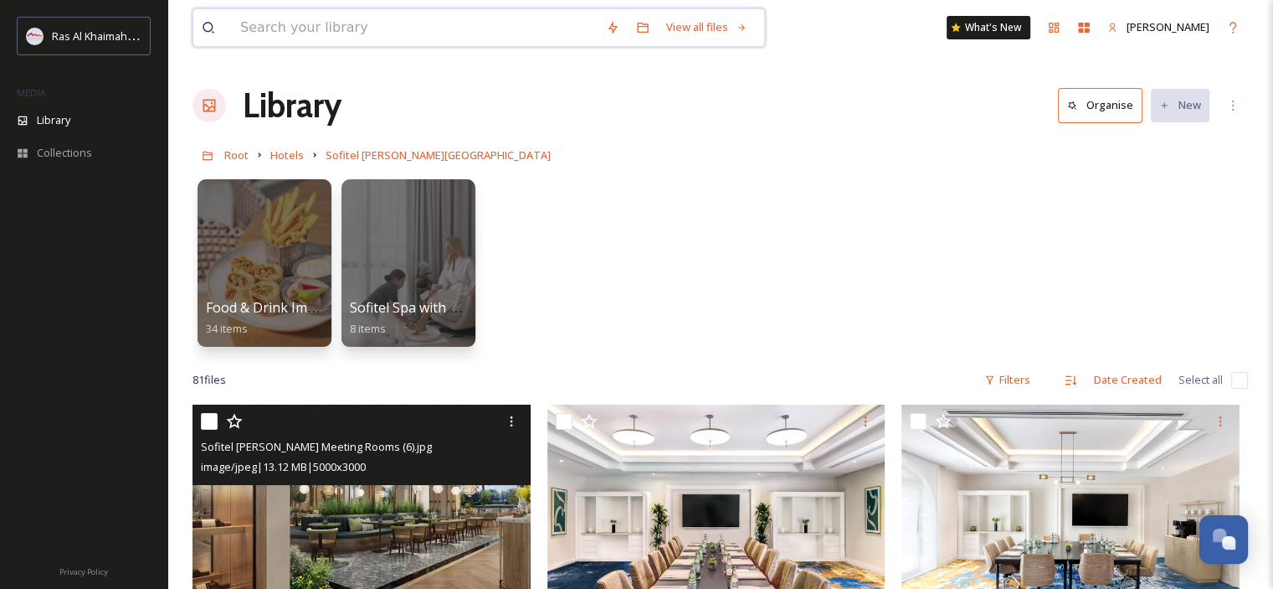
paste input "Rixos Al Mairid Ras Al Khaimah"
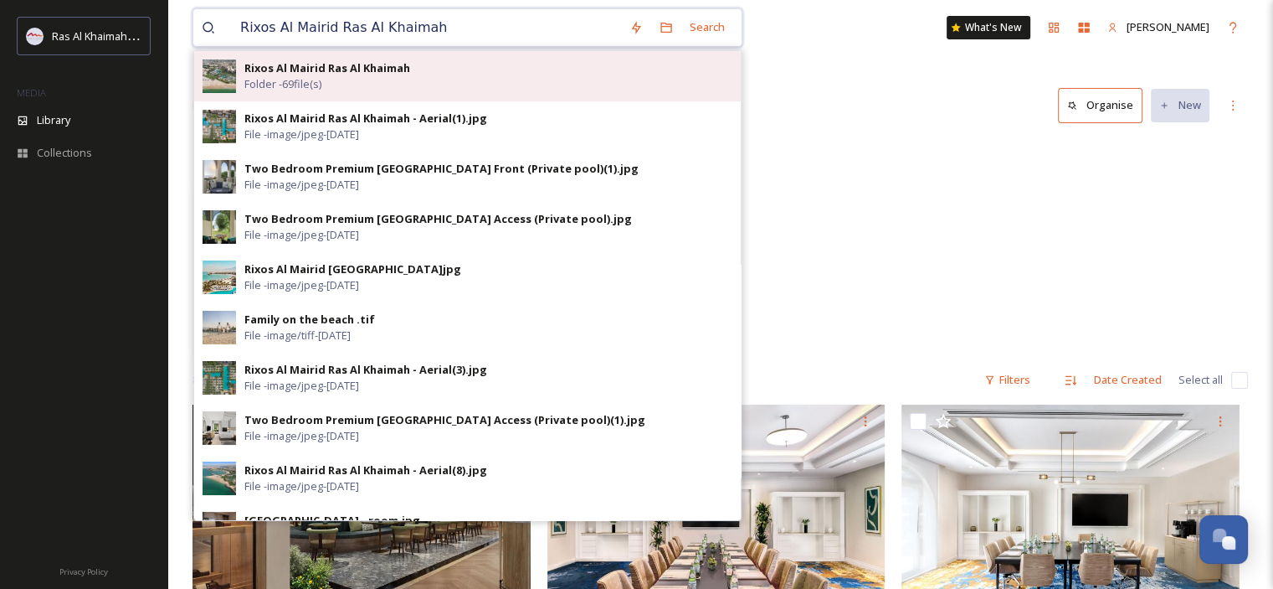
type input "Rixos Al Mairid Ras Al Khaimah"
click at [405, 75] on strong "Rixos Al Mairid Ras Al Khaimah" at bounding box center [327, 67] width 166 height 15
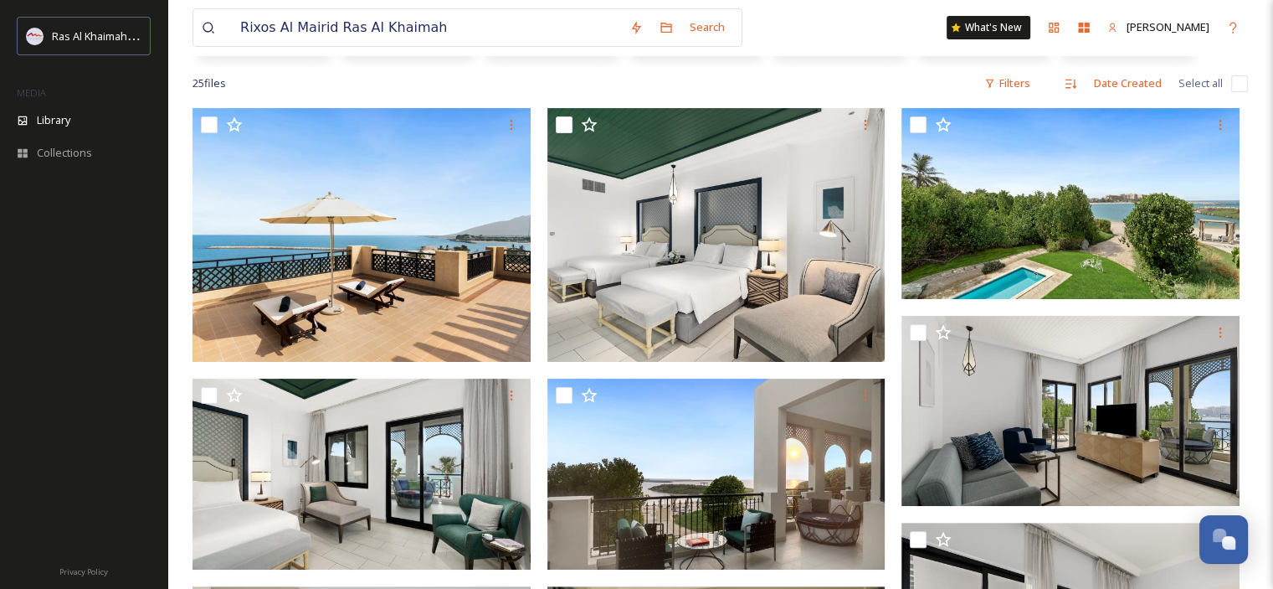
scroll to position [285, 0]
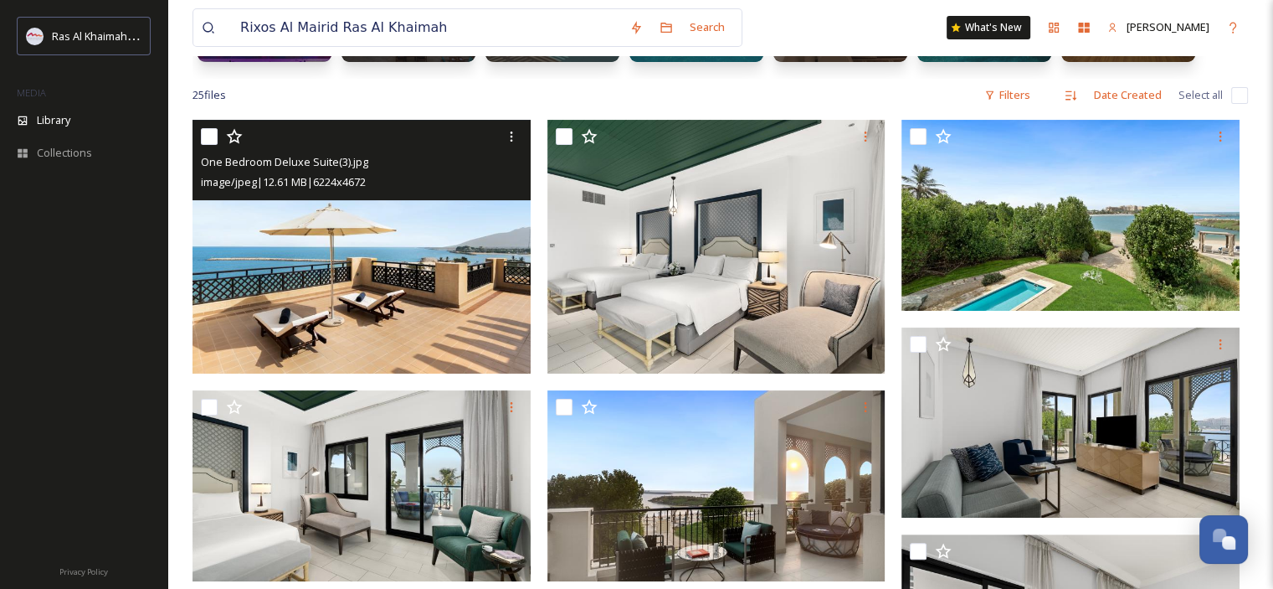
click at [405, 280] on img at bounding box center [362, 247] width 338 height 254
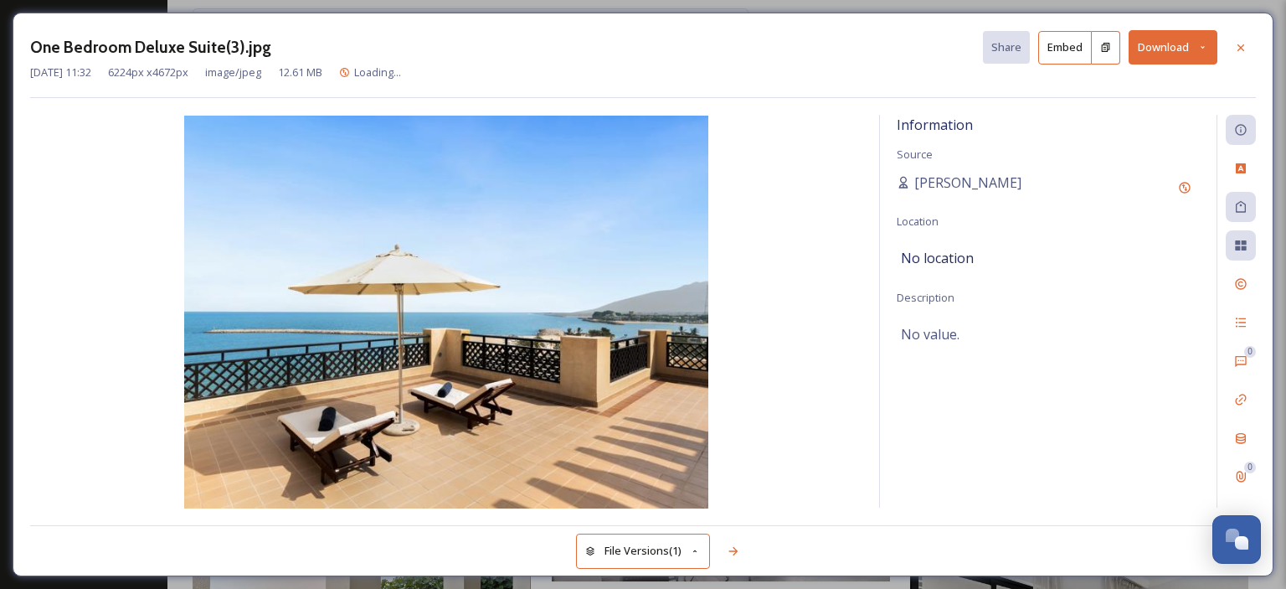
click at [1200, 45] on icon at bounding box center [1202, 47] width 11 height 11
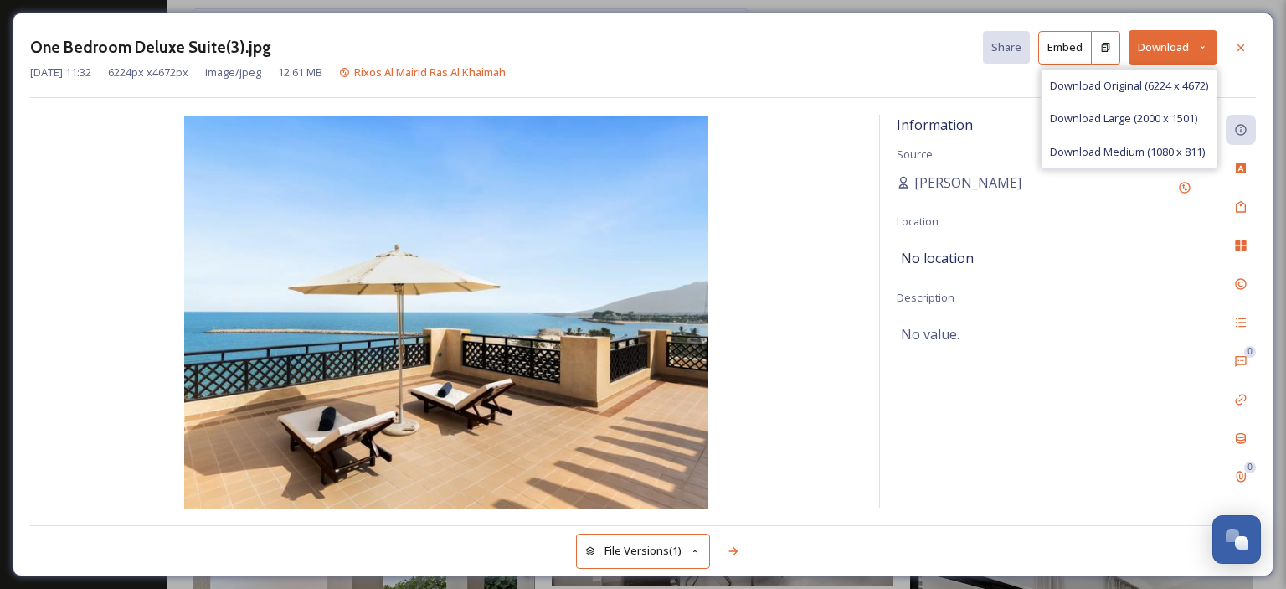
click at [1247, 44] on div at bounding box center [1241, 48] width 30 height 30
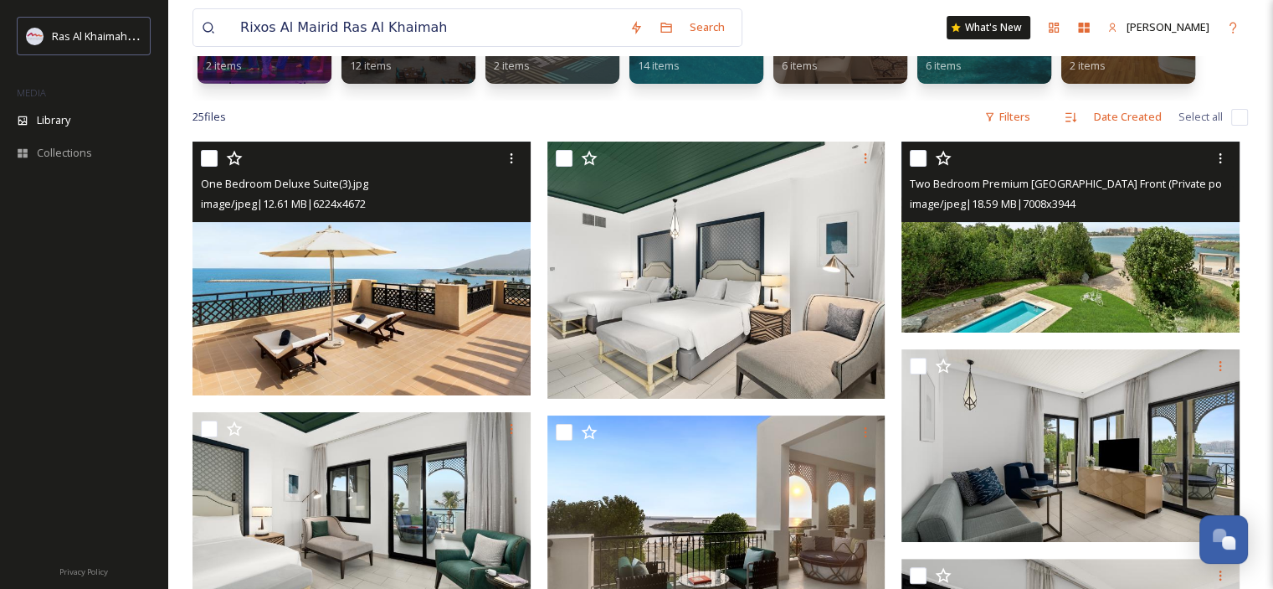
scroll to position [281, 0]
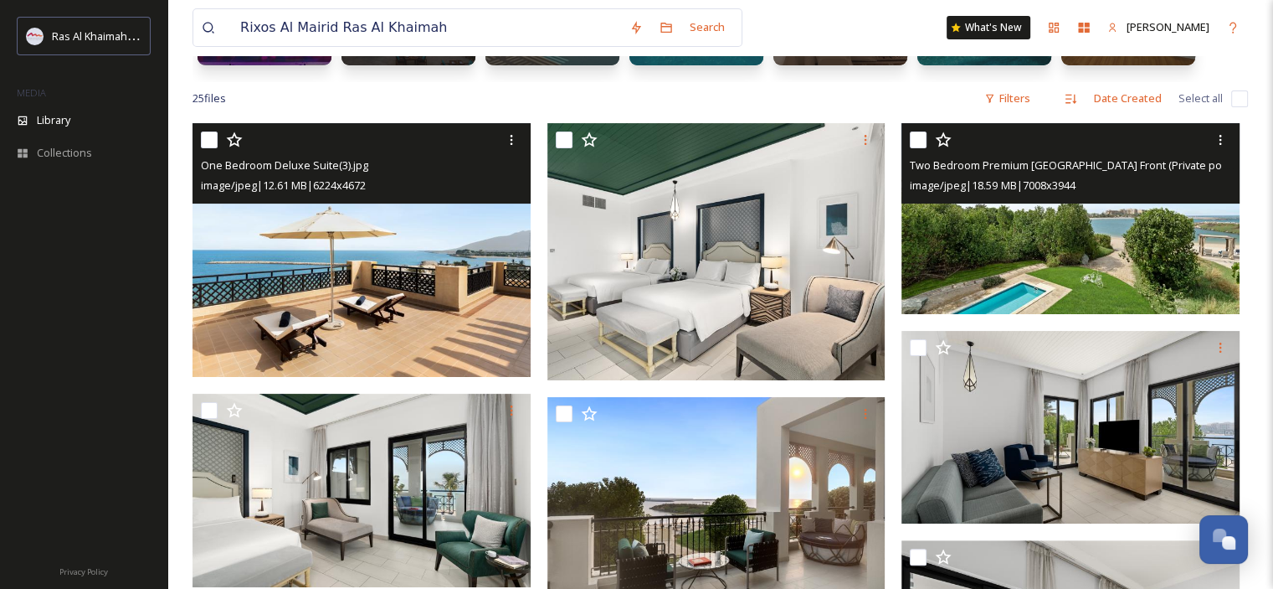
click at [1155, 252] on img at bounding box center [1071, 218] width 338 height 190
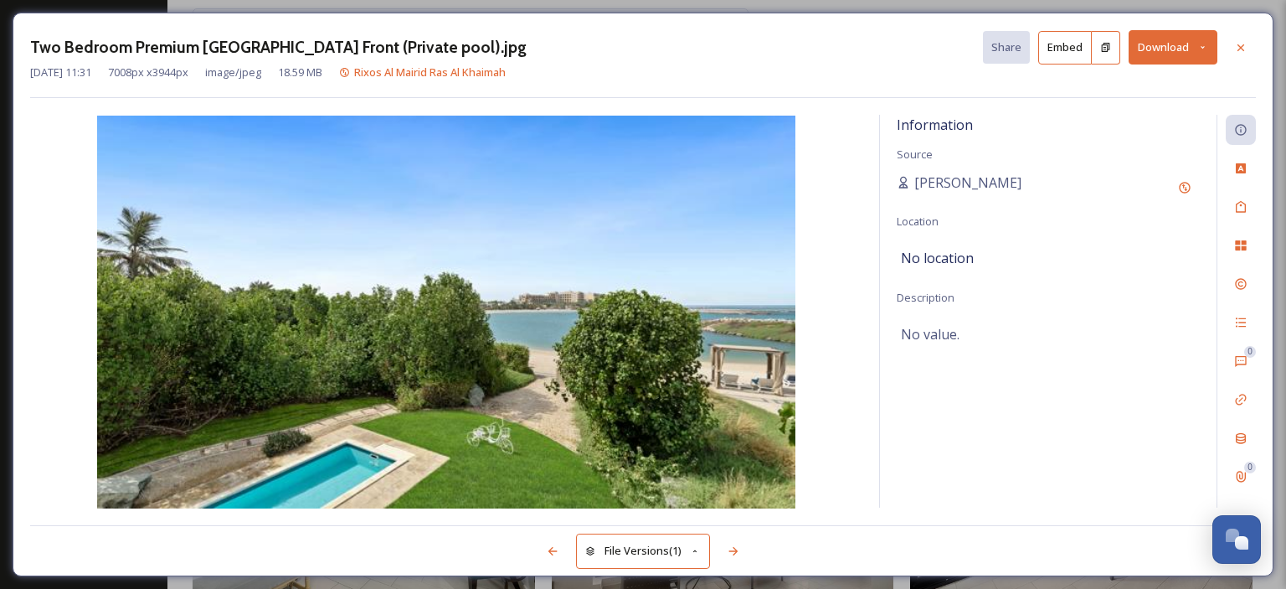
click at [1211, 44] on button "Download" at bounding box center [1172, 47] width 89 height 34
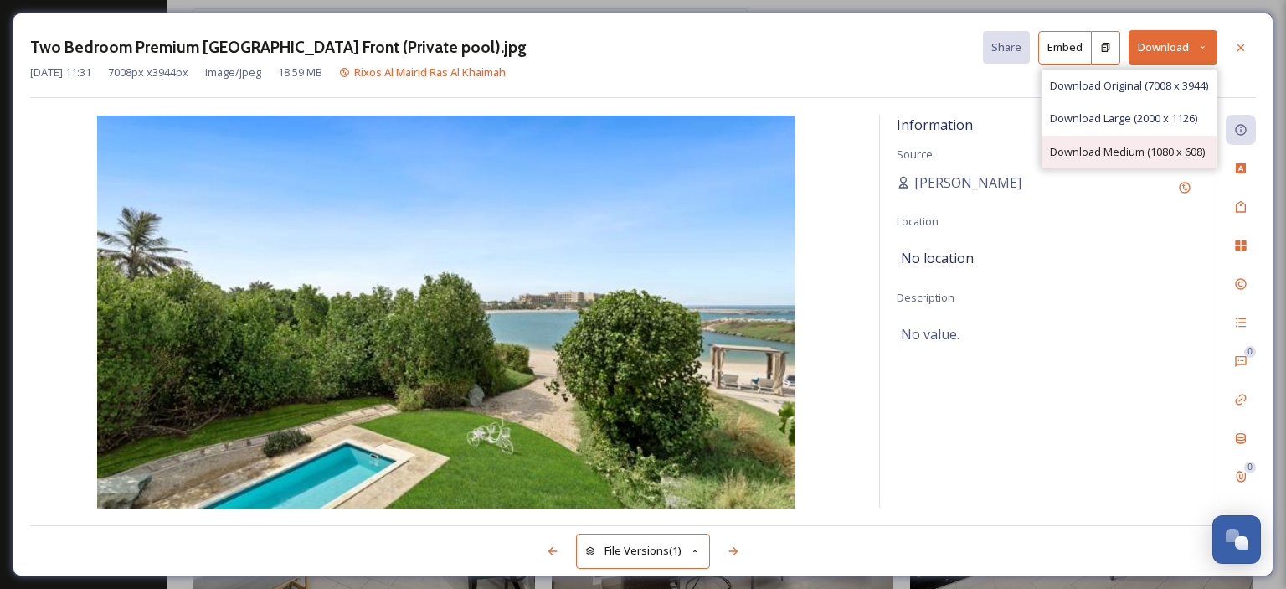
click at [1157, 145] on span "Download Medium (1080 x 608)" at bounding box center [1127, 152] width 155 height 16
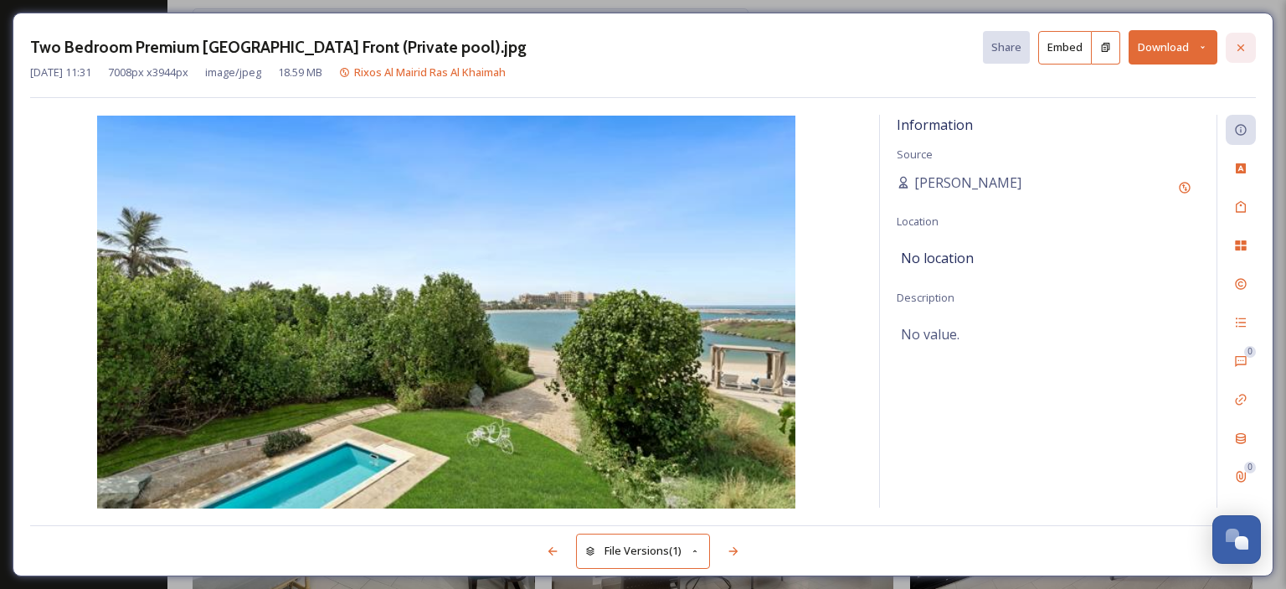
click at [1235, 46] on icon at bounding box center [1240, 47] width 13 height 13
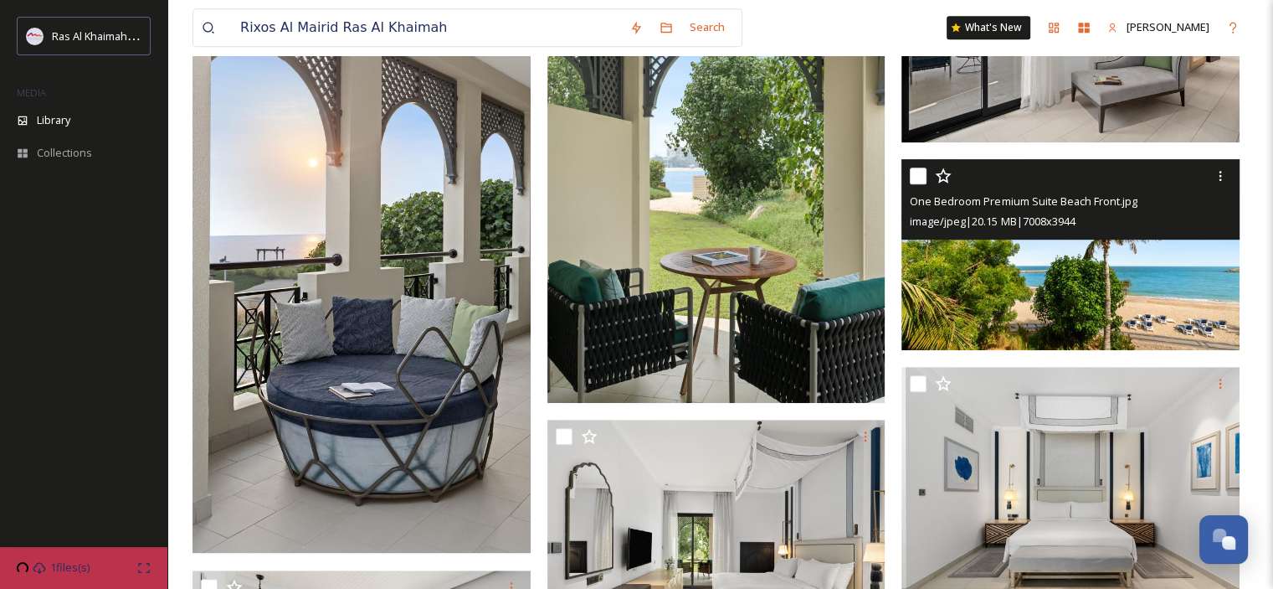
scroll to position [931, 0]
click at [1085, 265] on img at bounding box center [1071, 253] width 338 height 190
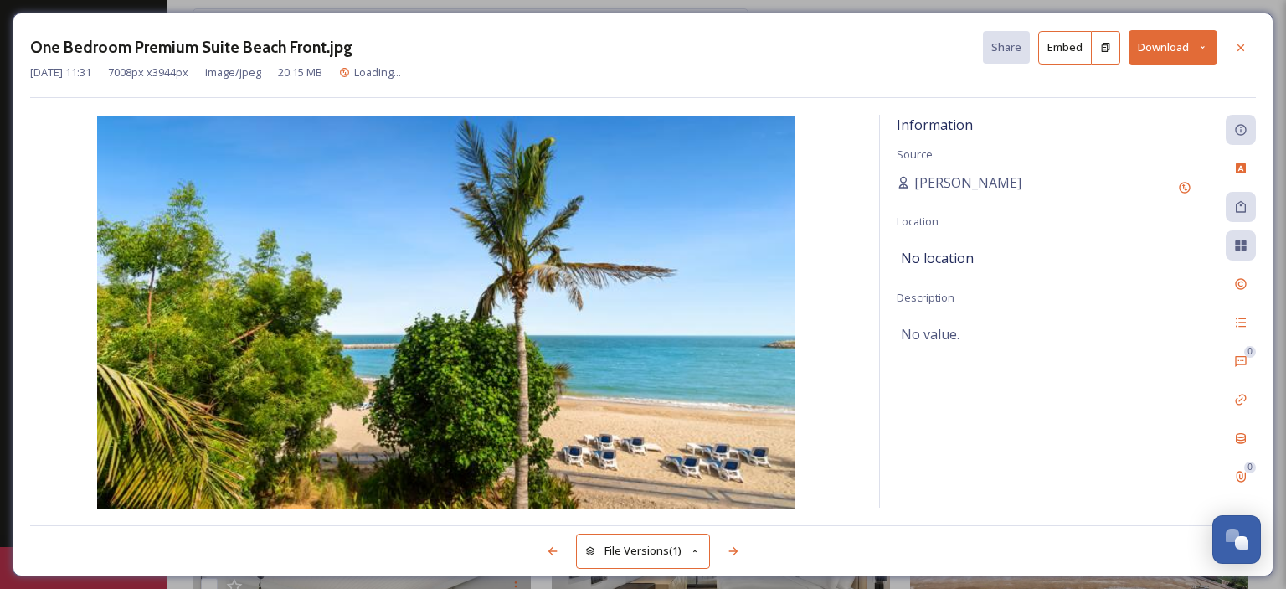
click at [1204, 39] on button "Download" at bounding box center [1172, 47] width 89 height 34
click at [1237, 46] on icon at bounding box center [1240, 47] width 13 height 13
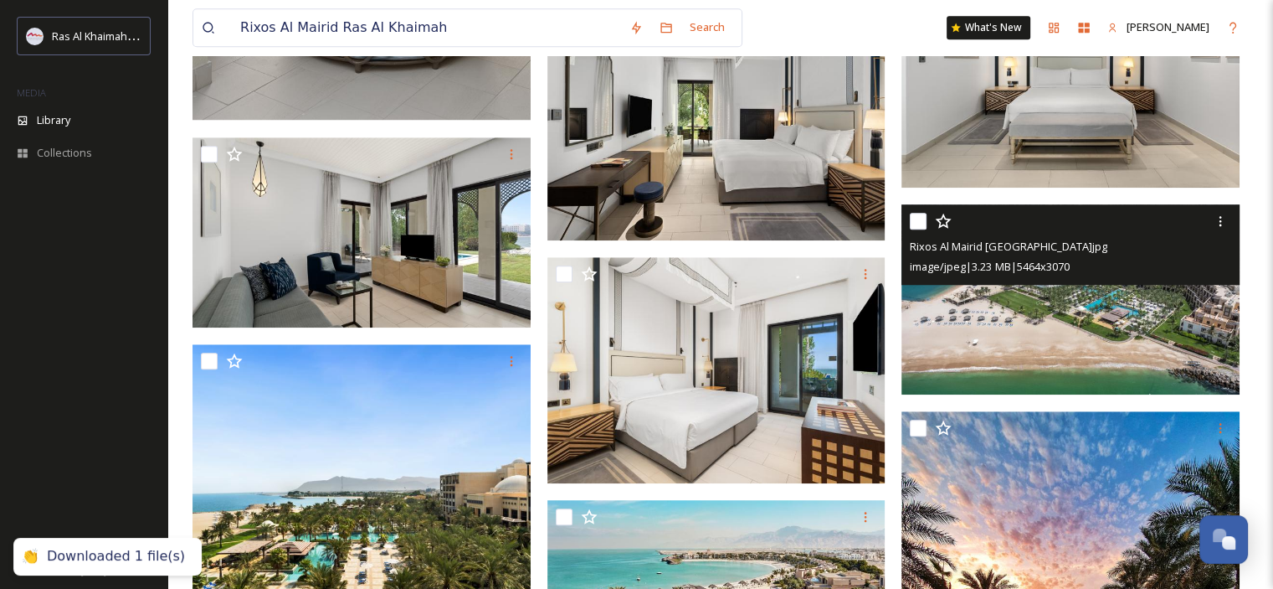
scroll to position [1363, 0]
click at [1218, 353] on img at bounding box center [1071, 299] width 338 height 190
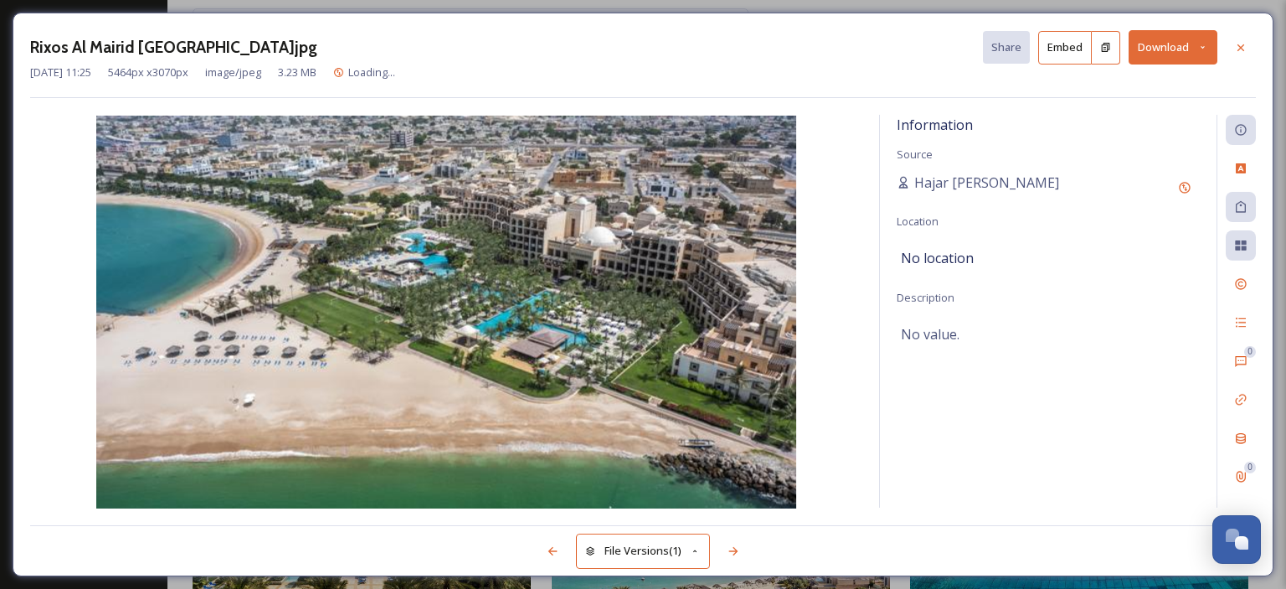
click at [1200, 52] on icon at bounding box center [1202, 47] width 11 height 11
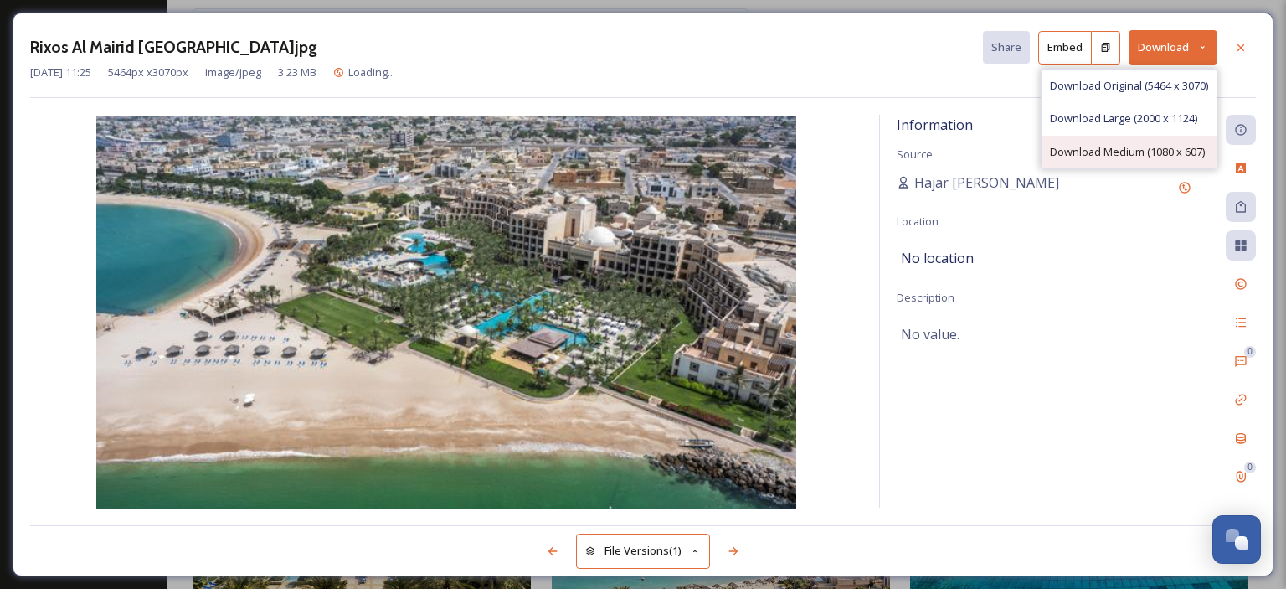
click at [1165, 144] on span "Download Medium (1080 x 607)" at bounding box center [1127, 152] width 155 height 16
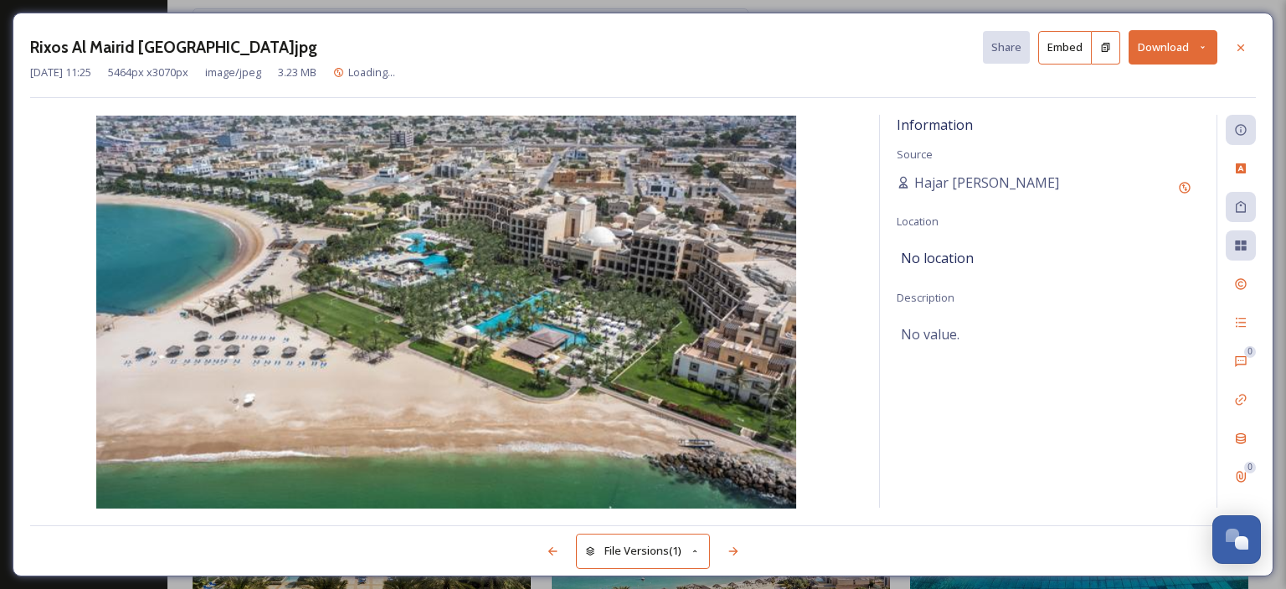
click at [1239, 46] on icon at bounding box center [1240, 47] width 13 height 13
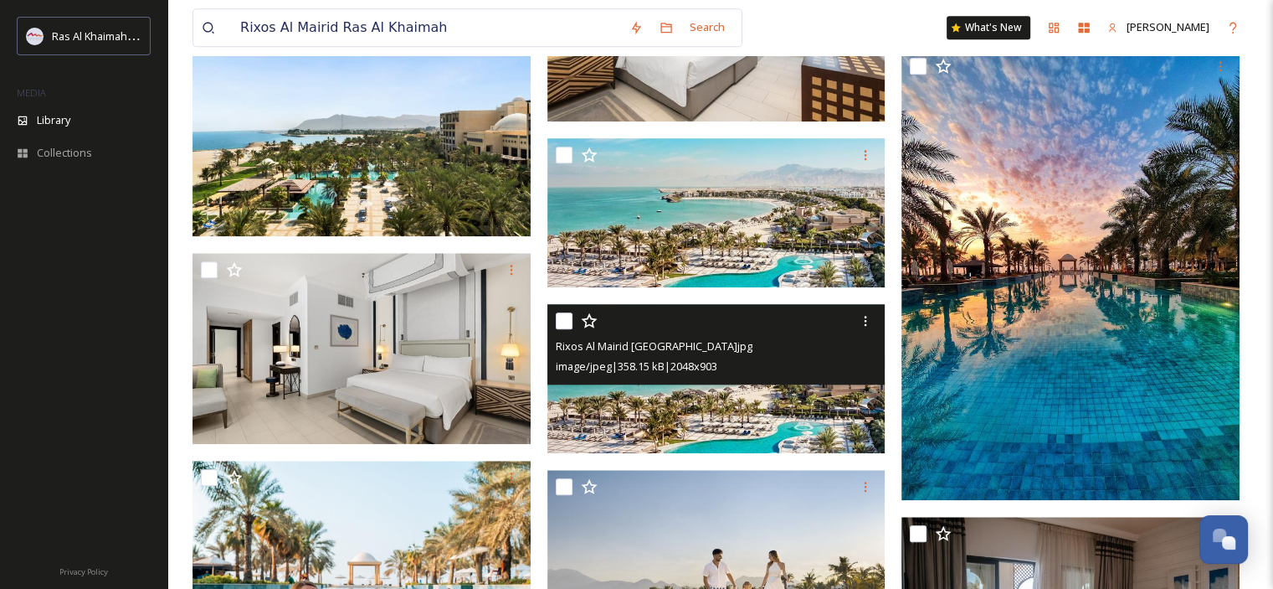
scroll to position [1725, 0]
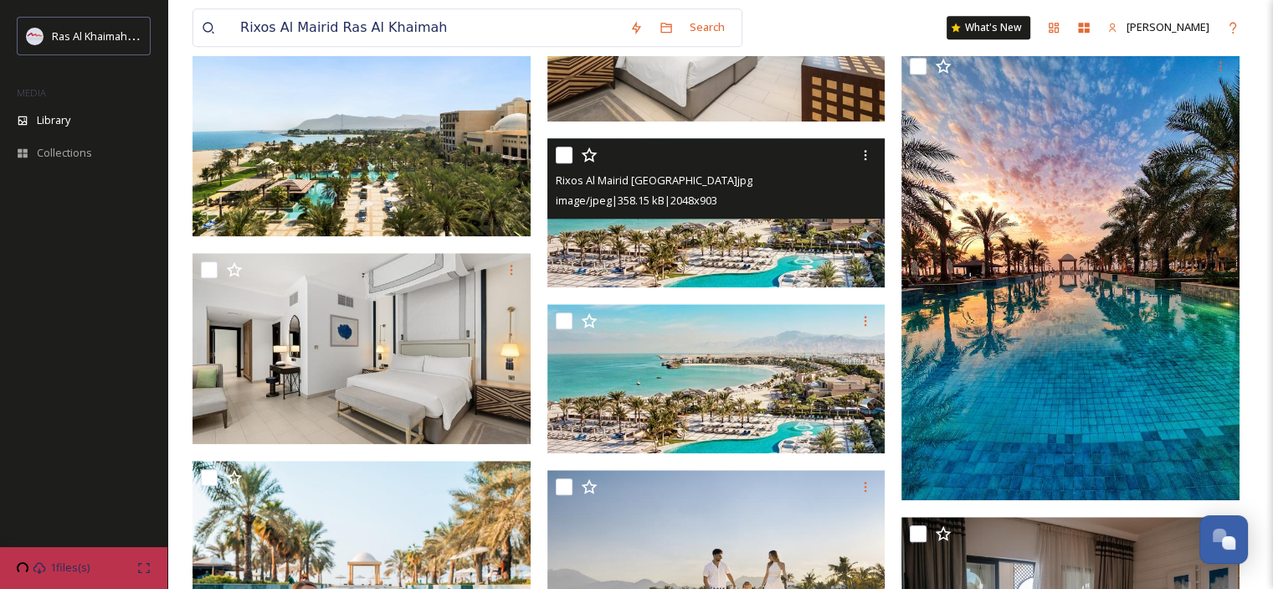
click at [722, 246] on img at bounding box center [717, 211] width 338 height 149
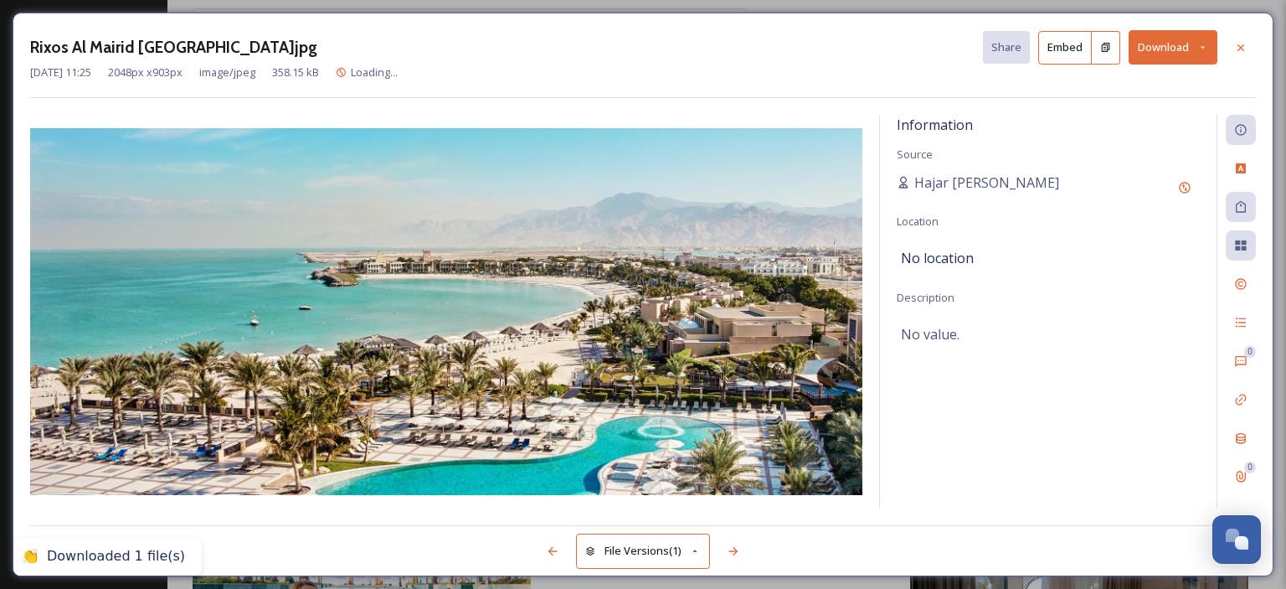
click at [1203, 40] on button "Download" at bounding box center [1172, 47] width 89 height 34
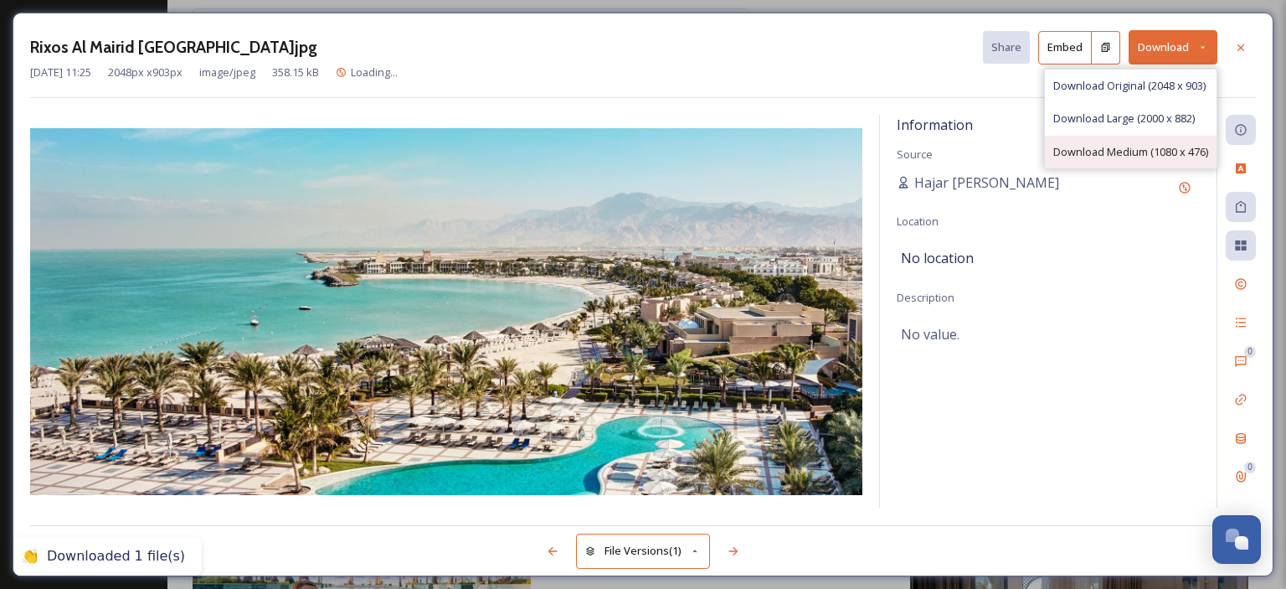
click at [1139, 152] on span "Download Medium (1080 x 476)" at bounding box center [1130, 152] width 155 height 16
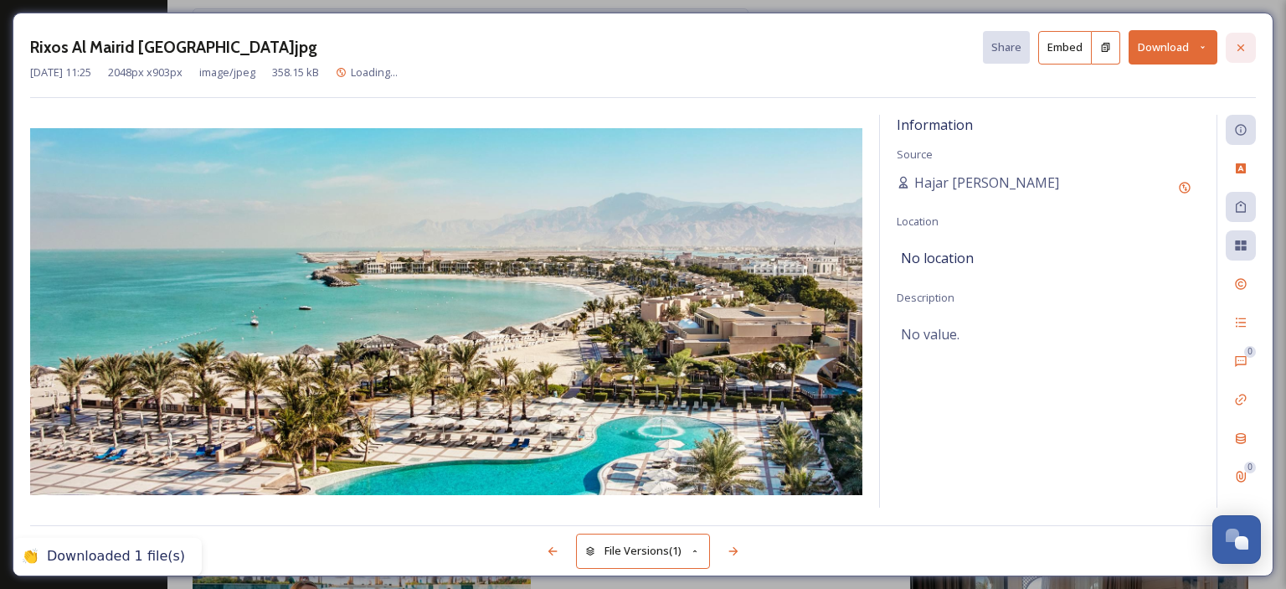
click at [1241, 43] on icon at bounding box center [1240, 47] width 13 height 13
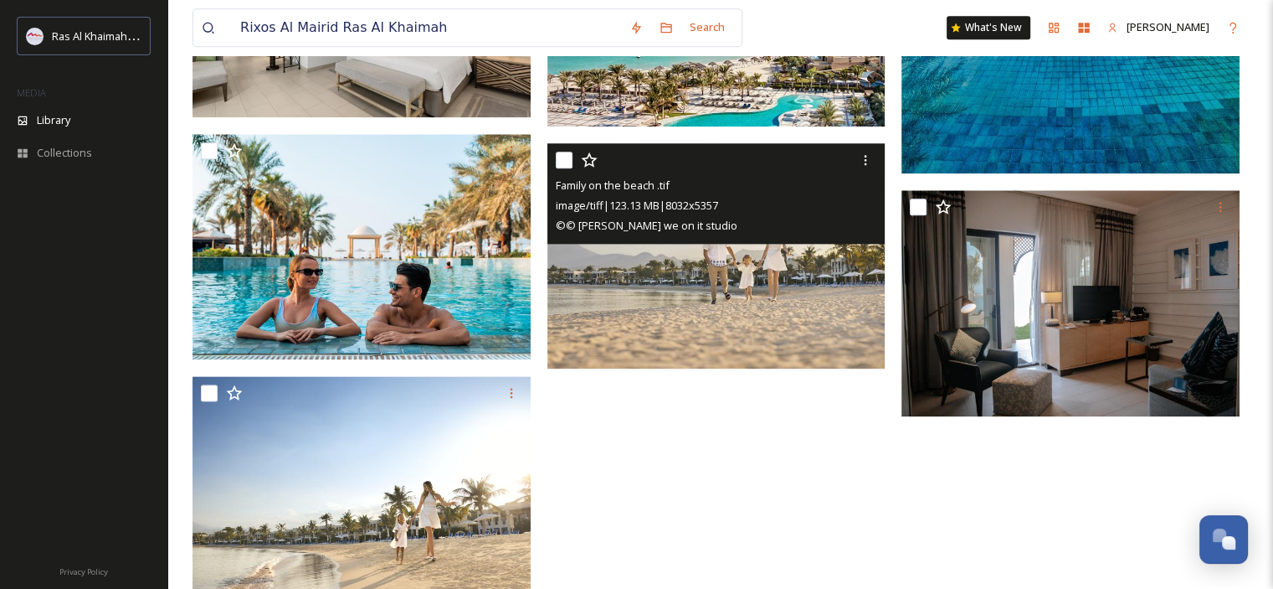
scroll to position [2049, 0]
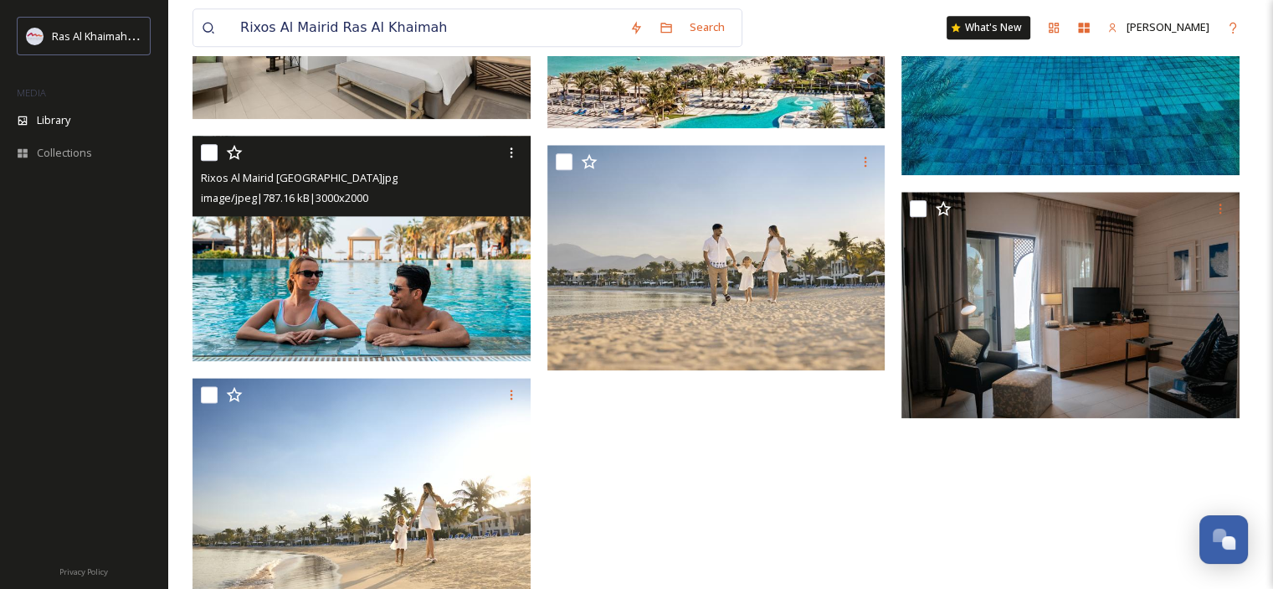
click at [437, 307] on img at bounding box center [362, 249] width 338 height 226
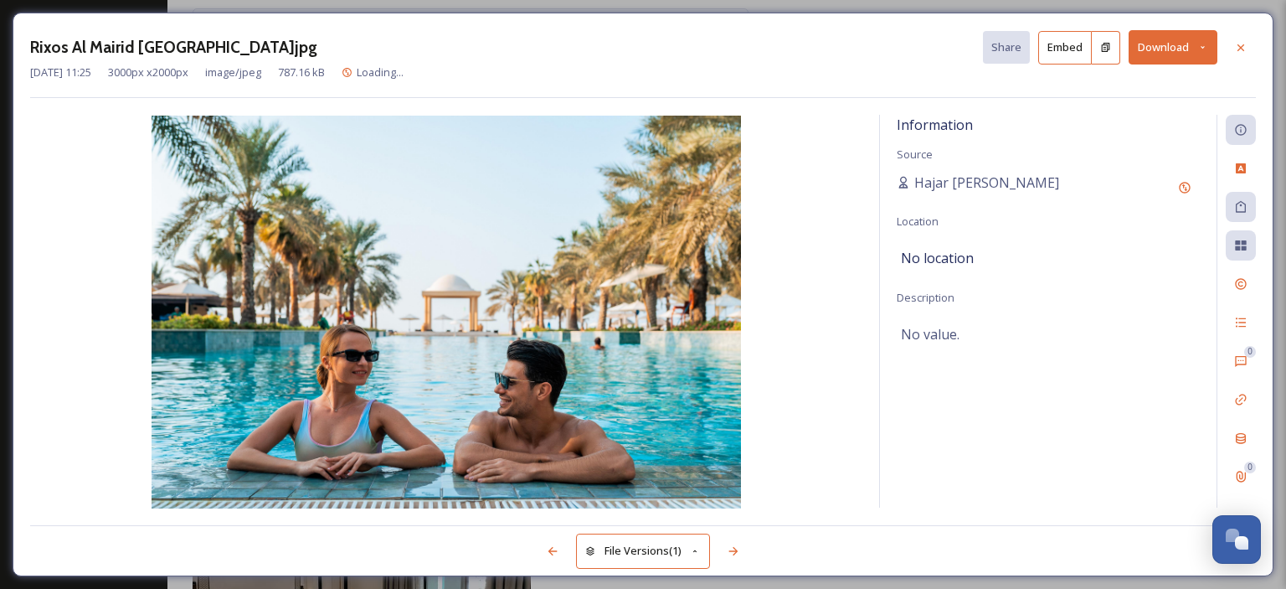
click at [1202, 43] on icon at bounding box center [1202, 47] width 11 height 11
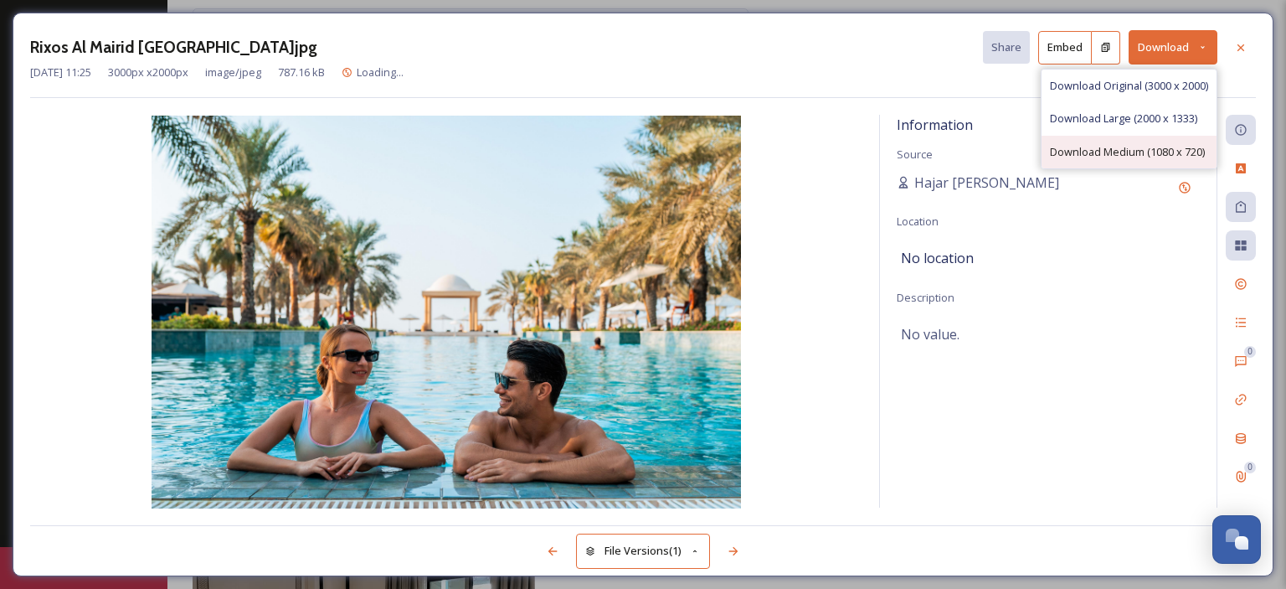
click at [1169, 150] on span "Download Medium (1080 x 720)" at bounding box center [1127, 152] width 155 height 16
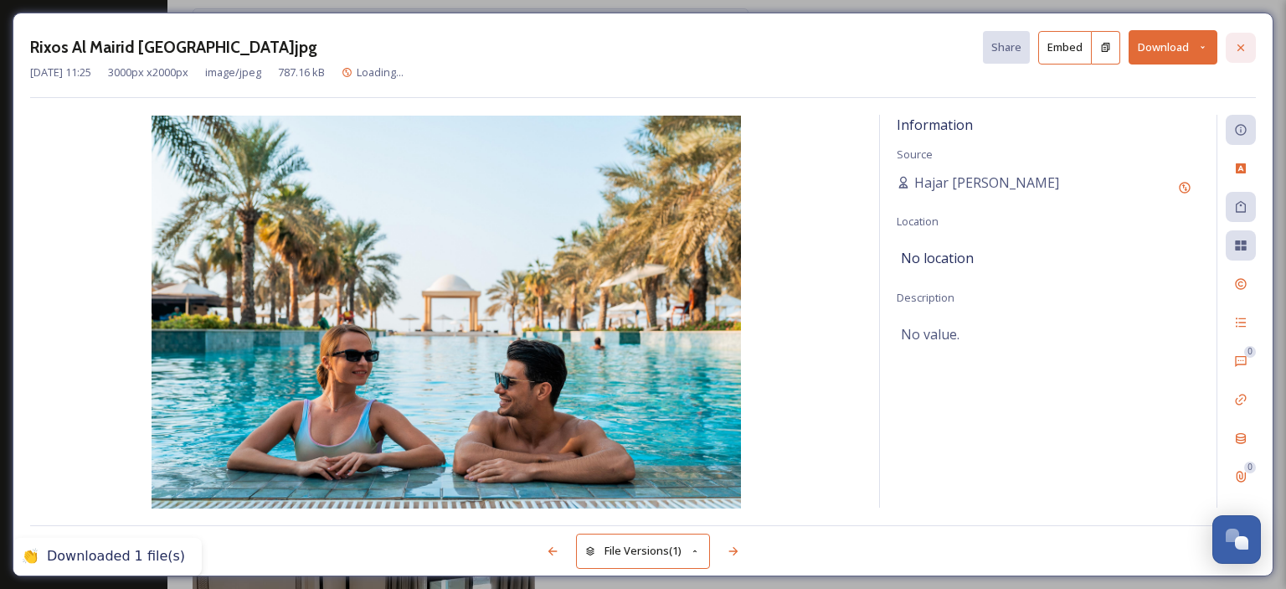
click at [1240, 49] on icon at bounding box center [1240, 47] width 13 height 13
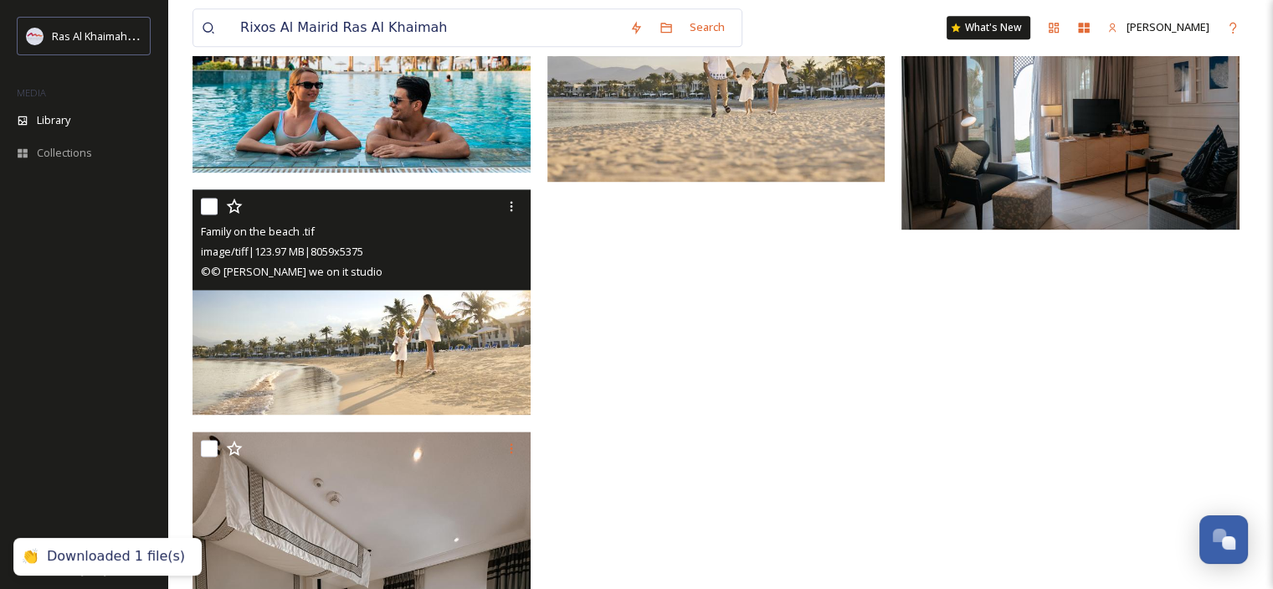
scroll to position [2060, 0]
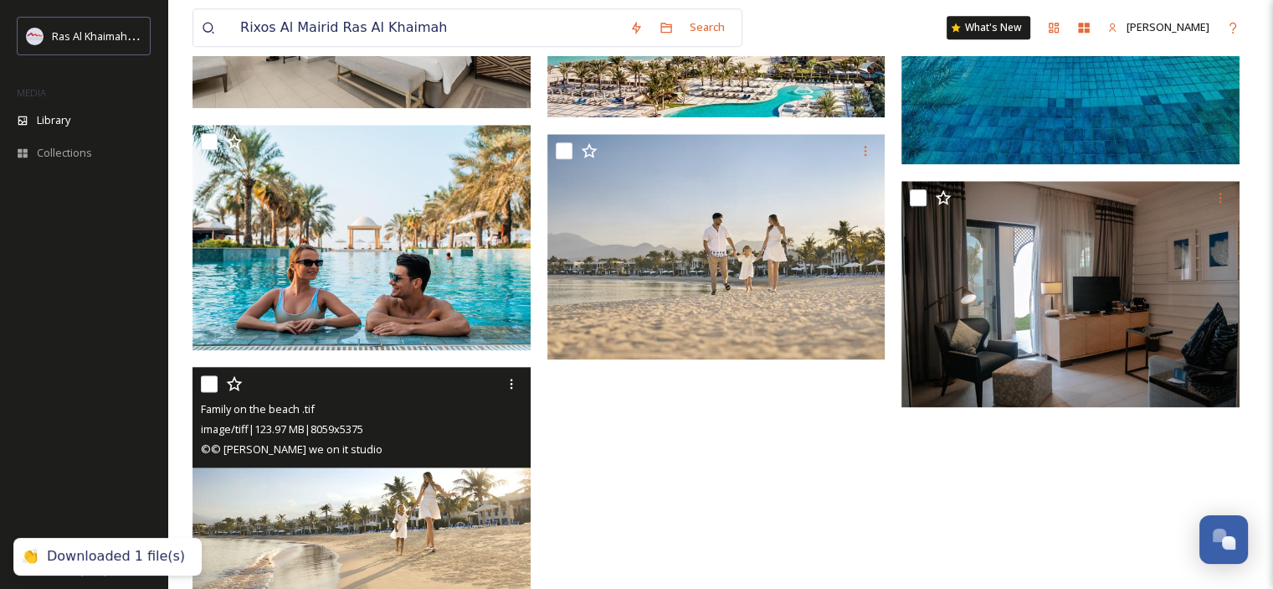
click at [388, 510] on img at bounding box center [362, 480] width 338 height 226
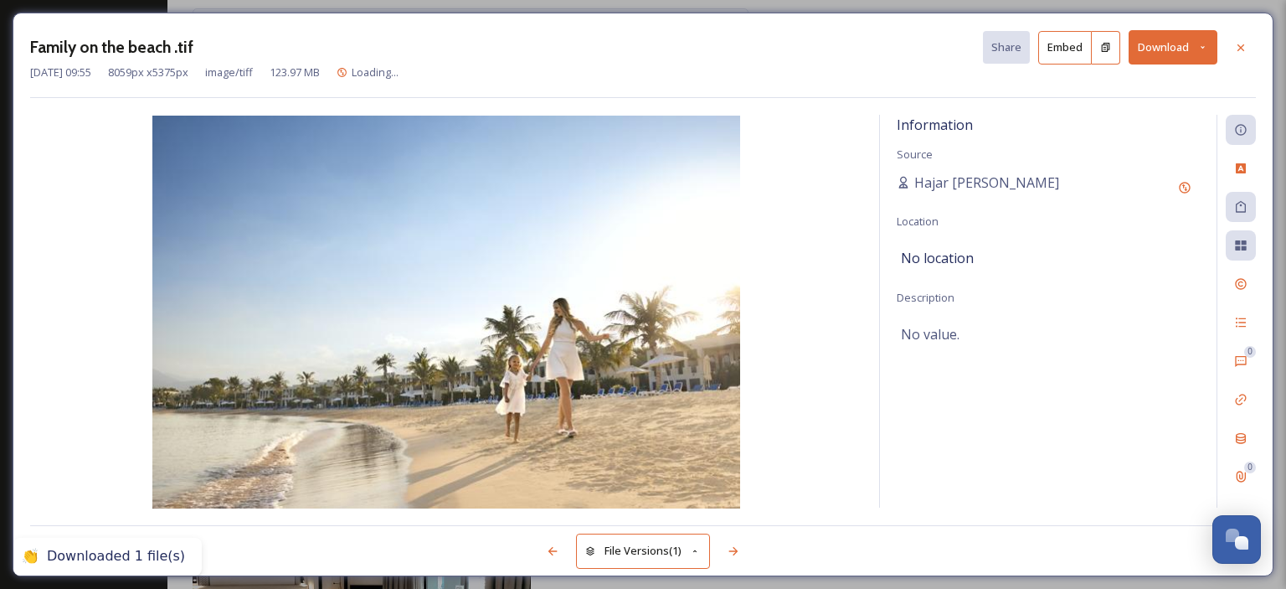
click at [1199, 48] on icon at bounding box center [1202, 47] width 11 height 11
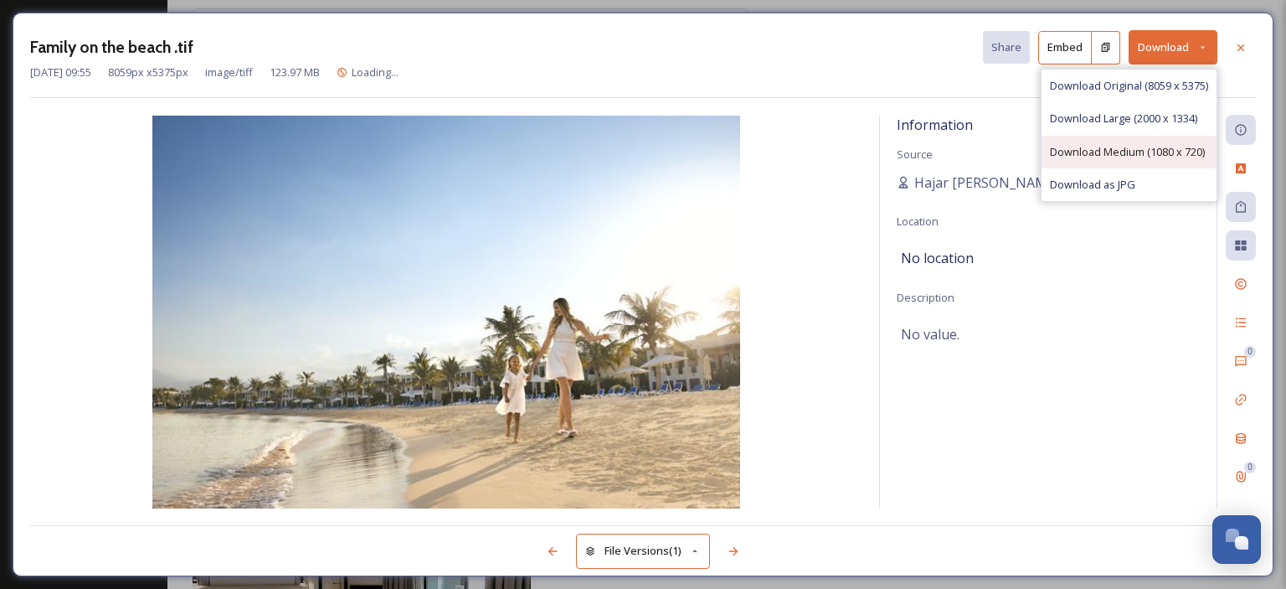
click at [1139, 154] on span "Download Medium (1080 x 720)" at bounding box center [1127, 152] width 155 height 16
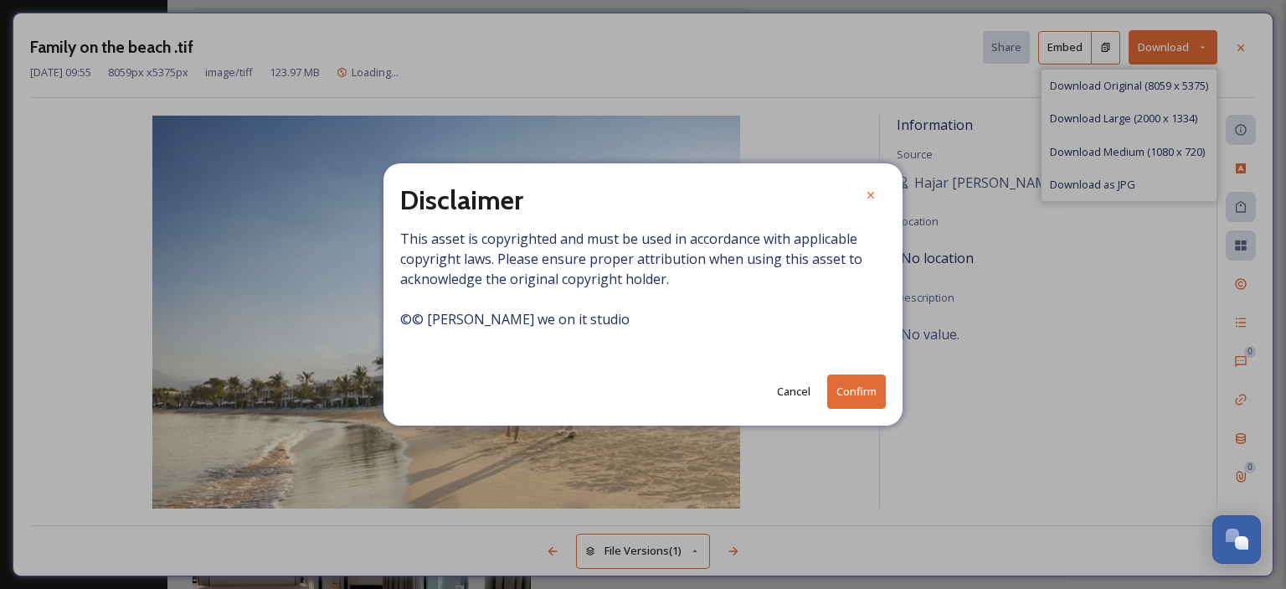
click at [851, 398] on button "Confirm" at bounding box center [856, 391] width 59 height 34
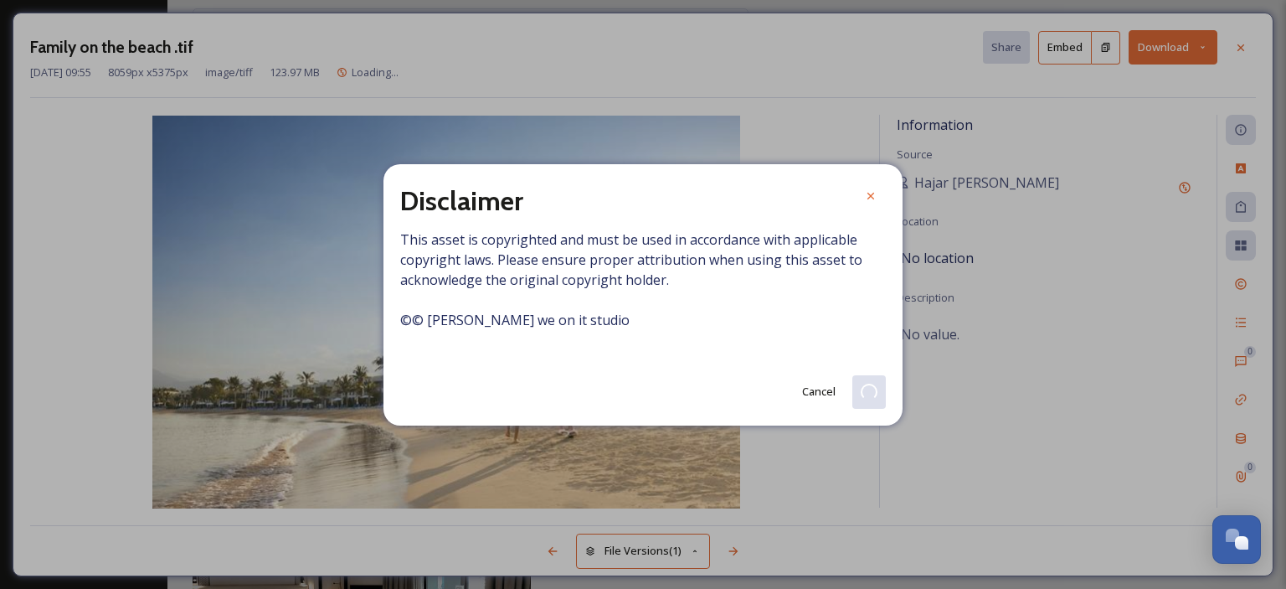
click at [871, 196] on icon at bounding box center [870, 195] width 13 height 13
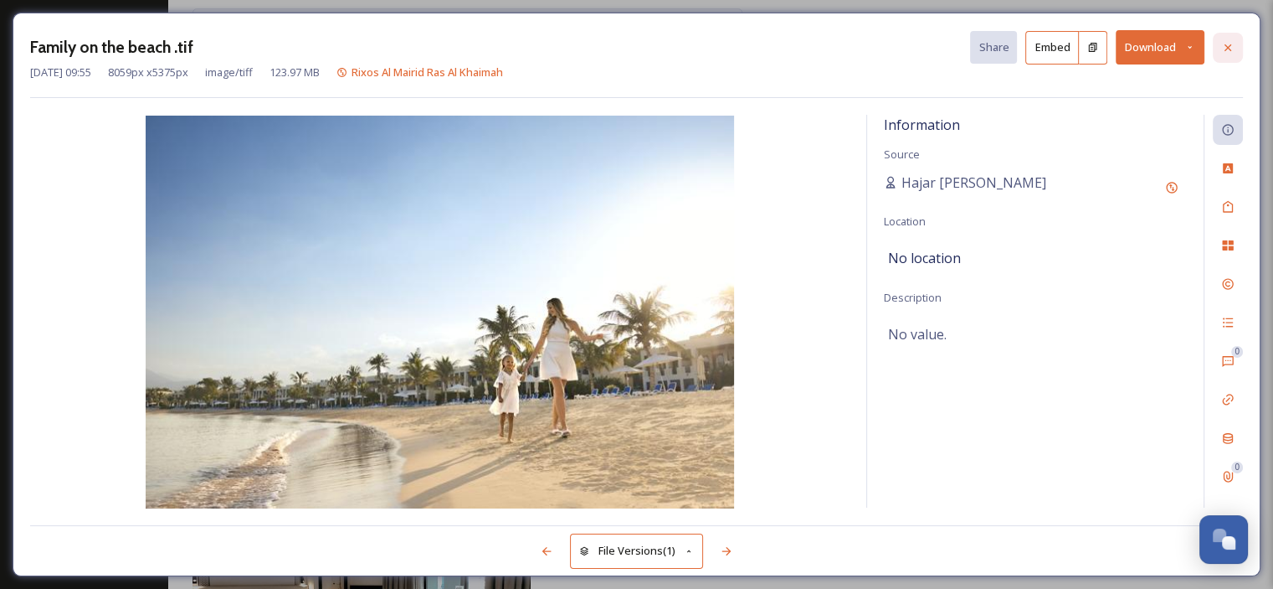
click at [1229, 36] on div at bounding box center [1228, 48] width 30 height 30
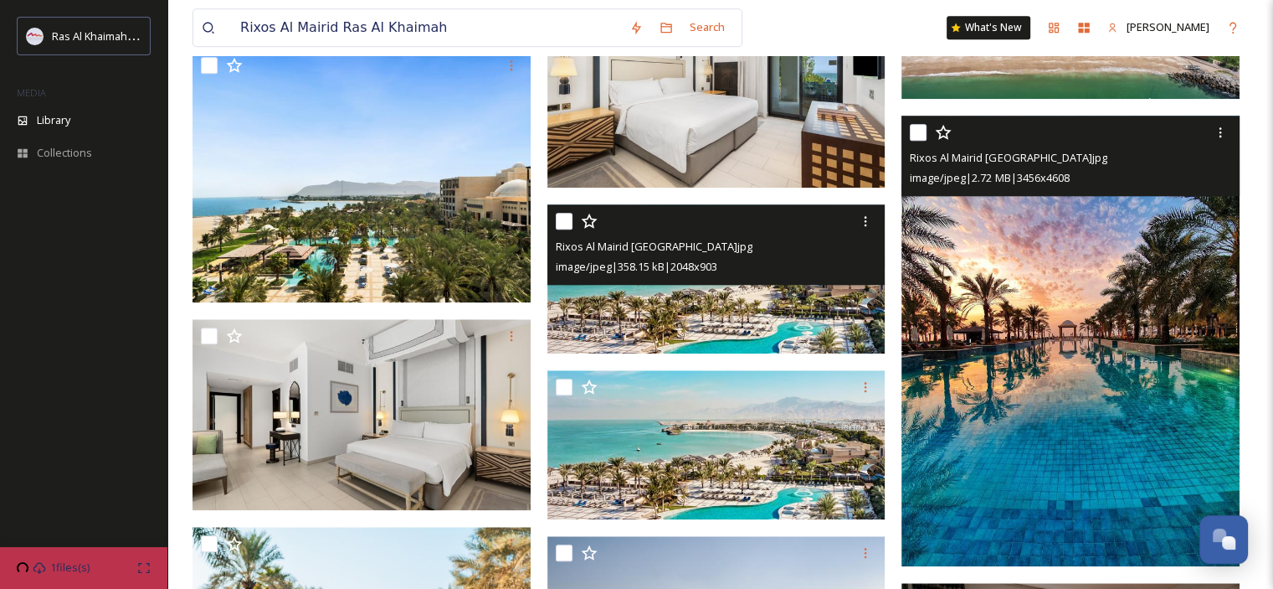
scroll to position [1659, 0]
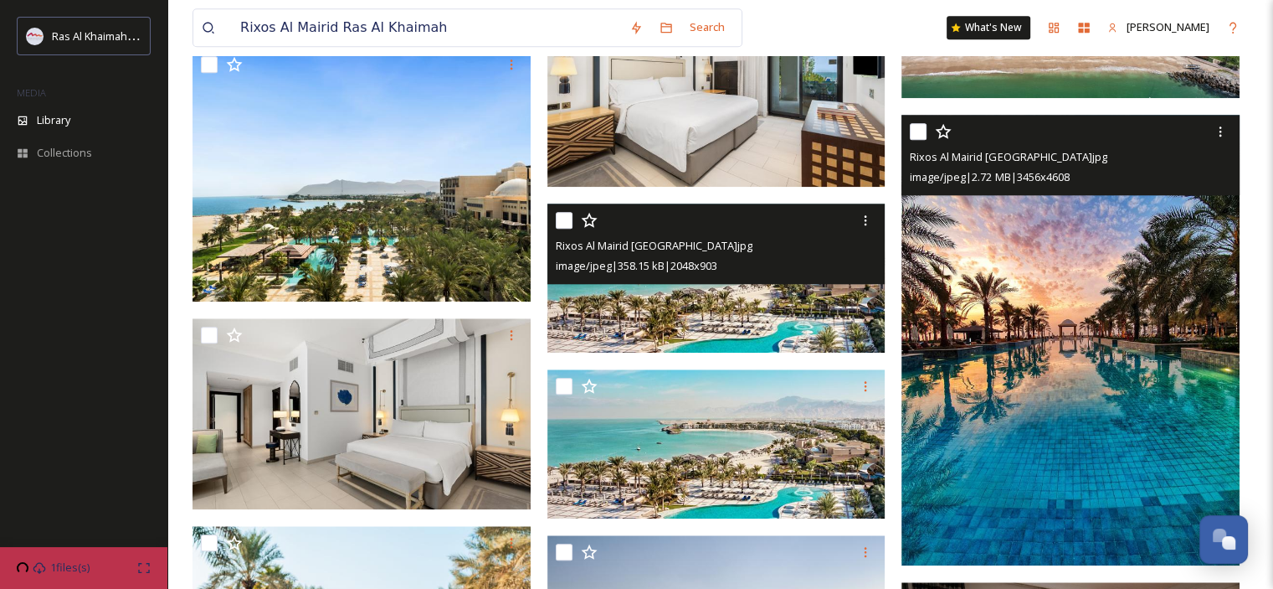
click at [1052, 323] on img at bounding box center [1071, 340] width 338 height 450
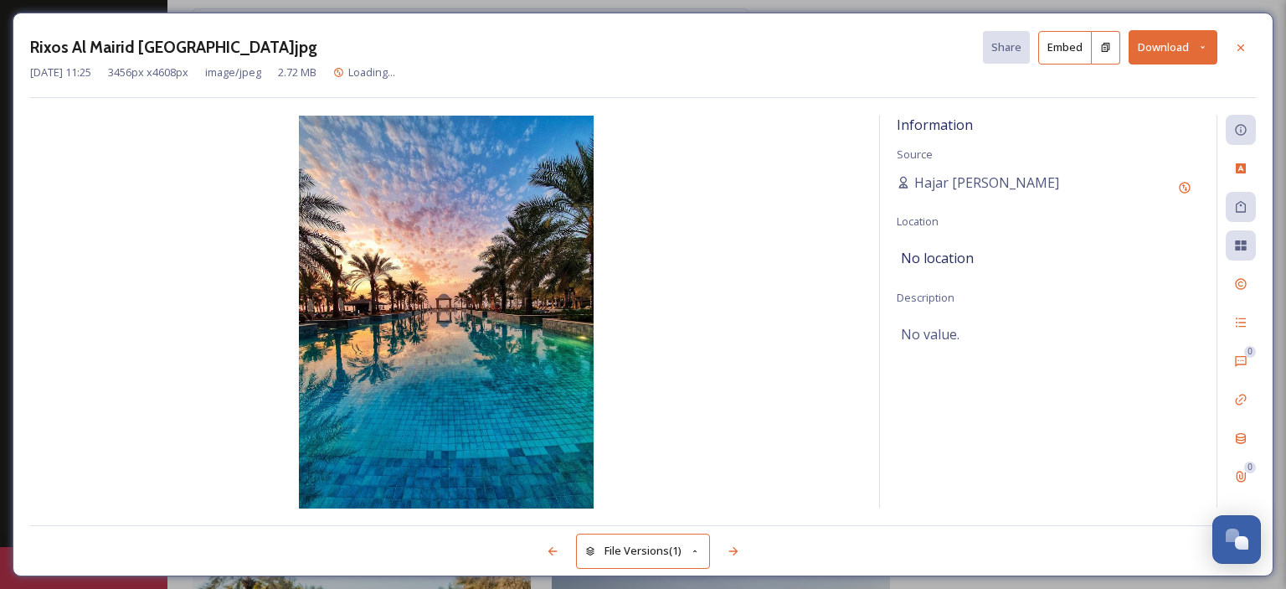
click at [1195, 54] on button "Download" at bounding box center [1172, 47] width 89 height 34
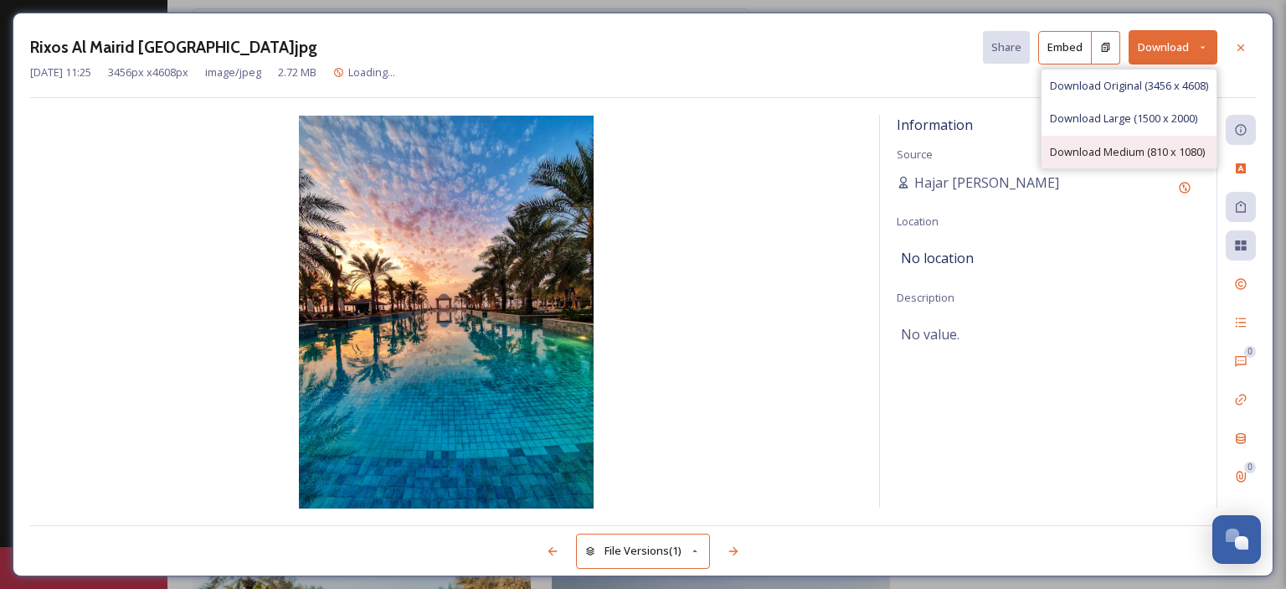
click at [1144, 149] on span "Download Medium (810 x 1080)" at bounding box center [1127, 152] width 155 height 16
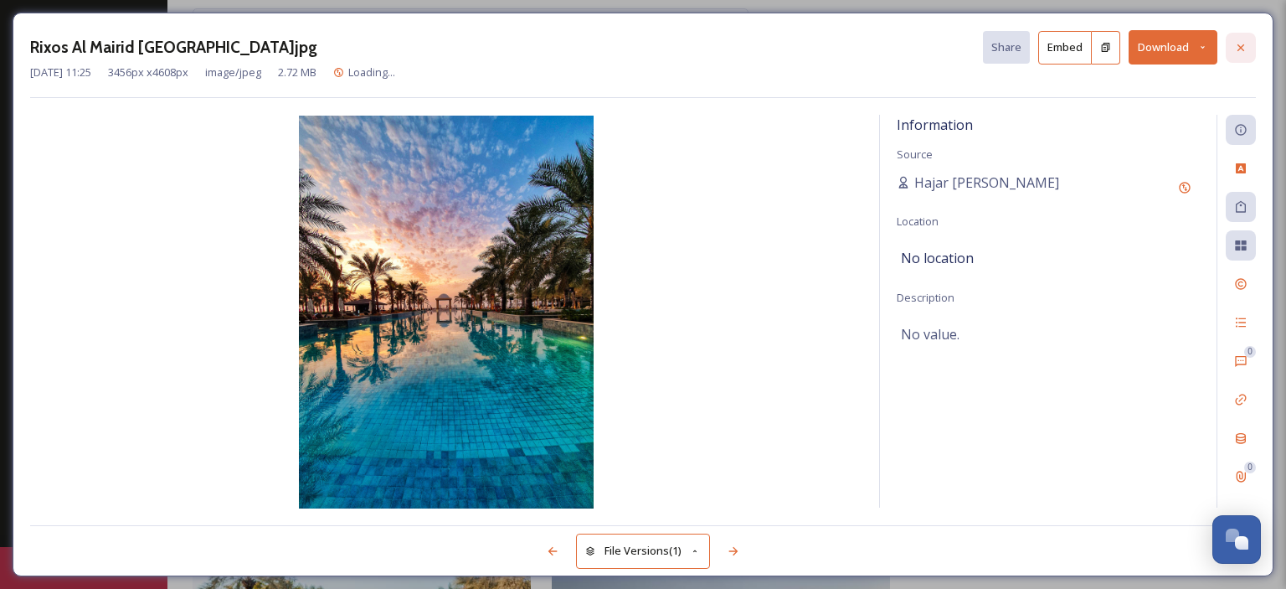
click at [1229, 42] on div at bounding box center [1241, 48] width 30 height 30
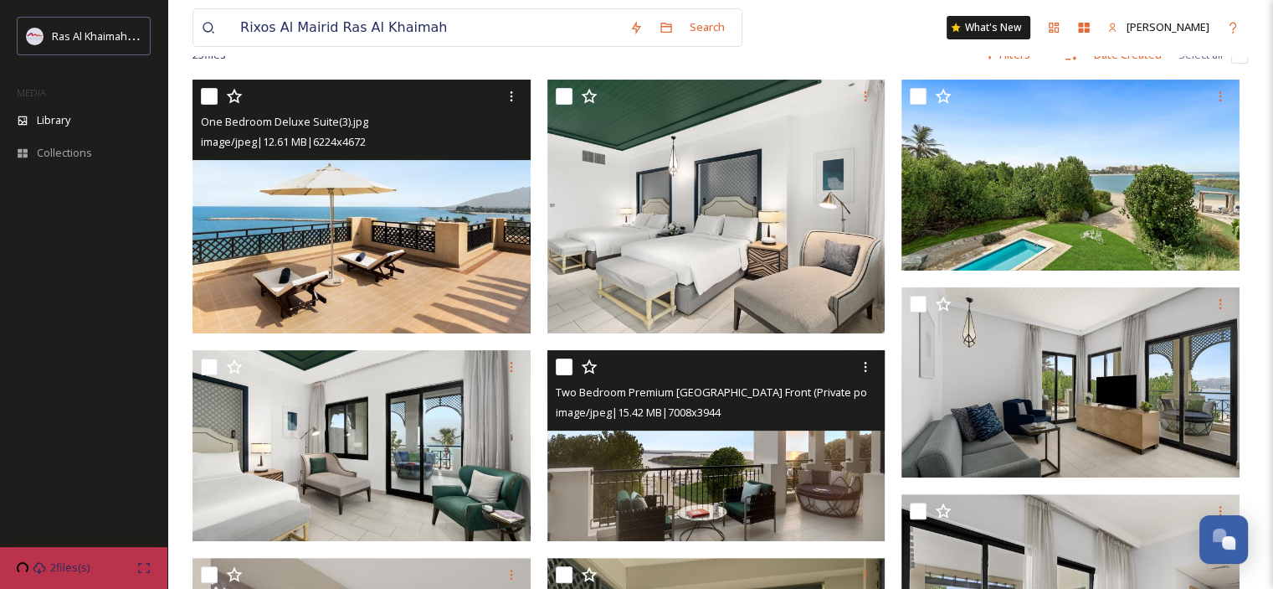
scroll to position [323, 0]
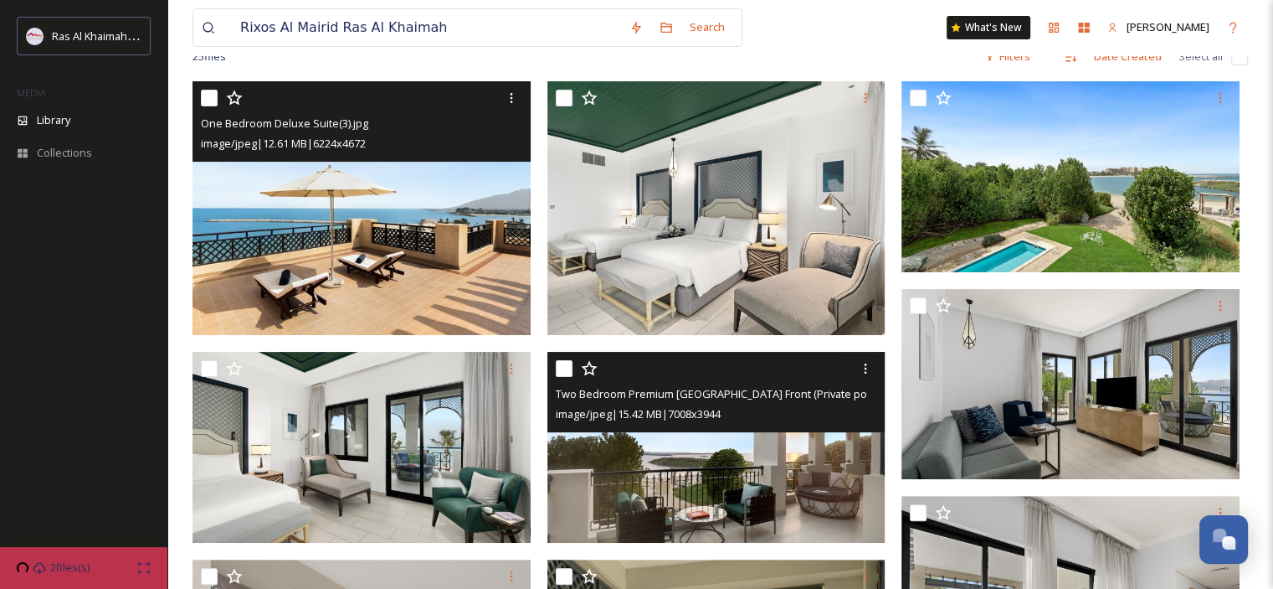
click at [690, 493] on img at bounding box center [717, 447] width 338 height 190
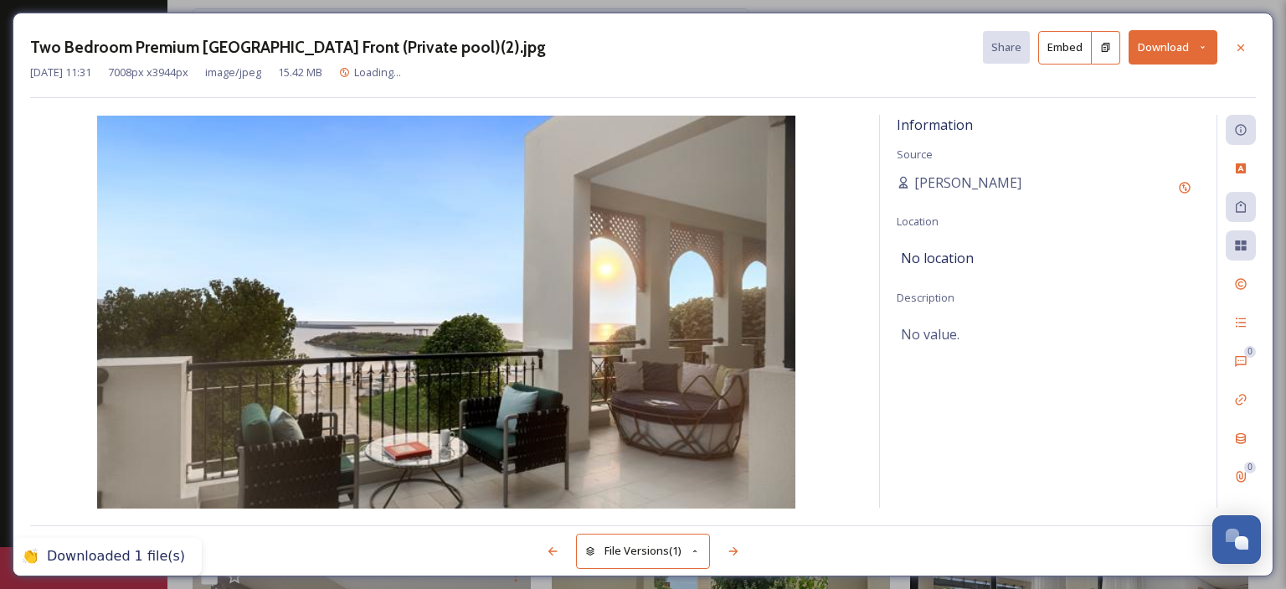
click at [1211, 43] on button "Download" at bounding box center [1172, 47] width 89 height 34
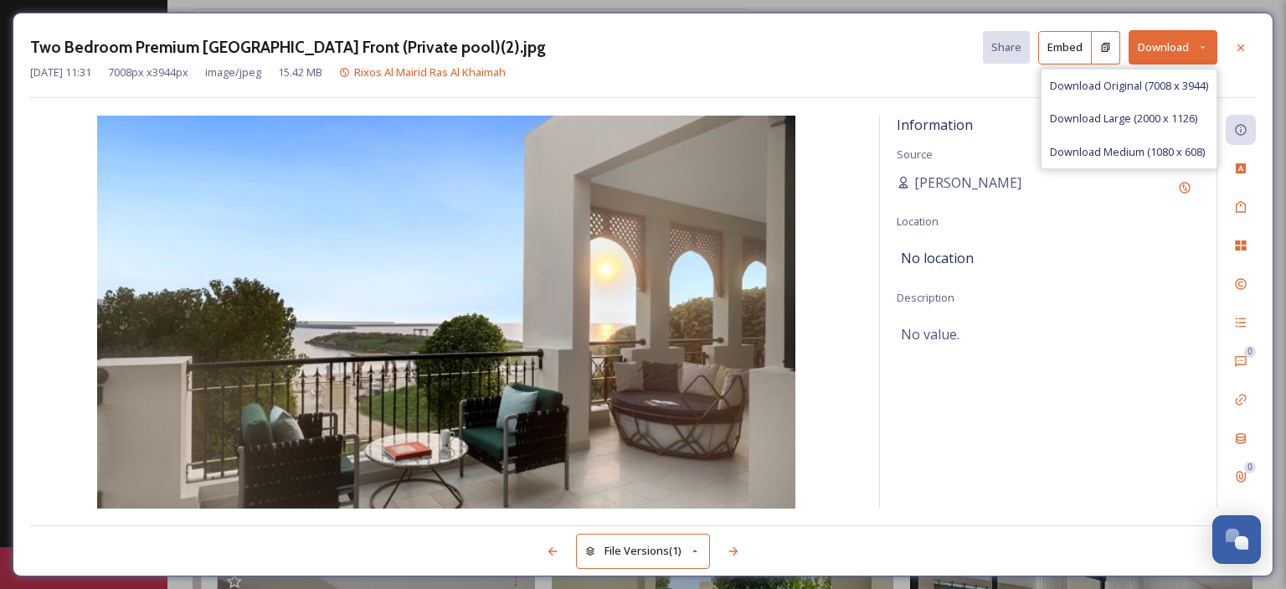
click at [1204, 46] on icon at bounding box center [1202, 47] width 4 height 3
click at [1166, 152] on span "Download Medium (1080 x 608)" at bounding box center [1127, 152] width 155 height 16
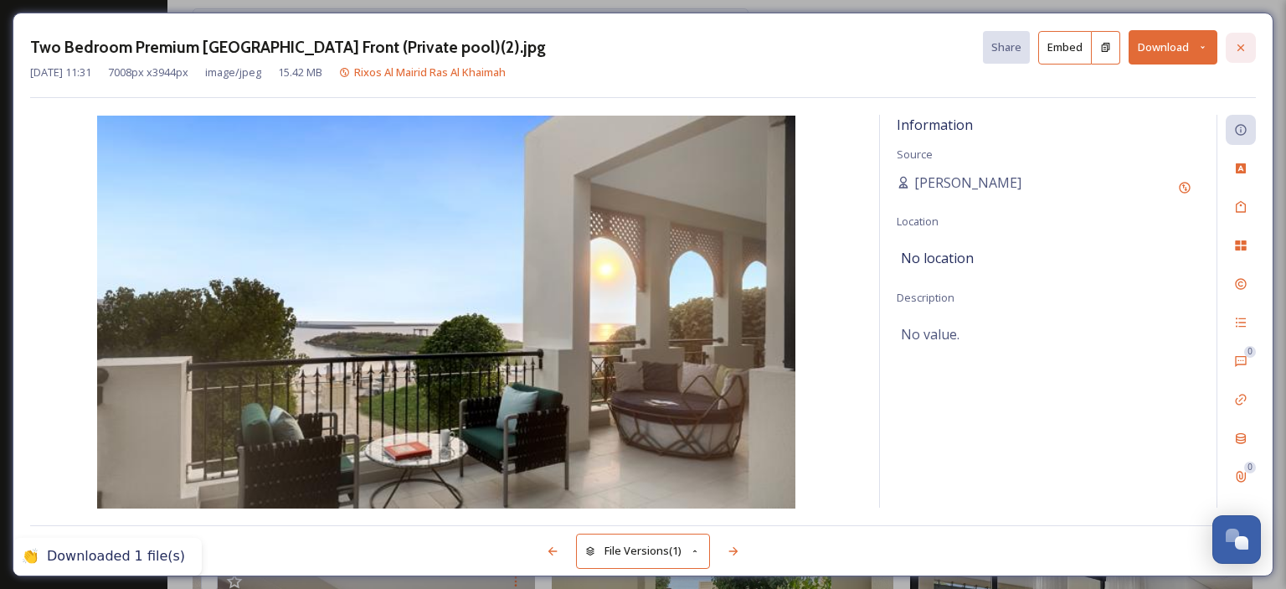
click at [1245, 49] on icon at bounding box center [1240, 47] width 13 height 13
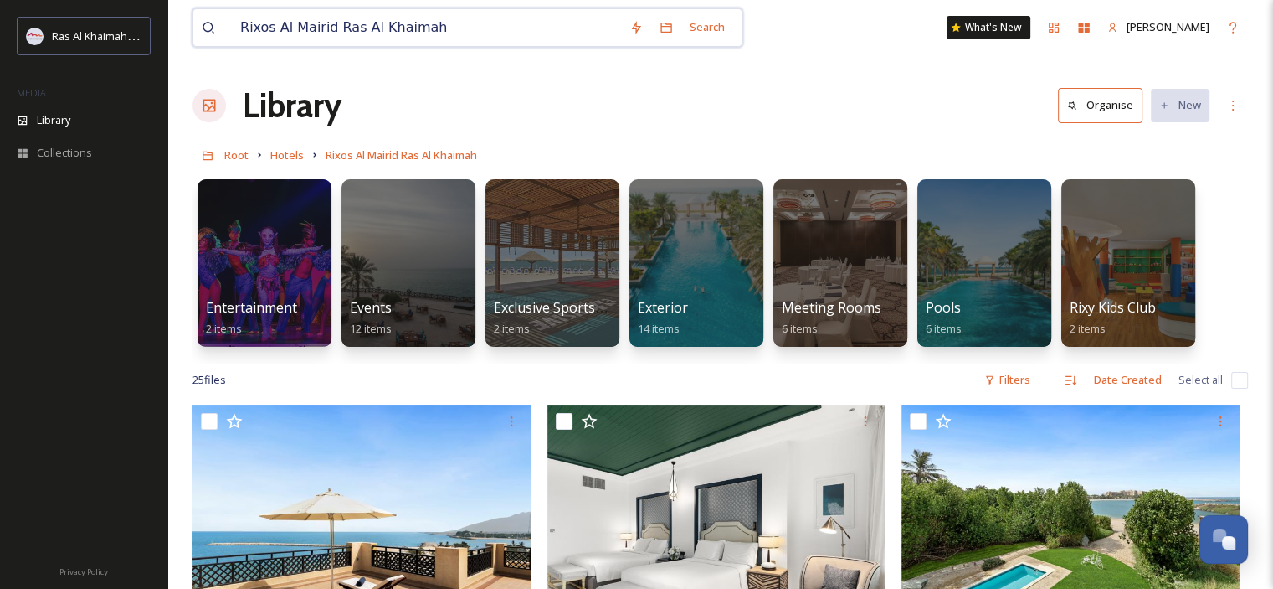
drag, startPoint x: 452, startPoint y: 16, endPoint x: 188, endPoint y: 11, distance: 263.8
paste input "[PERSON_NAME][GEOGRAPHIC_DATA]"
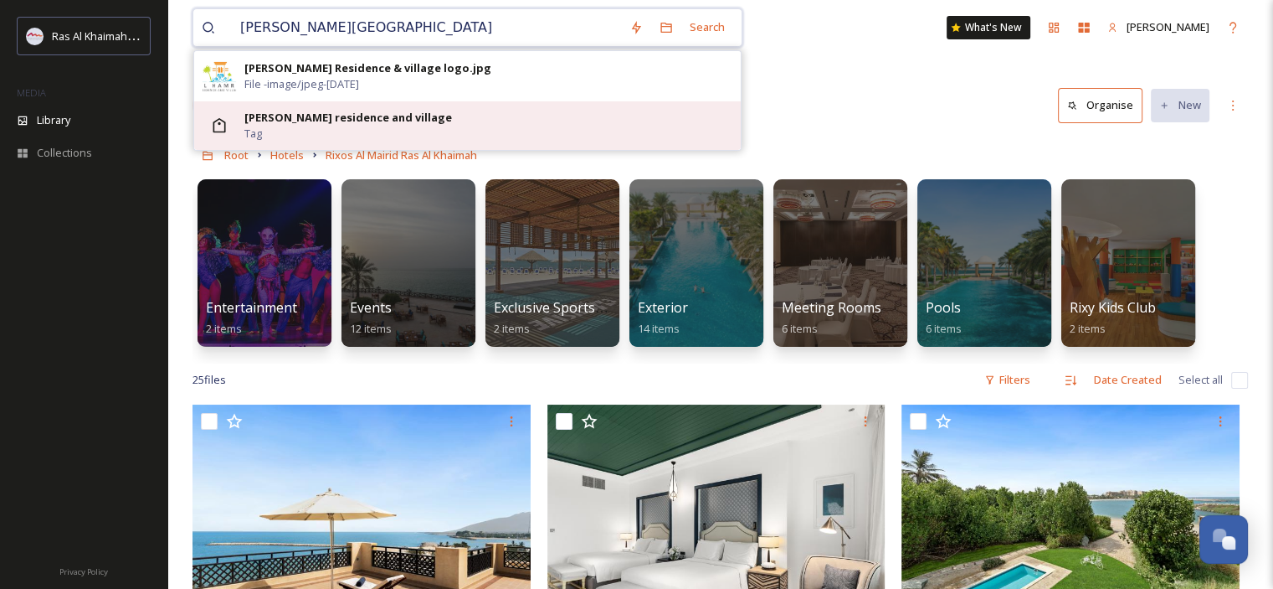
type input "[PERSON_NAME][GEOGRAPHIC_DATA]"
click at [508, 110] on div "[PERSON_NAME] residence and village Tag" at bounding box center [488, 126] width 488 height 32
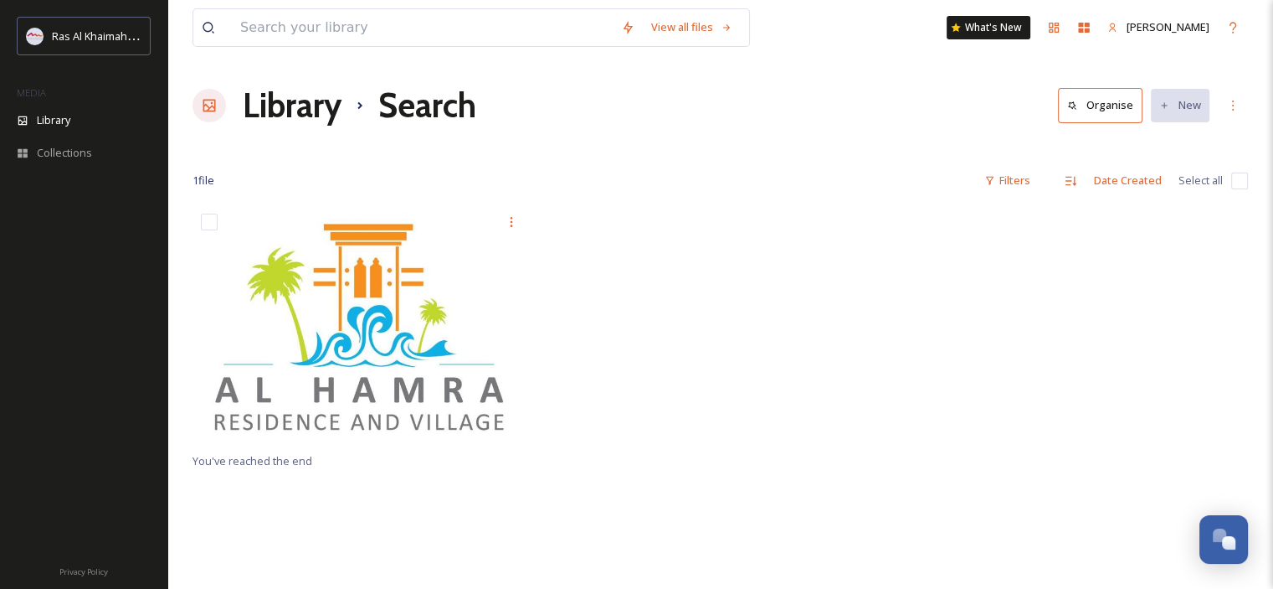
click at [385, 6] on div "View all files What's [GEOGRAPHIC_DATA][PERSON_NAME]" at bounding box center [721, 27] width 1056 height 55
click at [386, 28] on input at bounding box center [422, 27] width 381 height 37
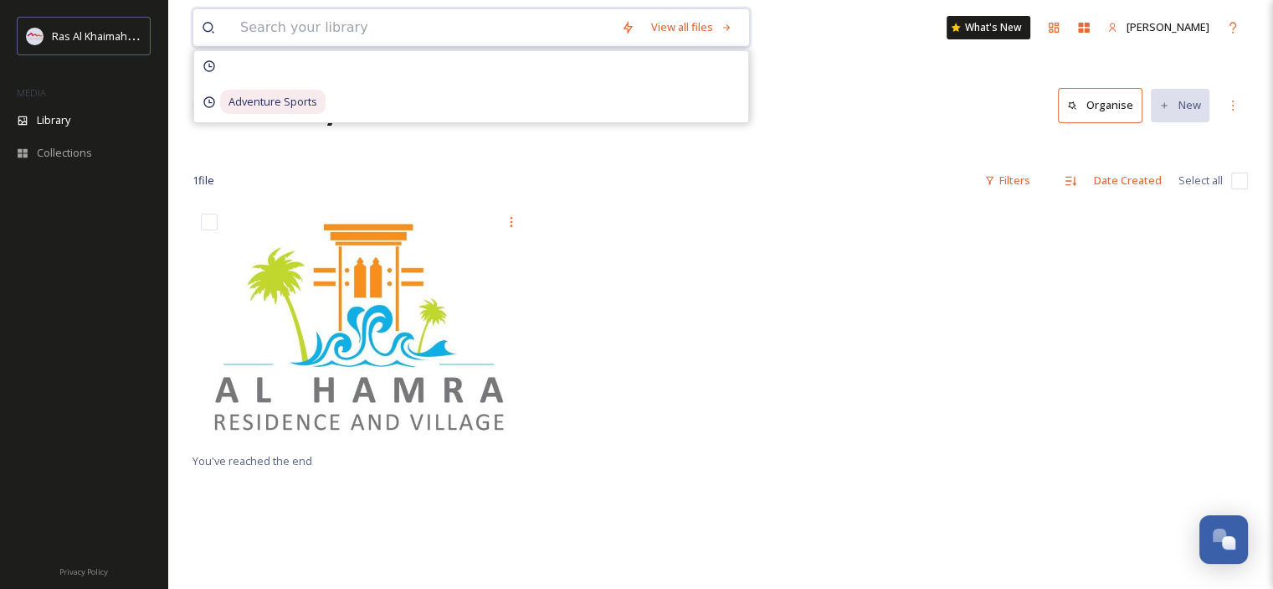
paste input "[PERSON_NAME] Residence"
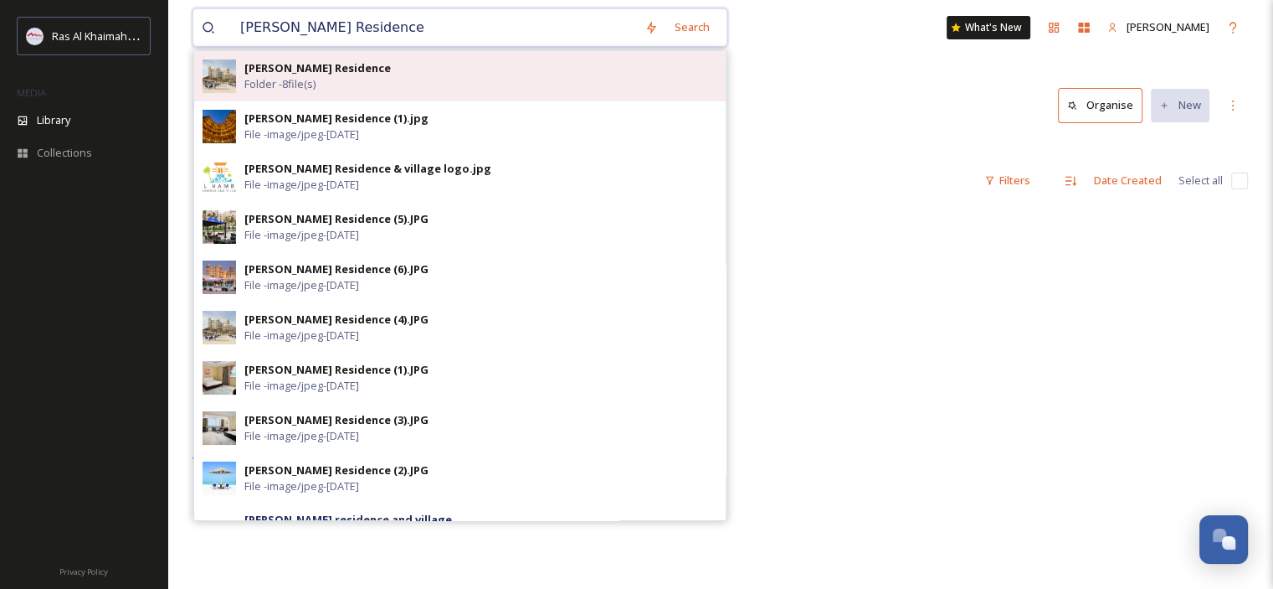
type input "[PERSON_NAME] Residence"
click at [398, 75] on div "[PERSON_NAME] Residence Folder - 8 file(s)" at bounding box center [480, 76] width 473 height 32
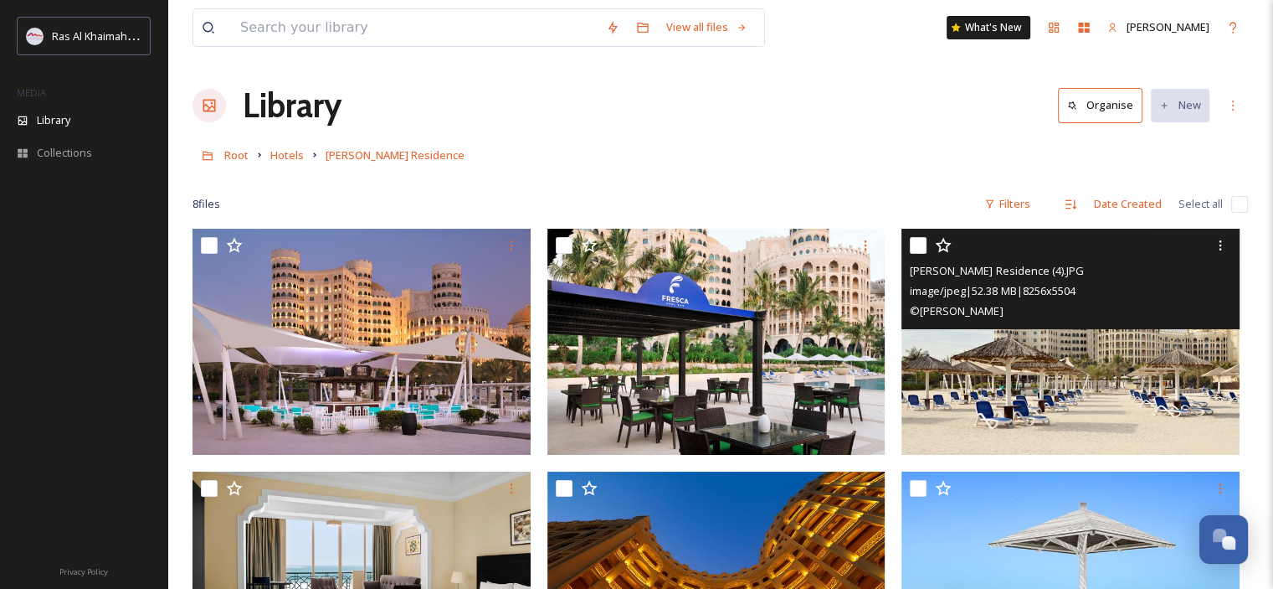
click at [1118, 384] on img at bounding box center [1071, 342] width 338 height 226
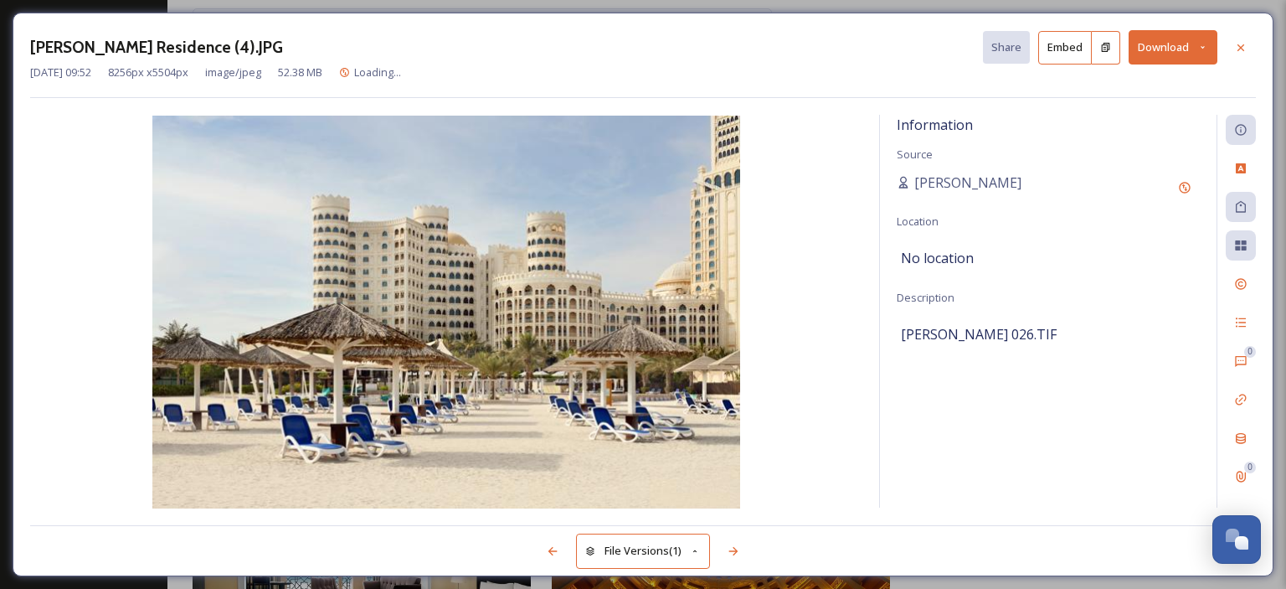
click at [1206, 43] on icon at bounding box center [1202, 47] width 11 height 11
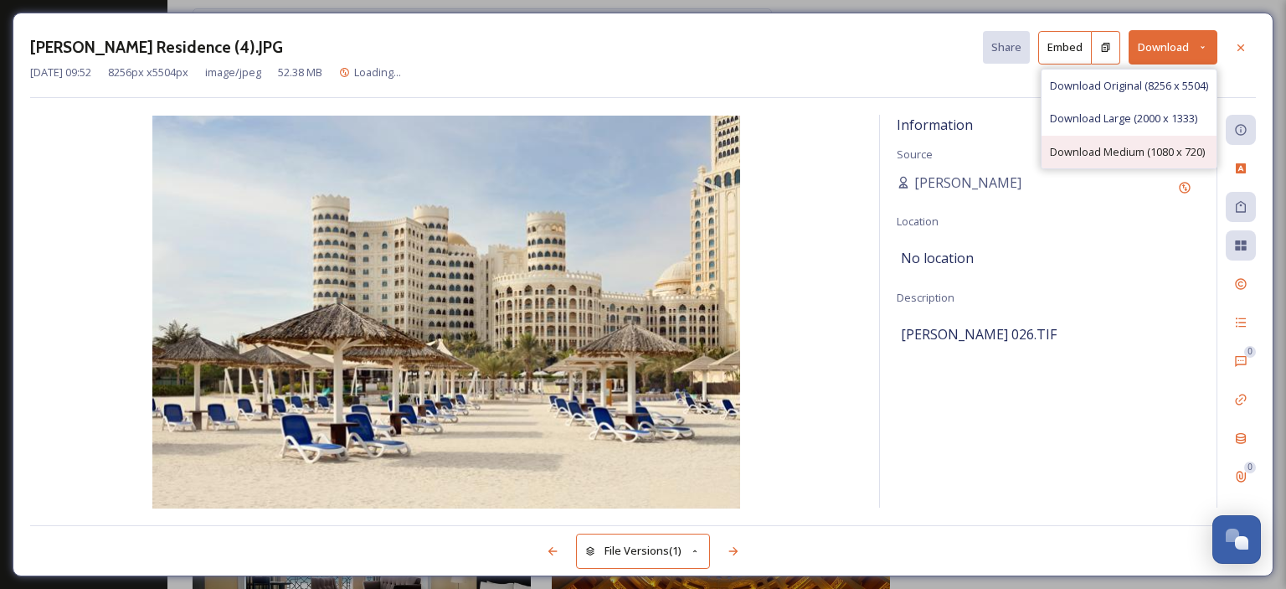
click at [1162, 157] on span "Download Medium (1080 x 720)" at bounding box center [1127, 152] width 155 height 16
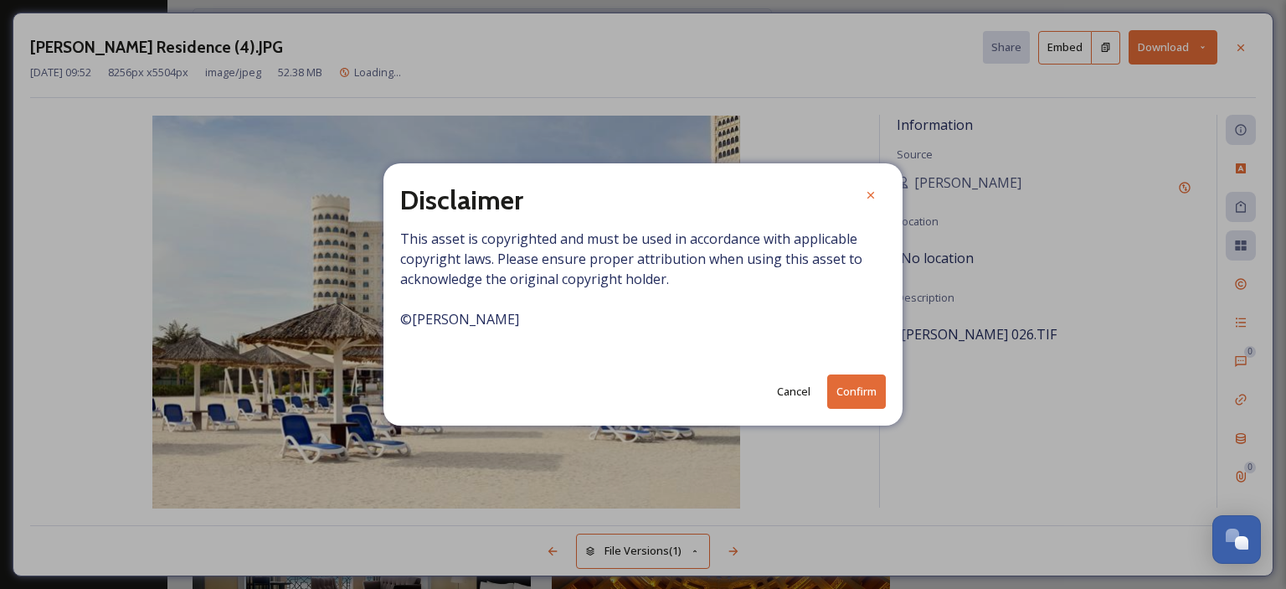
click at [867, 388] on button "Confirm" at bounding box center [856, 391] width 59 height 34
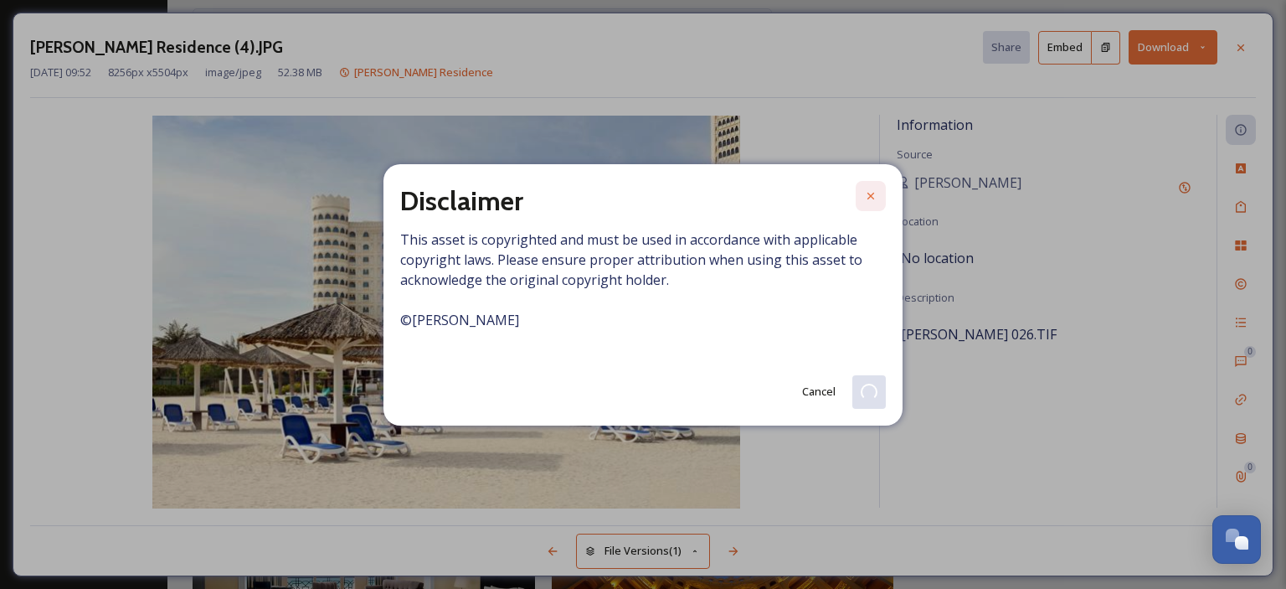
click at [866, 197] on icon at bounding box center [870, 195] width 13 height 13
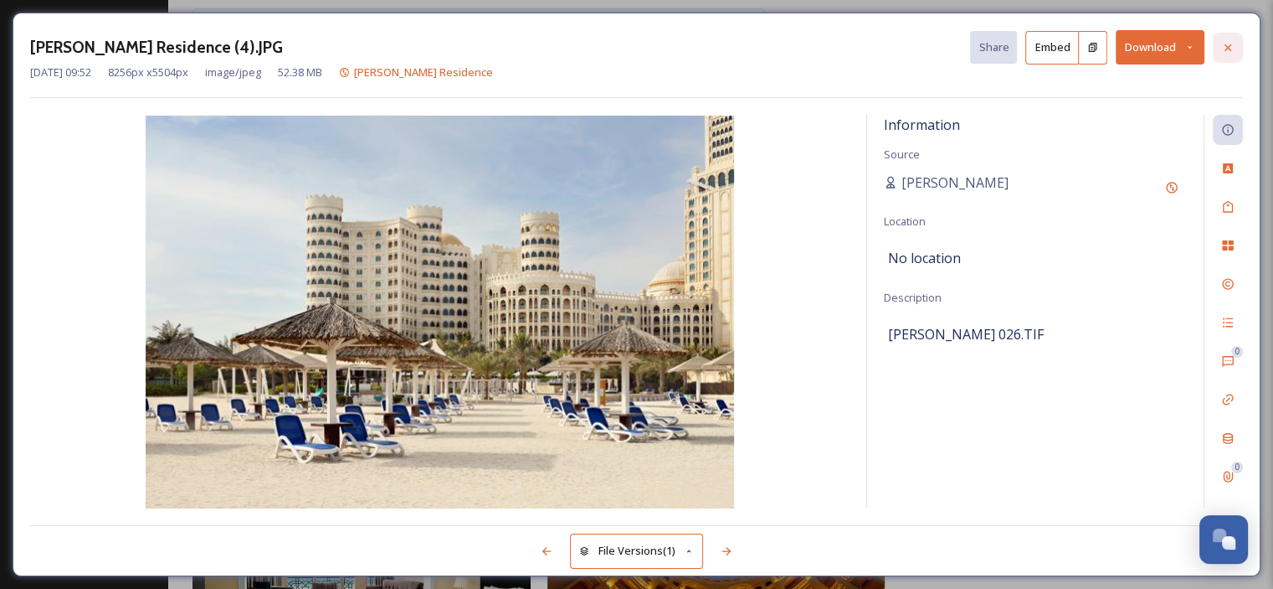
click at [1232, 41] on icon at bounding box center [1227, 47] width 13 height 13
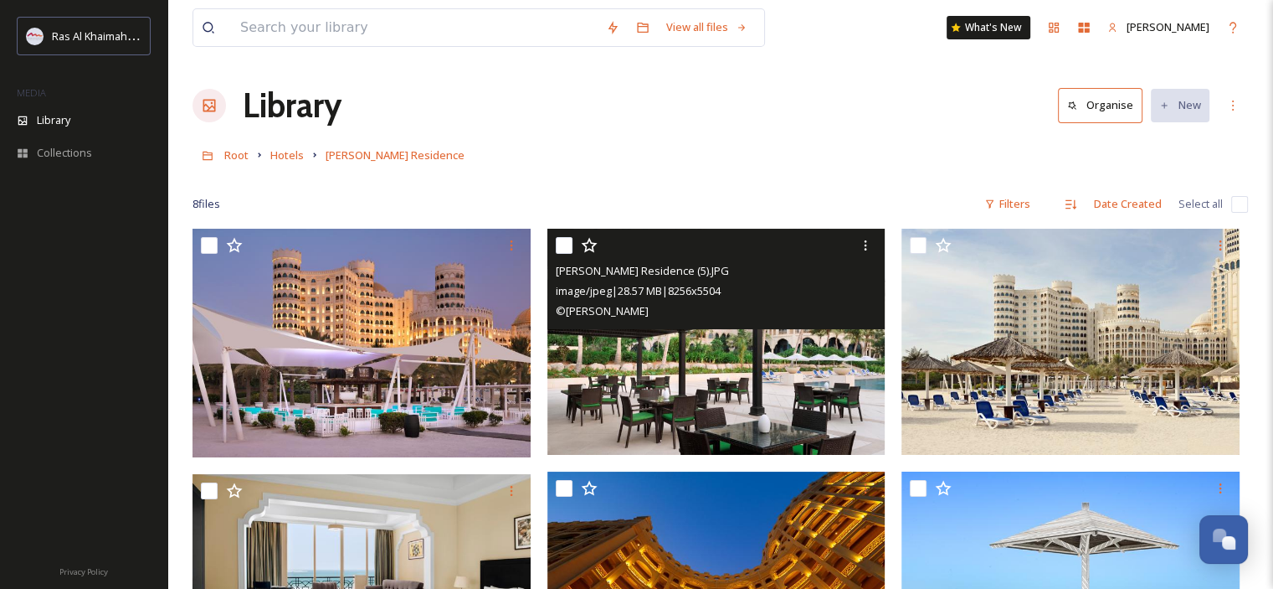
click at [713, 403] on img at bounding box center [717, 342] width 338 height 226
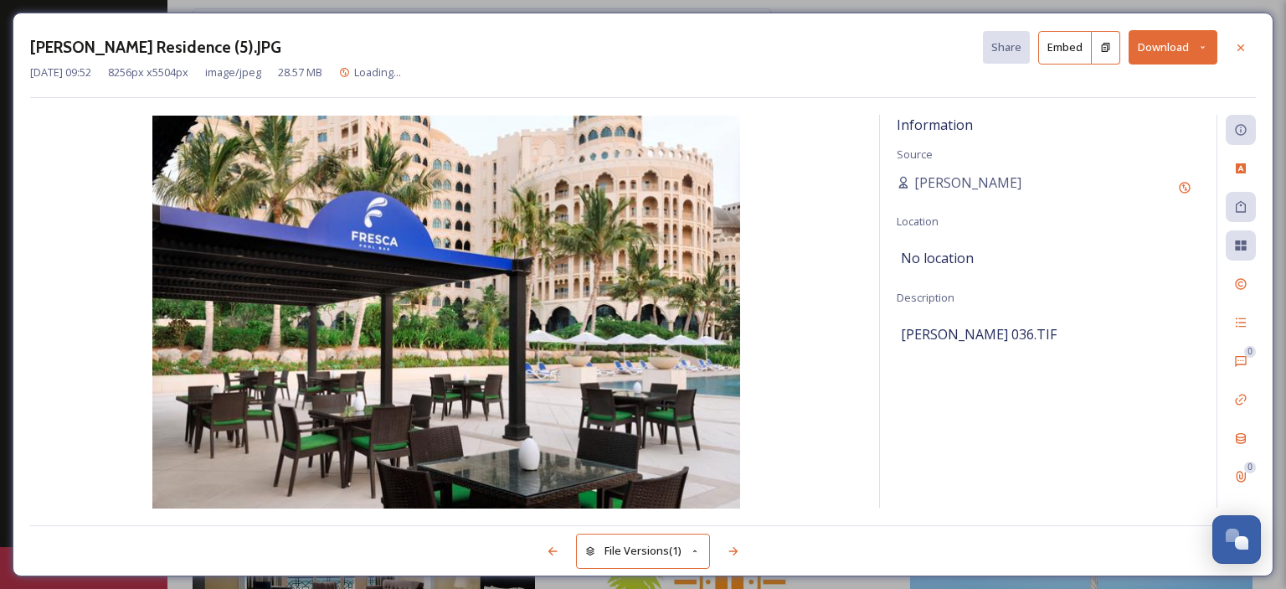
click at [1195, 39] on button "Download" at bounding box center [1172, 47] width 89 height 34
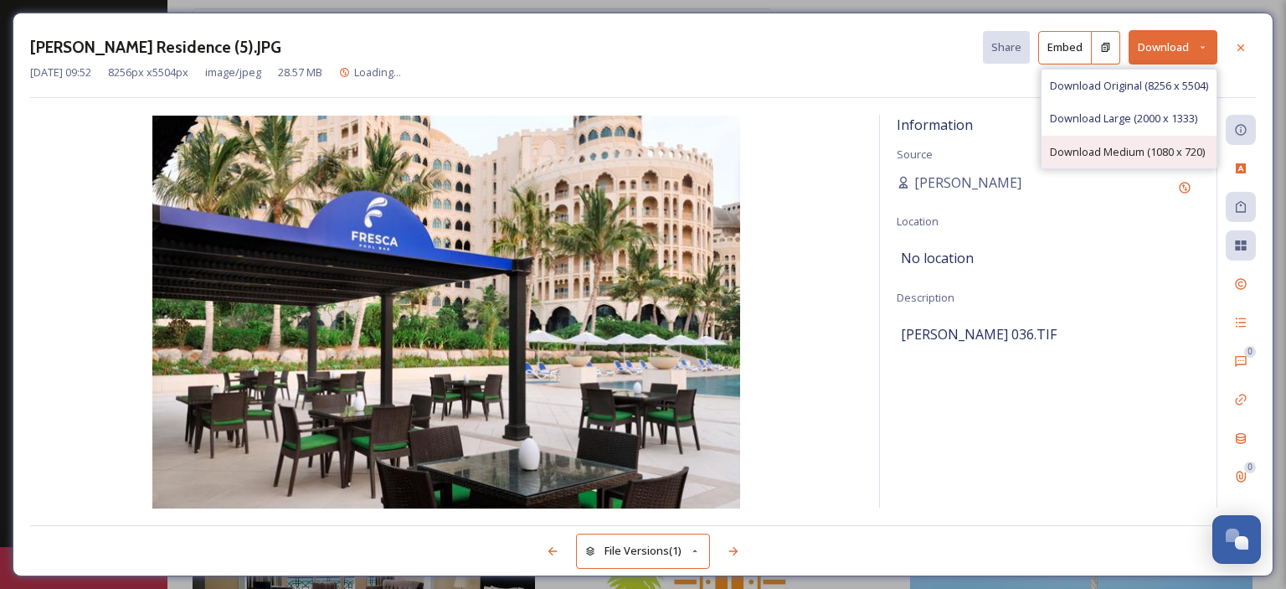
click at [1159, 150] on span "Download Medium (1080 x 720)" at bounding box center [1127, 152] width 155 height 16
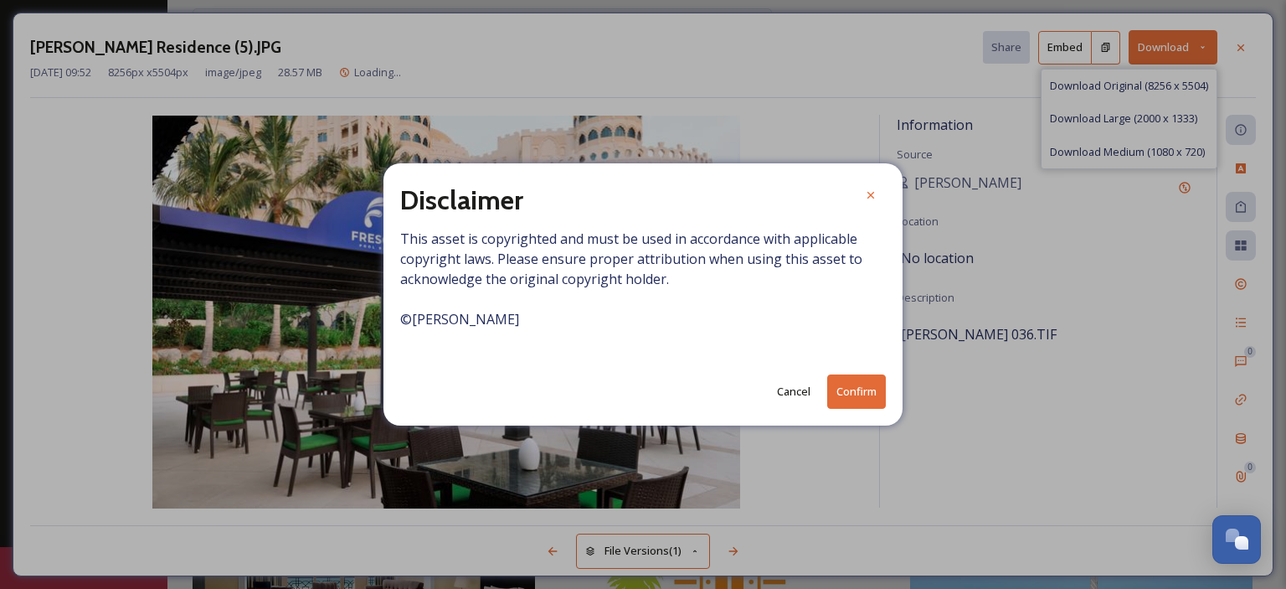
click at [865, 389] on button "Confirm" at bounding box center [856, 391] width 59 height 34
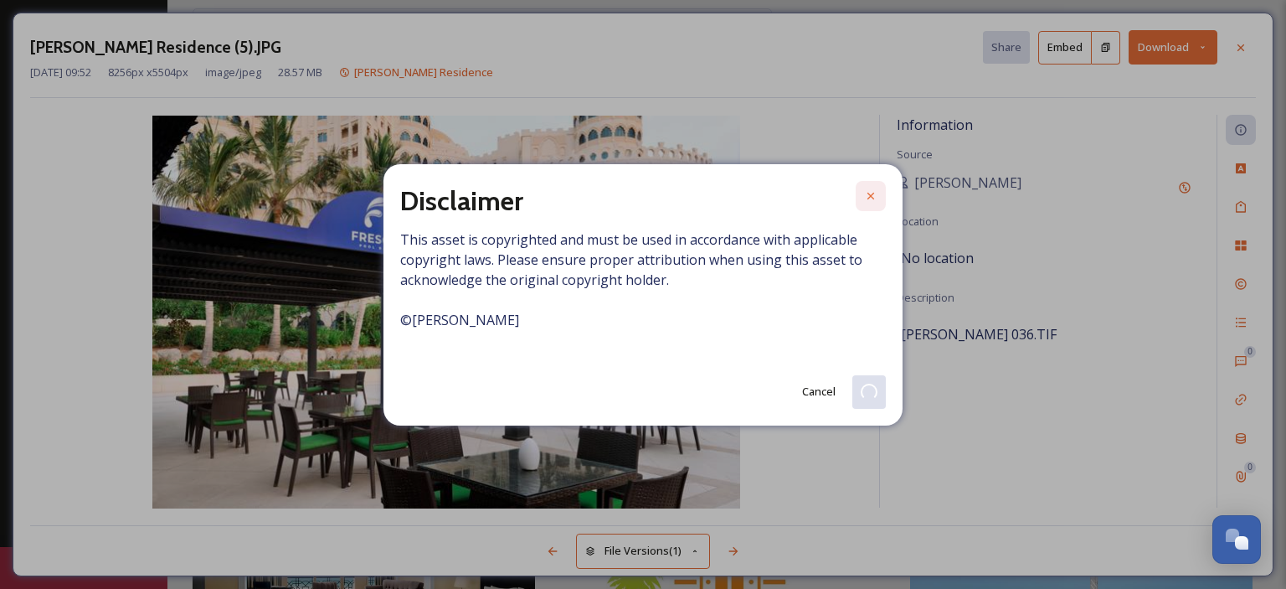
click at [873, 200] on icon at bounding box center [870, 195] width 13 height 13
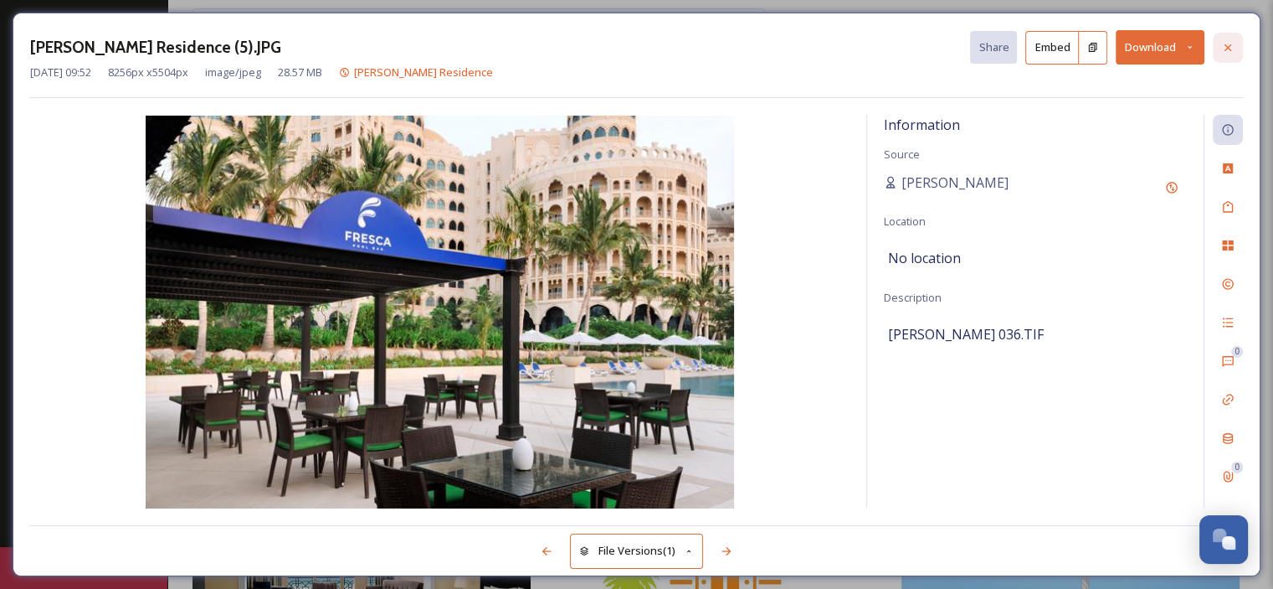
click at [1227, 43] on icon at bounding box center [1227, 47] width 13 height 13
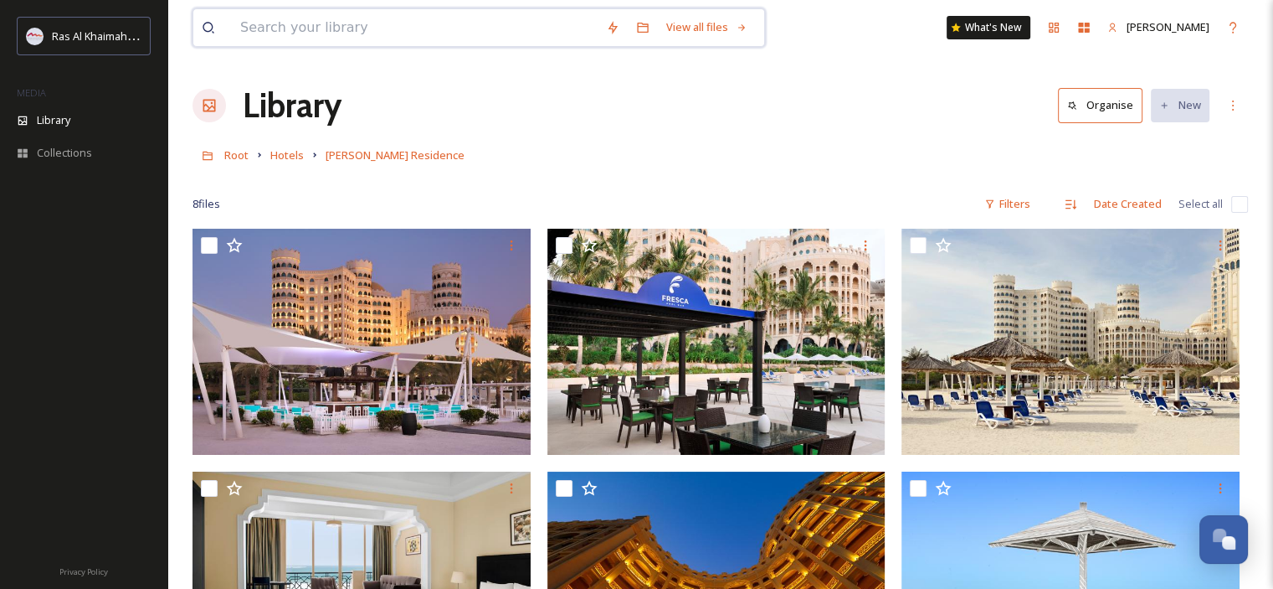
click at [427, 38] on input at bounding box center [415, 27] width 366 height 37
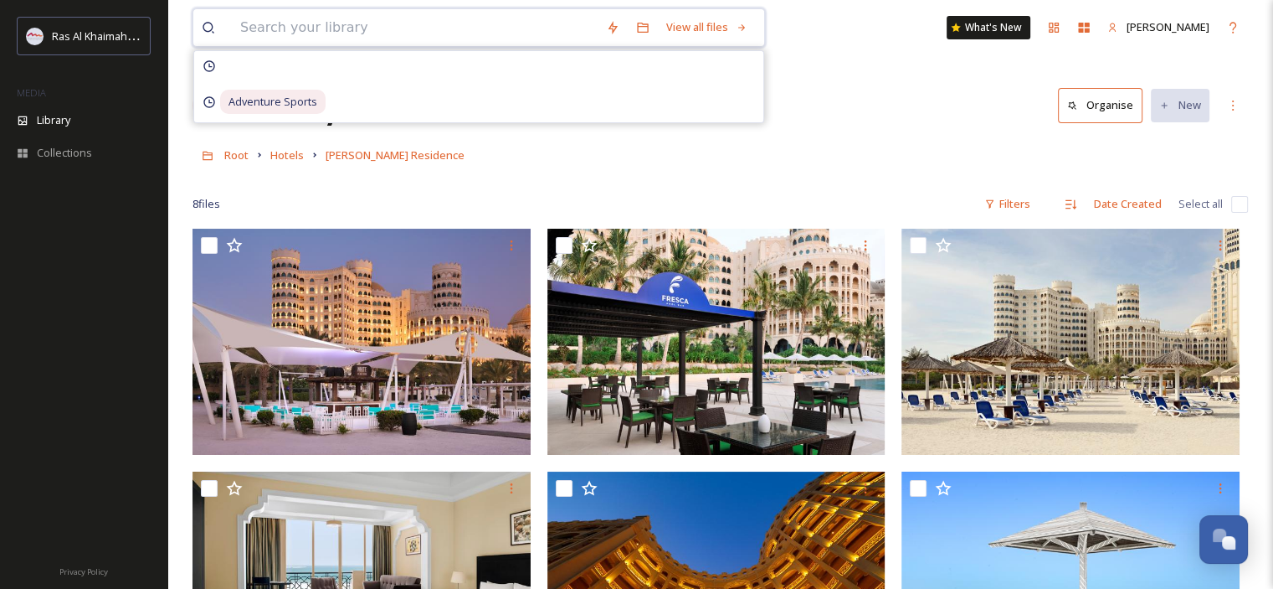
paste input "Rove [GEOGRAPHIC_DATA]"
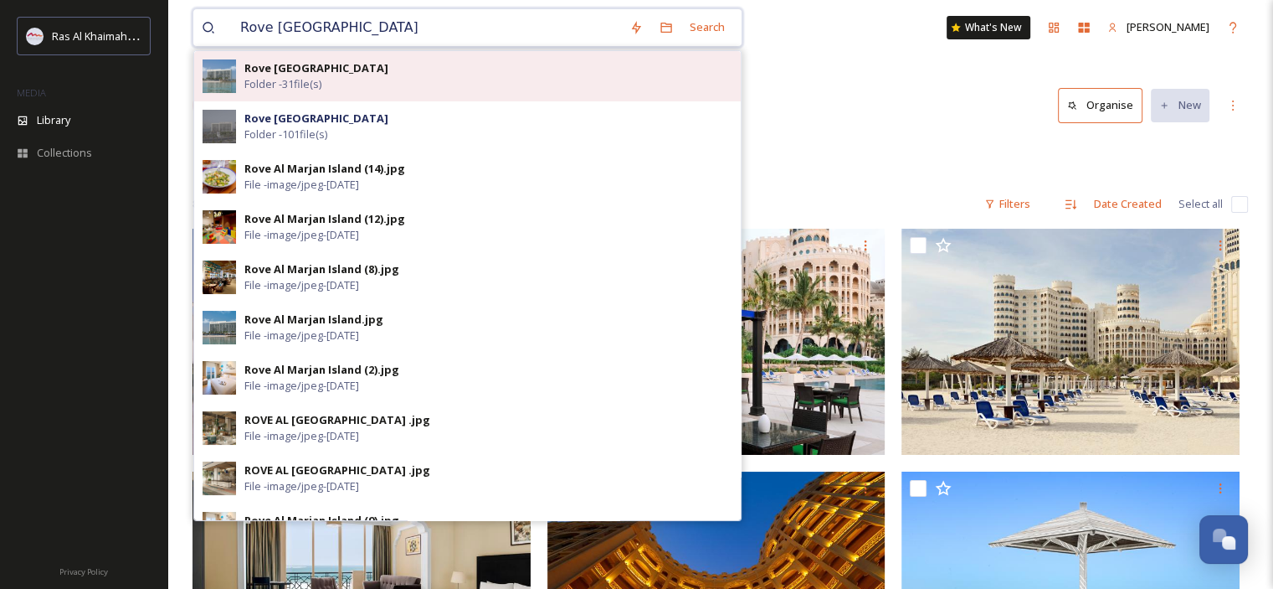
type input "Rove [GEOGRAPHIC_DATA]"
click at [491, 80] on div "Rove Al Marjan Island Folder - 31 file(s)" at bounding box center [488, 76] width 488 height 32
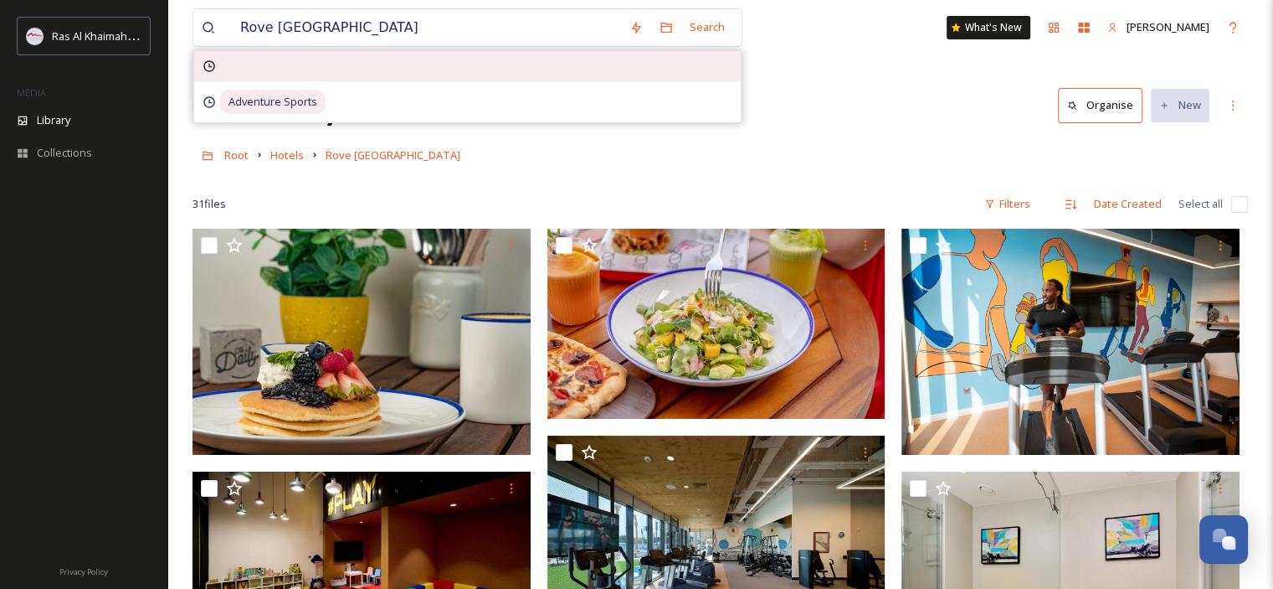
click at [434, 59] on div at bounding box center [467, 66] width 547 height 30
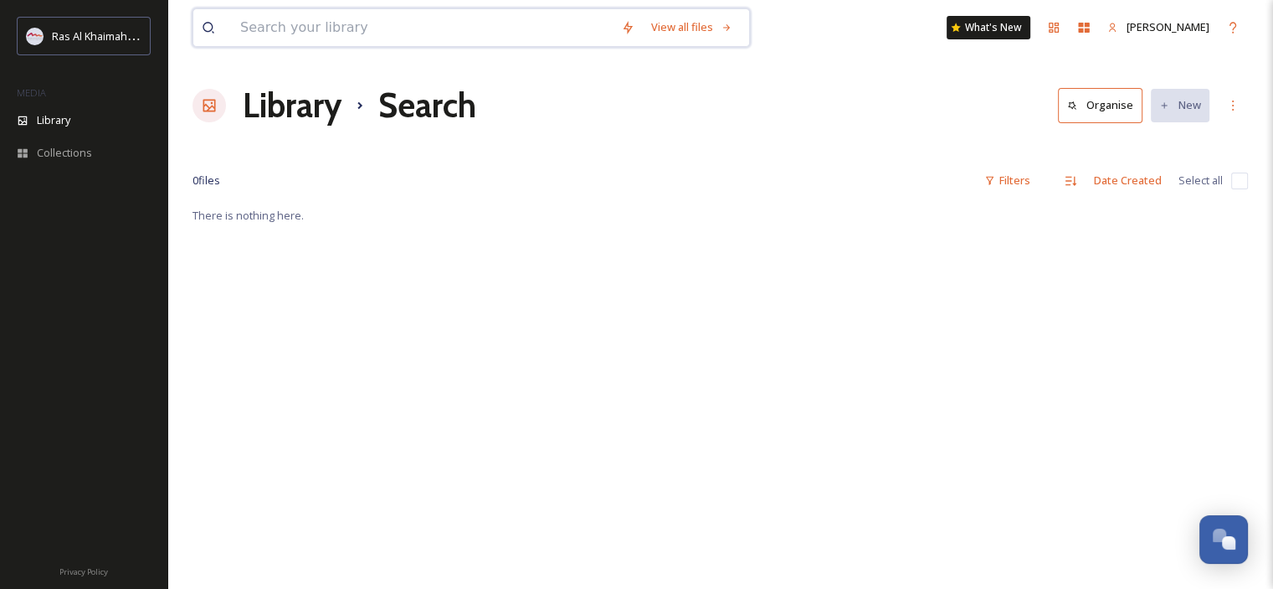
click at [386, 23] on input at bounding box center [422, 27] width 381 height 37
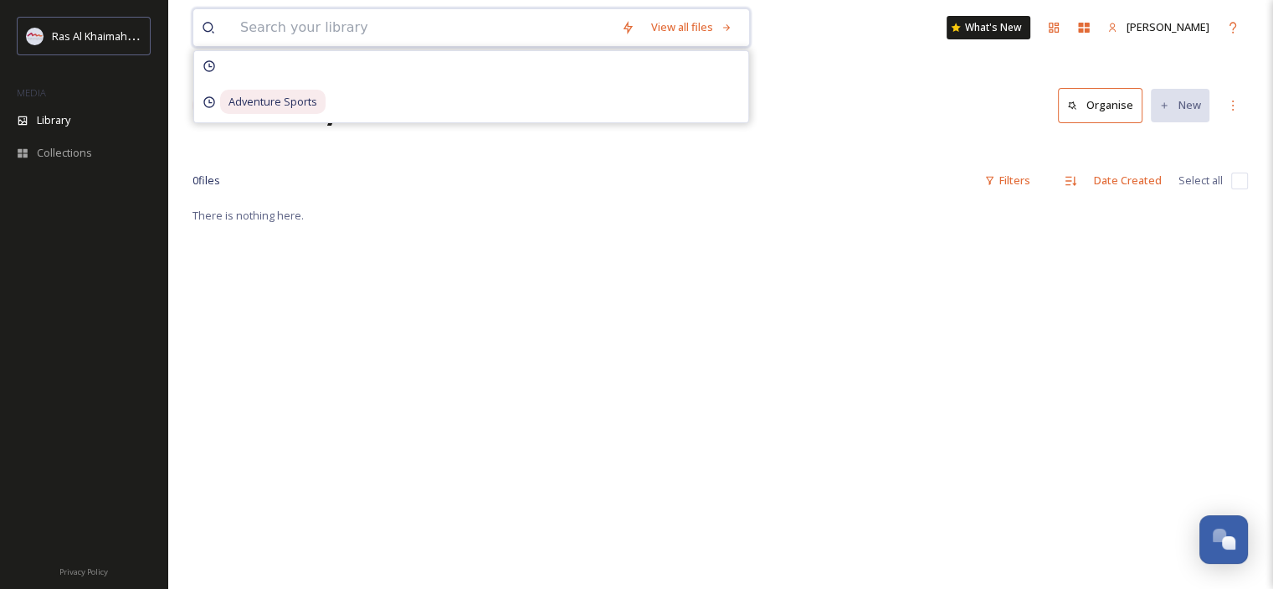
paste input "Rove [GEOGRAPHIC_DATA]"
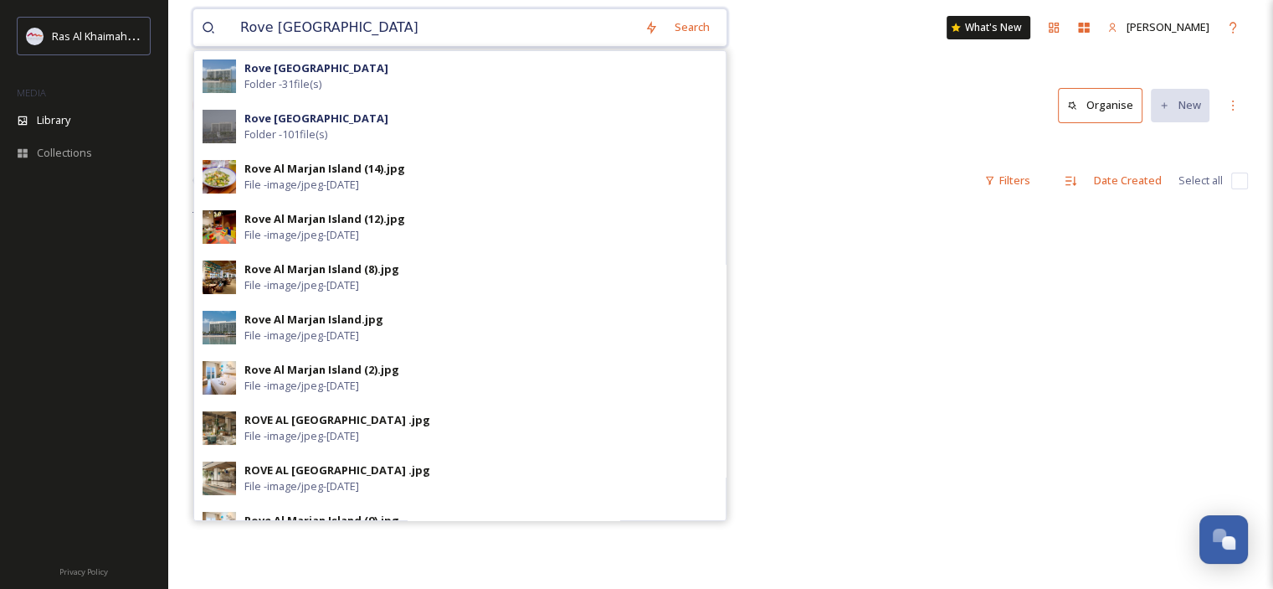
click at [244, 23] on input "Rove [GEOGRAPHIC_DATA]" at bounding box center [434, 27] width 404 height 37
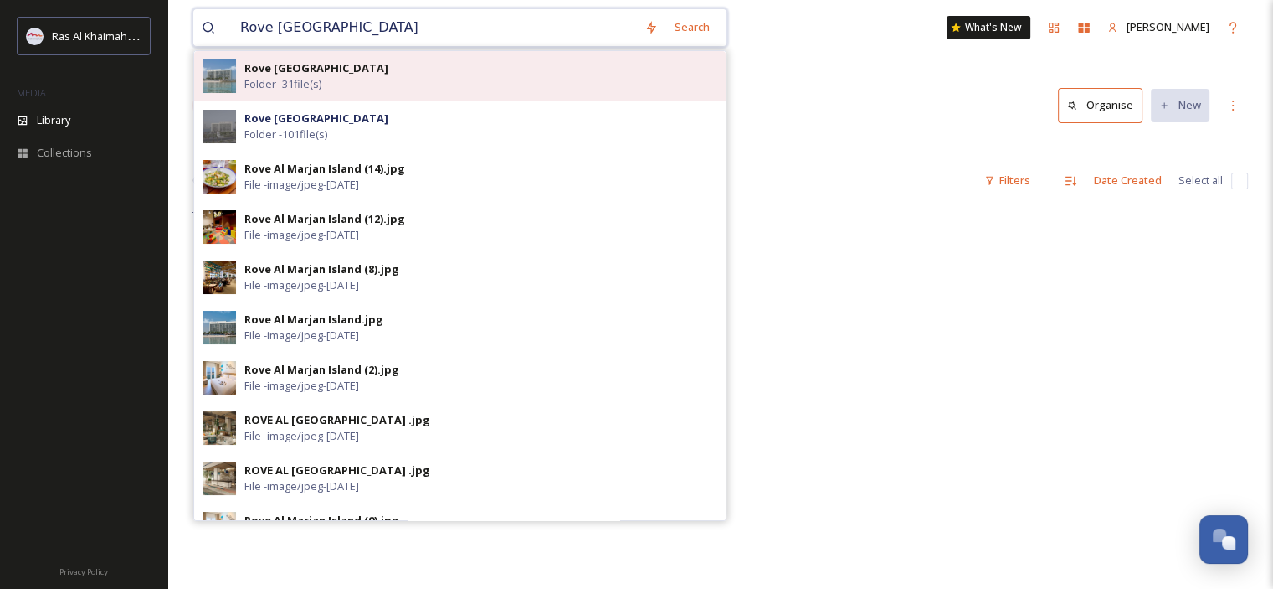
type input "Rove [GEOGRAPHIC_DATA]"
click at [406, 66] on div "Rove Al Marjan Island Folder - 31 file(s)" at bounding box center [480, 76] width 473 height 32
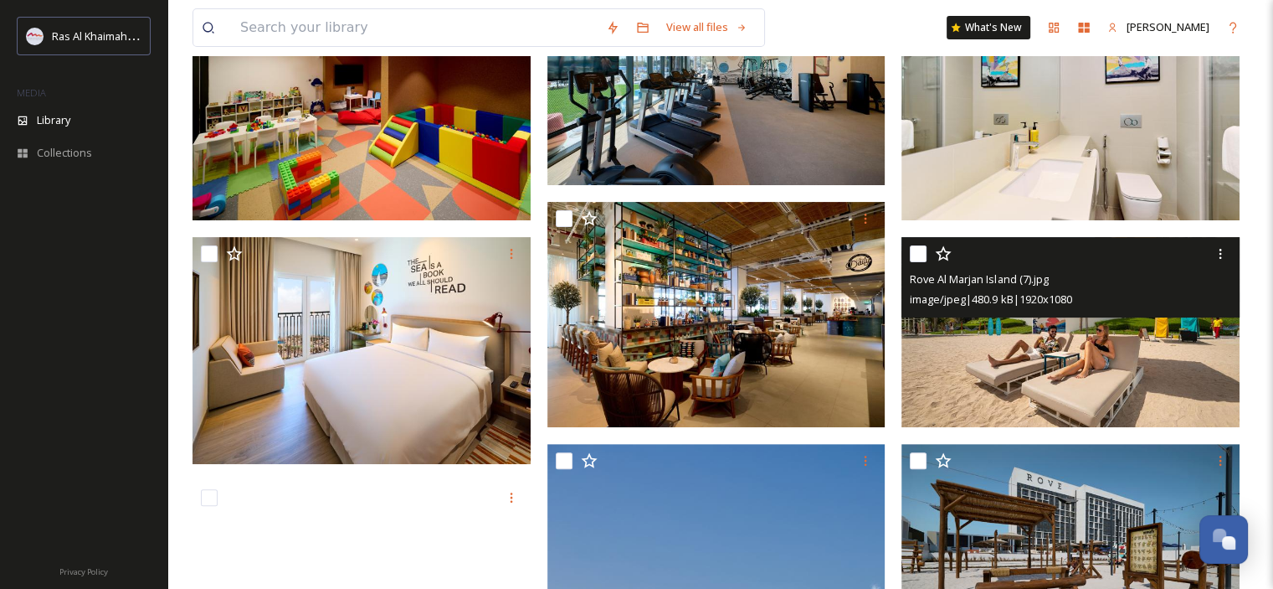
scroll to position [335, 0]
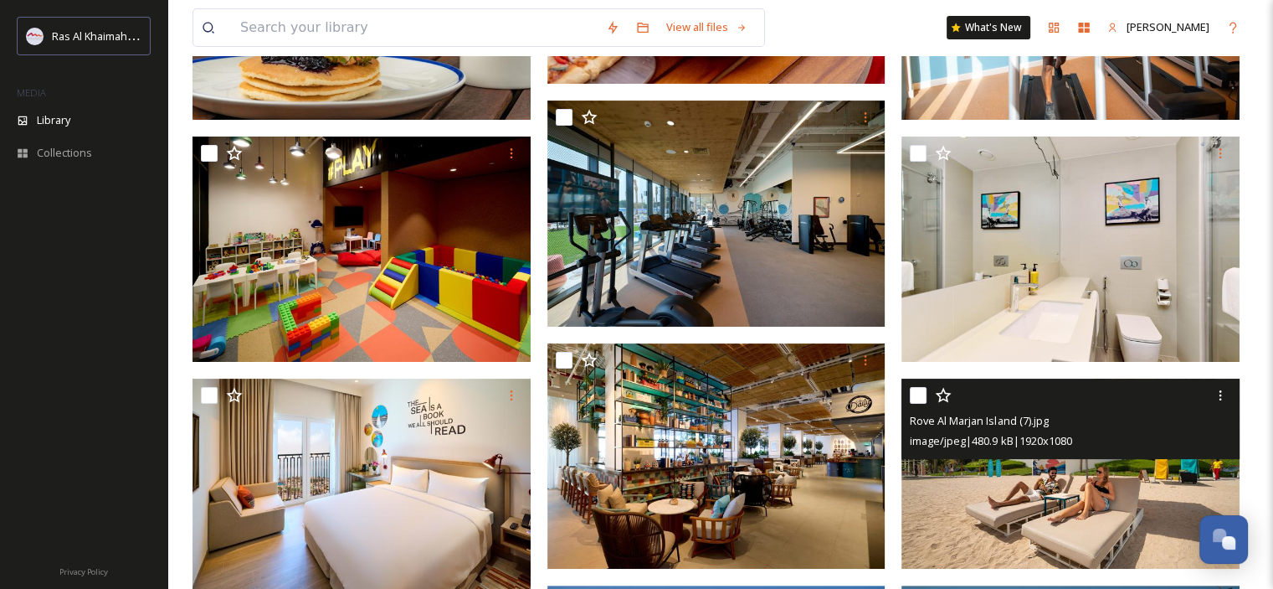
click at [1087, 487] on img at bounding box center [1071, 473] width 338 height 190
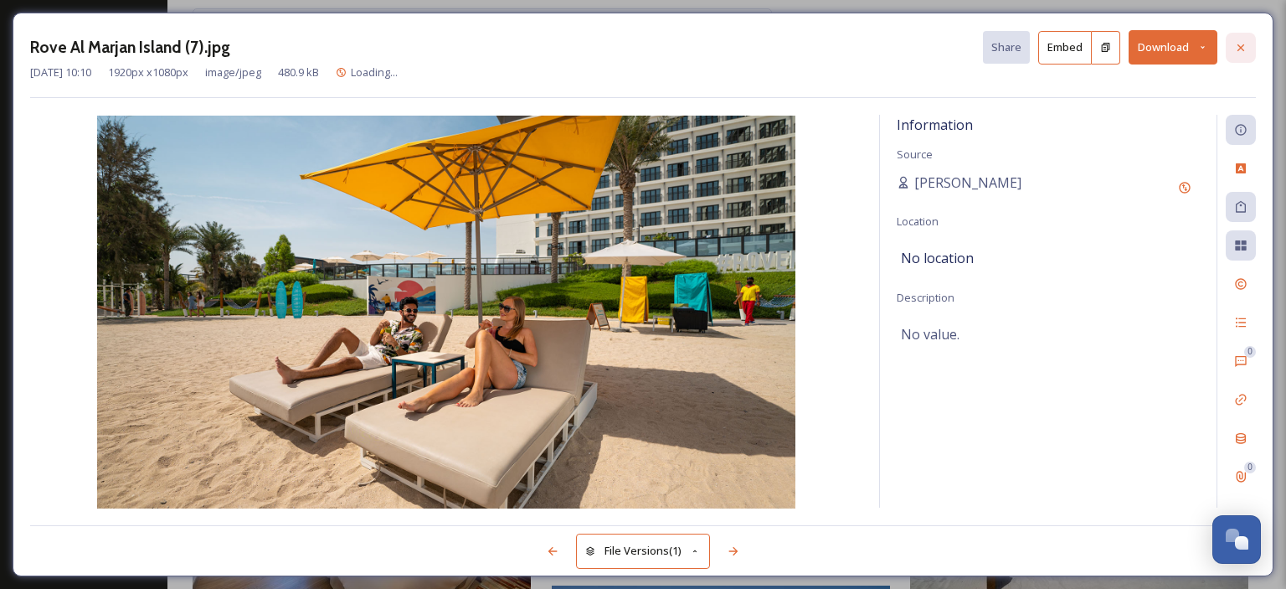
click at [1247, 44] on icon at bounding box center [1240, 47] width 13 height 13
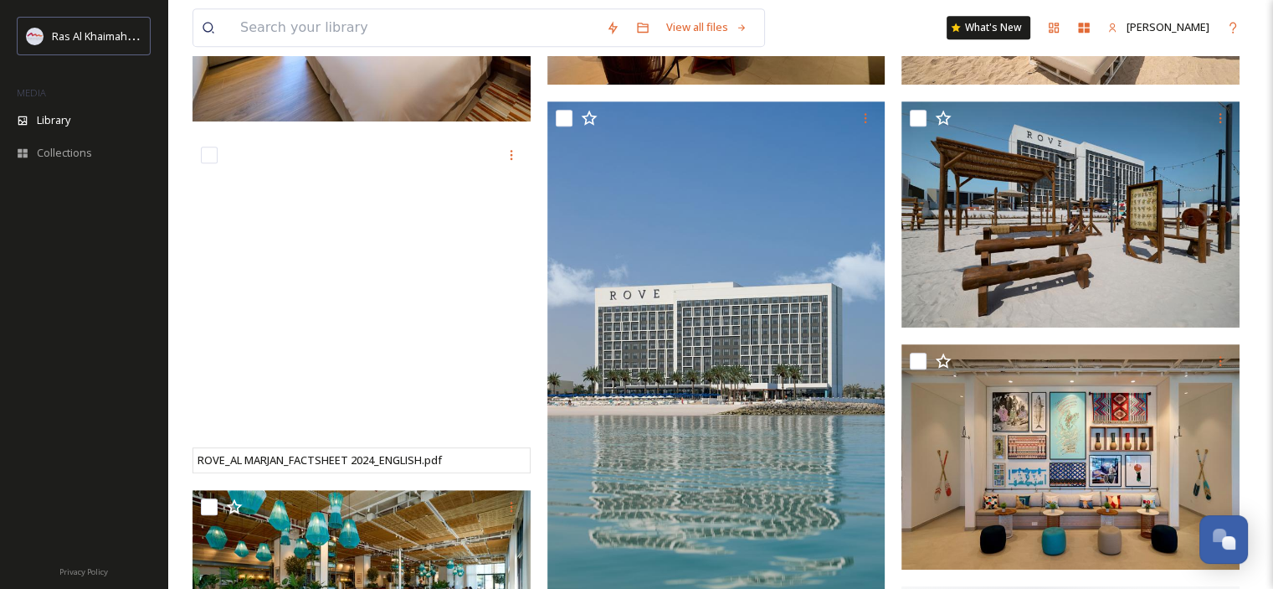
scroll to position [837, 0]
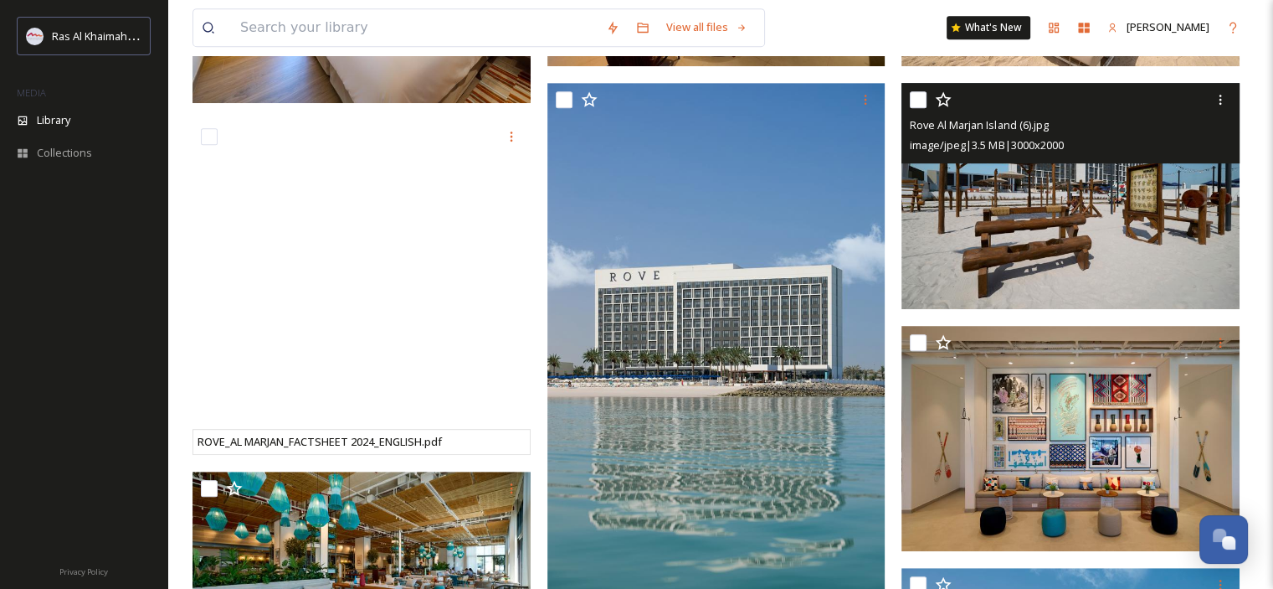
click at [1072, 232] on img at bounding box center [1071, 196] width 338 height 226
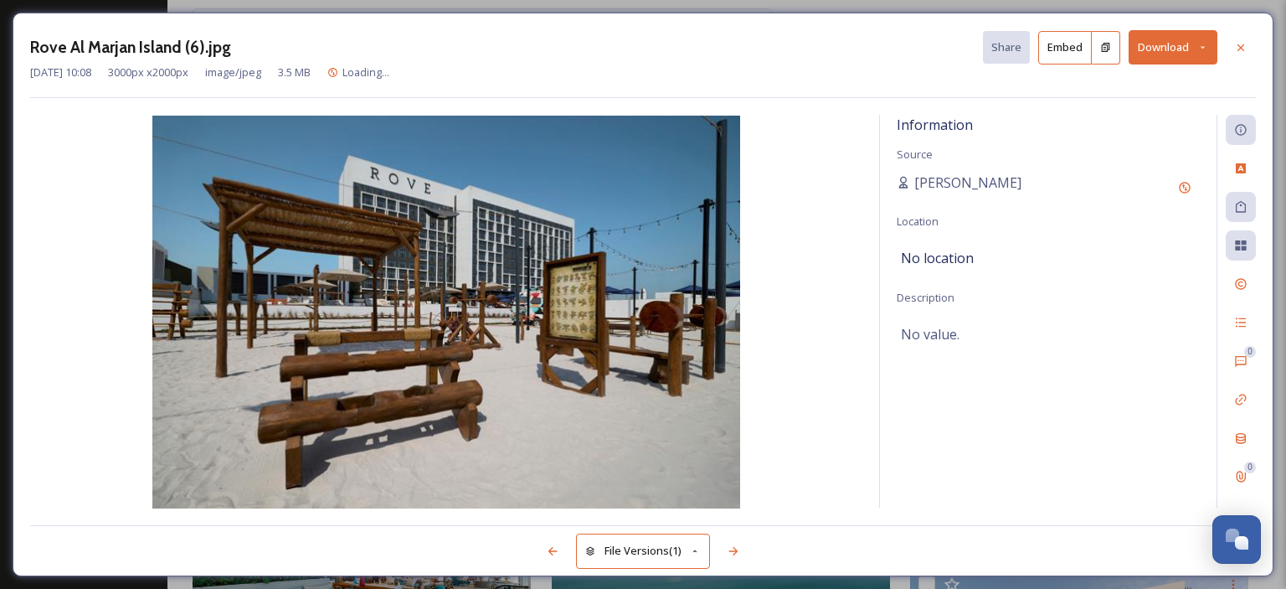
click at [1202, 49] on icon at bounding box center [1202, 47] width 11 height 11
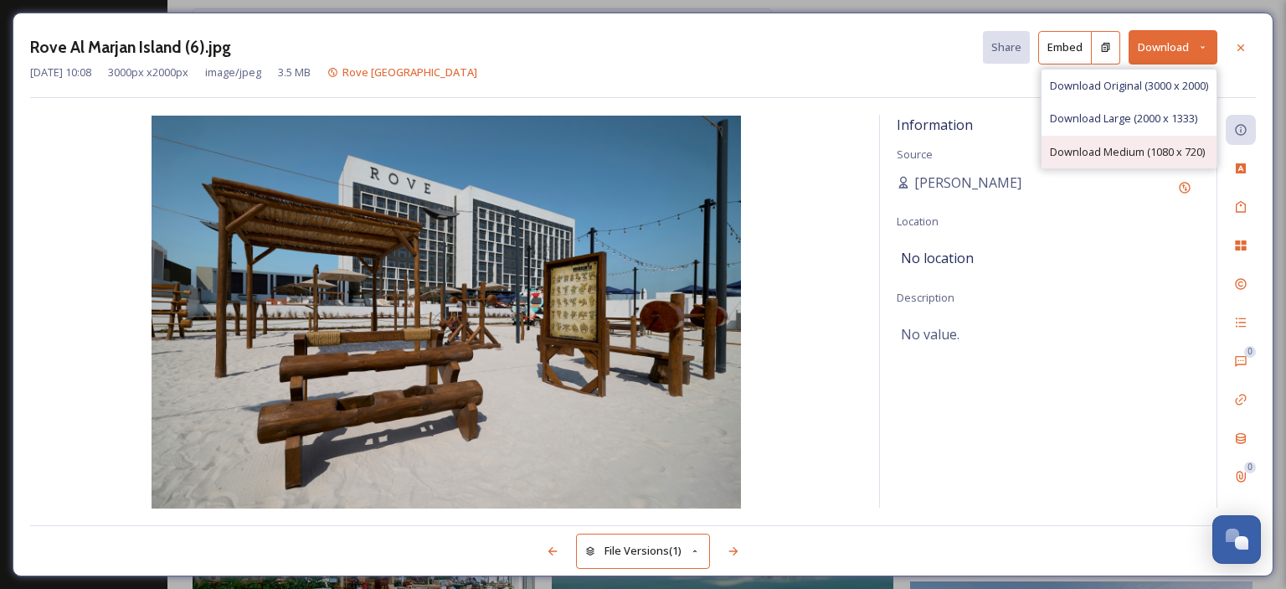
click at [1151, 148] on span "Download Medium (1080 x 720)" at bounding box center [1127, 152] width 155 height 16
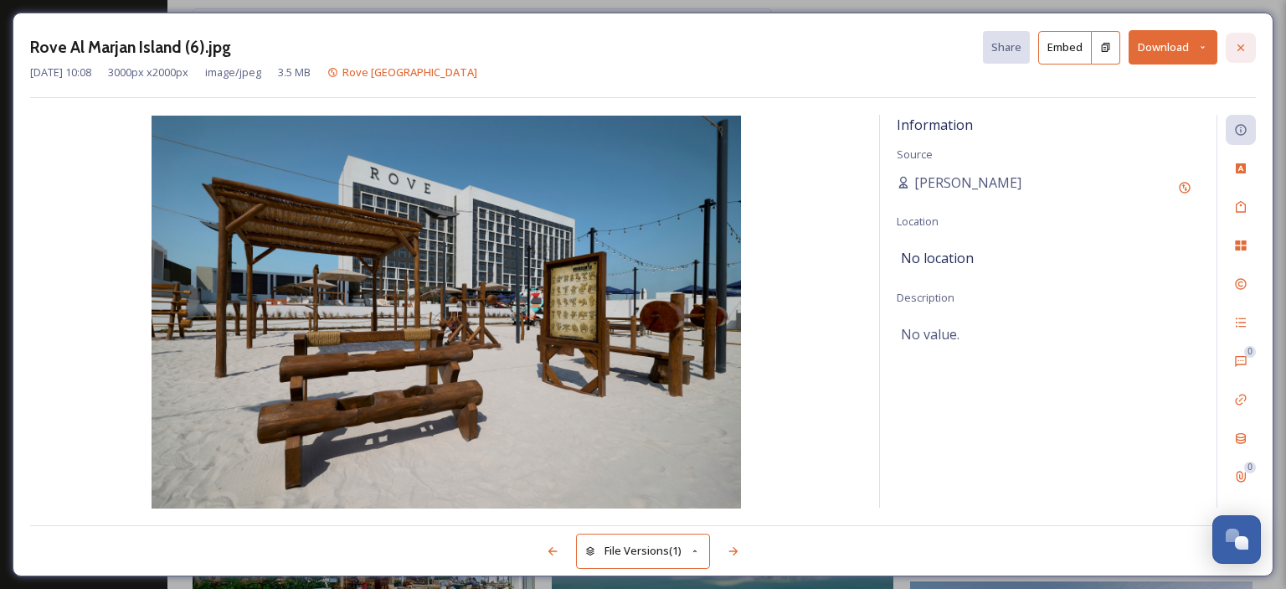
click at [1232, 39] on div at bounding box center [1241, 48] width 30 height 30
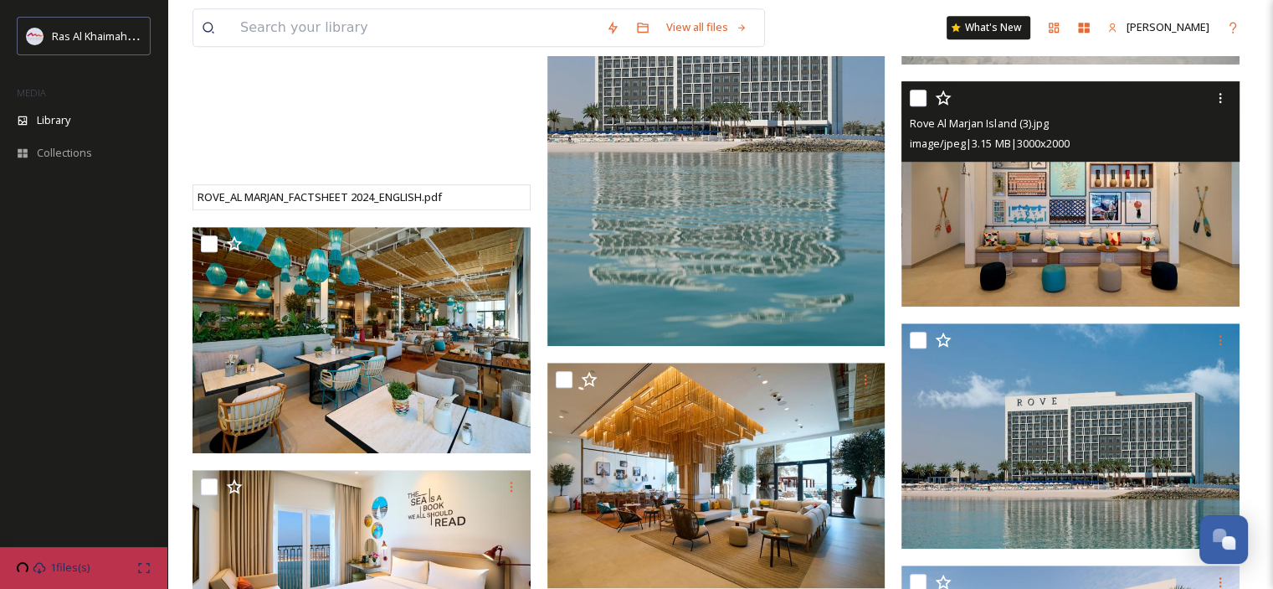
scroll to position [1088, 0]
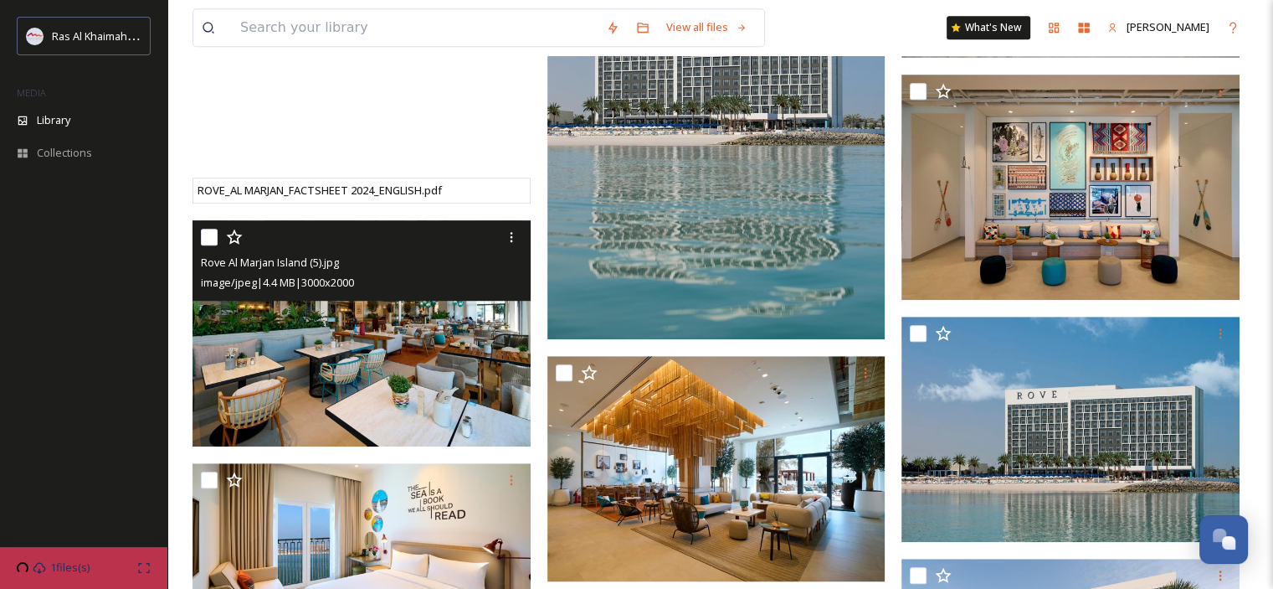
click at [389, 370] on img at bounding box center [362, 333] width 338 height 226
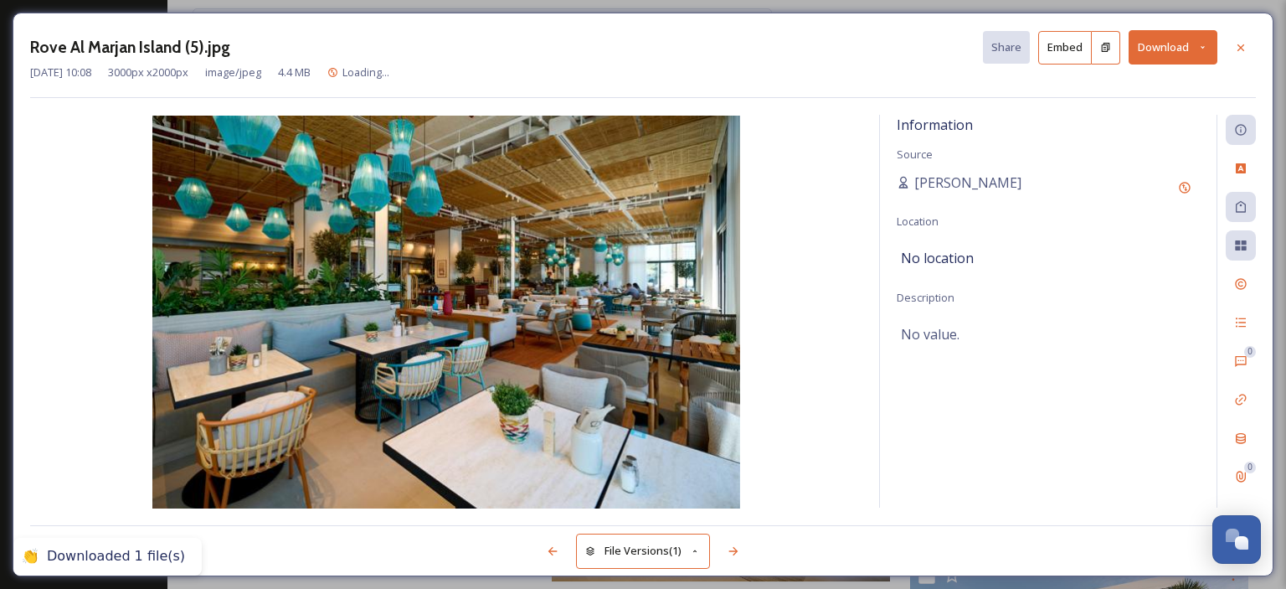
click at [1212, 54] on button "Download" at bounding box center [1172, 47] width 89 height 34
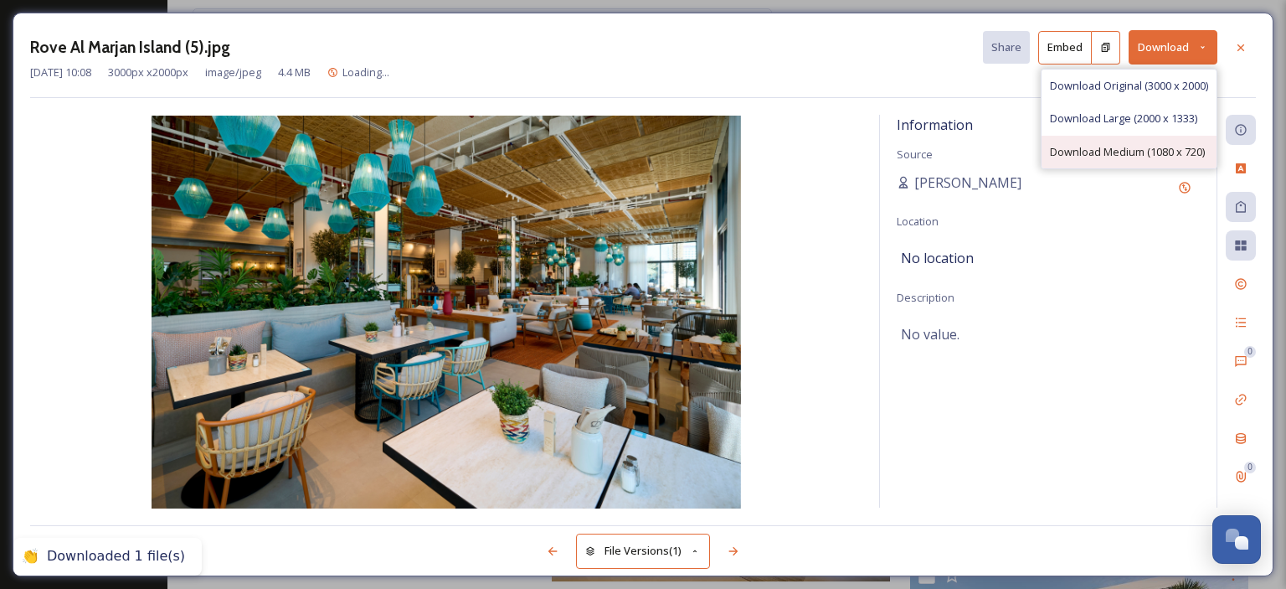
click at [1153, 144] on span "Download Medium (1080 x 720)" at bounding box center [1127, 152] width 155 height 16
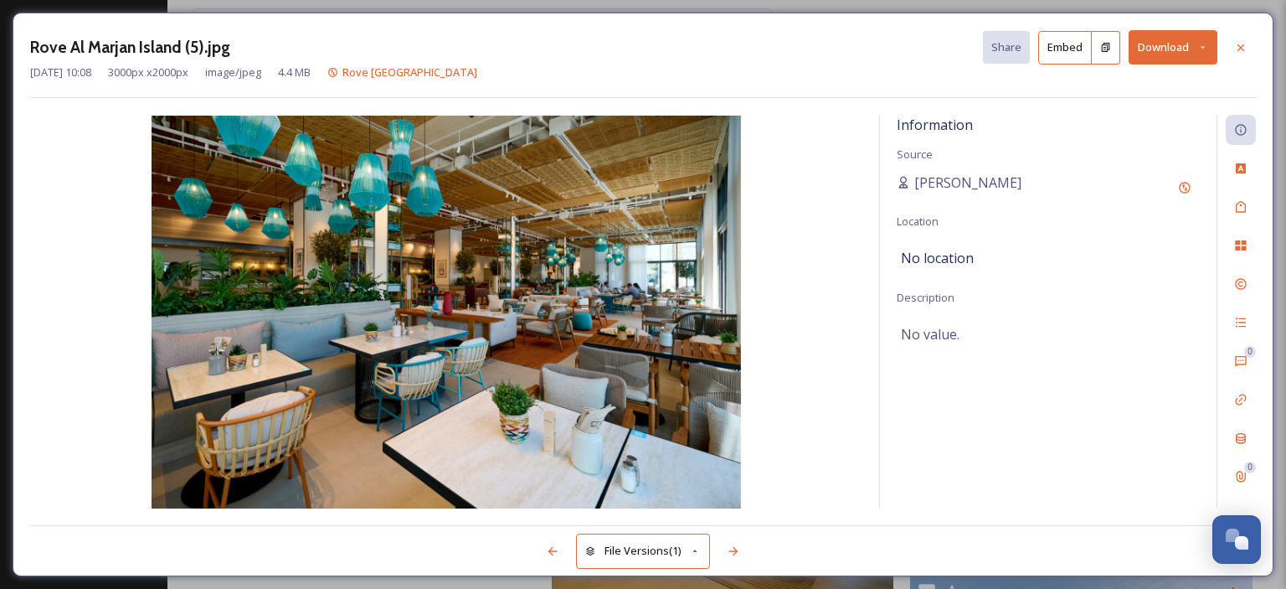
click at [1236, 38] on div at bounding box center [1241, 48] width 30 height 30
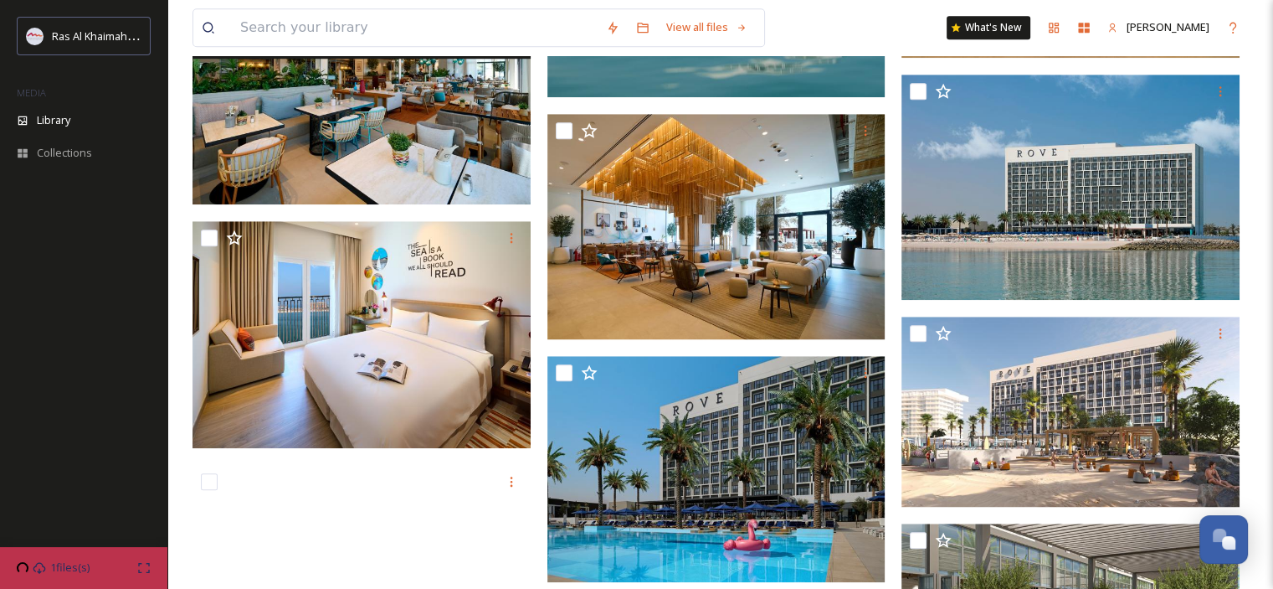
scroll to position [1414, 0]
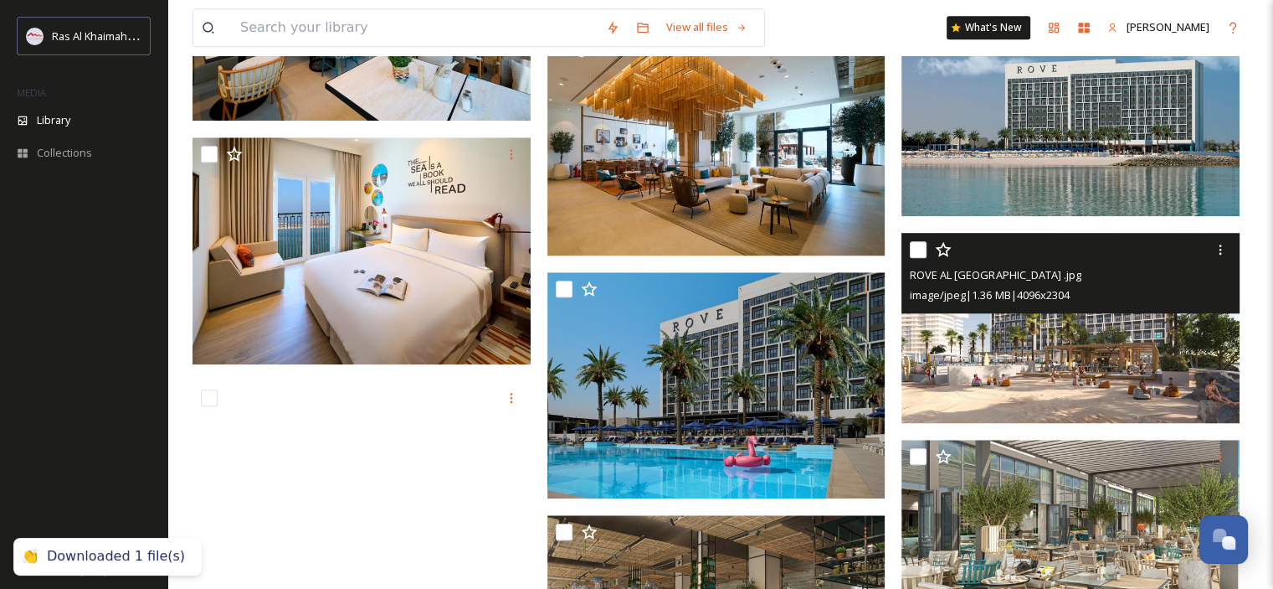
click at [1089, 321] on img at bounding box center [1071, 328] width 338 height 190
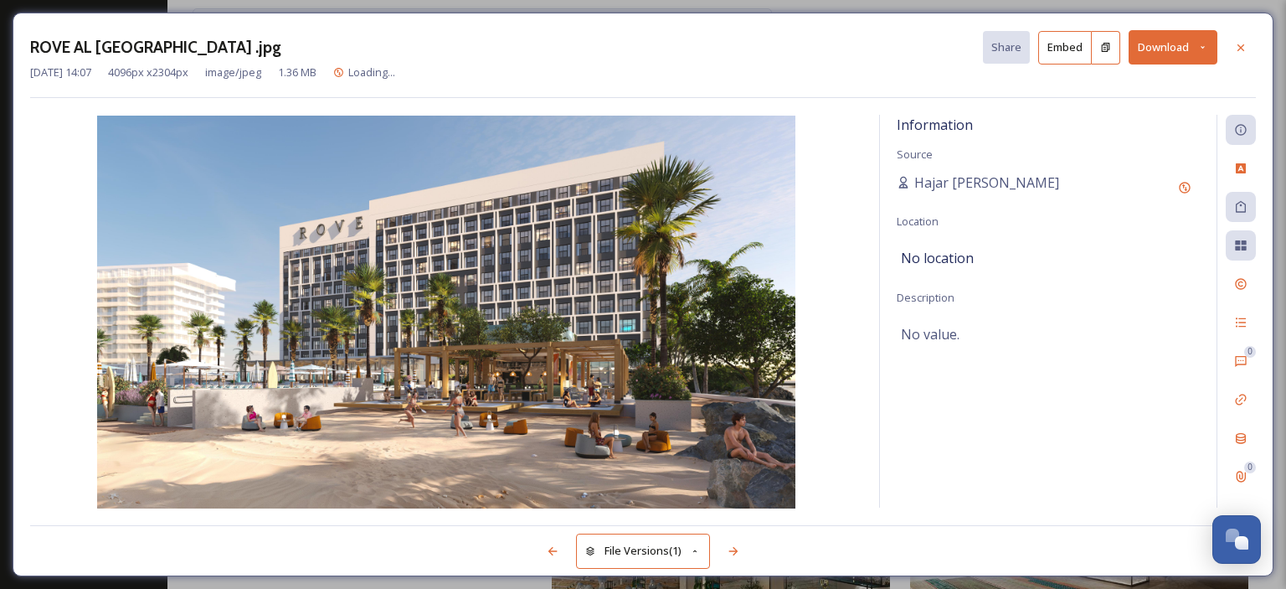
click at [1209, 39] on button "Download" at bounding box center [1172, 47] width 89 height 34
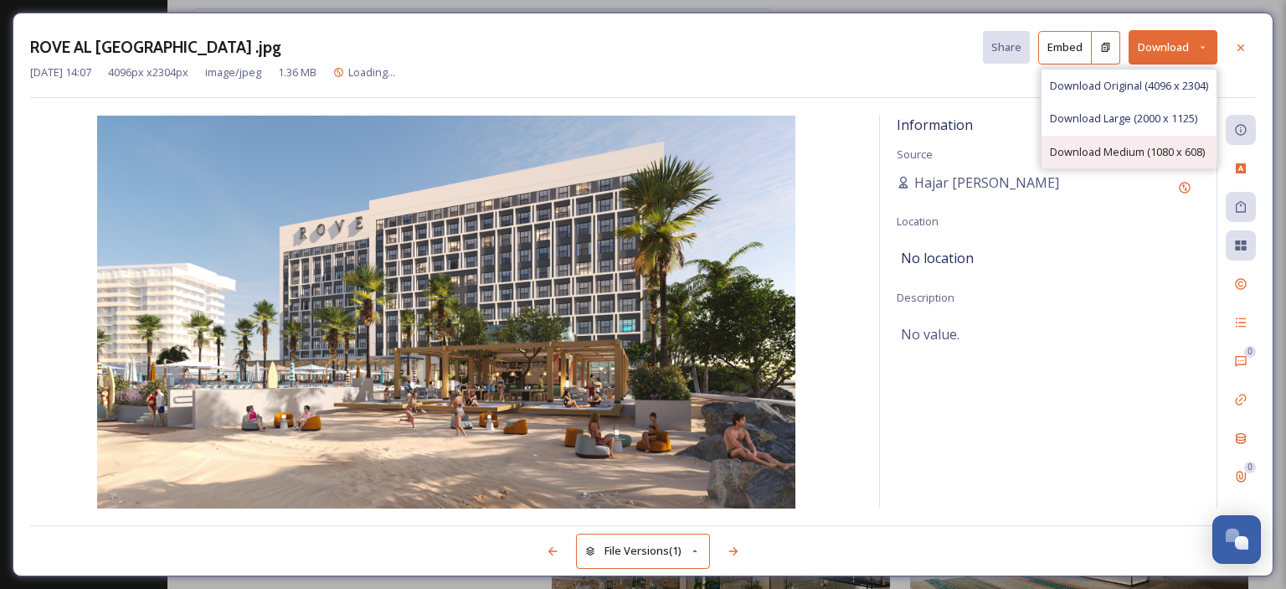
click at [1169, 150] on span "Download Medium (1080 x 608)" at bounding box center [1127, 152] width 155 height 16
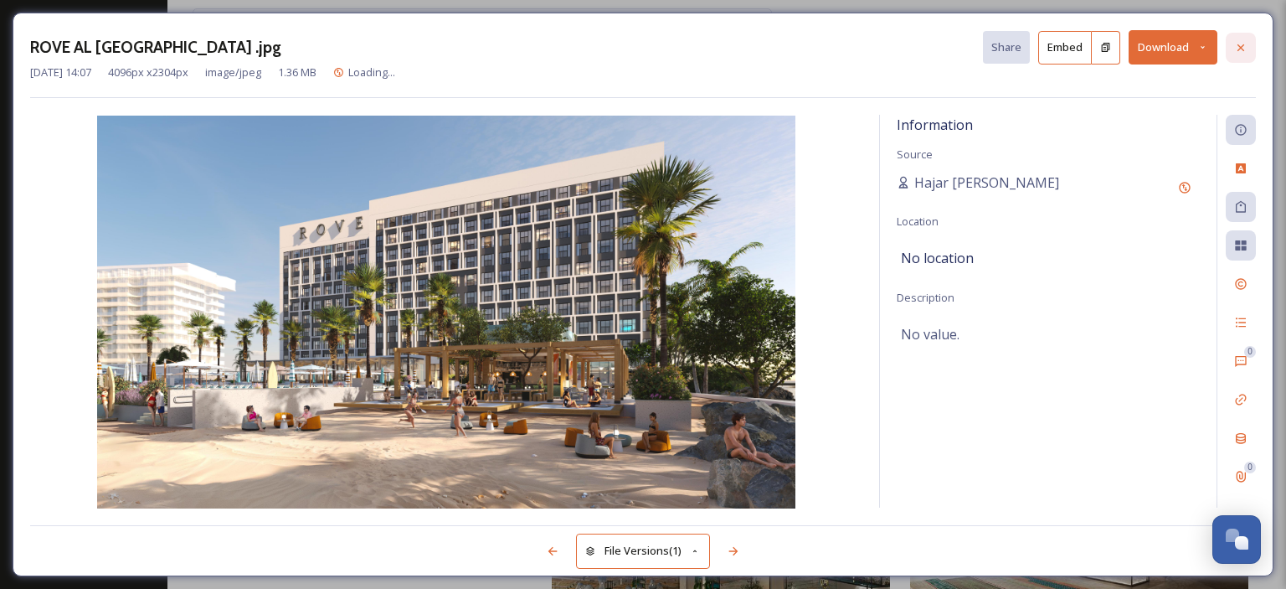
click at [1236, 43] on icon at bounding box center [1240, 47] width 13 height 13
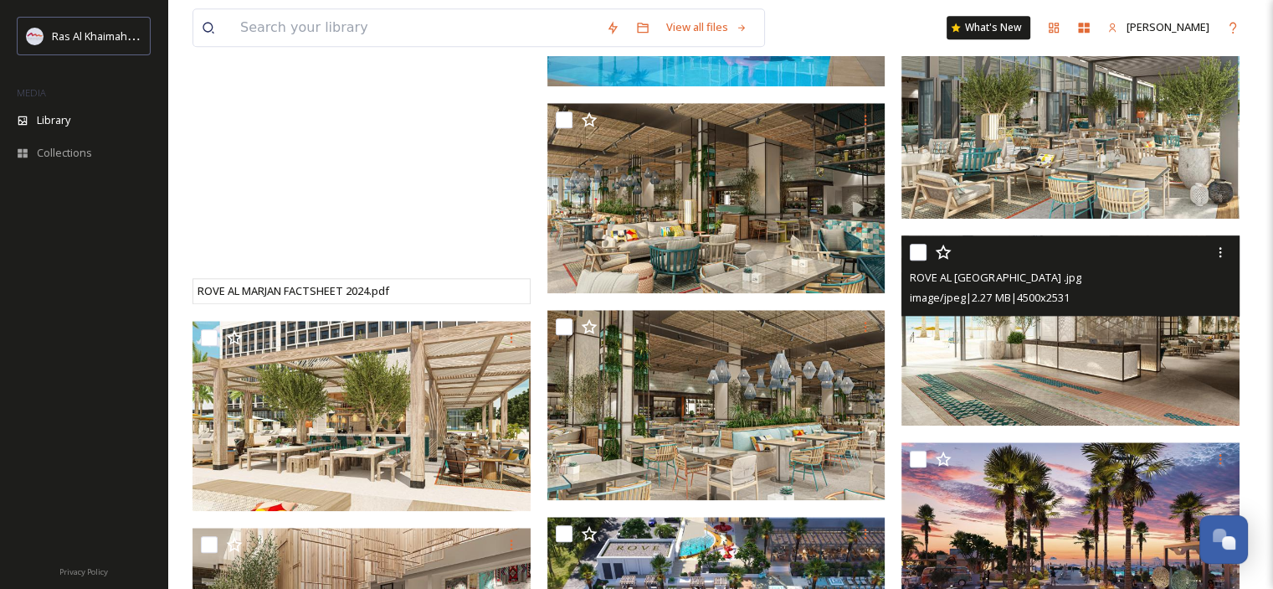
scroll to position [1916, 0]
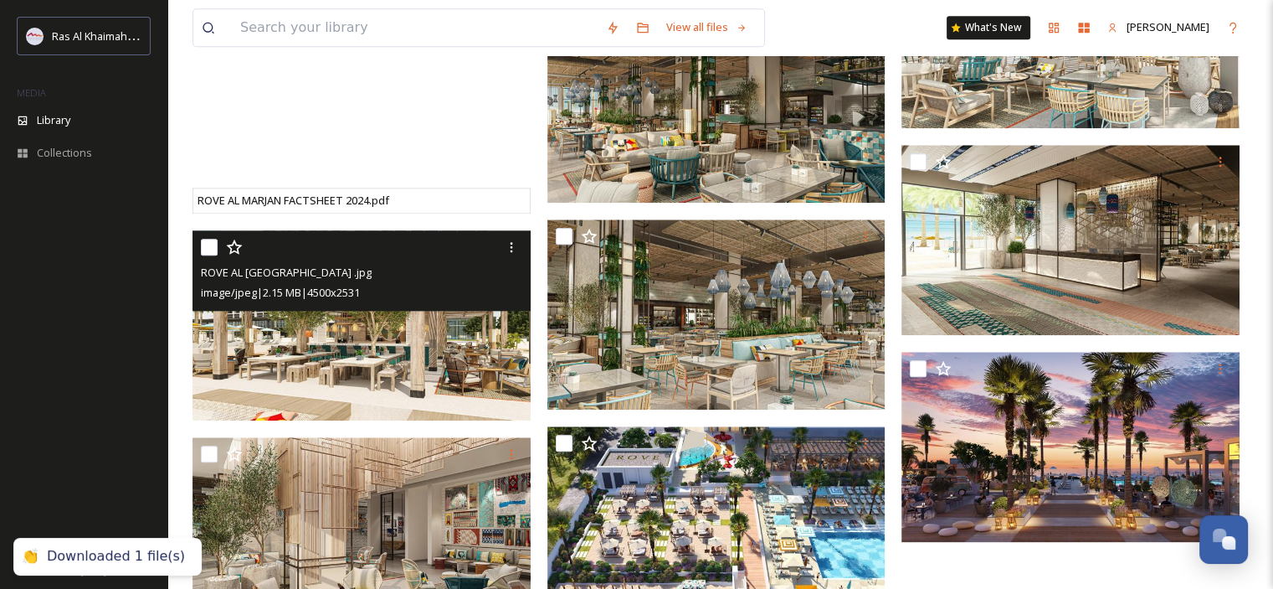
click at [444, 346] on img at bounding box center [362, 325] width 338 height 190
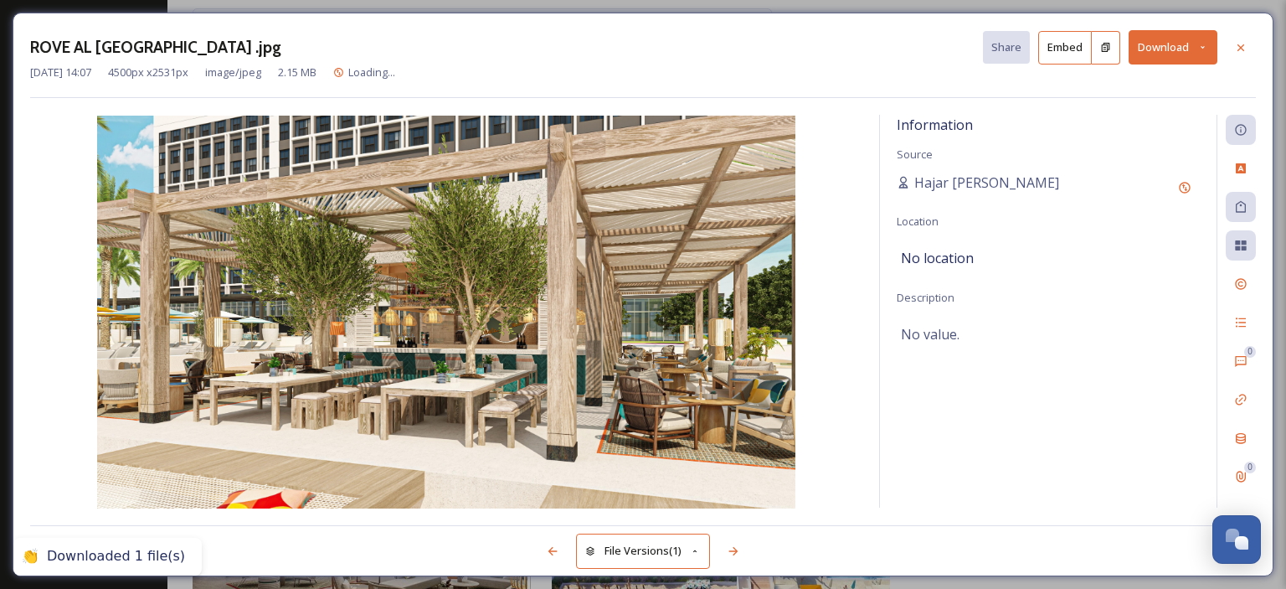
click at [1203, 46] on icon at bounding box center [1202, 47] width 11 height 11
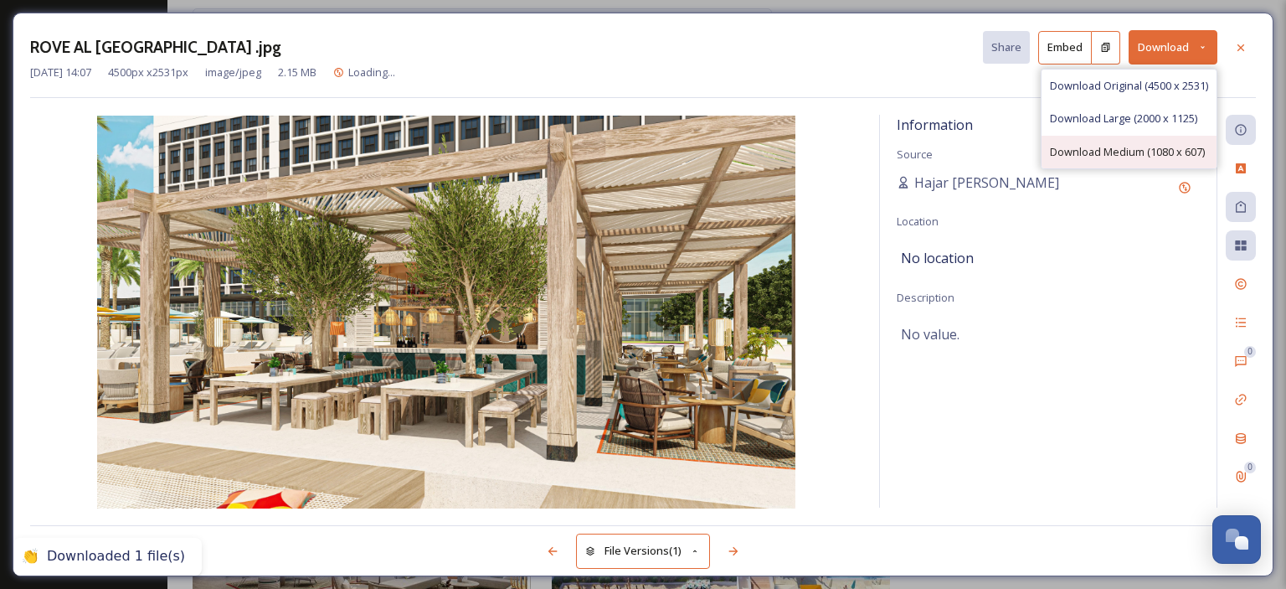
click at [1165, 144] on span "Download Medium (1080 x 607)" at bounding box center [1127, 152] width 155 height 16
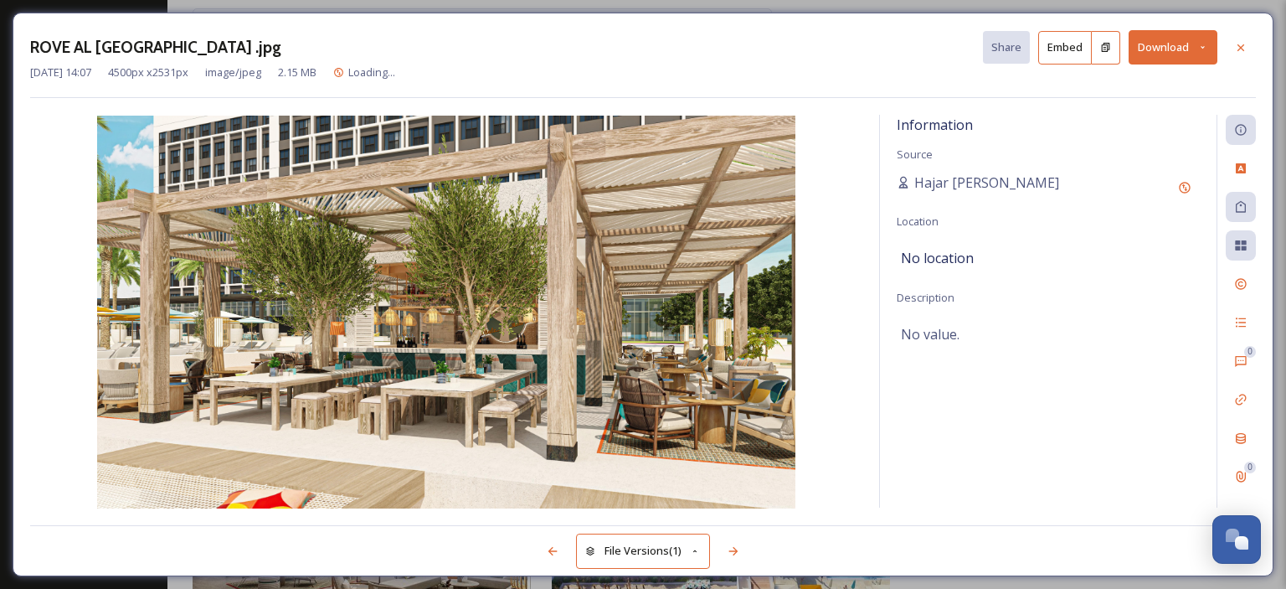
drag, startPoint x: 1239, startPoint y: 53, endPoint x: 1228, endPoint y: 59, distance: 12.4
click at [1239, 52] on icon at bounding box center [1240, 47] width 13 height 13
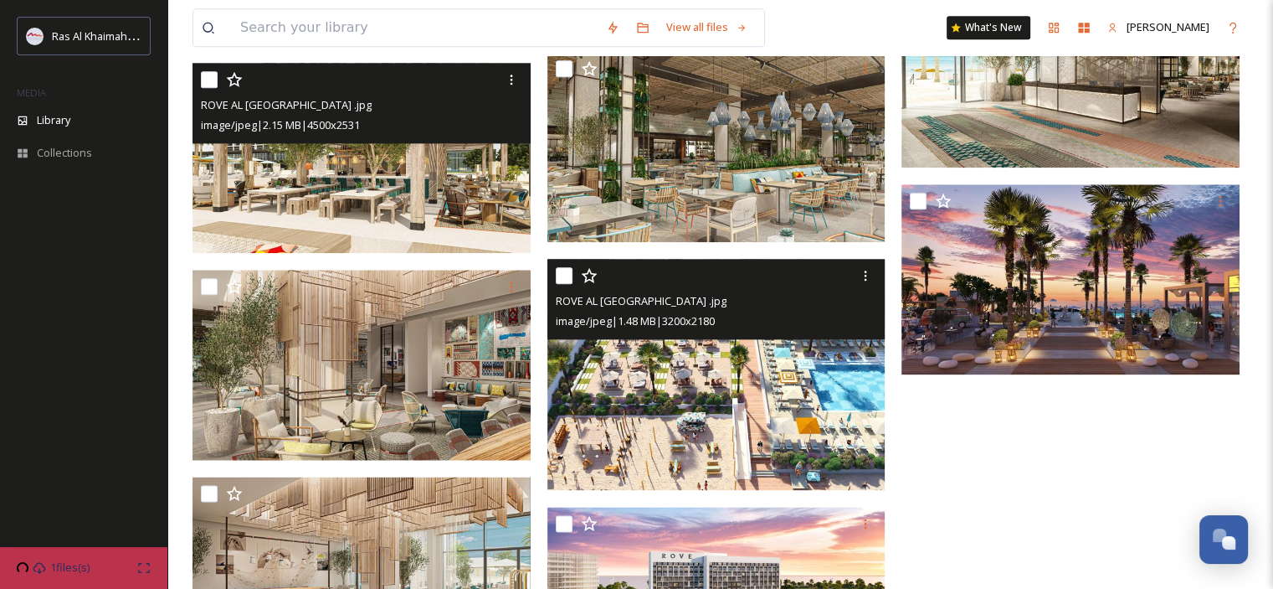
scroll to position [2167, 0]
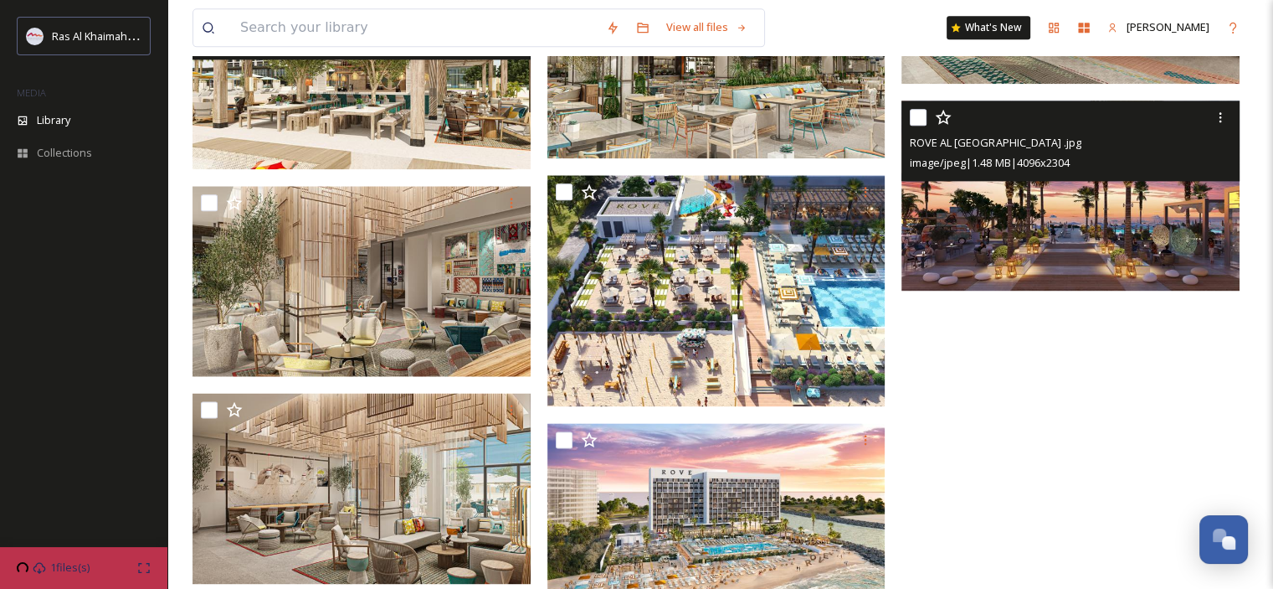
click at [1047, 253] on img at bounding box center [1071, 195] width 338 height 190
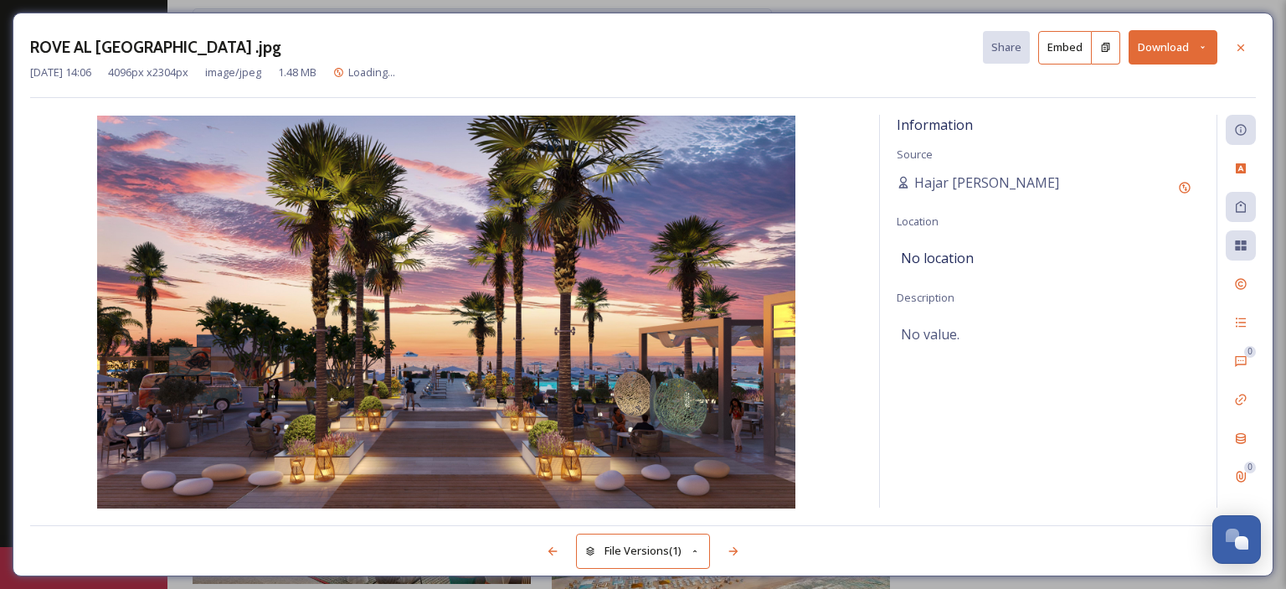
click at [1195, 56] on button "Download" at bounding box center [1172, 47] width 89 height 34
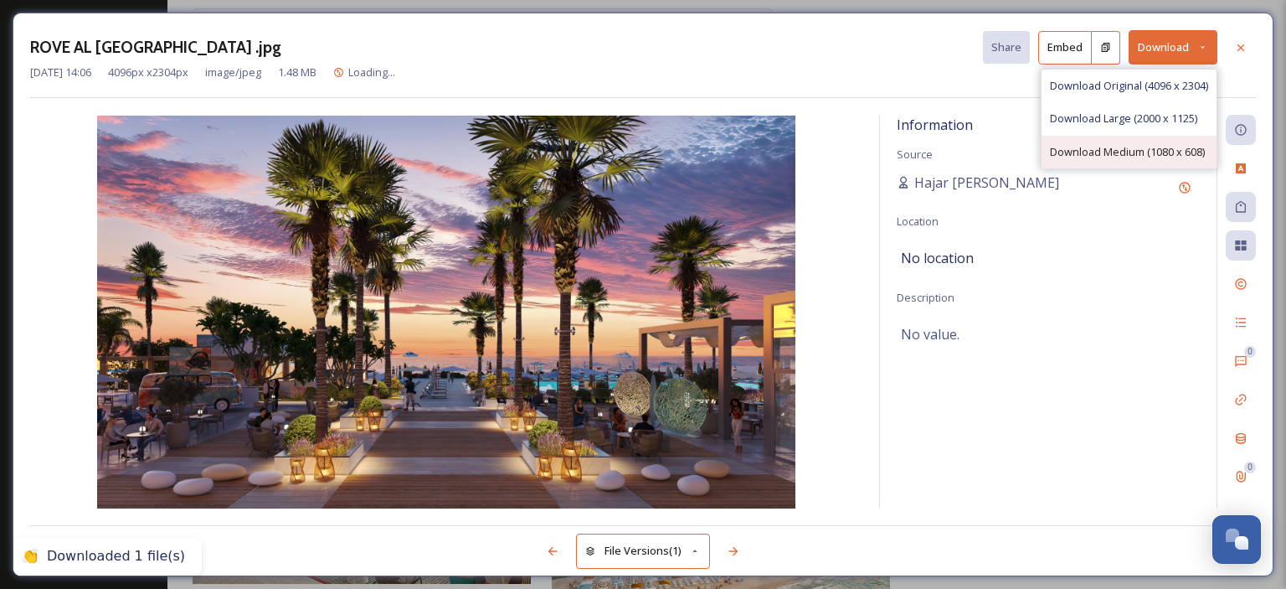
click at [1161, 148] on span "Download Medium (1080 x 608)" at bounding box center [1127, 152] width 155 height 16
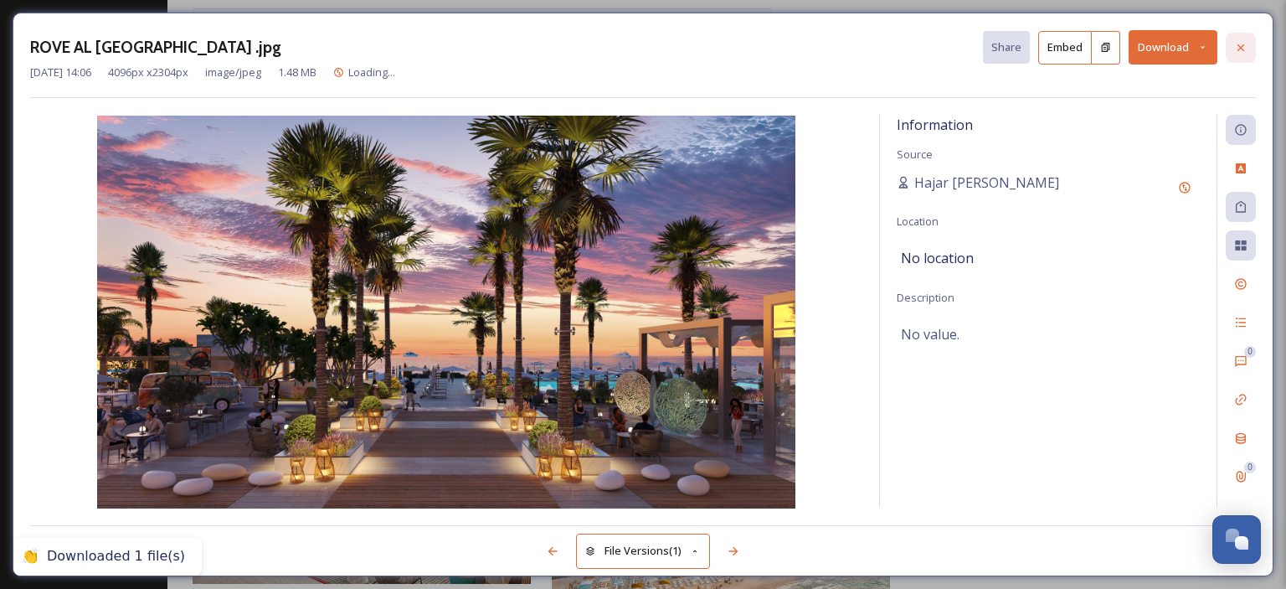
click at [1236, 48] on icon at bounding box center [1240, 47] width 13 height 13
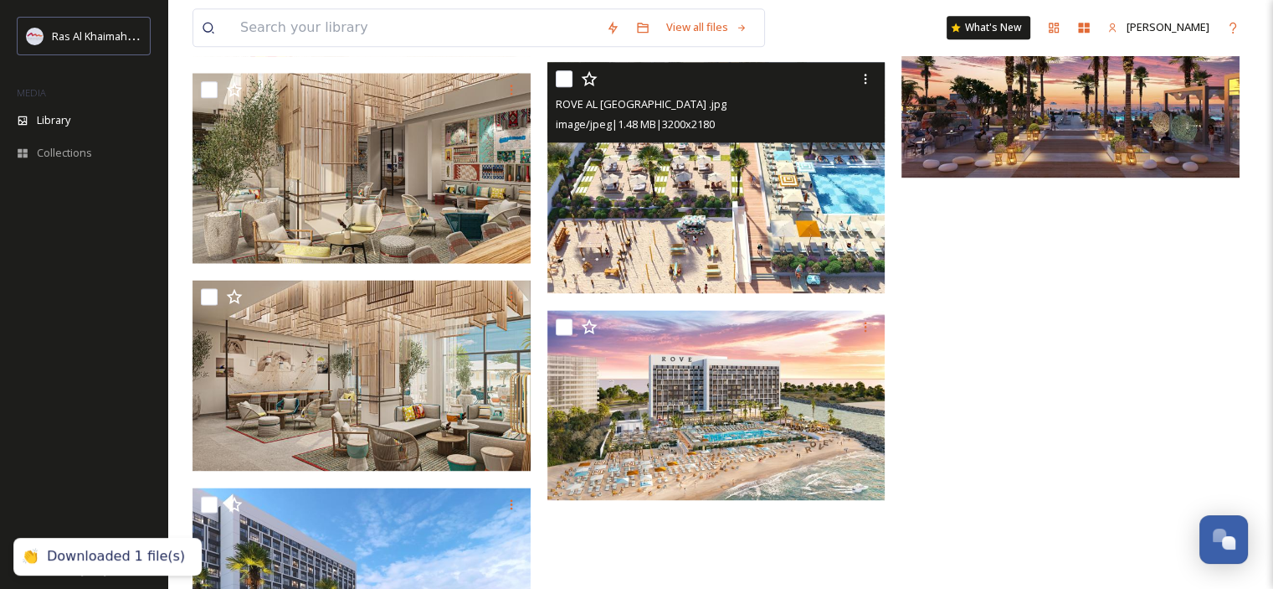
scroll to position [2397, 0]
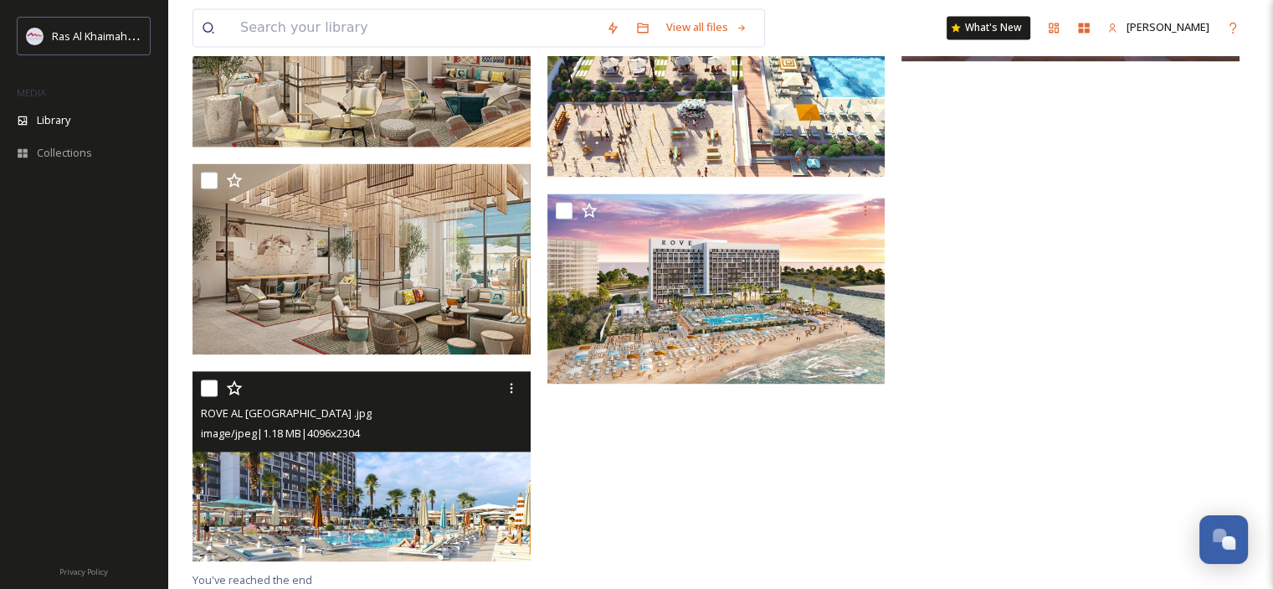
click at [444, 498] on img at bounding box center [362, 466] width 338 height 190
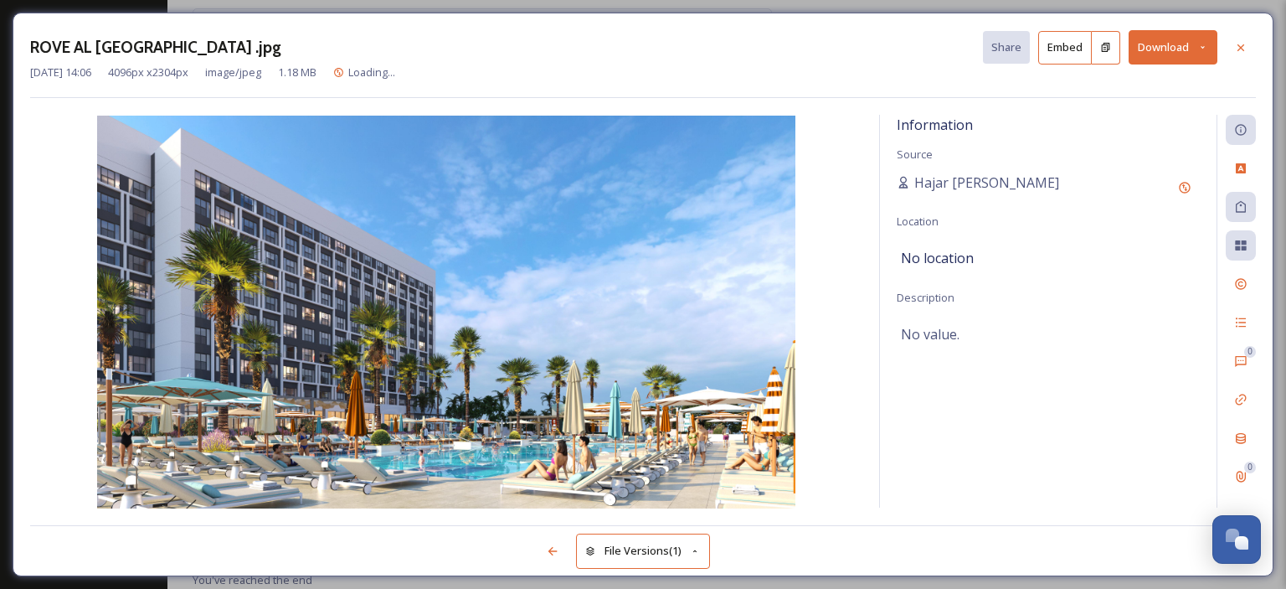
click at [1203, 45] on icon at bounding box center [1202, 47] width 11 height 11
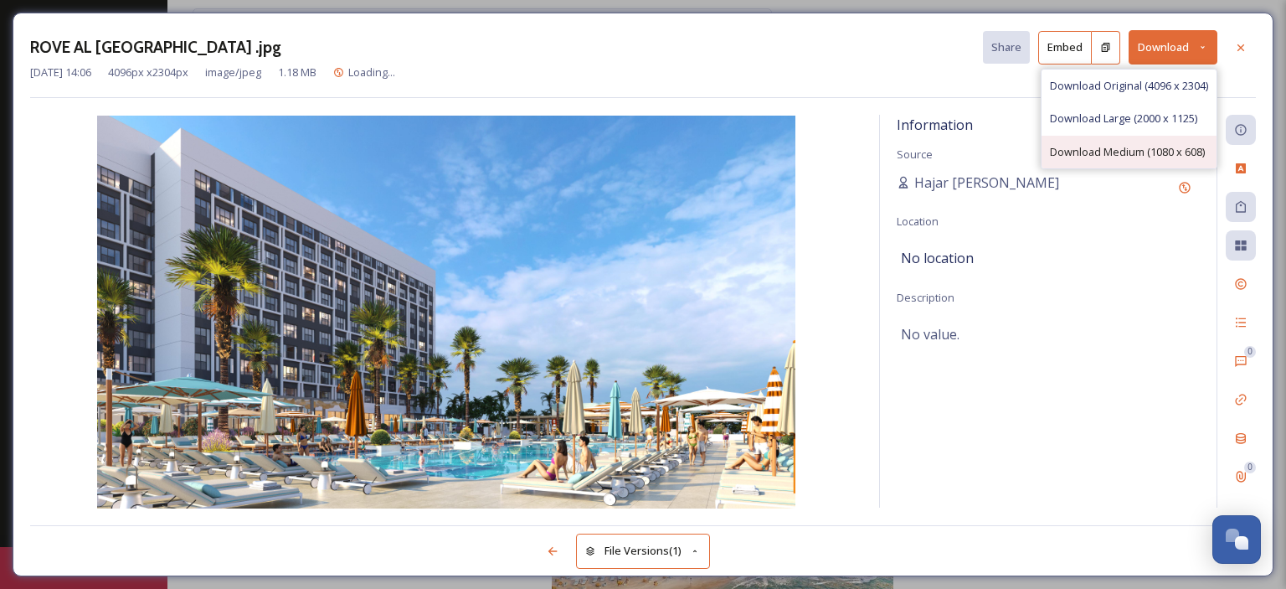
click at [1140, 154] on span "Download Medium (1080 x 608)" at bounding box center [1127, 152] width 155 height 16
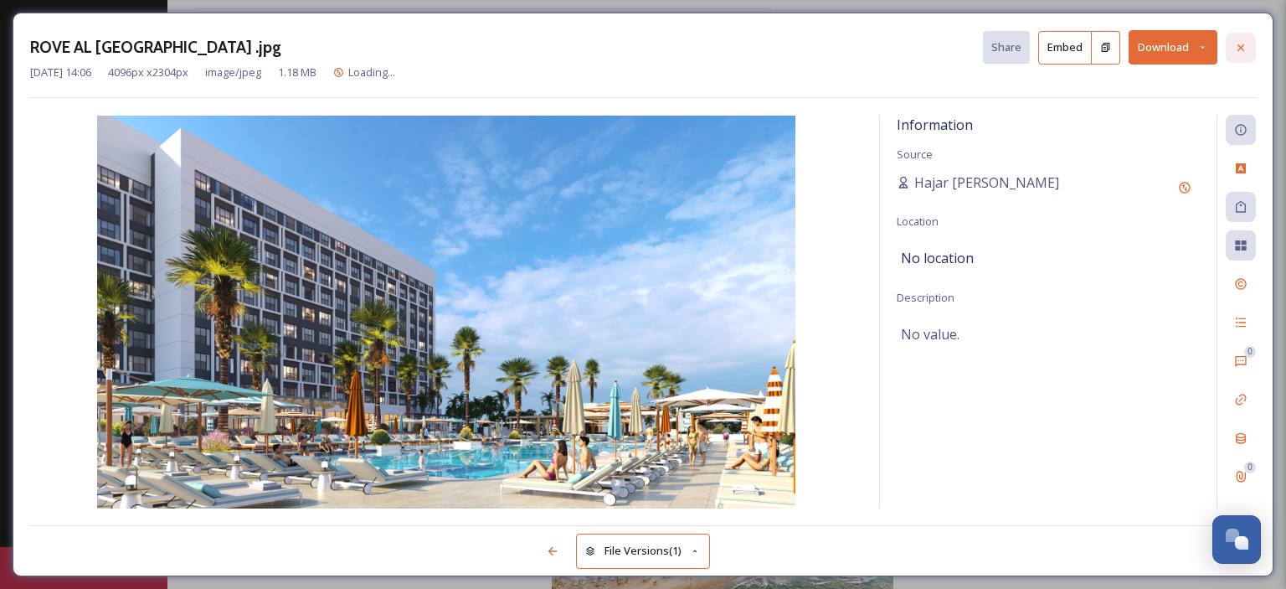
click at [1242, 49] on icon at bounding box center [1240, 47] width 13 height 13
